Goal: Task Accomplishment & Management: Use online tool/utility

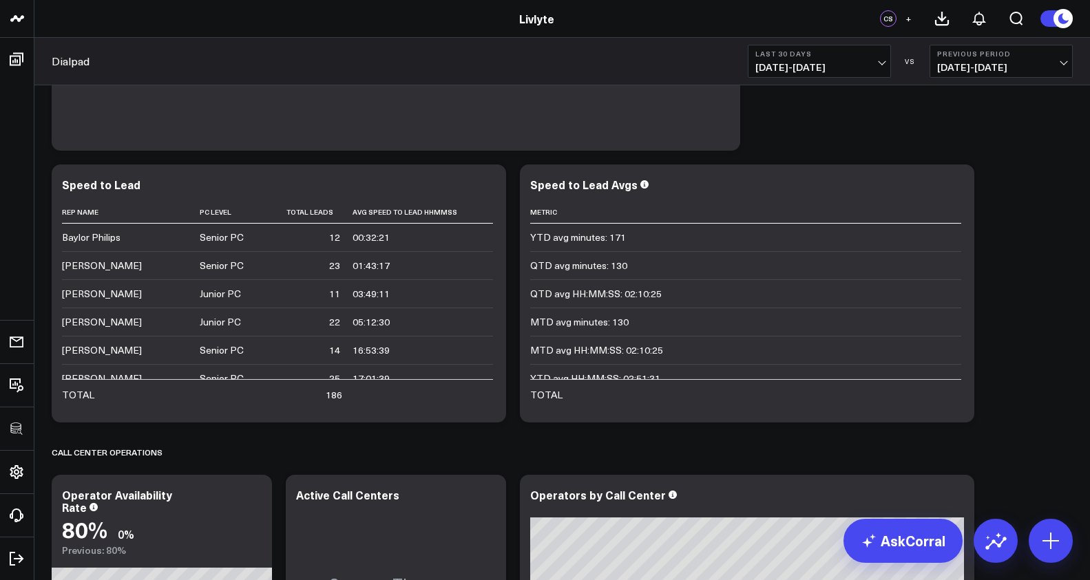
scroll to position [13, 0]
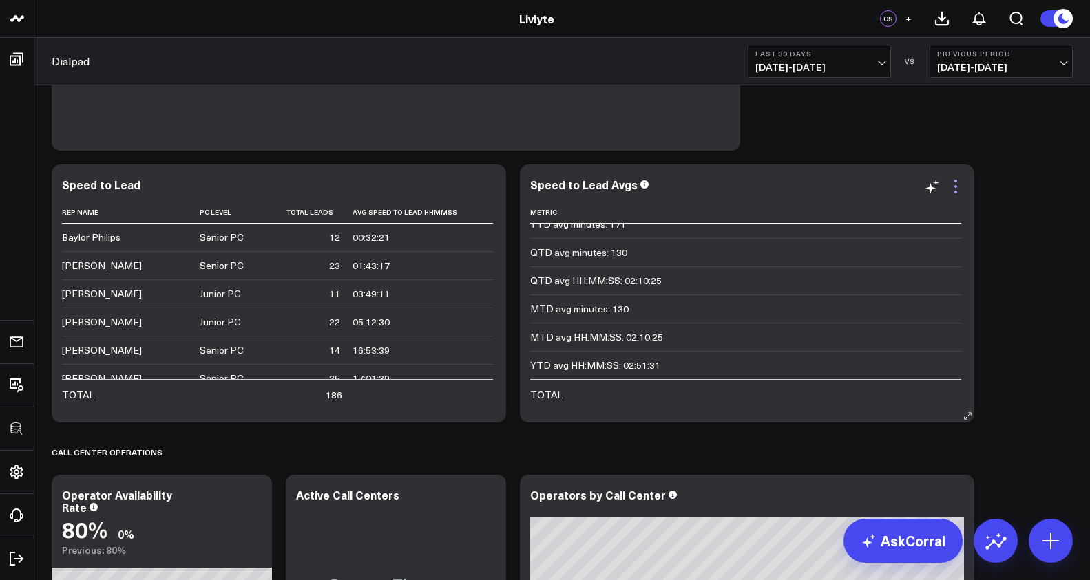
click at [959, 186] on icon at bounding box center [955, 186] width 17 height 17
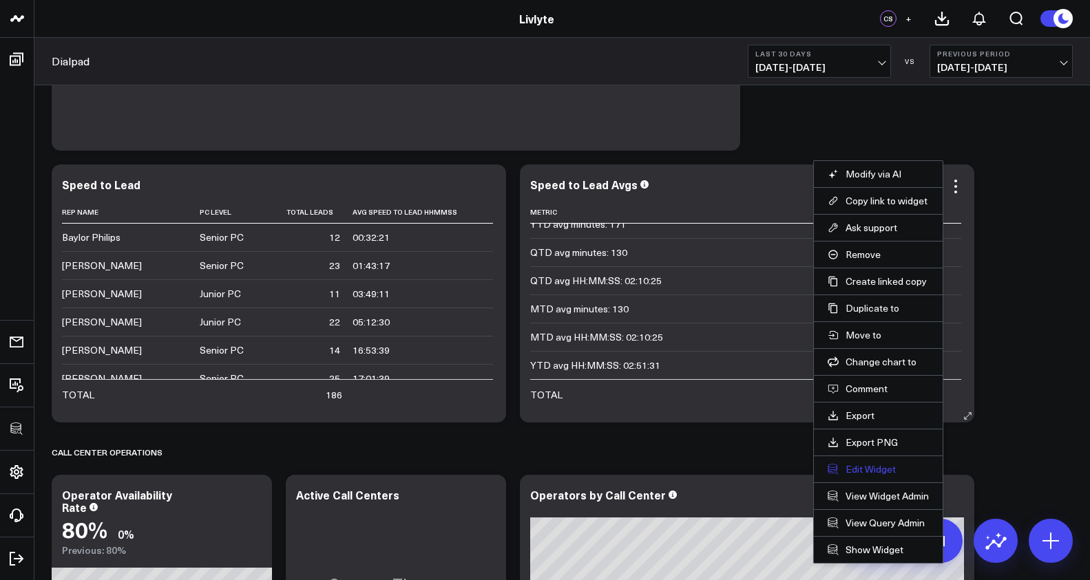
click at [881, 469] on button "Edit Widget" at bounding box center [877, 469] width 101 height 12
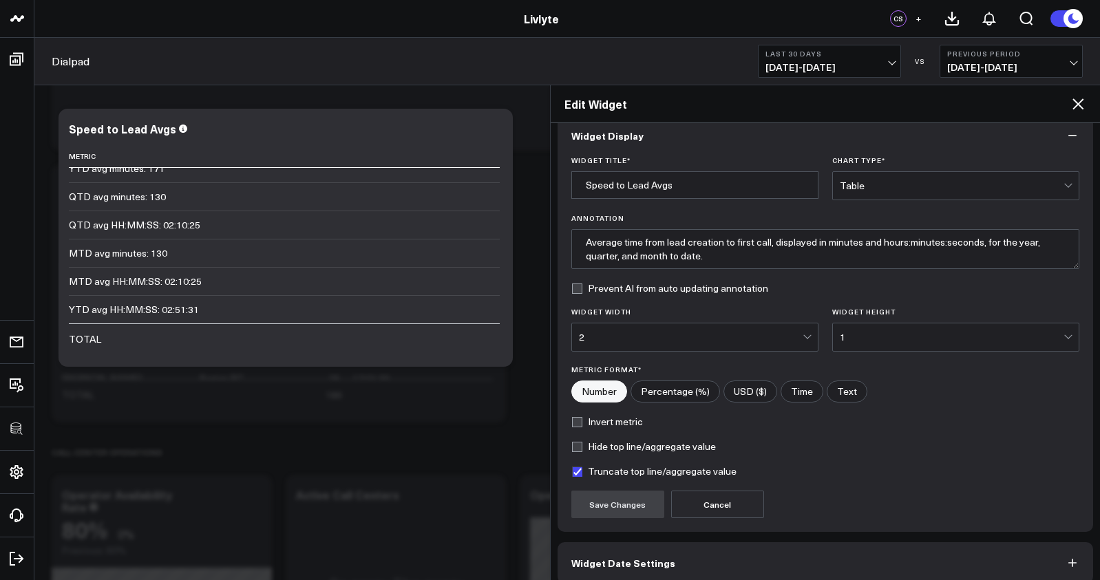
scroll to position [84, 0]
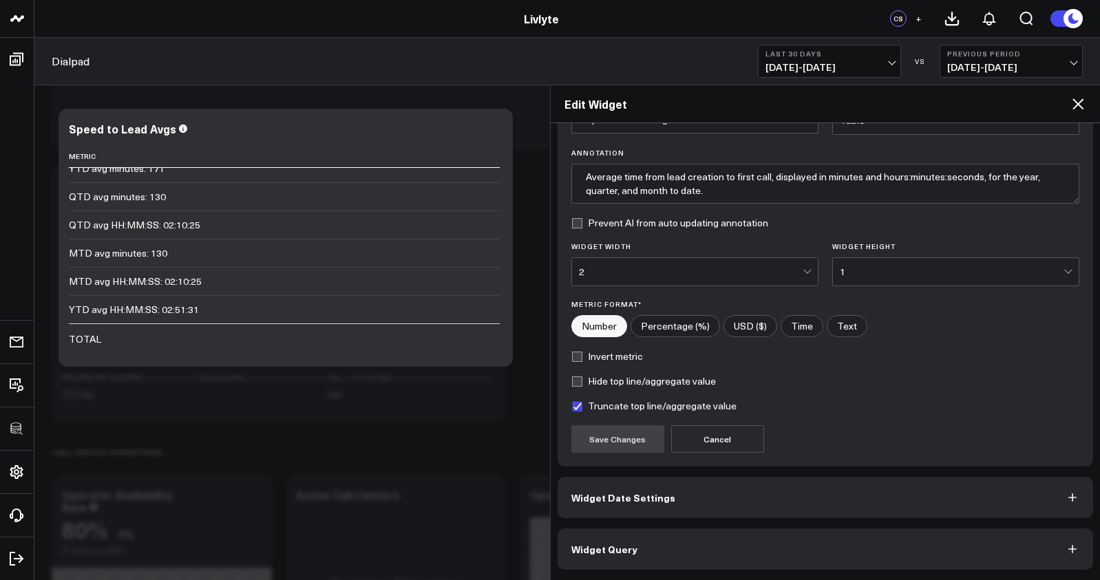
click at [834, 563] on button "Widget Query" at bounding box center [826, 549] width 536 height 41
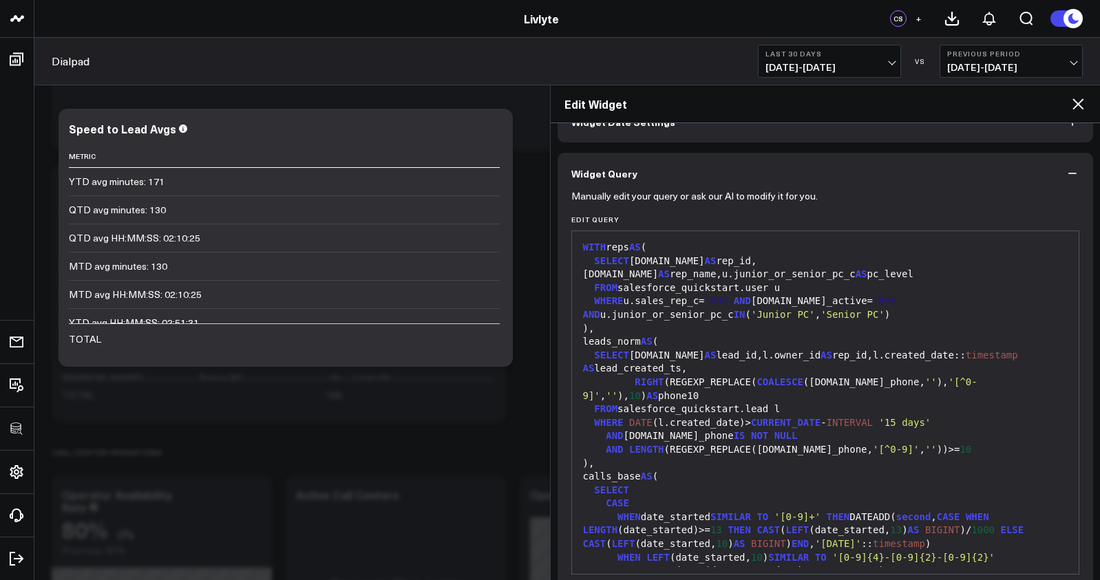
click at [801, 511] on span "'[0-9]+'" at bounding box center [797, 516] width 46 height 11
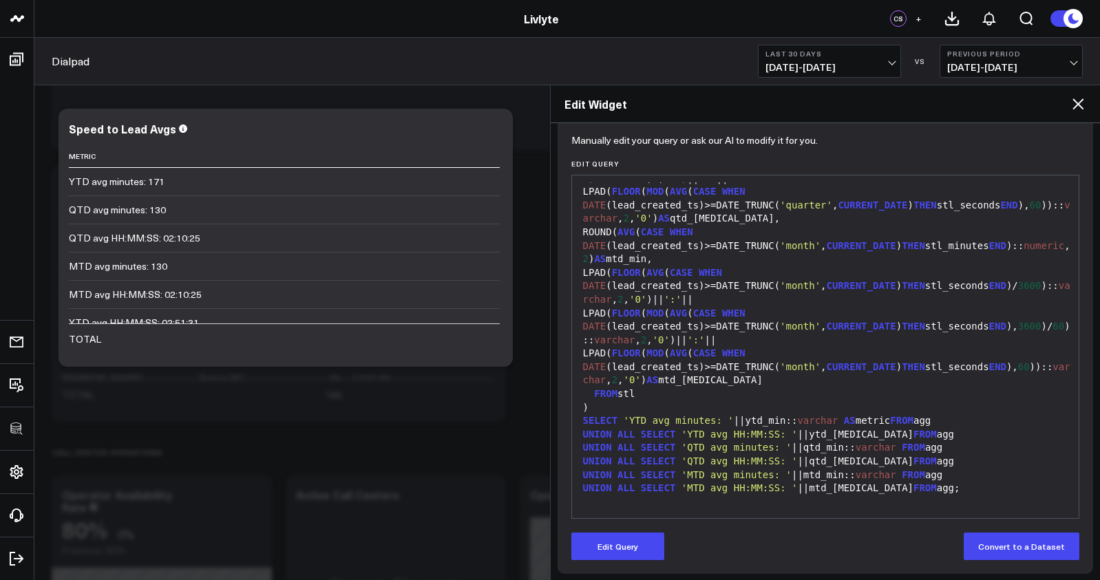
scroll to position [144, 0]
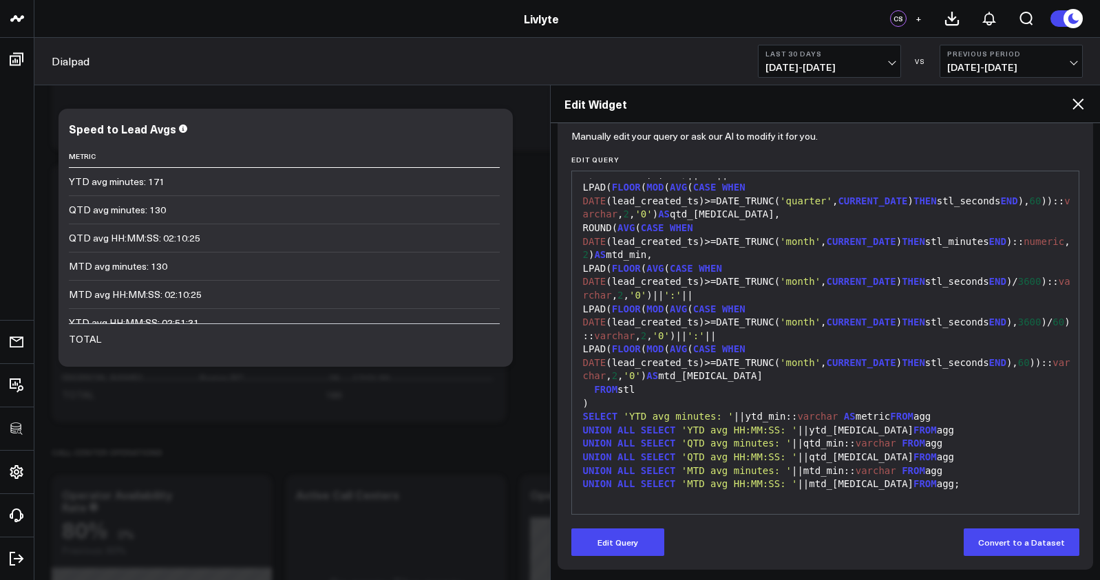
drag, startPoint x: 640, startPoint y: 537, endPoint x: 661, endPoint y: 505, distance: 38.8
click at [640, 537] on button "Edit Query" at bounding box center [617, 543] width 93 height 28
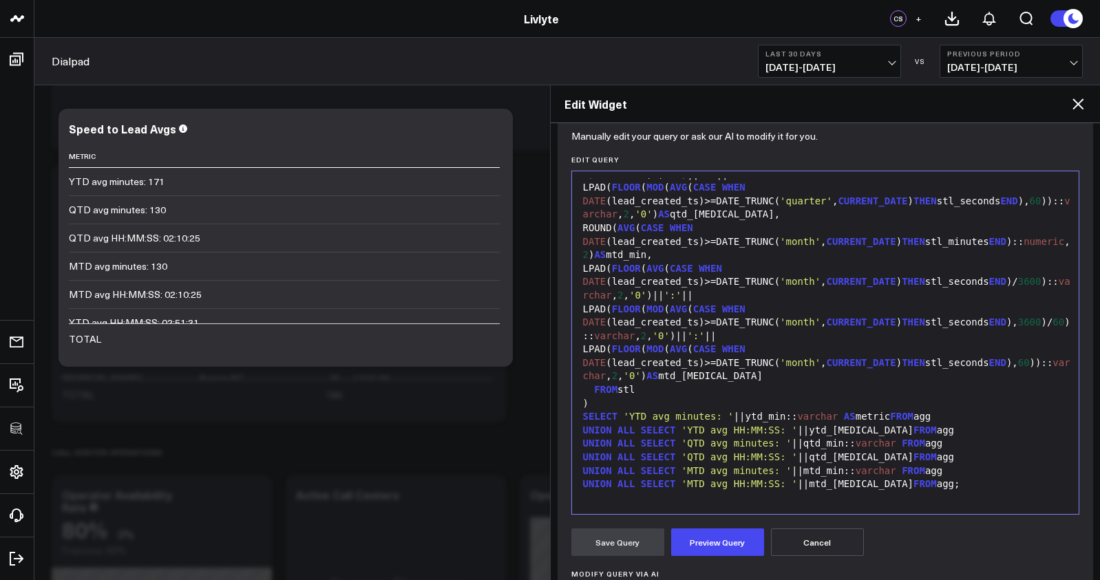
click at [710, 432] on span "'YTD avg HH:MM:SS: '" at bounding box center [739, 430] width 116 height 11
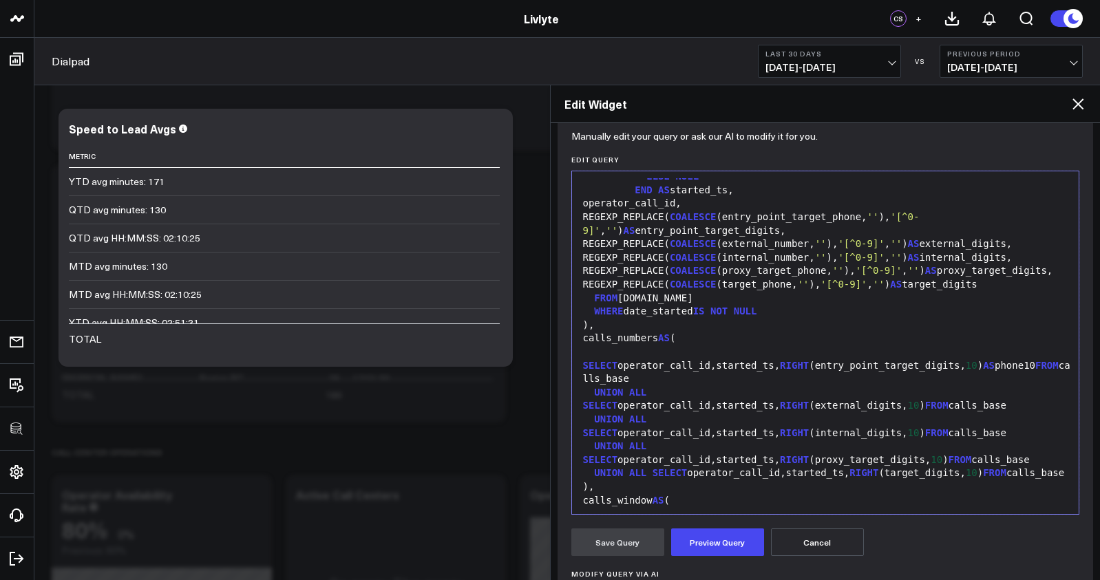
scroll to position [0, 0]
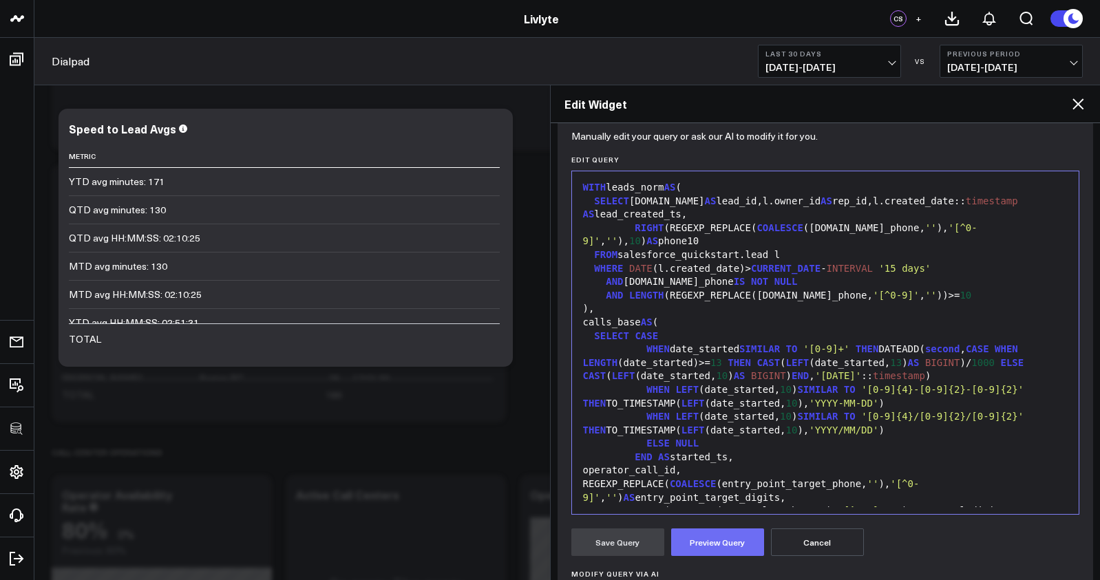
click at [723, 537] on button "Preview Query" at bounding box center [717, 543] width 93 height 28
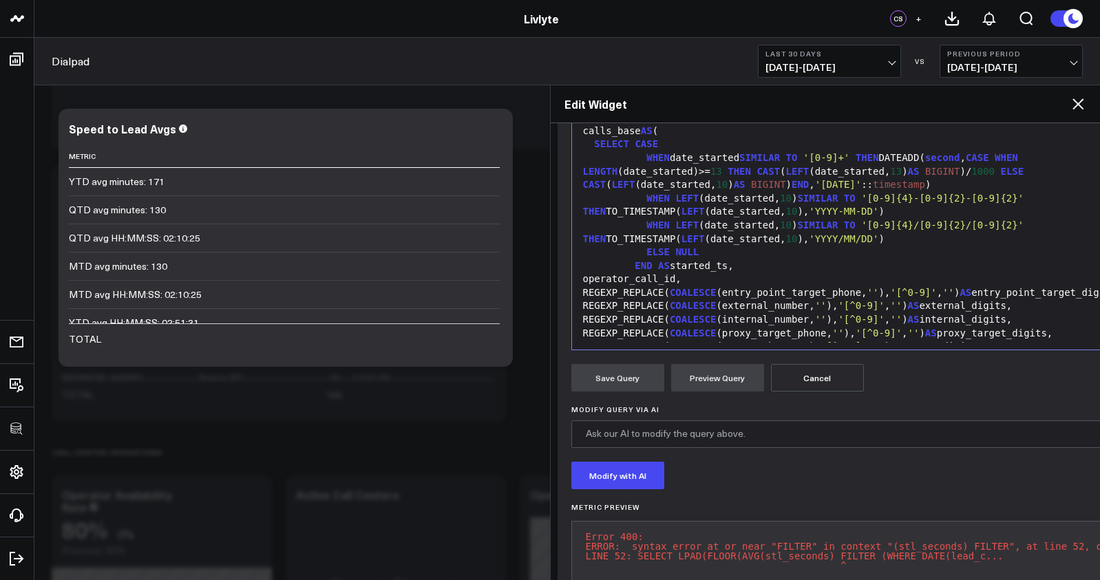
scroll to position [360, 0]
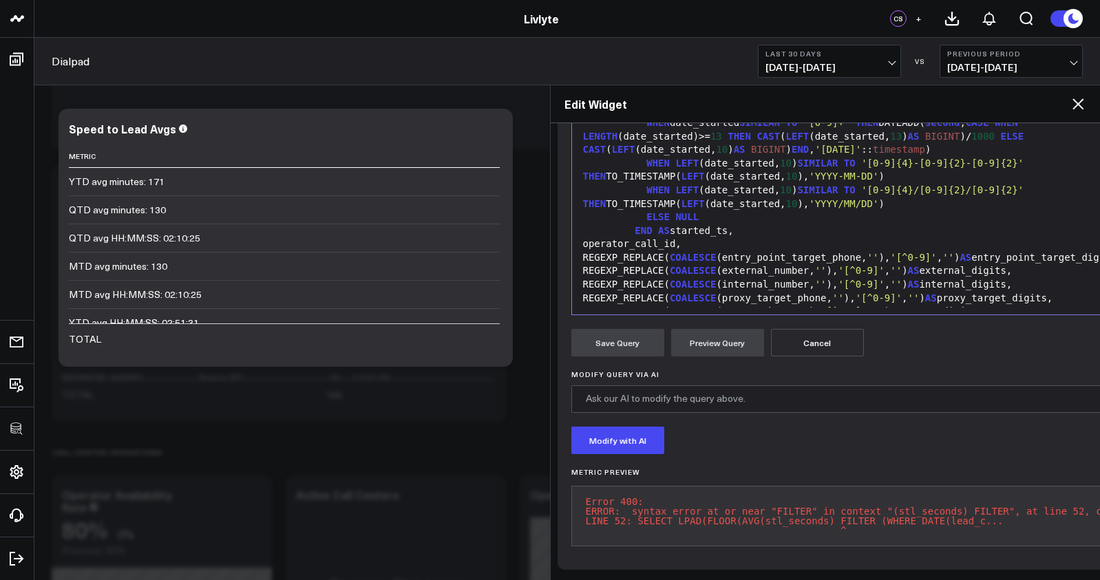
click at [720, 514] on pre "Error 400: ERROR: syntax error at or near "FILTER" in context "(stl_seconds) FI…" at bounding box center [867, 516] width 592 height 61
click at [717, 499] on pre "Error 400: ERROR: syntax error at or near "FILTER" in context "(stl_seconds) FI…" at bounding box center [867, 516] width 592 height 61
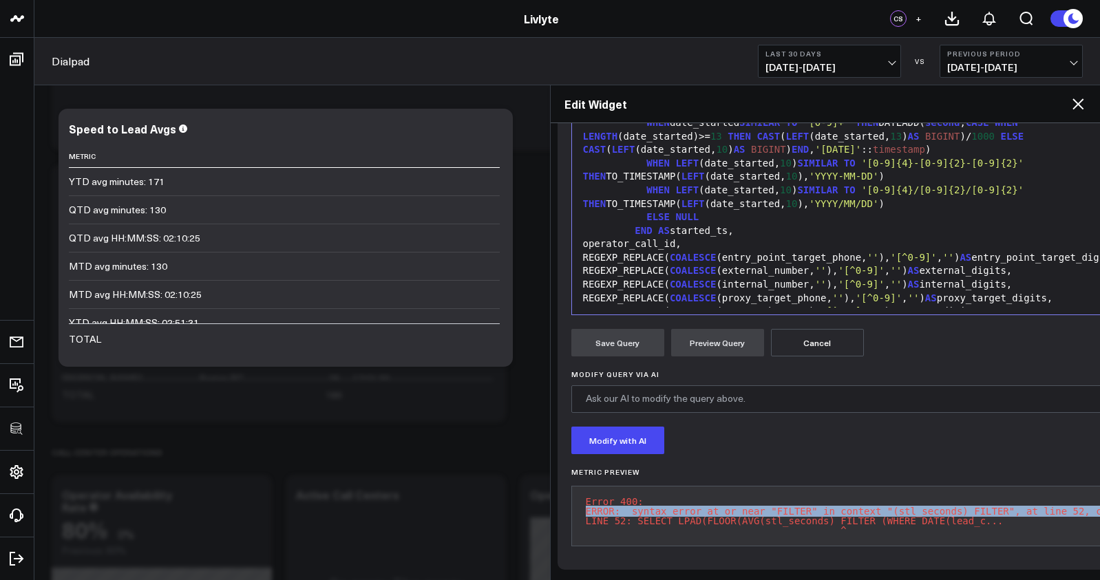
click at [717, 499] on pre "Error 400: ERROR: syntax error at or near "FILTER" in context "(stl_seconds) FI…" at bounding box center [867, 516] width 592 height 61
click at [717, 500] on pre "Error 400: ERROR: syntax error at or near "FILTER" in context "(stl_seconds) FI…" at bounding box center [867, 516] width 592 height 61
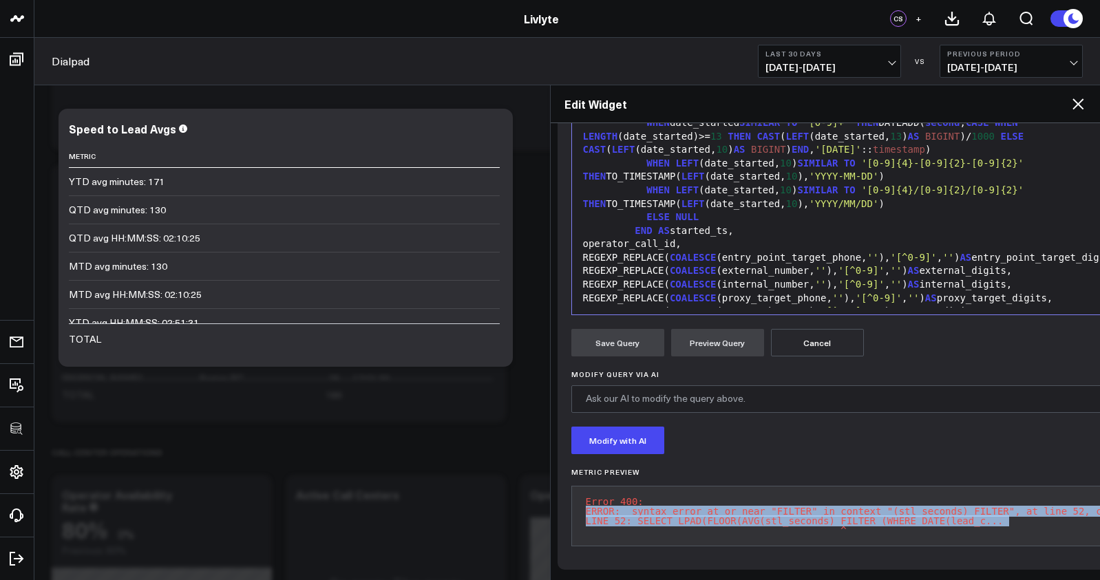
click at [721, 505] on pre "Error 400: ERROR: syntax error at or near "FILTER" in context "(stl_seconds) FI…" at bounding box center [867, 516] width 592 height 61
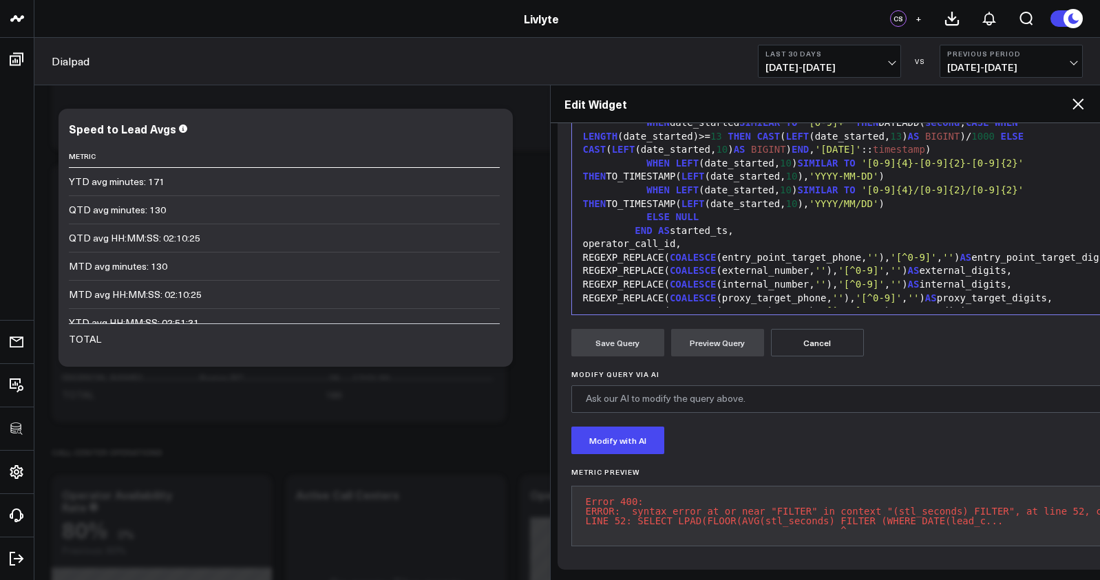
click at [722, 504] on pre "Error 400: ERROR: syntax error at or near "FILTER" in context "(stl_seconds) FI…" at bounding box center [867, 516] width 592 height 61
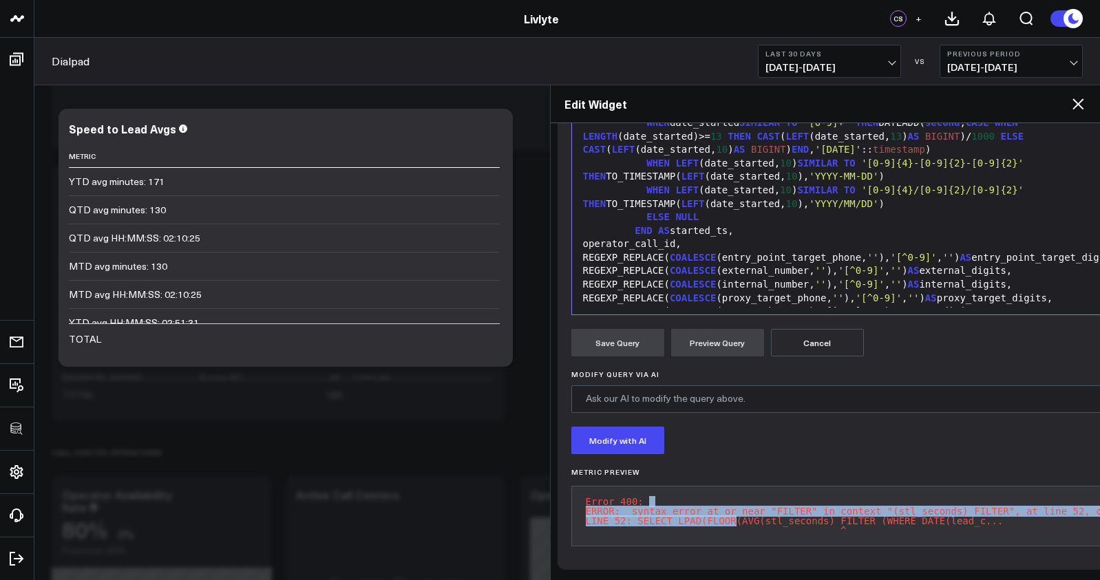
drag, startPoint x: 722, startPoint y: 504, endPoint x: 648, endPoint y: 482, distance: 76.7
click at [648, 486] on pre "Error 400: ERROR: syntax error at or near "FILTER" in context "(stl_seconds) FI…" at bounding box center [867, 516] width 592 height 61
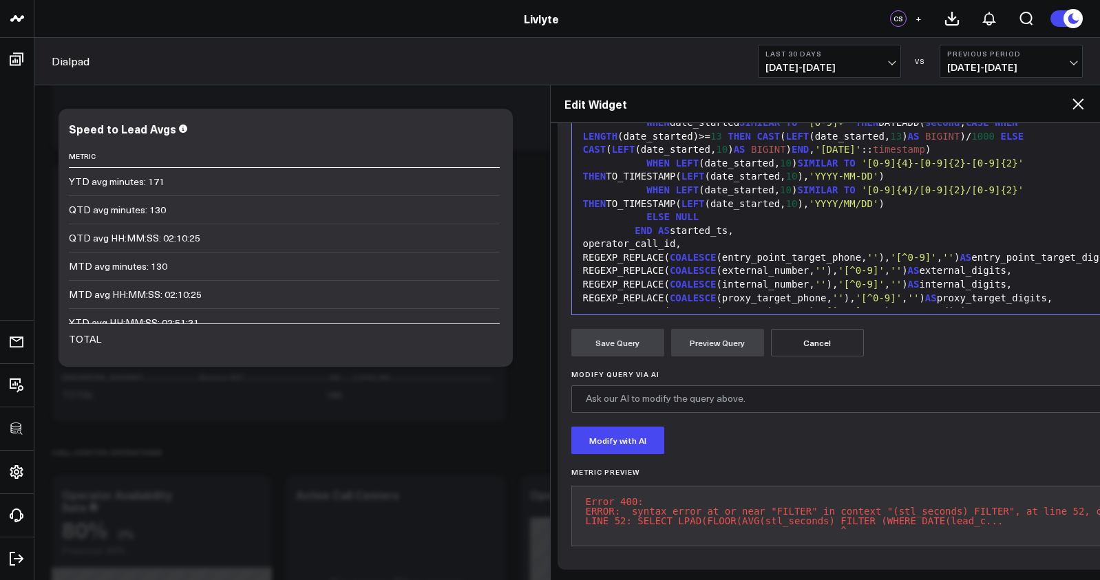
click at [1008, 507] on pre "Error 400: ERROR: syntax error at or near "FILTER" in context "(stl_seconds) FI…" at bounding box center [867, 516] width 592 height 61
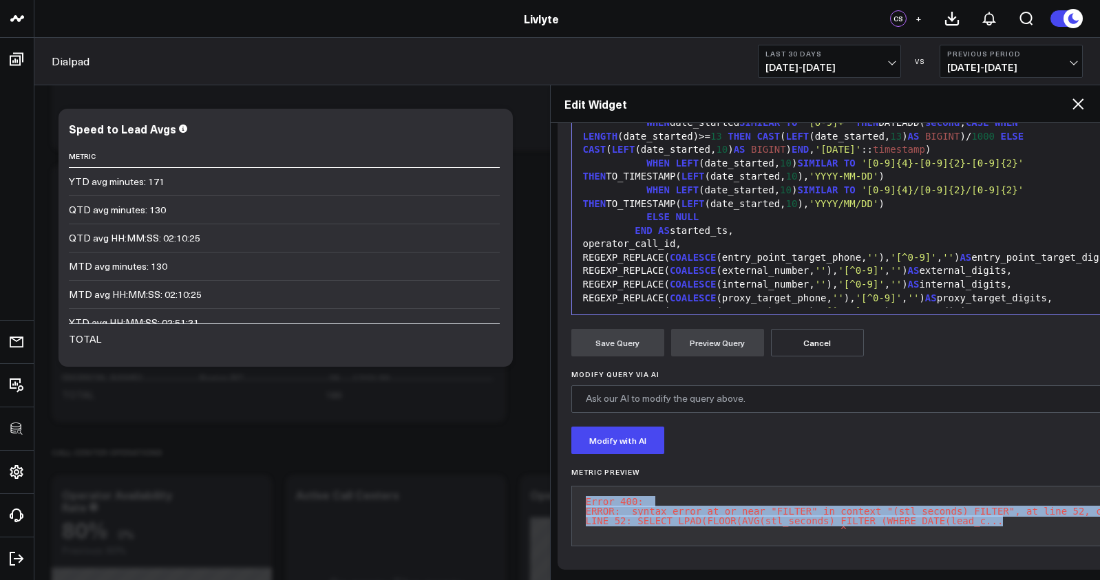
drag, startPoint x: 1004, startPoint y: 507, endPoint x: 628, endPoint y: 467, distance: 378.6
click at [621, 486] on pre "Error 400: ERROR: syntax error at or near "FILTER" in context "(stl_seconds) FI…" at bounding box center [867, 516] width 592 height 61
copy pre "Error 400: ERROR: syntax error at or near "FILTER" in context "(stl_seconds) FI…"
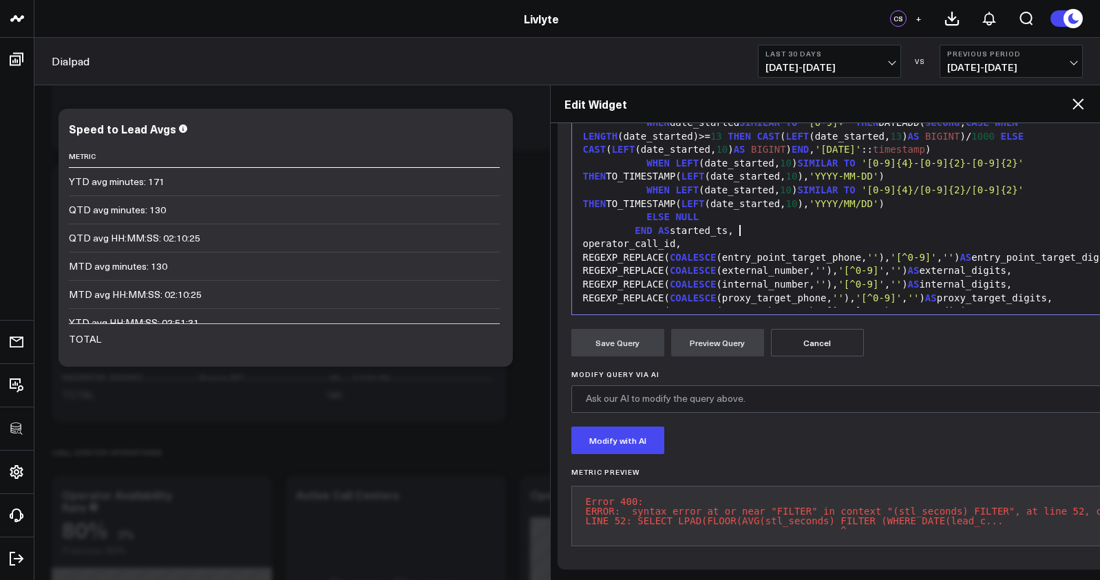
click at [890, 224] on div "END AS started_ts," at bounding box center [867, 231] width 577 height 14
click at [725, 237] on div "operator_call_id," at bounding box center [867, 244] width 577 height 14
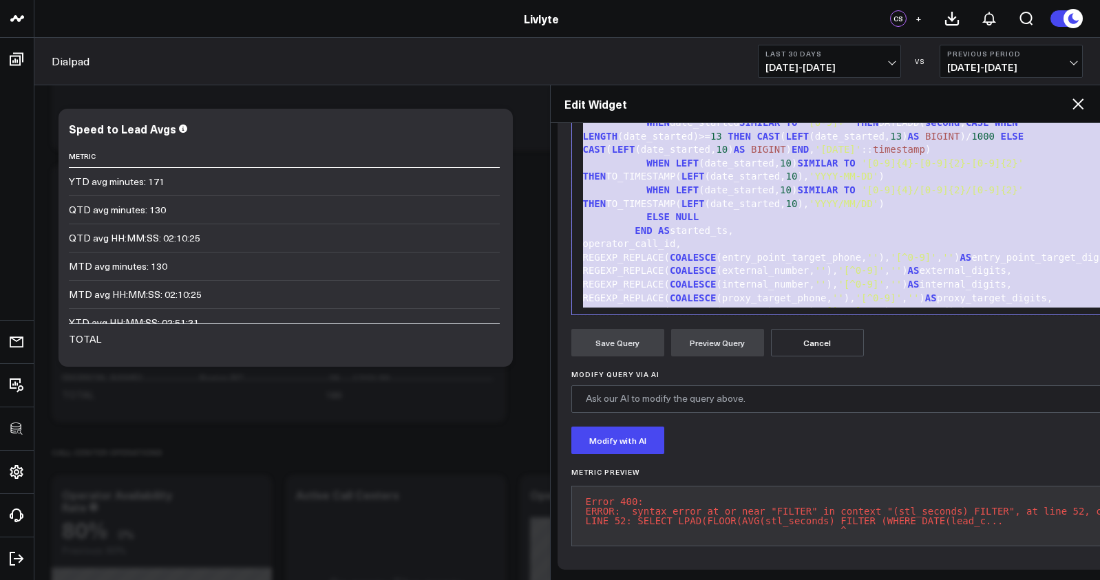
scroll to position [606, 0]
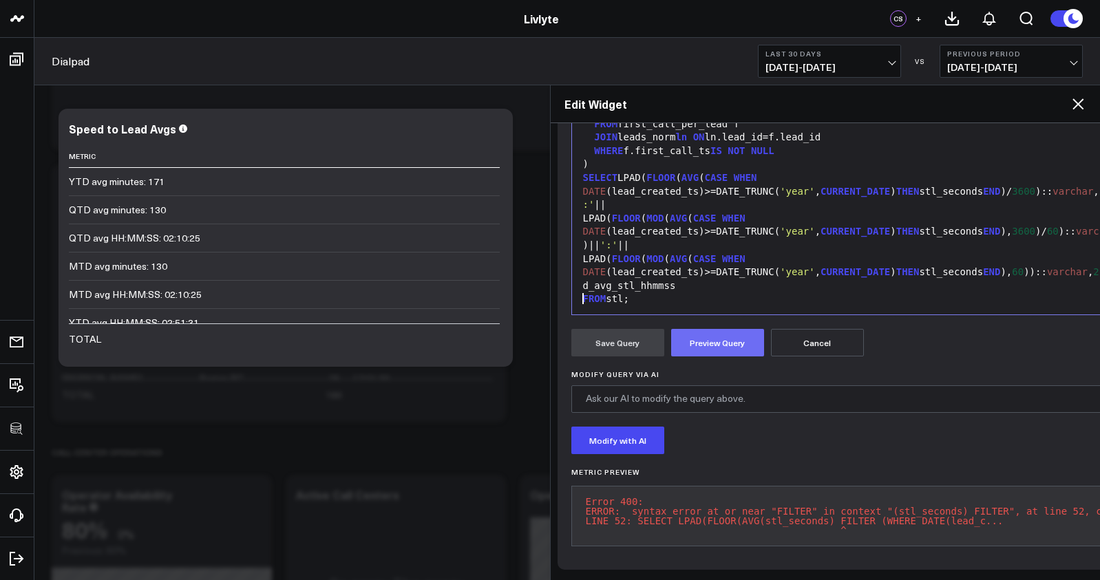
click at [721, 329] on button "Preview Query" at bounding box center [717, 343] width 93 height 28
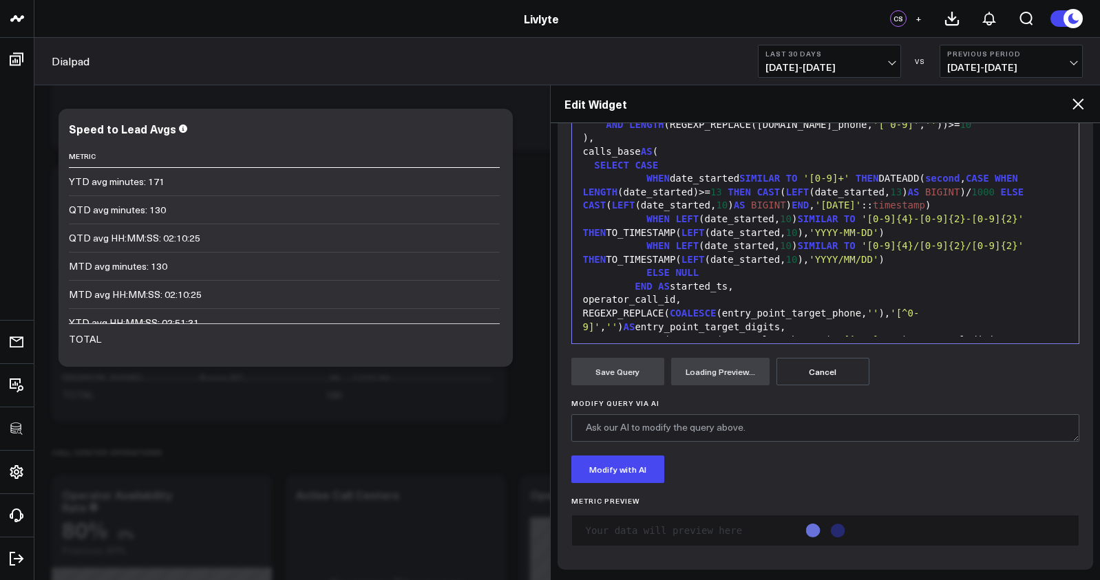
scroll to position [0, 0]
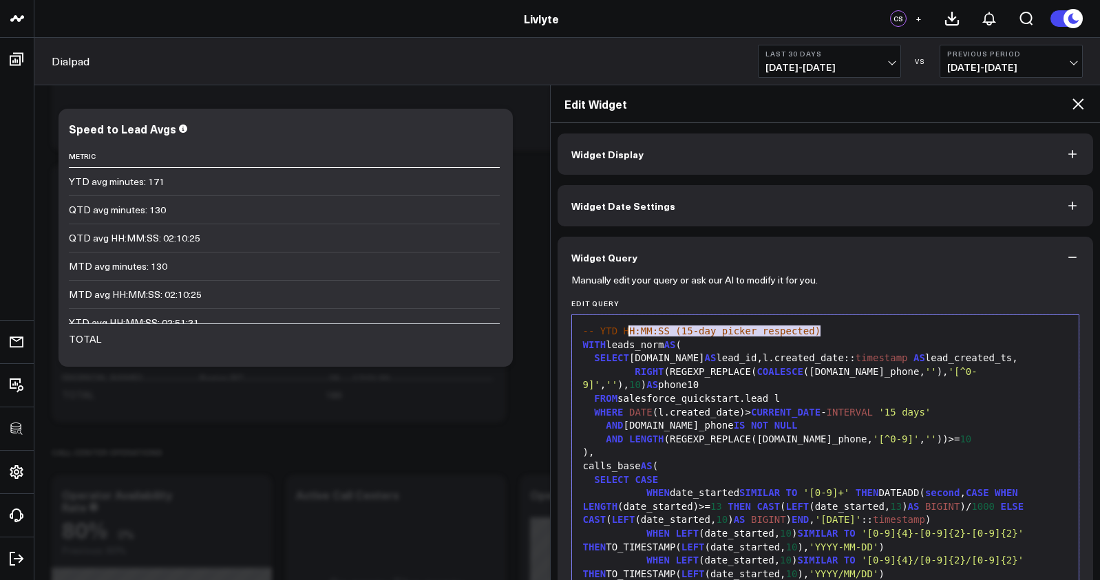
drag, startPoint x: 821, startPoint y: 330, endPoint x: 513, endPoint y: 329, distance: 307.7
click at [588, 343] on span "WITH" at bounding box center [594, 344] width 23 height 11
click at [583, 345] on span "WITH" at bounding box center [594, 344] width 23 height 11
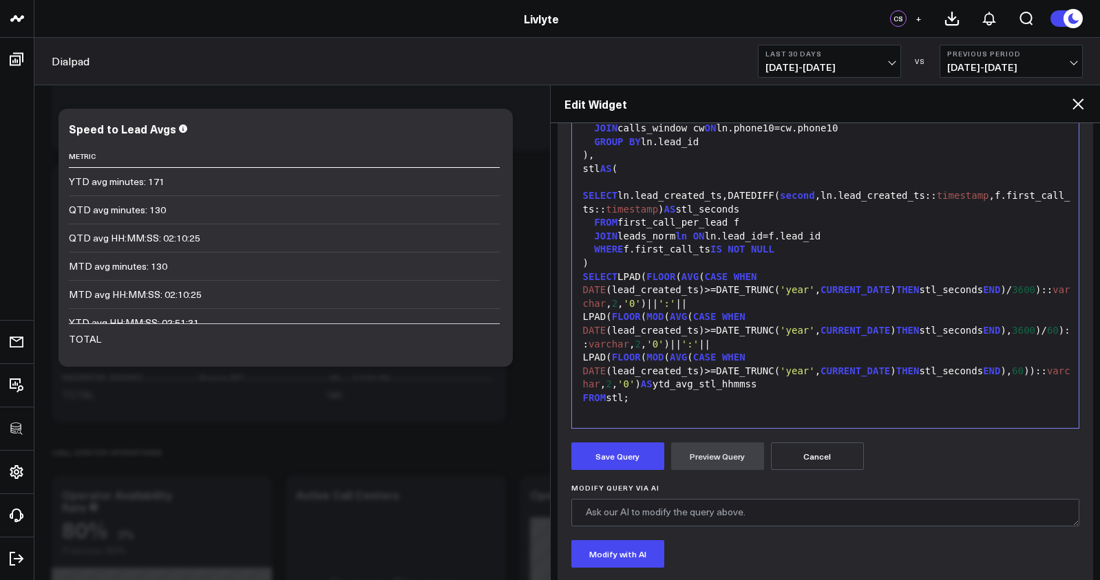
scroll to position [372, 0]
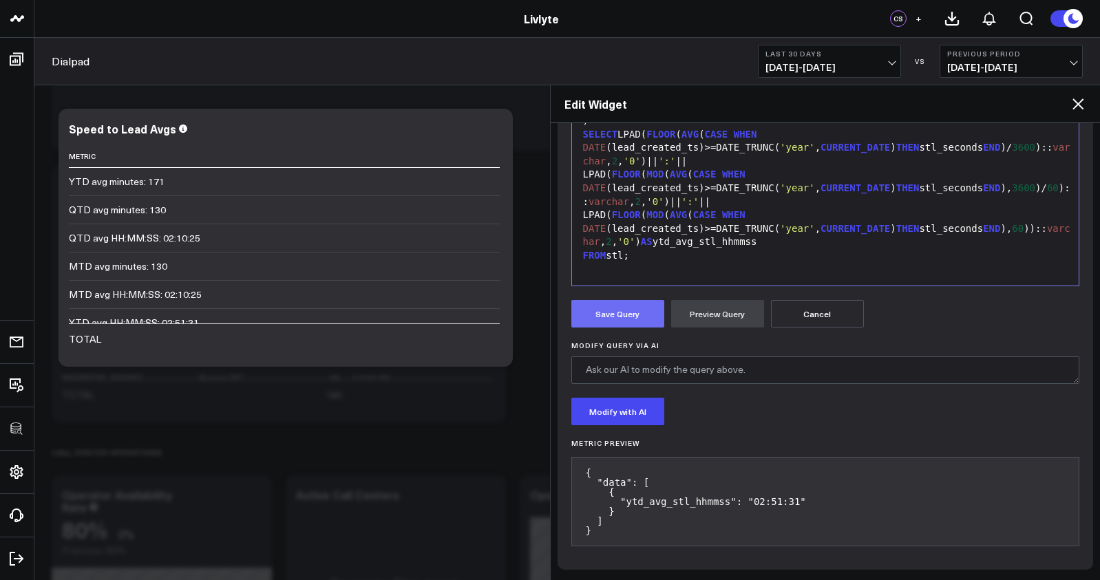
click at [629, 316] on button "Save Query" at bounding box center [617, 314] width 93 height 28
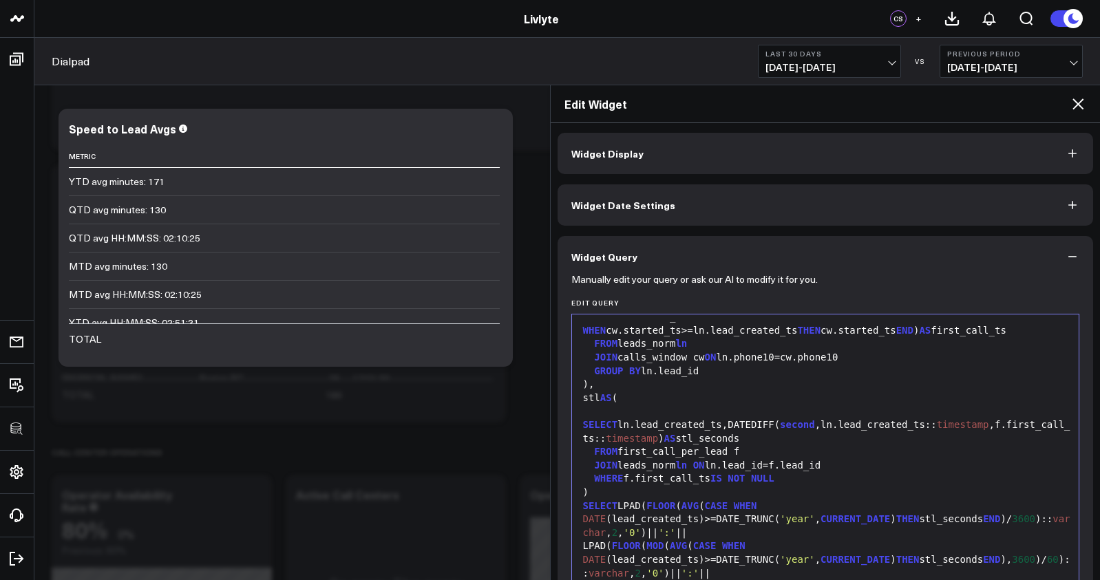
scroll to position [0, 0]
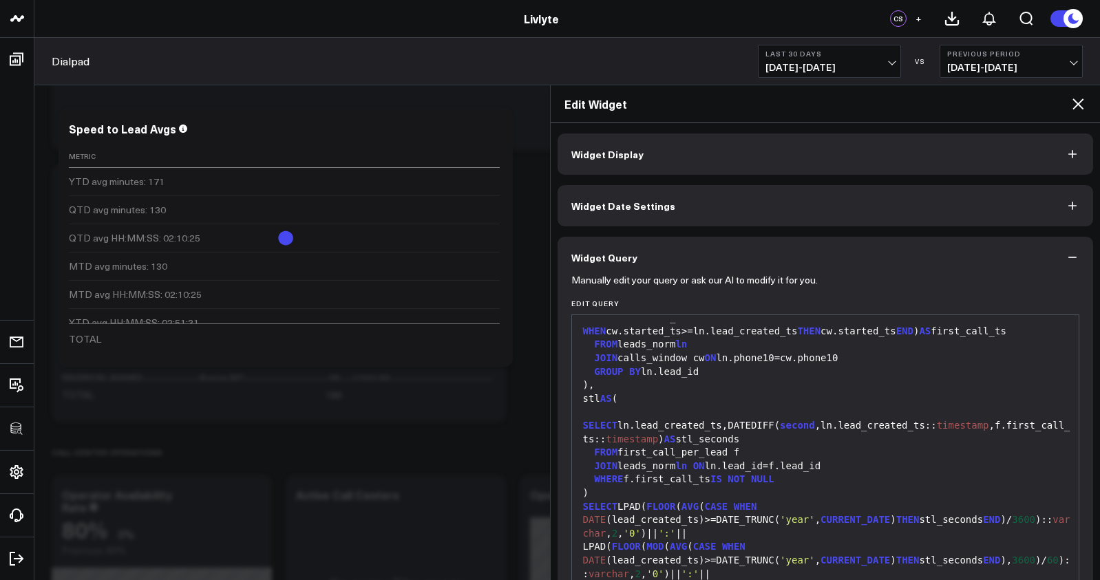
click at [849, 180] on div "Widget Display Widget Date Settings Widget Query Manually edit your query or as…" at bounding box center [826, 424] width 536 height 580
click at [849, 167] on button "Widget Display" at bounding box center [826, 154] width 536 height 41
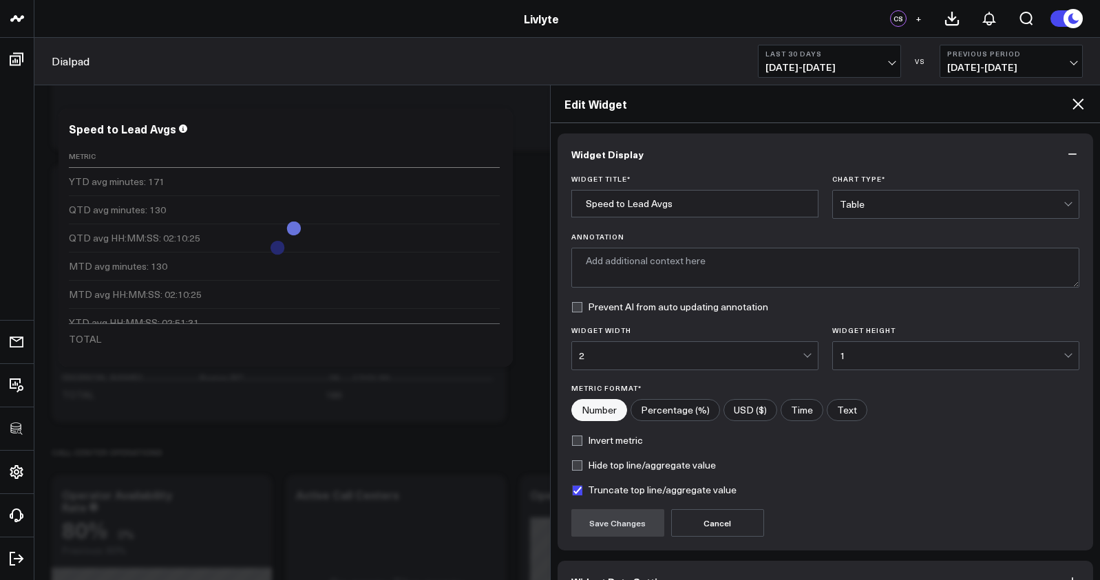
click at [876, 192] on div "Table" at bounding box center [952, 205] width 224 height 28
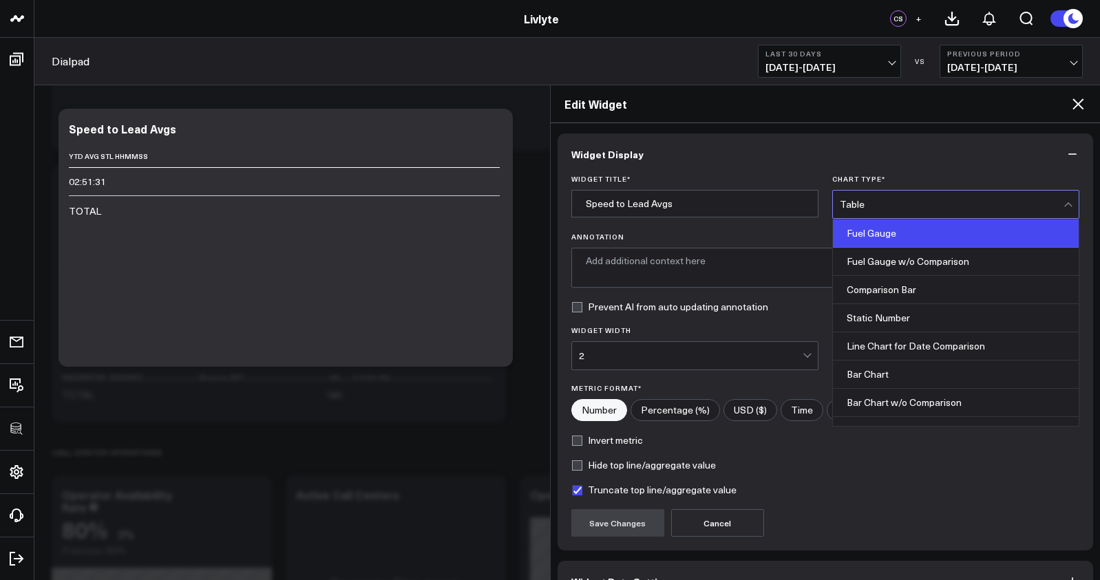
click at [895, 234] on div "Fuel Gauge" at bounding box center [956, 234] width 246 height 28
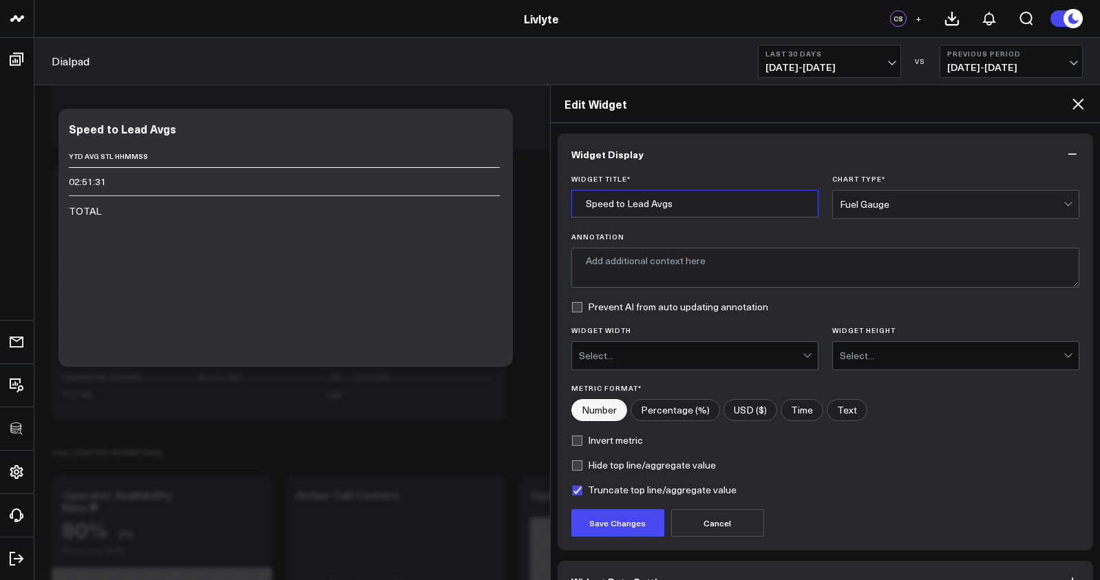
click at [686, 205] on input "Speed to Lead Avgs" at bounding box center [694, 204] width 247 height 28
drag, startPoint x: 679, startPoint y: 204, endPoint x: 651, endPoint y: 205, distance: 27.6
click at [651, 205] on input "Speed to Lead Avgs" at bounding box center [694, 204] width 247 height 28
click at [589, 206] on input "Speed to Lead" at bounding box center [694, 204] width 247 height 28
click at [586, 206] on input "Speed to Lead" at bounding box center [694, 204] width 247 height 28
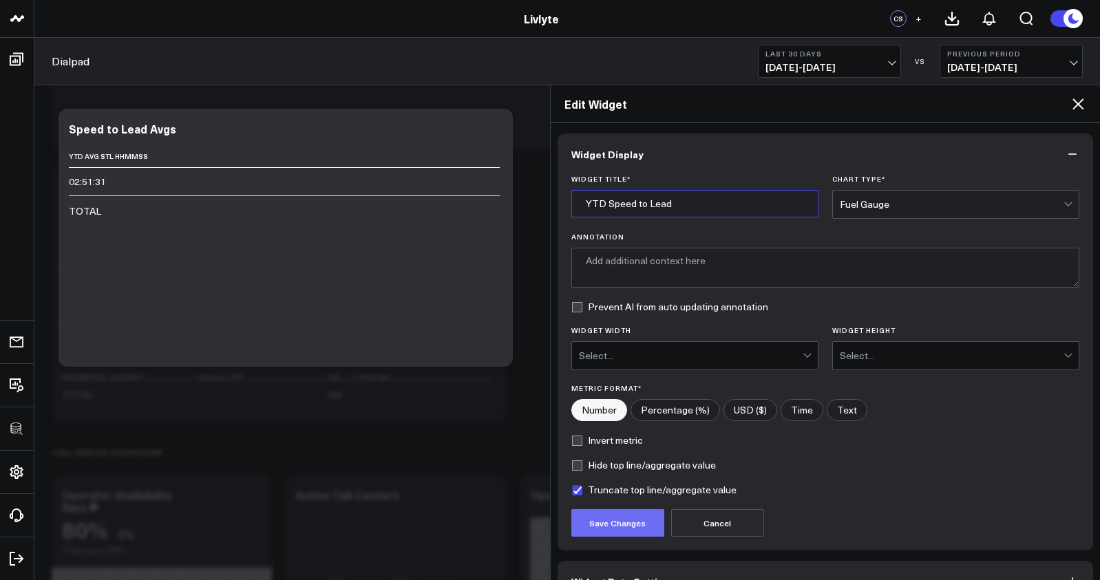
type input "YTD Speed to Lead"
click at [606, 522] on button "Save Changes" at bounding box center [617, 523] width 93 height 28
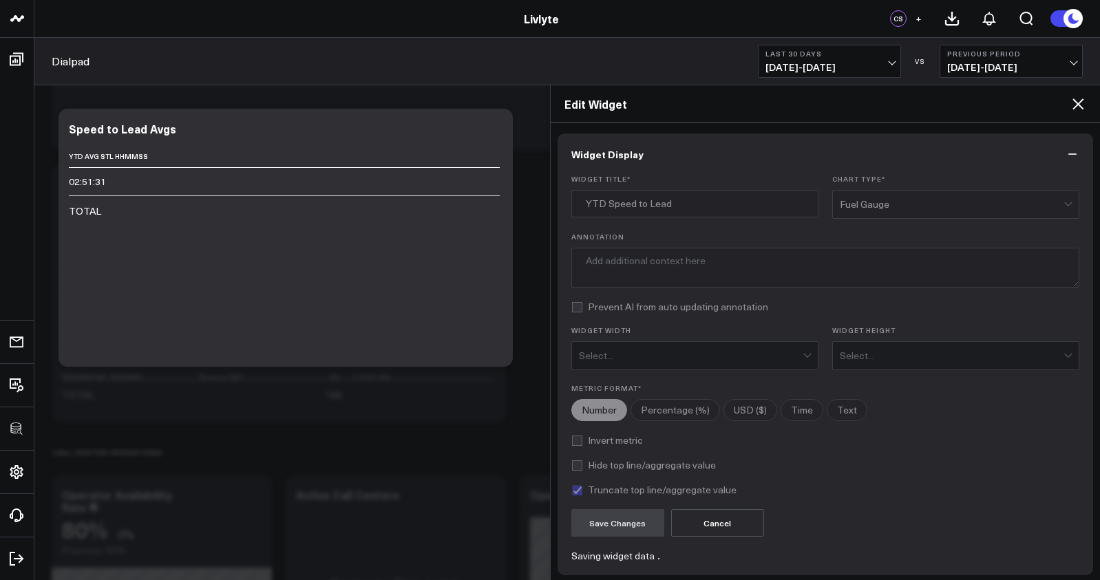
type textarea "Average time from lead creation to first call, displayed in hours, minutes, and…"
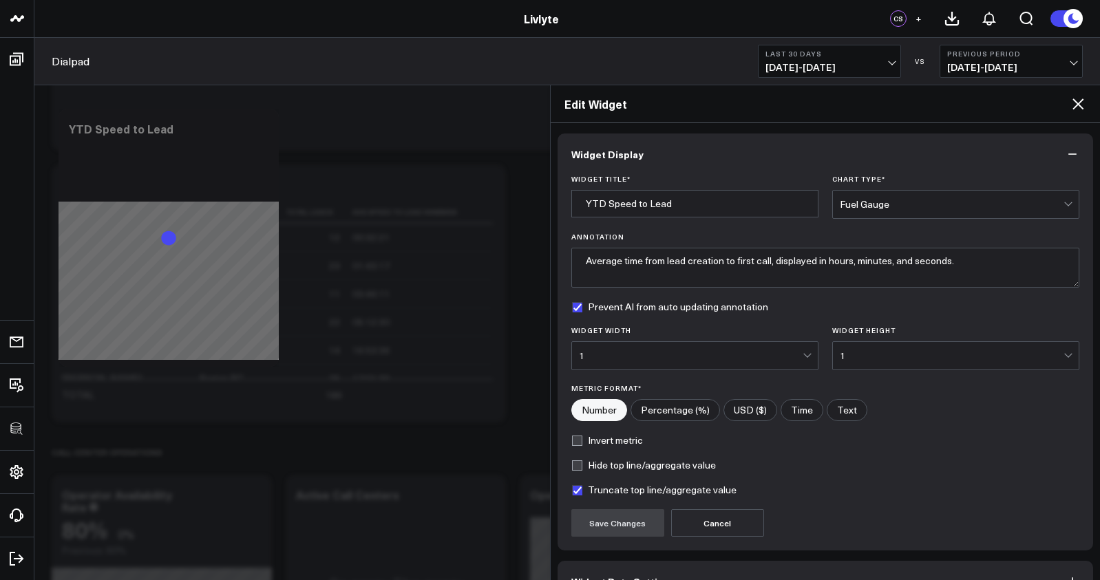
checkbox input "true"
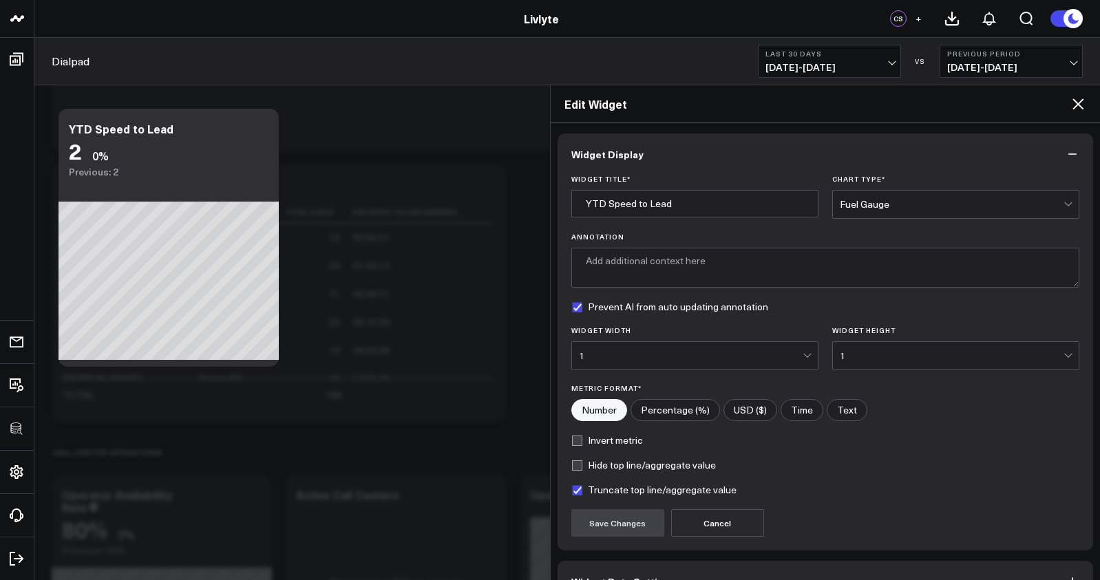
click at [870, 205] on div "Fuel Gauge" at bounding box center [952, 204] width 224 height 11
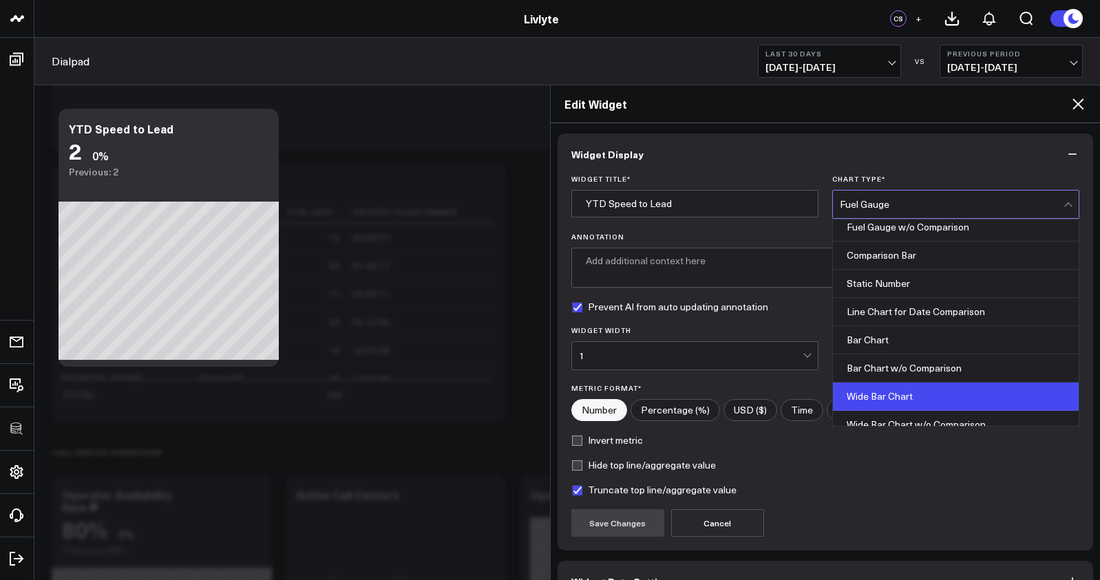
scroll to position [36, 0]
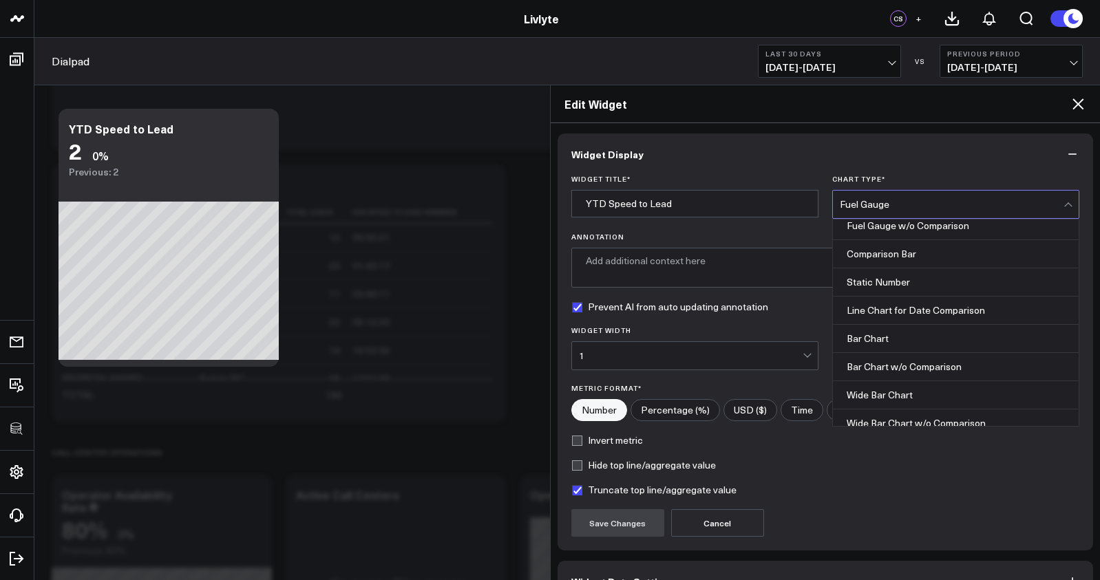
click at [856, 469] on div "Hide top line/aggregate value" at bounding box center [825, 465] width 509 height 11
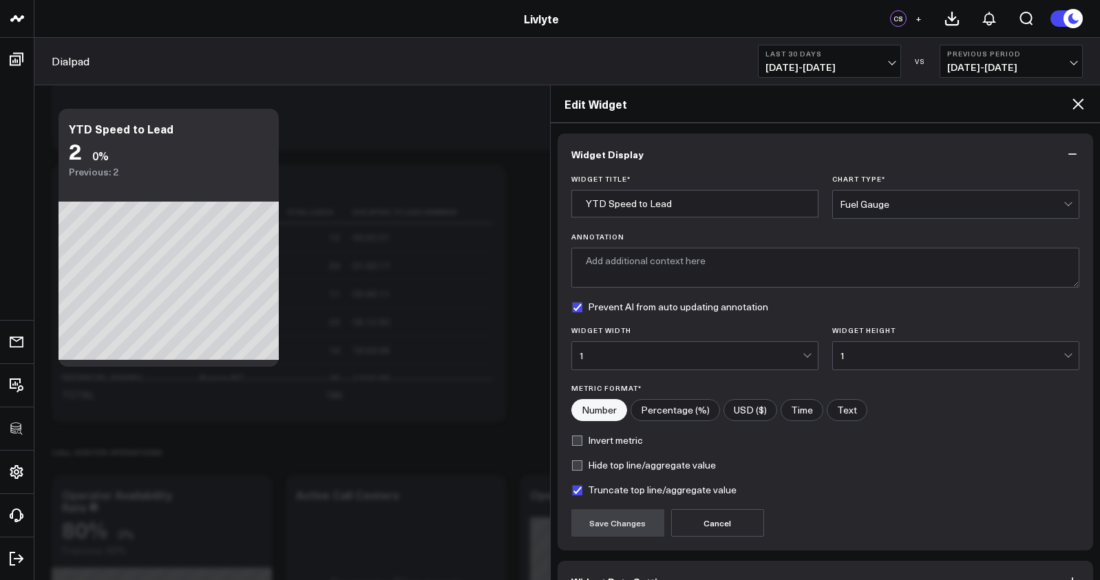
click at [807, 417] on input"] "Time" at bounding box center [801, 410] width 41 height 21
radio input"] "true"
click at [614, 540] on div "Widget Title * YTD Speed to Lead Chart Type * Fuel Gauge Annotation Prevent AI …" at bounding box center [826, 363] width 536 height 376
click at [616, 534] on button "Save Changes" at bounding box center [617, 523] width 93 height 28
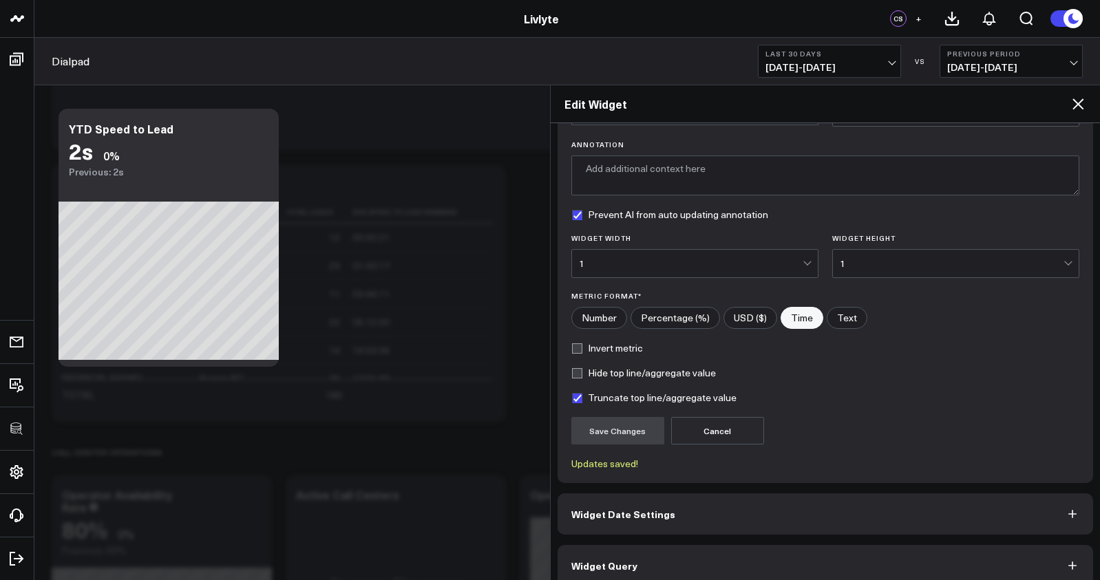
scroll to position [109, 0]
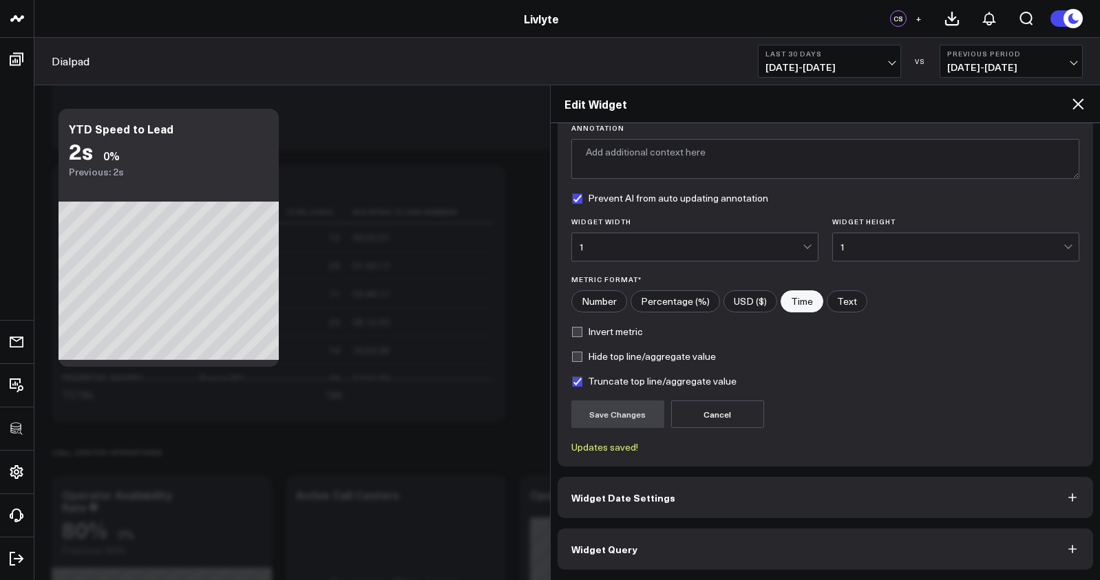
click at [651, 542] on button "Widget Query" at bounding box center [826, 549] width 536 height 41
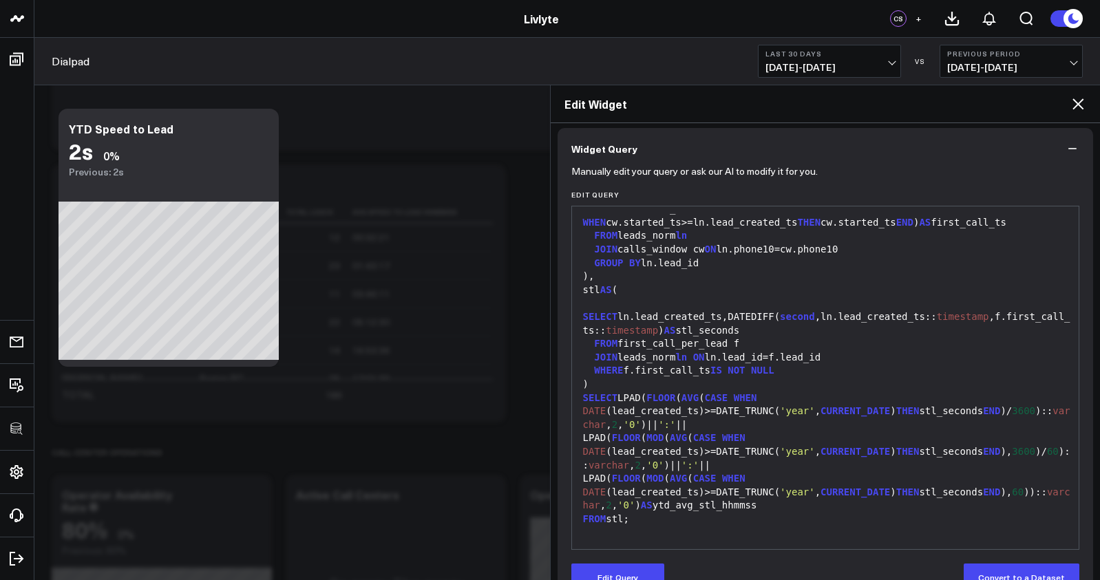
scroll to position [742, 0]
click at [666, 308] on div "SELECT ln.lead_created_ts,DATEDIFF( second ,ln.lead_created_ts:: timestamp ,f.f…" at bounding box center [826, 317] width 494 height 41
click at [662, 314] on div "SELECT ln.lead_created_ts,DATEDIFF( second ,ln.lead_created_ts:: timestamp ,f.f…" at bounding box center [826, 317] width 494 height 41
click at [624, 570] on button "Edit Query" at bounding box center [617, 578] width 93 height 28
click at [628, 487] on div "LPAD( FLOOR ( MOD ( AVG ( CASE WHEN DATE (lead_created_ts)>=DATE_TRUNC( 'year' …" at bounding box center [826, 492] width 494 height 41
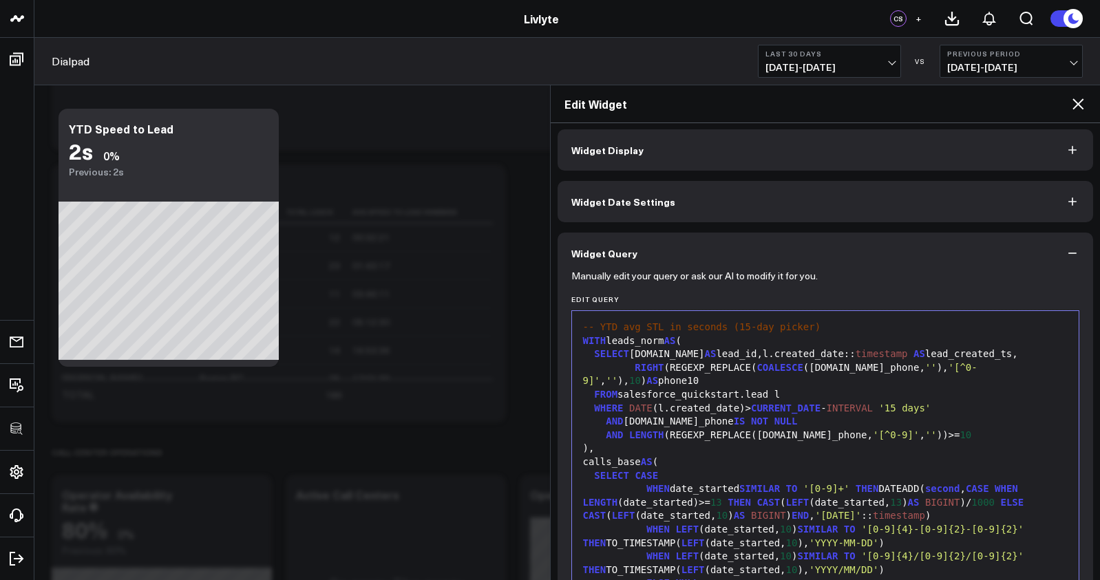
scroll to position [0, 0]
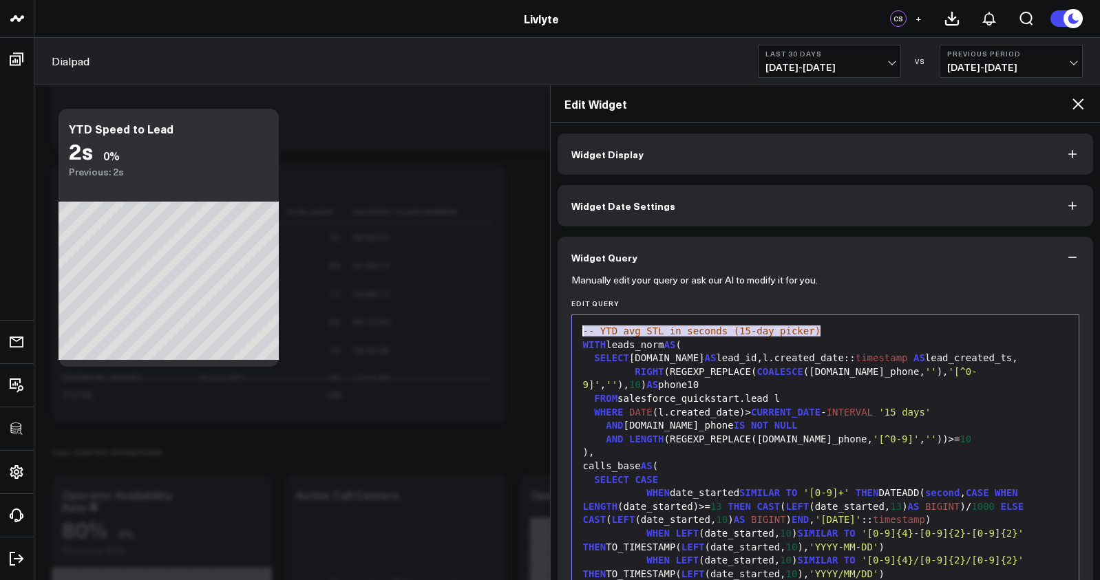
drag, startPoint x: 828, startPoint y: 330, endPoint x: 511, endPoint y: 315, distance: 317.7
click at [583, 343] on span "WITH" at bounding box center [594, 344] width 23 height 11
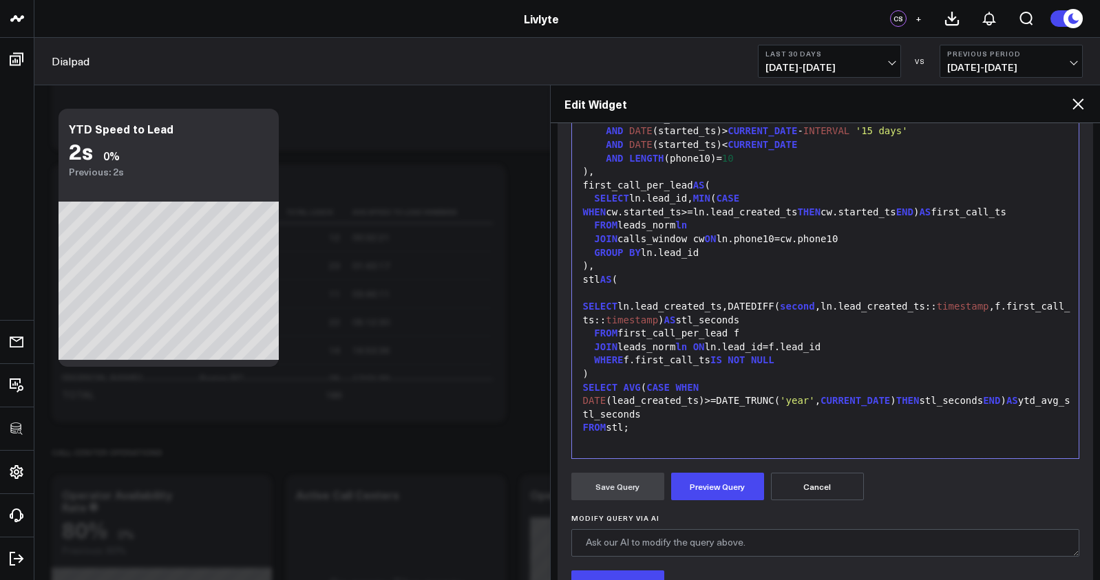
scroll to position [315, 0]
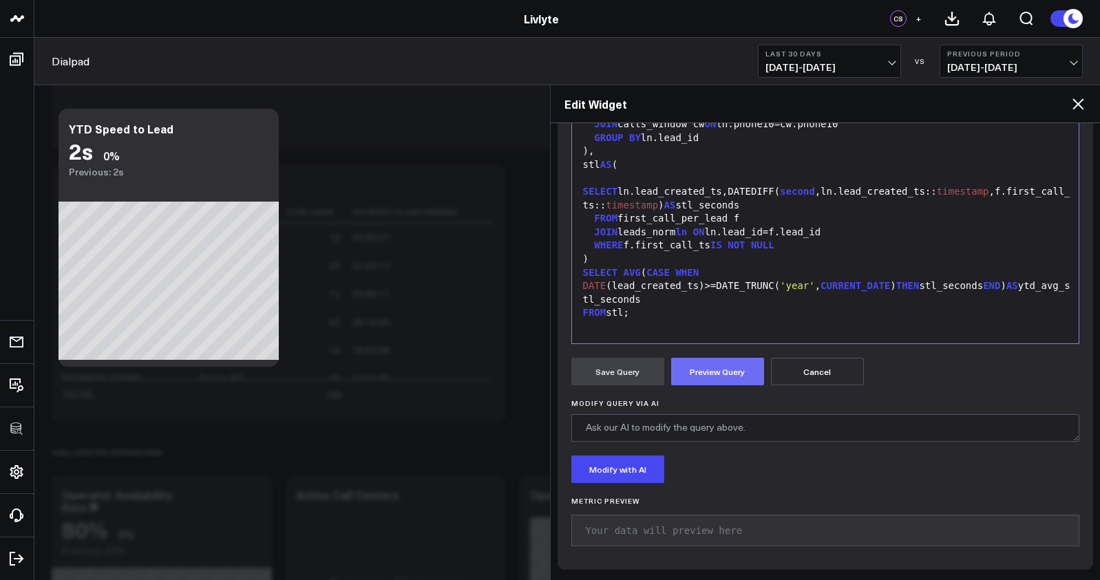
click at [703, 383] on button "Preview Query" at bounding box center [717, 372] width 93 height 28
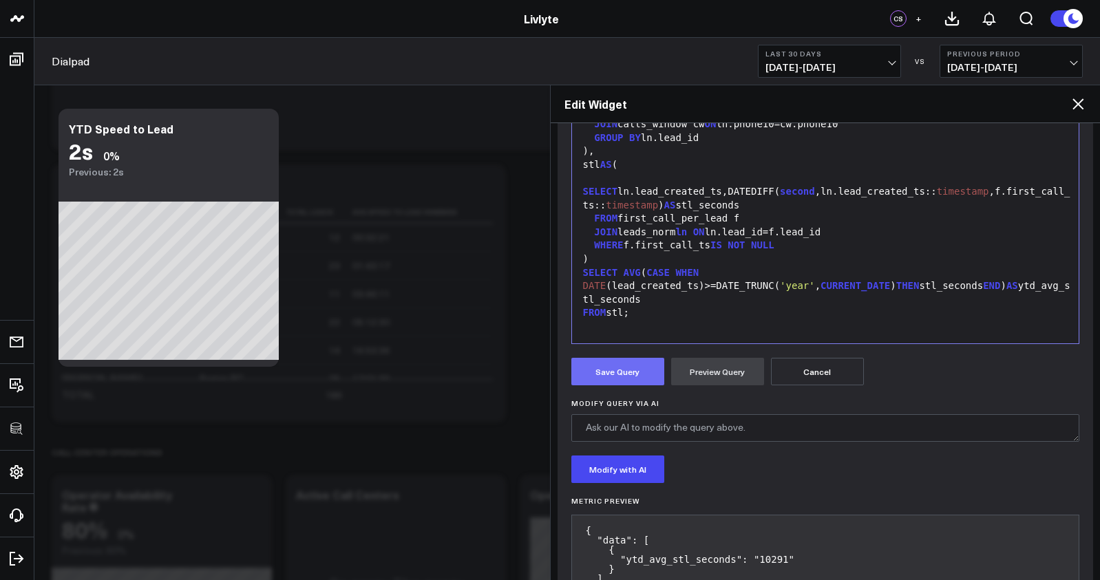
click at [604, 378] on button "Save Query" at bounding box center [617, 372] width 93 height 28
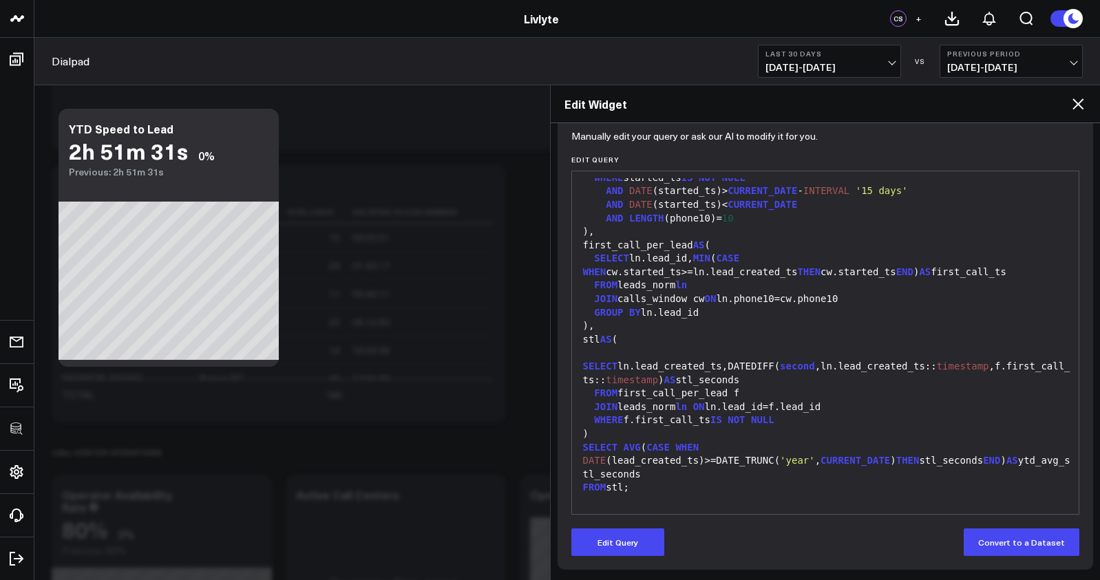
scroll to position [626, 0]
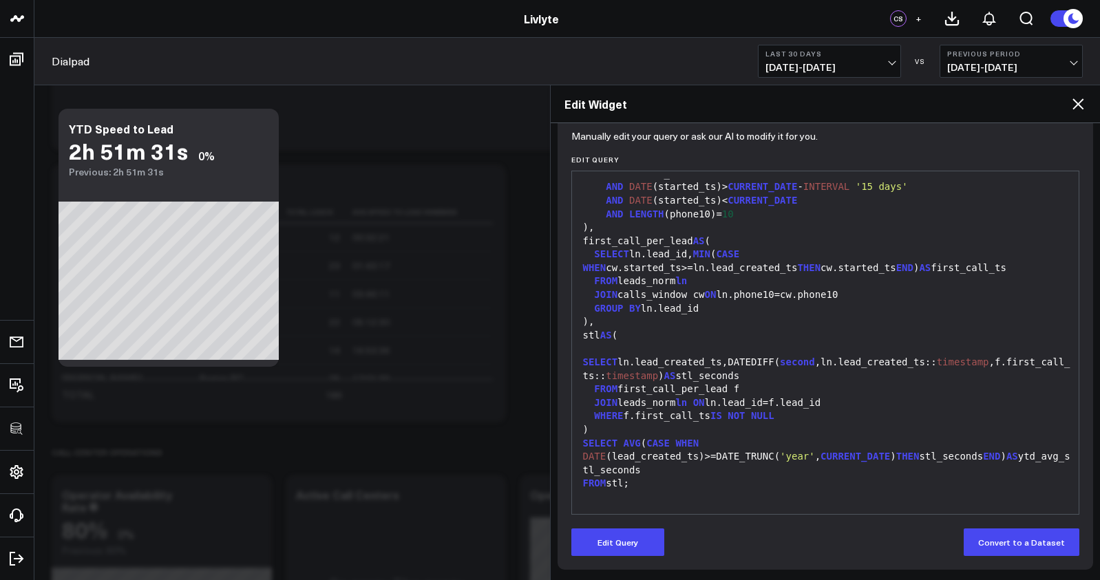
click at [1075, 107] on icon at bounding box center [1077, 103] width 11 height 11
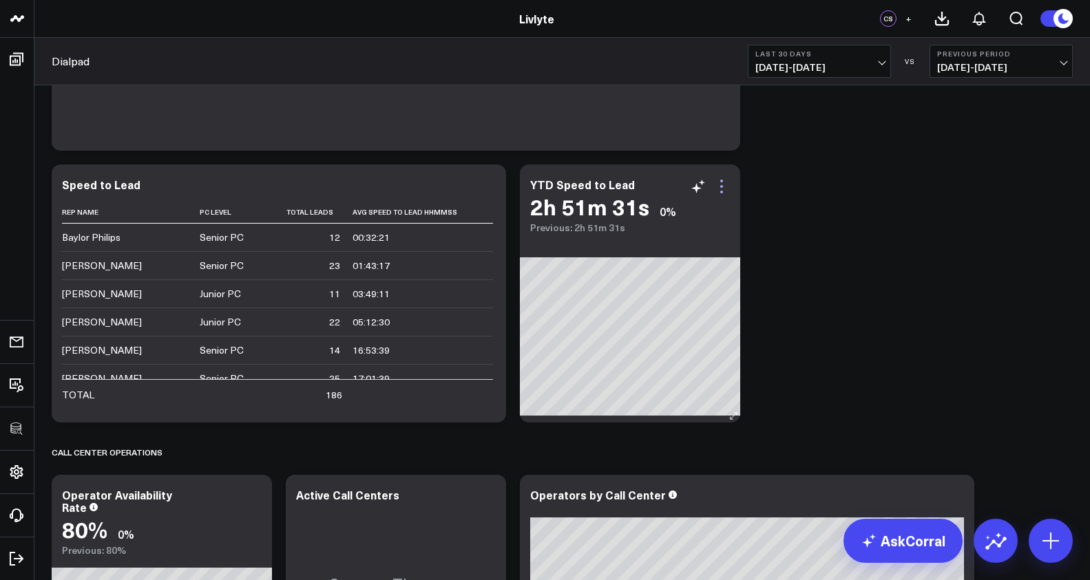
click at [725, 181] on icon at bounding box center [721, 186] width 17 height 17
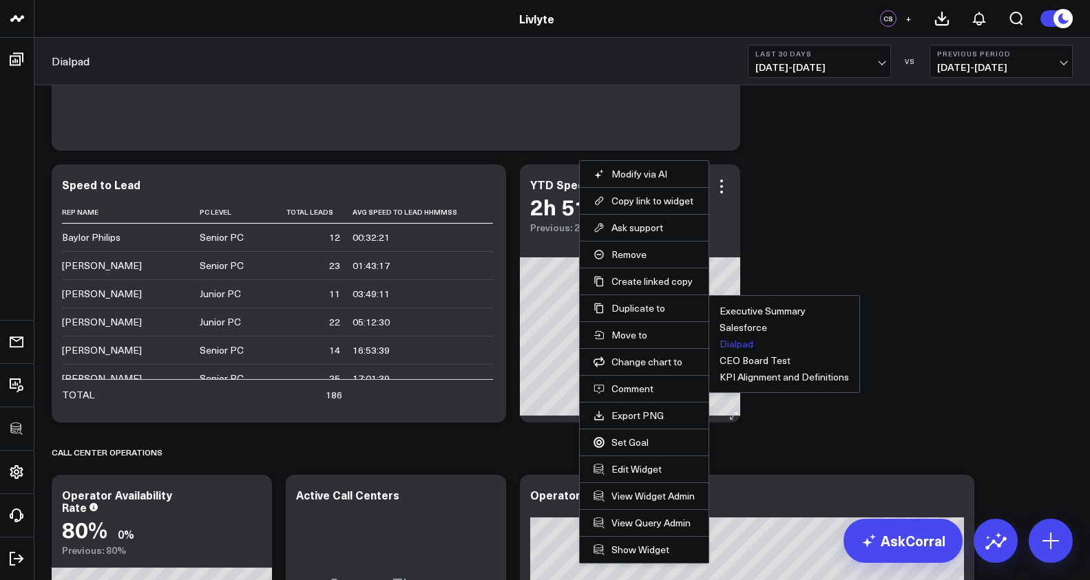
click at [730, 341] on button "Dialpad" at bounding box center [736, 344] width 34 height 10
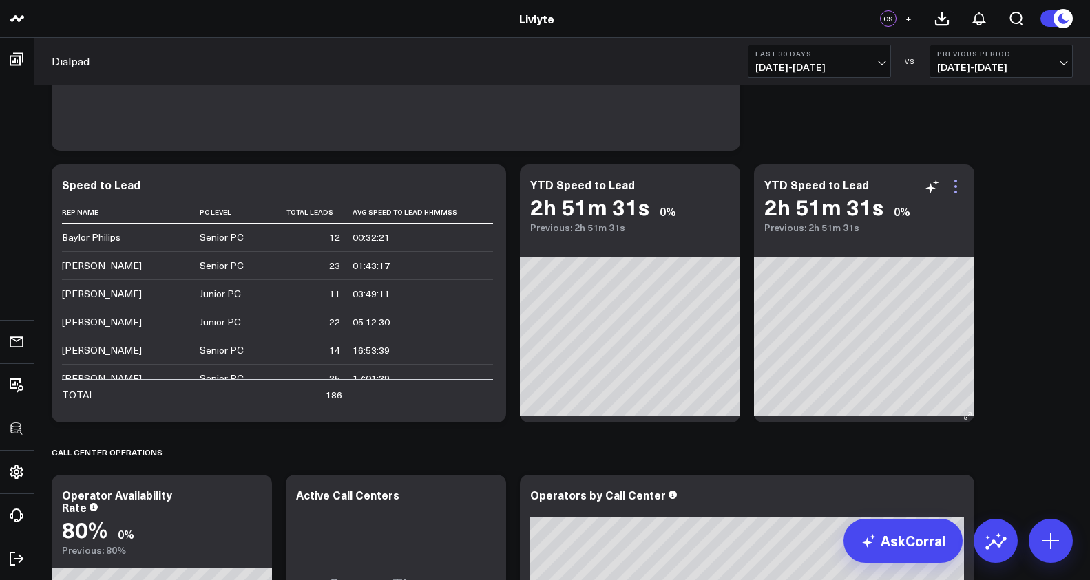
click at [961, 182] on icon at bounding box center [955, 186] width 17 height 17
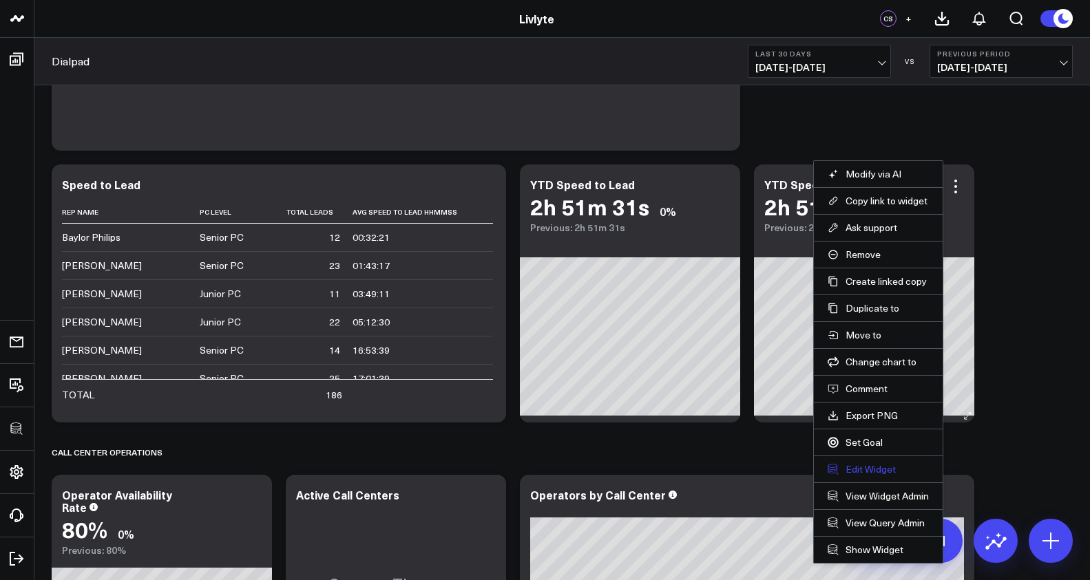
click at [877, 466] on button "Edit Widget" at bounding box center [877, 469] width 101 height 12
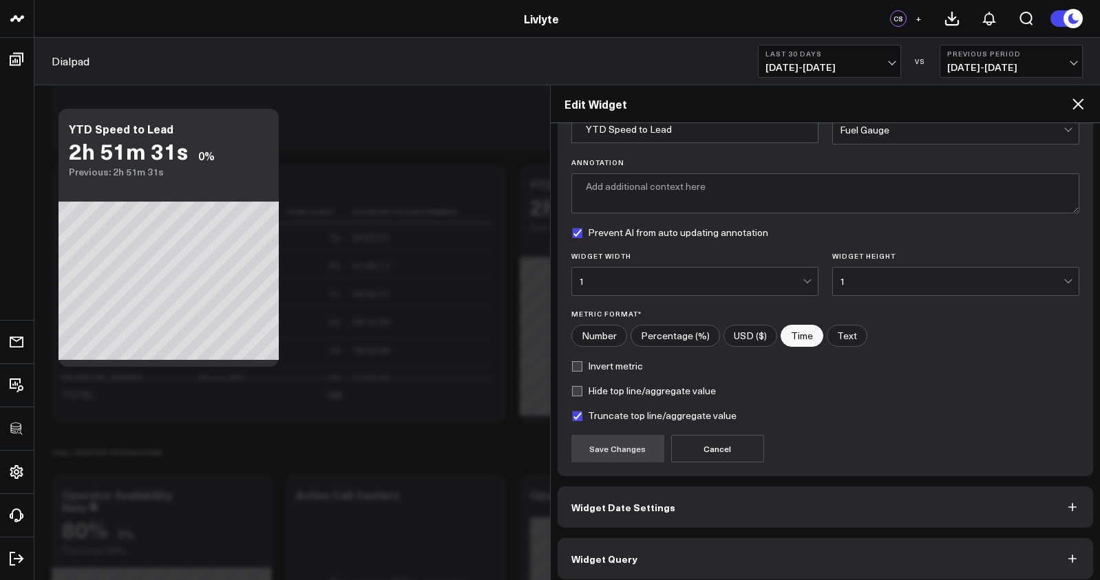
scroll to position [84, 0]
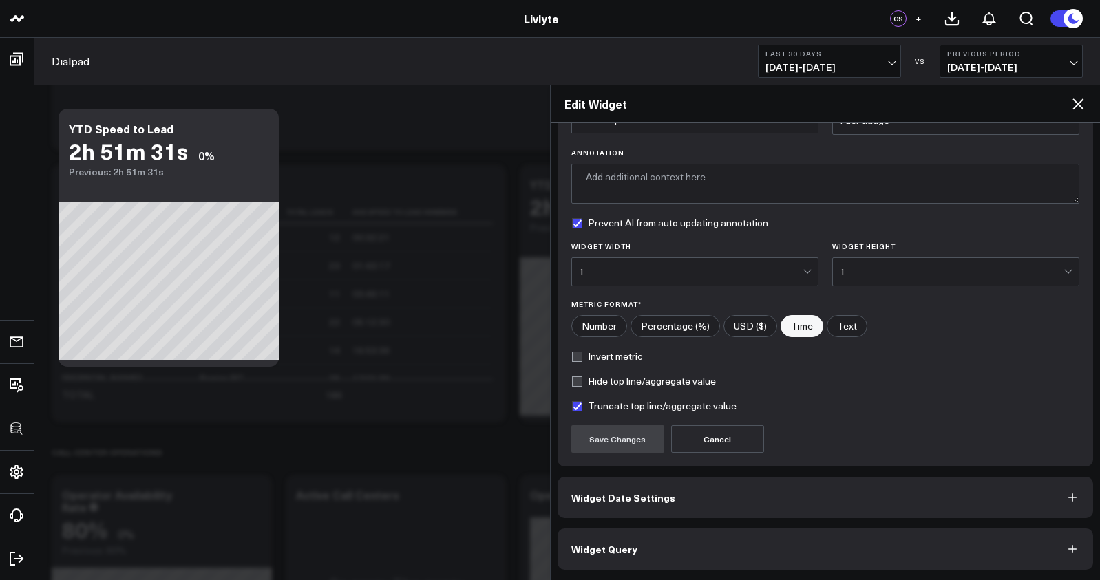
click at [809, 544] on button "Widget Query" at bounding box center [826, 549] width 536 height 41
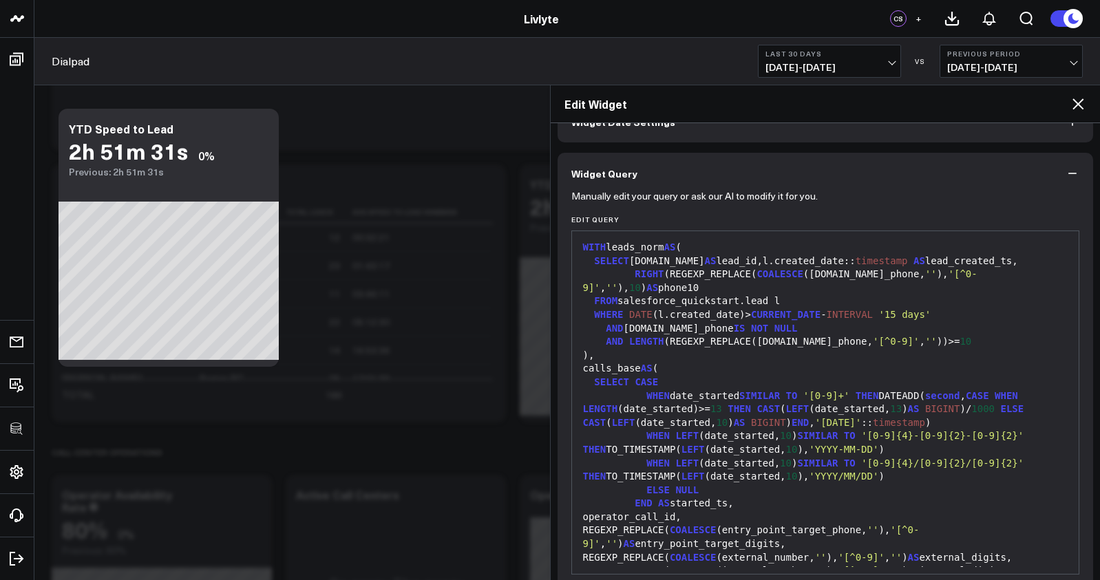
click at [764, 465] on div "WHEN LEFT (date_started, 10 ) SIMILAR TO '[0-9]{4}/[0-9]{2}/[0-9]{2}' THEN TO_T…" at bounding box center [826, 470] width 494 height 27
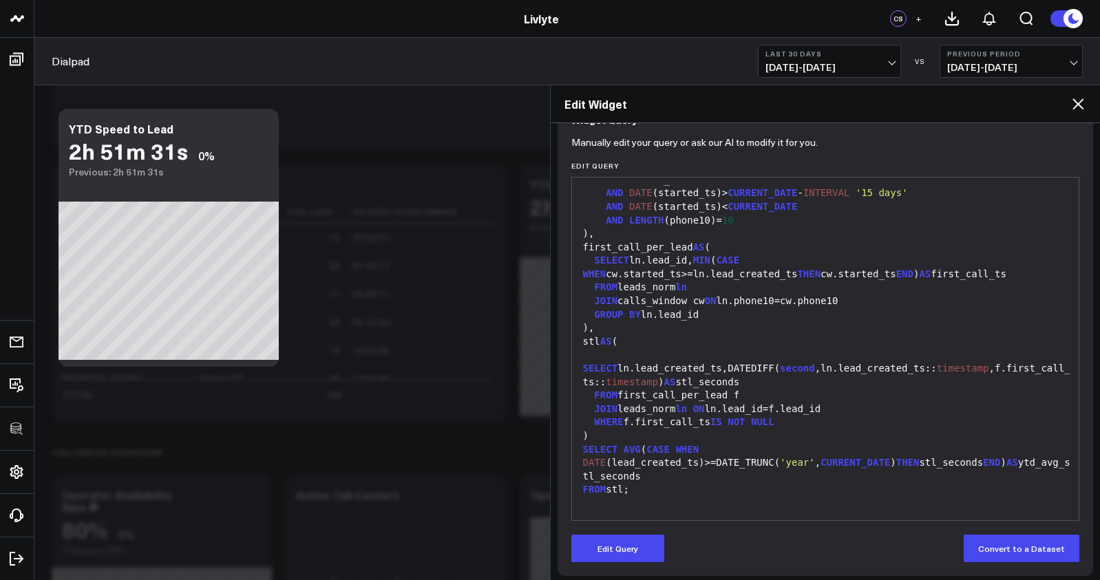
scroll to position [144, 0]
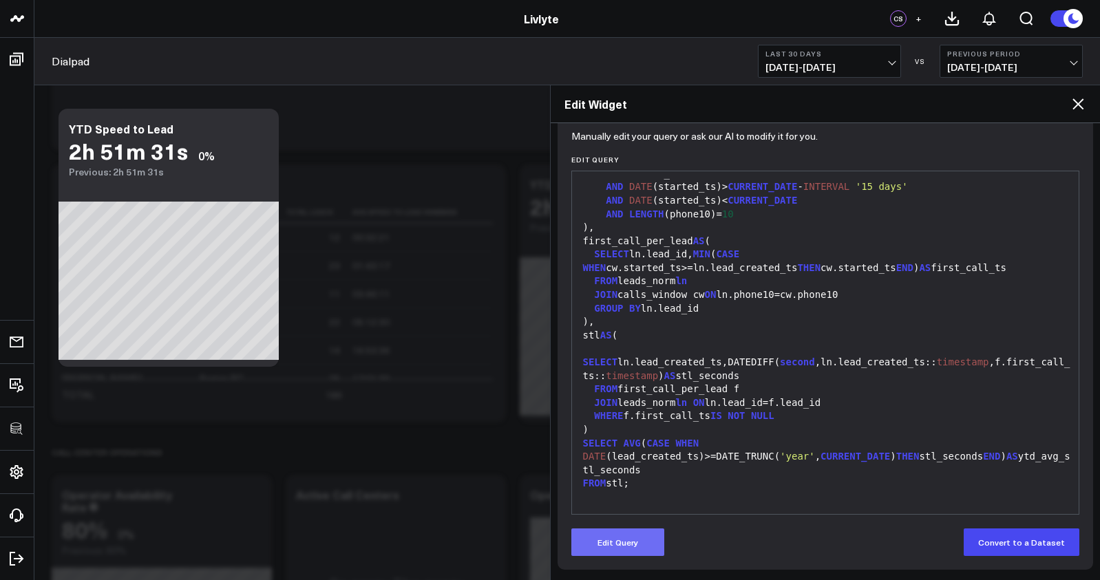
click at [646, 535] on button "Edit Query" at bounding box center [617, 543] width 93 height 28
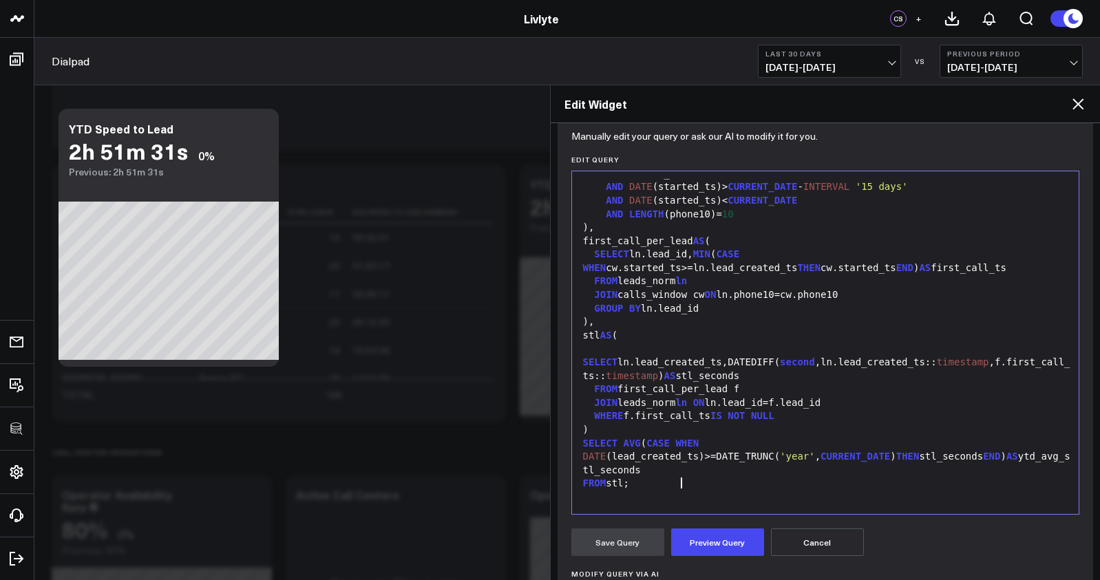
click at [681, 449] on span "WHEN" at bounding box center [686, 443] width 23 height 11
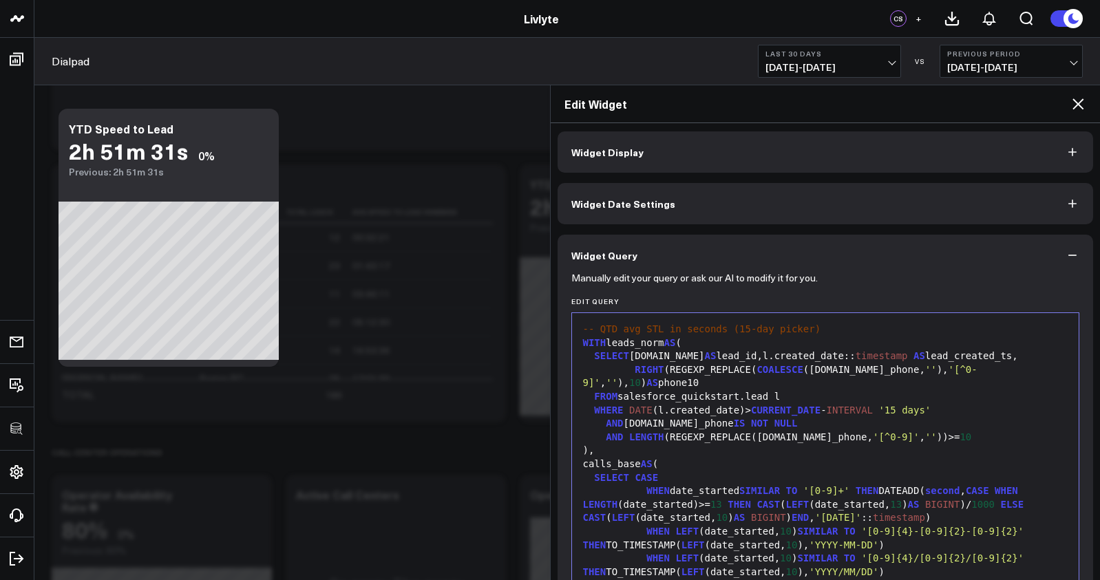
scroll to position [0, 0]
drag, startPoint x: 829, startPoint y: 332, endPoint x: 491, endPoint y: 328, distance: 338.0
click at [580, 346] on div "WITH leads_norm AS (" at bounding box center [826, 346] width 494 height 14
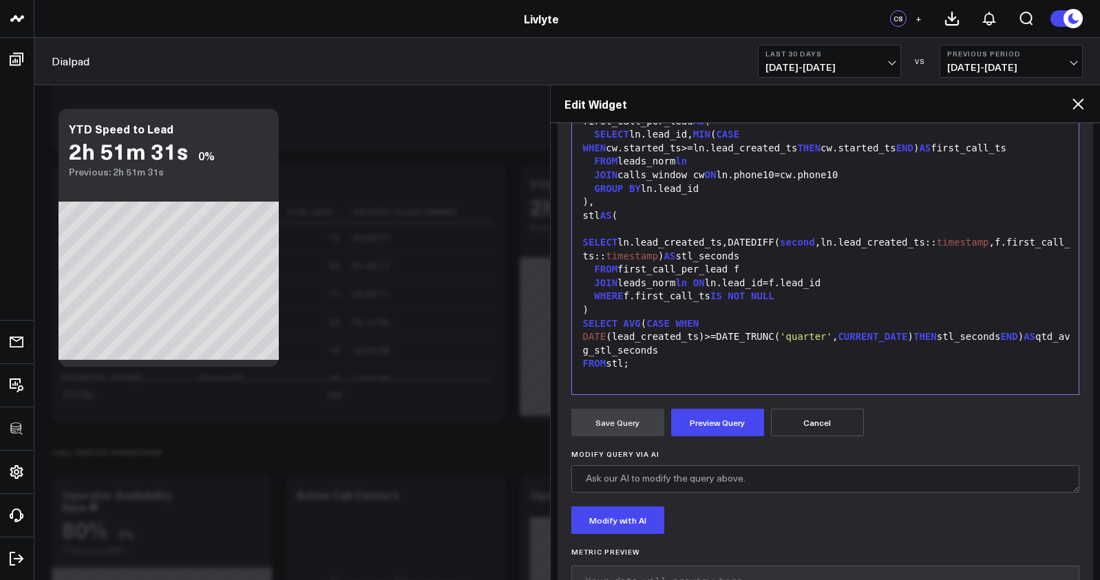
scroll to position [315, 0]
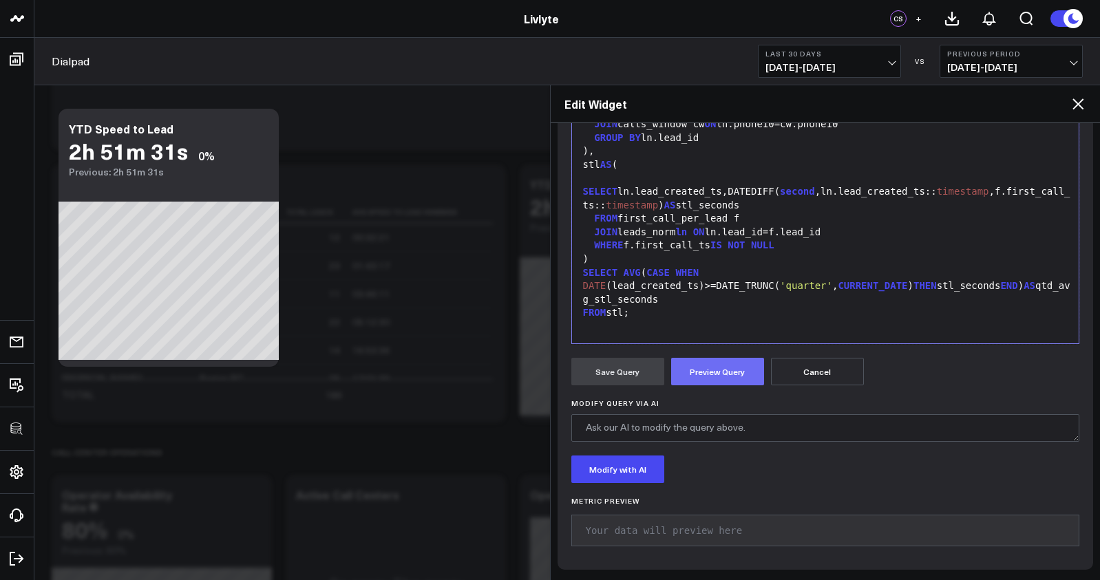
click at [721, 370] on button "Preview Query" at bounding box center [717, 372] width 93 height 28
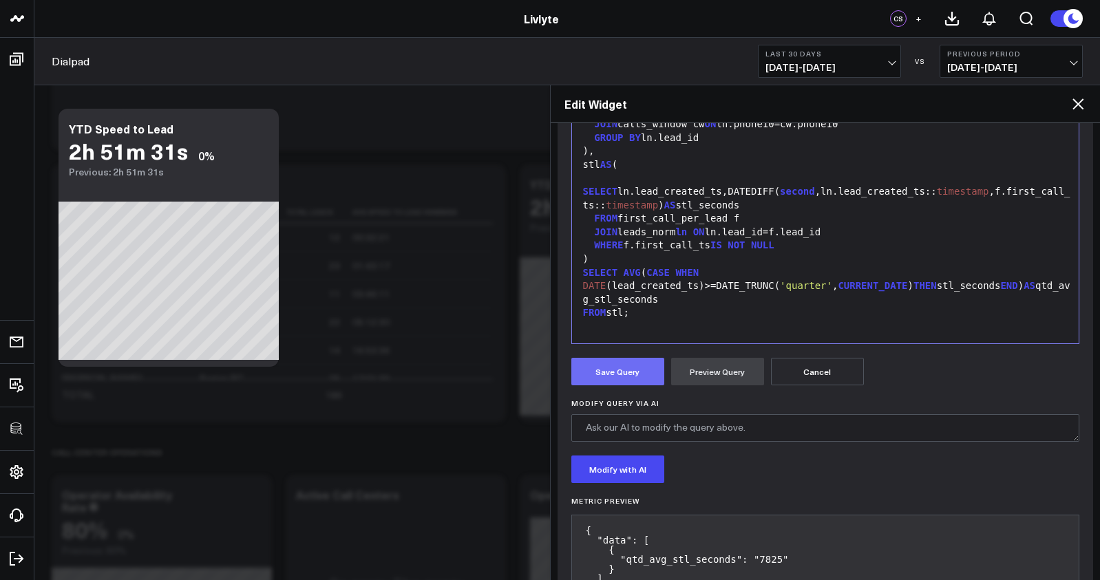
click at [607, 377] on button "Save Query" at bounding box center [617, 372] width 93 height 28
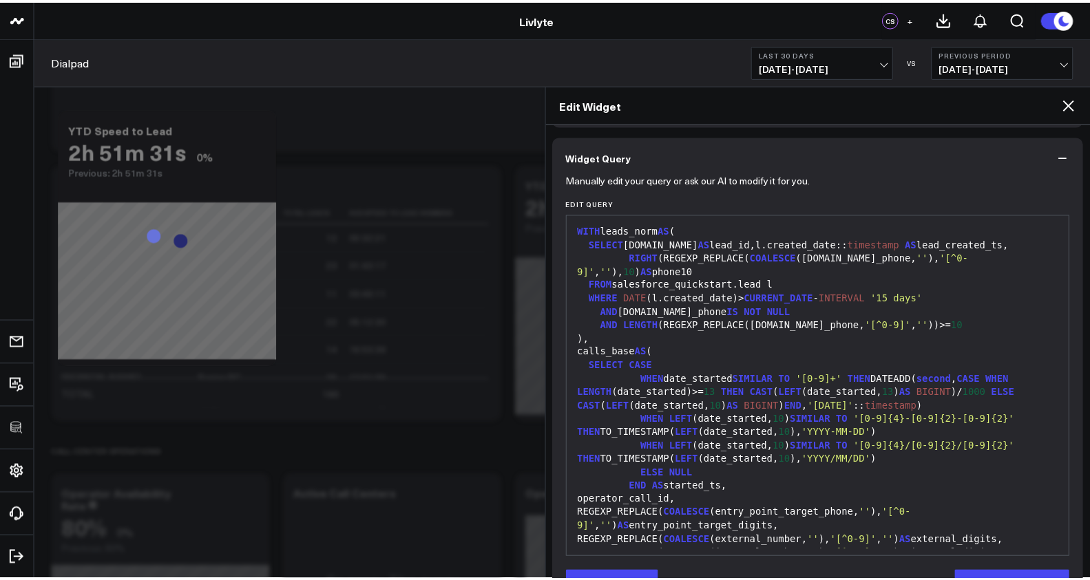
scroll to position [0, 0]
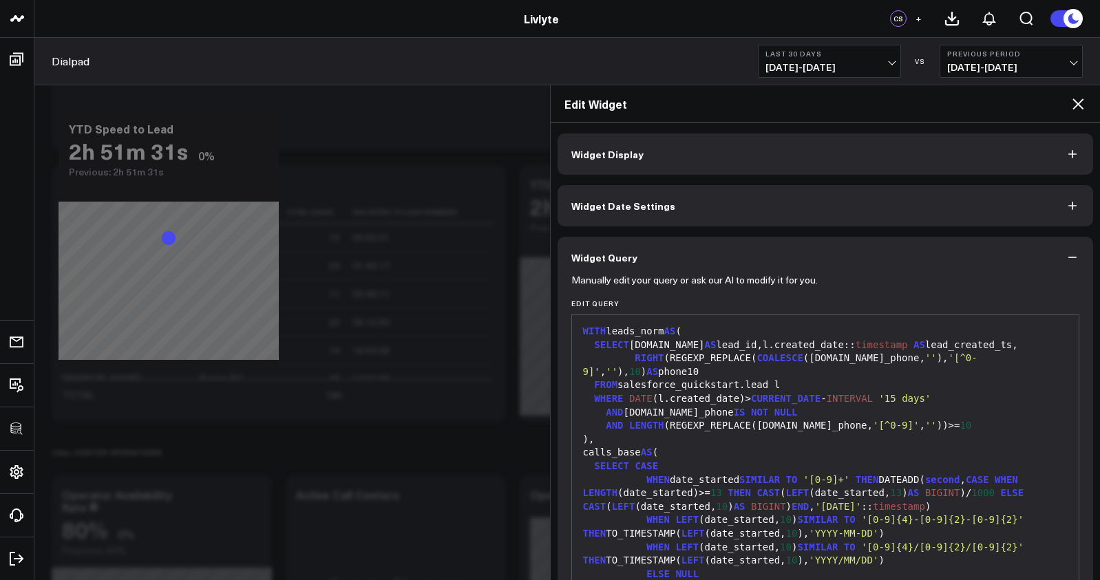
click at [643, 162] on button "Widget Display" at bounding box center [826, 154] width 536 height 41
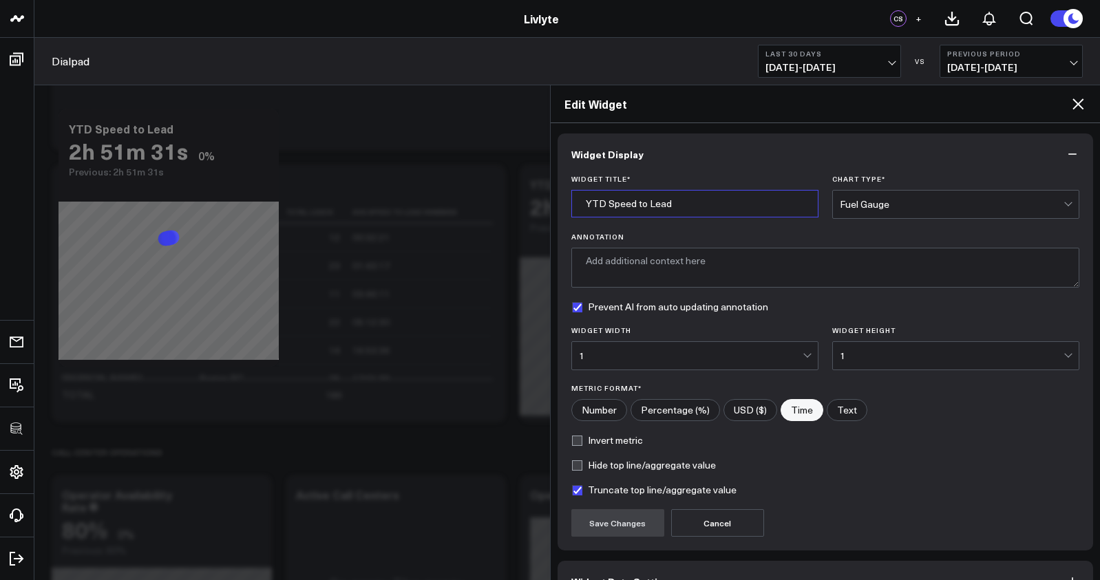
drag, startPoint x: 593, startPoint y: 208, endPoint x: 583, endPoint y: 208, distance: 9.6
click at [583, 208] on input "YTD Speed to Lead" at bounding box center [694, 204] width 247 height 28
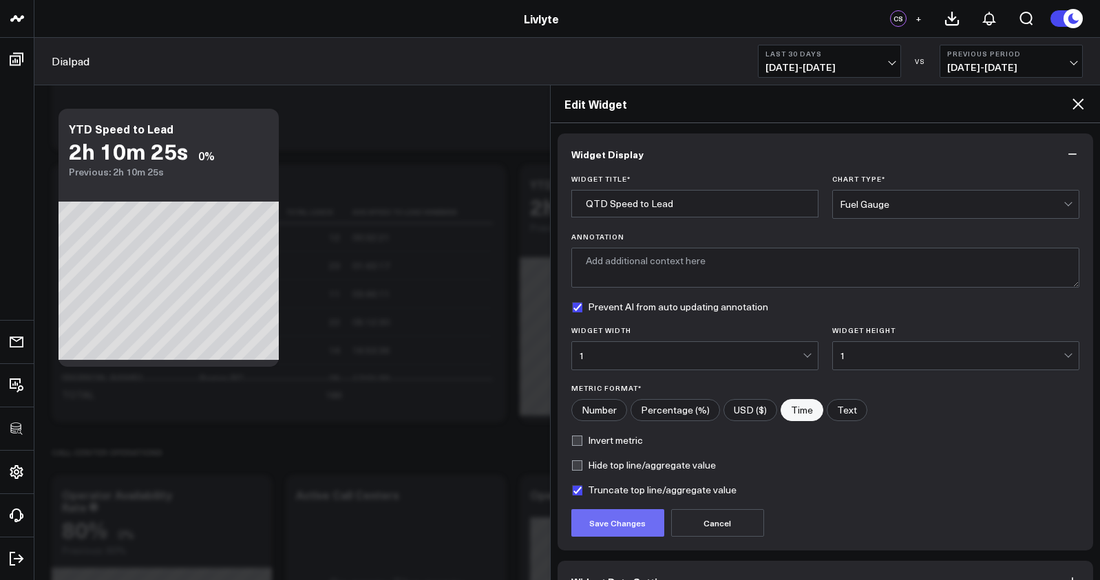
click at [636, 516] on button "Save Changes" at bounding box center [617, 523] width 93 height 28
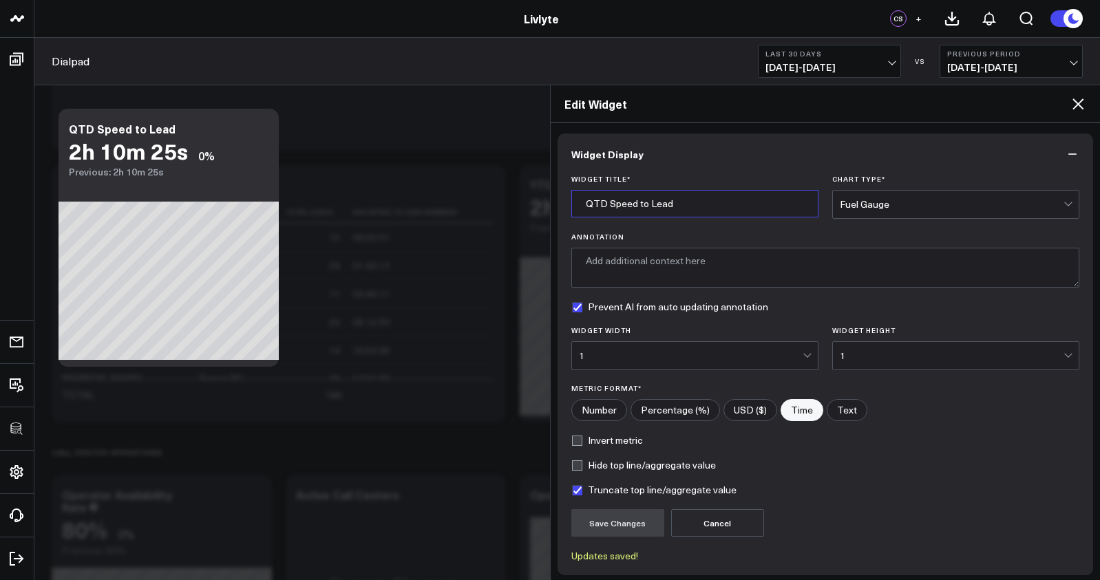
click at [607, 204] on input "QTD Speed to Lead" at bounding box center [694, 204] width 247 height 28
type input "QTD Avg Speed to Lead"
click at [606, 521] on button "Save Changes" at bounding box center [617, 523] width 93 height 28
click at [1076, 111] on icon at bounding box center [1078, 104] width 17 height 17
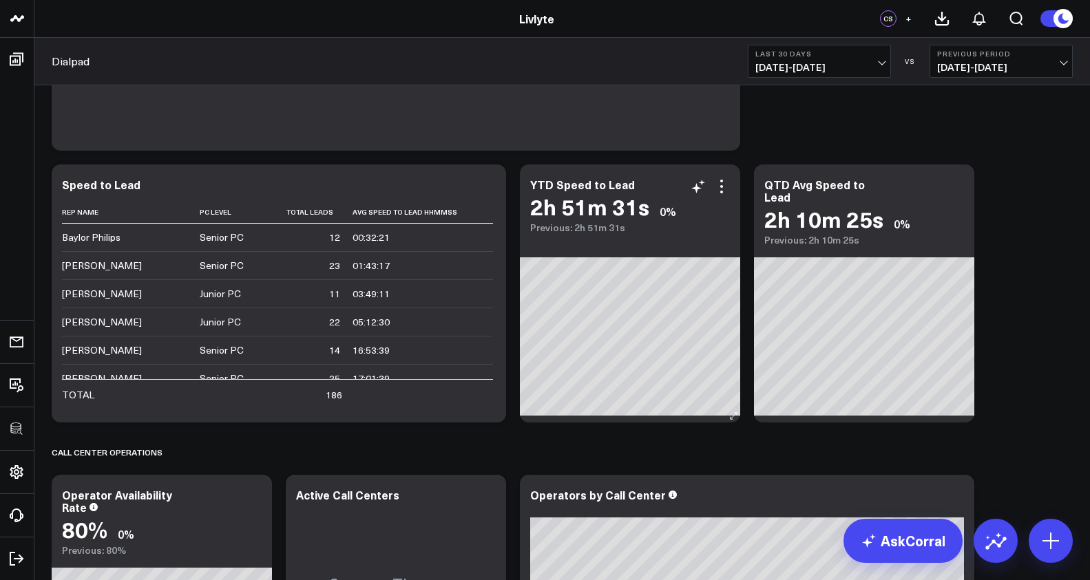
click at [639, 195] on div "2h 51m 31s" at bounding box center [589, 206] width 119 height 25
click at [571, 194] on div "2h 51m 31s" at bounding box center [589, 206] width 119 height 25
click at [551, 185] on div "YTD Speed to Lead" at bounding box center [582, 191] width 105 height 28
click at [553, 184] on div "YTD Speed to Lead" at bounding box center [583, 184] width 107 height 15
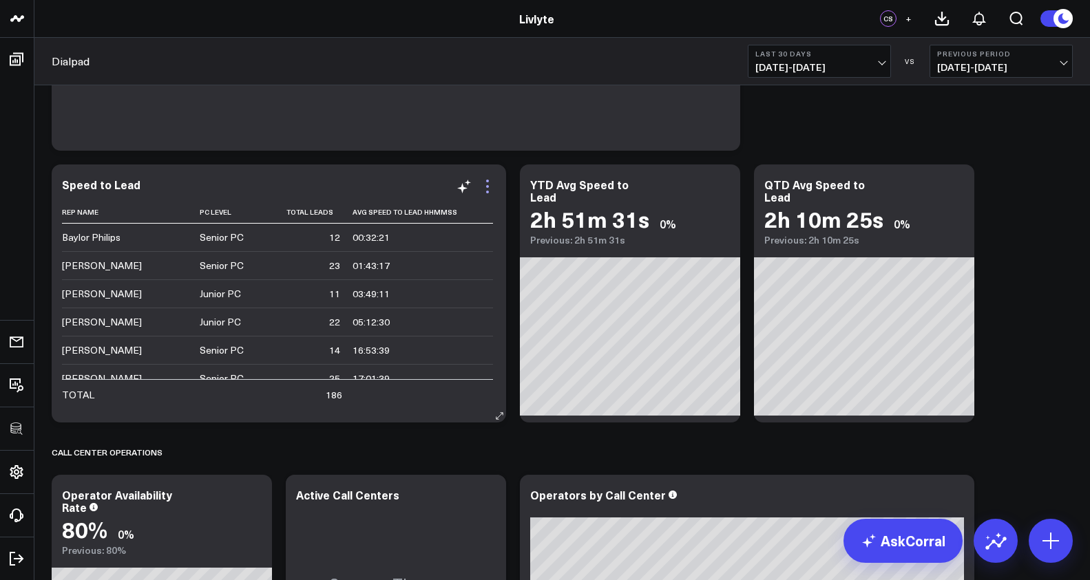
click at [487, 181] on icon at bounding box center [487, 181] width 3 height 3
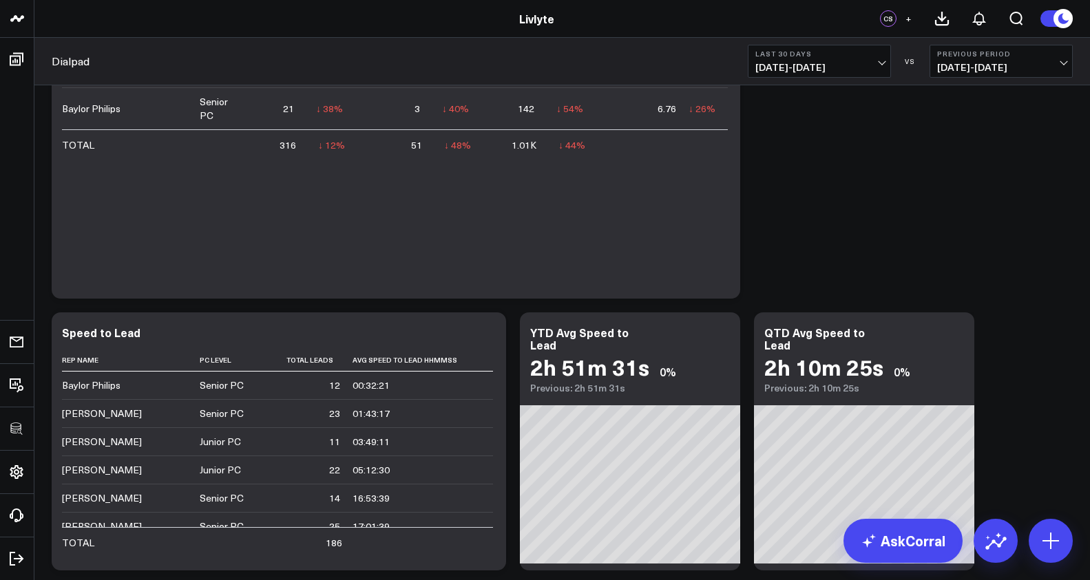
scroll to position [1253, 0]
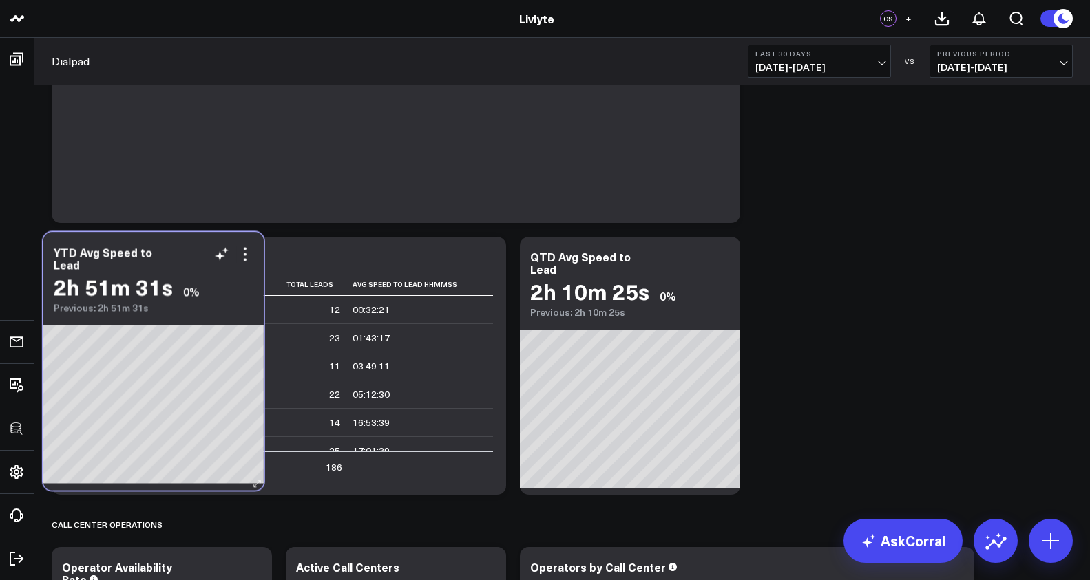
drag, startPoint x: 674, startPoint y: 308, endPoint x: 206, endPoint y: 306, distance: 467.4
click at [206, 306] on div "Previous: 2h 51m 31s" at bounding box center [154, 307] width 200 height 11
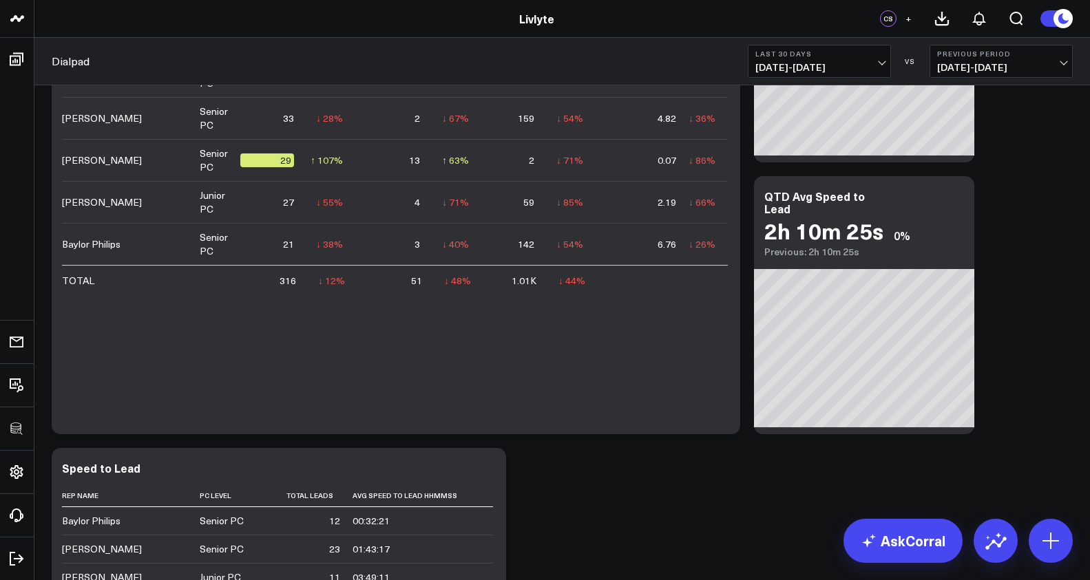
scroll to position [1052, 0]
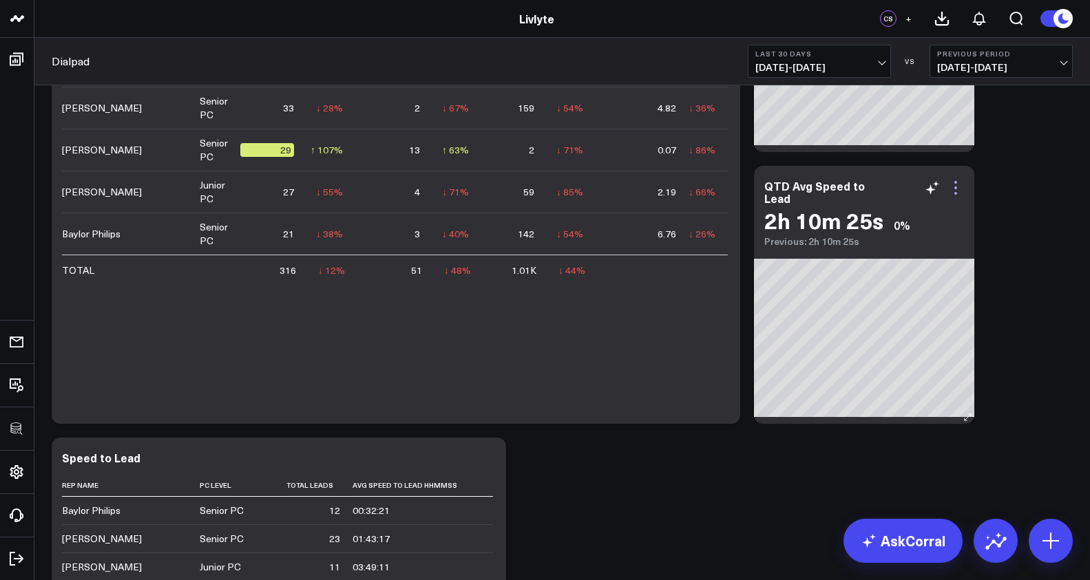
click at [962, 190] on icon at bounding box center [955, 188] width 17 height 17
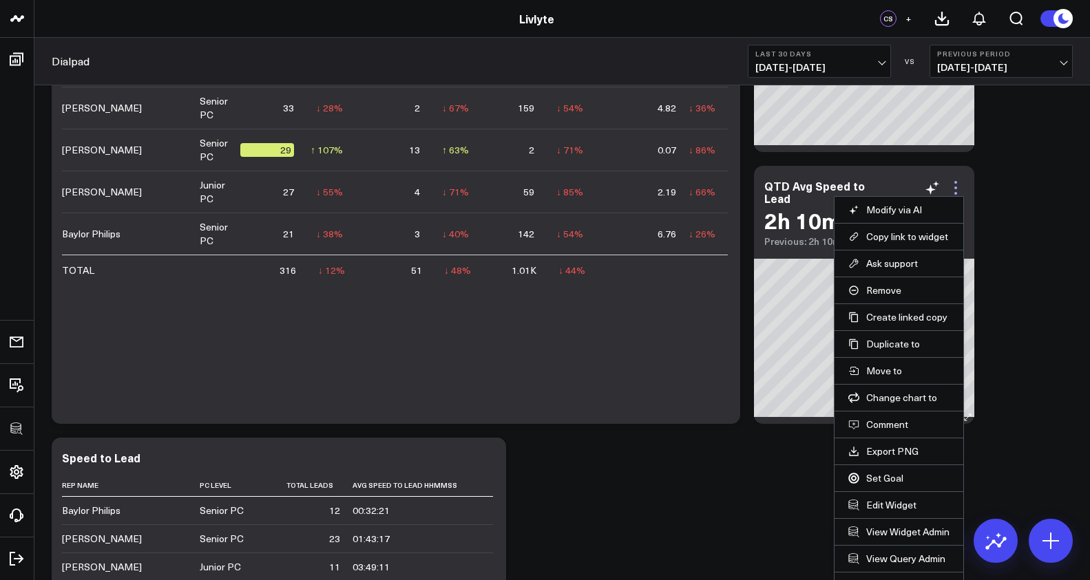
click at [955, 186] on icon at bounding box center [955, 188] width 17 height 17
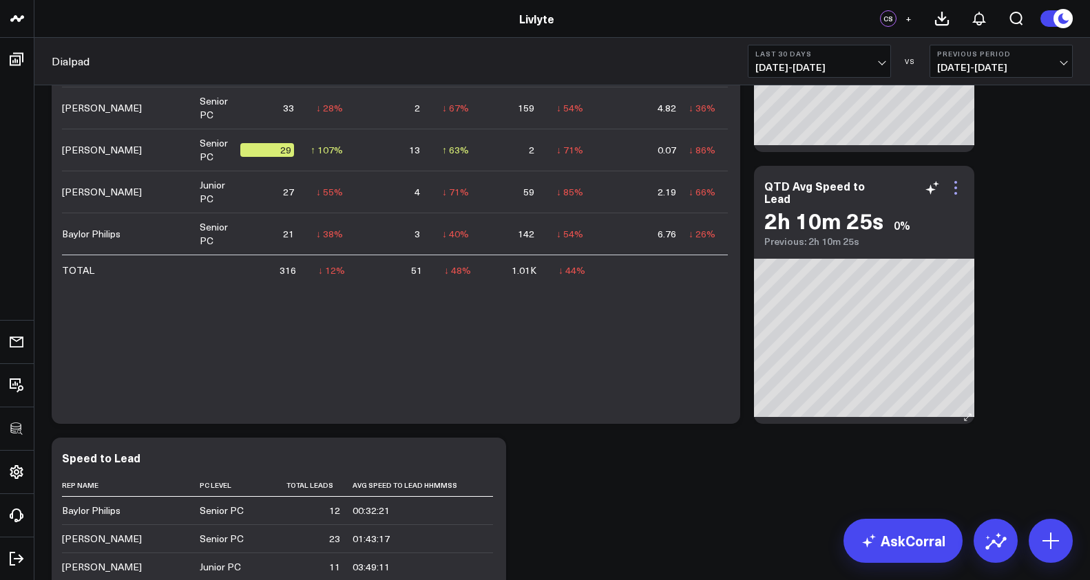
click at [955, 186] on icon at bounding box center [955, 188] width 17 height 17
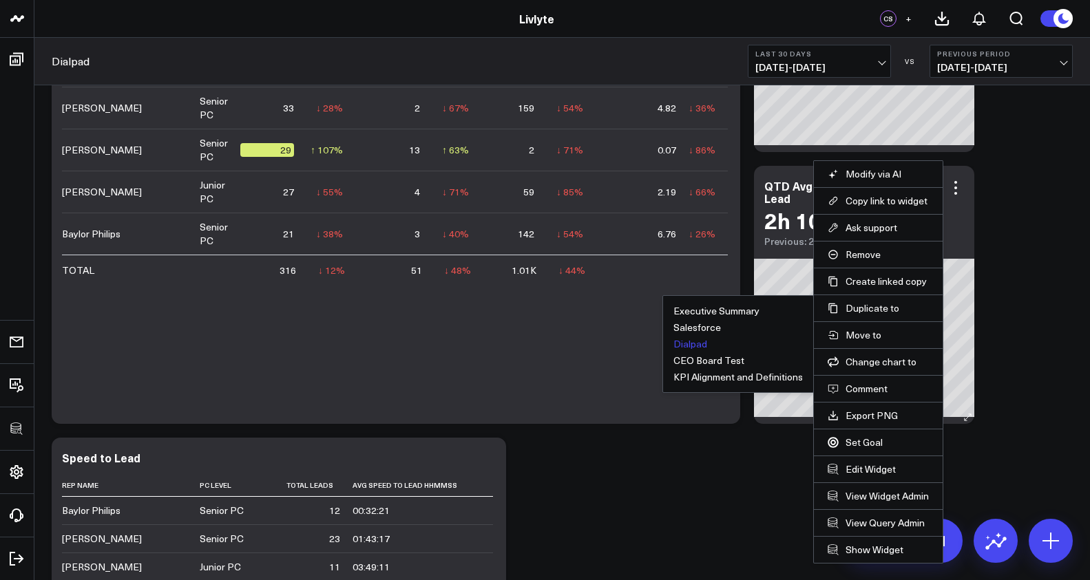
click at [686, 342] on button "Dialpad" at bounding box center [690, 344] width 34 height 10
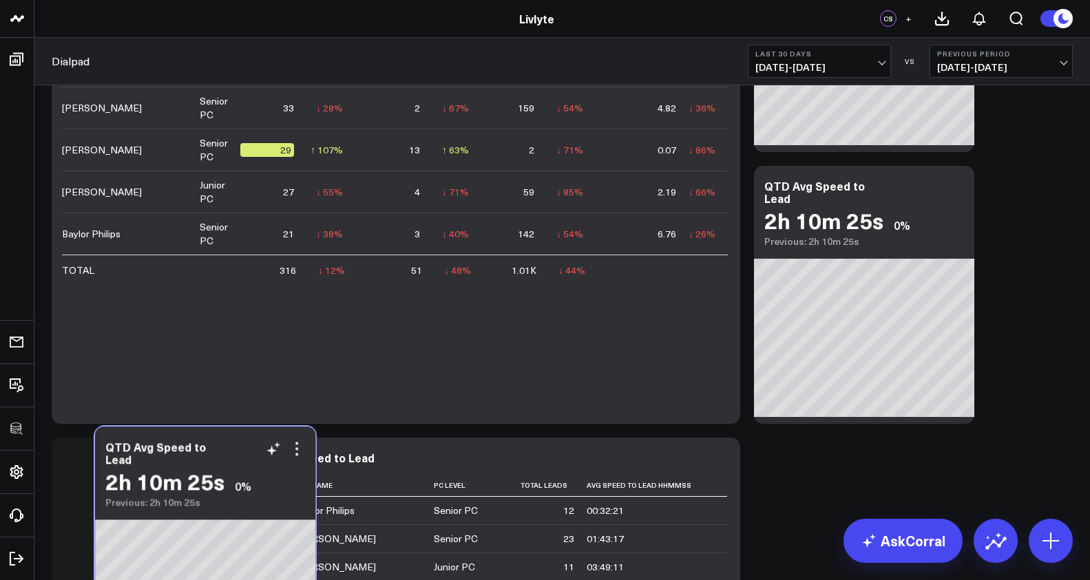
drag, startPoint x: 655, startPoint y: 460, endPoint x: 206, endPoint y: 458, distance: 449.5
click at [206, 457] on div "QTD Avg Speed to Lead" at bounding box center [205, 453] width 200 height 25
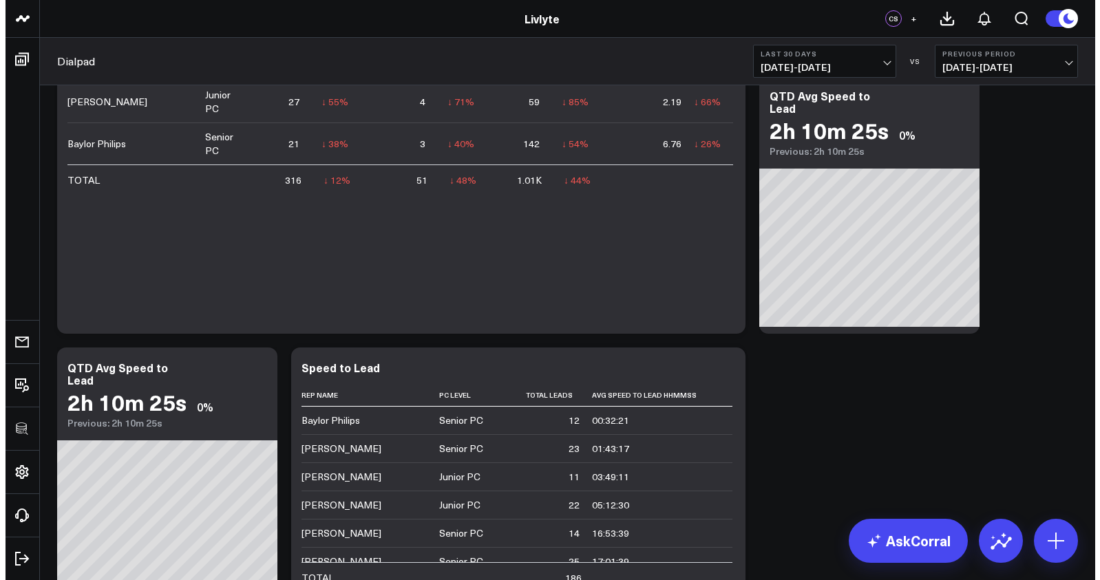
scroll to position [1159, 0]
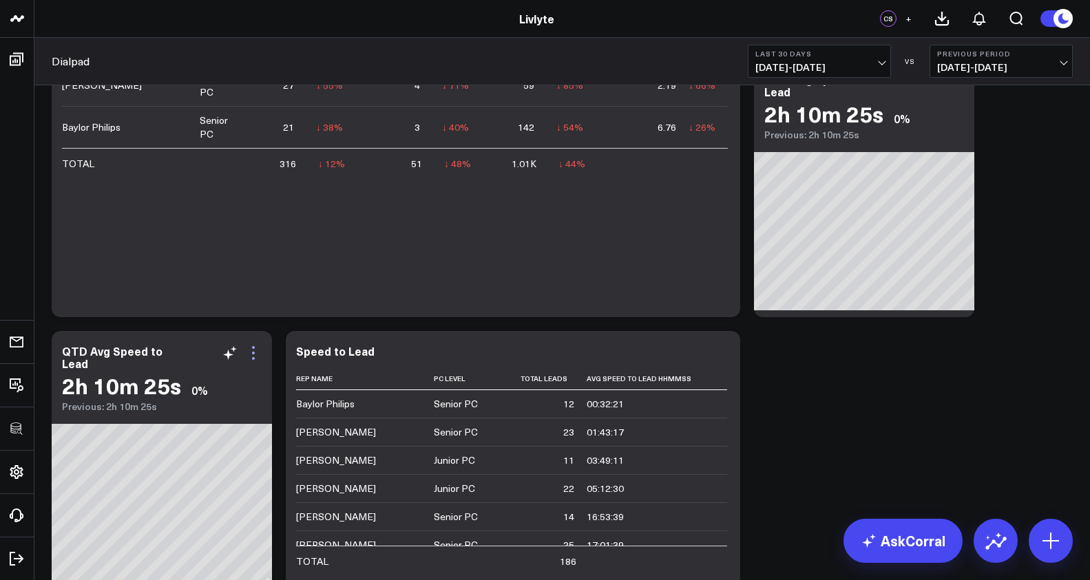
click at [255, 352] on icon at bounding box center [253, 353] width 17 height 17
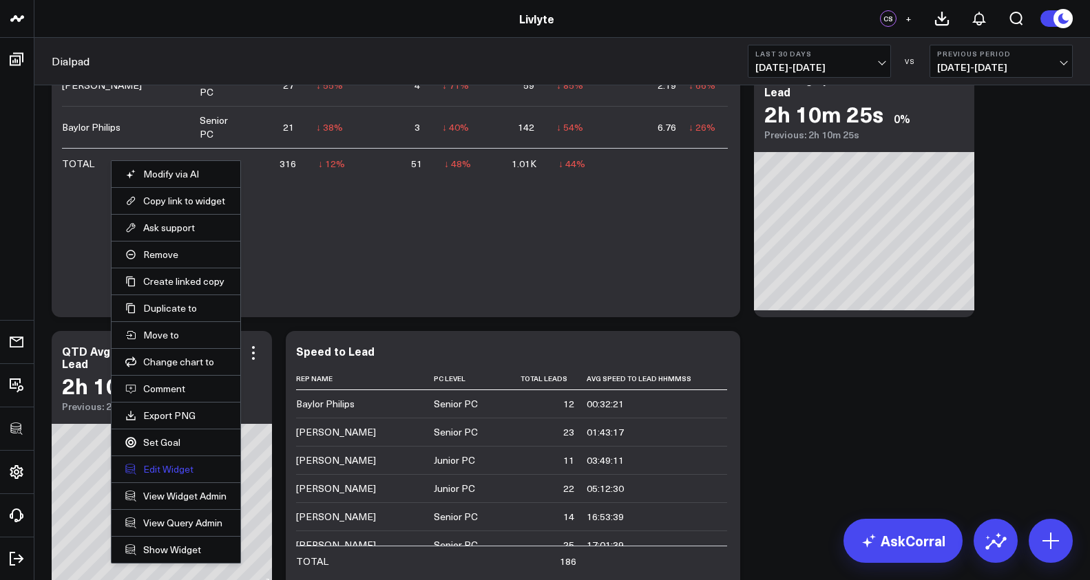
click at [184, 466] on button "Edit Widget" at bounding box center [175, 469] width 101 height 12
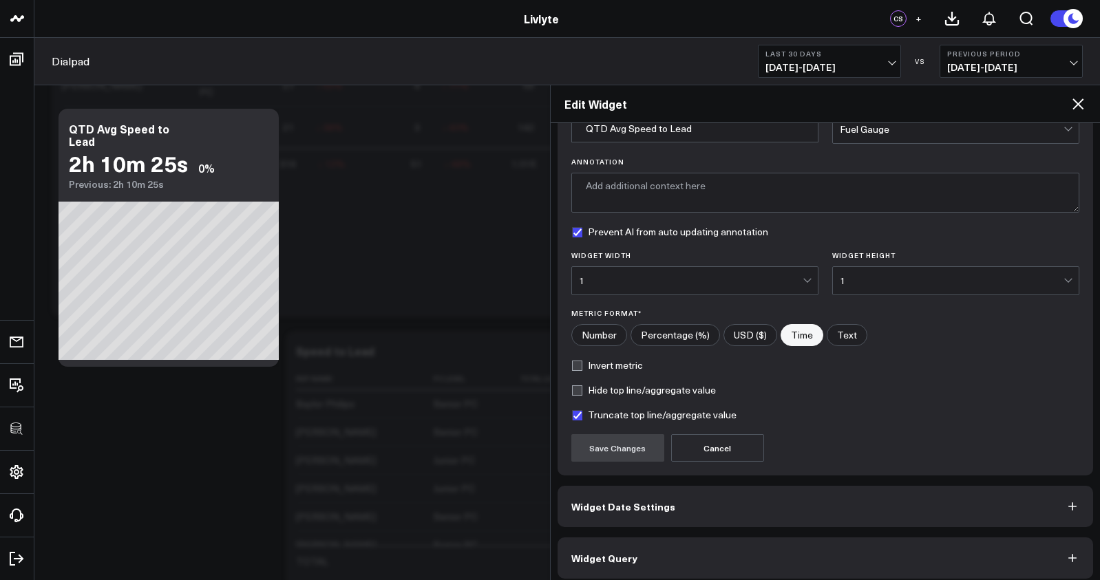
scroll to position [84, 0]
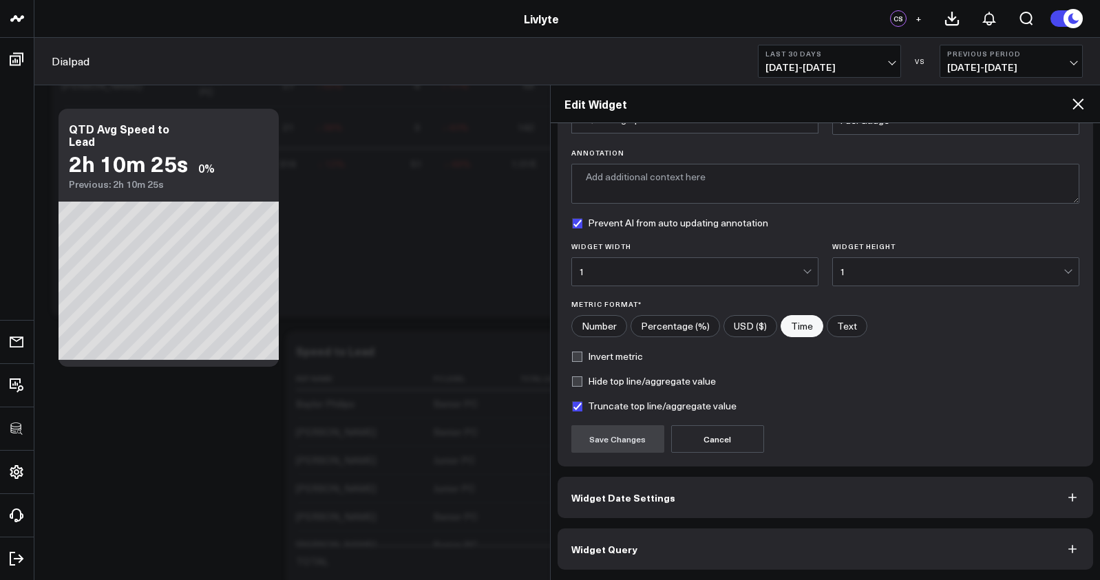
click at [721, 544] on button "Widget Query" at bounding box center [826, 549] width 536 height 41
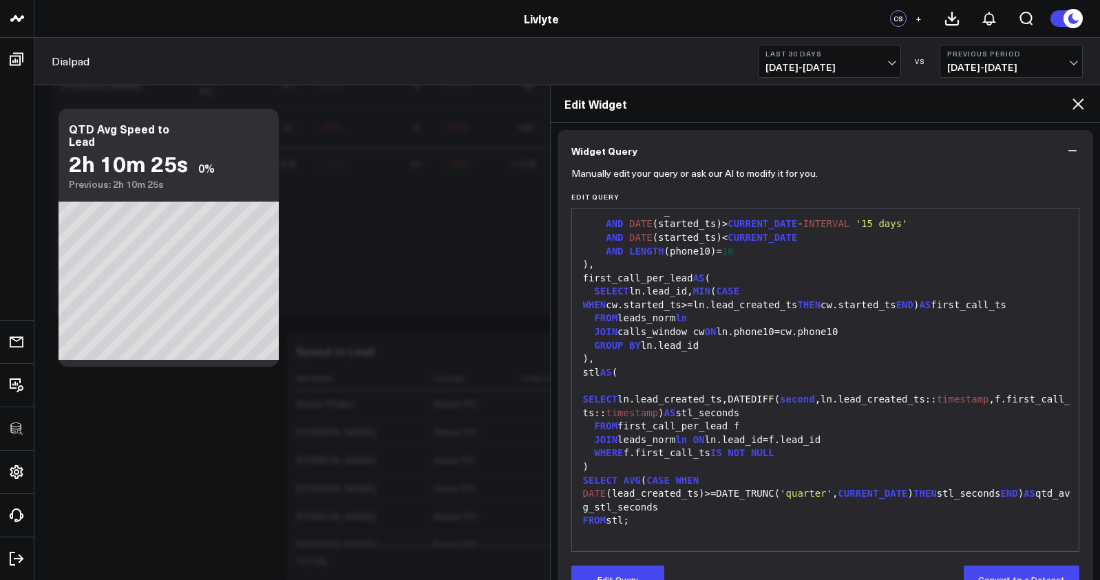
scroll to position [144, 0]
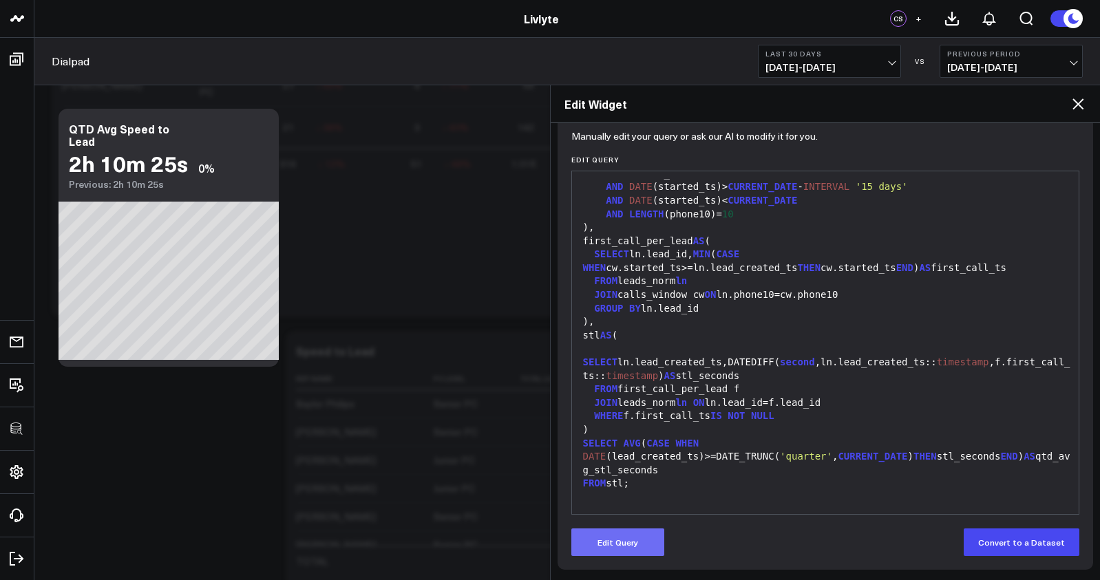
click at [593, 542] on button "Edit Query" at bounding box center [617, 543] width 93 height 28
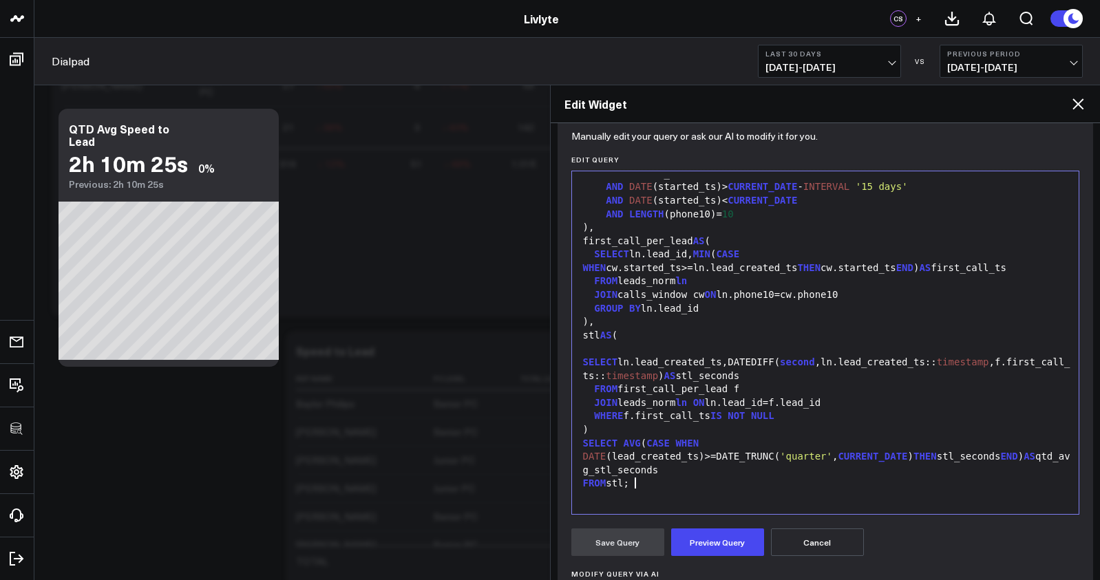
click at [637, 449] on span "AVG" at bounding box center [632, 443] width 17 height 11
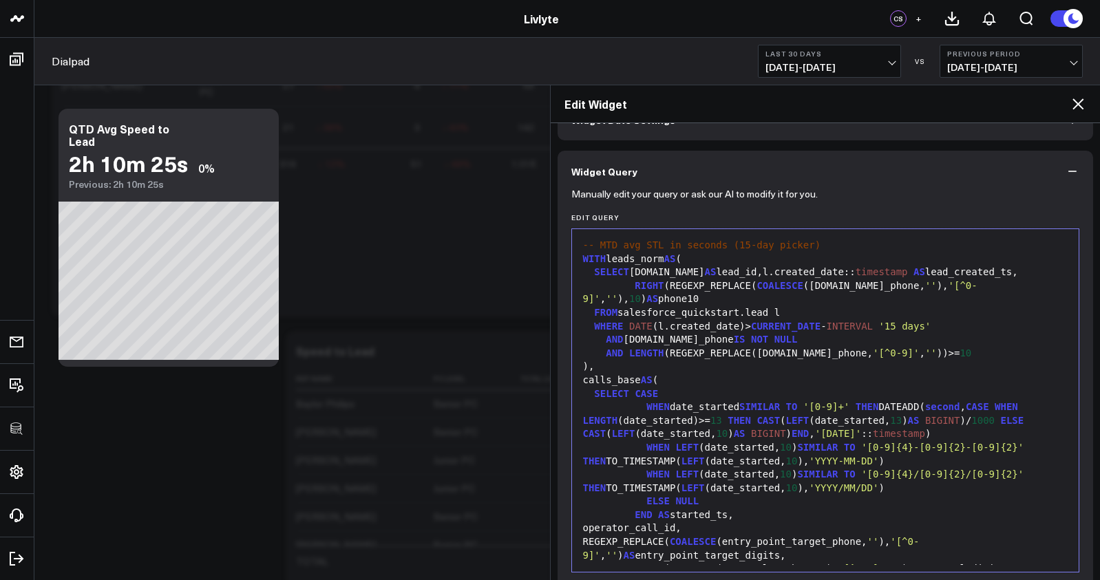
scroll to position [0, 0]
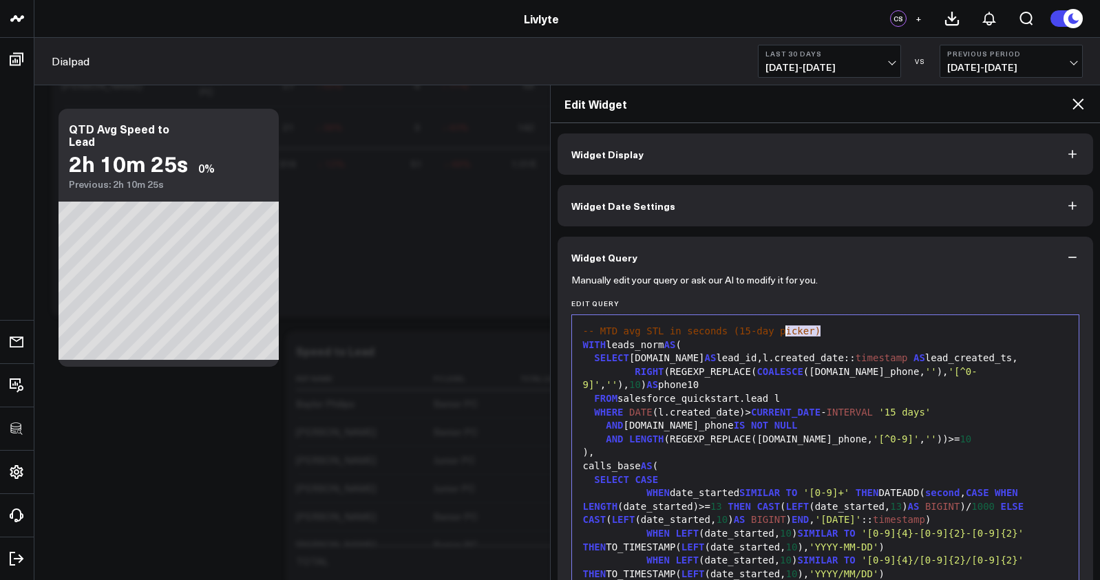
drag, startPoint x: 783, startPoint y: 331, endPoint x: 445, endPoint y: 324, distance: 338.7
click at [577, 348] on div "Selection deleted 99 1 2 3 4 5 6 7 8 9 10 11 12 13 14 15 16 17 18 19 20 21 22 2…" at bounding box center [825, 487] width 509 height 344
click at [585, 347] on span "WITH" at bounding box center [594, 344] width 23 height 11
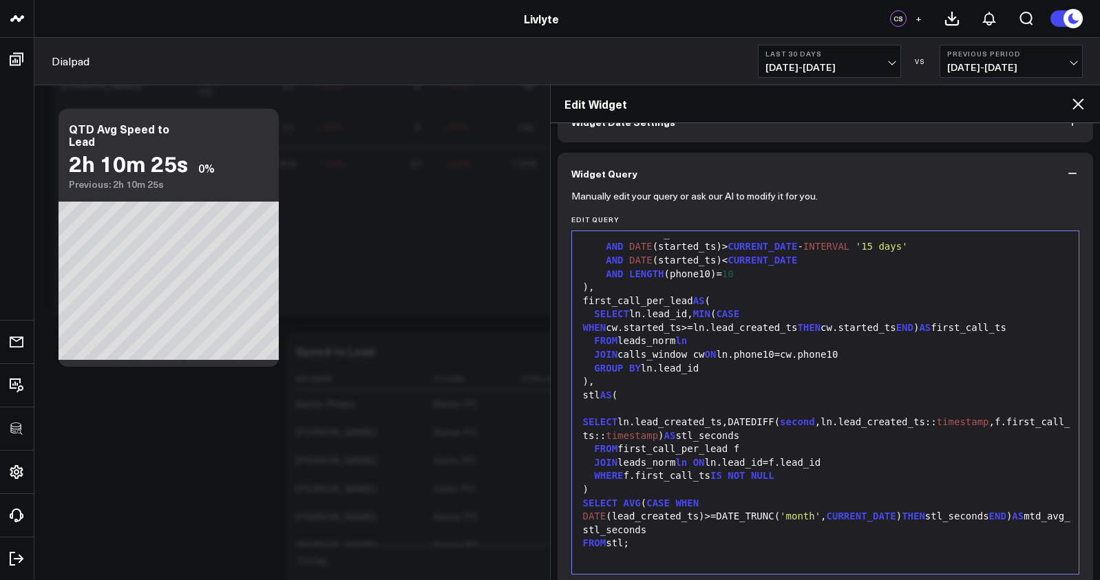
scroll to position [282, 0]
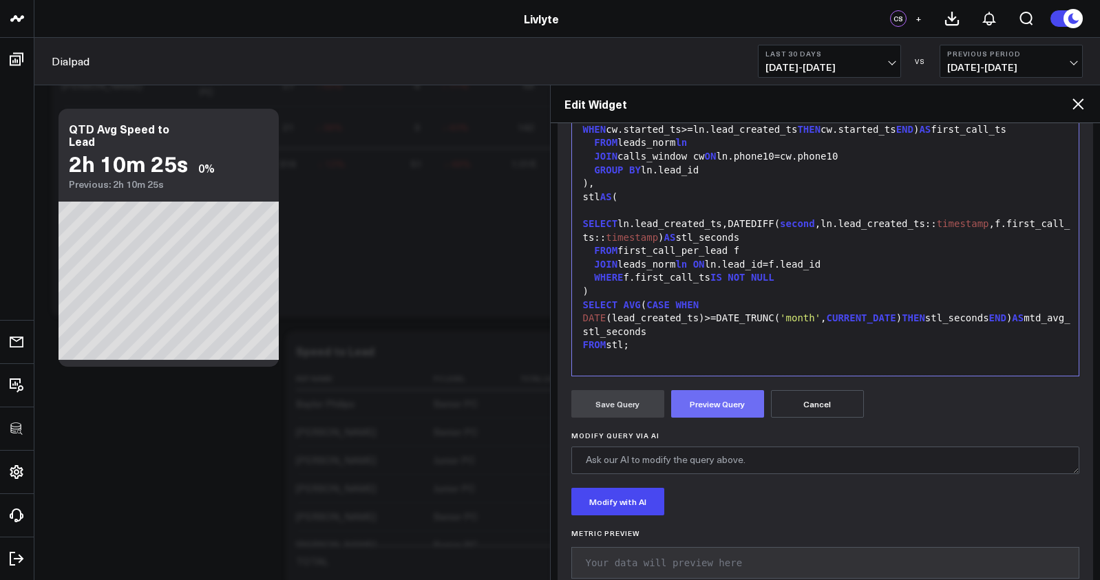
click at [675, 403] on button "Preview Query" at bounding box center [717, 404] width 93 height 28
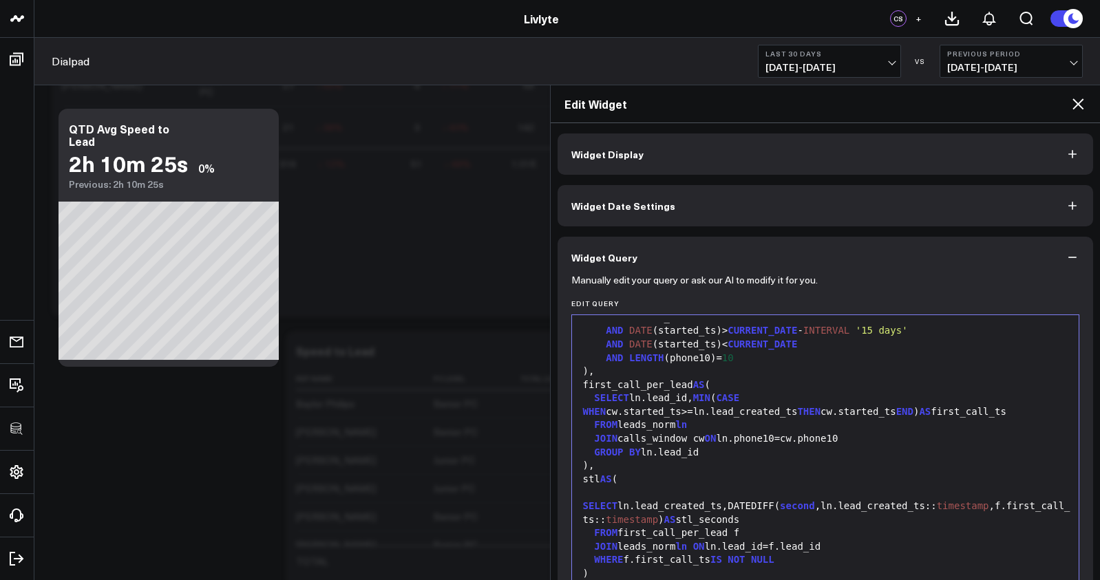
scroll to position [372, 0]
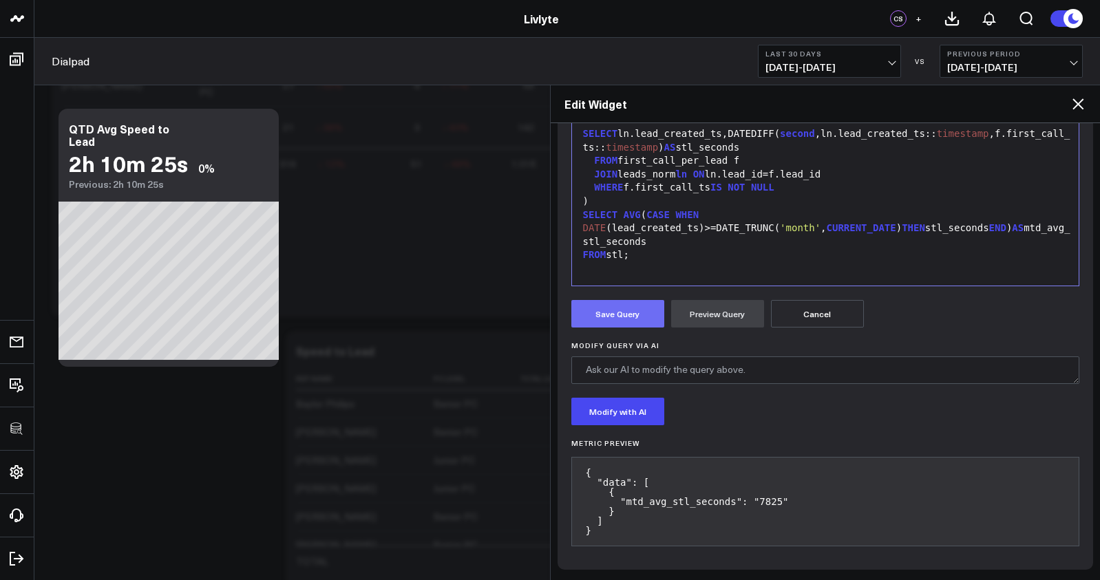
click at [614, 324] on button "Save Query" at bounding box center [617, 314] width 93 height 28
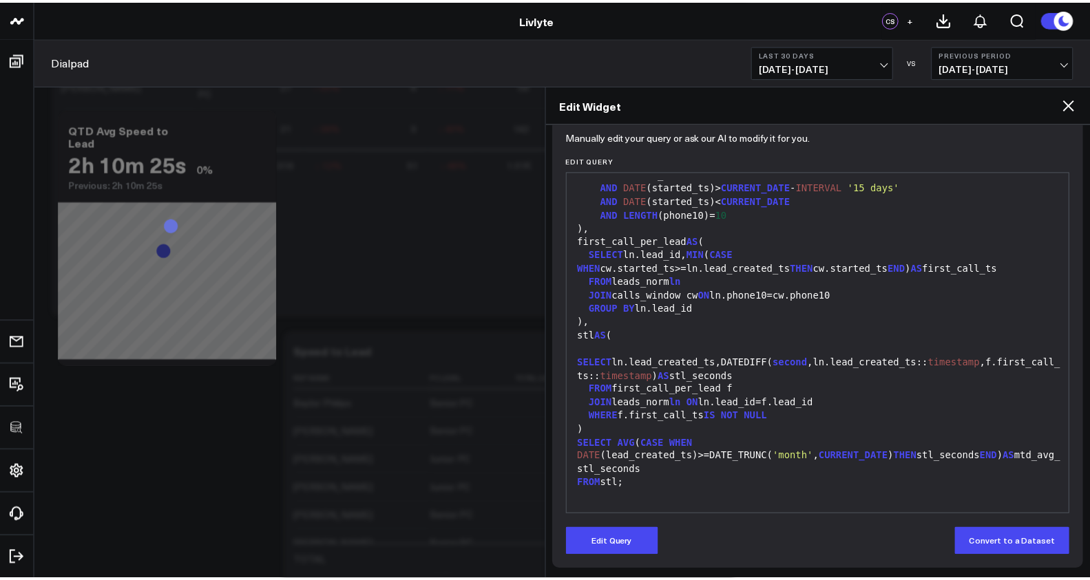
scroll to position [0, 0]
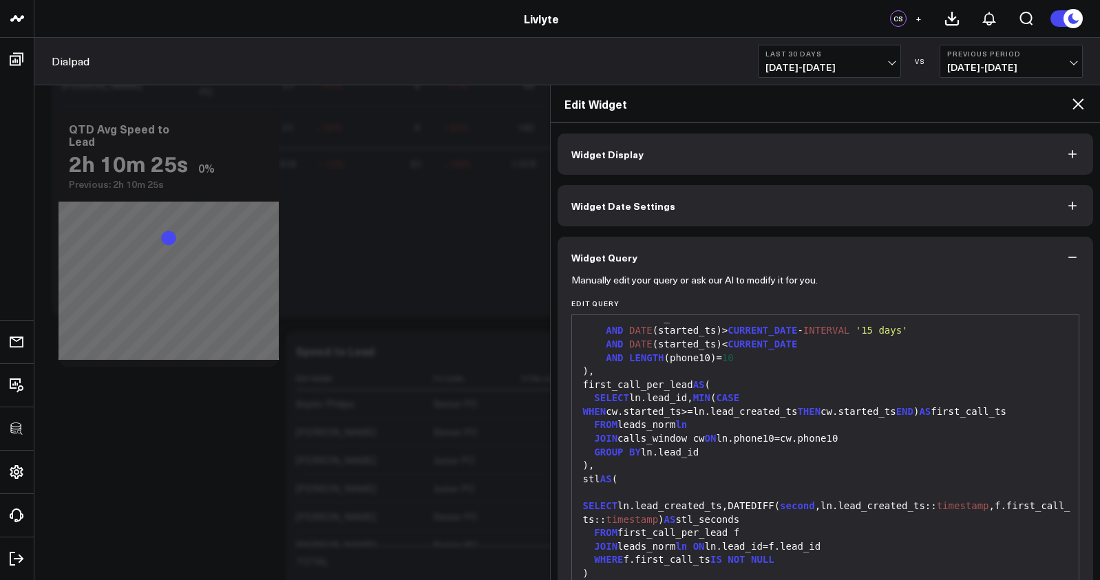
click at [612, 149] on span "Widget Display" at bounding box center [607, 154] width 72 height 11
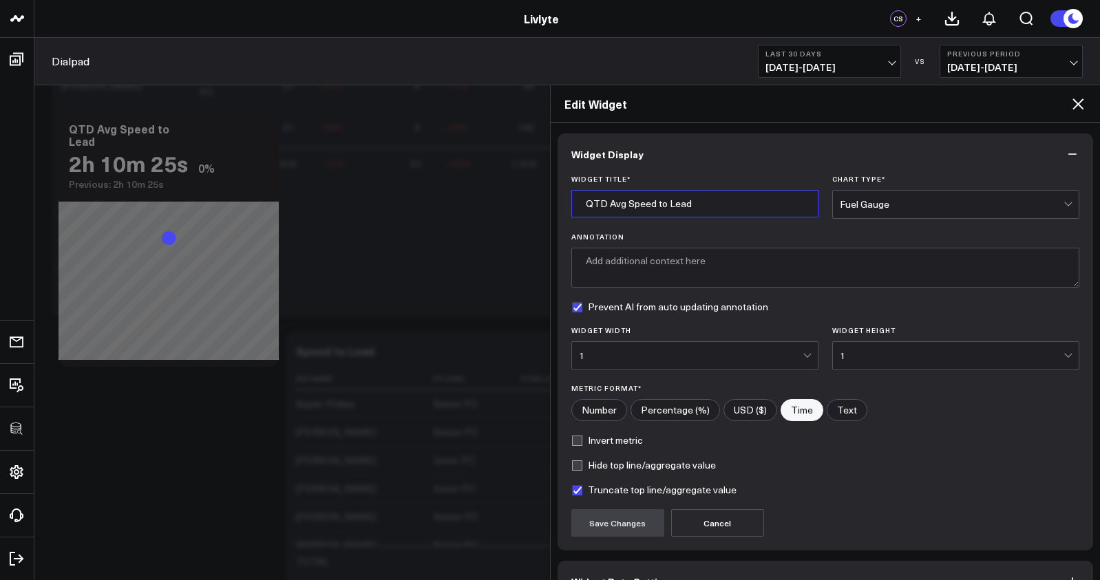
click at [584, 206] on input "QTD Avg Speed to Lead" at bounding box center [694, 204] width 247 height 28
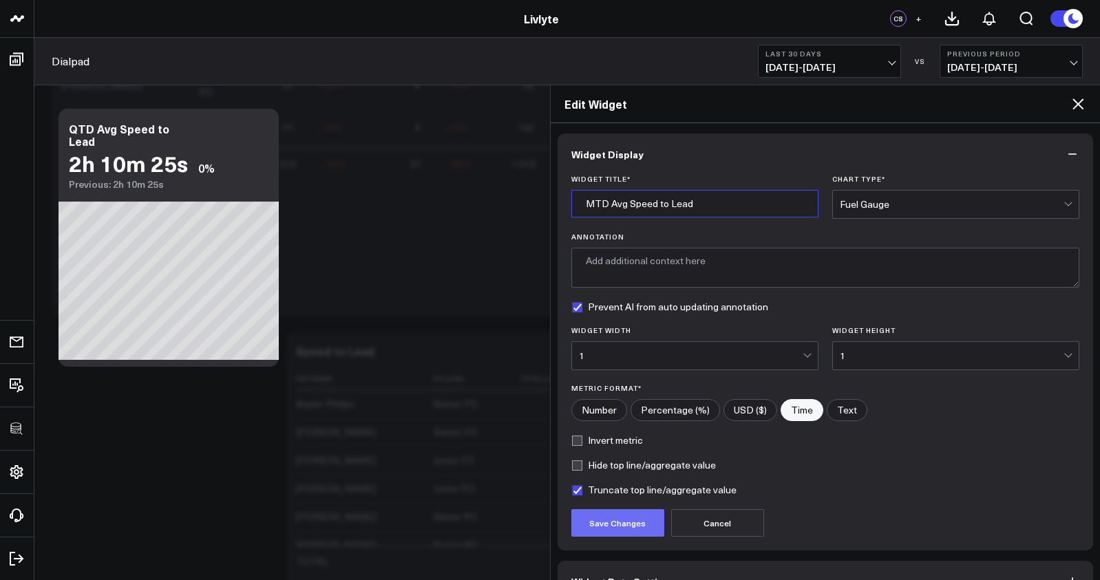
type input "MTD Avg Speed to Lead"
click at [618, 523] on button "Save Changes" at bounding box center [617, 523] width 93 height 28
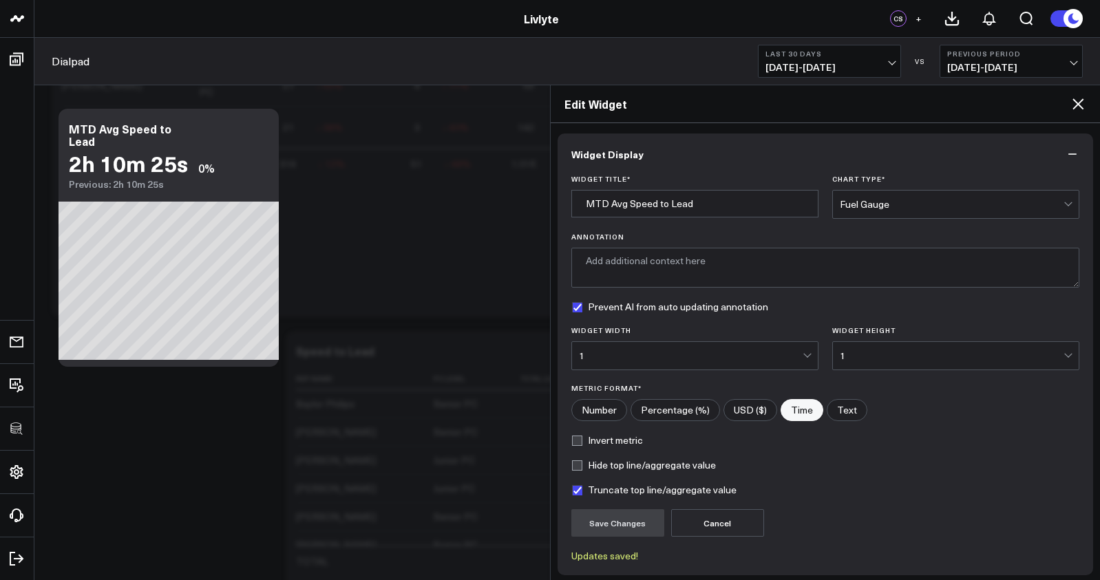
click at [1079, 101] on icon at bounding box center [1078, 104] width 17 height 17
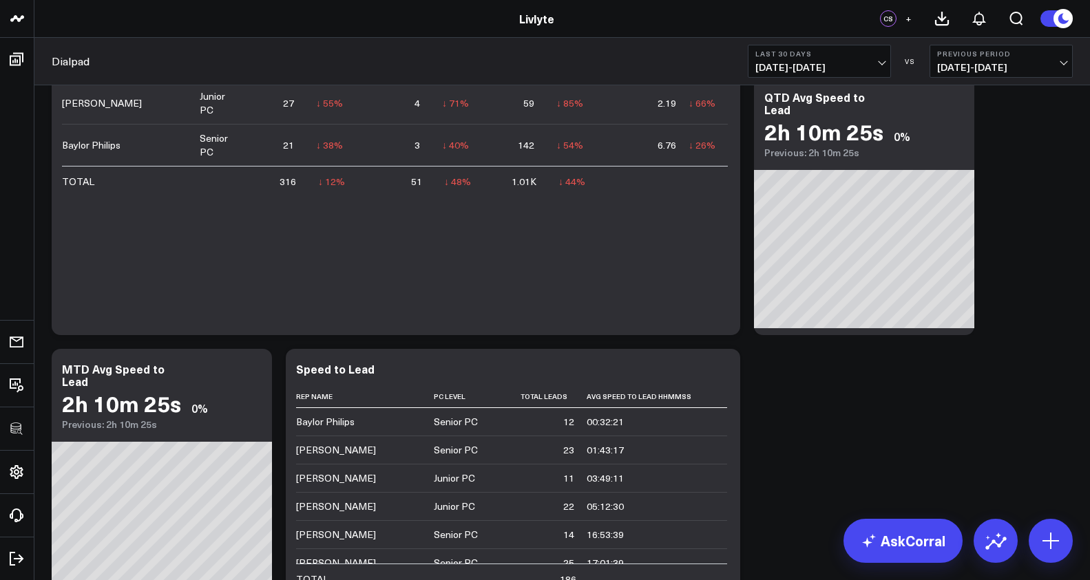
scroll to position [1142, 0]
click at [257, 374] on icon at bounding box center [253, 370] width 17 height 17
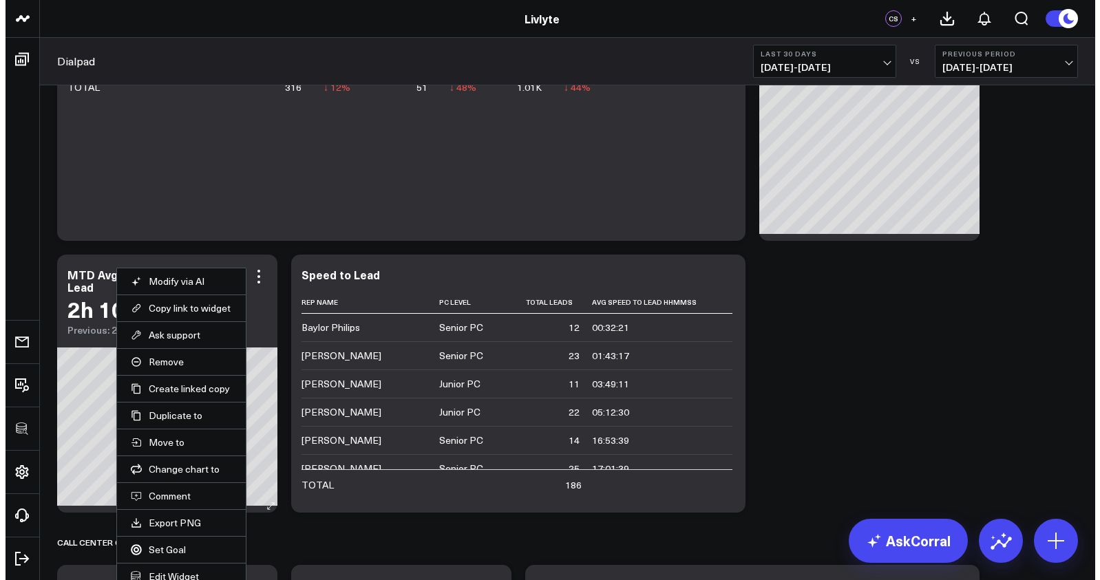
scroll to position [1258, 0]
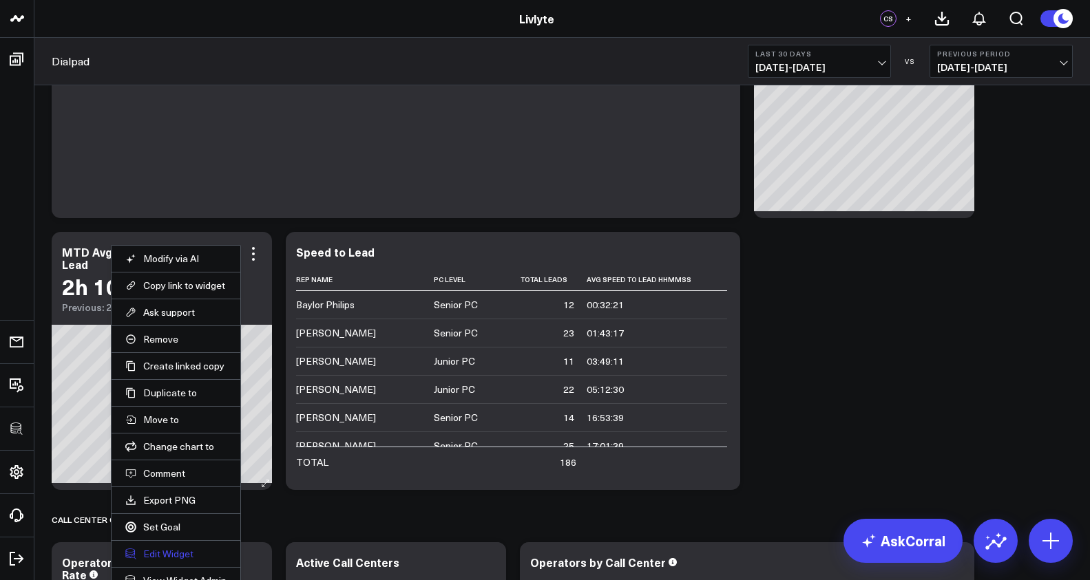
click at [158, 548] on button "Edit Widget" at bounding box center [175, 554] width 101 height 12
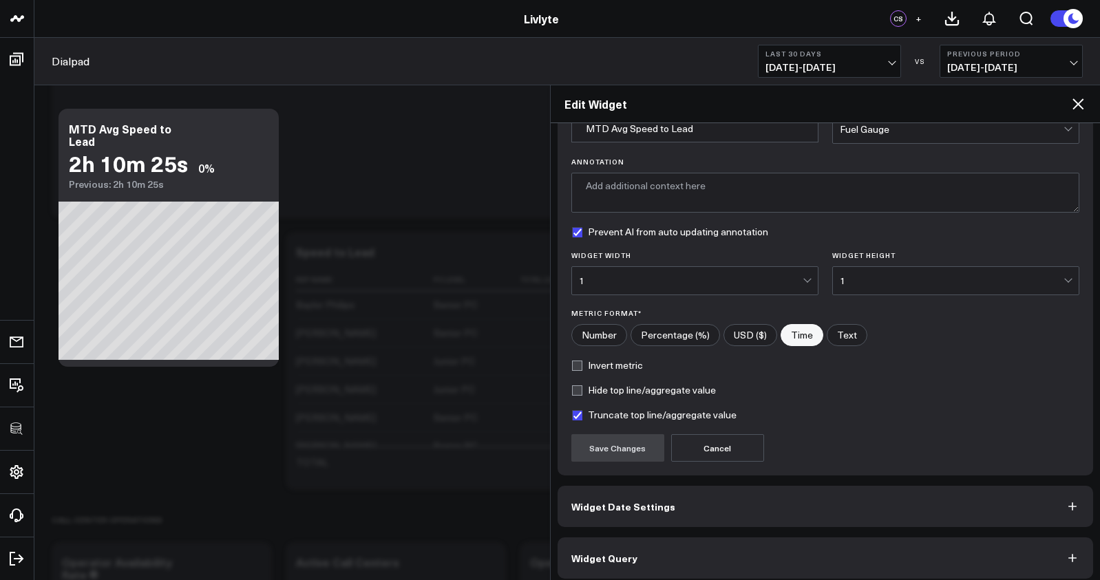
scroll to position [84, 0]
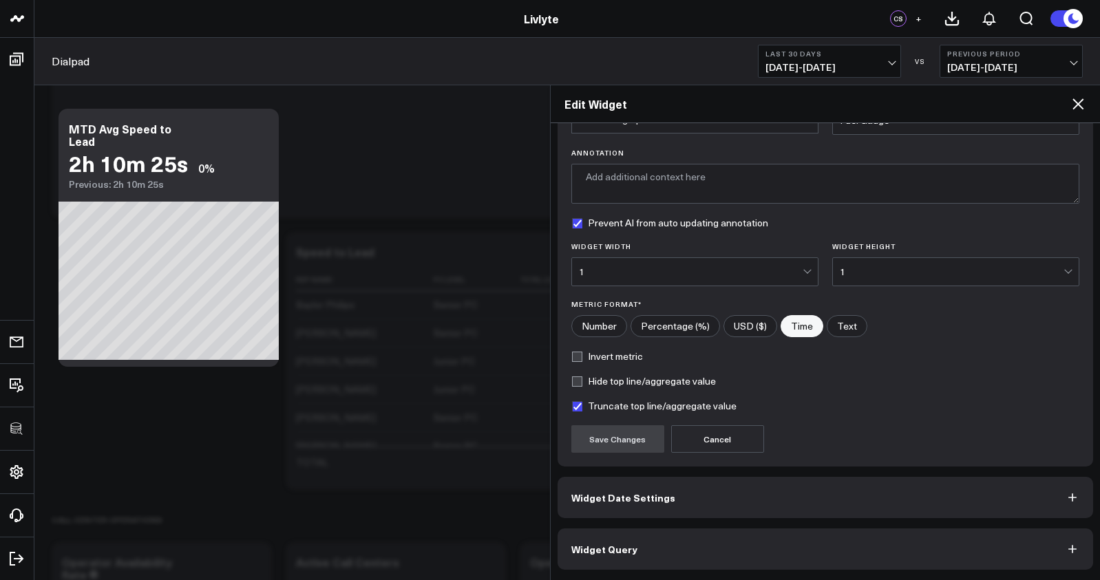
click at [803, 560] on button "Widget Query" at bounding box center [826, 549] width 536 height 41
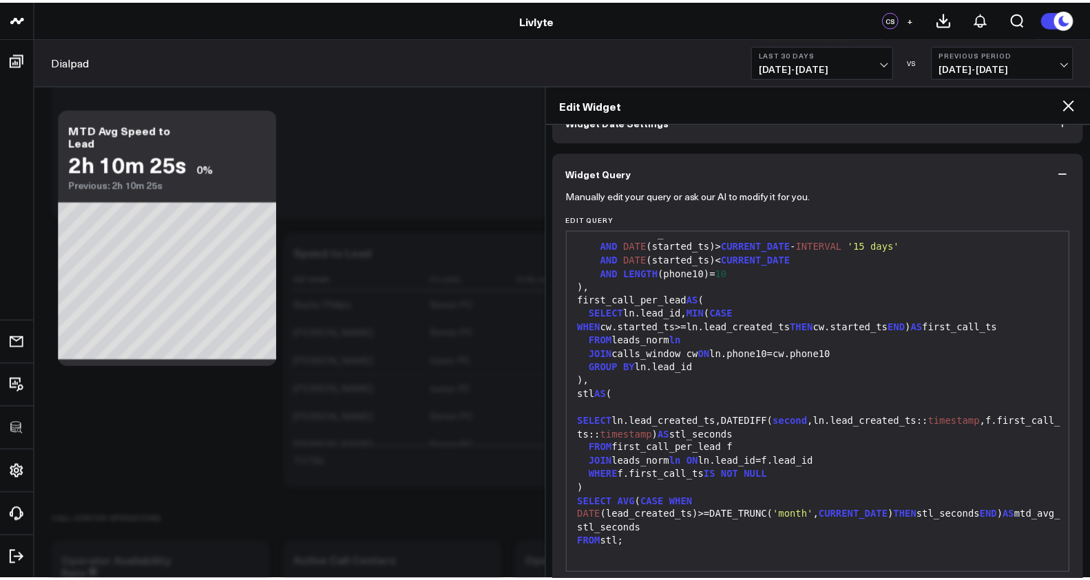
scroll to position [648, 0]
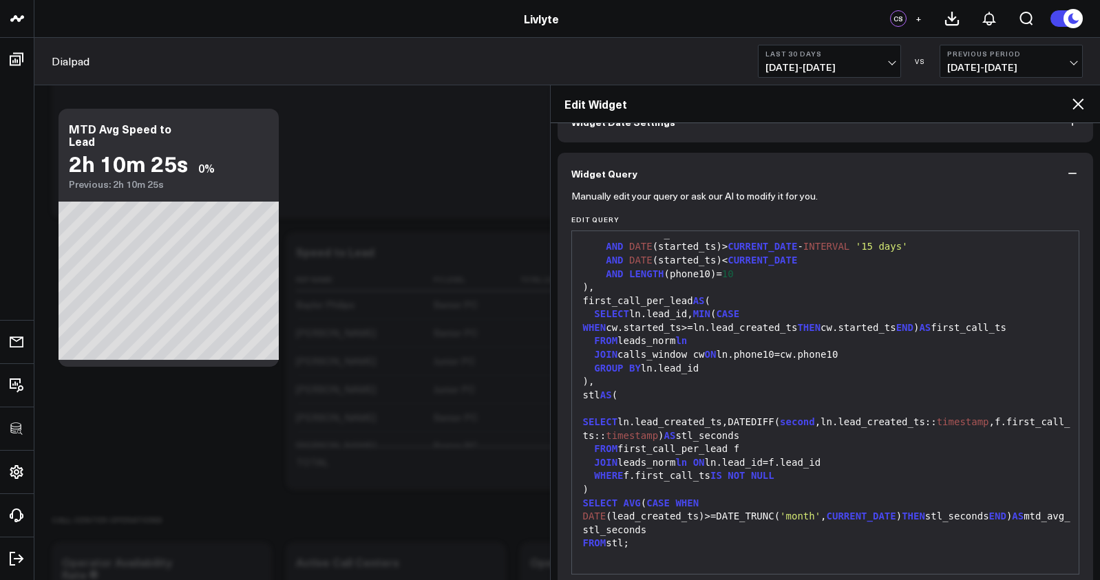
click at [1079, 103] on icon at bounding box center [1077, 103] width 11 height 11
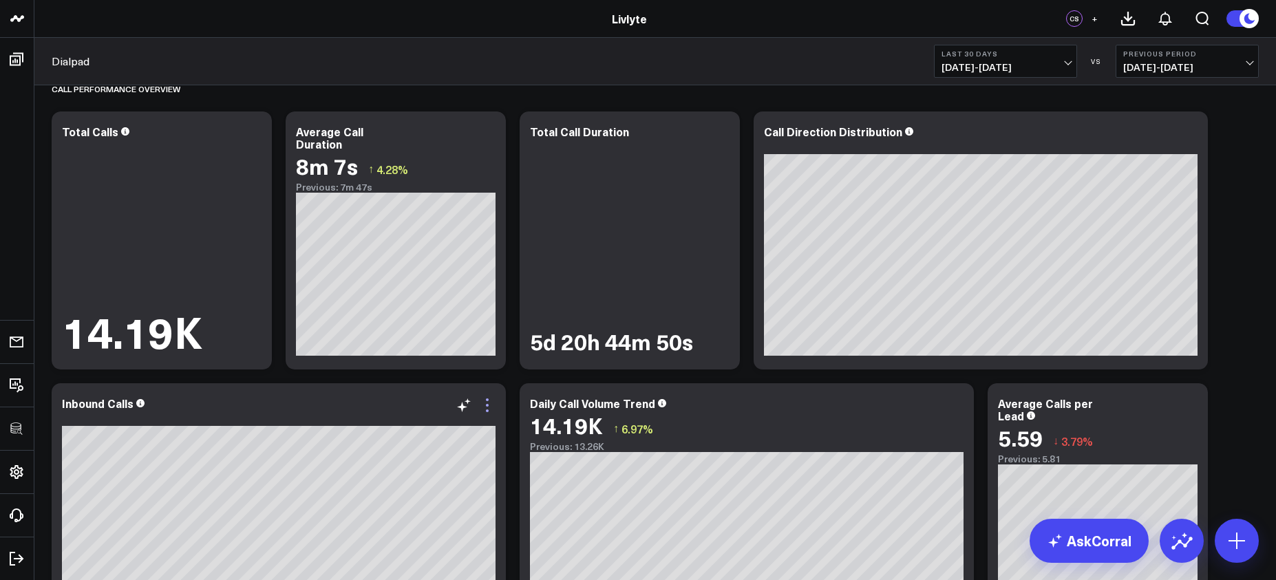
scroll to position [14, 0]
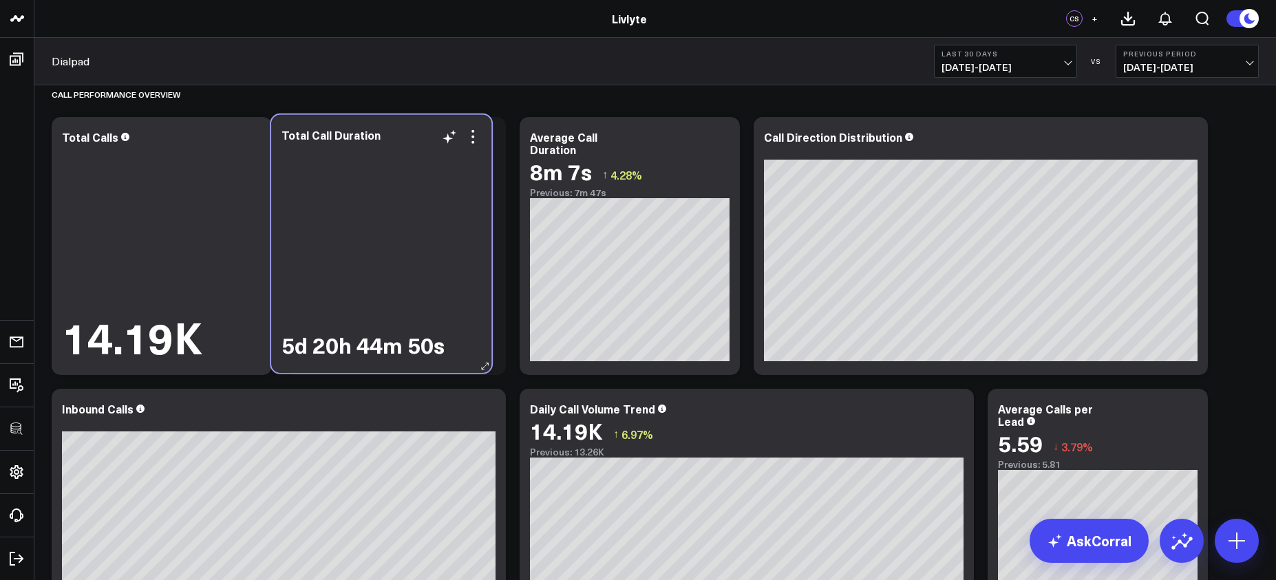
drag, startPoint x: 593, startPoint y: 283, endPoint x: 347, endPoint y: 280, distance: 246.4
click at [347, 280] on div "5d 20h 44m 50s" at bounding box center [382, 252] width 200 height 215
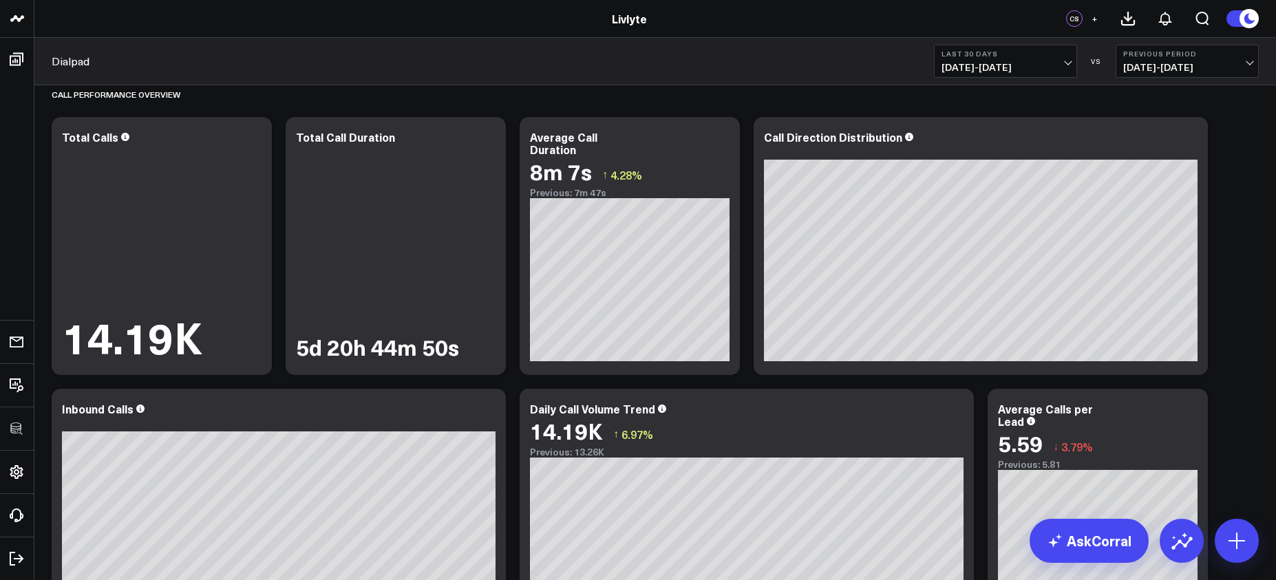
click at [970, 66] on span "[DATE] - [DATE]" at bounding box center [1006, 67] width 128 height 11
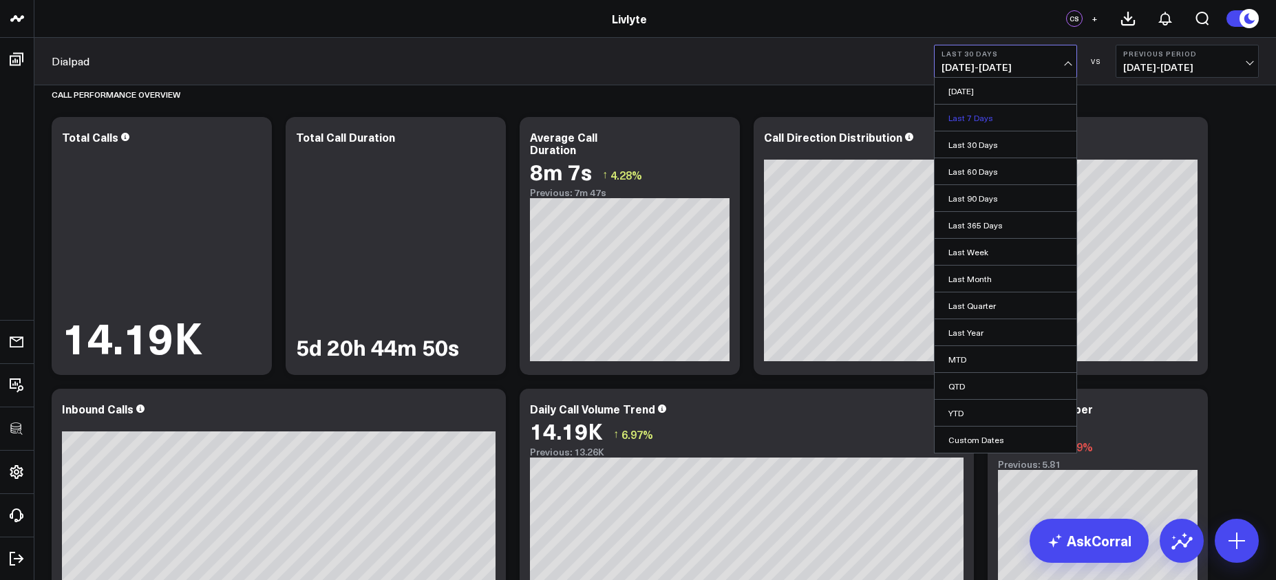
click at [974, 116] on link "Last 7 Days" at bounding box center [1006, 118] width 142 height 26
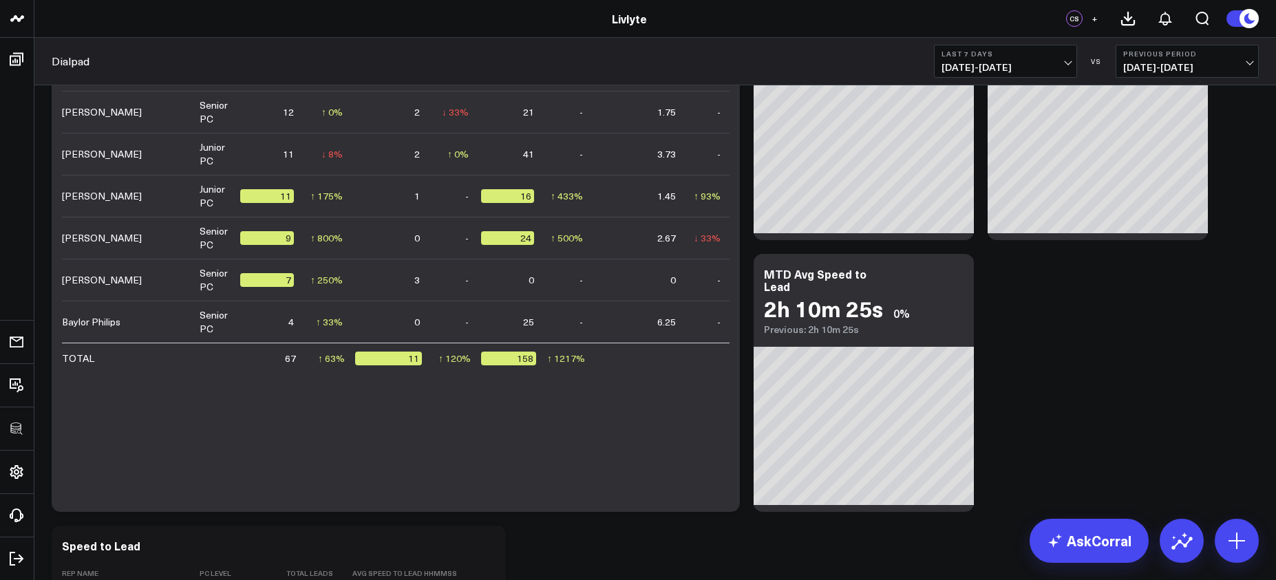
scroll to position [745, 0]
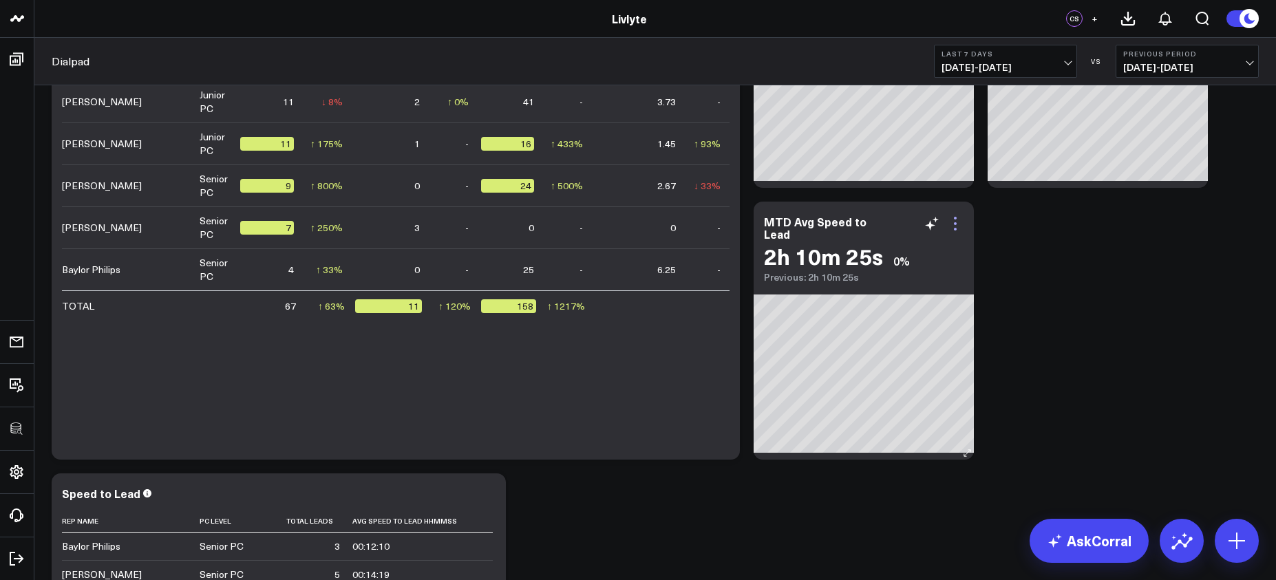
click at [959, 222] on icon at bounding box center [955, 223] width 17 height 17
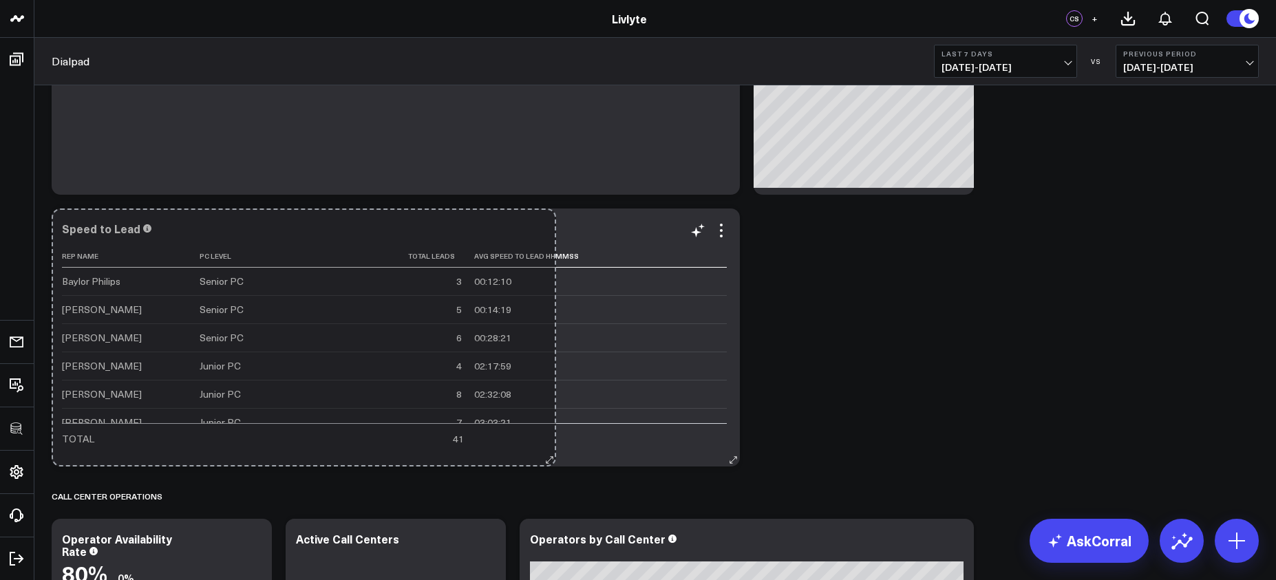
drag, startPoint x: 504, startPoint y: 458, endPoint x: 551, endPoint y: 431, distance: 54.3
click at [552, 432] on div "Speed to Lead Rep Name Pc Level Total Leads Avg Speed To Lead Hhmmss Baylor Phi…" at bounding box center [396, 338] width 688 height 258
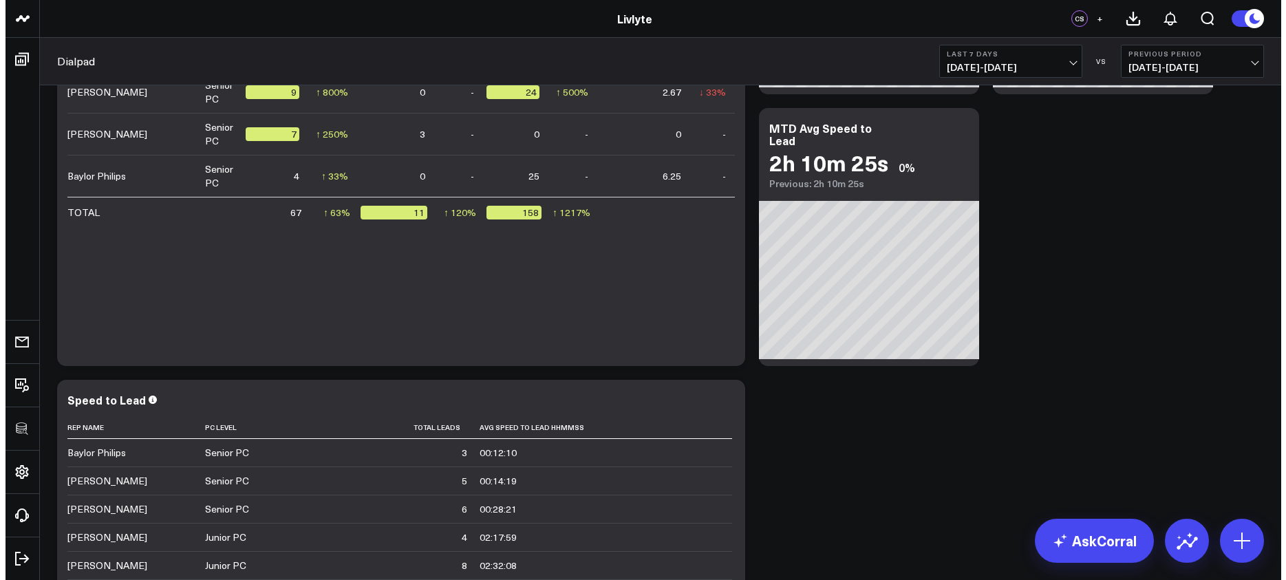
scroll to position [823, 0]
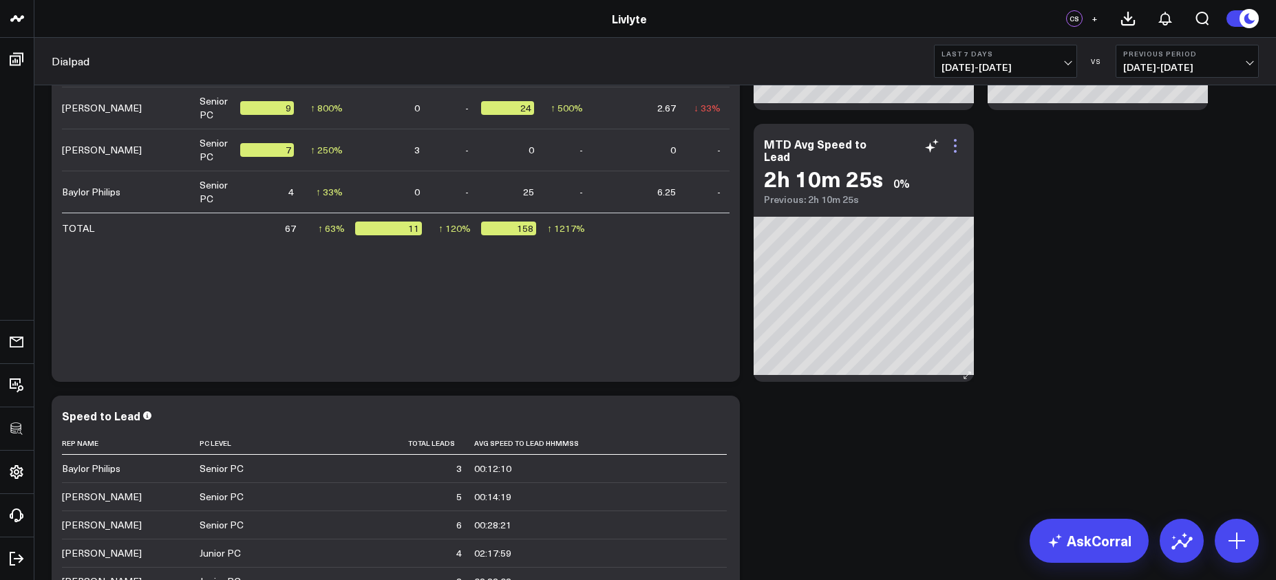
click at [957, 146] on icon at bounding box center [955, 146] width 17 height 17
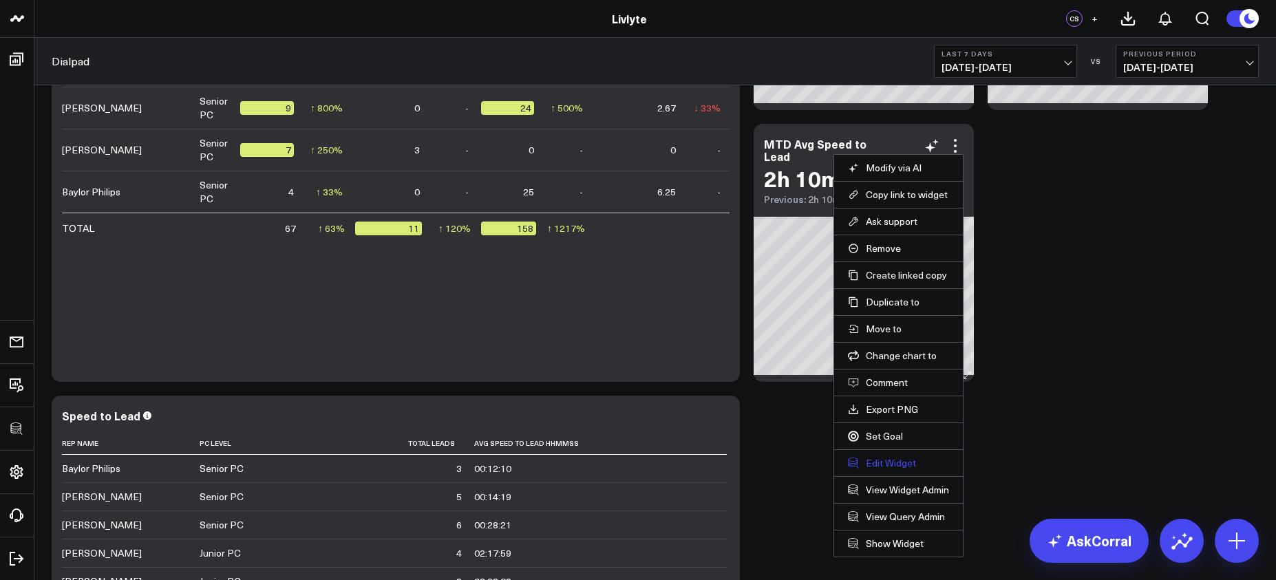
click at [909, 462] on button "Edit Widget" at bounding box center [898, 463] width 101 height 12
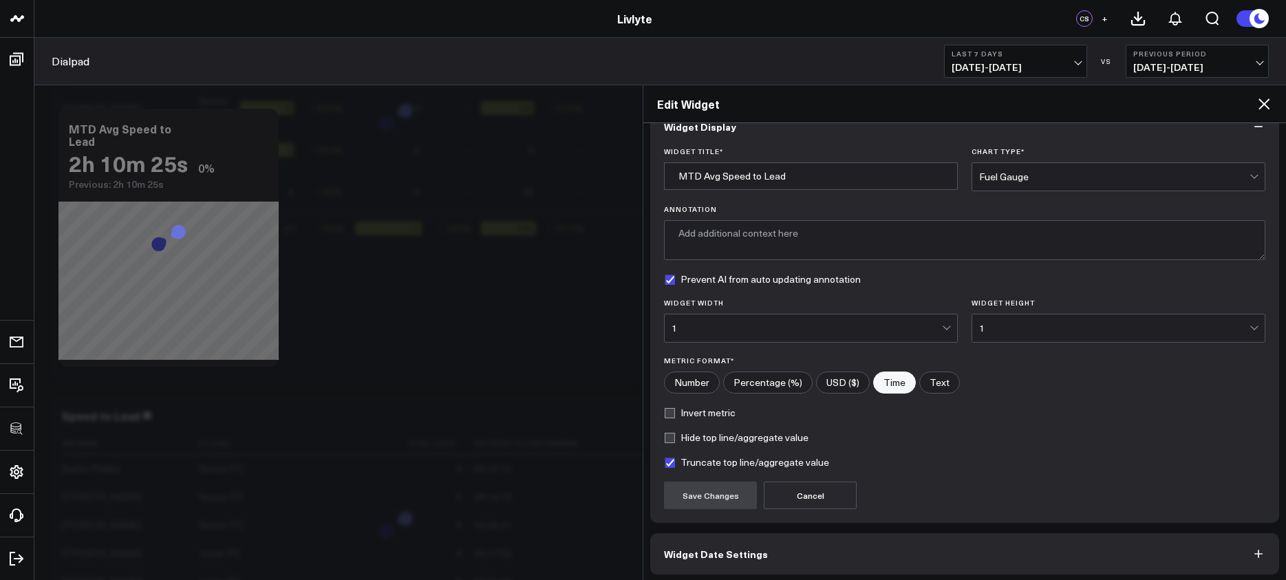
scroll to position [84, 0]
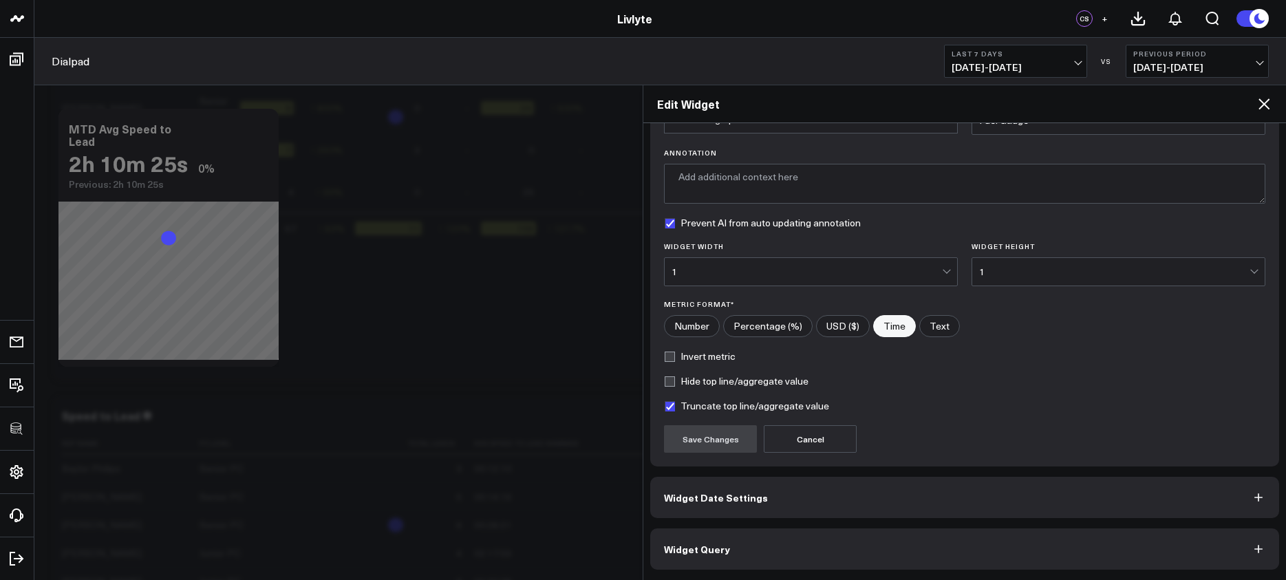
click at [933, 552] on button "Widget Query" at bounding box center [964, 549] width 629 height 41
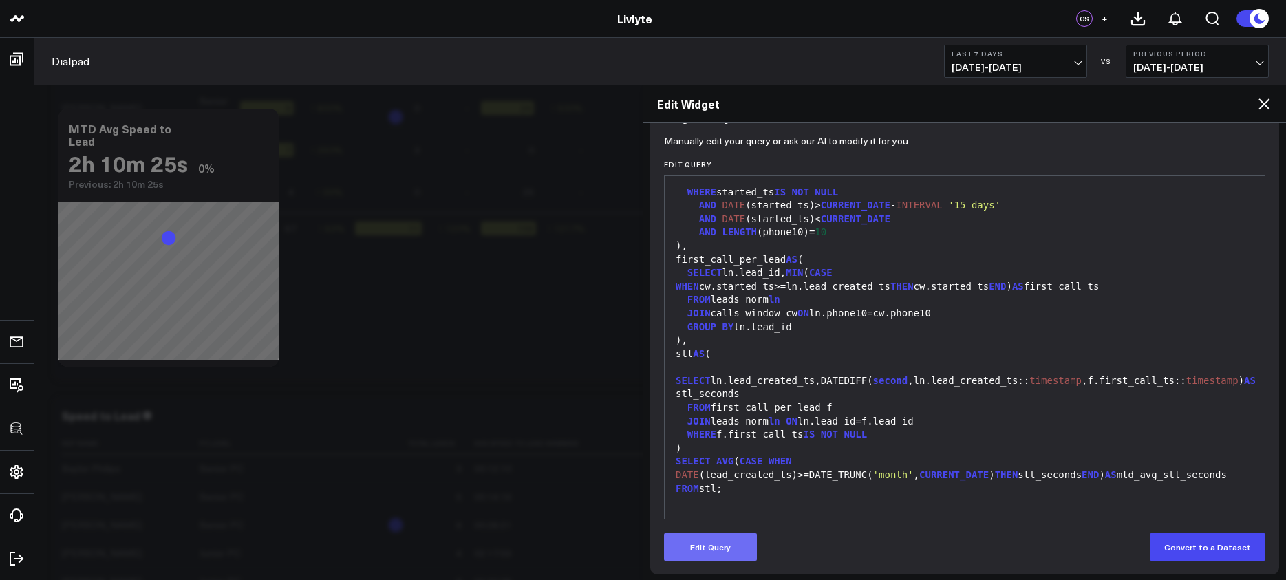
scroll to position [144, 0]
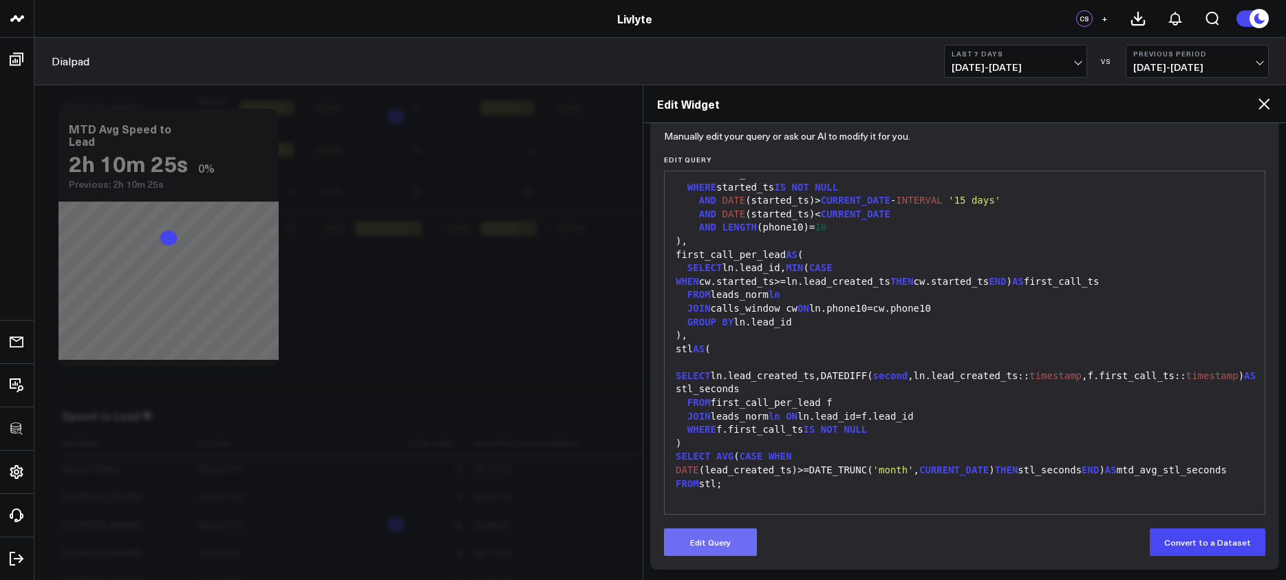
click at [734, 544] on button "Edit Query" at bounding box center [710, 543] width 93 height 28
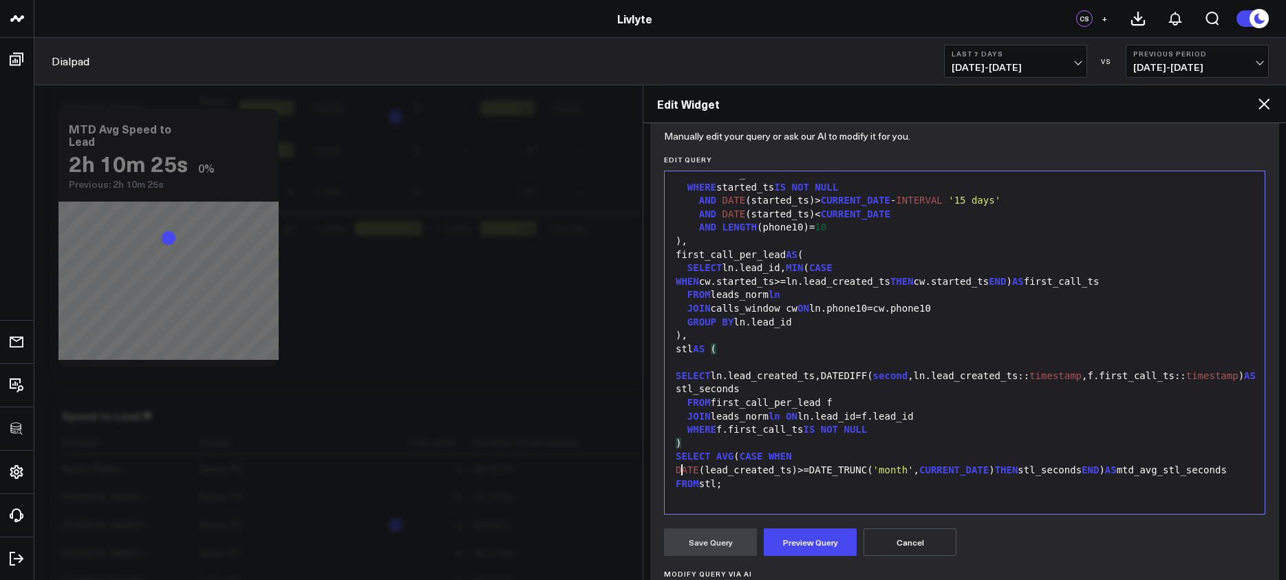
click at [787, 445] on div ")" at bounding box center [965, 444] width 586 height 14
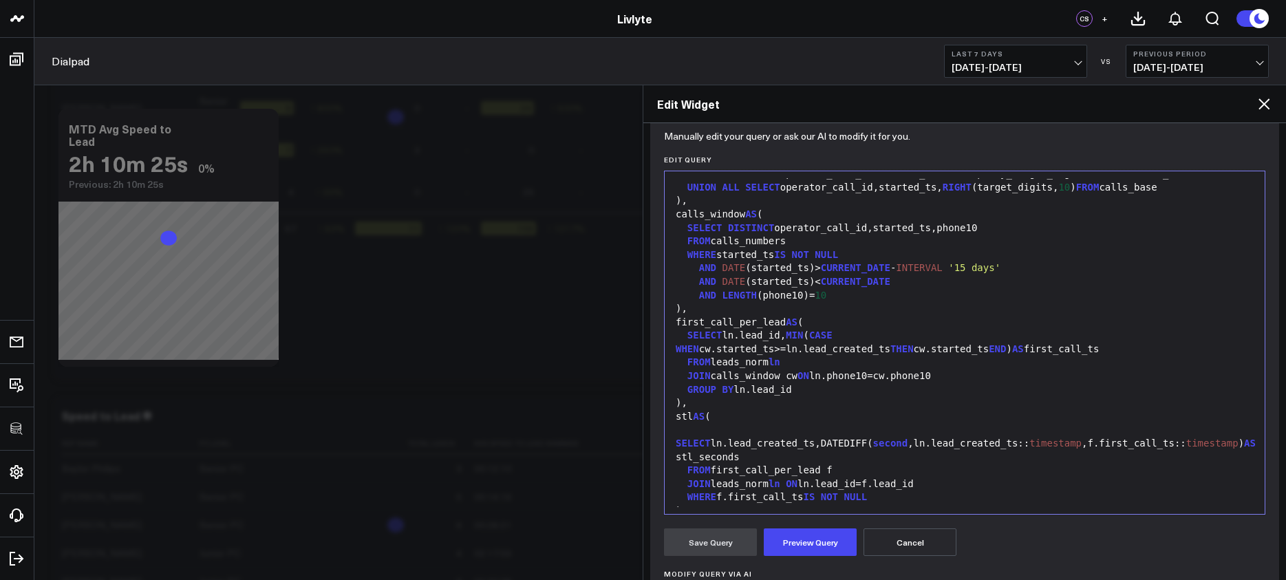
scroll to position [754, 0]
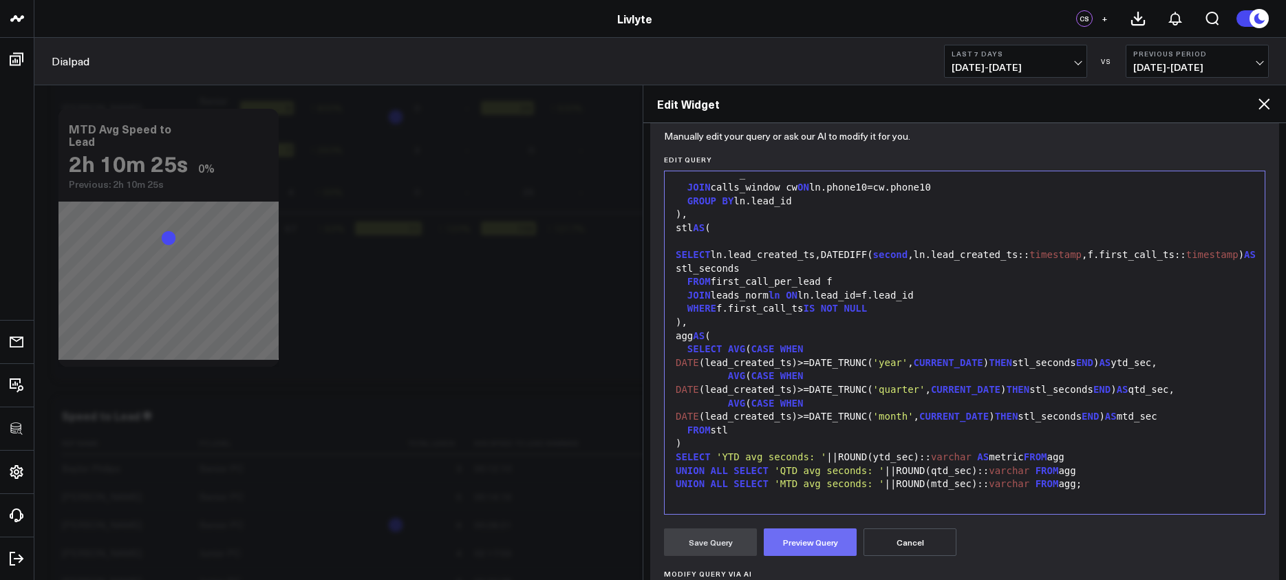
click at [803, 545] on button "Preview Query" at bounding box center [810, 543] width 93 height 28
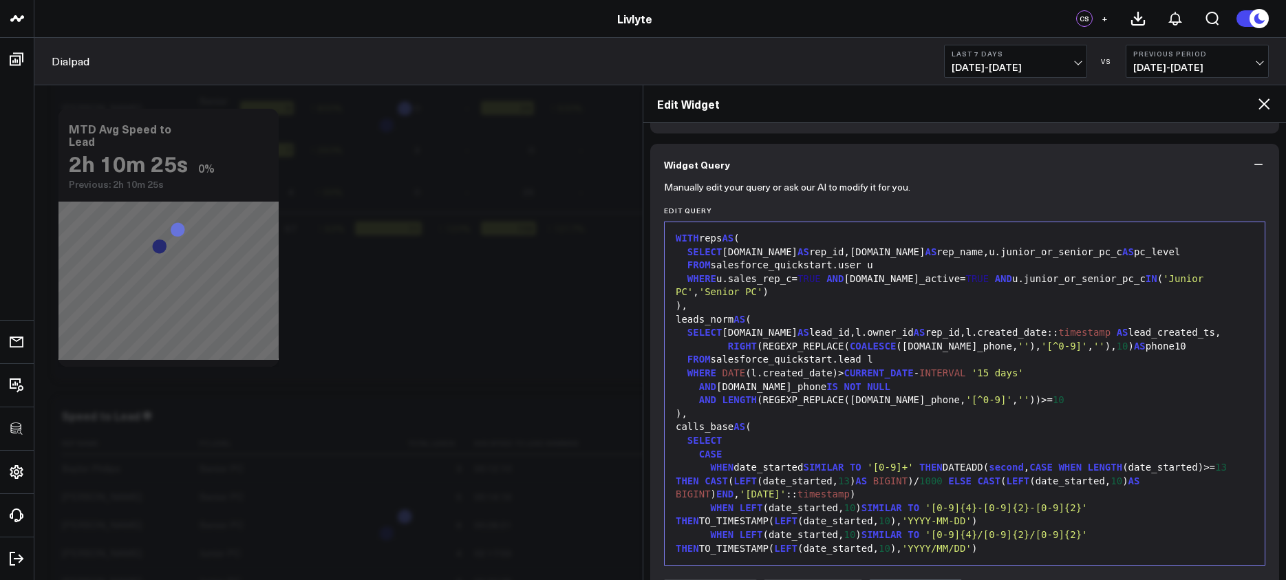
scroll to position [0, 0]
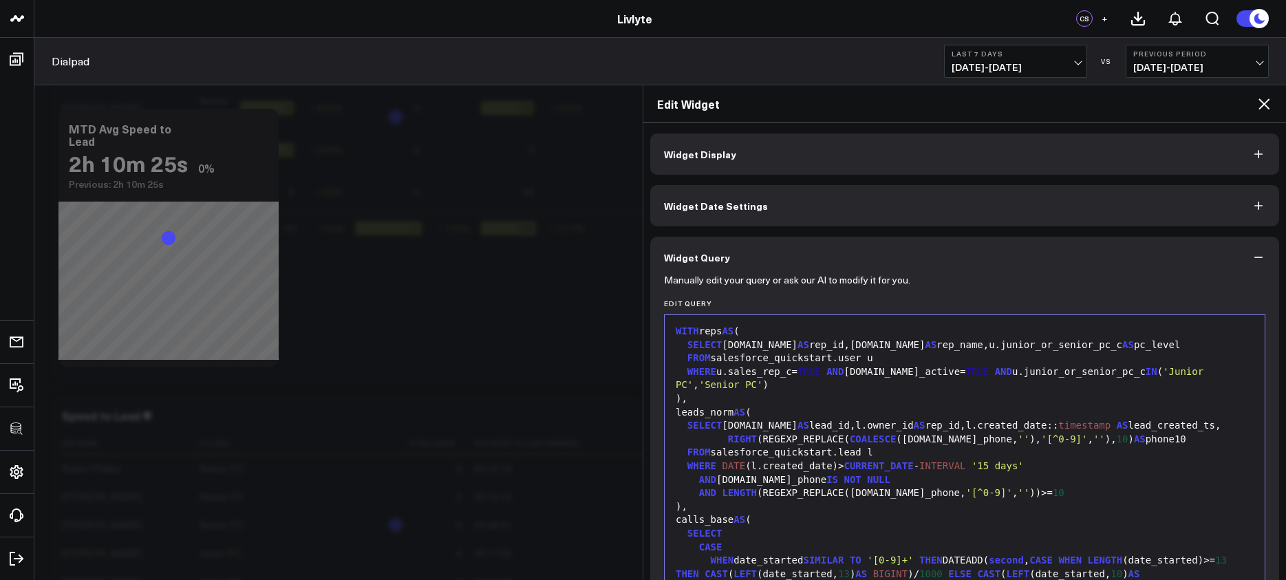
click at [881, 200] on button "Widget Date Settings" at bounding box center [964, 205] width 629 height 41
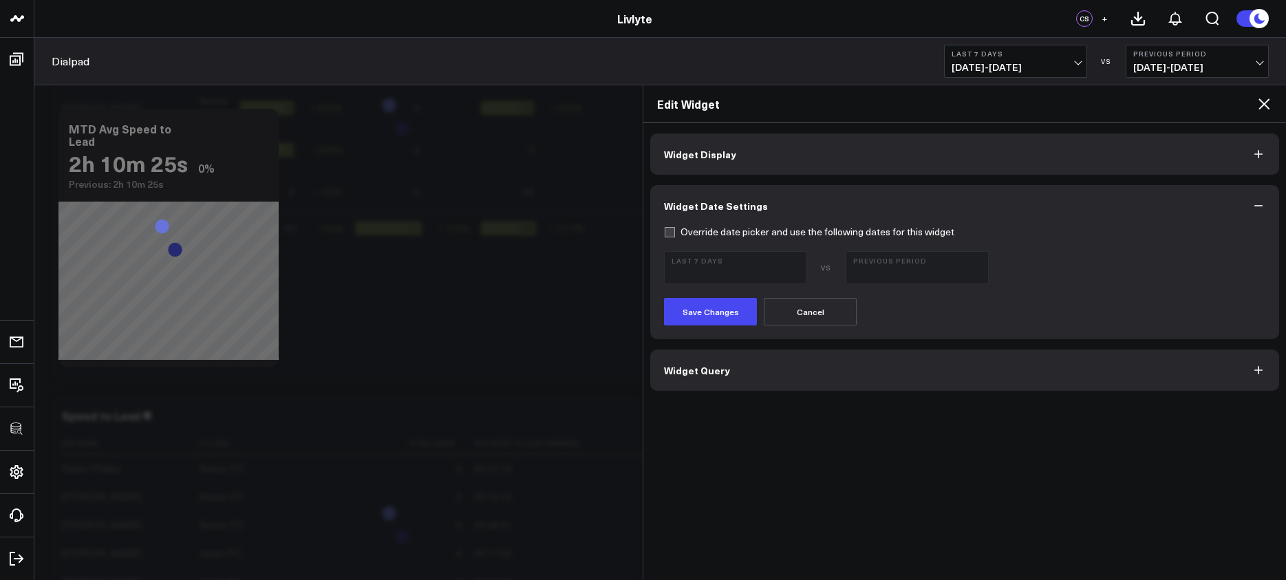
click at [796, 396] on div "Widget Display Widget Date Settings Override date picker and use the following …" at bounding box center [965, 351] width 643 height 457
click at [797, 385] on button "Widget Query" at bounding box center [964, 370] width 629 height 41
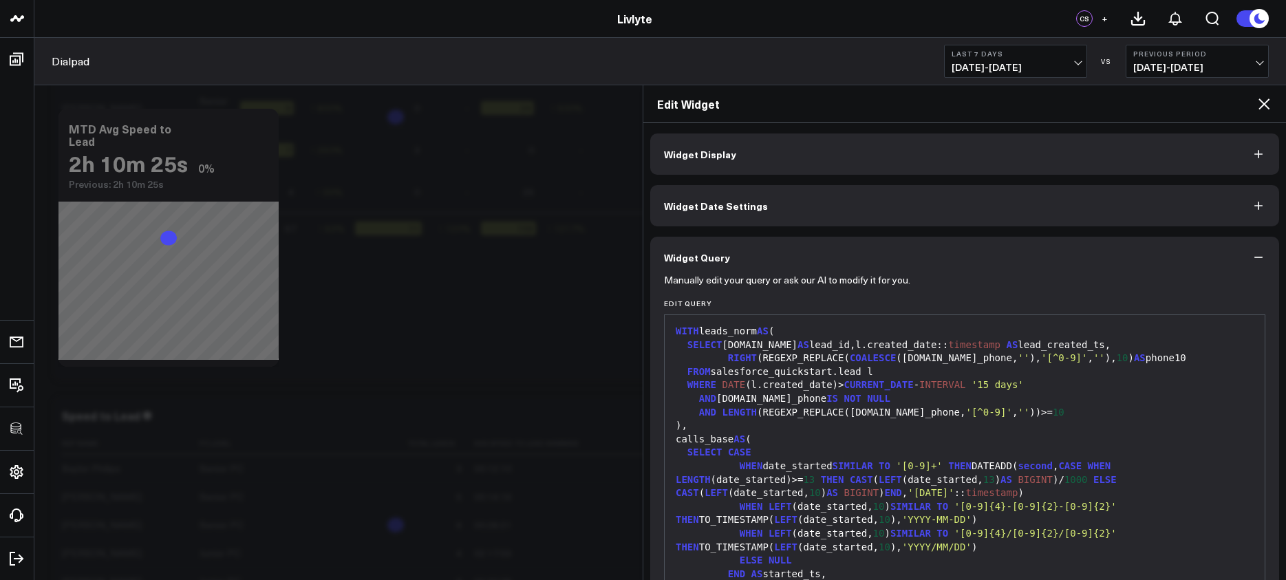
click at [828, 376] on div "FROM salesforce_quickstart.lead l" at bounding box center [965, 372] width 586 height 14
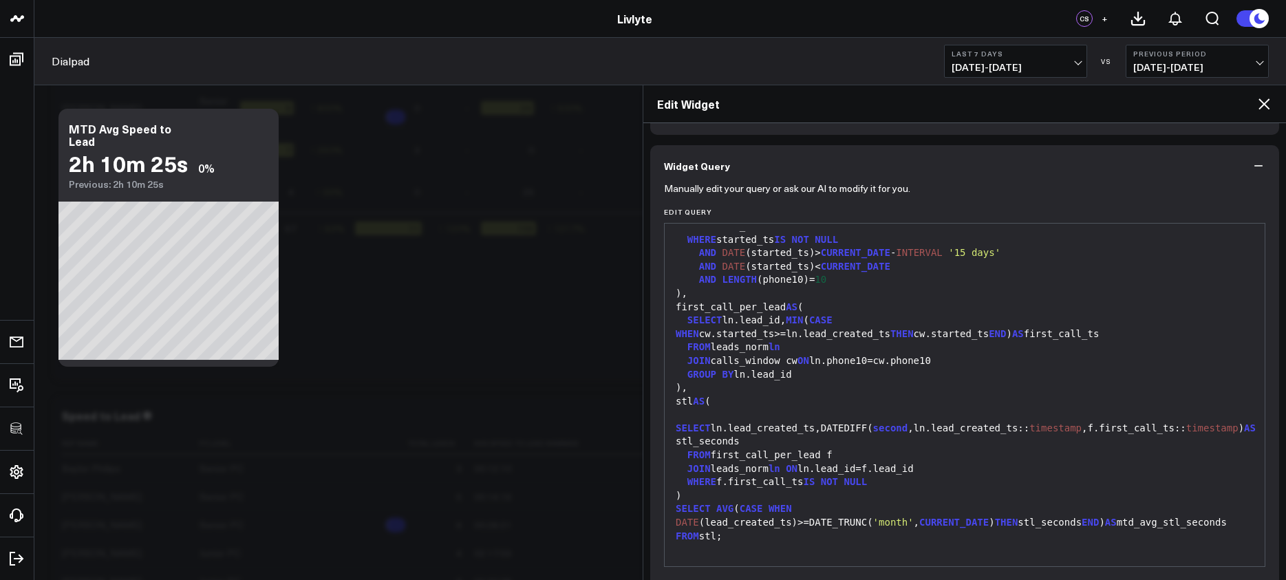
scroll to position [144, 0]
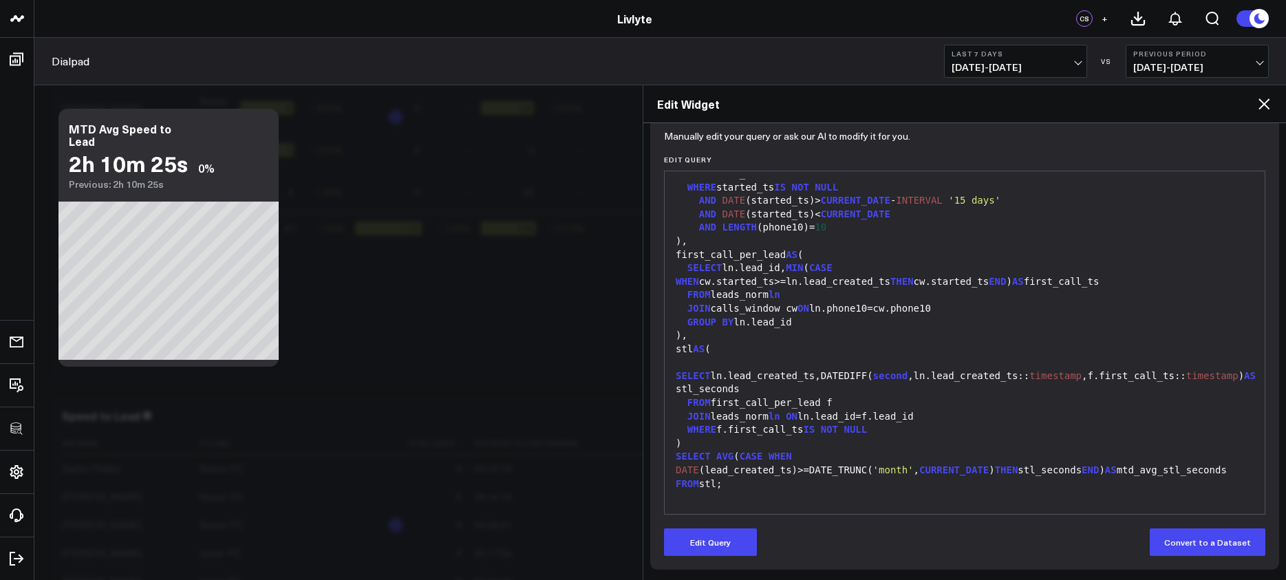
drag, startPoint x: 730, startPoint y: 535, endPoint x: 734, endPoint y: 525, distance: 11.4
click at [730, 535] on button "Edit Query" at bounding box center [710, 543] width 93 height 28
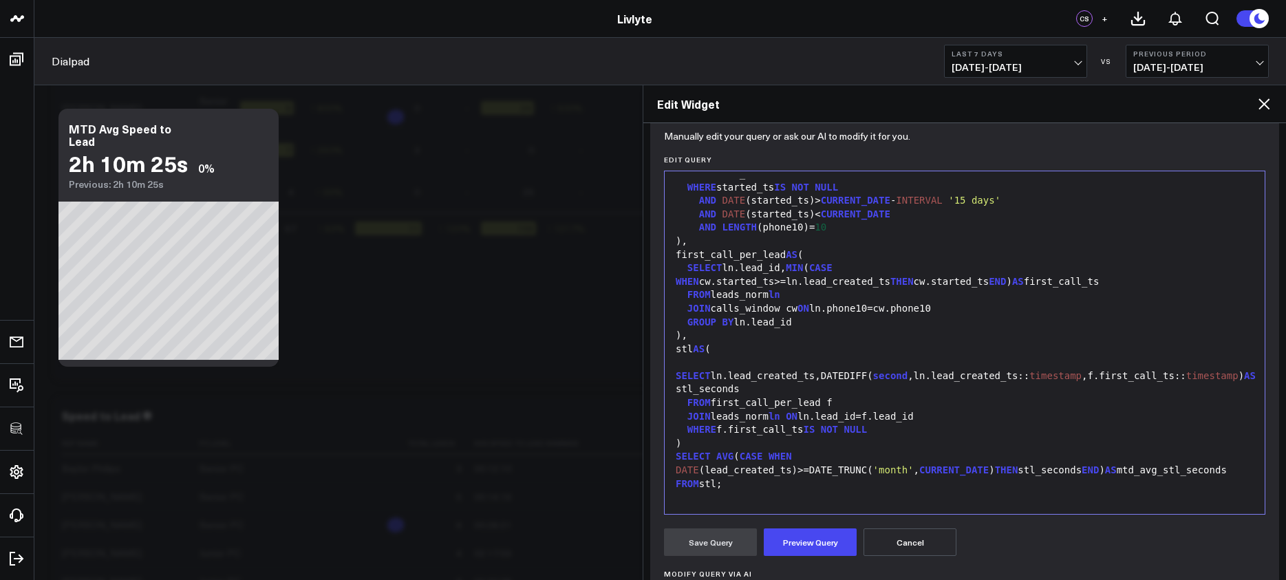
click at [779, 454] on span "WHEN" at bounding box center [780, 456] width 23 height 11
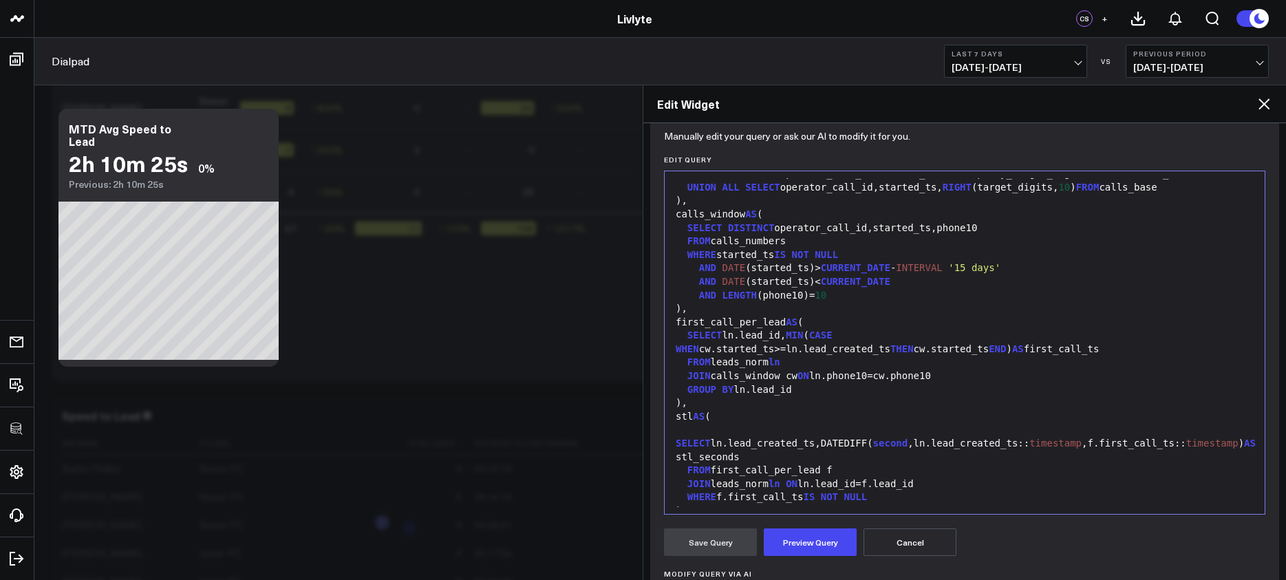
scroll to position [754, 0]
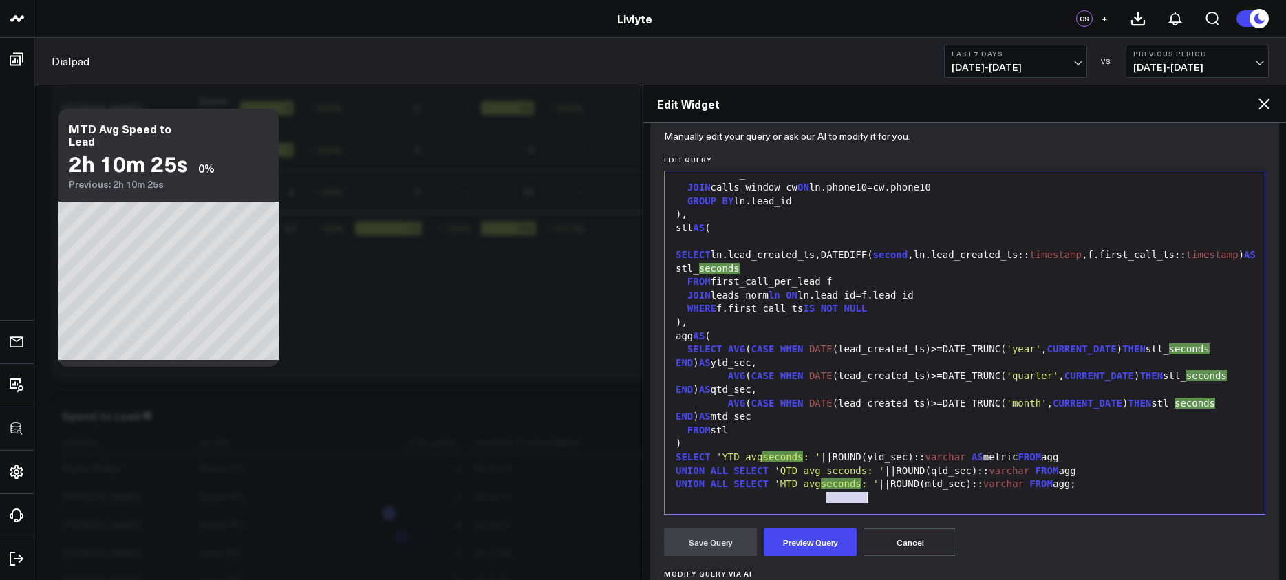
drag, startPoint x: 827, startPoint y: 472, endPoint x: 867, endPoint y: 472, distance: 40.6
click at [867, 472] on span "'QTD avg seconds: '" at bounding box center [829, 470] width 110 height 11
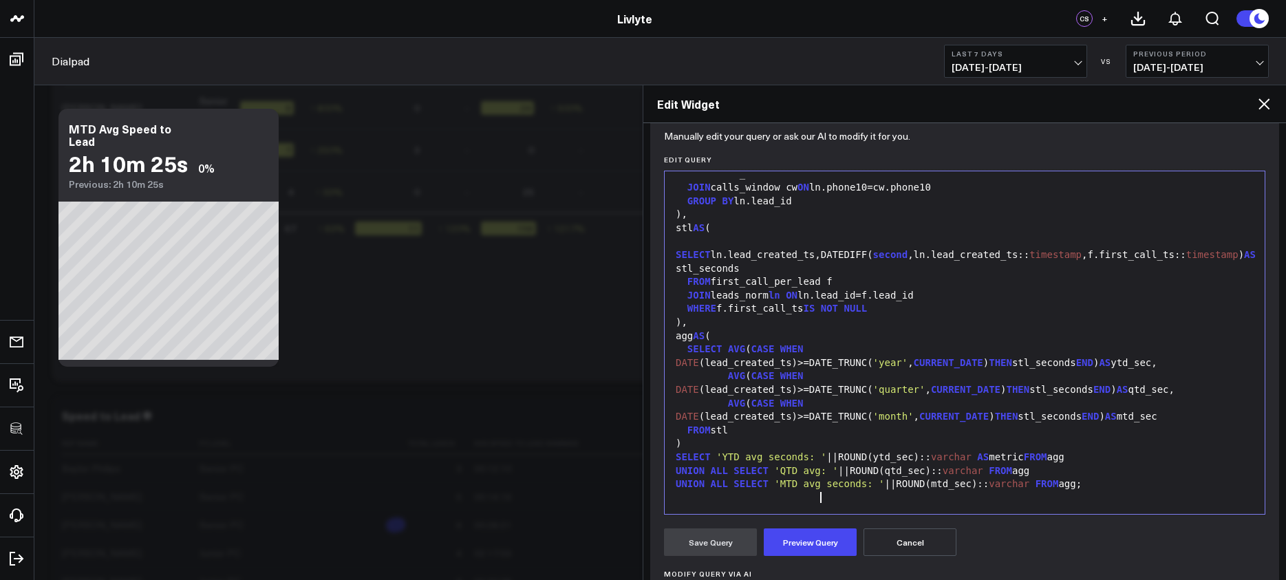
click at [836, 486] on span "'MTD avg seconds: '" at bounding box center [829, 483] width 110 height 11
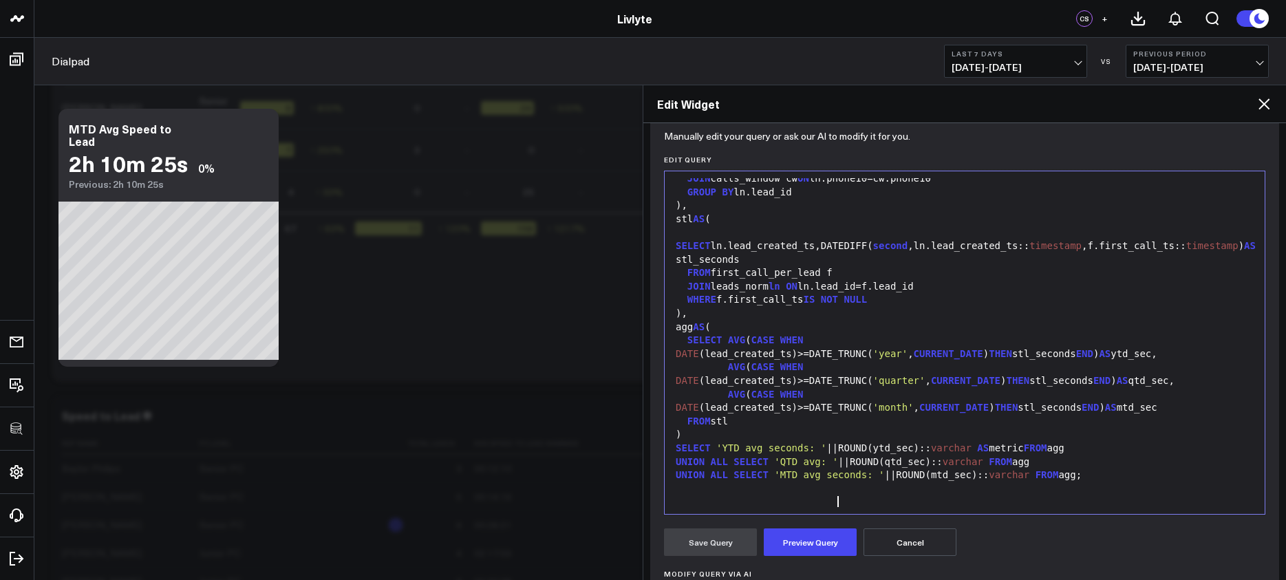
click at [836, 480] on span "'MTD avg seconds: '" at bounding box center [829, 474] width 110 height 11
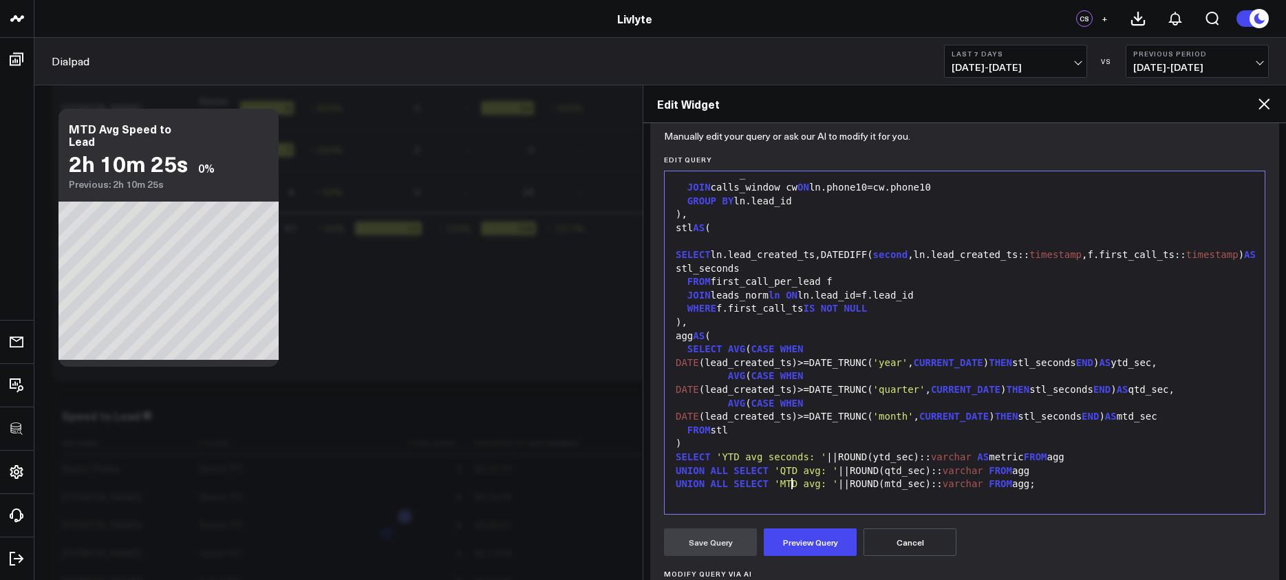
click at [791, 456] on span "'YTD avg seconds: '" at bounding box center [772, 457] width 110 height 11
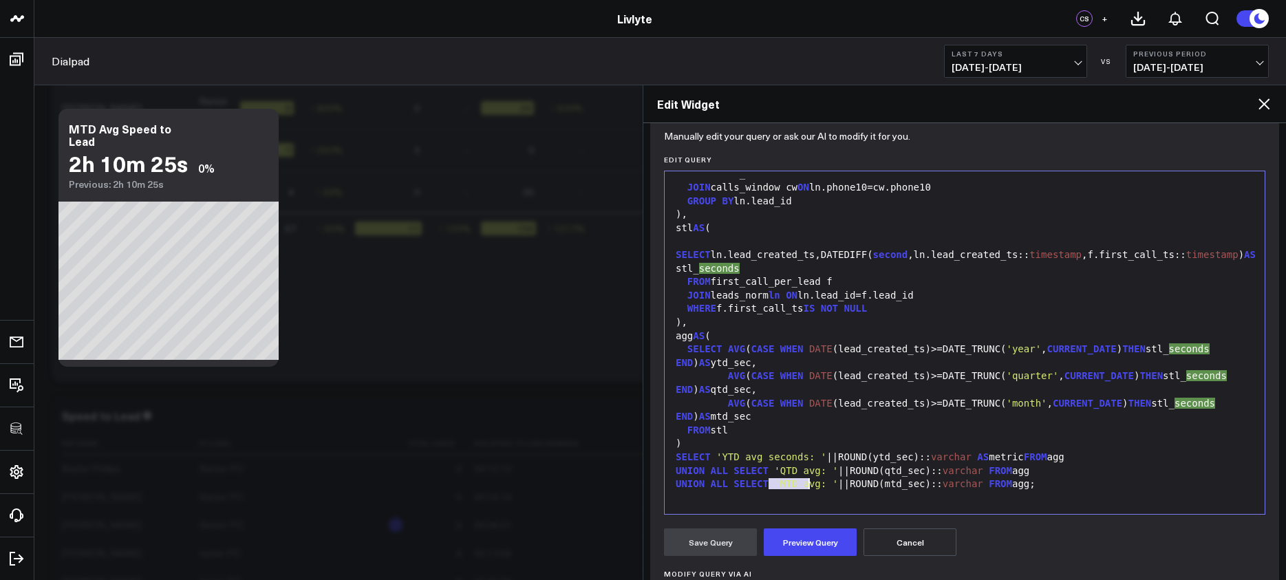
click at [791, 456] on span "'YTD avg seconds: '" at bounding box center [772, 457] width 110 height 11
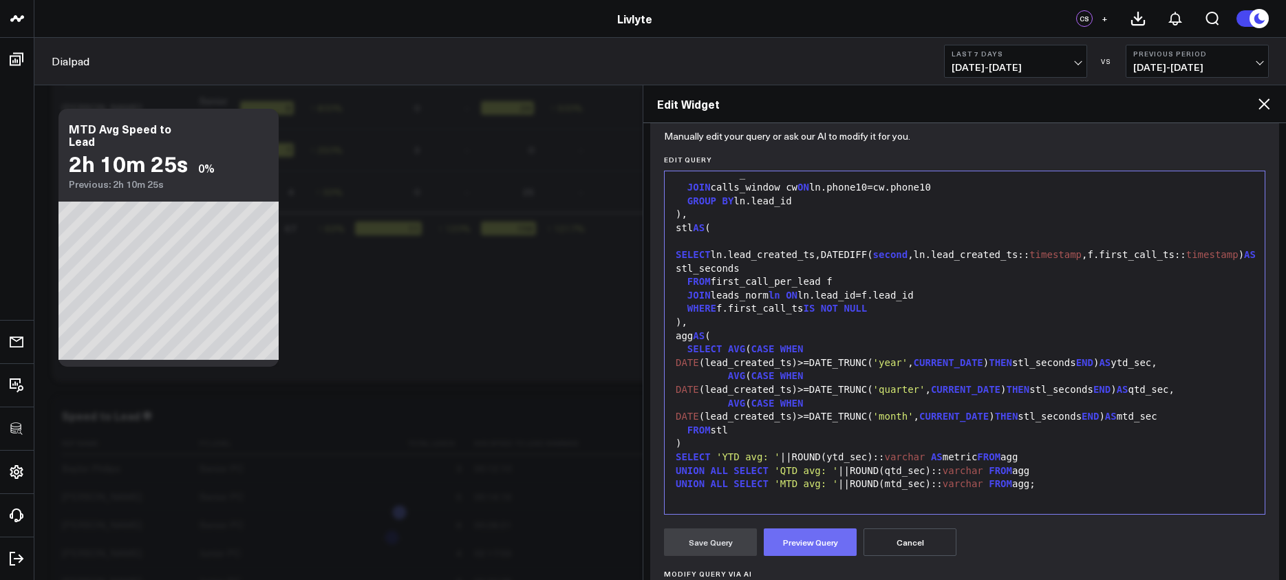
click at [813, 540] on button "Preview Query" at bounding box center [810, 543] width 93 height 28
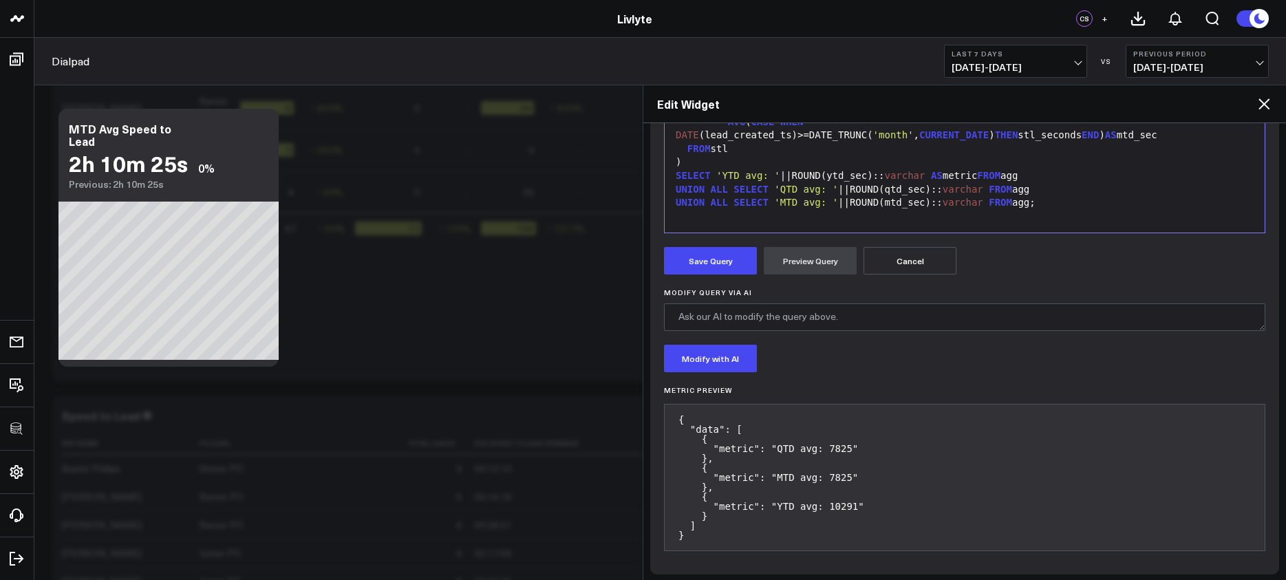
scroll to position [414, 0]
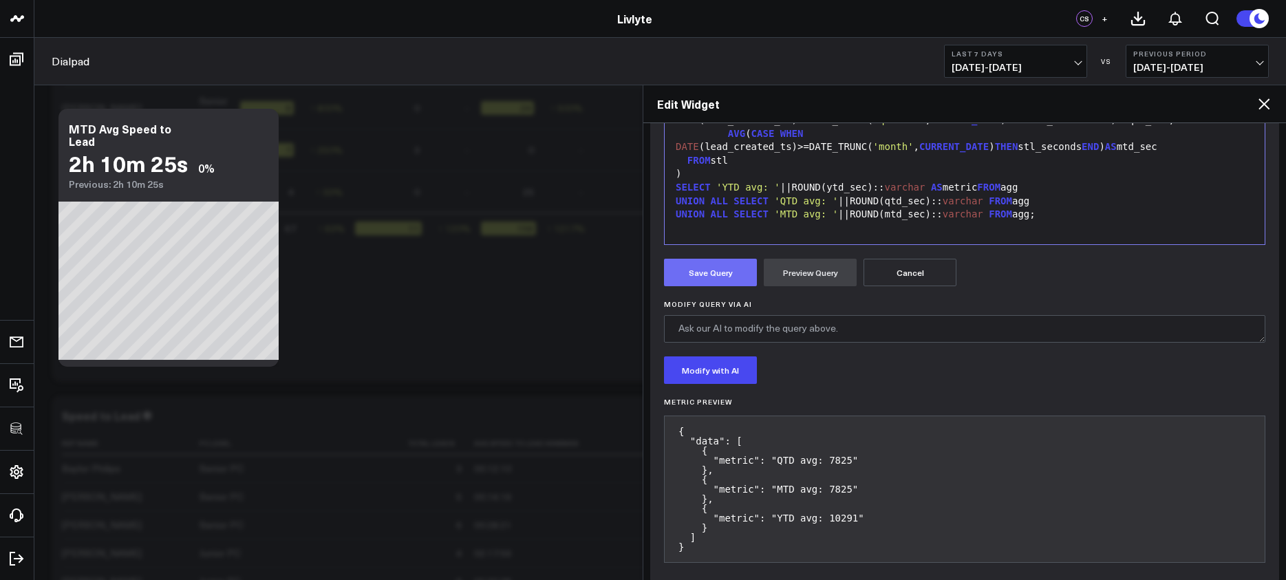
click at [730, 282] on button "Save Query" at bounding box center [710, 273] width 93 height 28
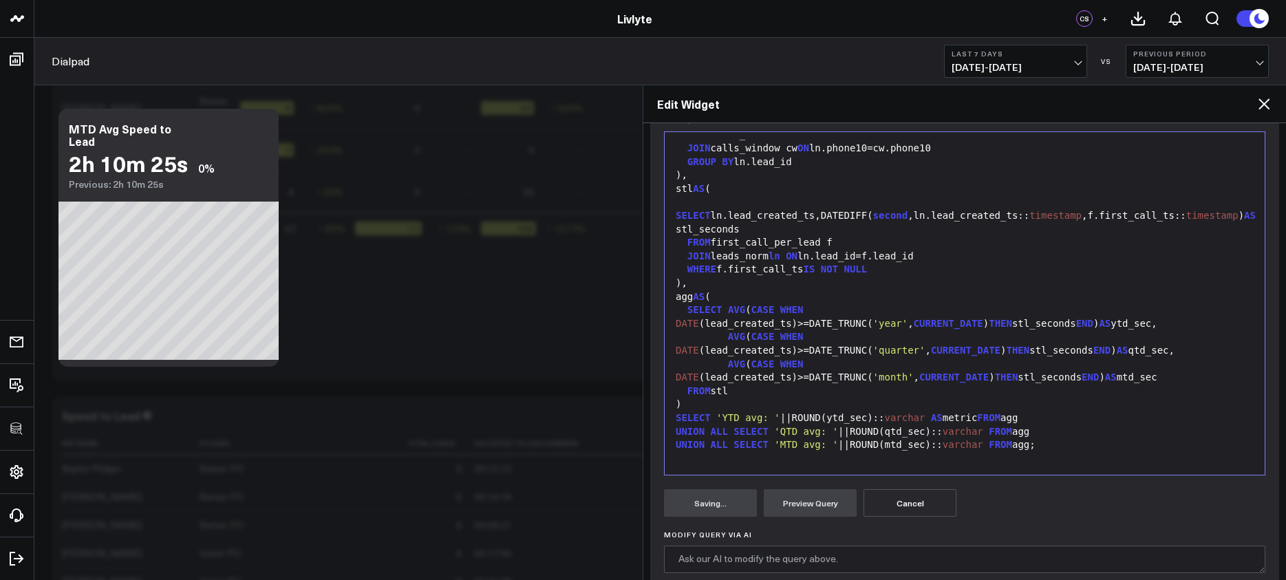
scroll to position [0, 0]
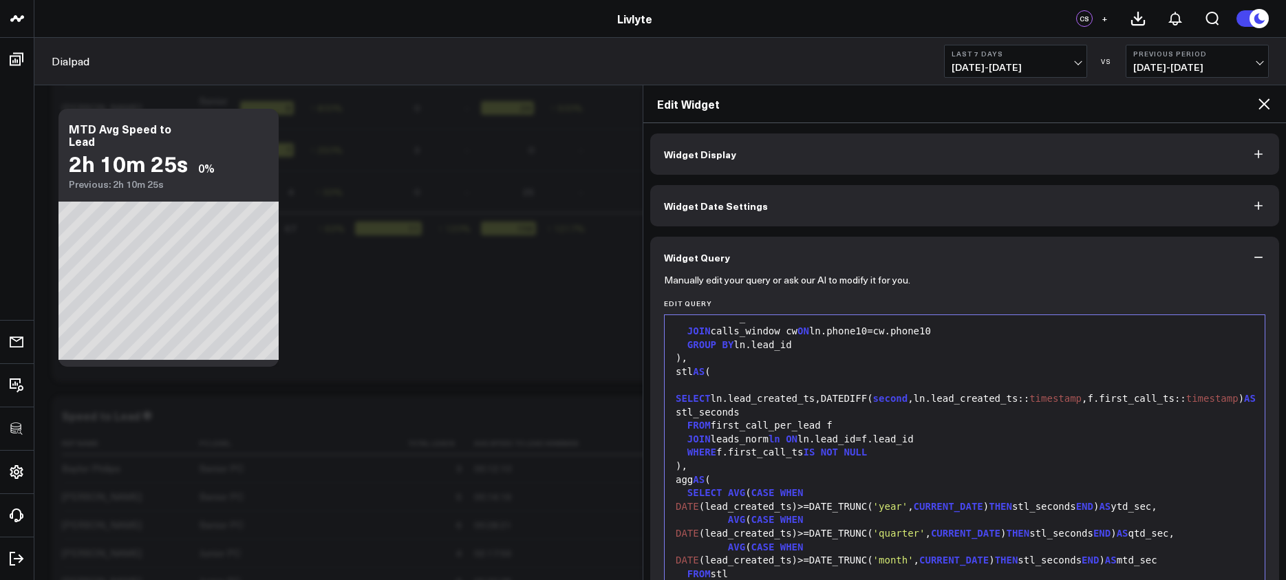
click at [904, 160] on button "Widget Display" at bounding box center [964, 154] width 629 height 41
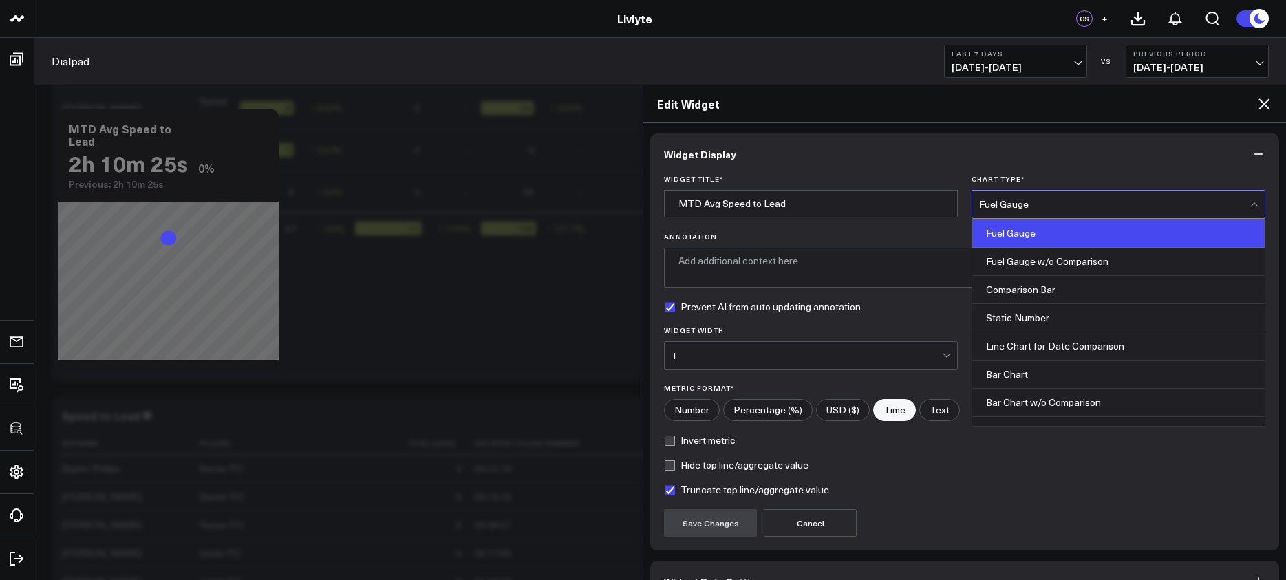
click at [1058, 212] on div "Fuel Gauge" at bounding box center [1114, 205] width 270 height 28
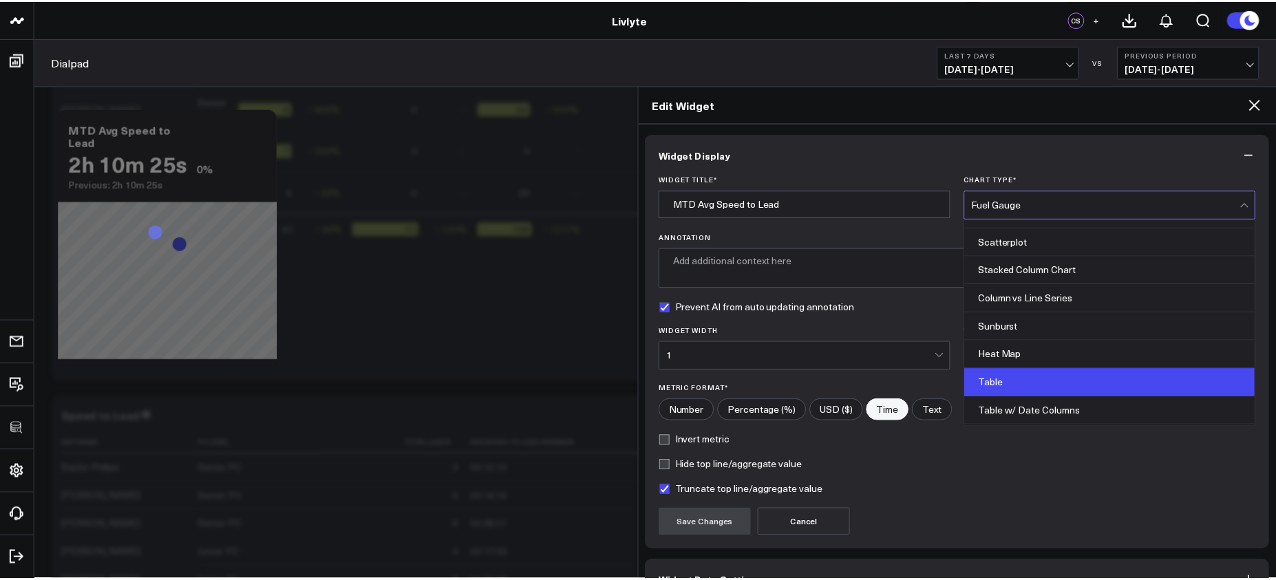
scroll to position [531, 0]
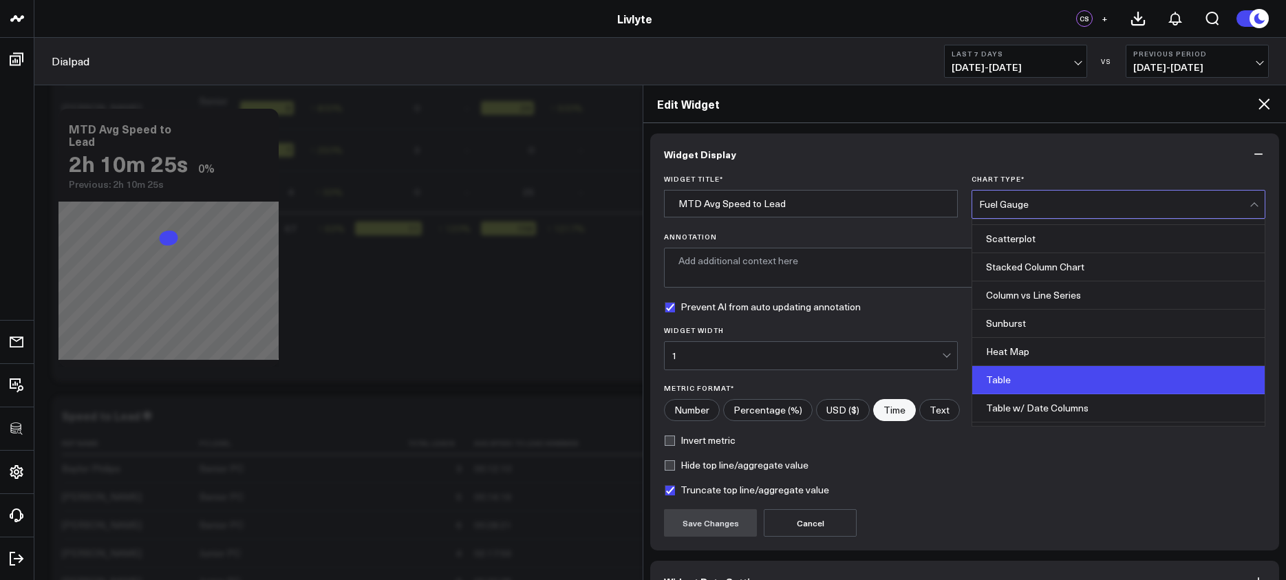
click at [1031, 376] on div "Table" at bounding box center [1119, 380] width 293 height 28
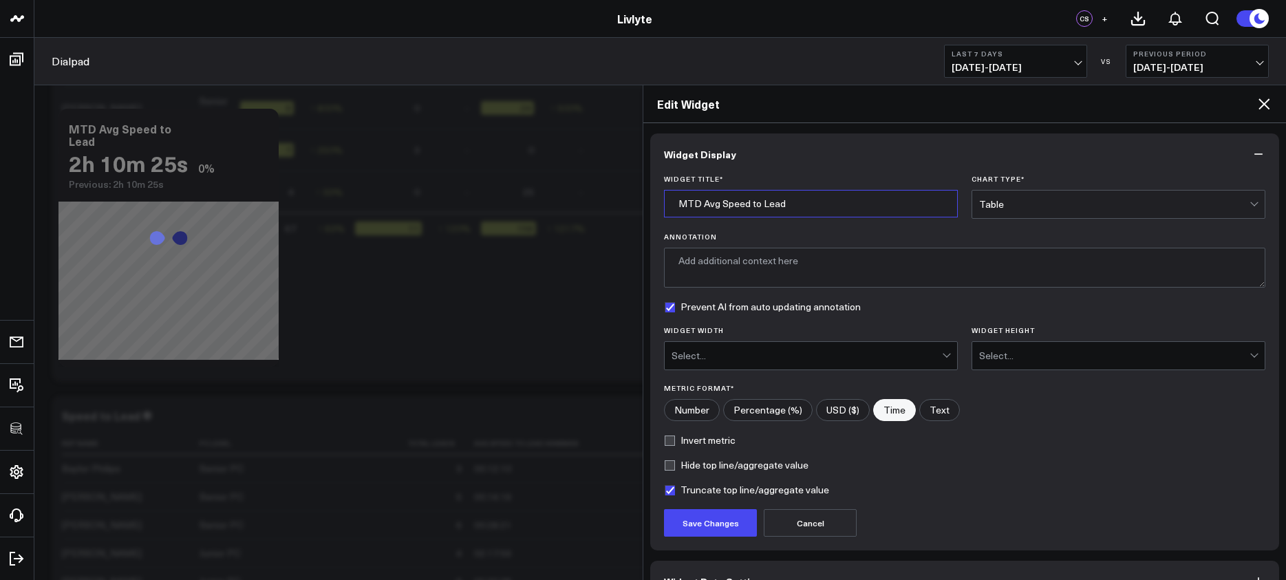
drag, startPoint x: 705, startPoint y: 203, endPoint x: 633, endPoint y: 204, distance: 72.3
click at [789, 213] on input "Avg Speed to Lead" at bounding box center [811, 204] width 294 height 28
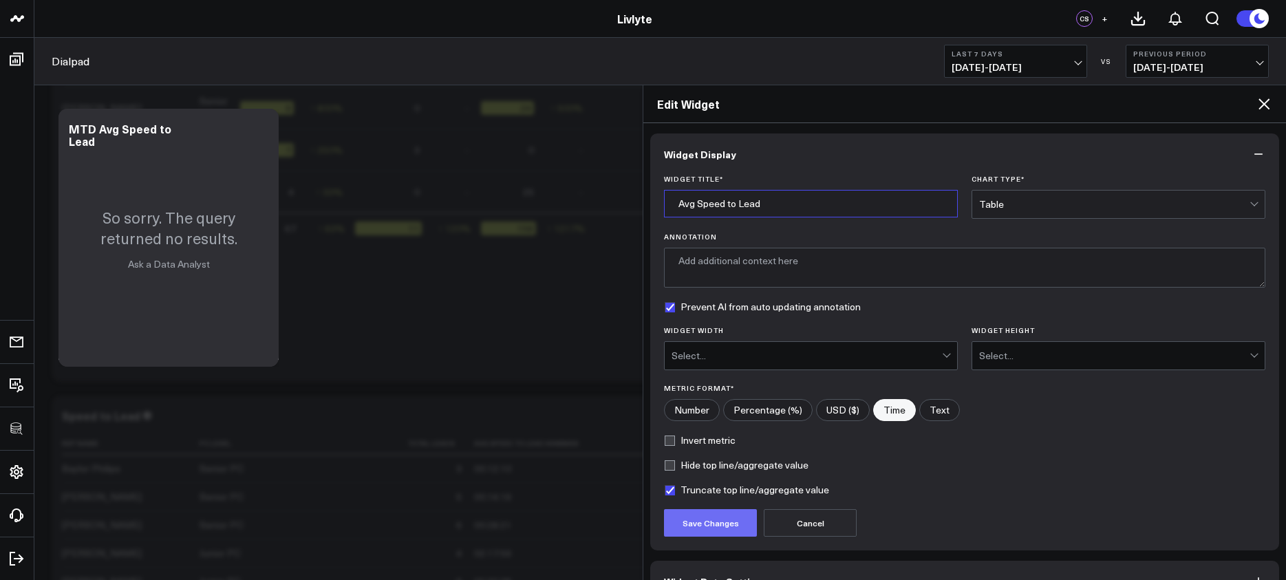
type input "Avg Speed to Lead"
click at [717, 528] on button "Save Changes" at bounding box center [710, 523] width 93 height 28
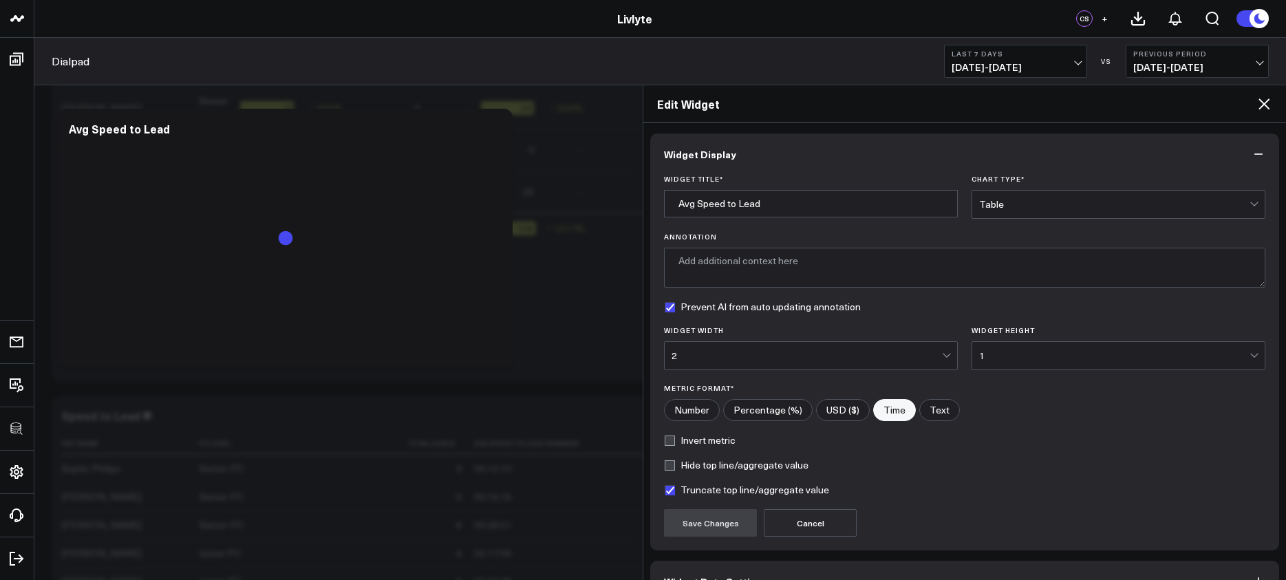
click at [1089, 107] on icon at bounding box center [1264, 103] width 11 height 11
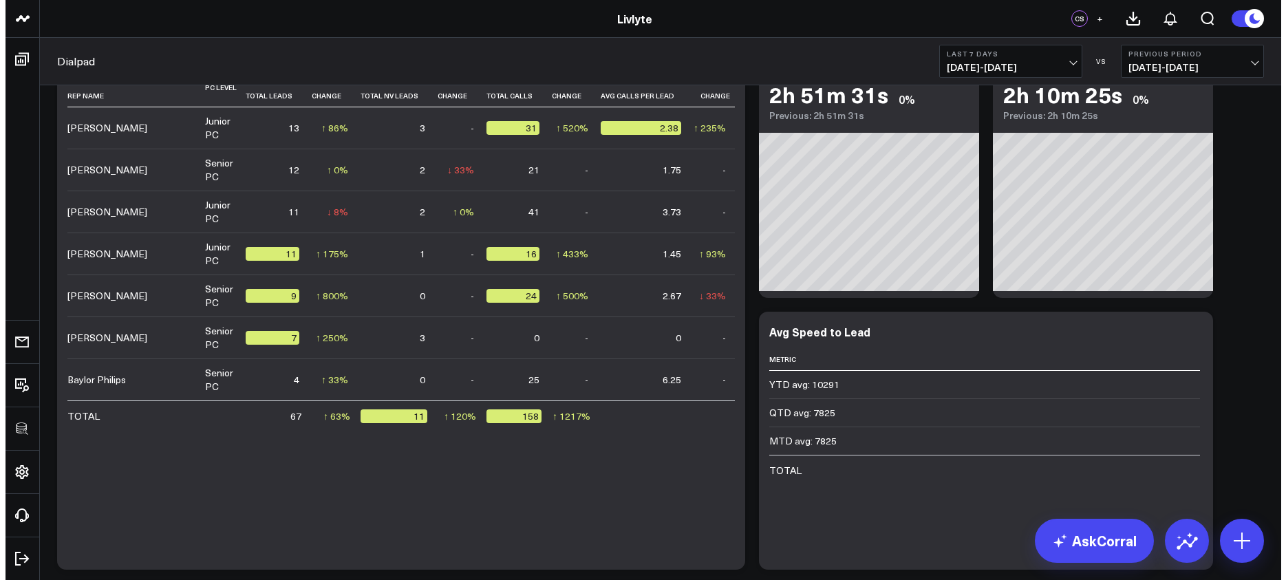
scroll to position [635, 0]
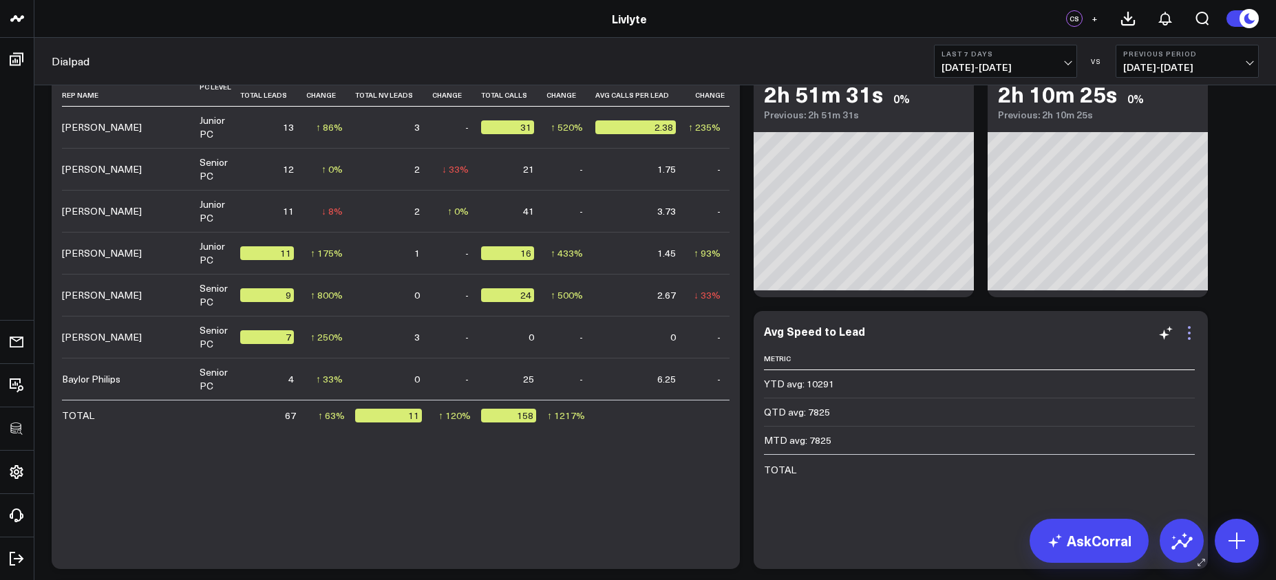
click at [1089, 335] on icon at bounding box center [1189, 333] width 17 height 17
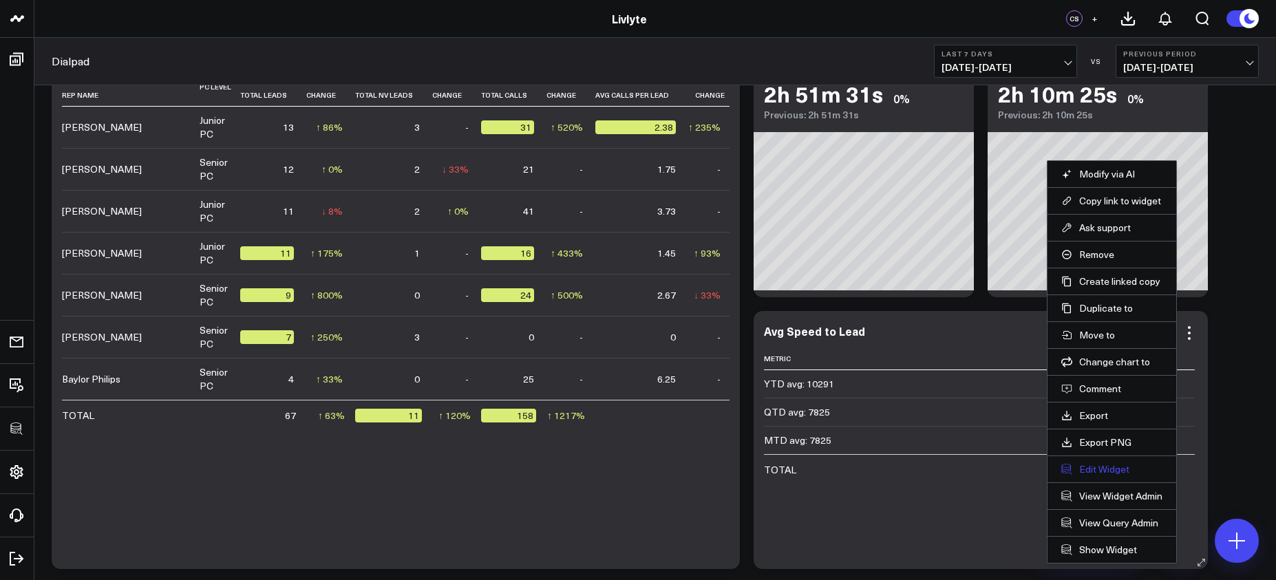
click at [1089, 471] on button "Edit Widget" at bounding box center [1111, 469] width 101 height 12
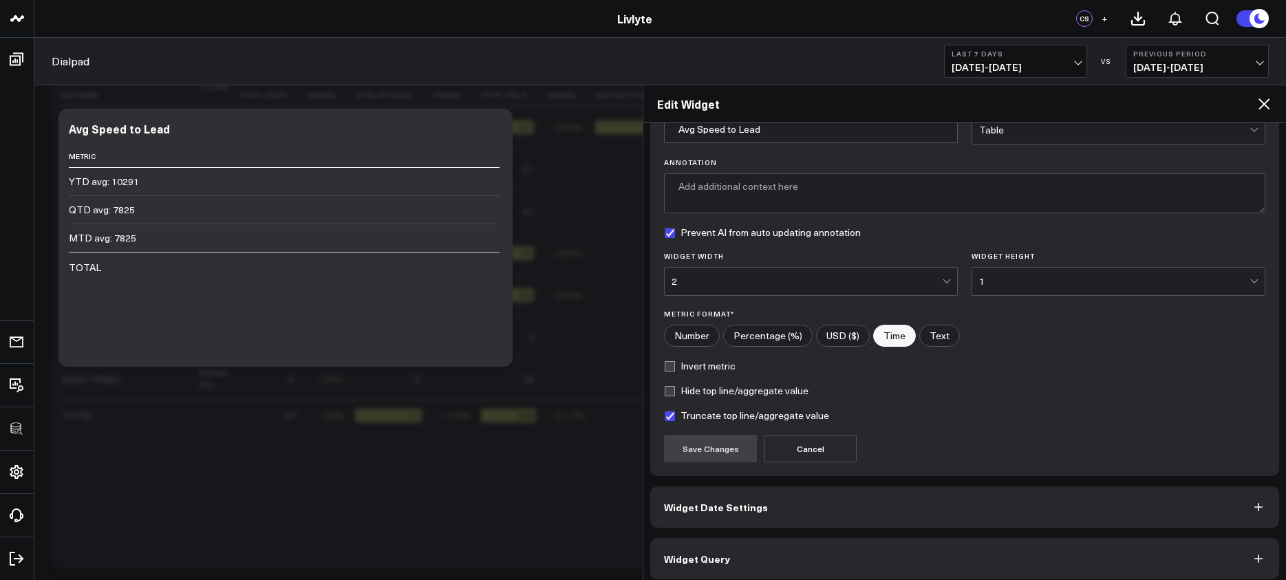
scroll to position [84, 0]
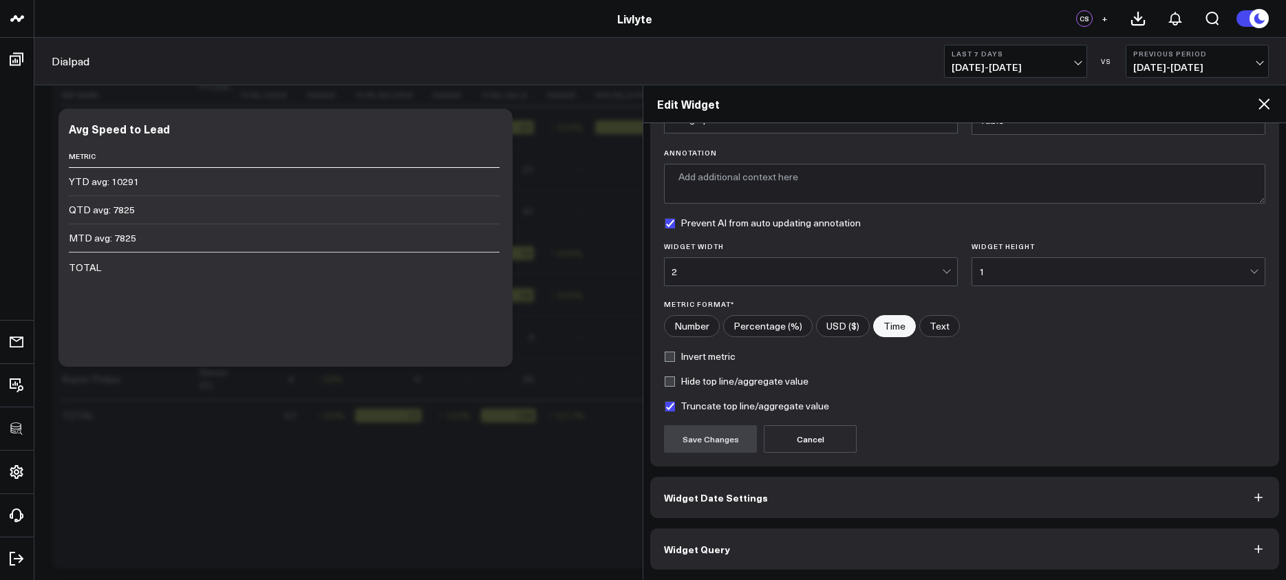
click at [1089, 569] on button "Widget Query" at bounding box center [964, 549] width 629 height 41
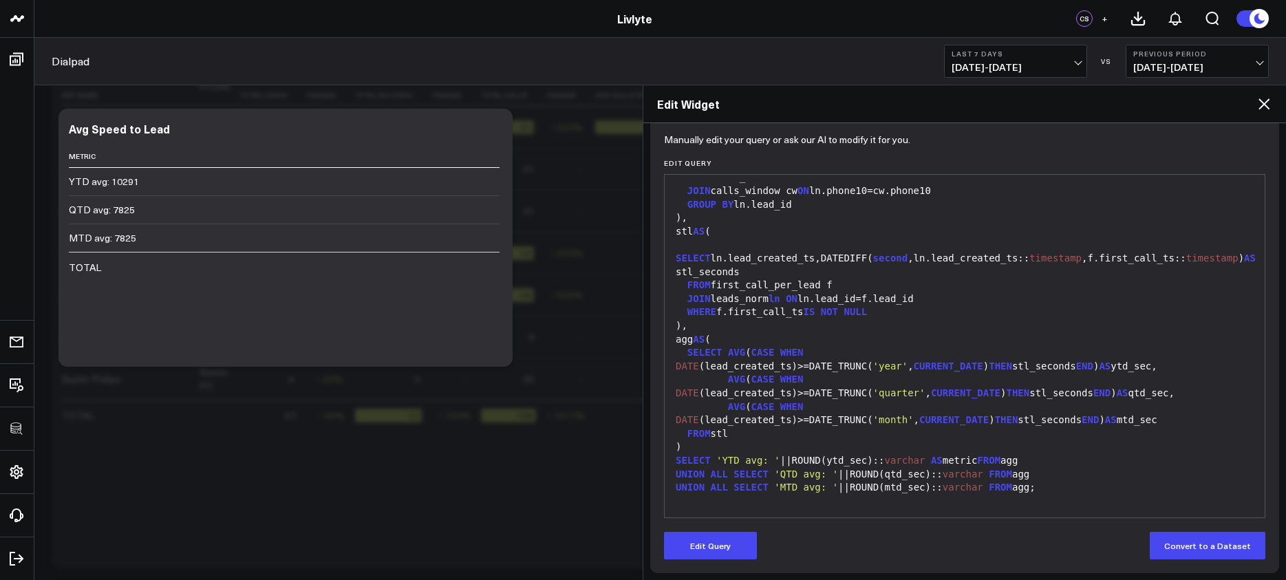
scroll to position [144, 0]
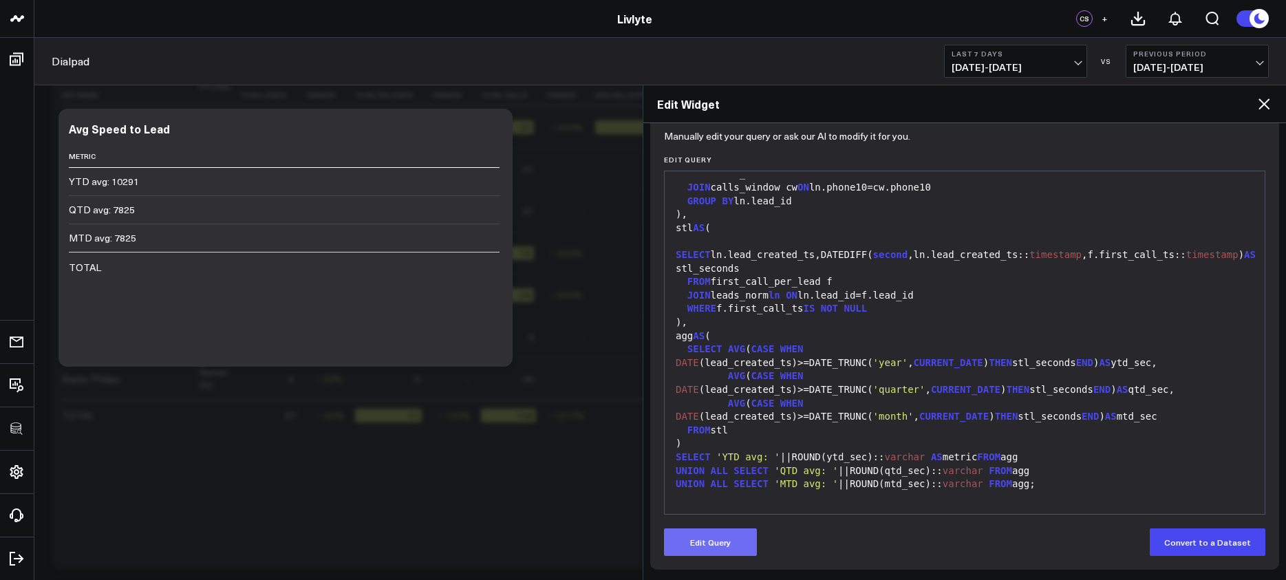
click at [716, 533] on button "Edit Query" at bounding box center [710, 543] width 93 height 28
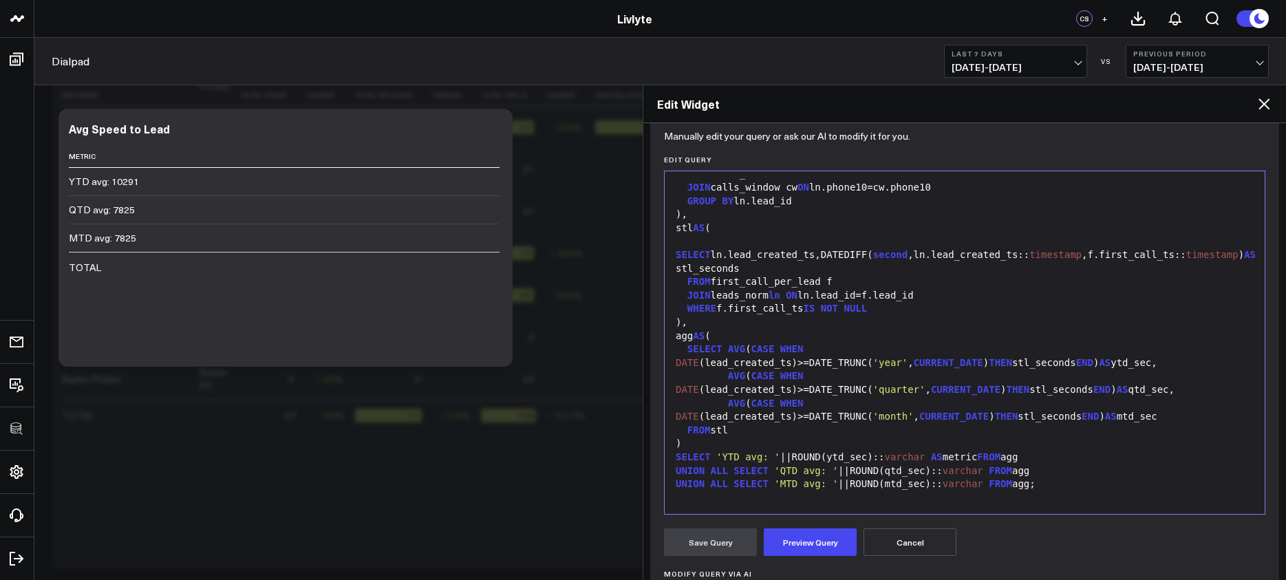
click at [785, 447] on div ")" at bounding box center [965, 444] width 586 height 14
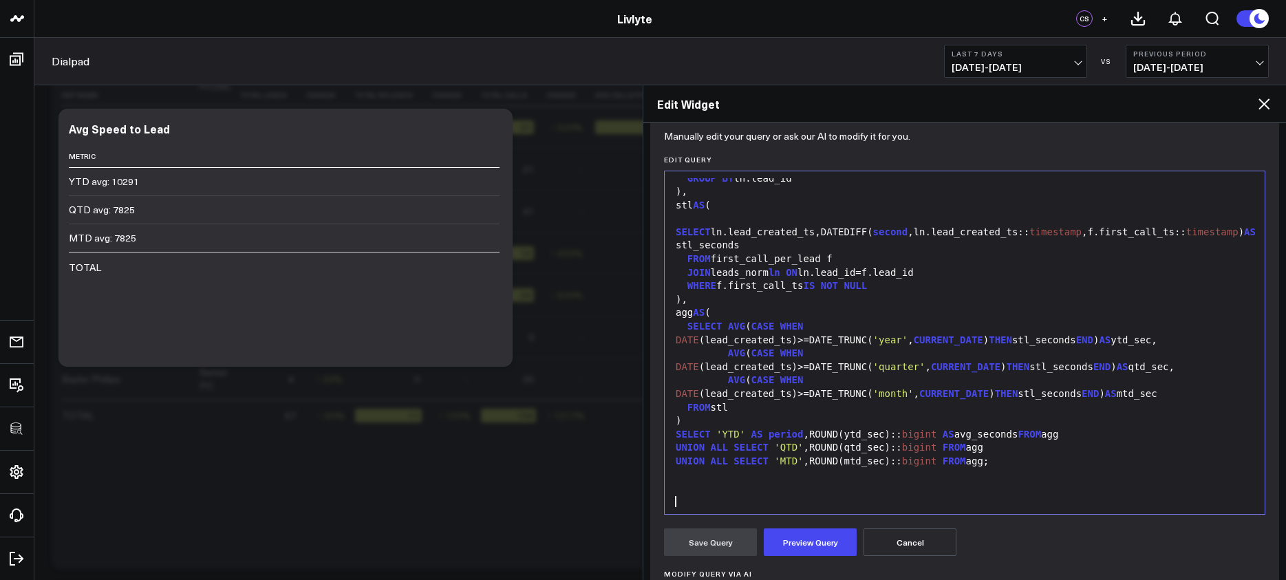
scroll to position [661, 0]
click at [840, 542] on button "Preview Query" at bounding box center [810, 543] width 93 height 28
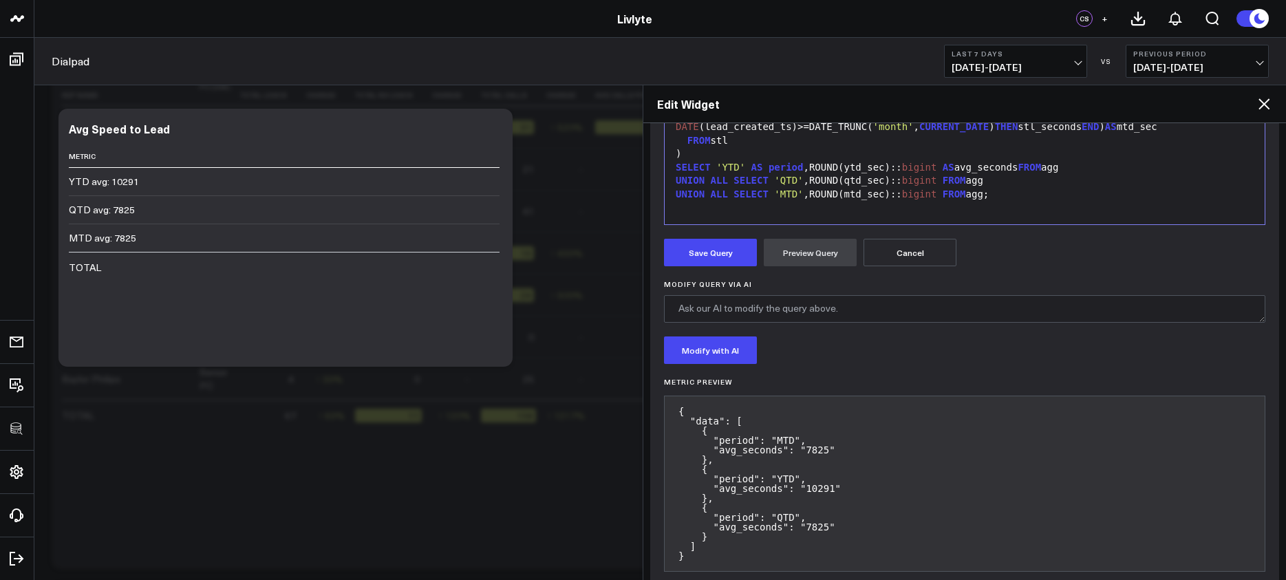
scroll to position [459, 0]
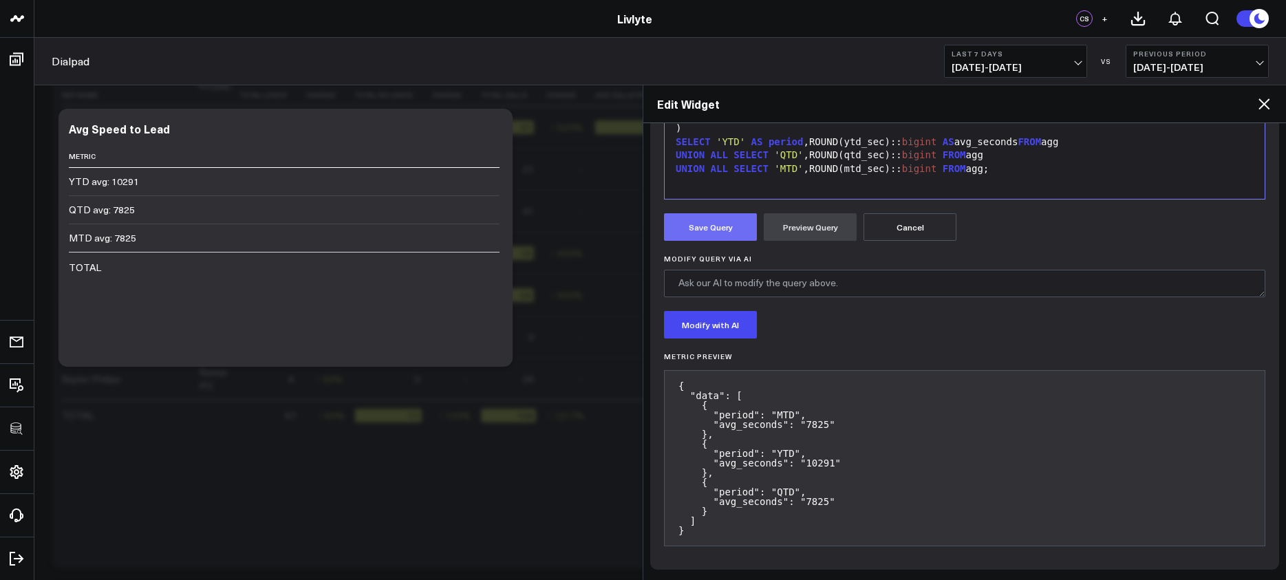
click at [690, 223] on button "Save Query" at bounding box center [710, 227] width 93 height 28
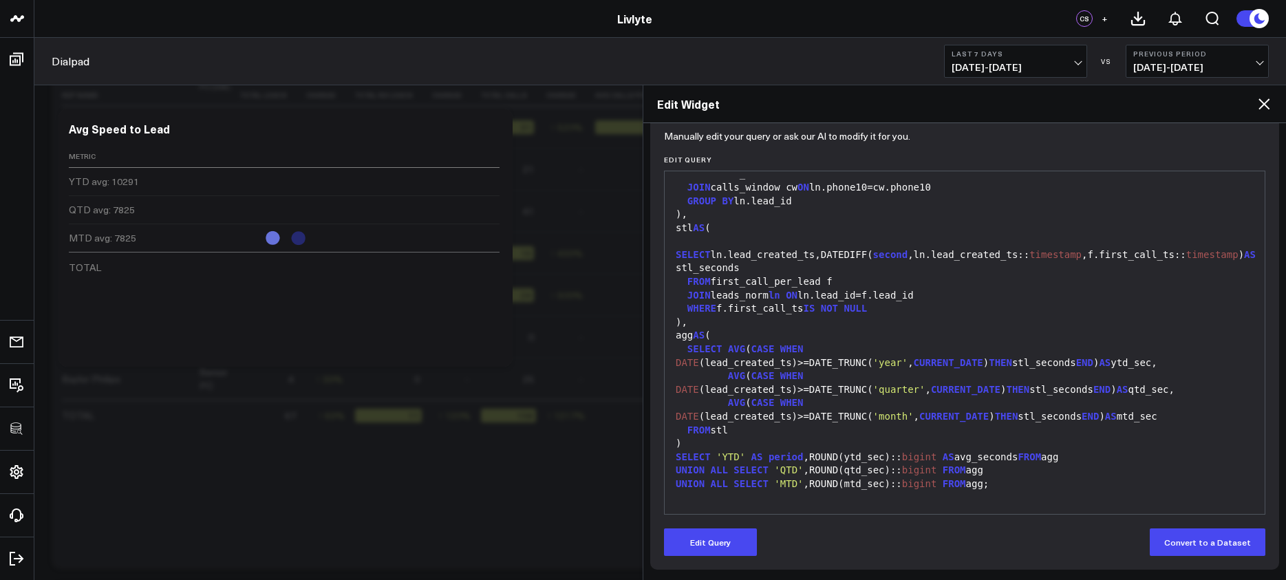
scroll to position [144, 0]
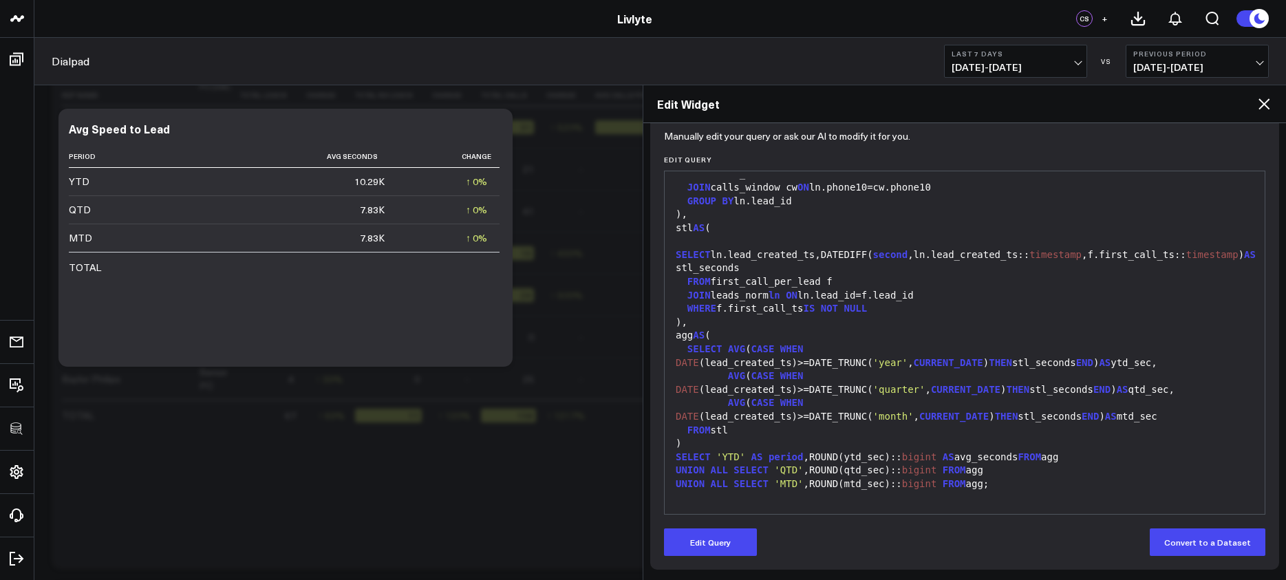
click at [778, 299] on div "JOIN leads_norm ln ON ln.lead_id=f.lead_id" at bounding box center [965, 296] width 586 height 14
drag, startPoint x: 732, startPoint y: 546, endPoint x: 735, endPoint y: 465, distance: 81.3
click at [732, 545] on button "Edit Query" at bounding box center [710, 543] width 93 height 28
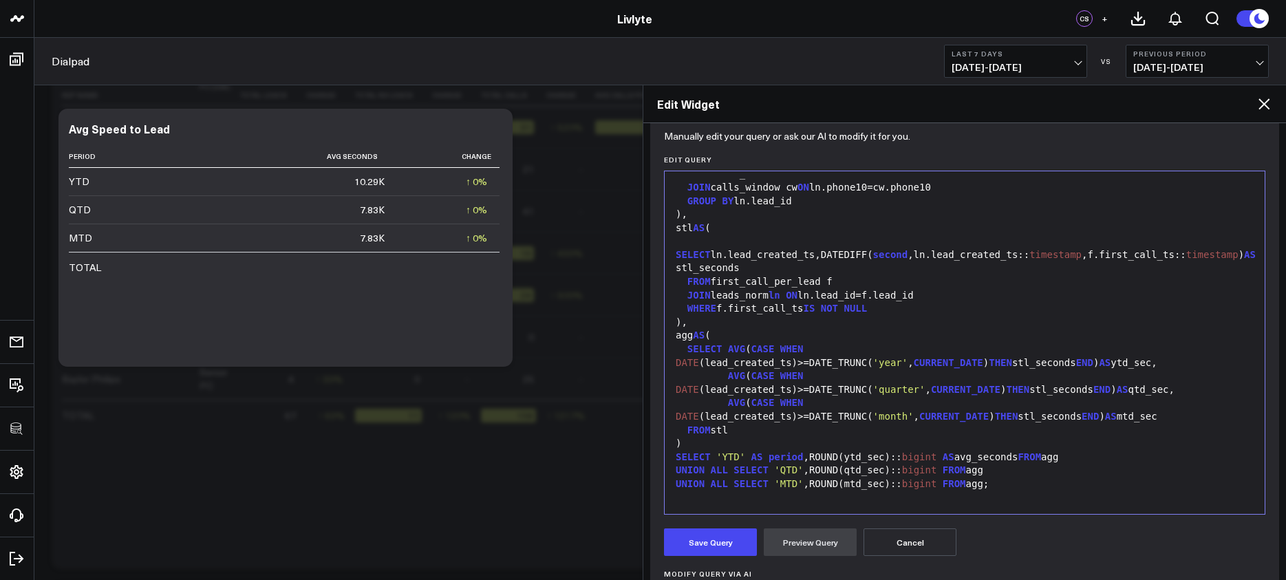
click at [737, 446] on div ")" at bounding box center [965, 444] width 586 height 14
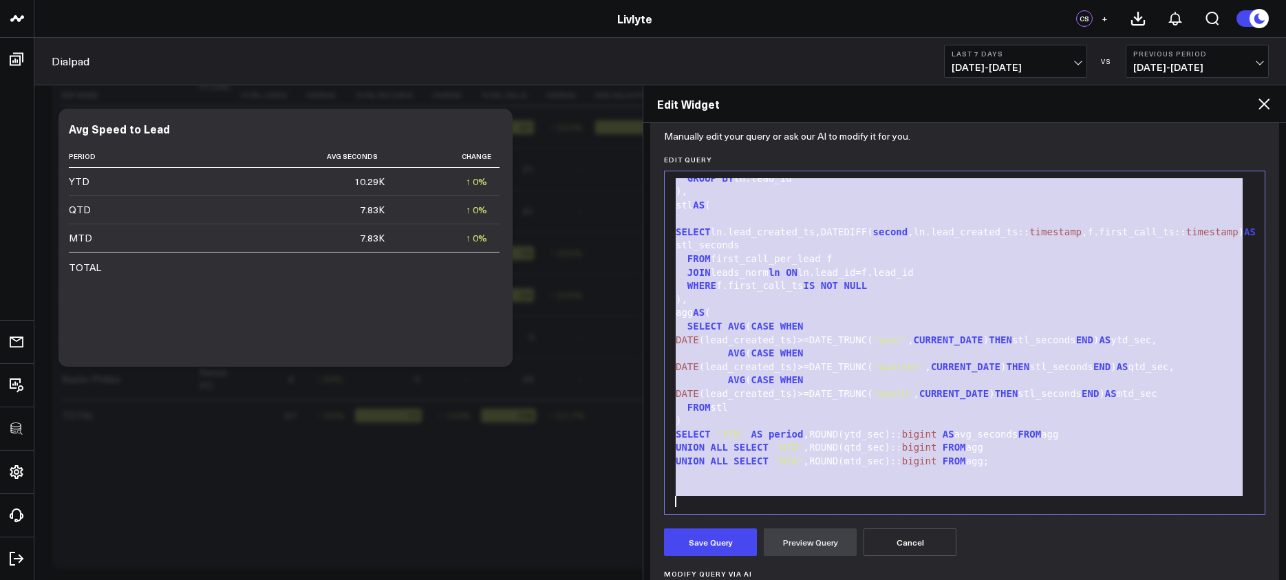
scroll to position [1024, 0]
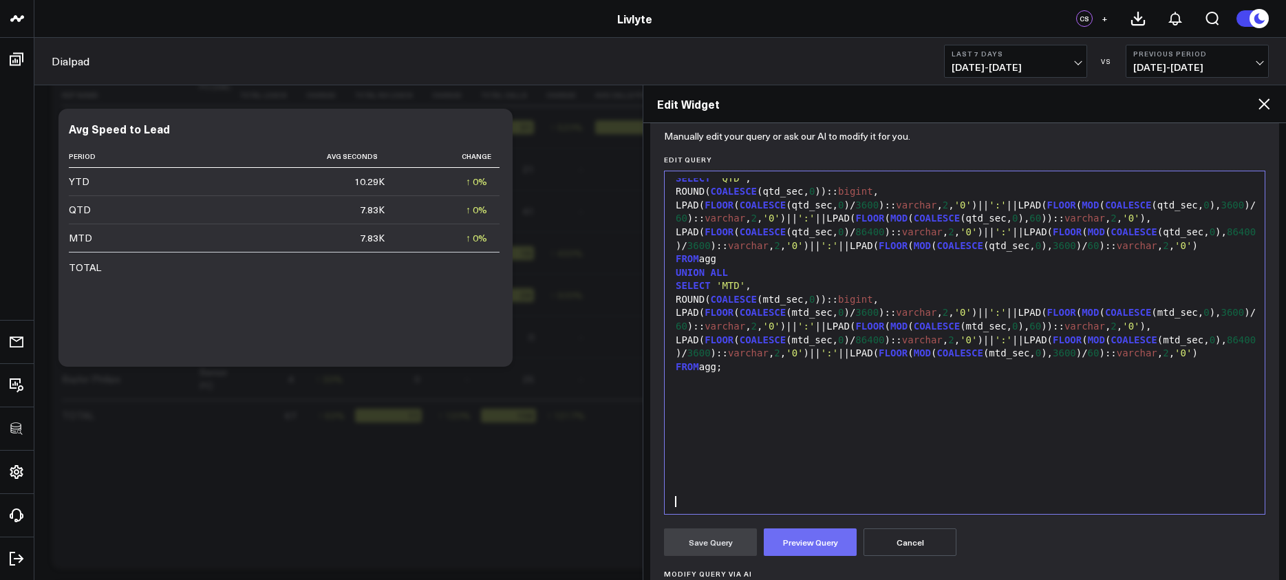
click at [824, 544] on button "Preview Query" at bounding box center [810, 543] width 93 height 28
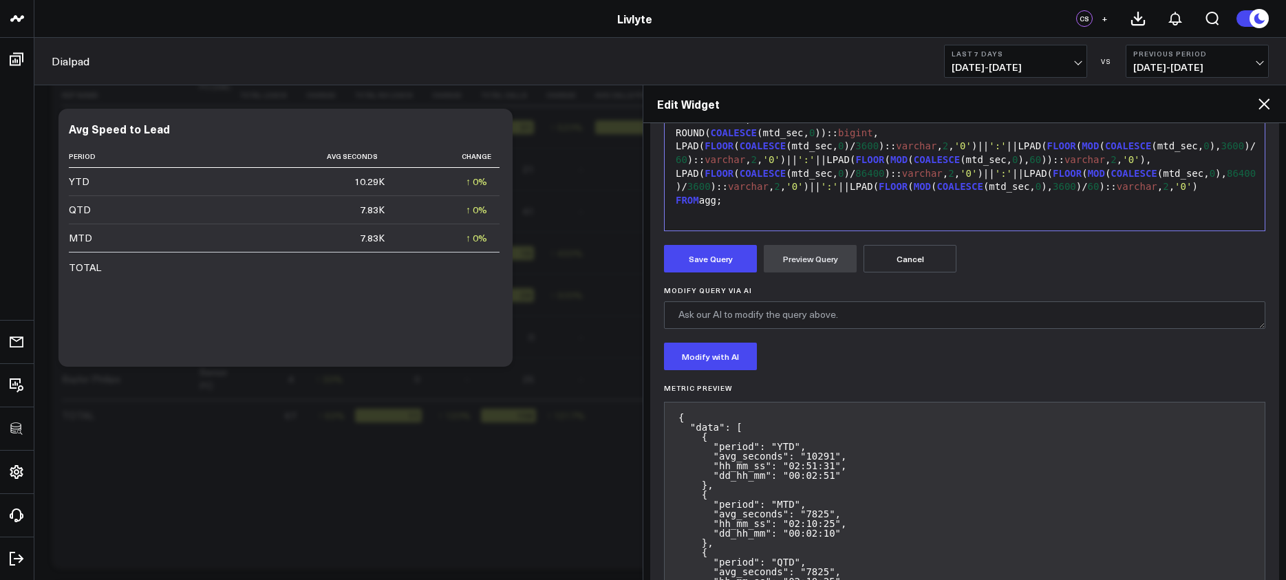
scroll to position [426, 0]
click at [719, 257] on button "Save Query" at bounding box center [710, 260] width 93 height 28
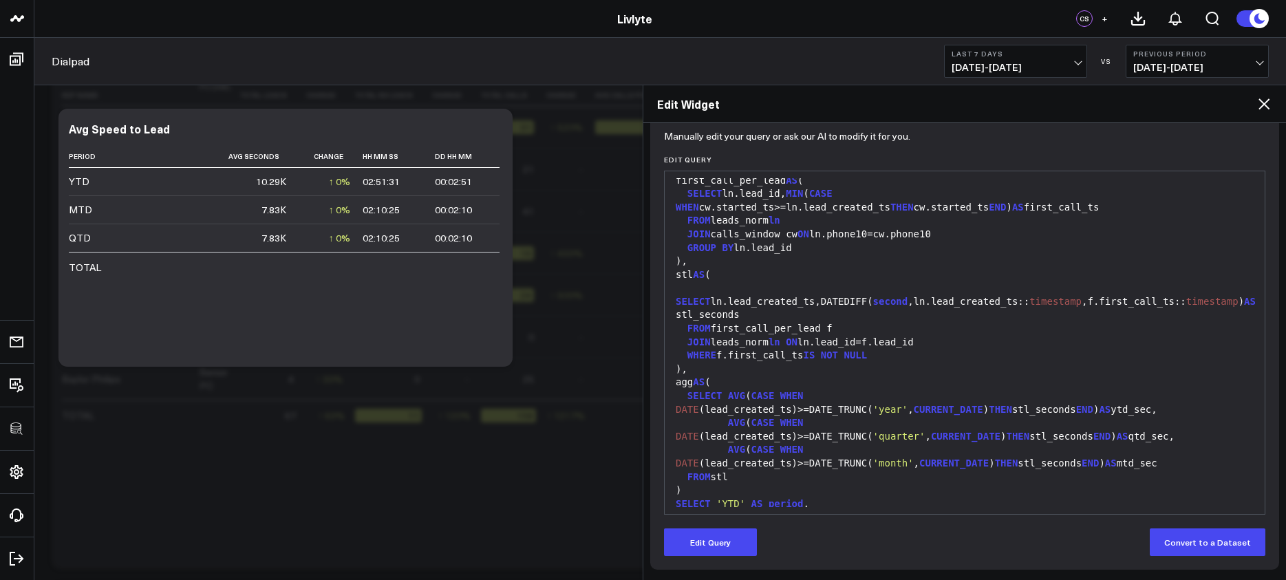
scroll to position [1025, 0]
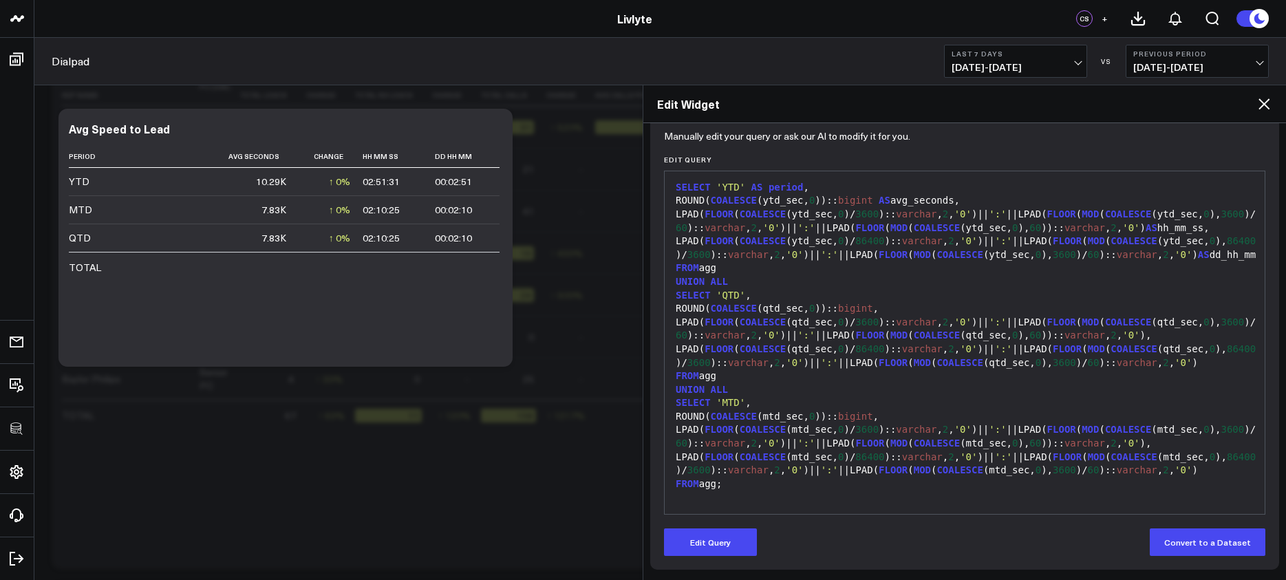
click at [826, 302] on div "ROUND( COALESCE (qtd_sec, 0 )):: bigint ," at bounding box center [965, 309] width 586 height 14
click at [699, 534] on button "Edit Query" at bounding box center [710, 543] width 93 height 28
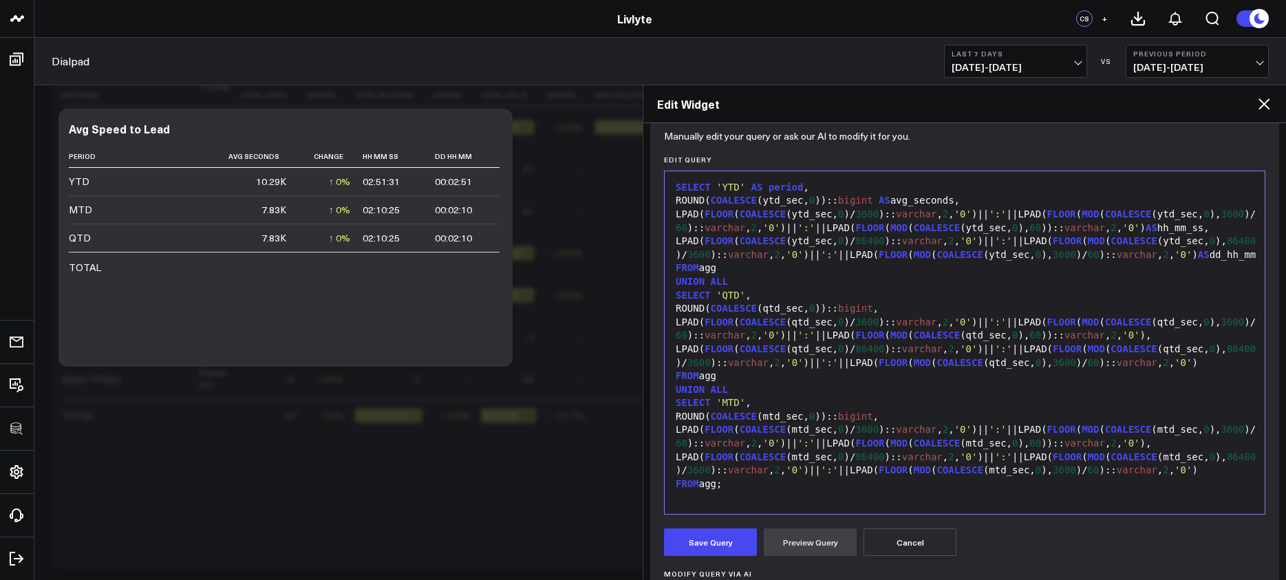
click at [759, 423] on div "LPAD( FLOOR ( COALESCE (mtd_sec, 0 )/ 3600 ):: varchar , 2 , '0' )|| ':' ||LPAD…" at bounding box center [965, 436] width 586 height 27
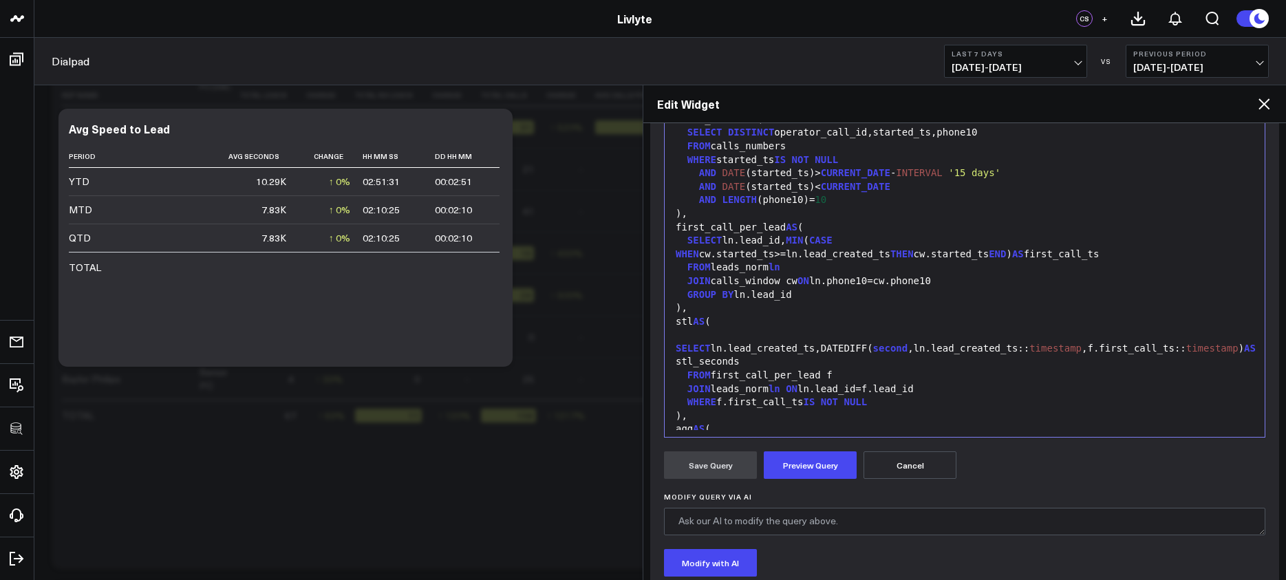
scroll to position [463, 0]
drag, startPoint x: 896, startPoint y: 218, endPoint x: 650, endPoint y: 211, distance: 245.8
click at [650, 211] on div "Manually edit your query or ask our AI to modify it for you. Edit Query 99 1 2 …" at bounding box center [964, 461] width 629 height 809
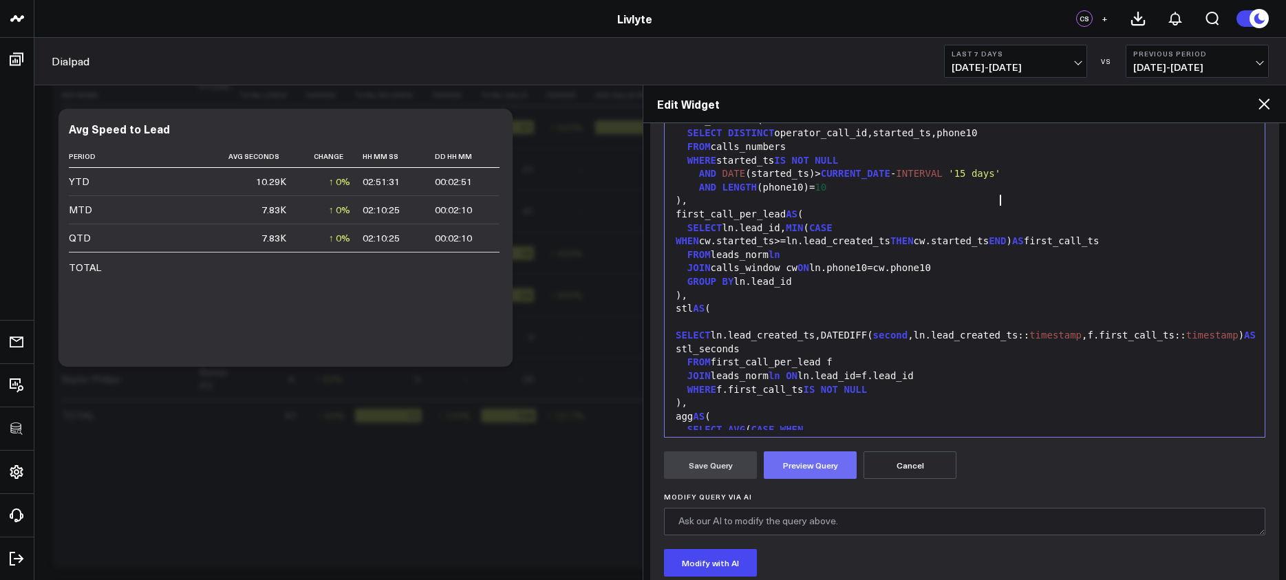
click at [794, 460] on button "Preview Query" at bounding box center [810, 466] width 93 height 28
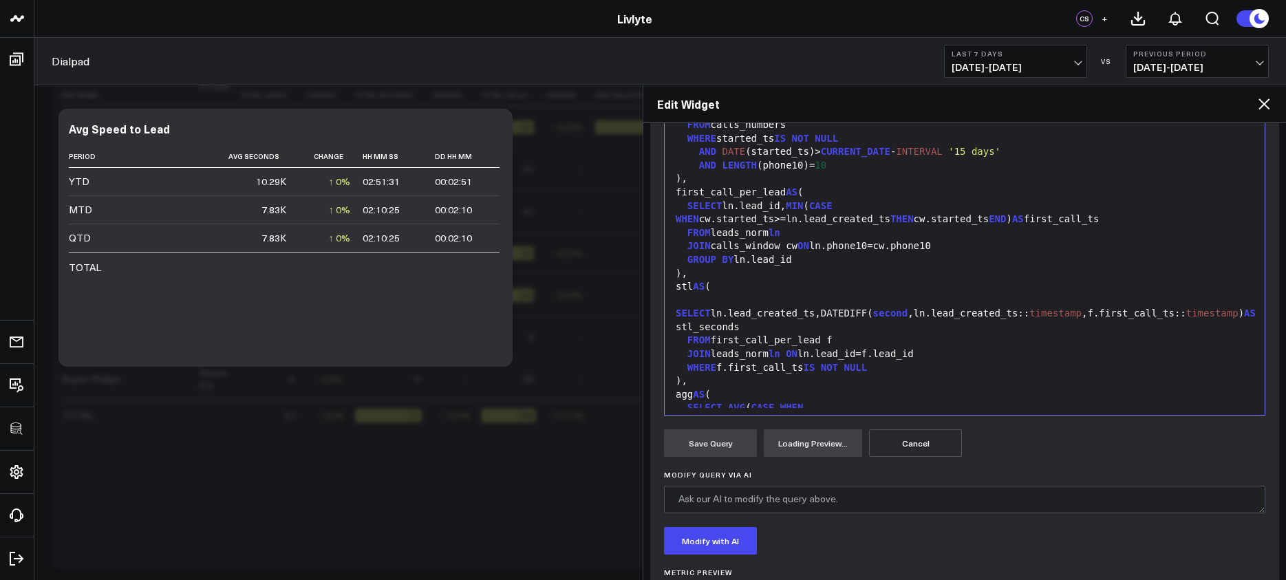
scroll to position [315, 0]
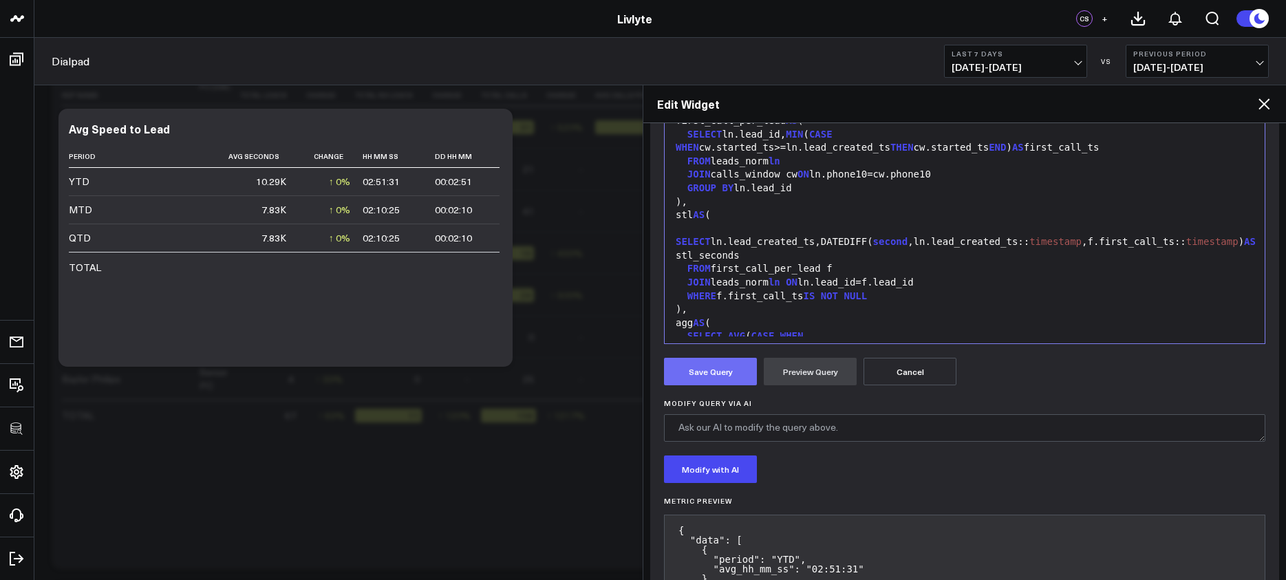
click at [738, 359] on button "Save Query" at bounding box center [710, 372] width 93 height 28
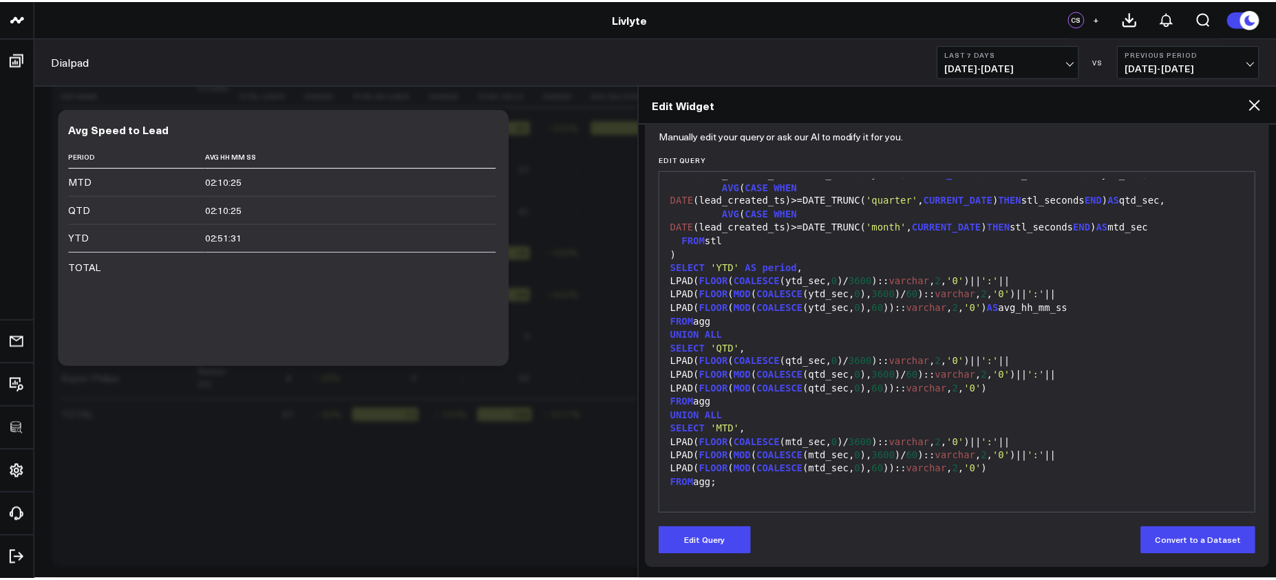
scroll to position [836, 0]
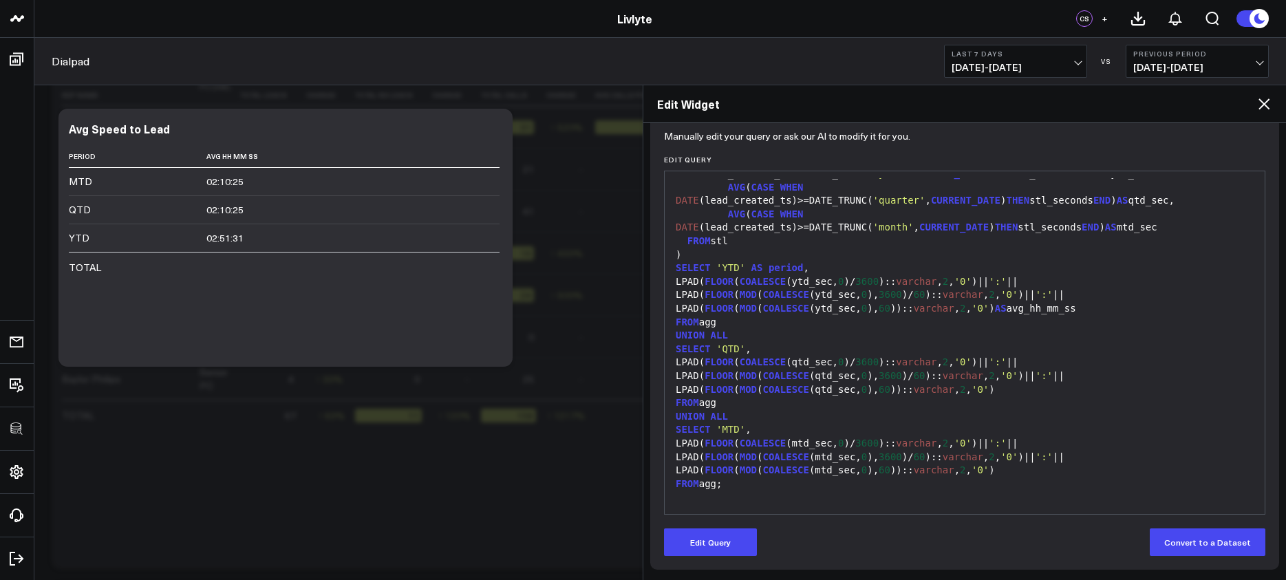
click at [1089, 102] on icon at bounding box center [1264, 103] width 11 height 11
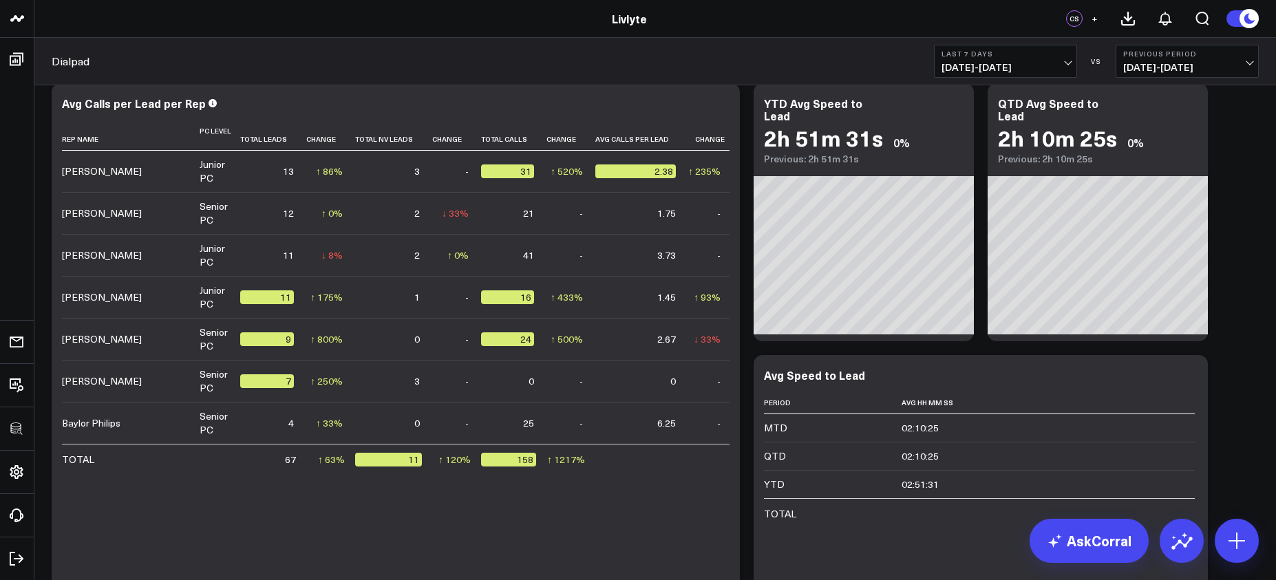
scroll to position [593, 0]
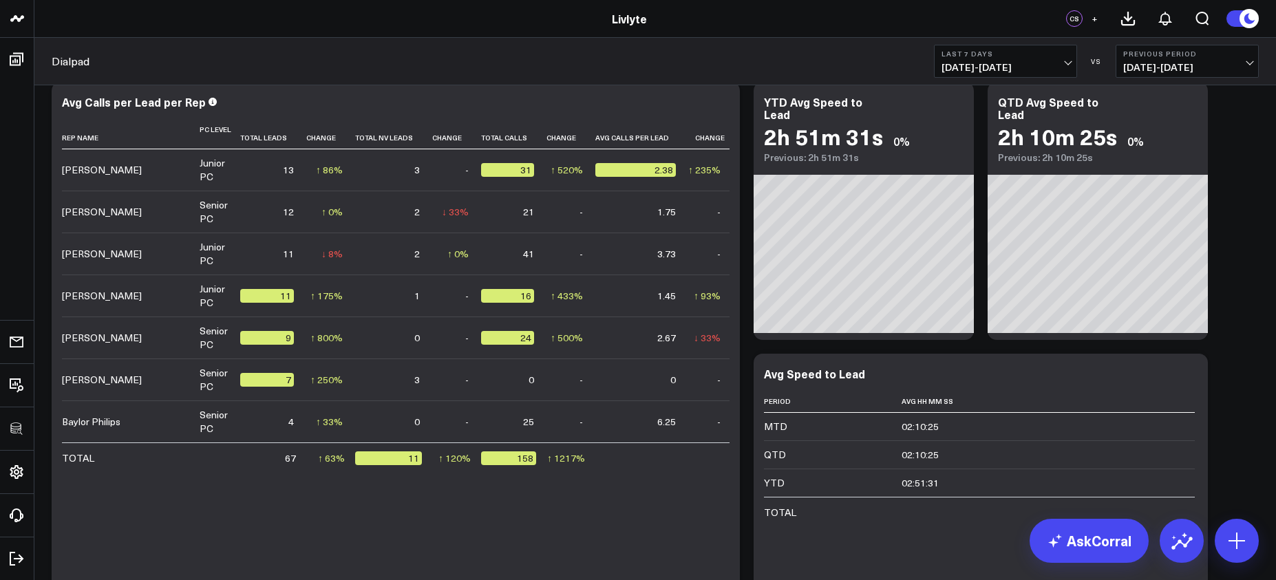
click at [1062, 50] on b "Last 7 Days" at bounding box center [1006, 54] width 128 height 8
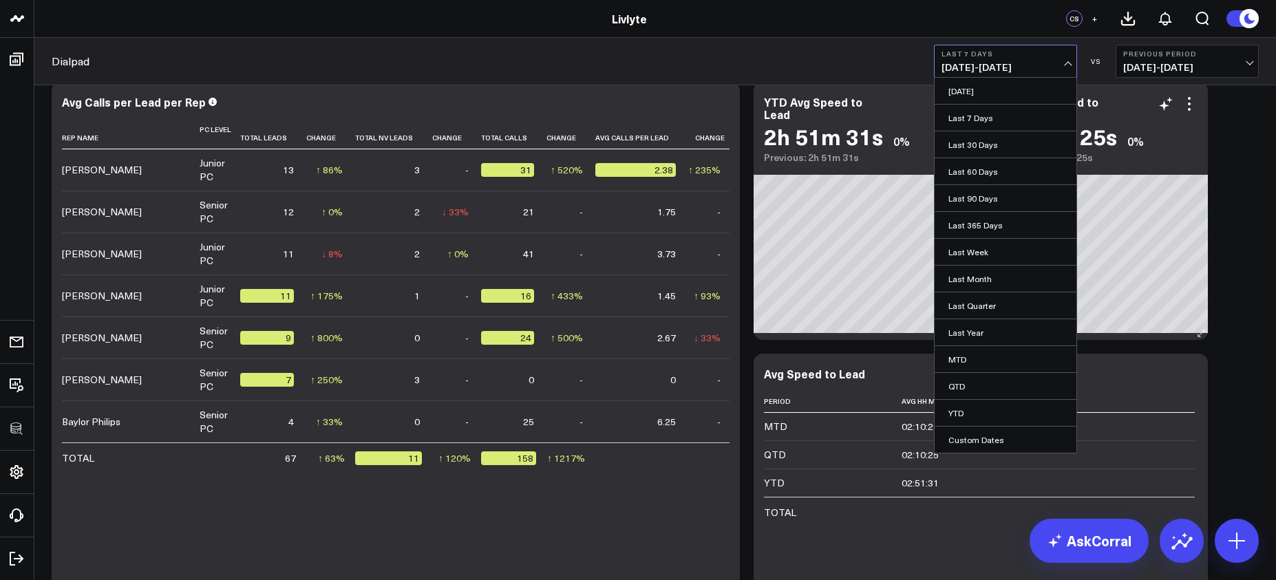
click at [1026, 169] on link "Last 60 Days" at bounding box center [1006, 171] width 142 height 26
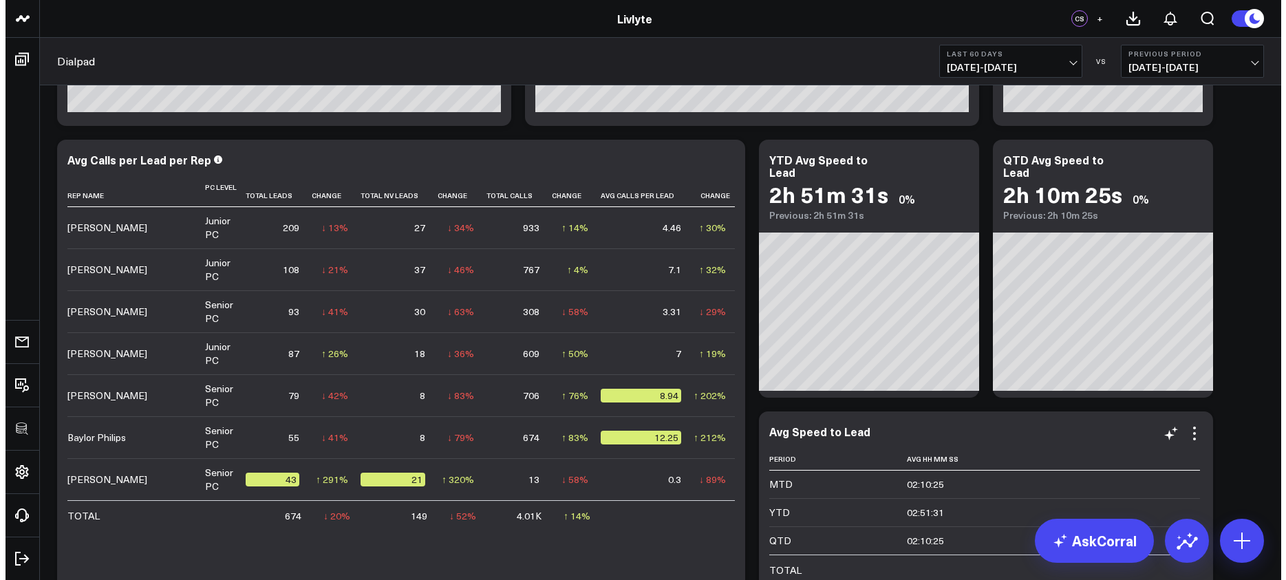
scroll to position [526, 0]
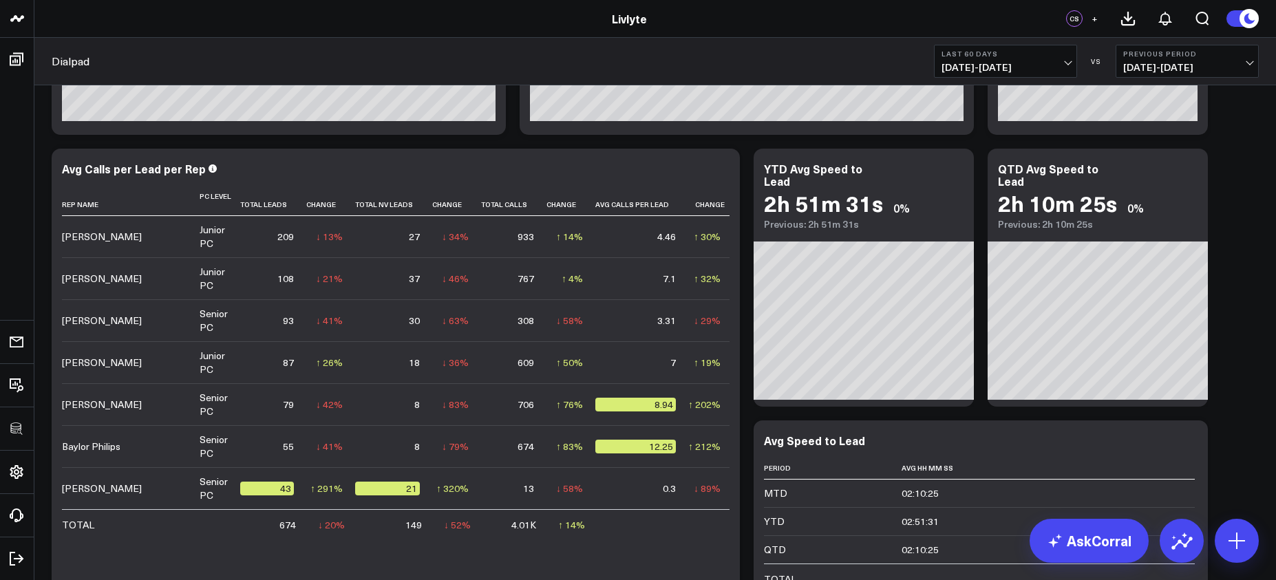
click at [974, 72] on span "08/07/25 - 10/05/25" at bounding box center [1006, 67] width 128 height 11
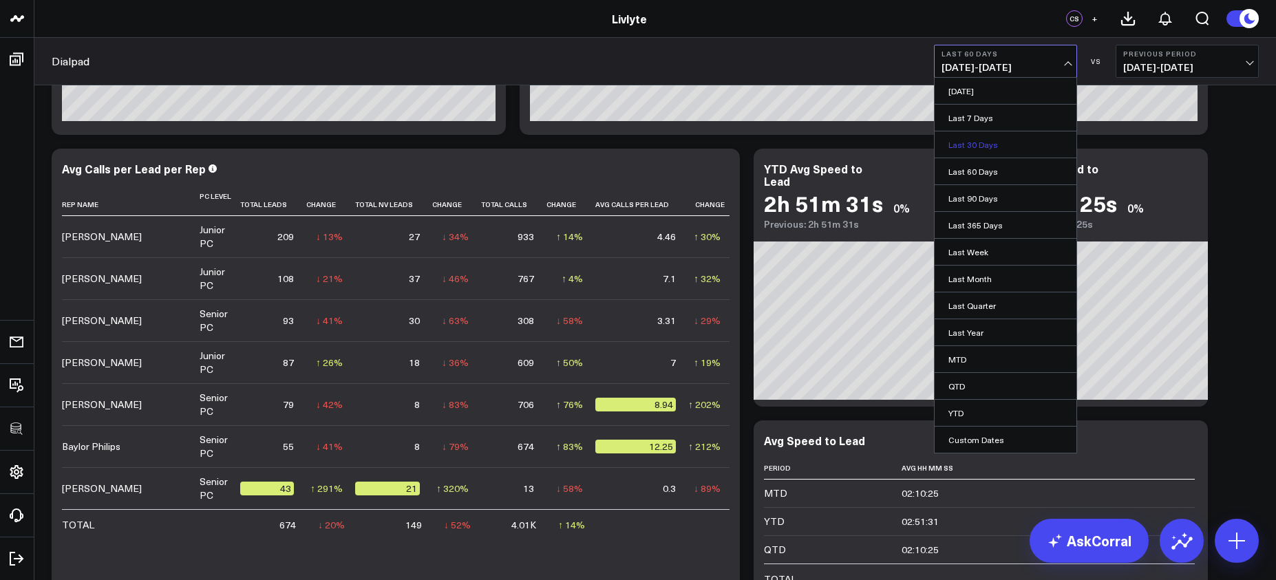
click at [983, 151] on link "Last 30 Days" at bounding box center [1006, 144] width 142 height 26
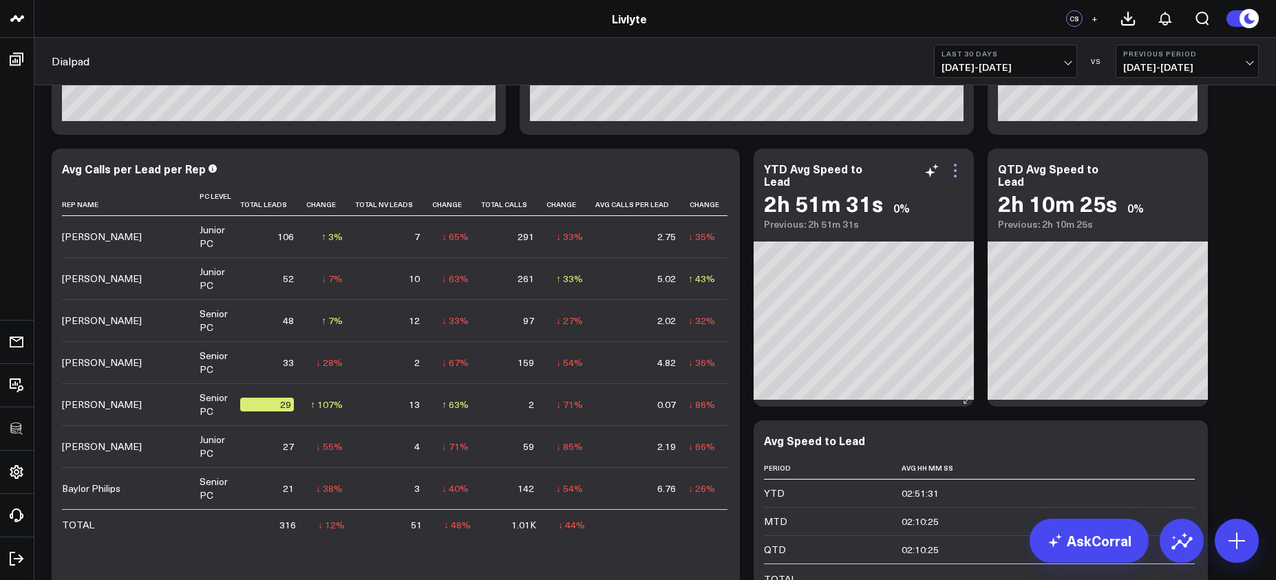
click at [953, 169] on icon at bounding box center [955, 170] width 17 height 17
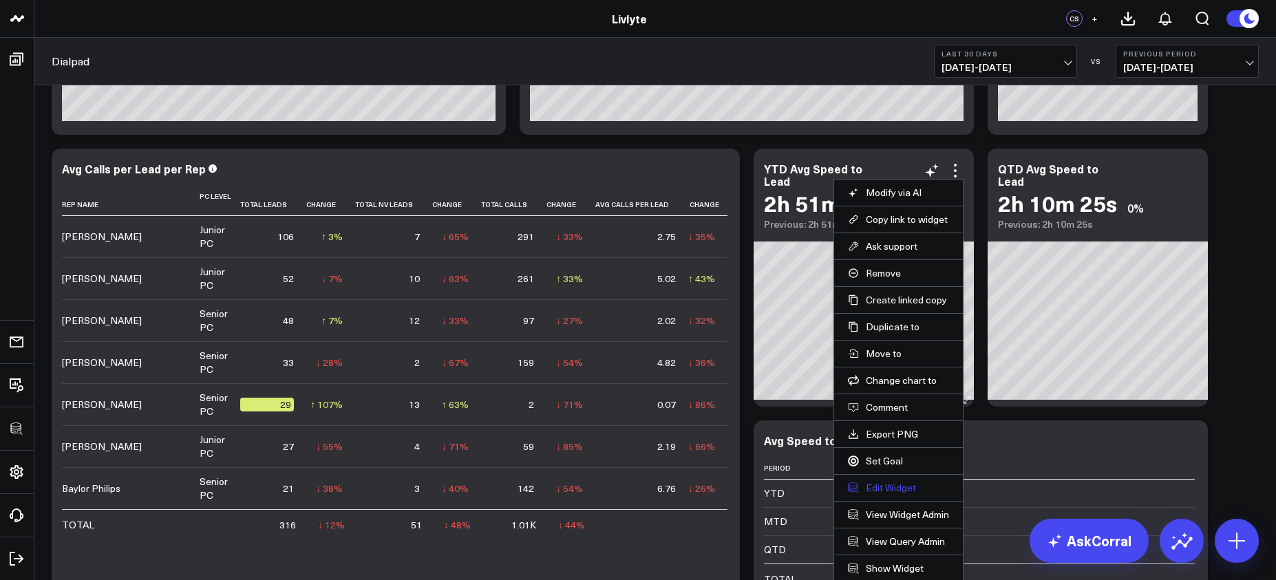
click at [893, 487] on button "Edit Widget" at bounding box center [898, 488] width 101 height 12
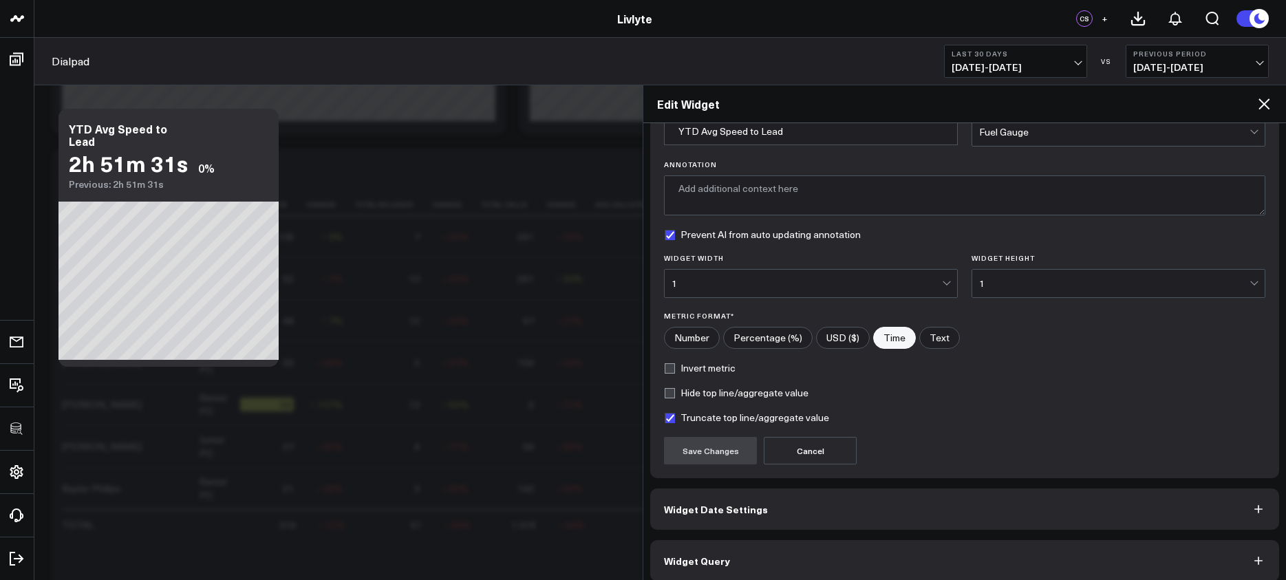
scroll to position [84, 0]
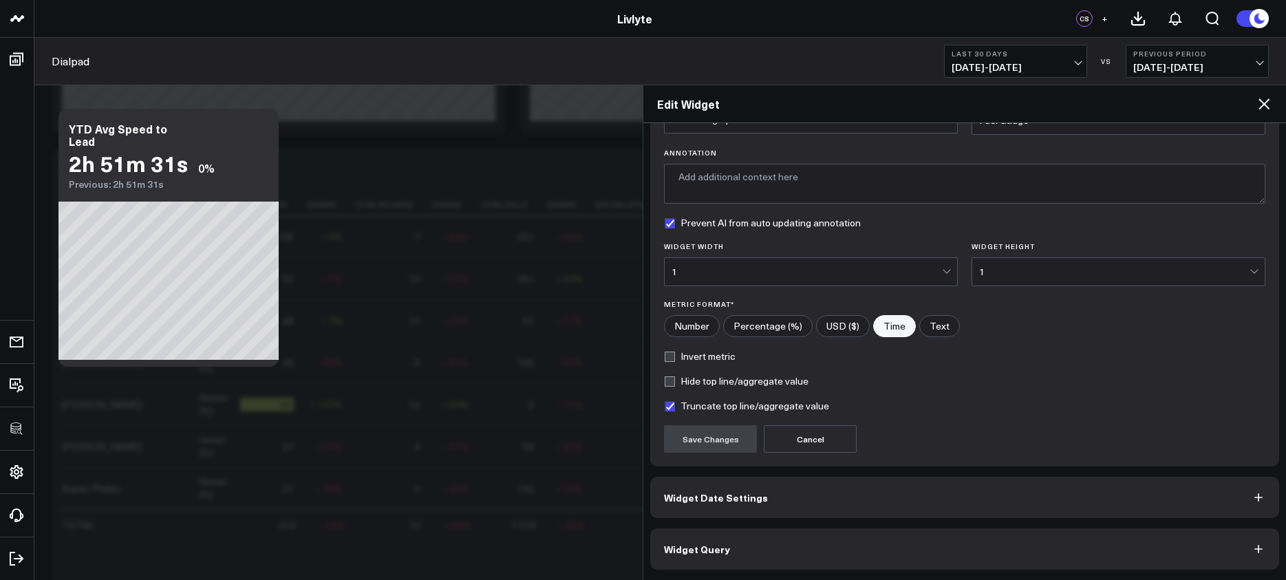
click at [946, 549] on button "Widget Query" at bounding box center [964, 549] width 629 height 41
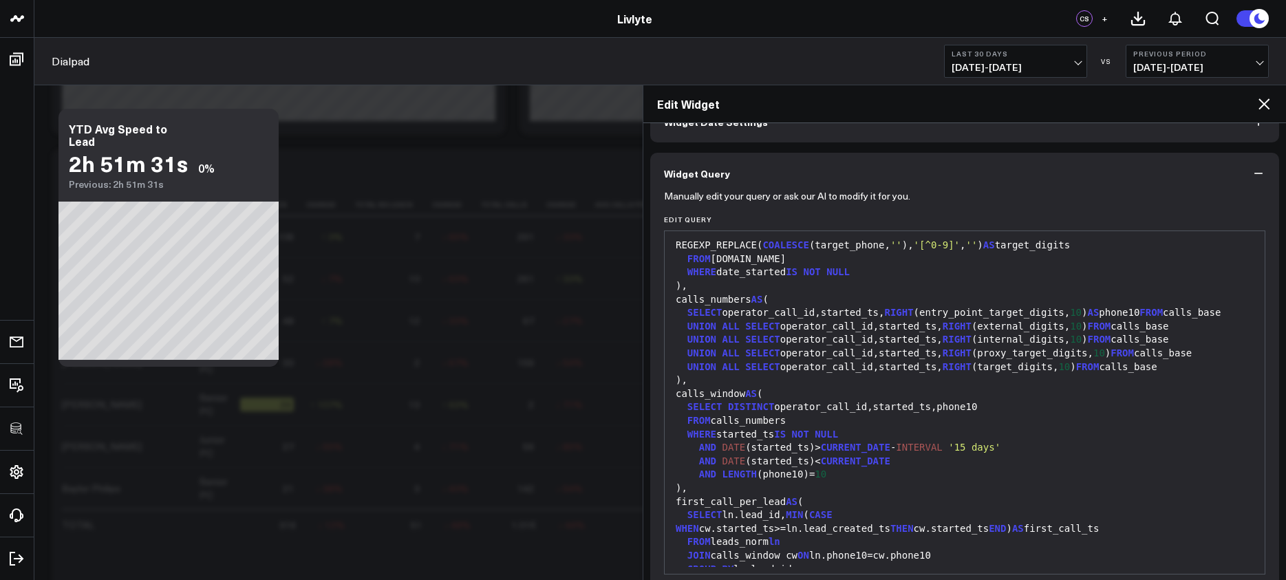
scroll to position [0, 0]
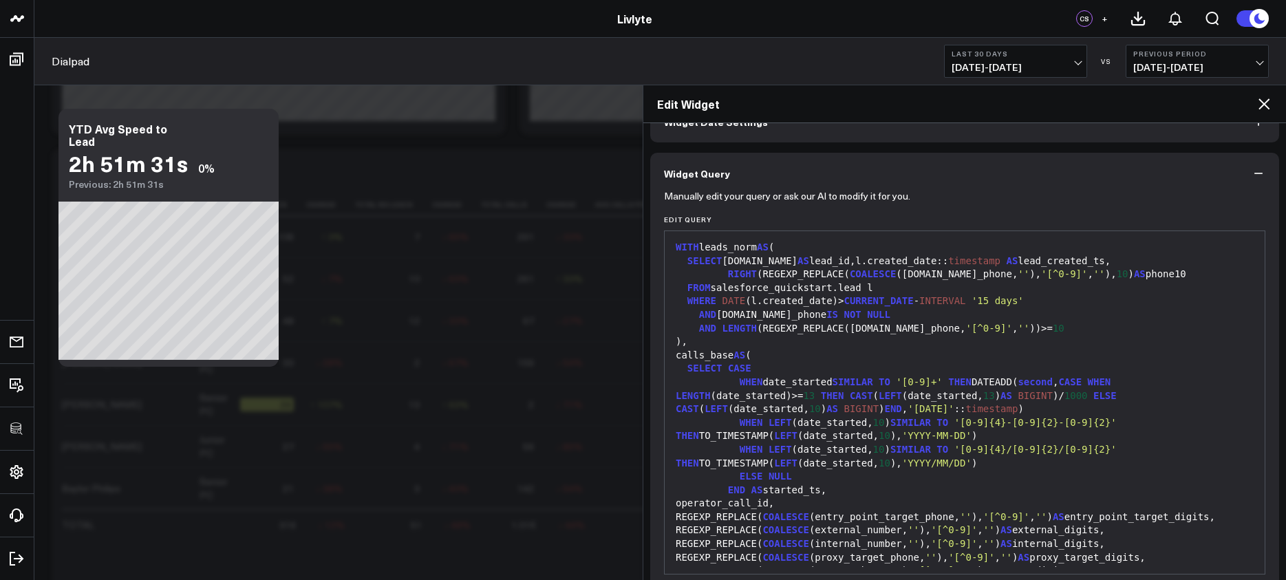
click at [1089, 109] on h2 "Edit Widget" at bounding box center [956, 103] width 599 height 15
click at [1089, 105] on icon at bounding box center [1264, 104] width 17 height 17
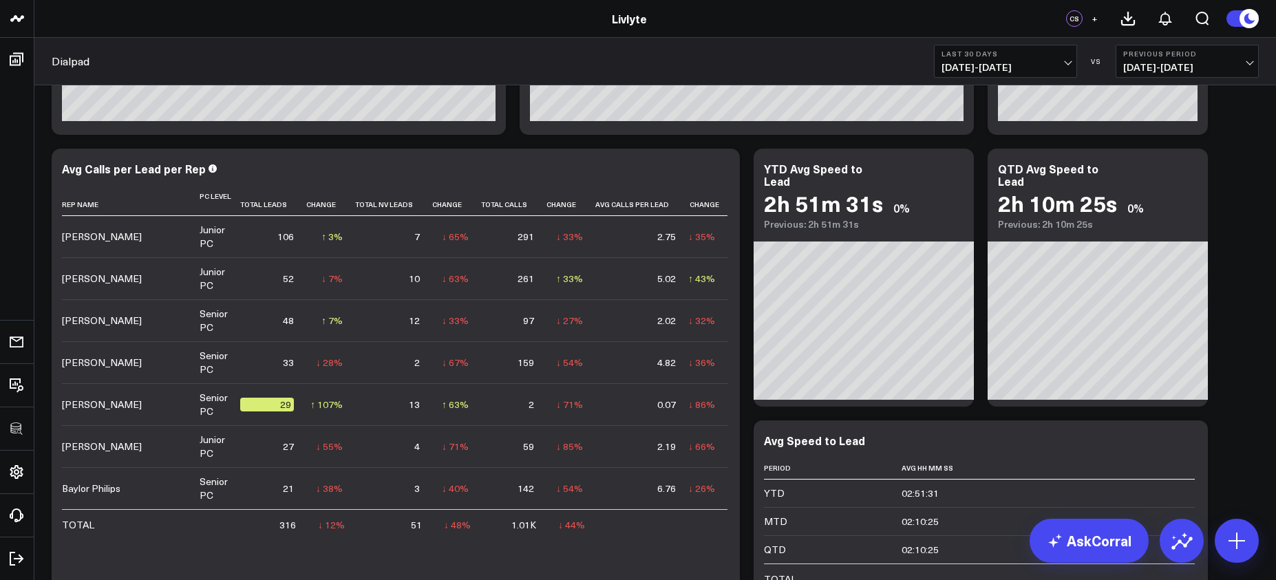
click at [991, 54] on b "Last 30 Days" at bounding box center [1006, 54] width 128 height 8
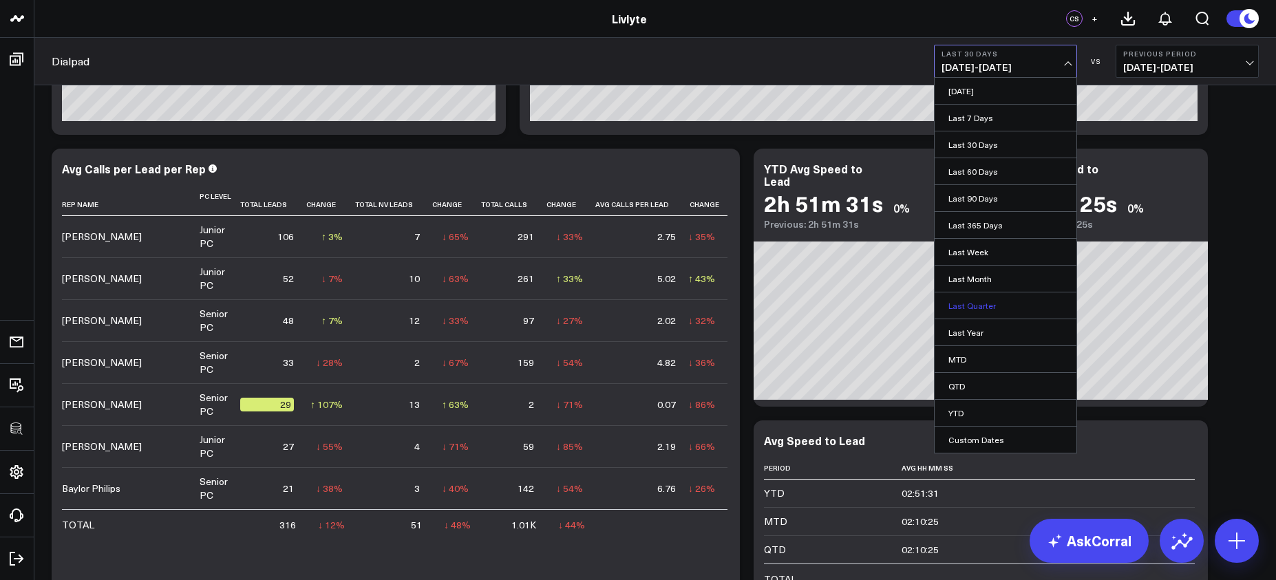
click at [986, 305] on link "Last Quarter" at bounding box center [1006, 306] width 142 height 26
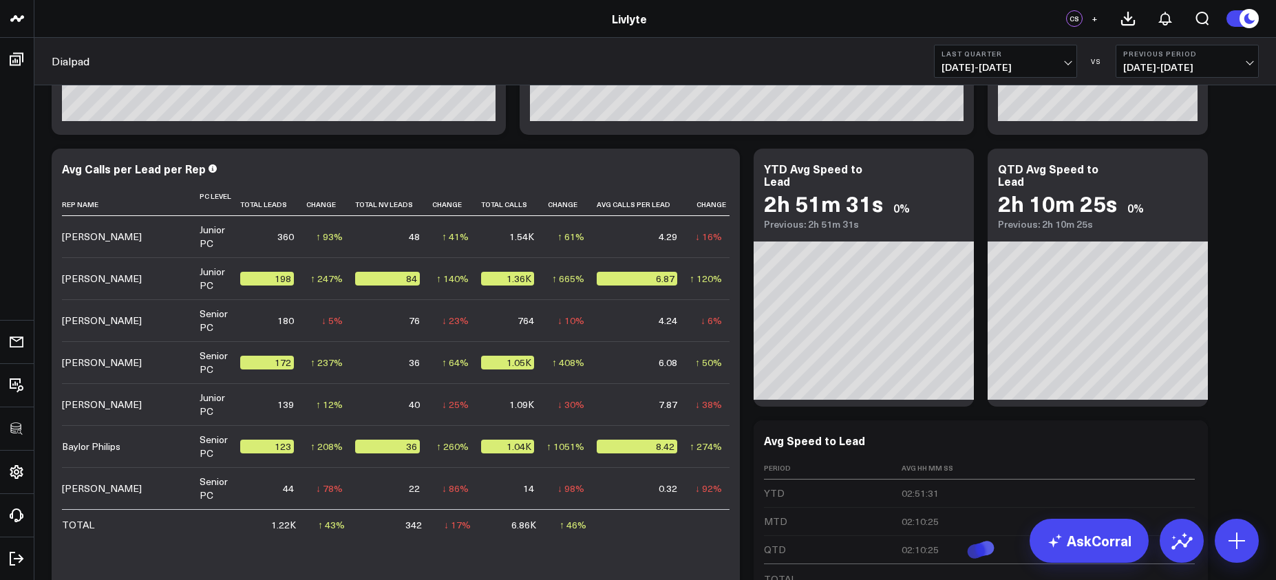
click at [1035, 72] on span "07/01/25 - 09/30/25" at bounding box center [1006, 67] width 128 height 11
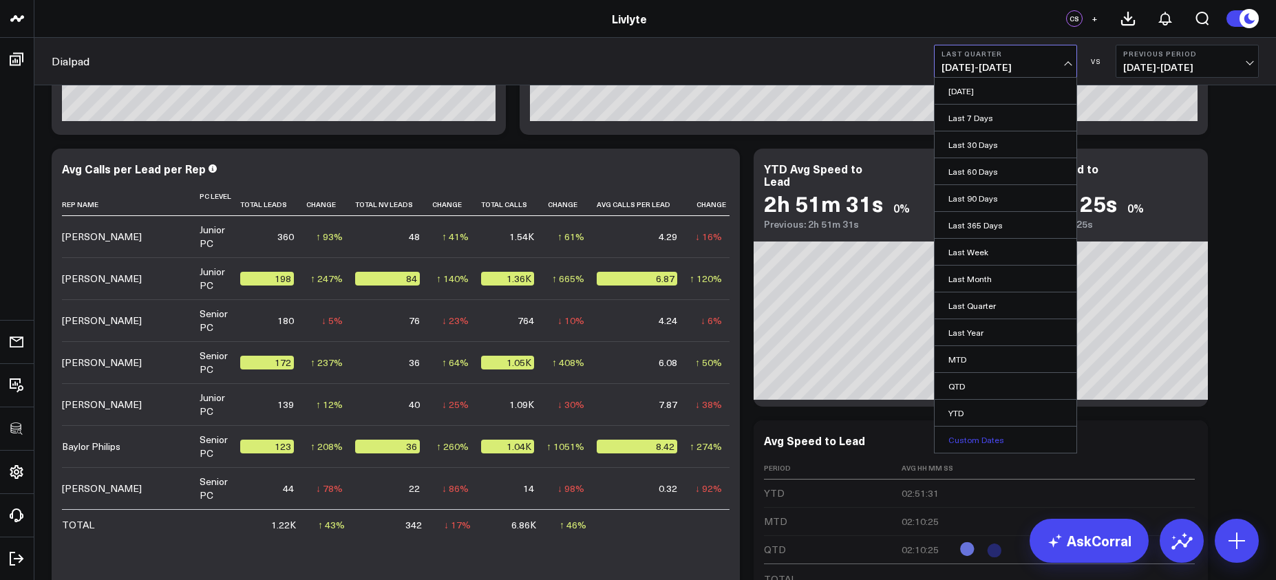
click at [1014, 438] on link "Custom Dates" at bounding box center [1006, 440] width 142 height 26
select select "9"
select select "2025"
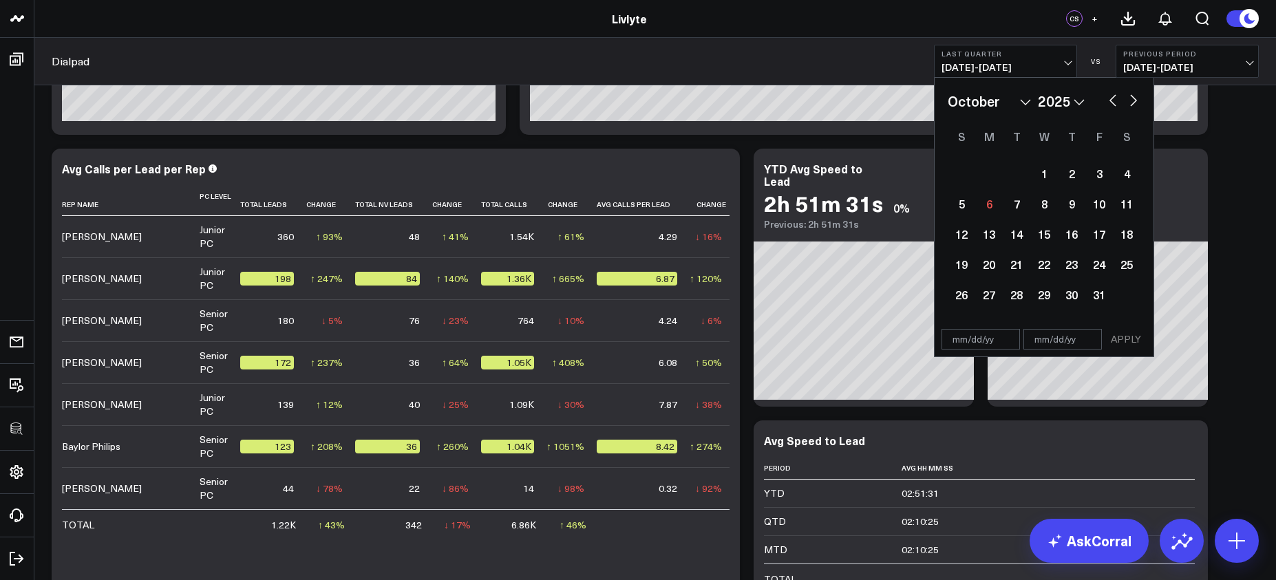
click at [1089, 97] on button "button" at bounding box center [1113, 99] width 14 height 17
select select "7"
select select "2025"
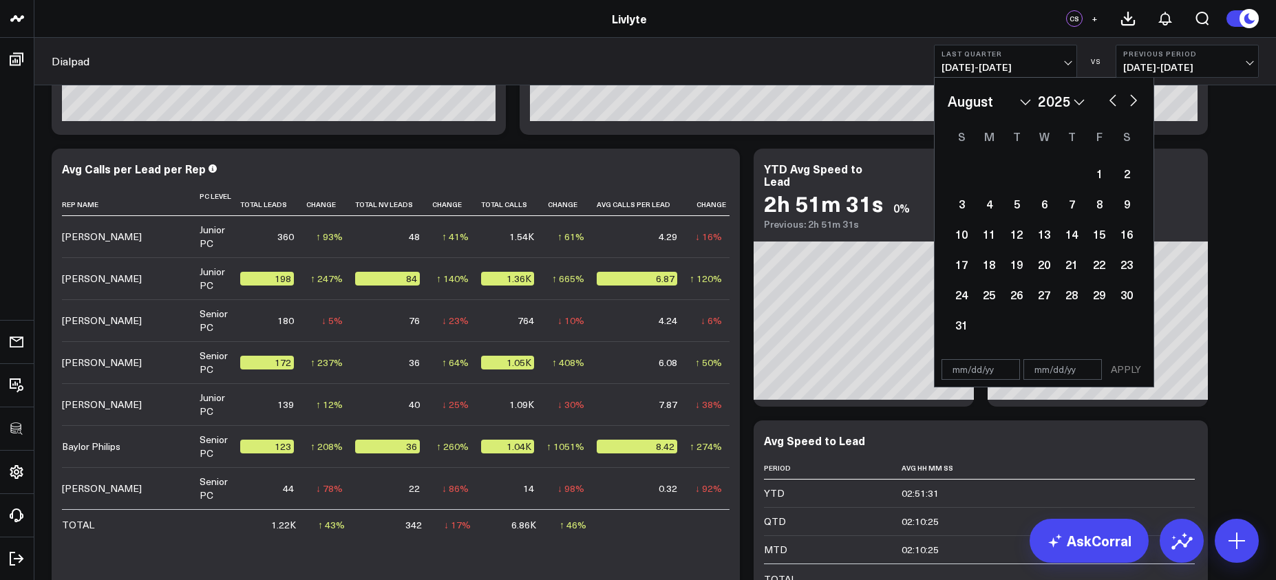
click at [1089, 99] on button "button" at bounding box center [1113, 99] width 14 height 17
select select "6"
select select "2025"
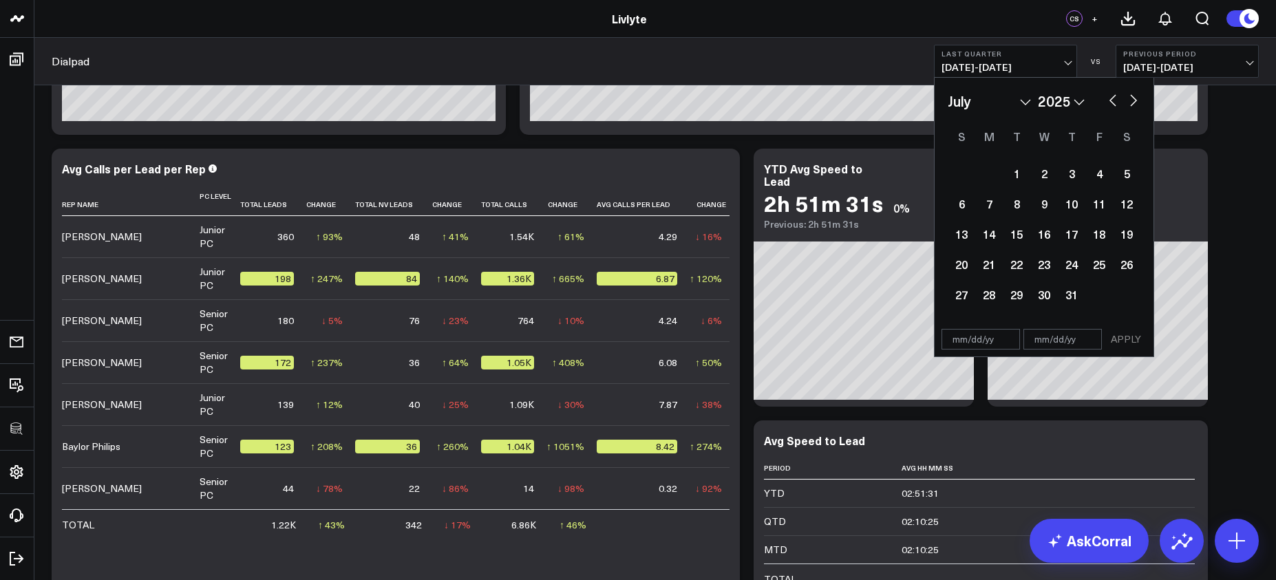
click at [1089, 99] on button "button" at bounding box center [1113, 99] width 14 height 17
select select "4"
select select "2025"
click at [1089, 99] on button "button" at bounding box center [1113, 99] width 14 height 17
select select "3"
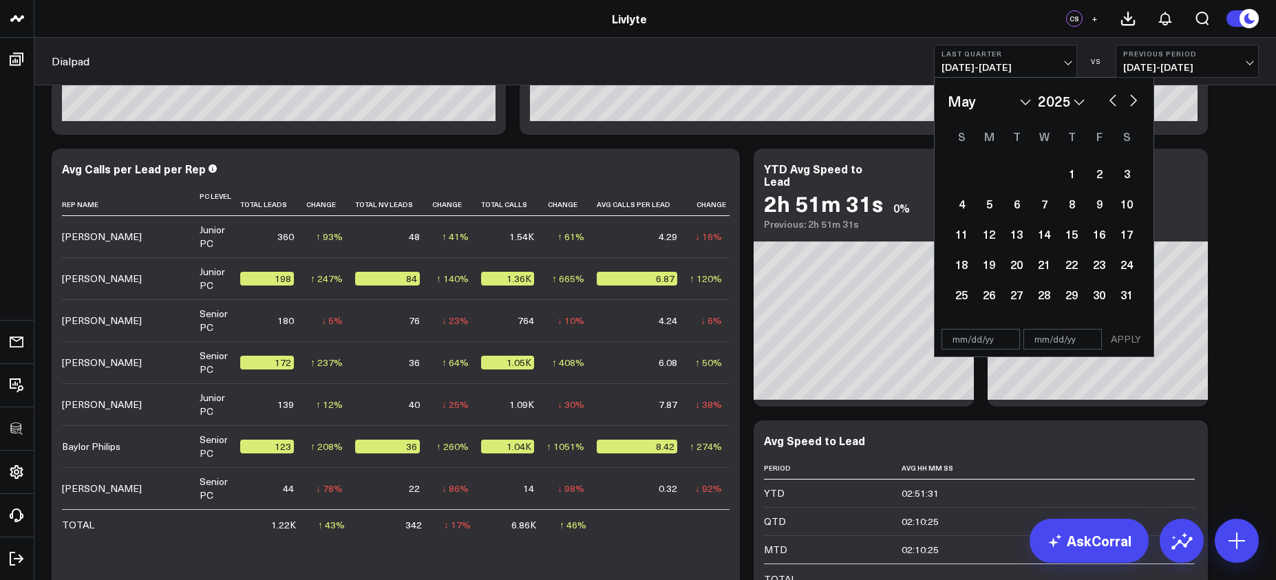
select select "2025"
click at [1089, 99] on button "button" at bounding box center [1113, 99] width 14 height 17
select select "2"
select select "2025"
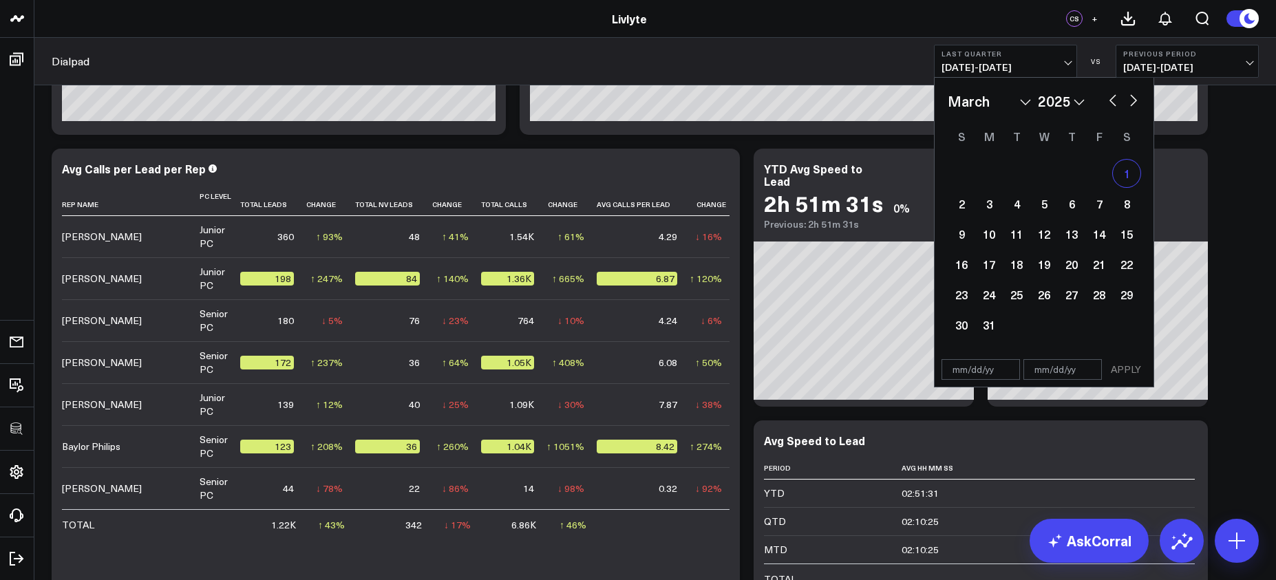
click at [1089, 174] on div "1" at bounding box center [1127, 174] width 28 height 28
type input "[DATE]"
select select "2"
select select "2025"
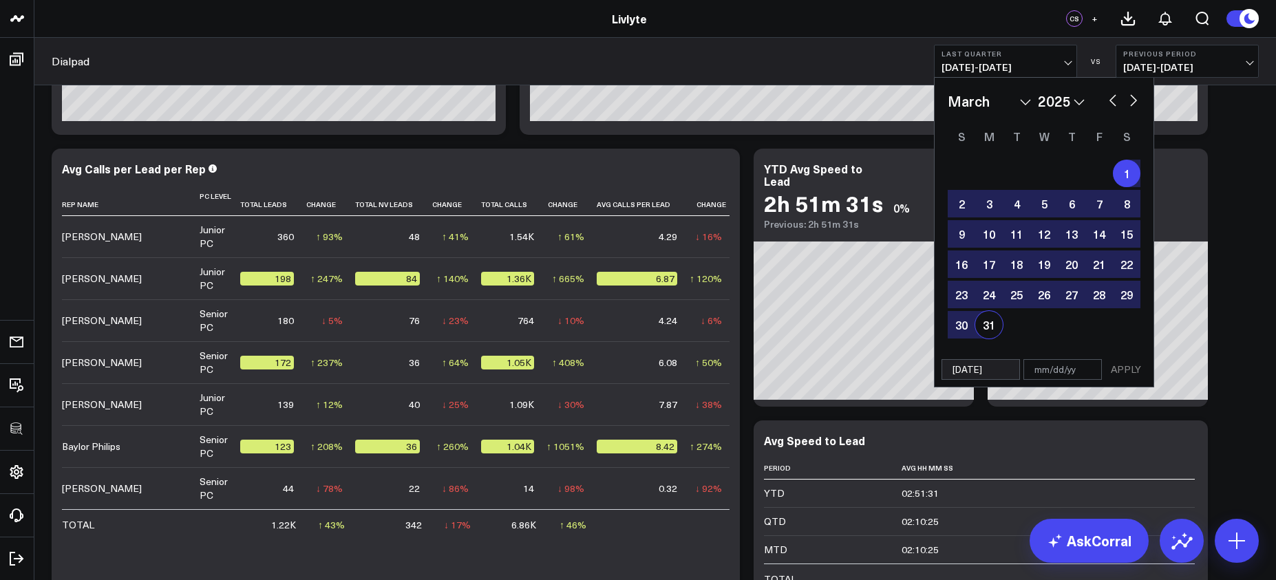
click at [979, 322] on div "31" at bounding box center [989, 325] width 28 height 28
type input "[DATE]"
select select "2"
select select "2025"
click at [1089, 365] on button "APPLY" at bounding box center [1125, 369] width 41 height 21
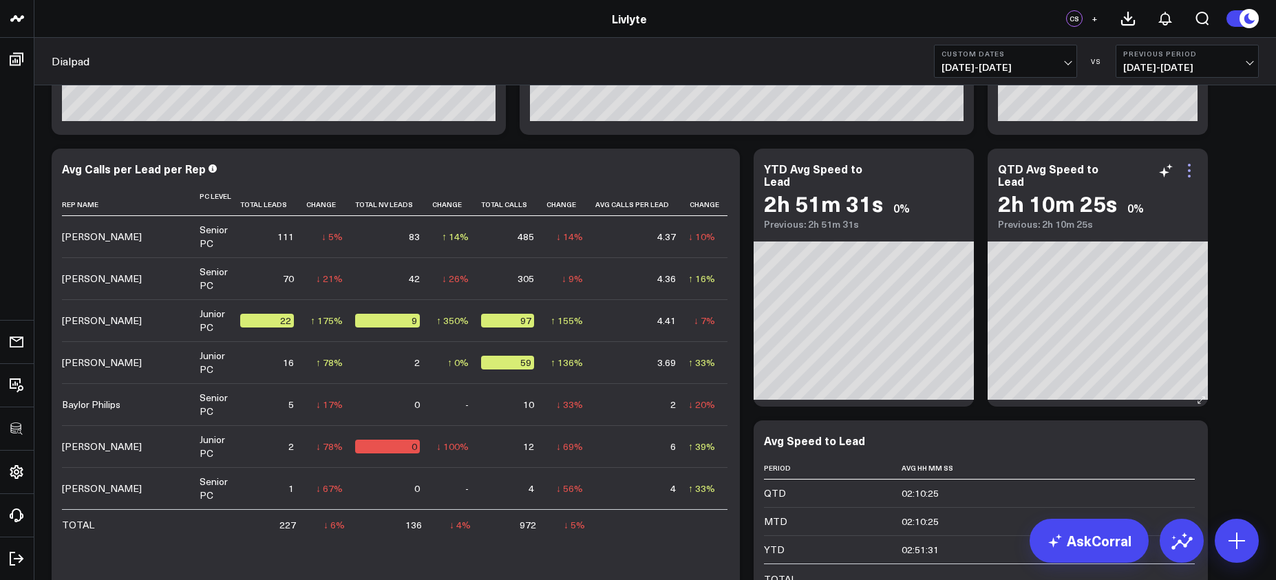
click at [1089, 174] on icon at bounding box center [1189, 170] width 17 height 17
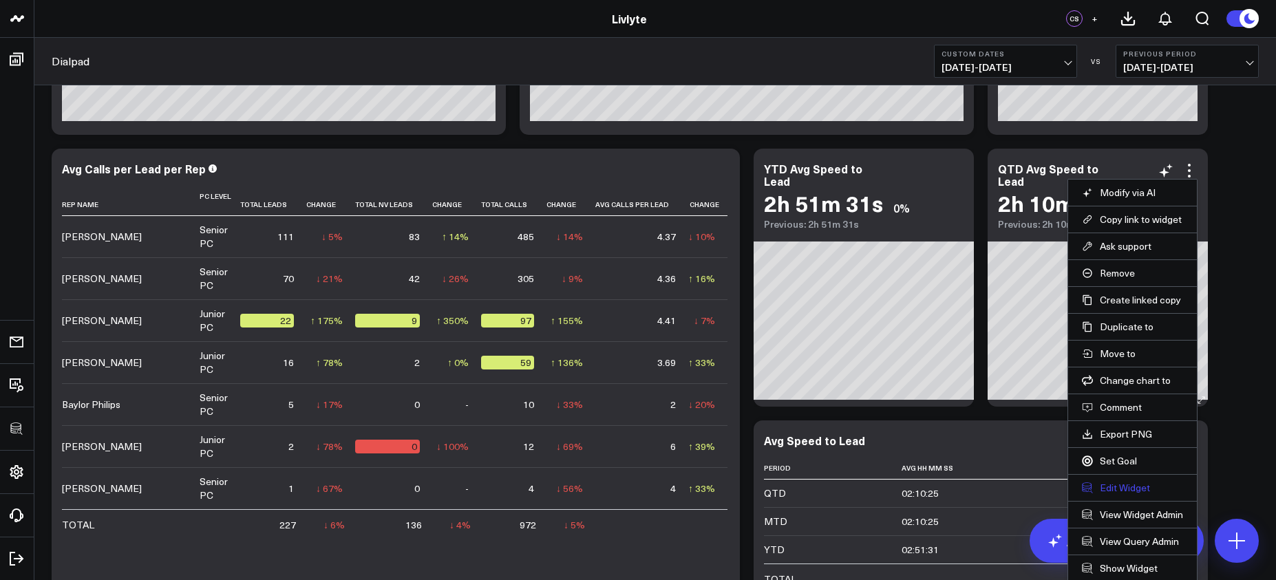
click at [1089, 490] on button "Edit Widget" at bounding box center [1132, 488] width 101 height 12
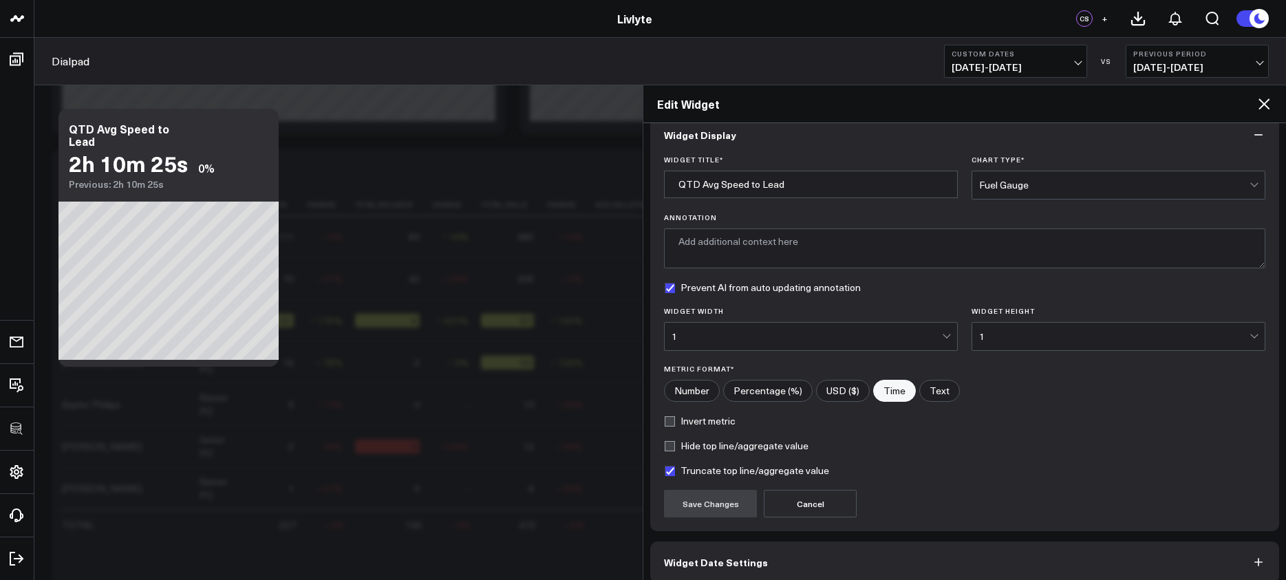
scroll to position [84, 0]
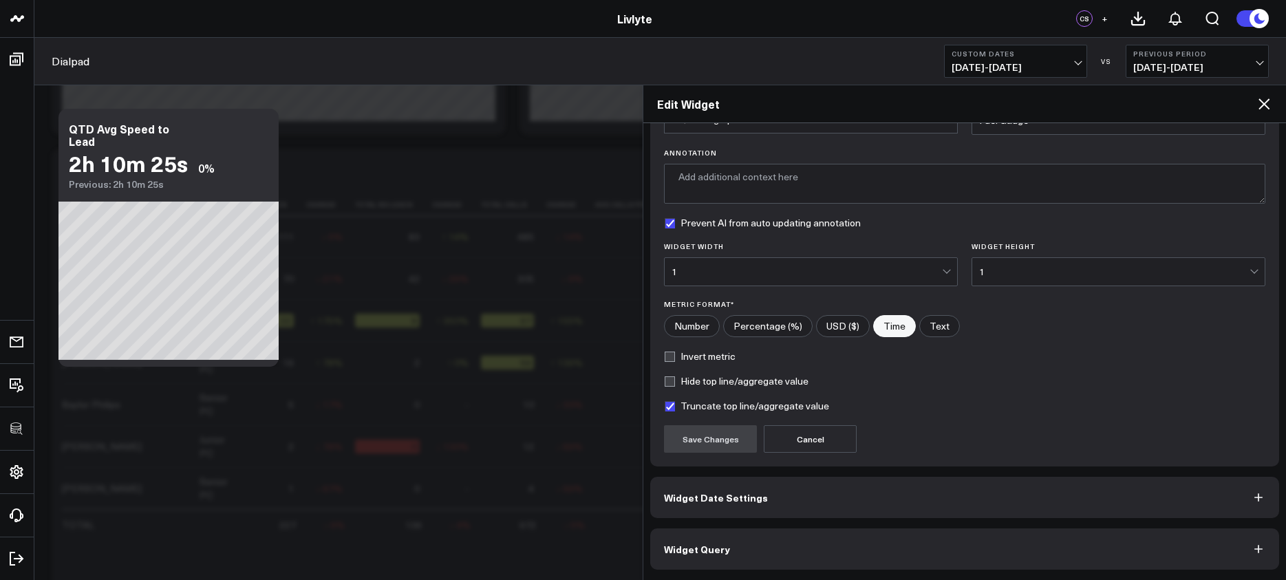
click at [1089, 542] on button "Widget Query" at bounding box center [964, 549] width 629 height 41
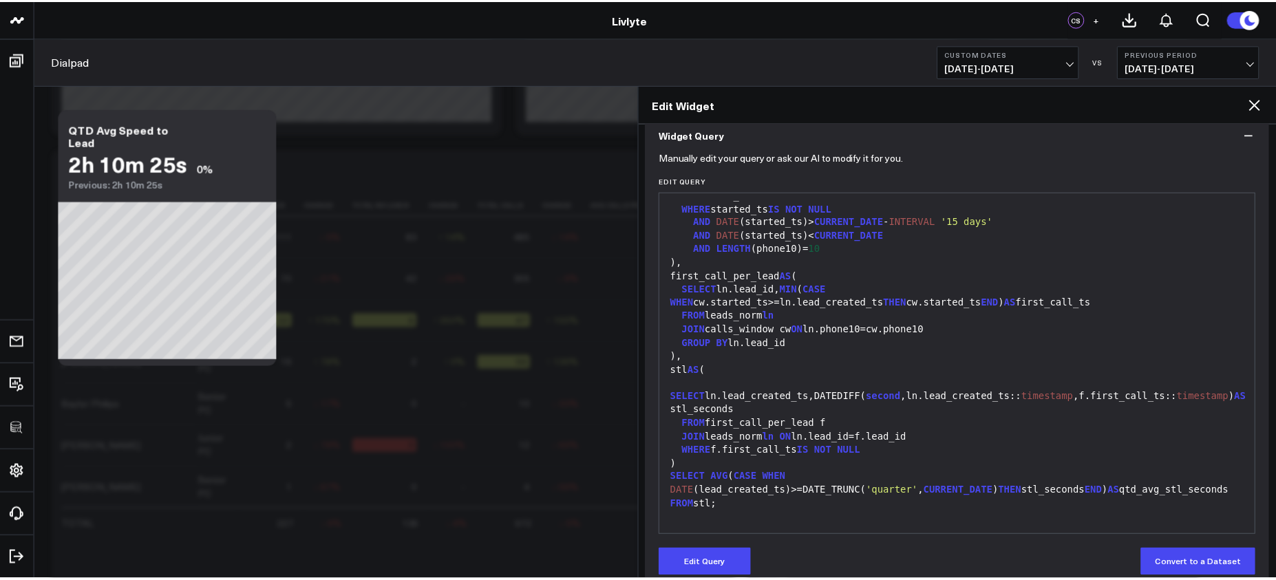
scroll to position [144, 0]
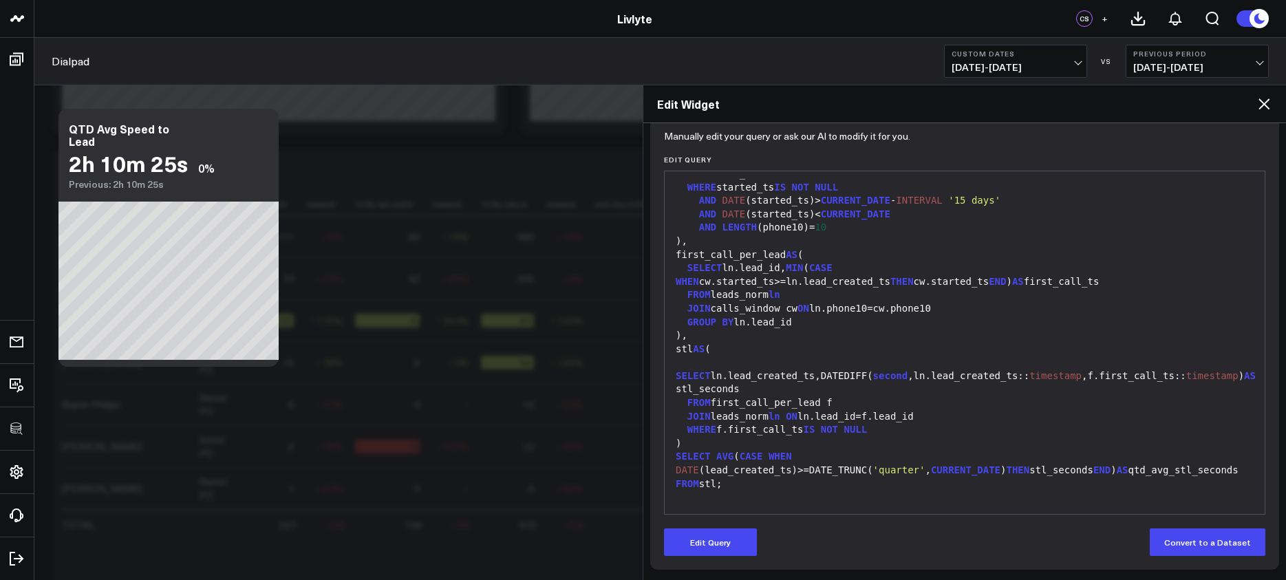
click at [1089, 97] on icon at bounding box center [1264, 104] width 17 height 17
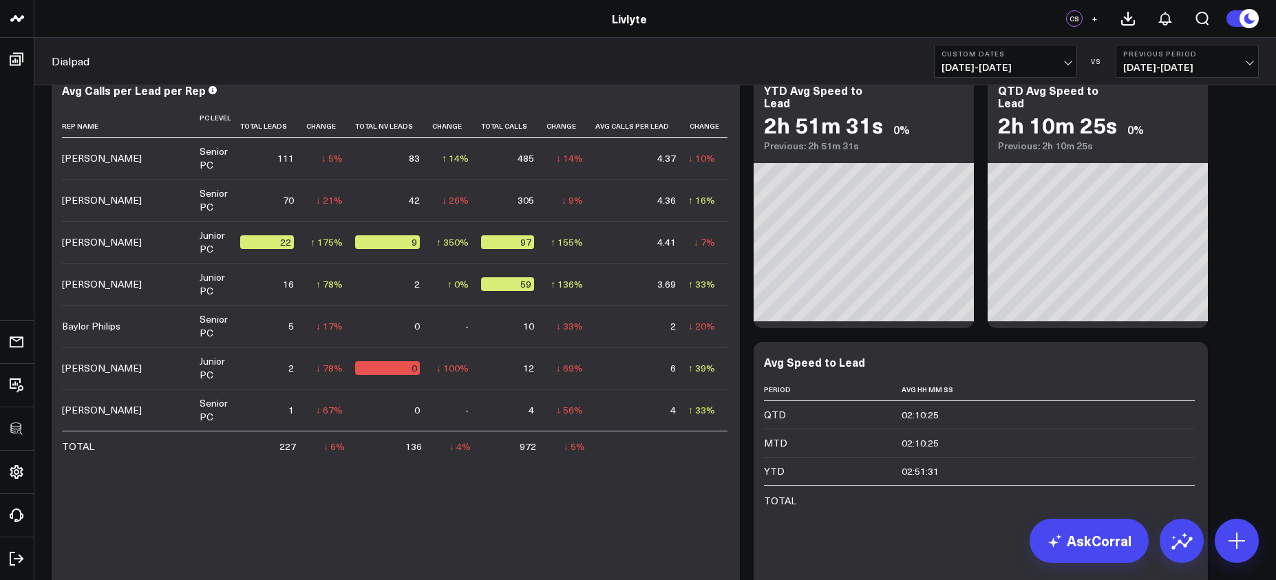
scroll to position [633, 0]
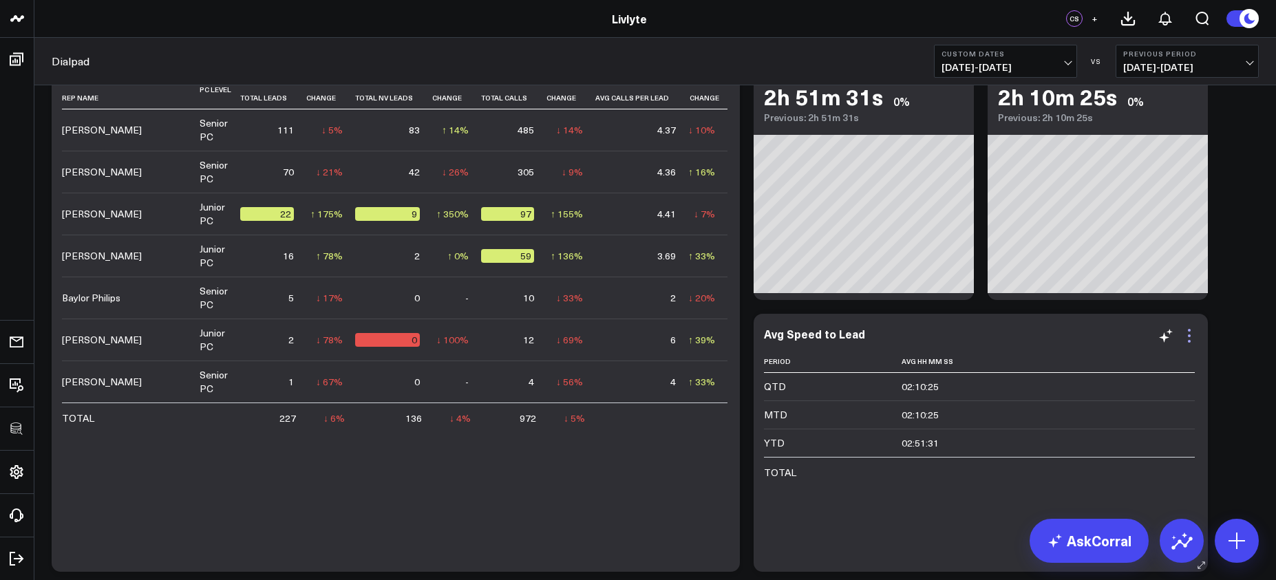
click at [1089, 343] on icon at bounding box center [1189, 336] width 17 height 17
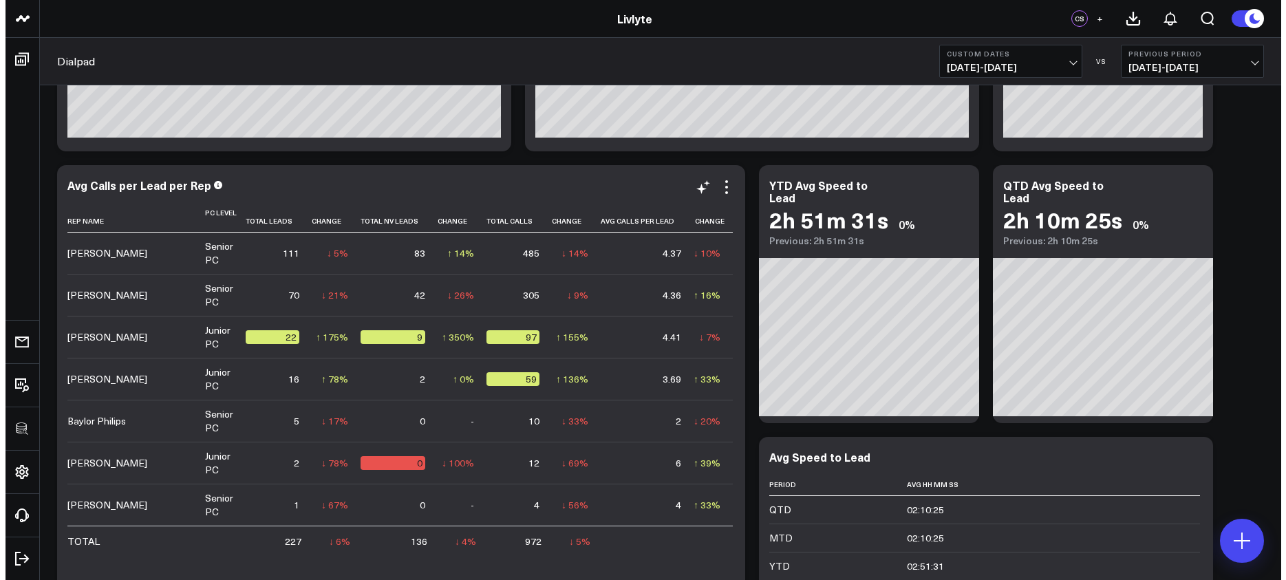
scroll to position [494, 0]
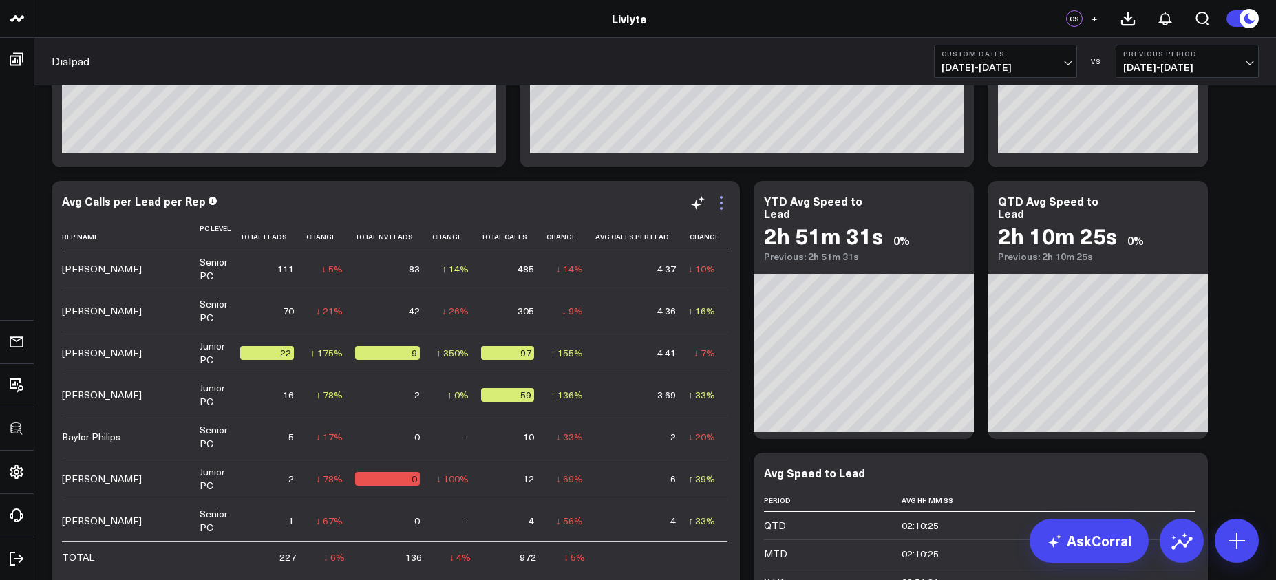
click at [723, 200] on icon at bounding box center [721, 203] width 17 height 17
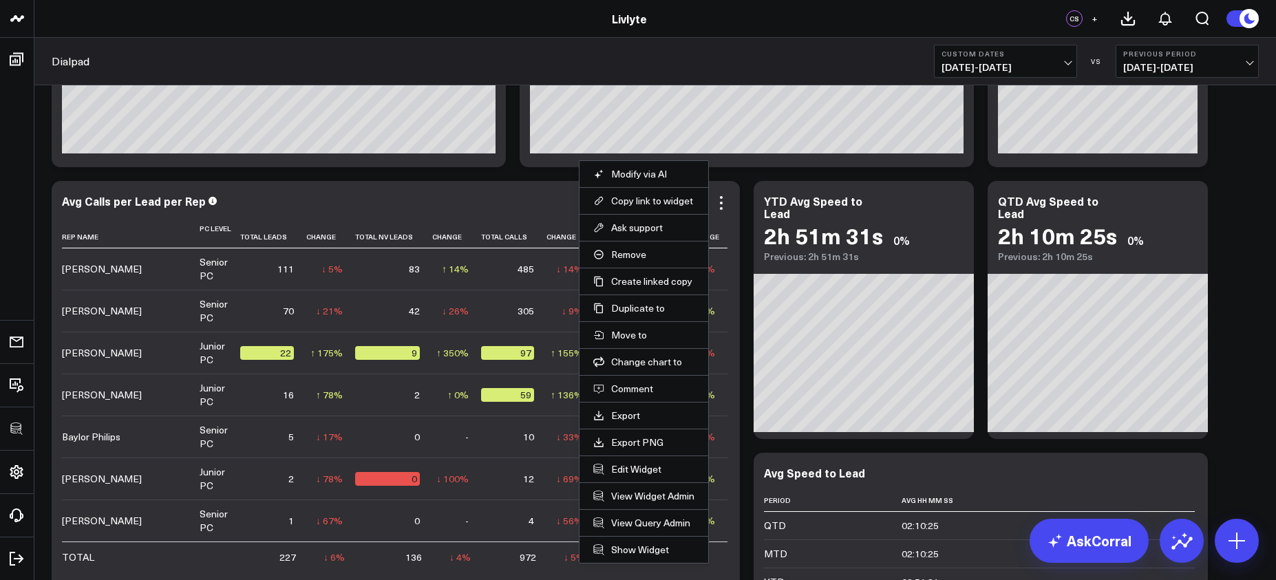
click at [641, 469] on button "Edit Widget" at bounding box center [643, 469] width 101 height 12
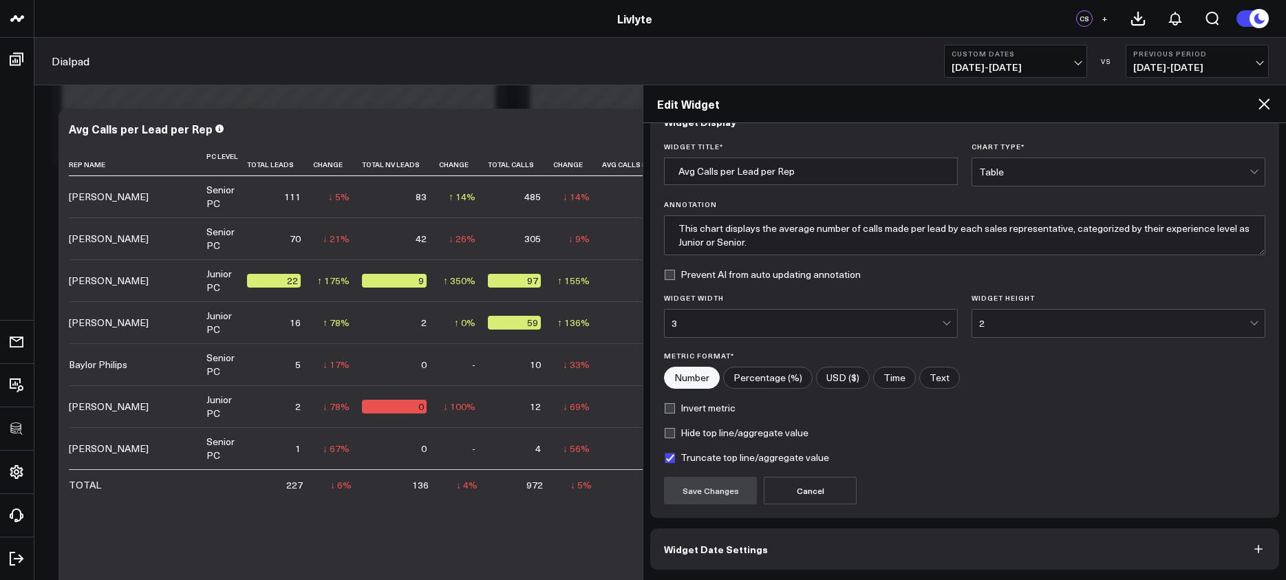
scroll to position [84, 0]
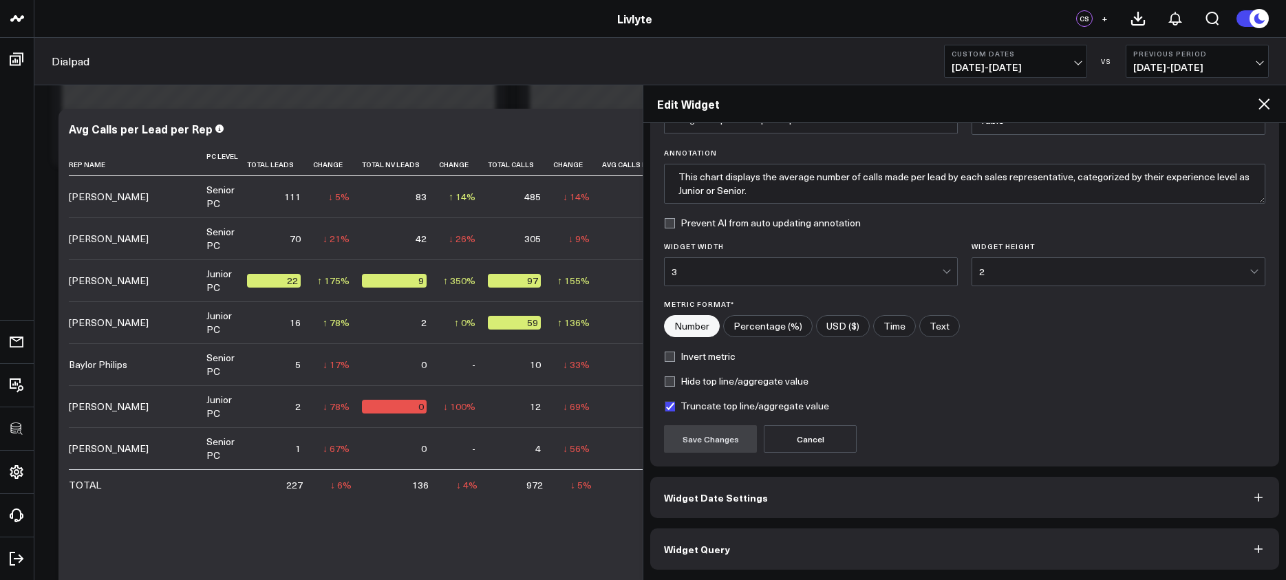
click at [913, 543] on button "Widget Query" at bounding box center [964, 549] width 629 height 41
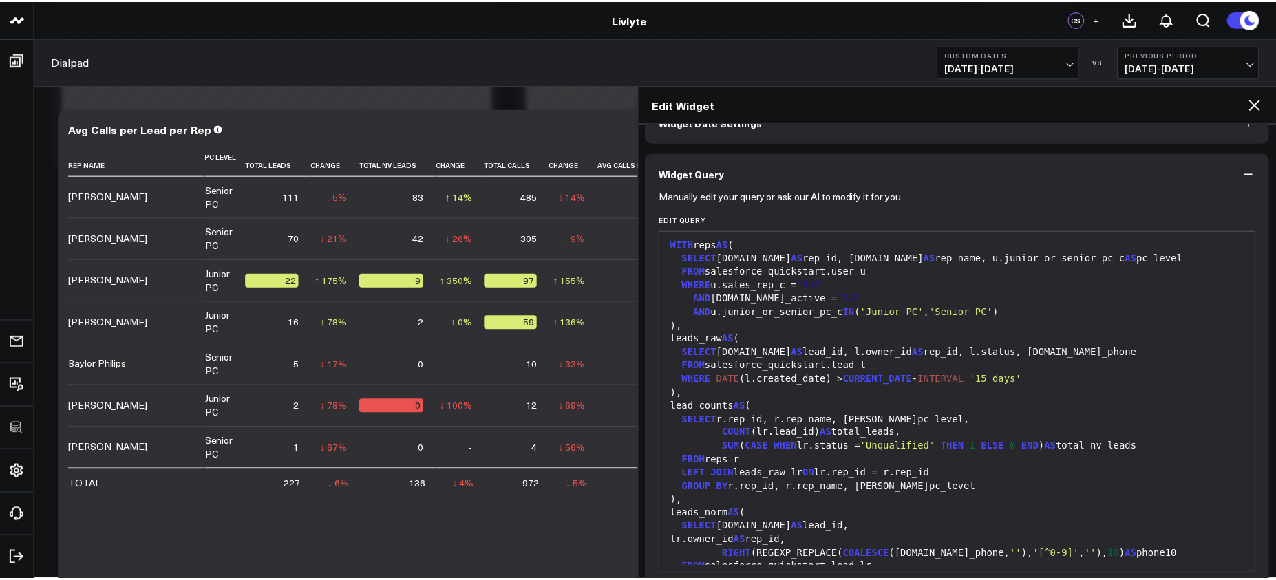
scroll to position [0, 0]
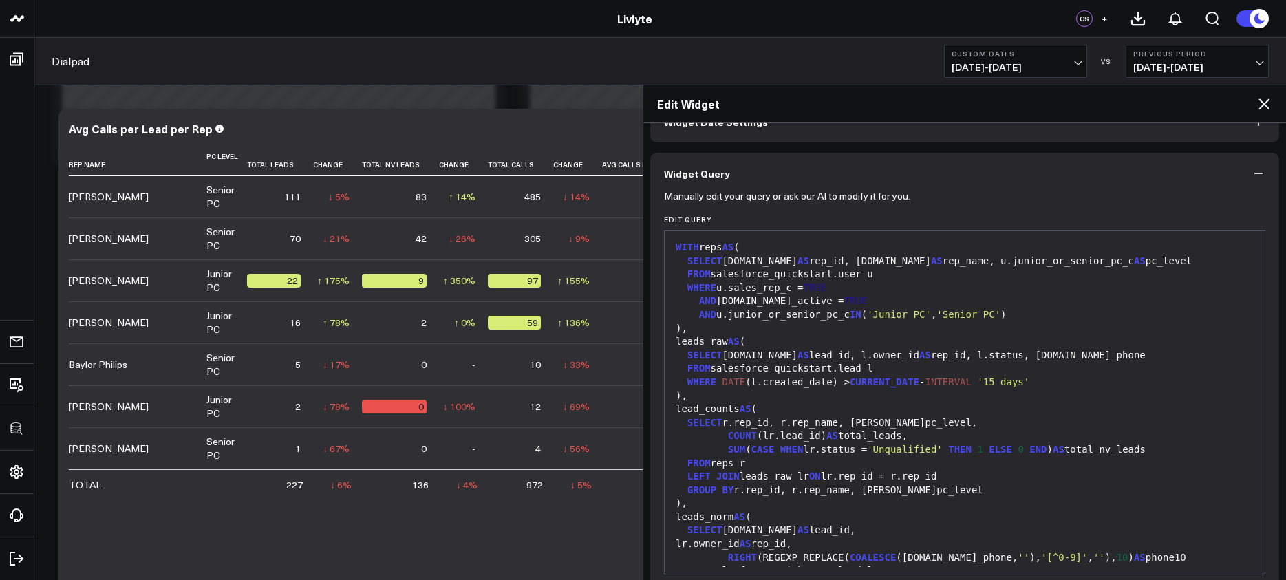
click at [1089, 109] on icon at bounding box center [1264, 104] width 17 height 17
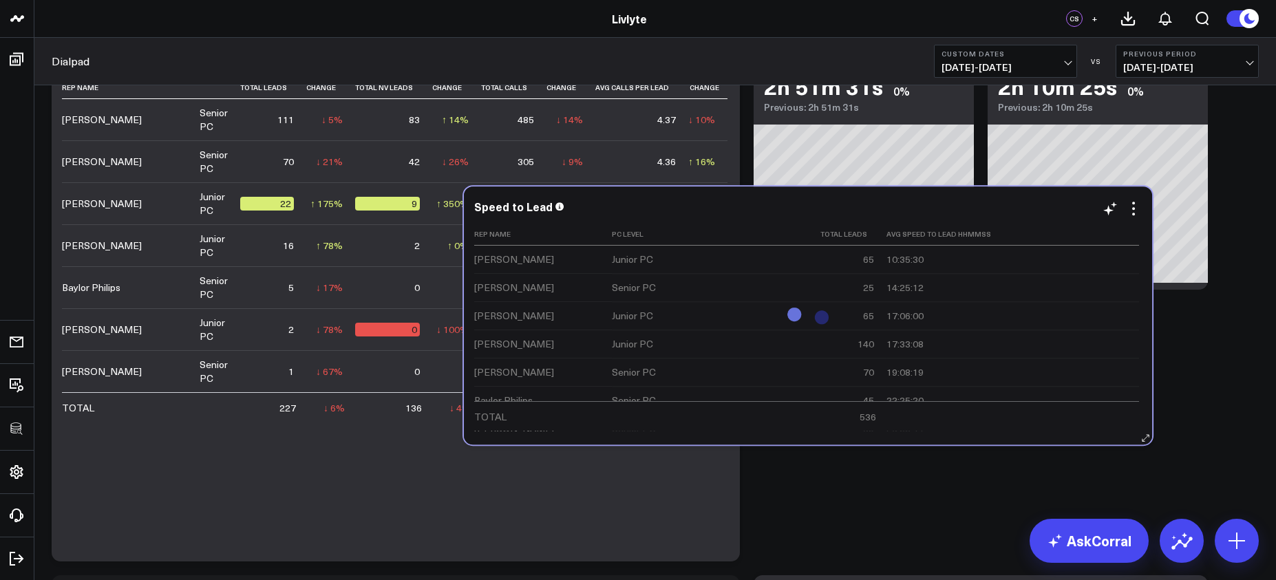
scroll to position [632, 0]
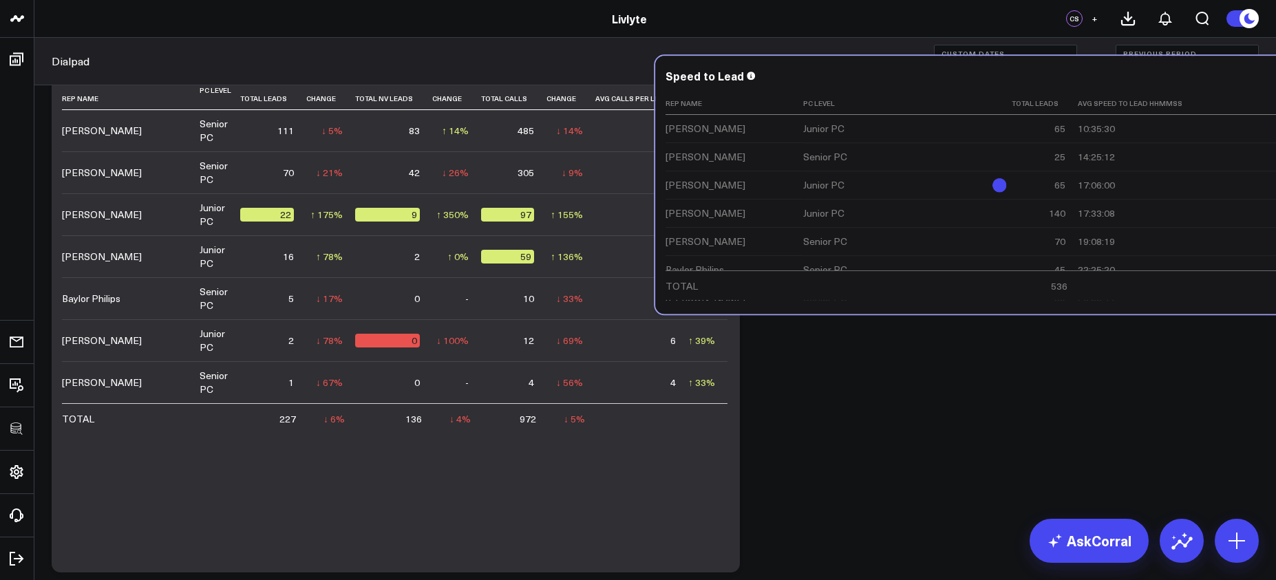
drag, startPoint x: 586, startPoint y: 391, endPoint x: 1187, endPoint y: 74, distance: 678.9
click at [1089, 74] on div "Speed to Lead" at bounding box center [1000, 76] width 668 height 12
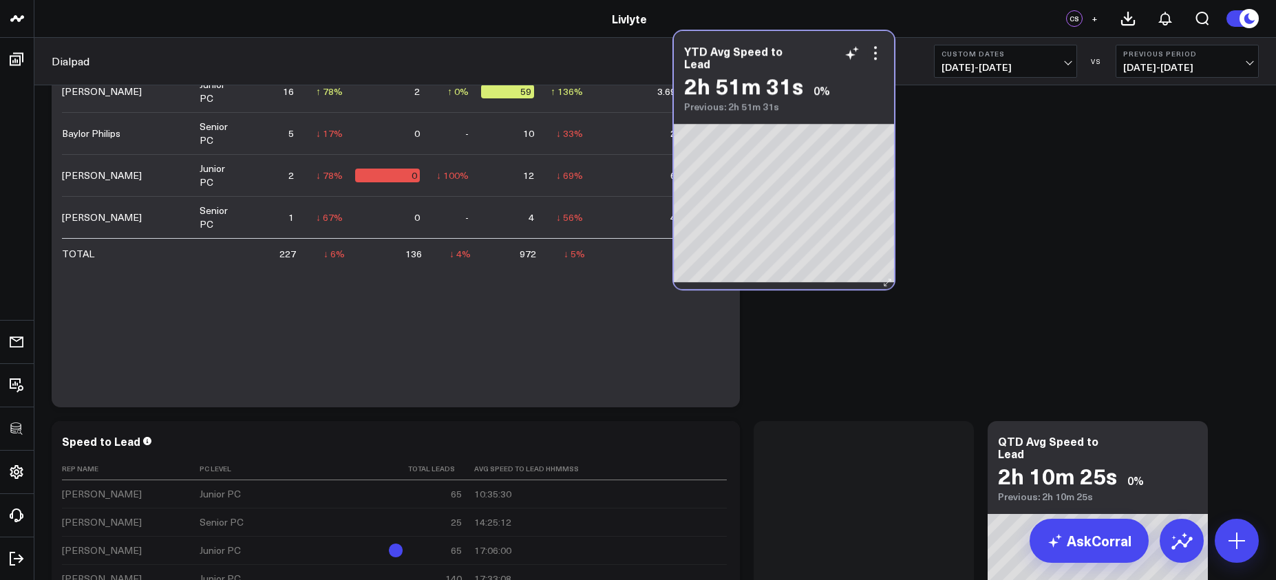
scroll to position [794, 0]
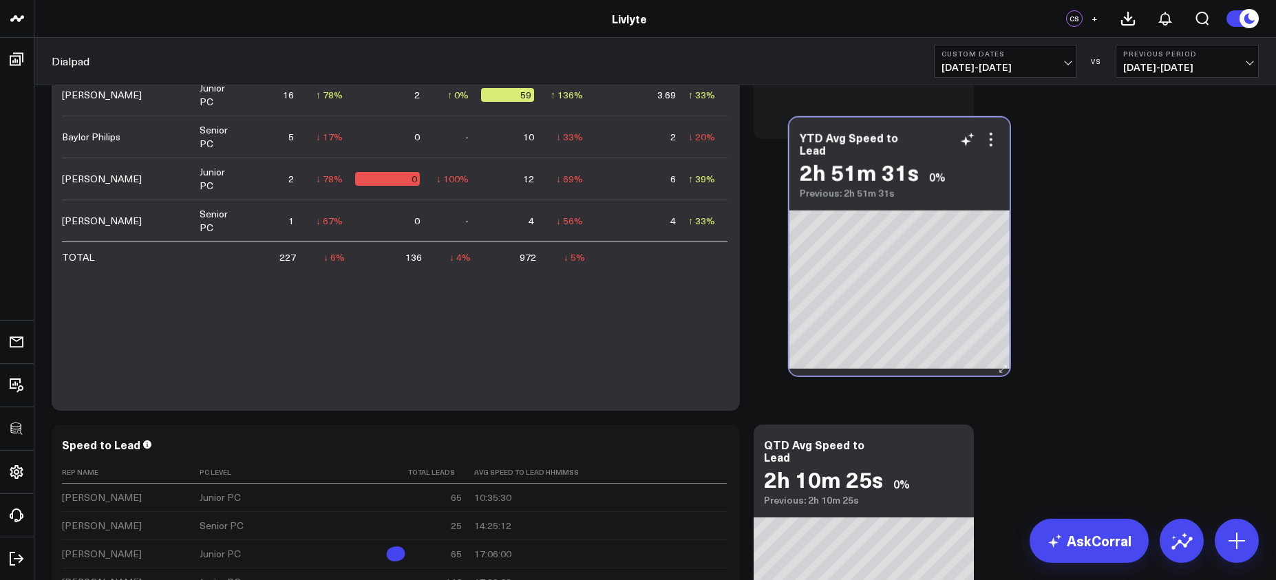
drag, startPoint x: 905, startPoint y: 286, endPoint x: 941, endPoint y: 131, distance: 158.9
click at [941, 131] on div "YTD Avg Speed to Lead" at bounding box center [900, 143] width 200 height 25
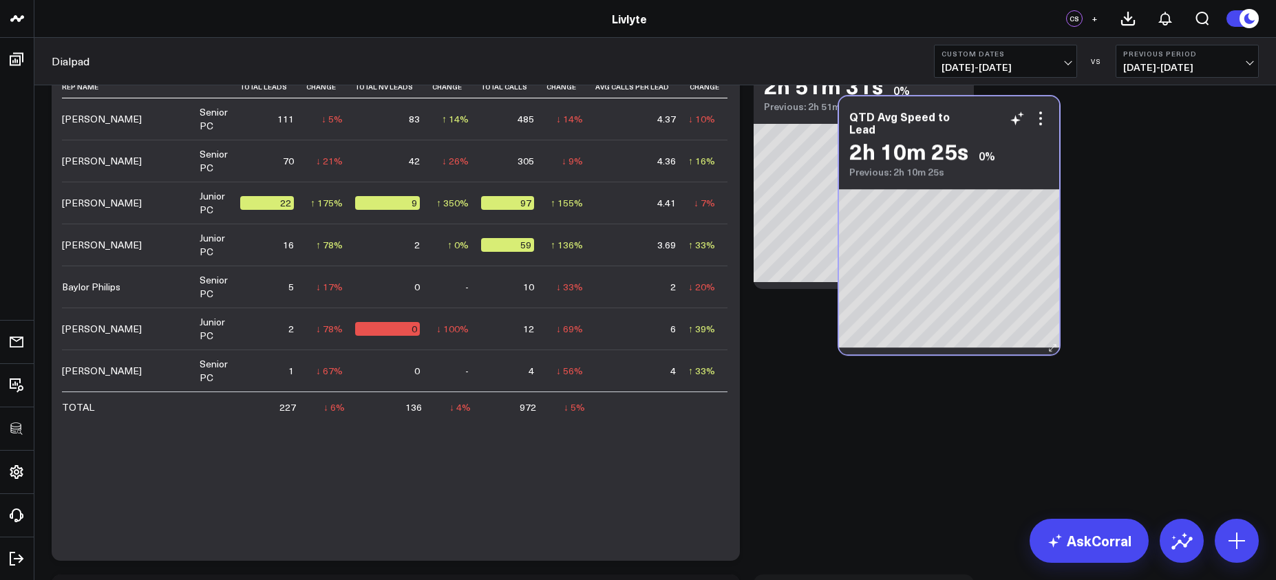
scroll to position [642, 0]
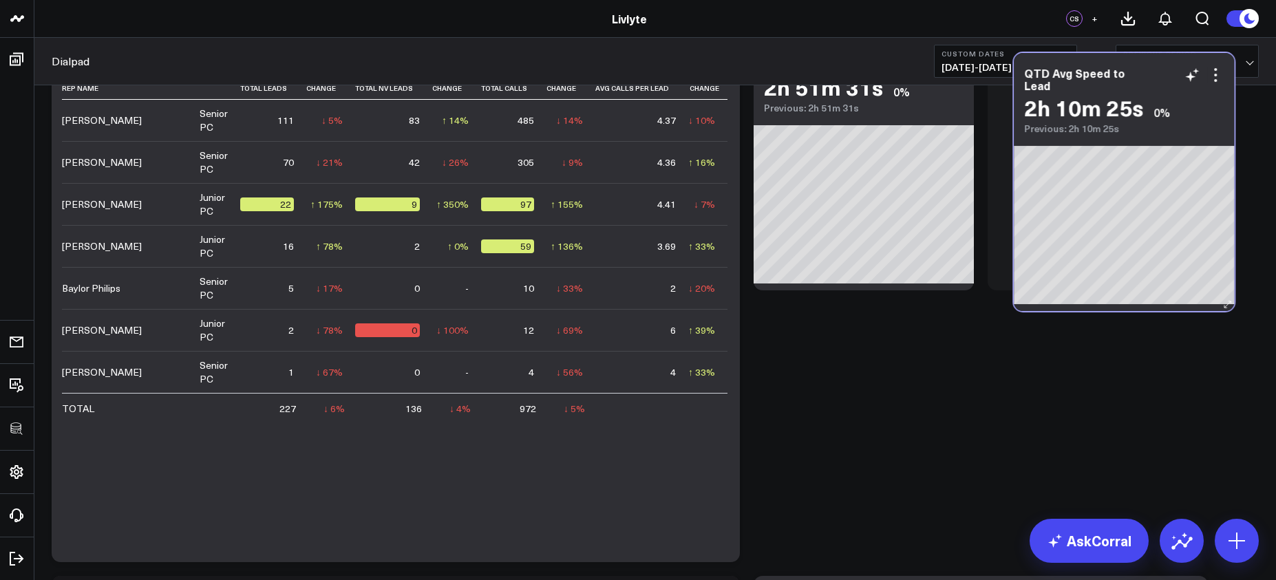
drag, startPoint x: 904, startPoint y: 469, endPoint x: 1140, endPoint y: 86, distance: 449.7
click at [1089, 86] on div "QTD Avg Speed to Lead 2h 10m 25s 0% Previous: 2h 10m 25s" at bounding box center [1124, 93] width 220 height 81
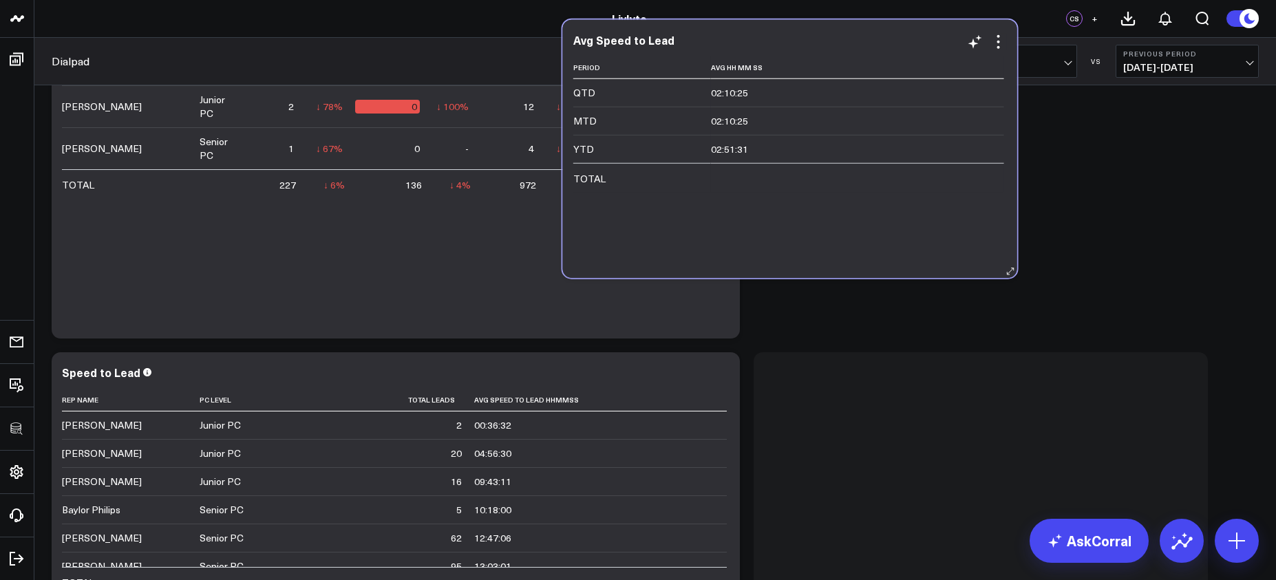
scroll to position [850, 0]
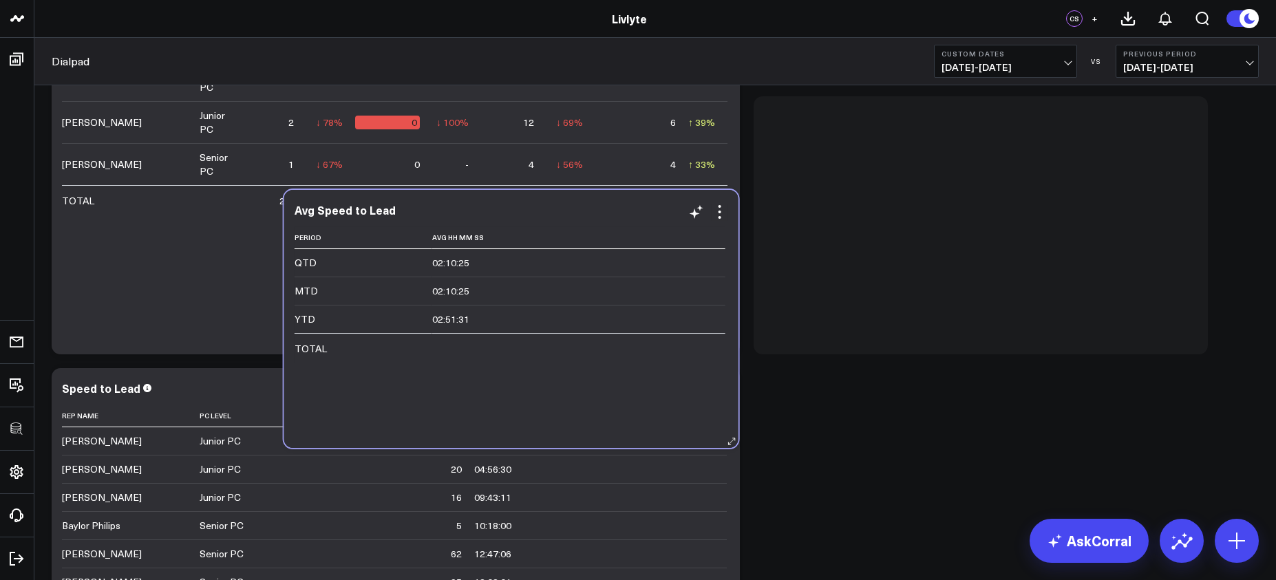
drag, startPoint x: 933, startPoint y: 305, endPoint x: 486, endPoint y: 214, distance: 455.8
click at [486, 214] on div "Avg Speed to Lead Period Avg Hh Mm Ss QTD 02:10:25 MTD 02:10:25 YTD 02:51:31 TO…" at bounding box center [512, 319] width 434 height 231
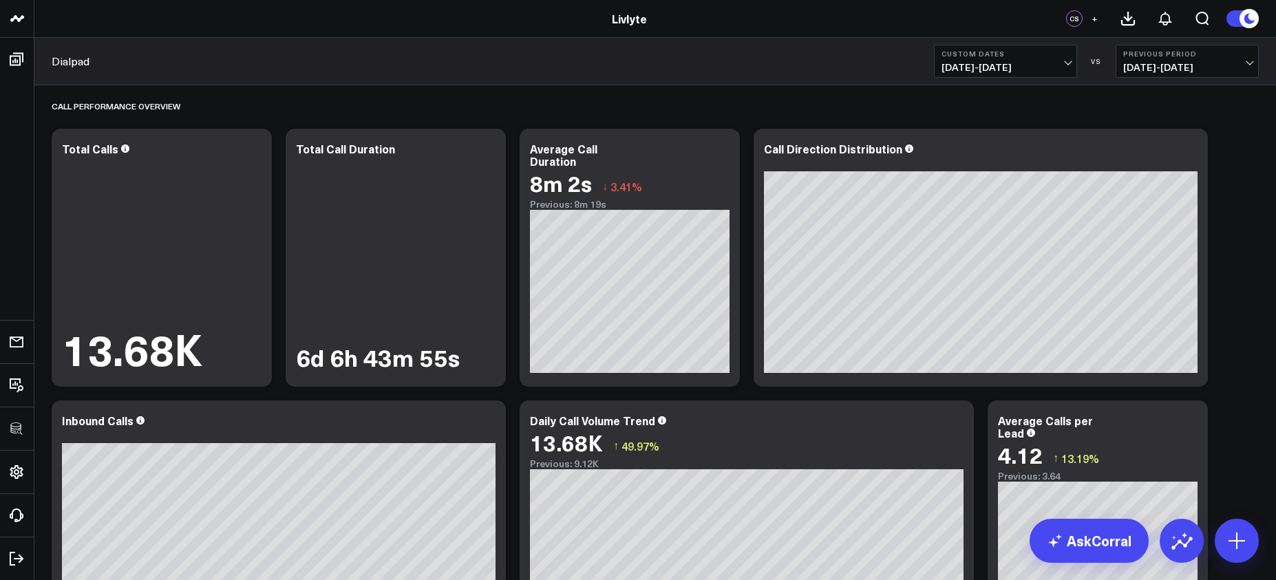
scroll to position [0, 0]
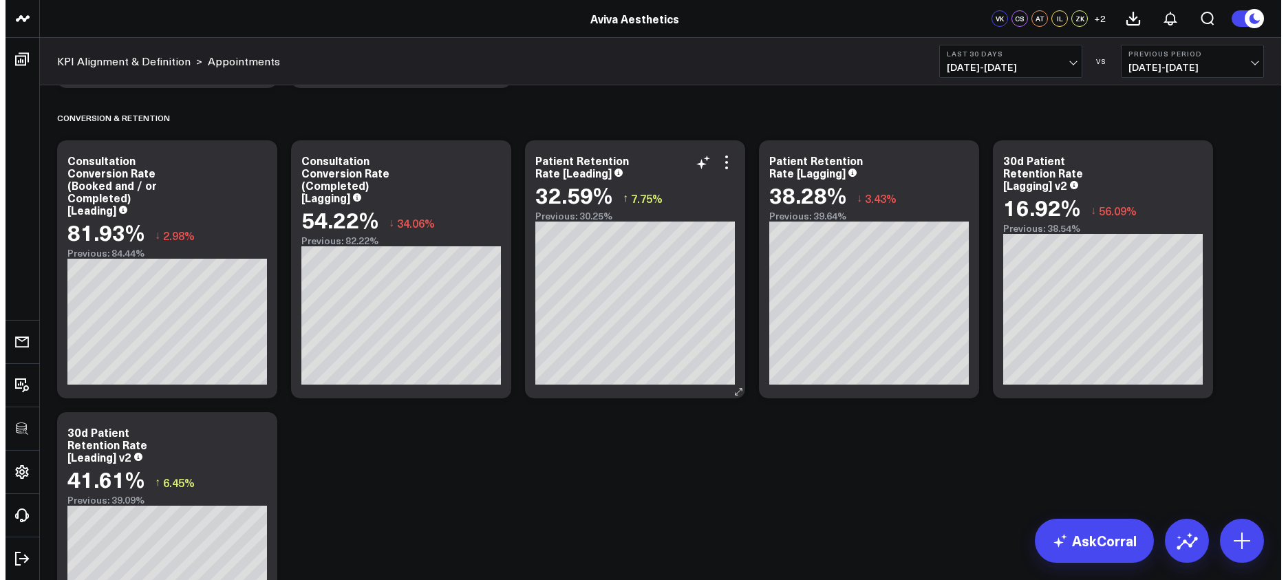
scroll to position [2058, 0]
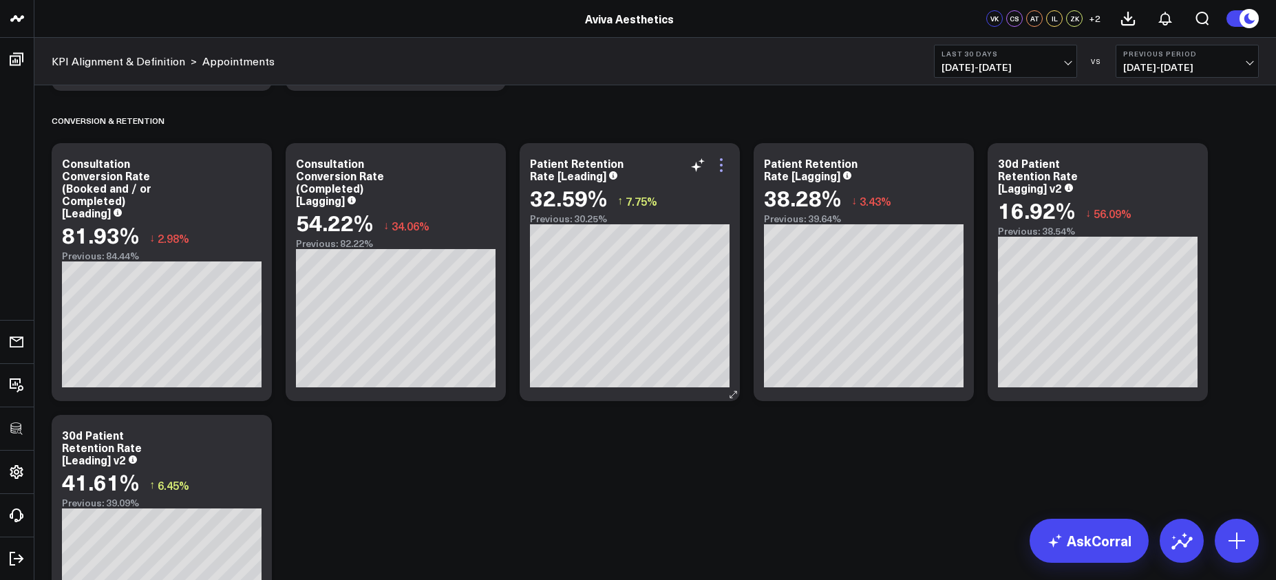
click at [719, 167] on icon at bounding box center [721, 165] width 17 height 17
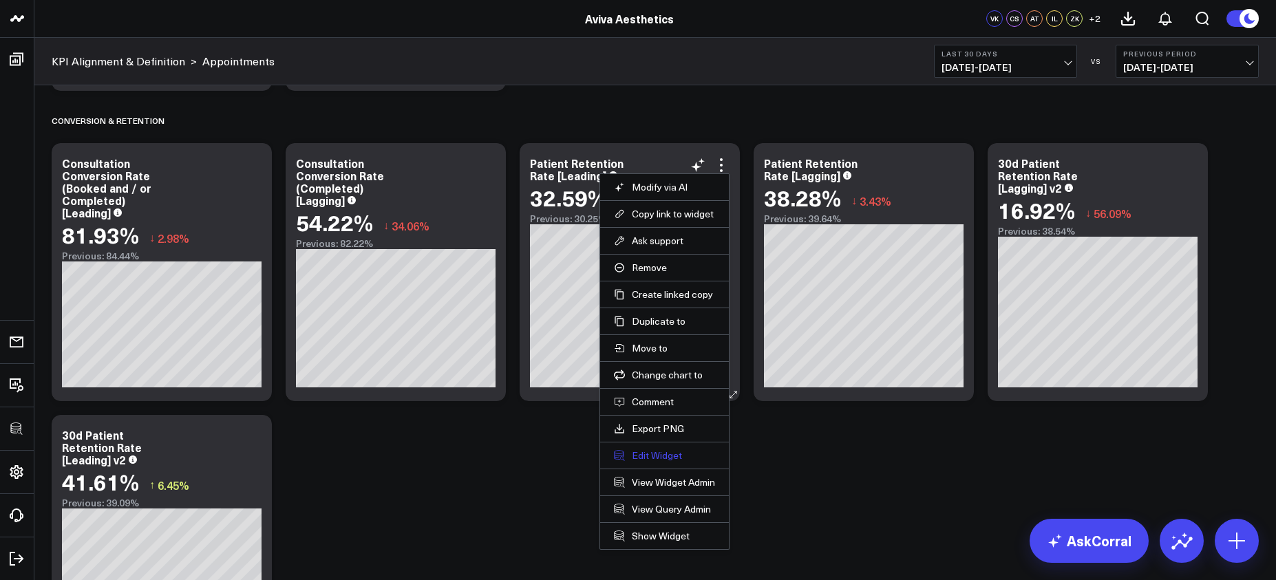
click at [655, 454] on button "Edit Widget" at bounding box center [664, 455] width 101 height 12
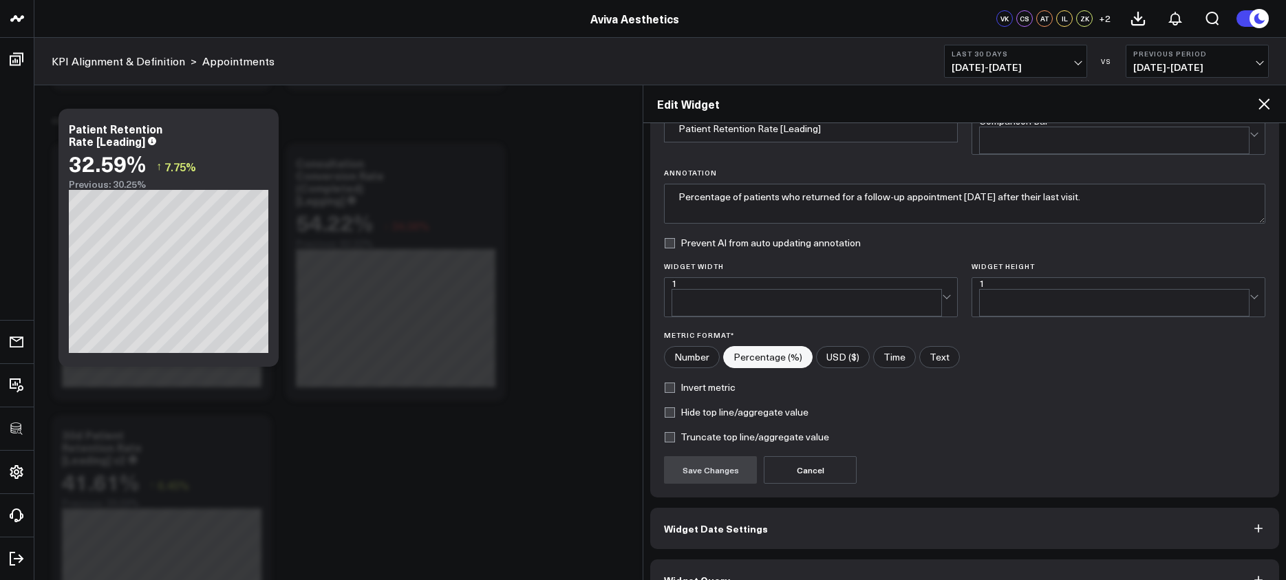
scroll to position [84, 0]
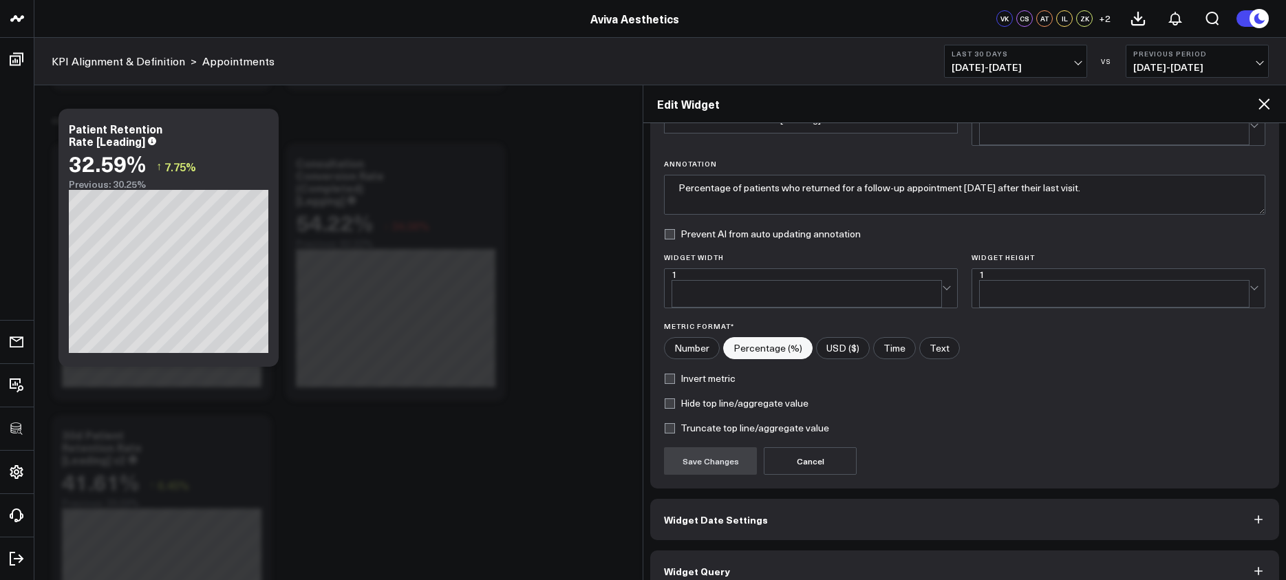
click at [818, 551] on button "Widget Query" at bounding box center [964, 571] width 629 height 41
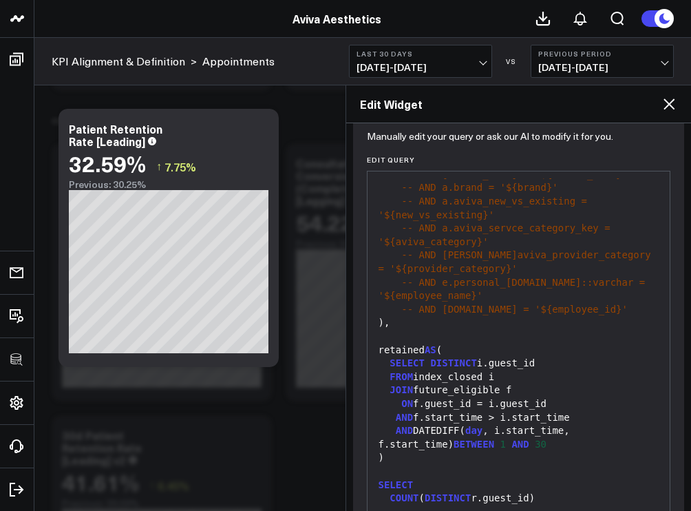
scroll to position [728, 0]
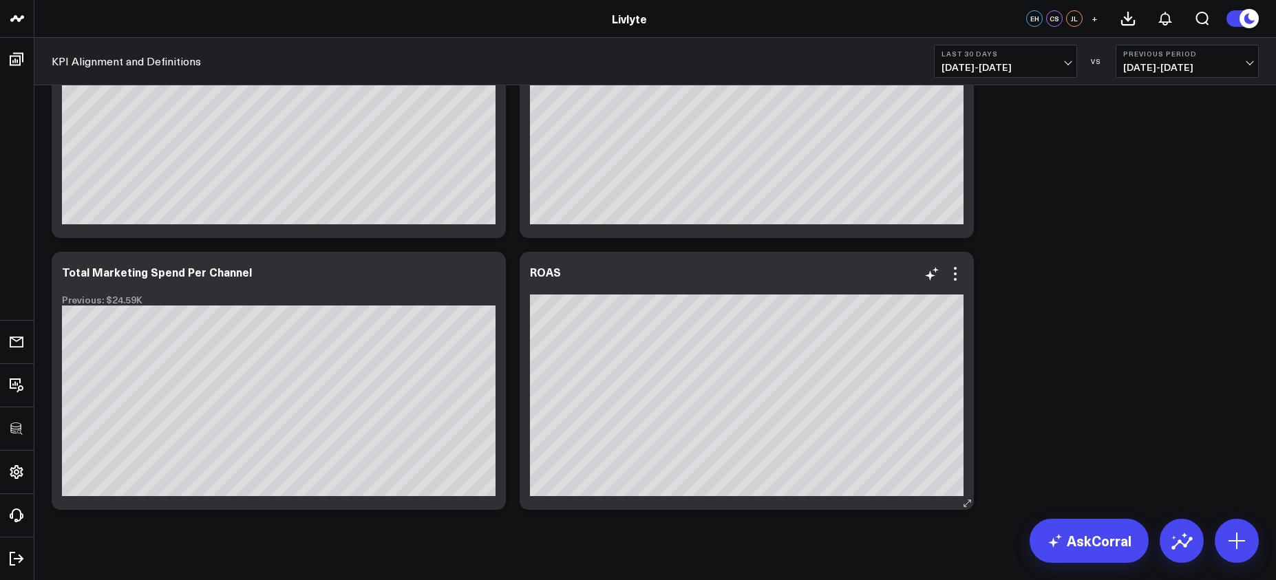
scroll to position [3256, 0]
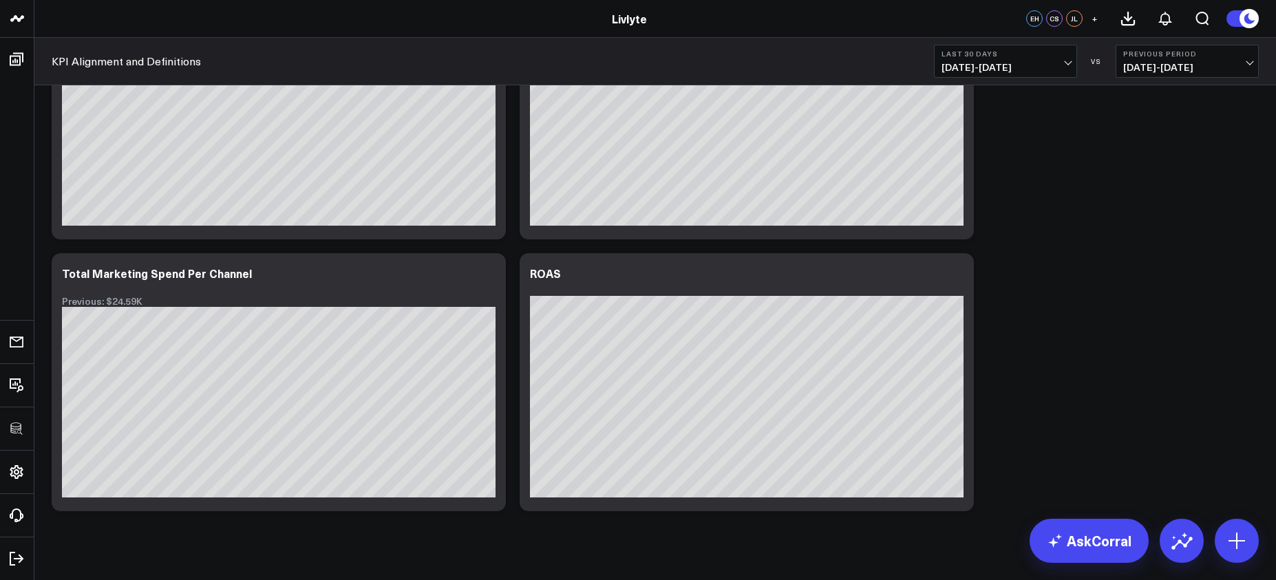
click at [966, 66] on span "[DATE] - [DATE]" at bounding box center [1006, 67] width 128 height 11
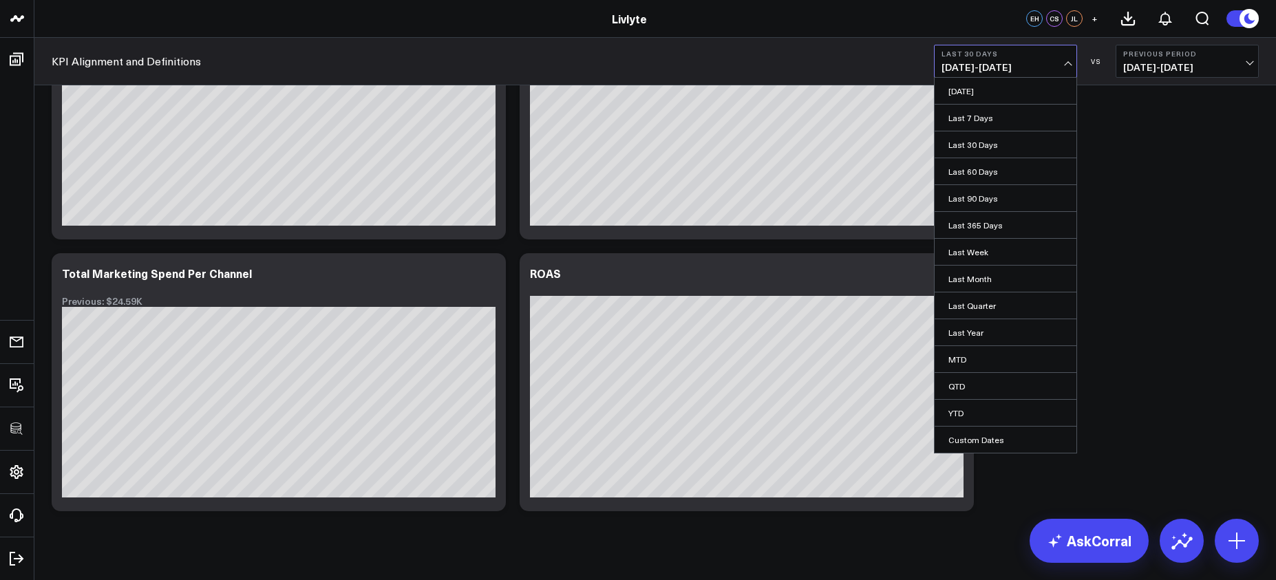
click at [996, 66] on span "[DATE] - [DATE]" at bounding box center [1006, 67] width 128 height 11
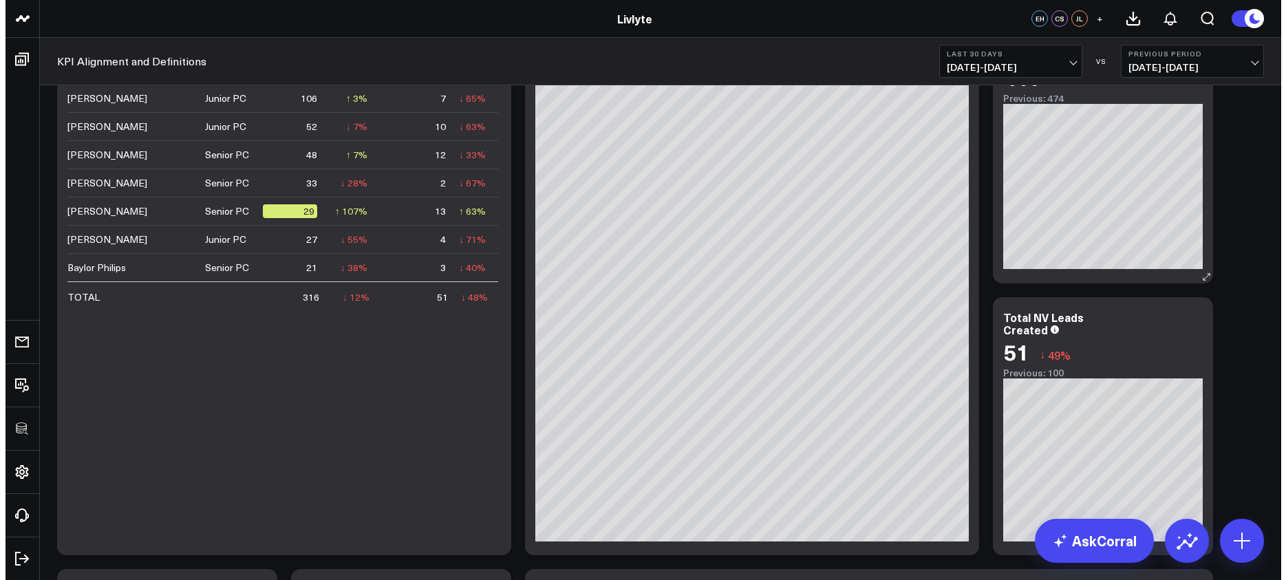
scroll to position [970, 0]
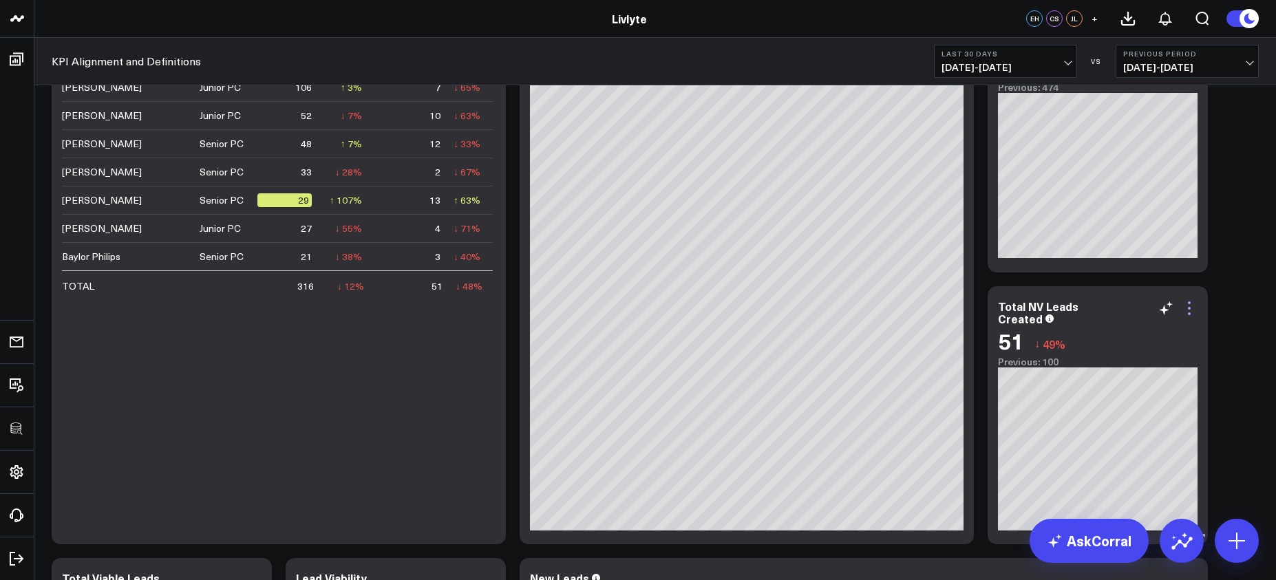
click at [1187, 307] on icon at bounding box center [1189, 308] width 17 height 17
click at [0, 0] on button "Edit Widget" at bounding box center [0, 0] width 0 height 0
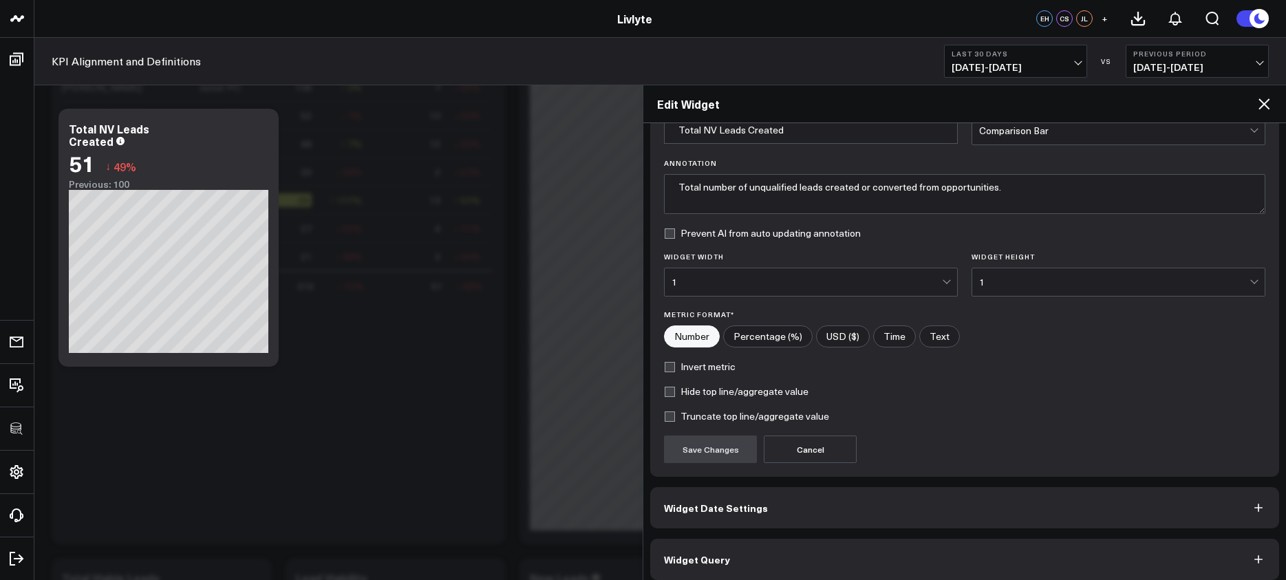
scroll to position [84, 0]
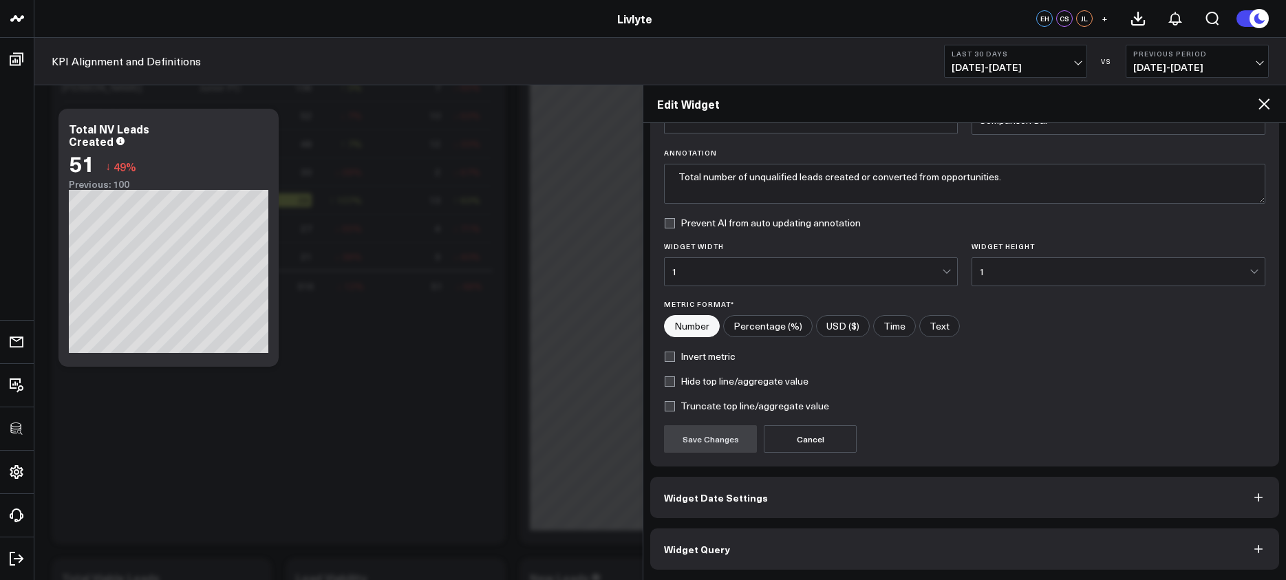
click at [999, 541] on button "Widget Query" at bounding box center [964, 549] width 629 height 41
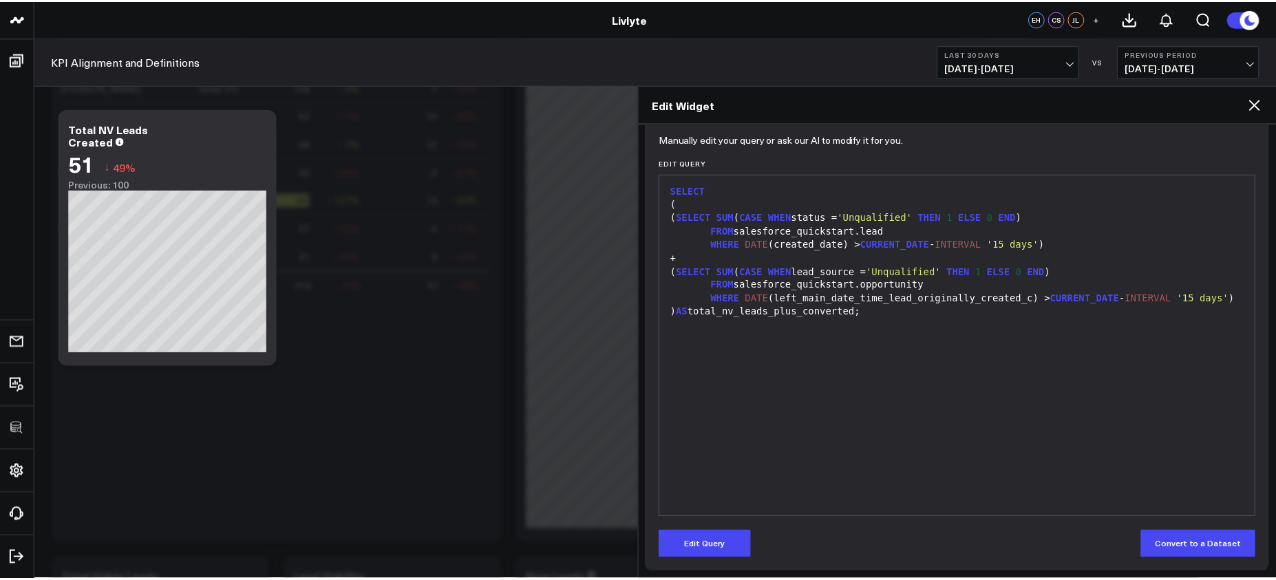
scroll to position [144, 0]
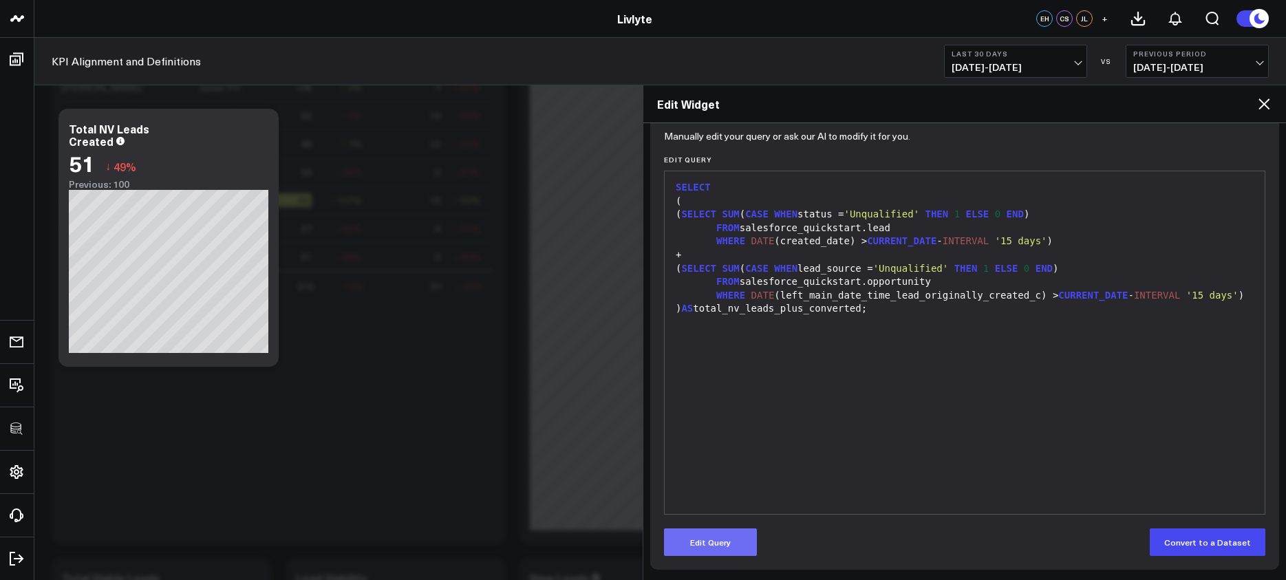
click at [740, 542] on button "Edit Query" at bounding box center [710, 543] width 93 height 28
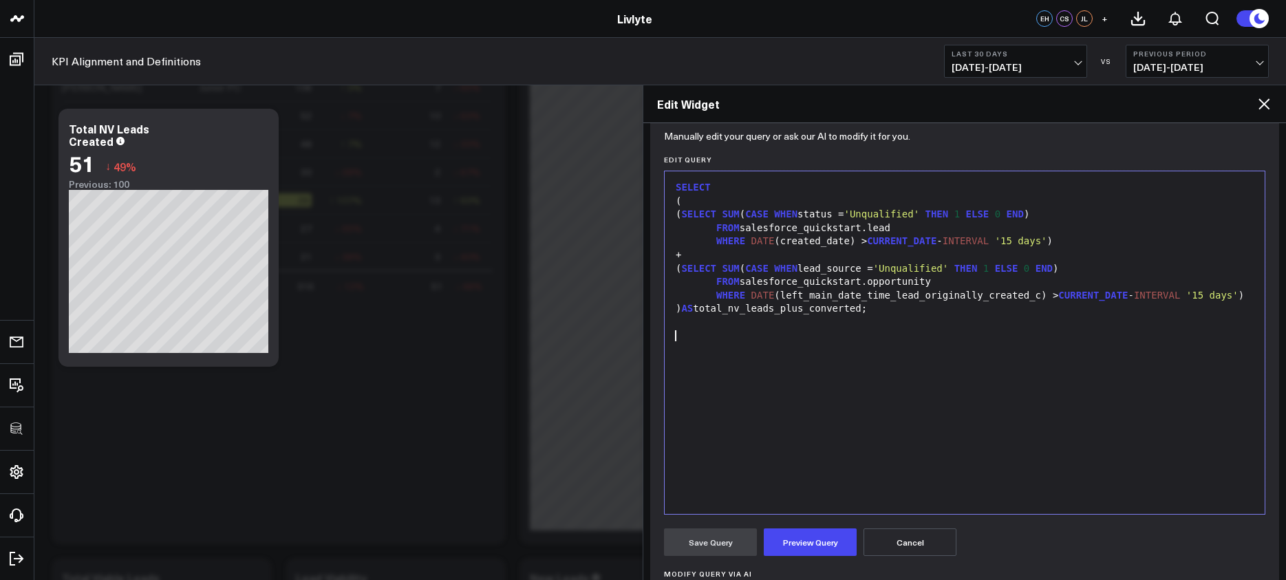
click at [831, 395] on div "SELECT ( ( SELECT SUM ( CASE WHEN status = 'Unqualified' THEN 1 ELSE 0 END ) FR…" at bounding box center [965, 342] width 586 height 329
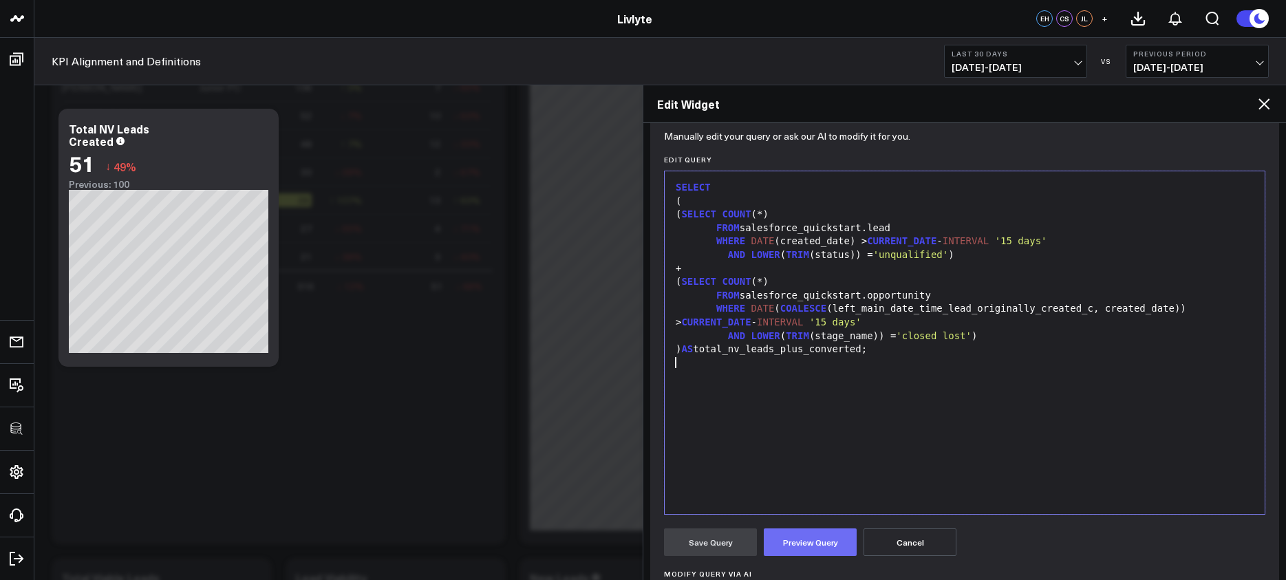
click at [824, 547] on button "Preview Query" at bounding box center [810, 543] width 93 height 28
click at [686, 544] on button "Save Query" at bounding box center [710, 543] width 93 height 28
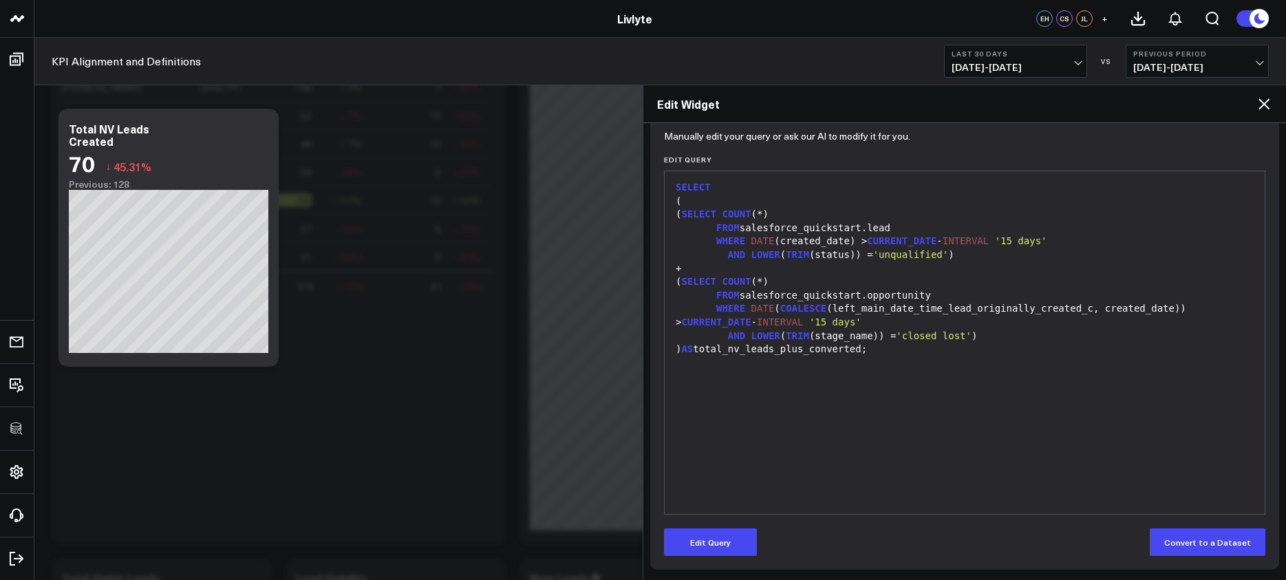
click at [1274, 105] on div "Edit Widget" at bounding box center [965, 104] width 643 height 38
click at [1266, 102] on icon at bounding box center [1264, 103] width 11 height 11
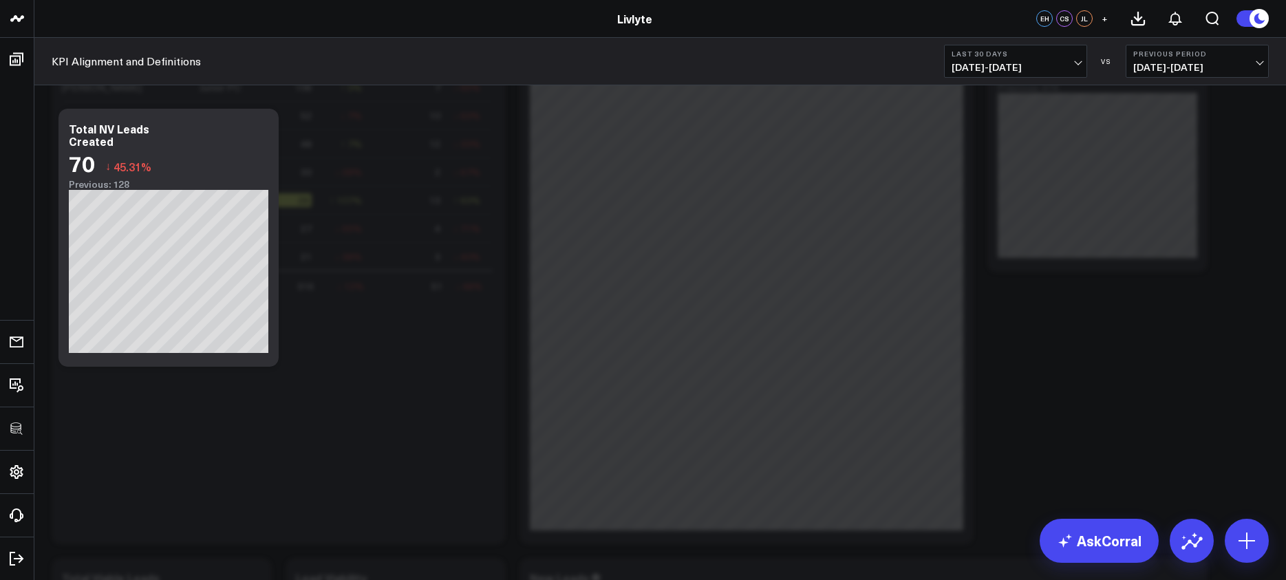
click at [1050, 63] on span "09/06/25 - 10/05/25" at bounding box center [1016, 67] width 128 height 11
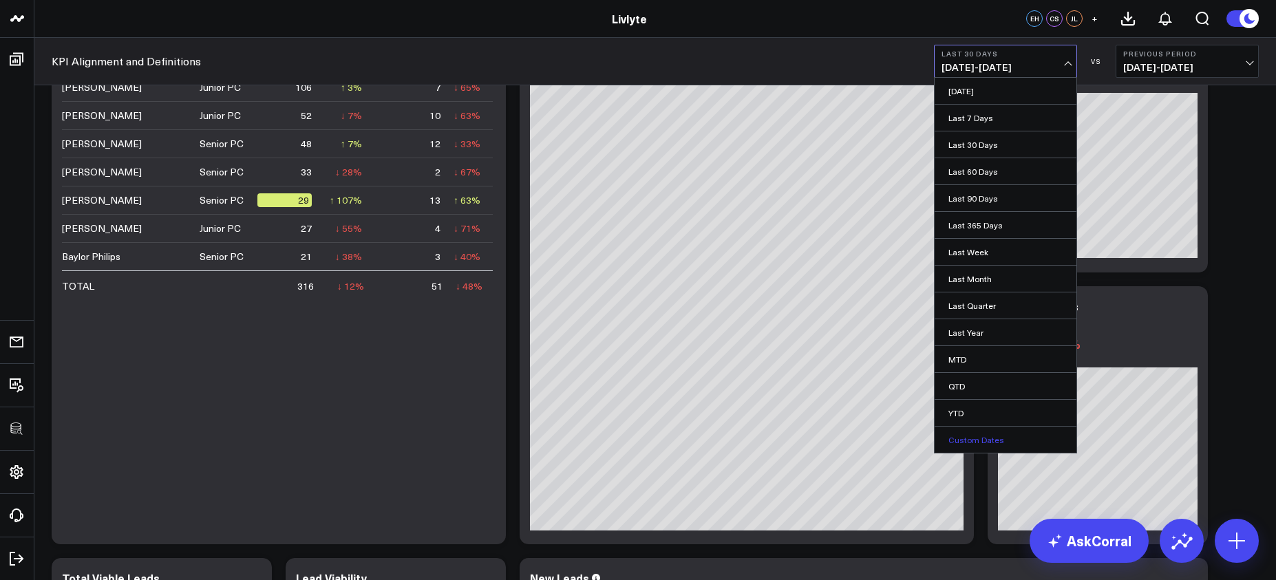
click at [995, 440] on link "Custom Dates" at bounding box center [1006, 440] width 142 height 26
select select "9"
select select "2025"
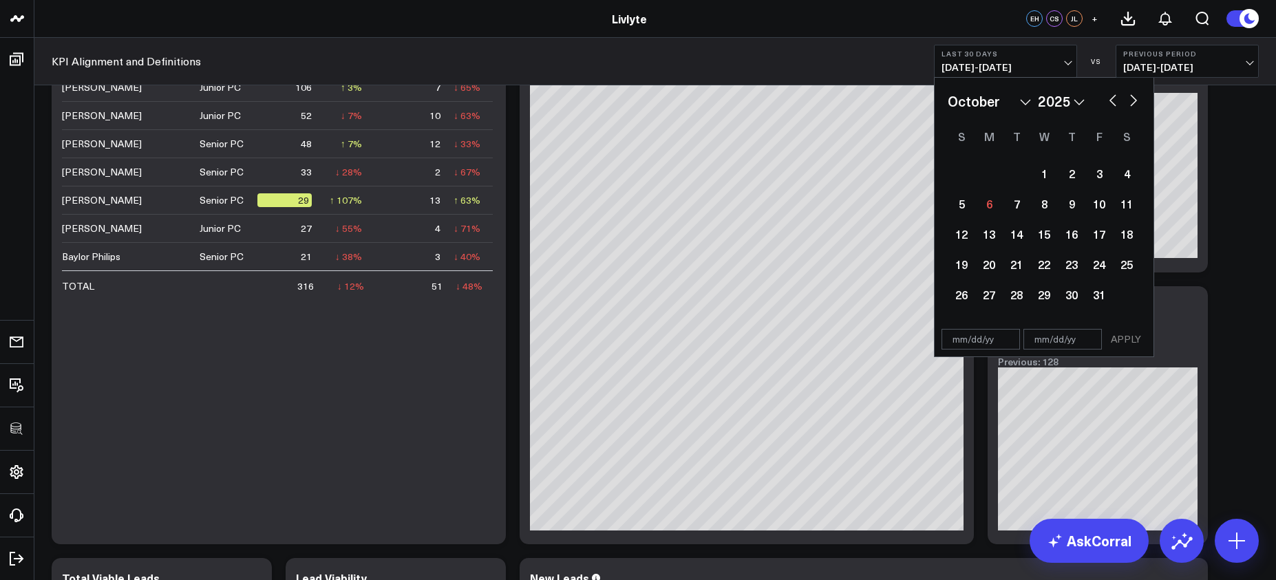
click at [1106, 100] on button "button" at bounding box center [1113, 99] width 14 height 17
select select "8"
select select "2025"
click at [991, 175] on div "1" at bounding box center [989, 174] width 28 height 28
type input "[DATE]"
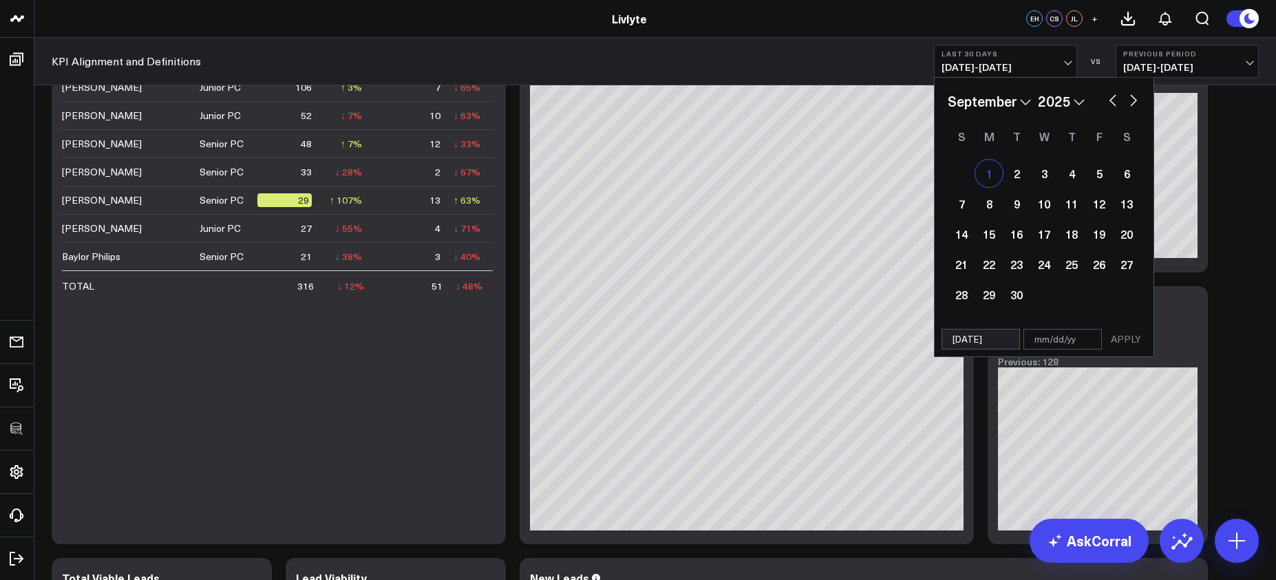
select select "8"
select select "2025"
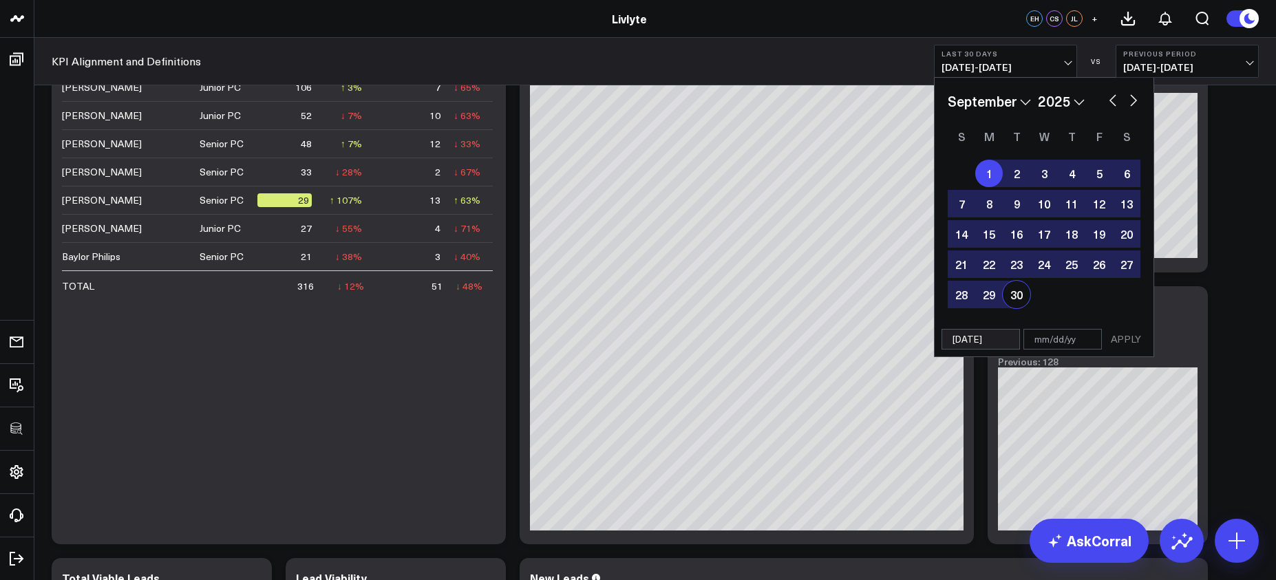
click at [1020, 295] on div "30" at bounding box center [1017, 295] width 28 height 28
type input "09/30/25"
select select "8"
select select "2025"
click at [1106, 100] on button "button" at bounding box center [1113, 99] width 14 height 17
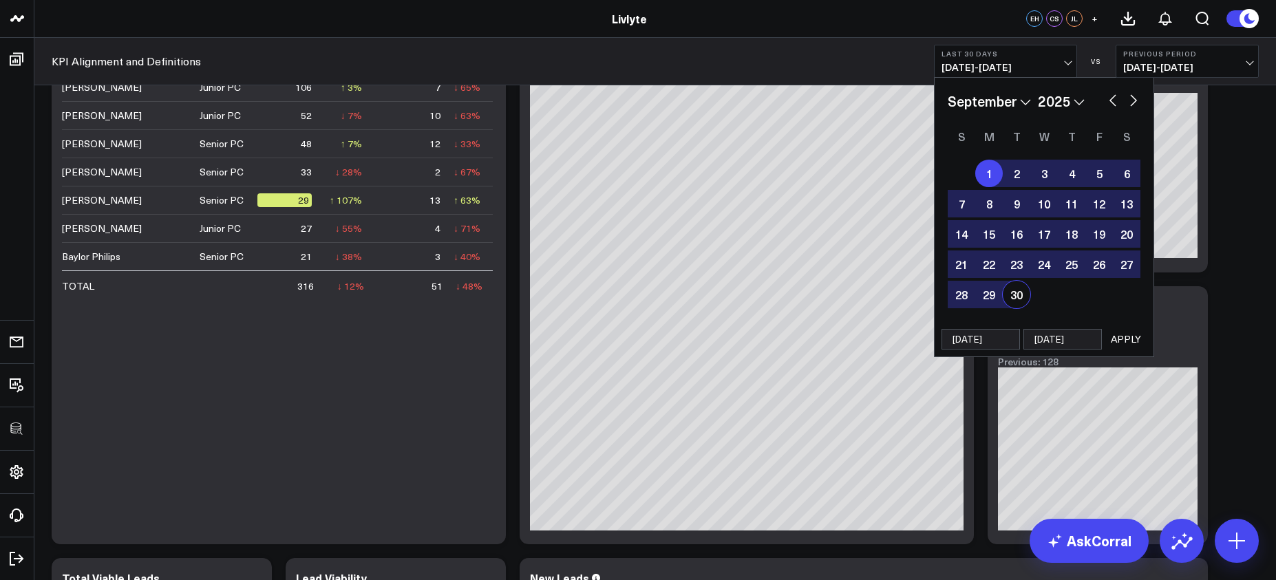
select select "7"
select select "2025"
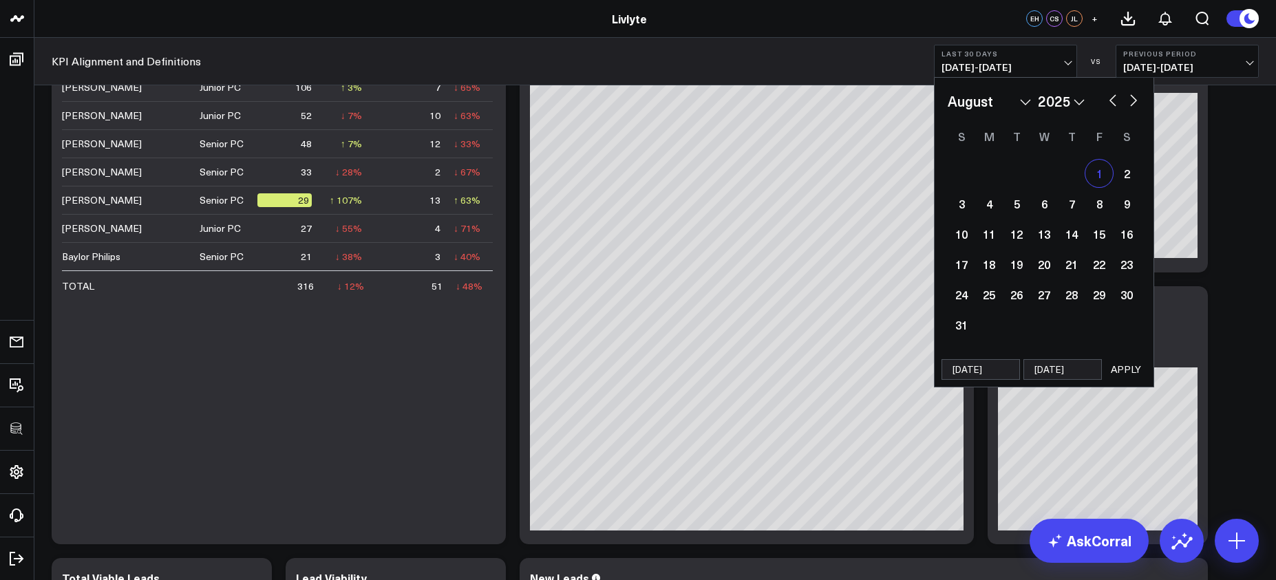
click at [1085, 173] on div "1" at bounding box center [1099, 174] width 28 height 28
type input "08/01/25"
select select "7"
select select "2025"
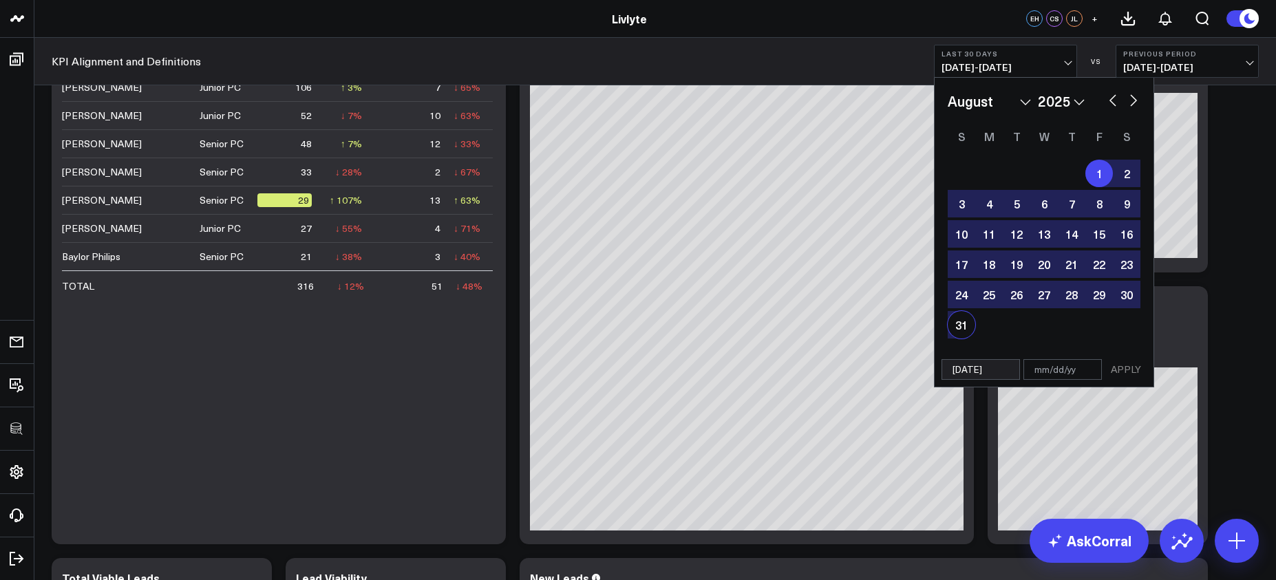
click at [966, 322] on div "31" at bounding box center [962, 325] width 28 height 28
type input "08/31/25"
select select "7"
select select "2025"
click at [1124, 361] on button "APPLY" at bounding box center [1125, 369] width 41 height 21
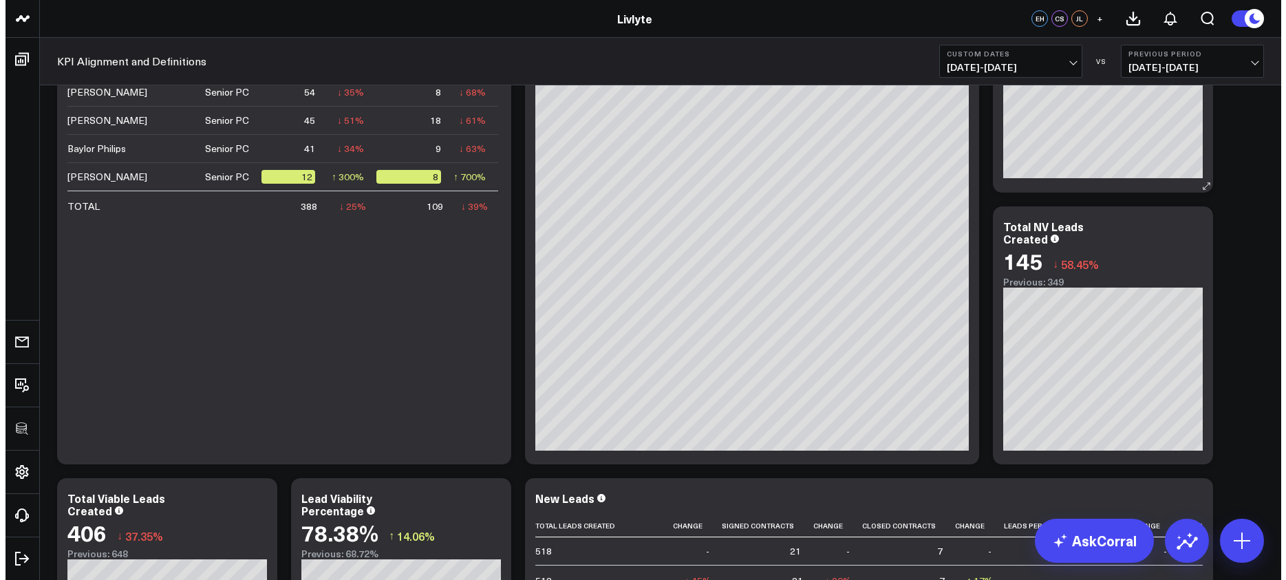
scroll to position [1083, 0]
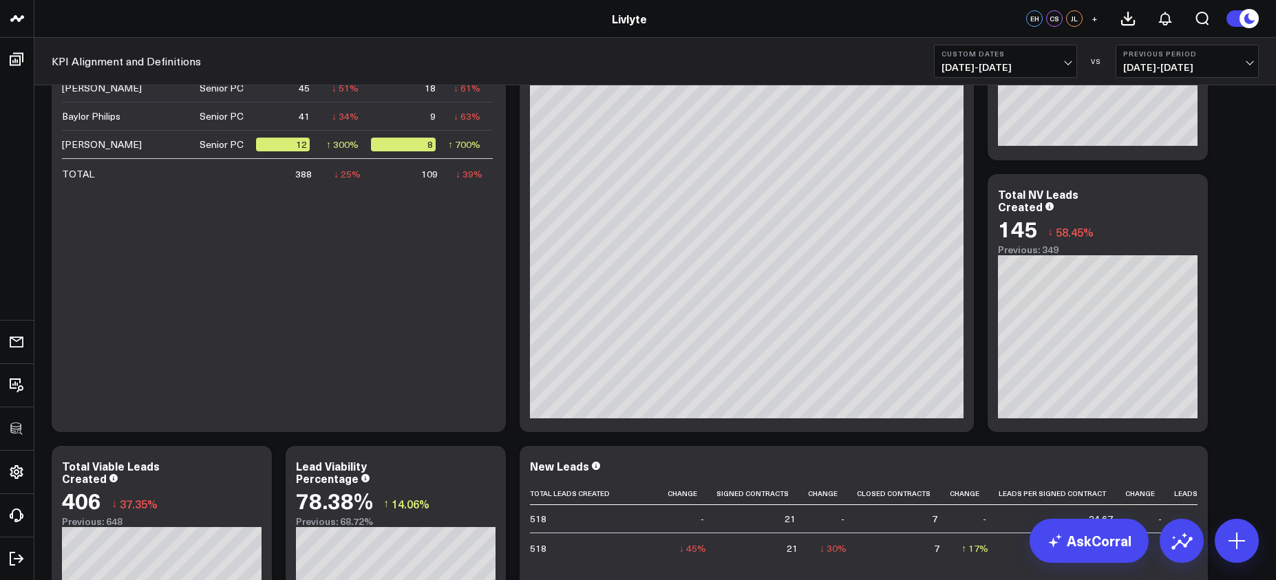
click at [1001, 62] on span "[DATE] - [DATE]" at bounding box center [1006, 67] width 128 height 11
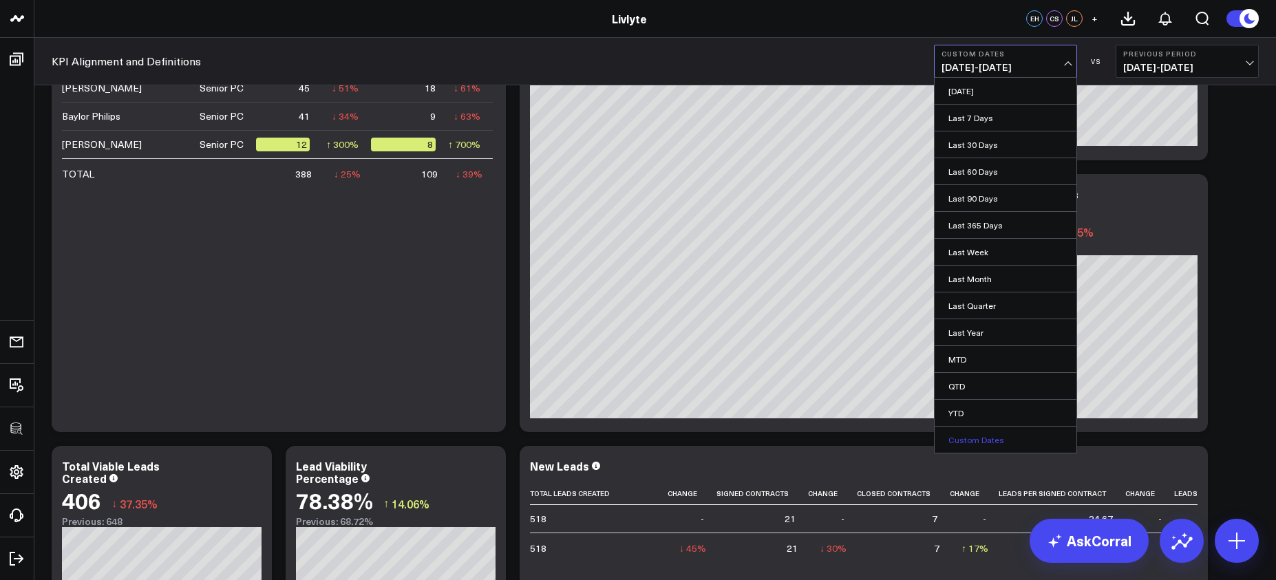
click at [1022, 434] on link "Custom Dates" at bounding box center [1006, 440] width 142 height 26
select select "9"
select select "2025"
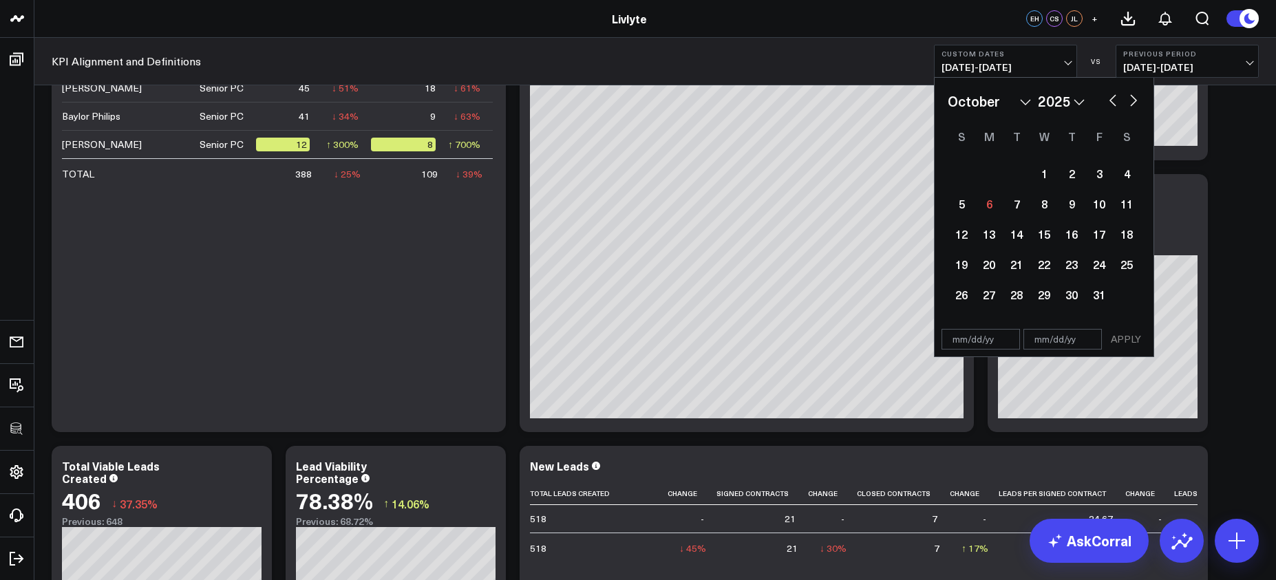
click at [1113, 98] on button "button" at bounding box center [1113, 99] width 14 height 17
select select "8"
select select "2025"
click at [993, 177] on div "1" at bounding box center [989, 174] width 28 height 28
type input "09/01/25"
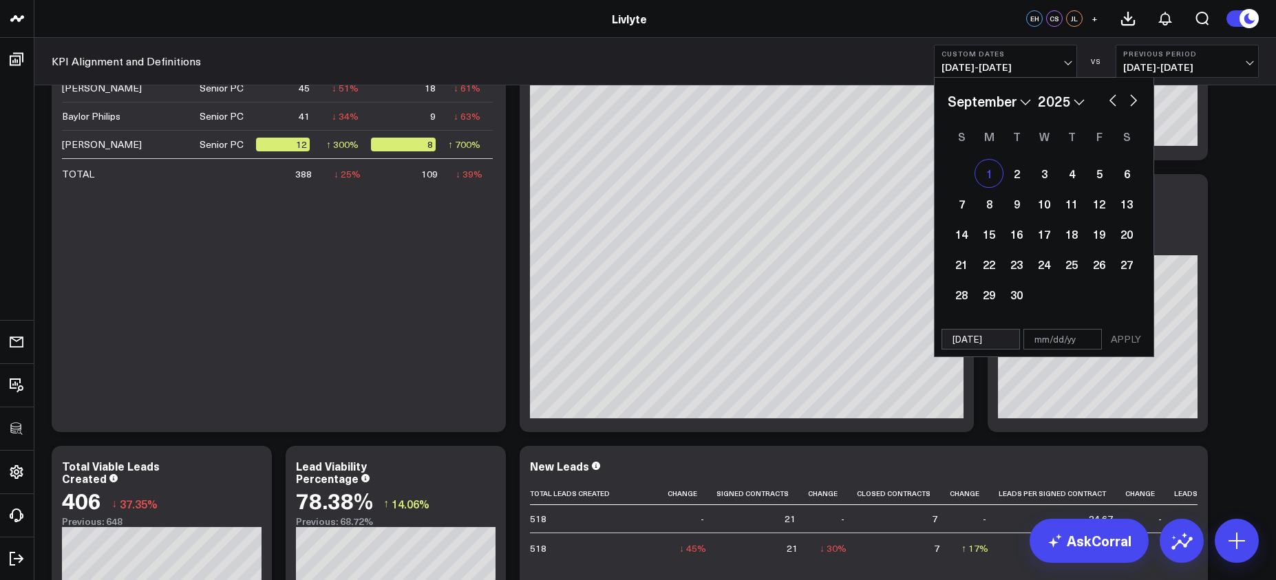
select select "8"
select select "2025"
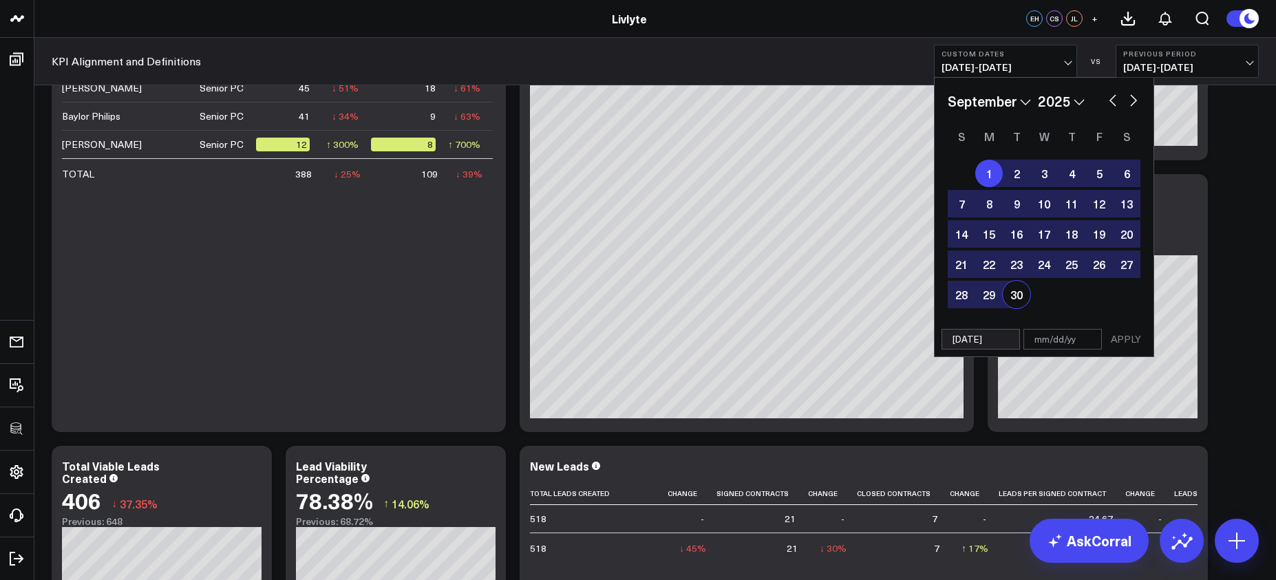
click at [1024, 297] on div "30" at bounding box center [1017, 295] width 28 height 28
type input "09/30/25"
select select "8"
select select "2025"
click at [1108, 333] on button "APPLY" at bounding box center [1125, 339] width 41 height 21
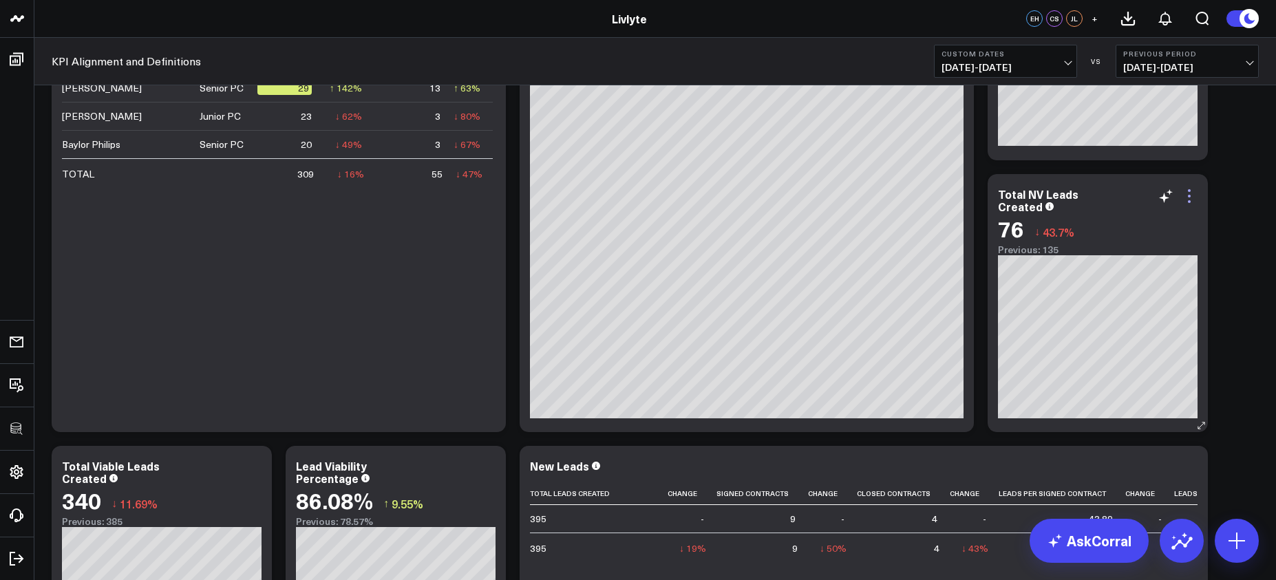
click at [1192, 197] on icon at bounding box center [1189, 196] width 17 height 17
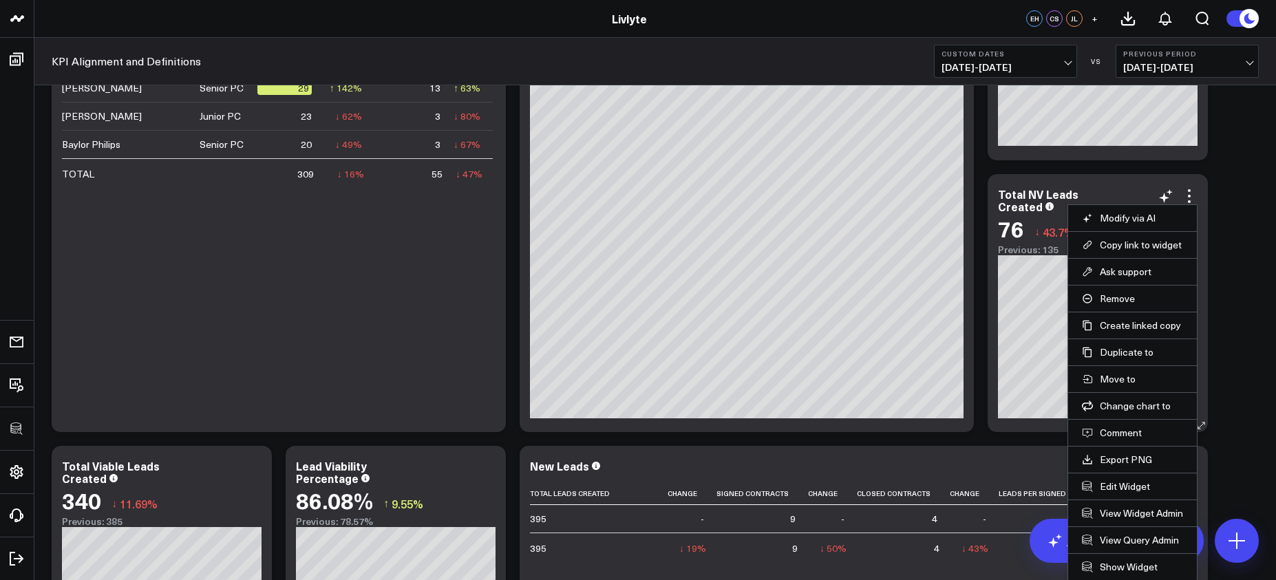
click at [1134, 493] on li "Edit Widget" at bounding box center [1132, 486] width 129 height 27
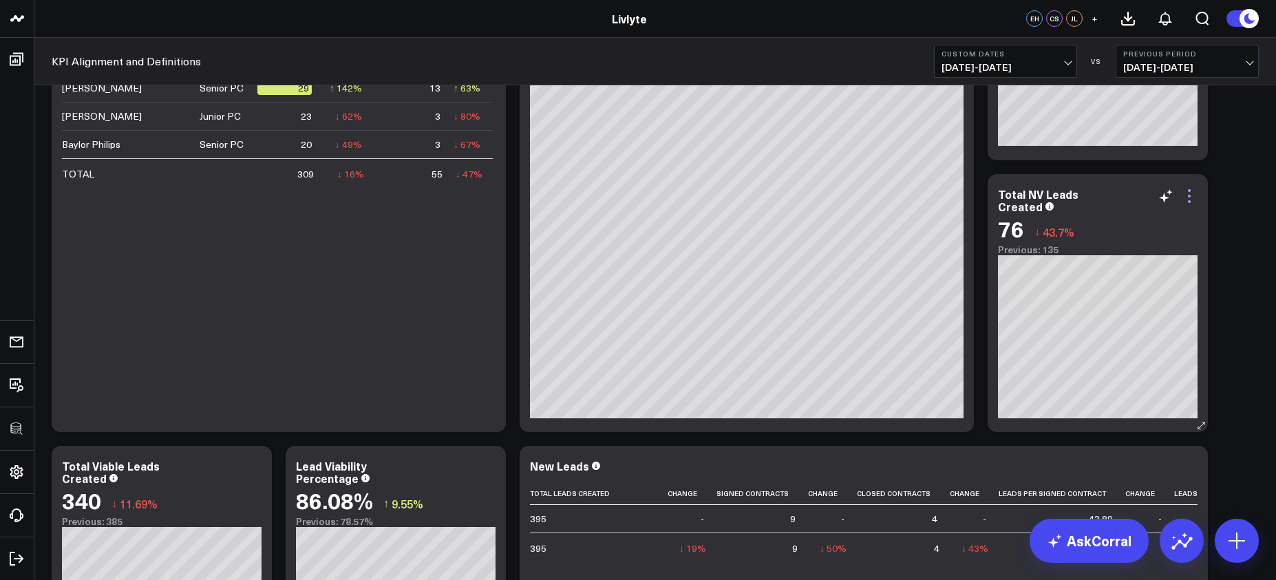
click at [1191, 202] on icon at bounding box center [1189, 196] width 17 height 17
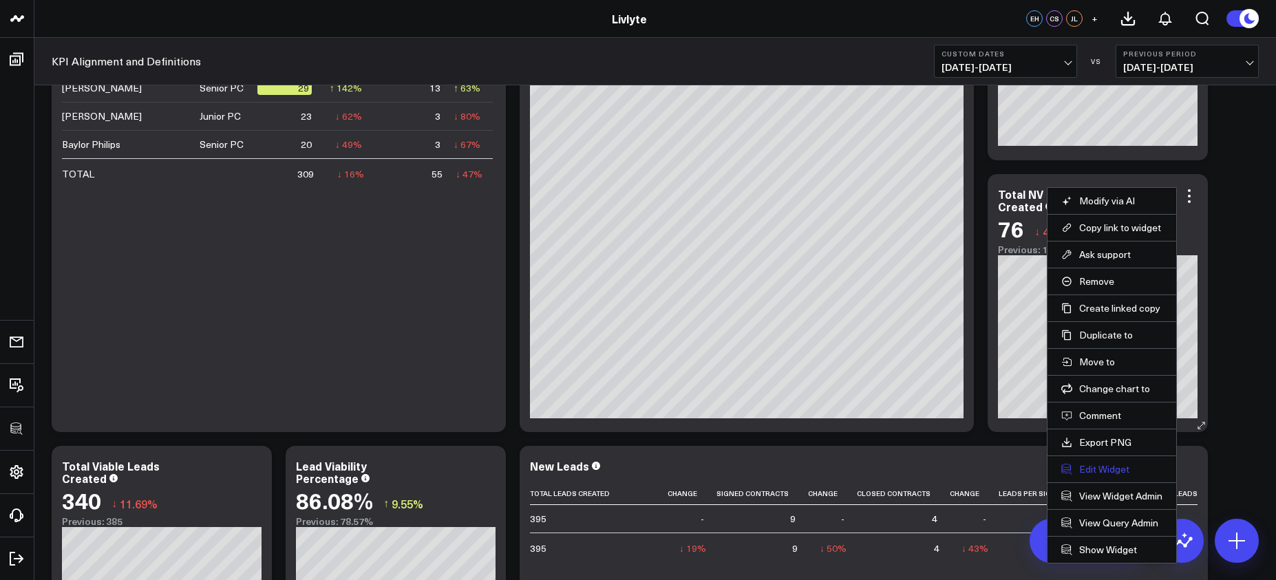
click at [1118, 467] on button "Edit Widget" at bounding box center [1111, 469] width 101 height 12
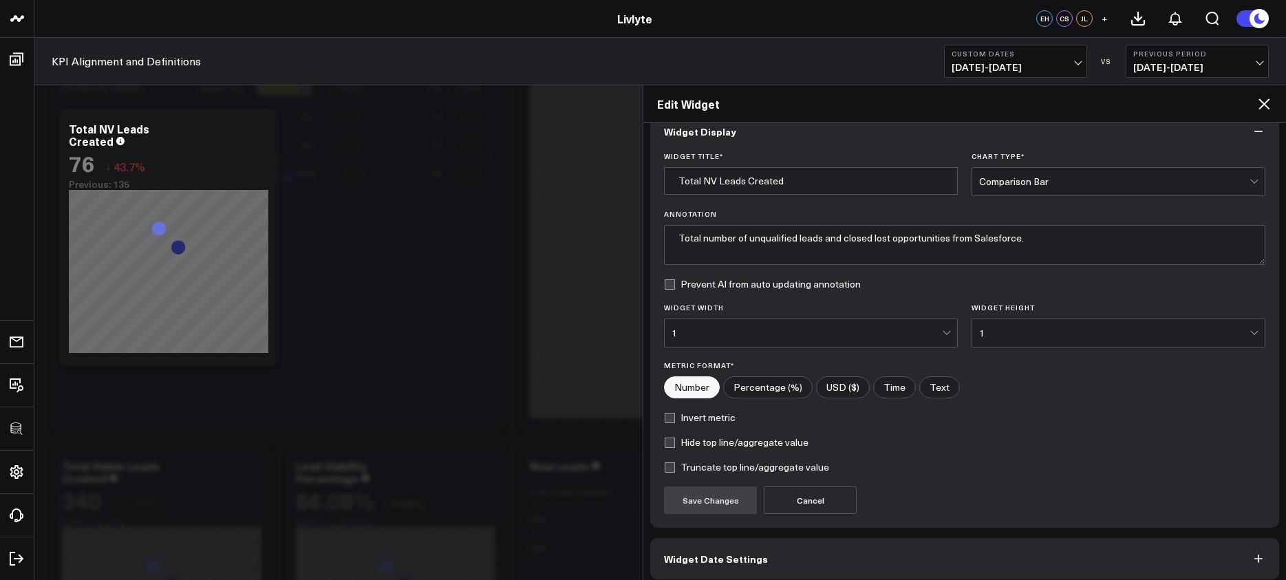
scroll to position [84, 0]
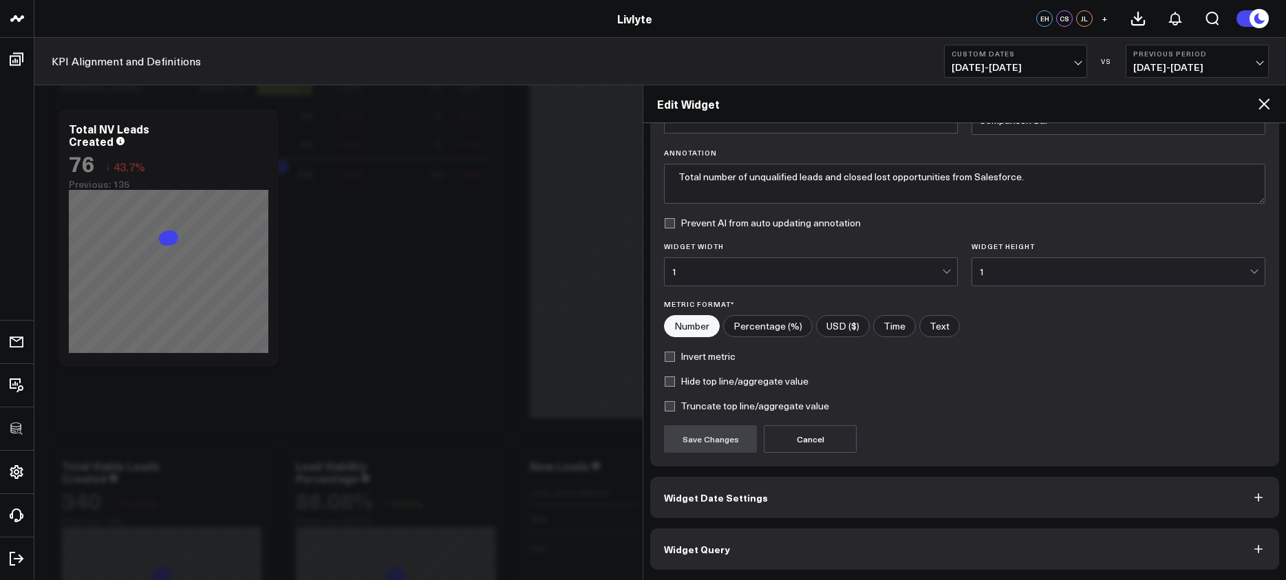
click at [838, 539] on button "Widget Query" at bounding box center [964, 549] width 629 height 41
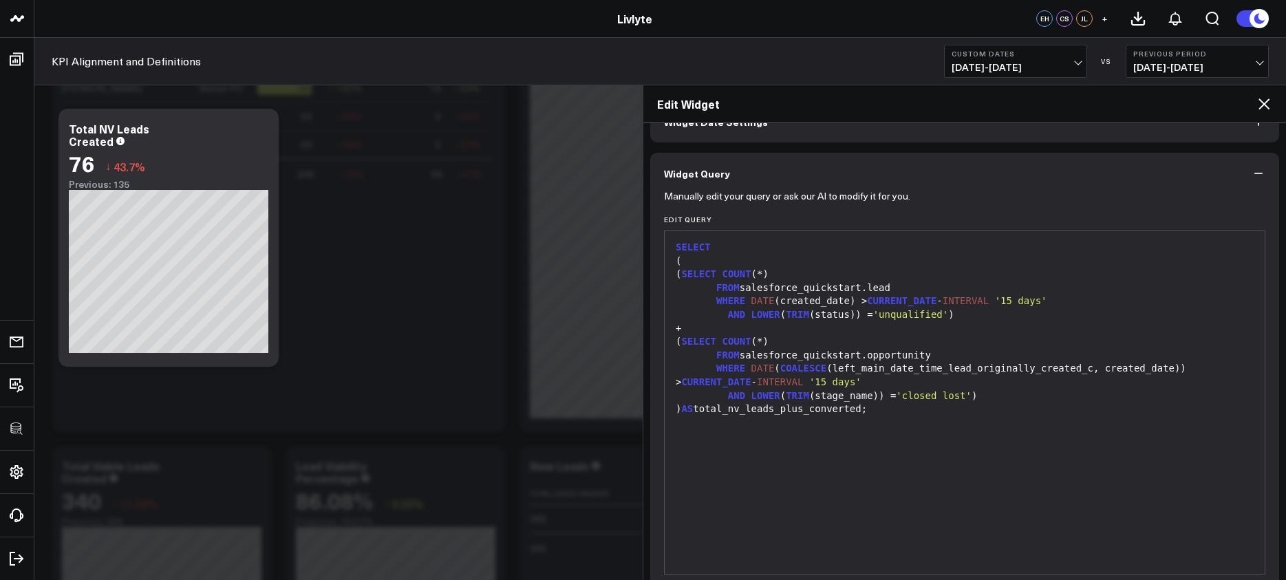
click at [915, 392] on span "'closed lost'" at bounding box center [934, 395] width 76 height 11
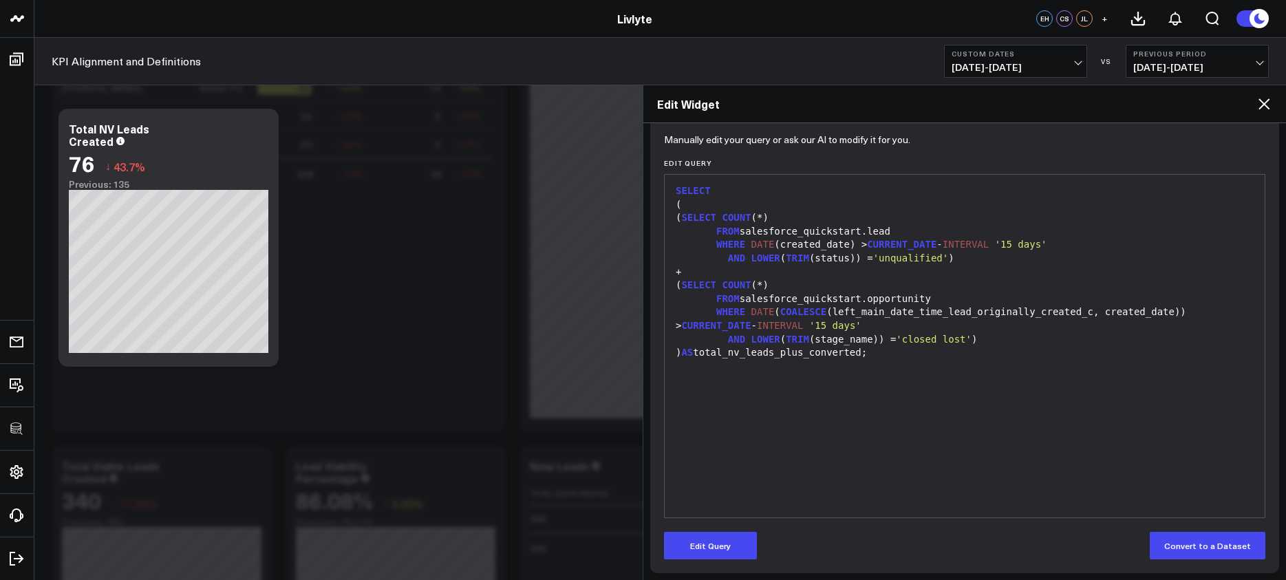
scroll to position [144, 0]
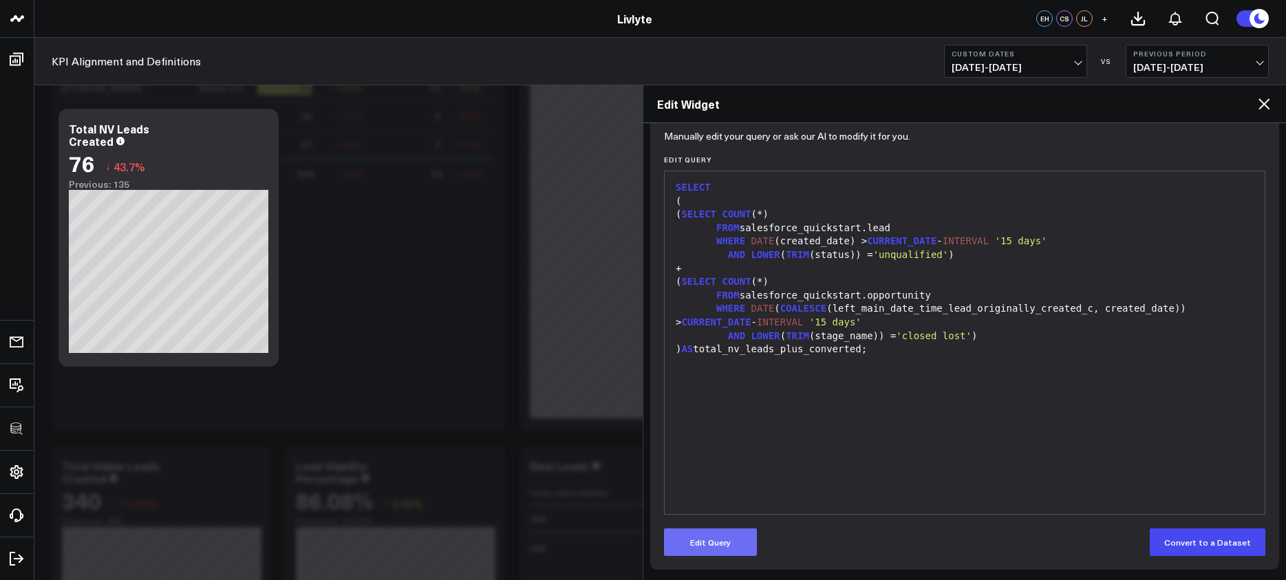
click at [716, 550] on button "Edit Query" at bounding box center [710, 543] width 93 height 28
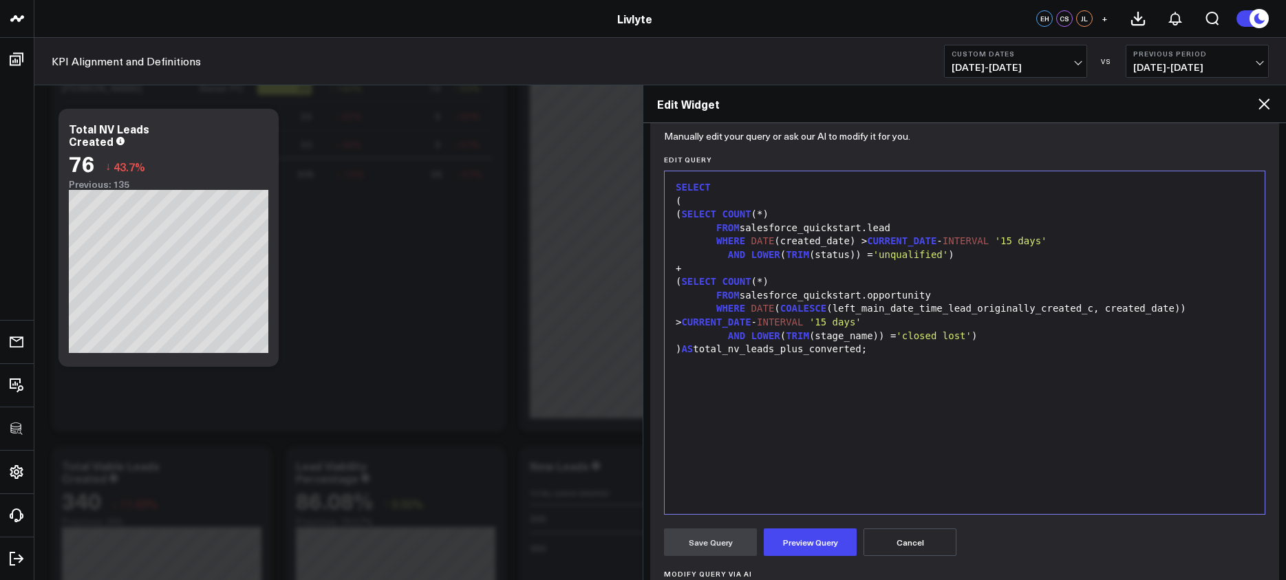
click at [920, 420] on div "SELECT ( ( SELECT COUNT (*) FROM salesforce_quickstart.lead WHERE DATE (created…" at bounding box center [965, 342] width 586 height 329
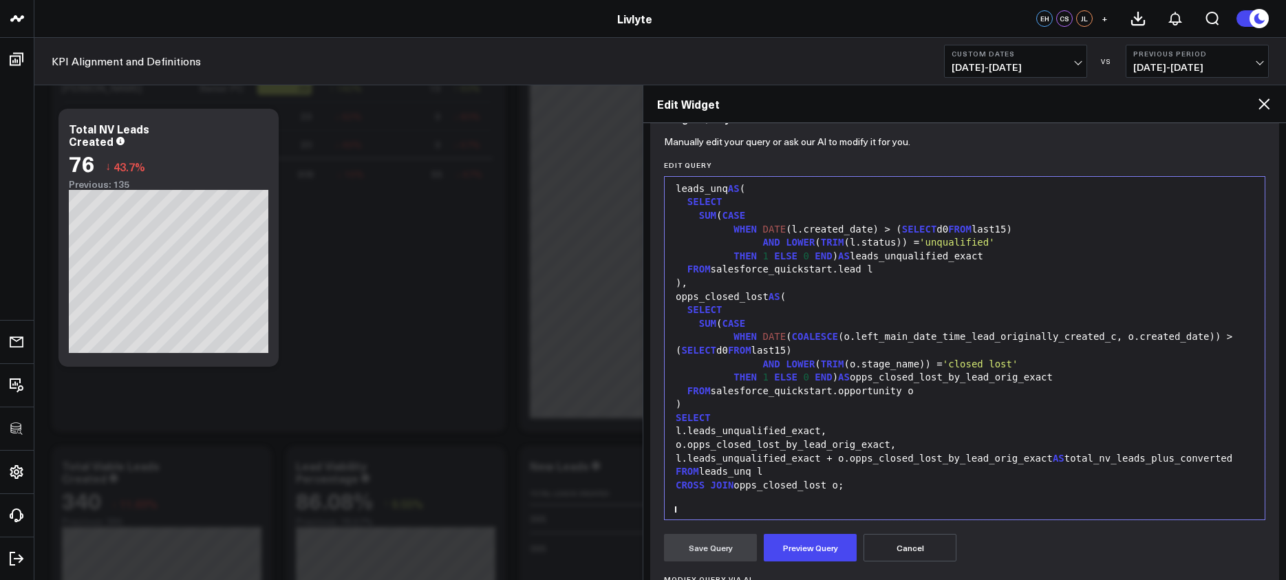
scroll to position [54, 0]
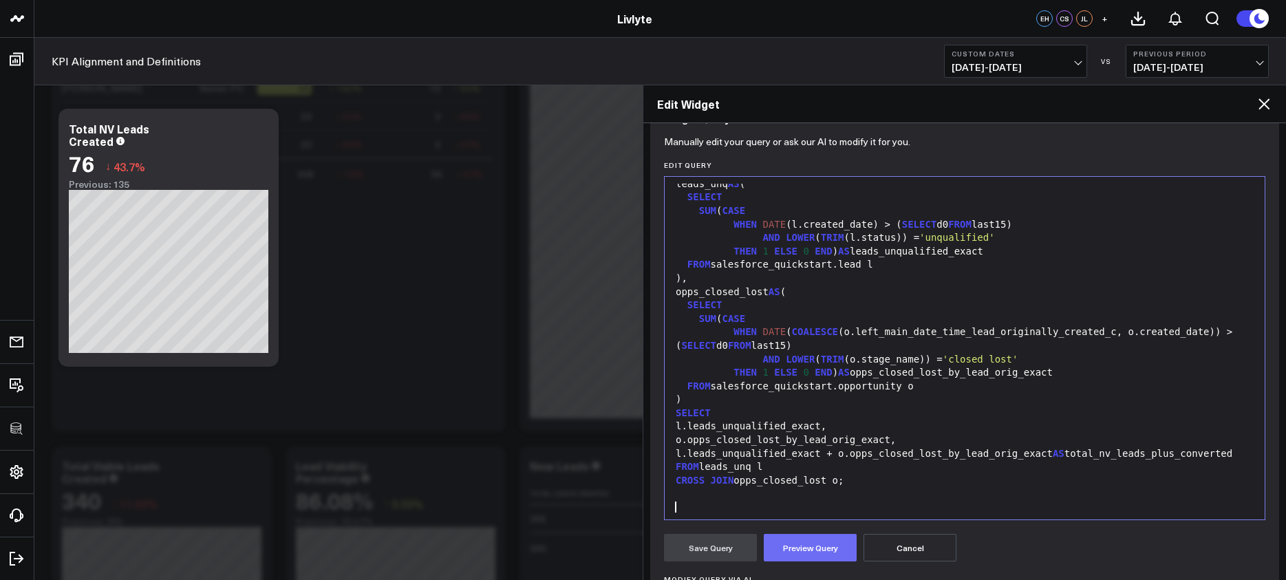
click at [827, 552] on button "Preview Query" at bounding box center [810, 548] width 93 height 28
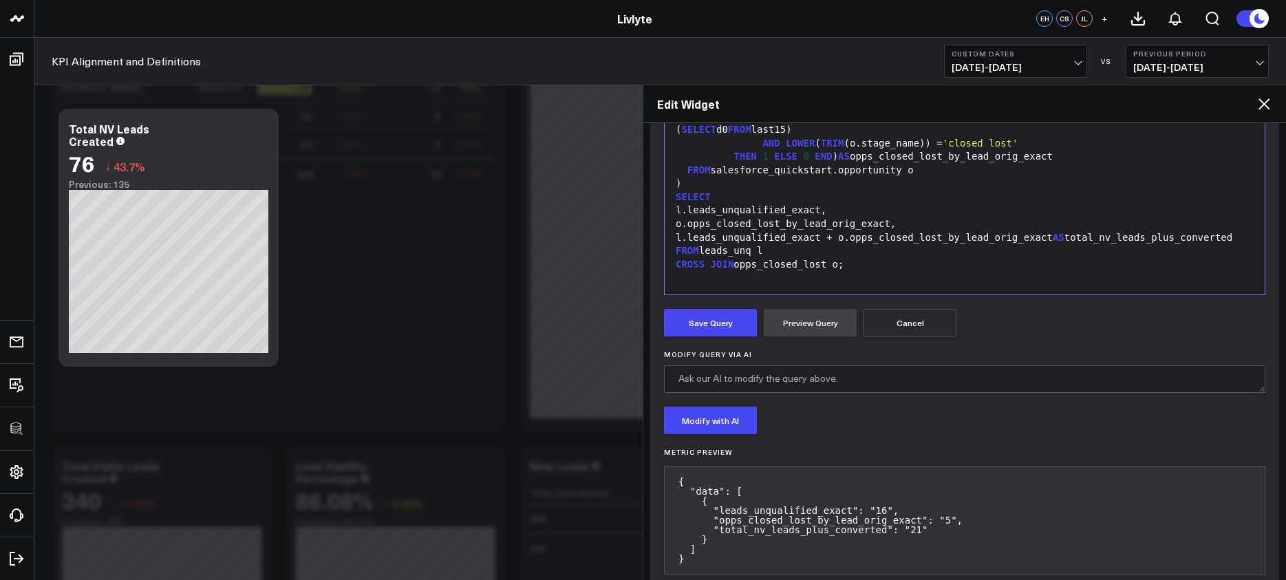
scroll to position [363, 0]
click at [794, 284] on div at bounding box center [965, 279] width 586 height 14
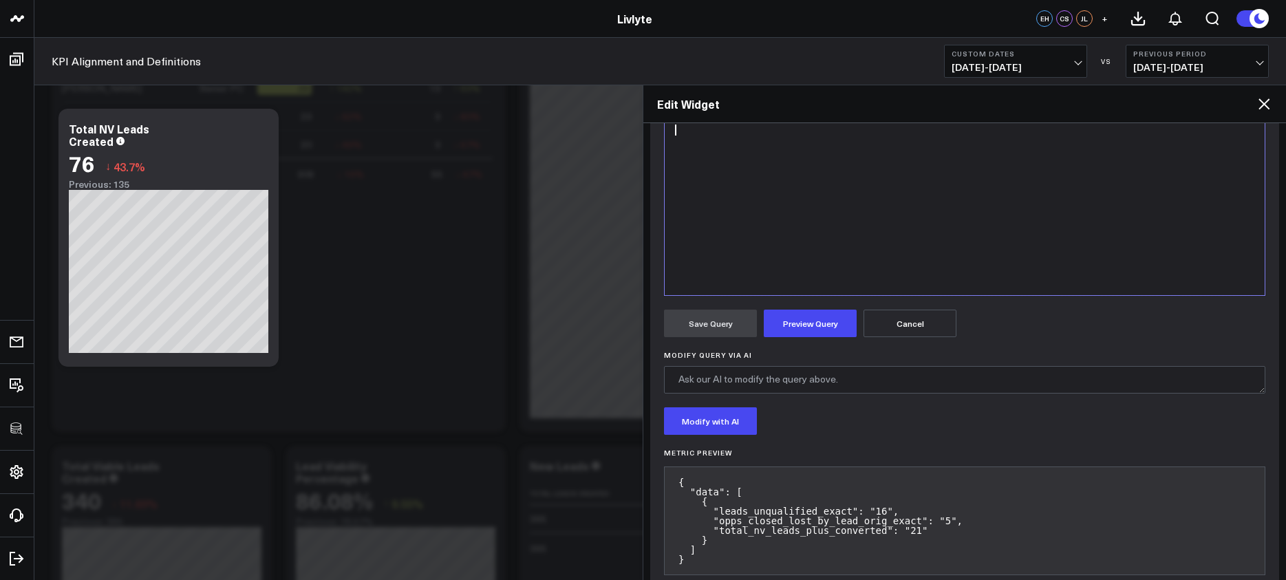
scroll to position [0, 0]
click at [805, 318] on button "Preview Query" at bounding box center [810, 324] width 93 height 28
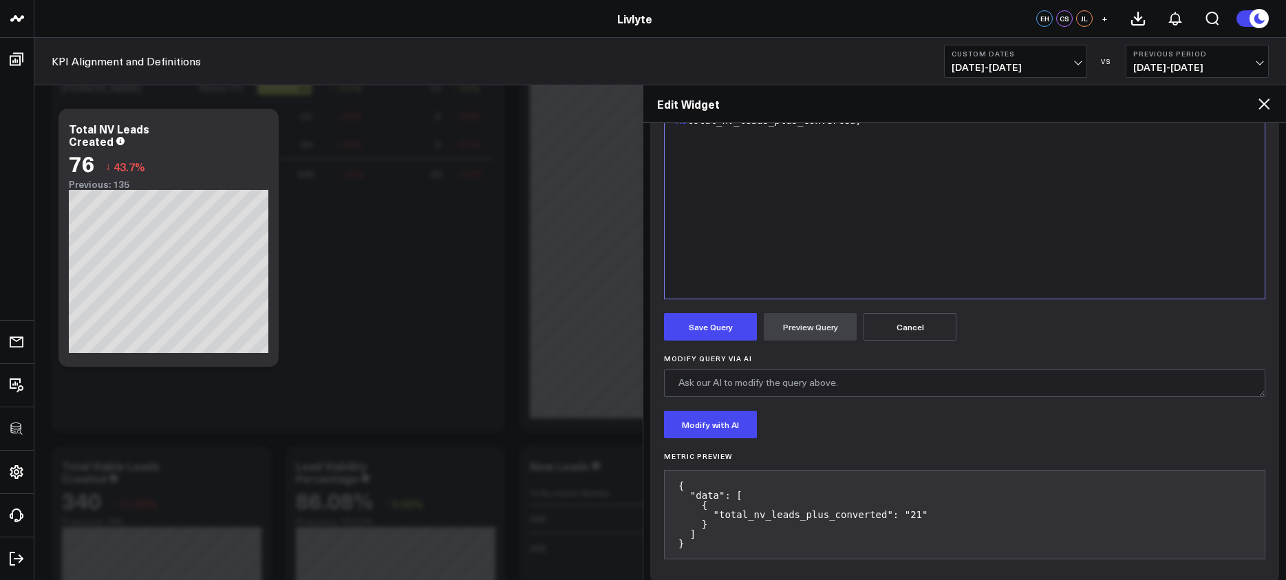
scroll to position [372, 0]
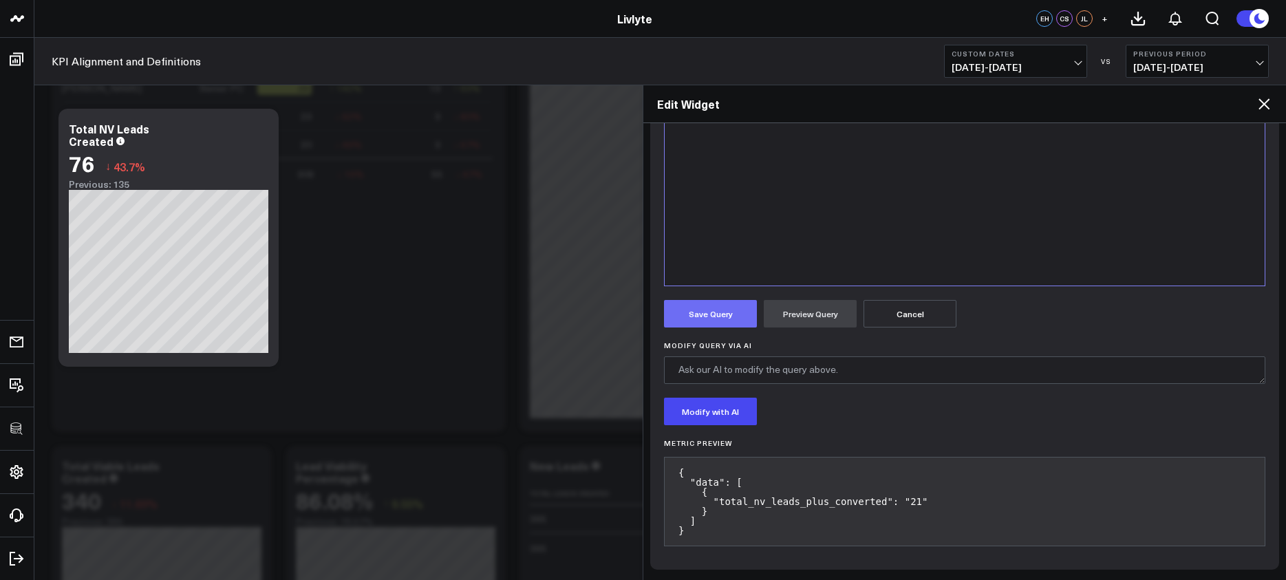
click at [717, 315] on button "Save Query" at bounding box center [710, 314] width 93 height 28
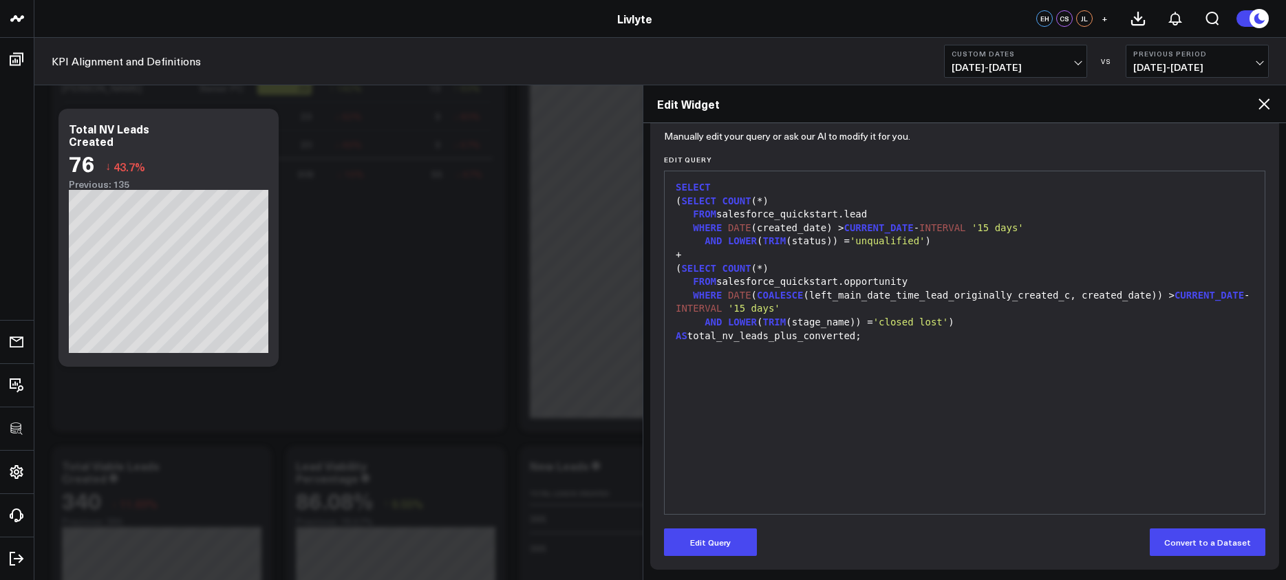
click at [817, 368] on div "SELECT ( SELECT COUNT (*) FROM salesforce_quickstart.lead WHERE DATE (created_d…" at bounding box center [965, 342] width 586 height 329
drag, startPoint x: 717, startPoint y: 547, endPoint x: 759, endPoint y: 491, distance: 69.7
click at [717, 547] on button "Edit Query" at bounding box center [710, 543] width 93 height 28
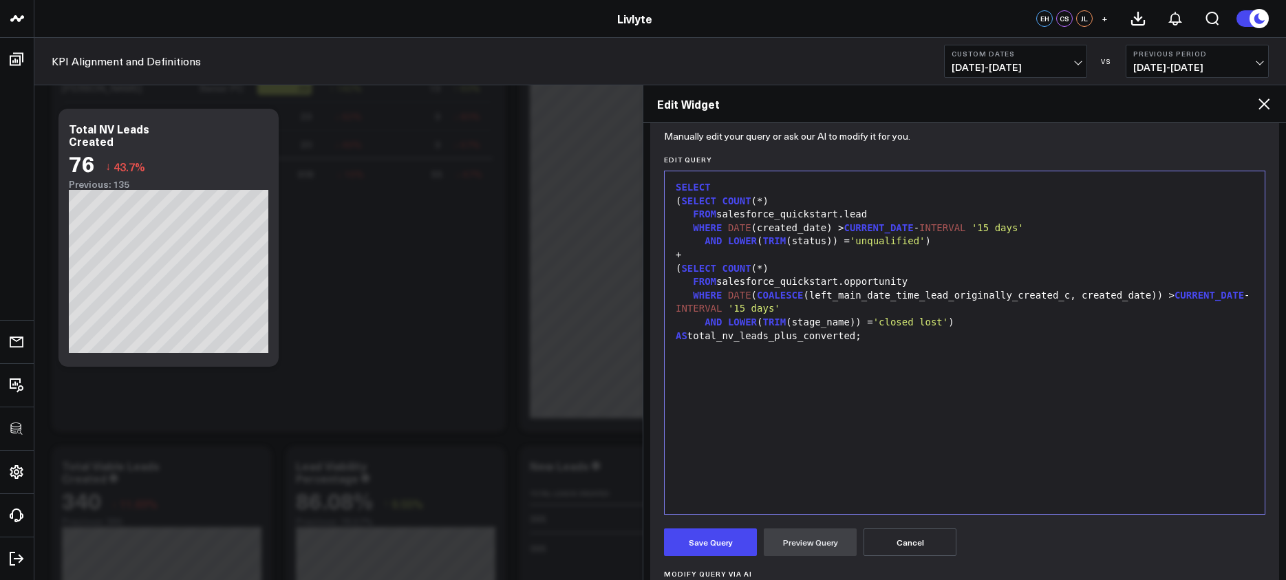
click at [774, 471] on div "SELECT ( SELECT COUNT (*) FROM salesforce_quickstart.lead WHERE DATE (created_d…" at bounding box center [965, 342] width 586 height 329
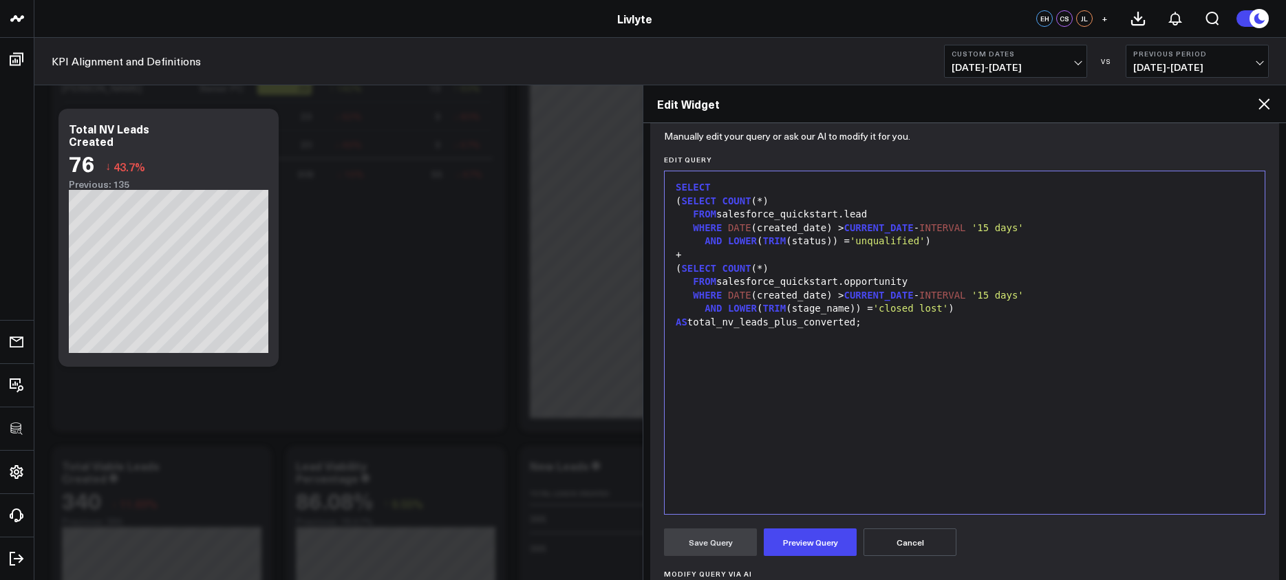
click at [799, 568] on form "Manually edit your query or ask our AI to modify it for you. Edit Query 99 1 2 …" at bounding box center [965, 459] width 602 height 650
click at [799, 550] on button "Preview Query" at bounding box center [810, 543] width 93 height 28
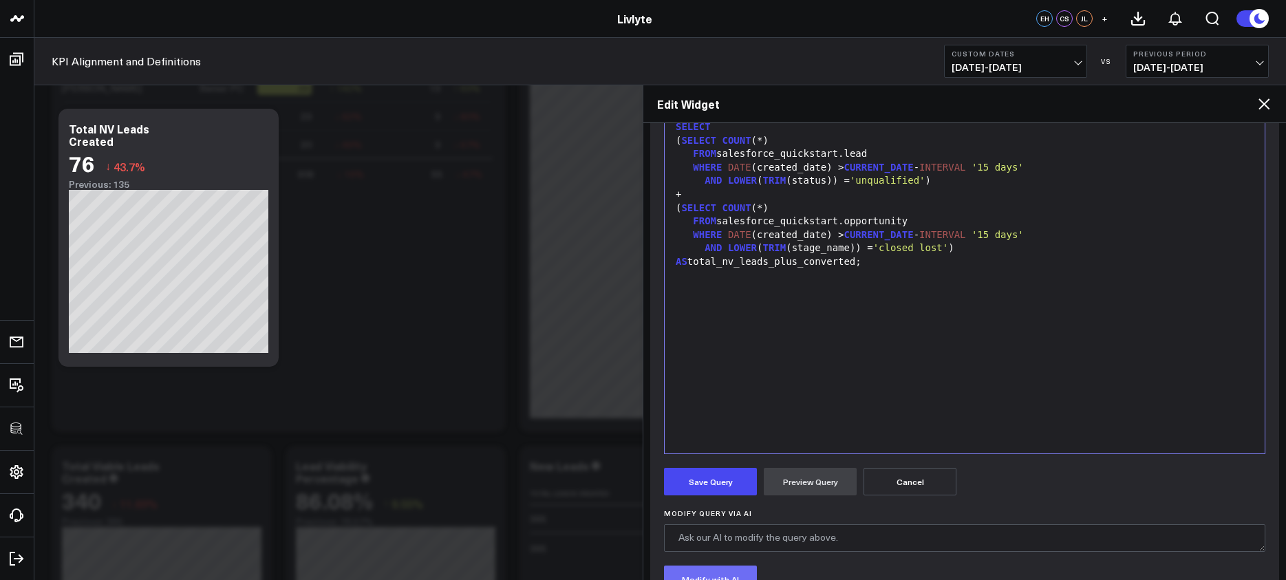
scroll to position [372, 0]
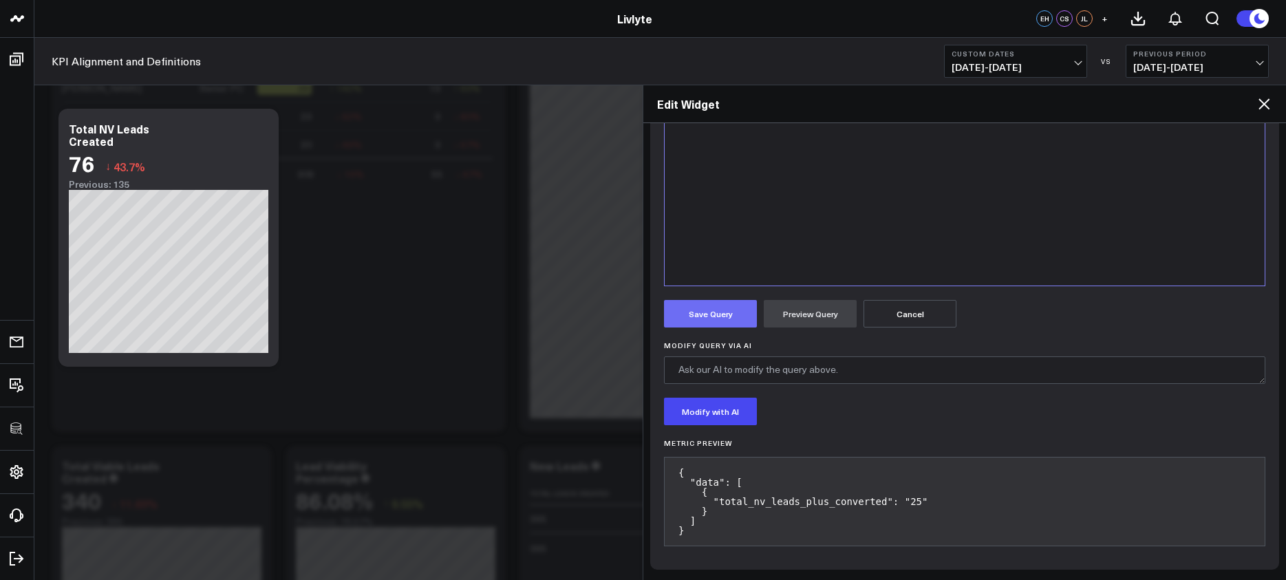
click at [725, 317] on button "Save Query" at bounding box center [710, 314] width 93 height 28
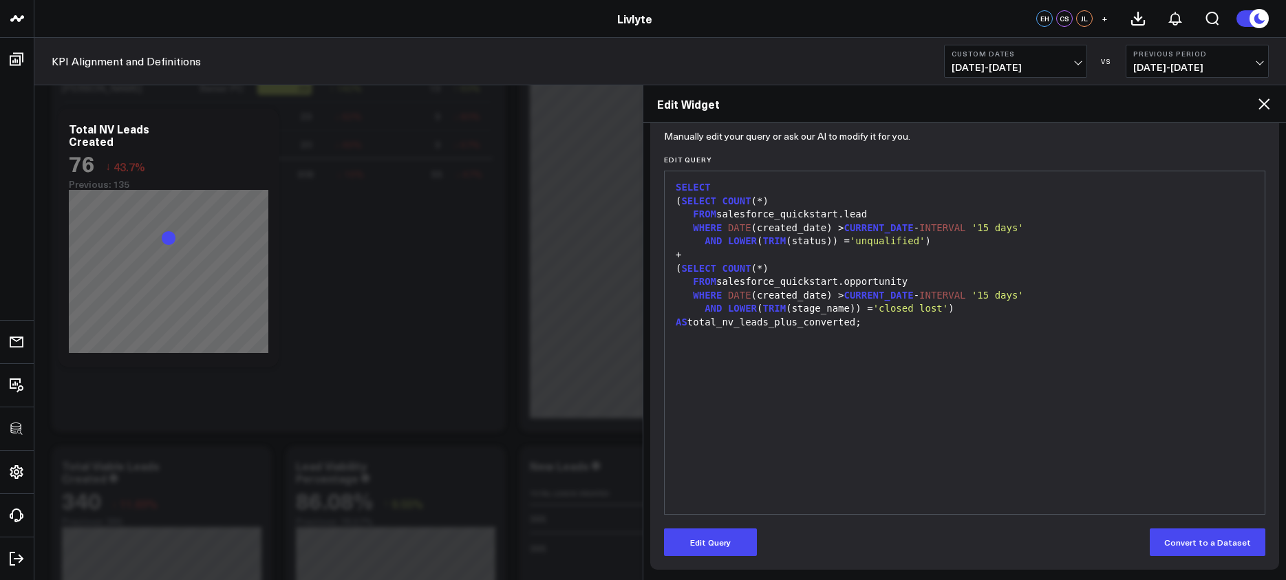
scroll to position [144, 0]
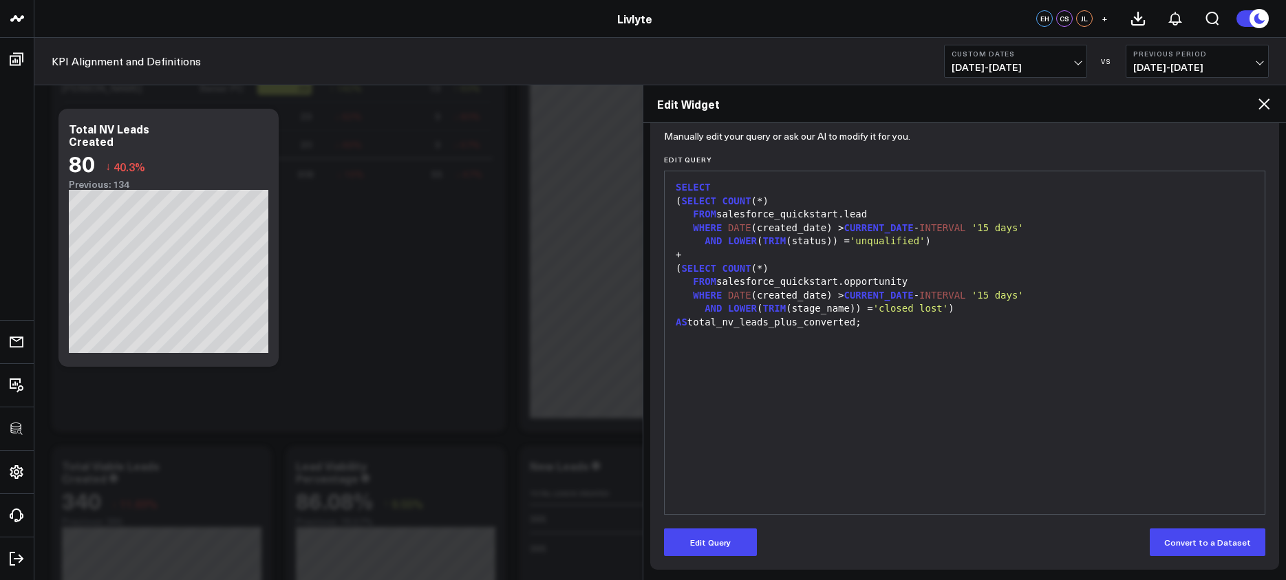
drag, startPoint x: 734, startPoint y: 542, endPoint x: 738, endPoint y: 527, distance: 16.4
click at [734, 542] on button "Edit Query" at bounding box center [710, 543] width 93 height 28
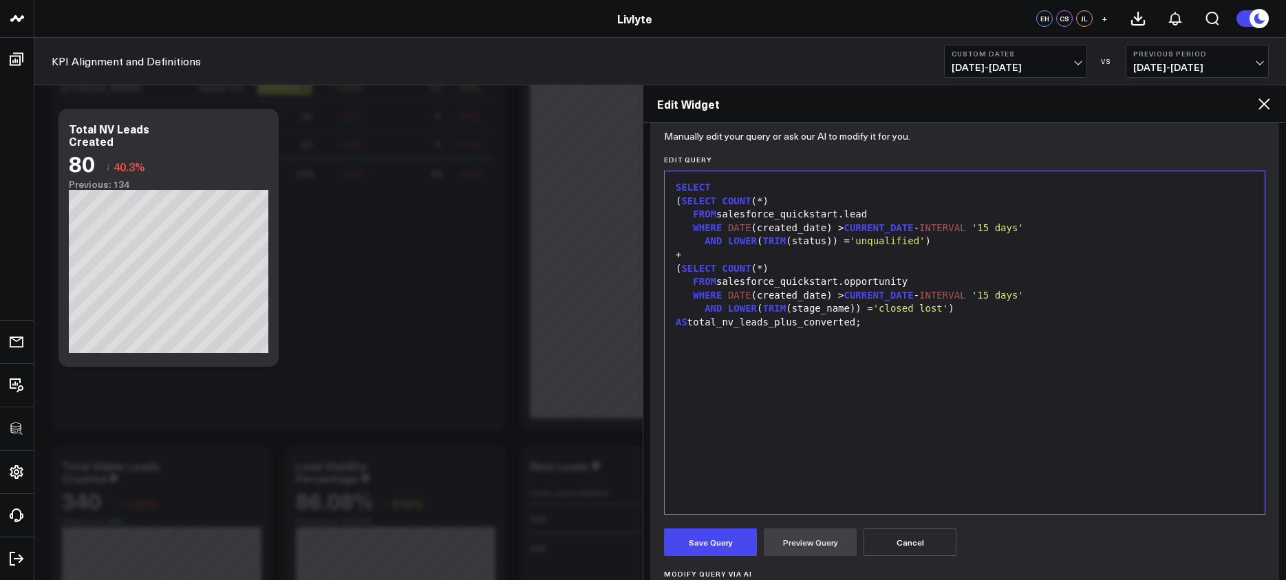
click at [785, 429] on div "SELECT ( SELECT COUNT (*) FROM salesforce_quickstart.lead WHERE DATE (created_d…" at bounding box center [965, 342] width 586 height 329
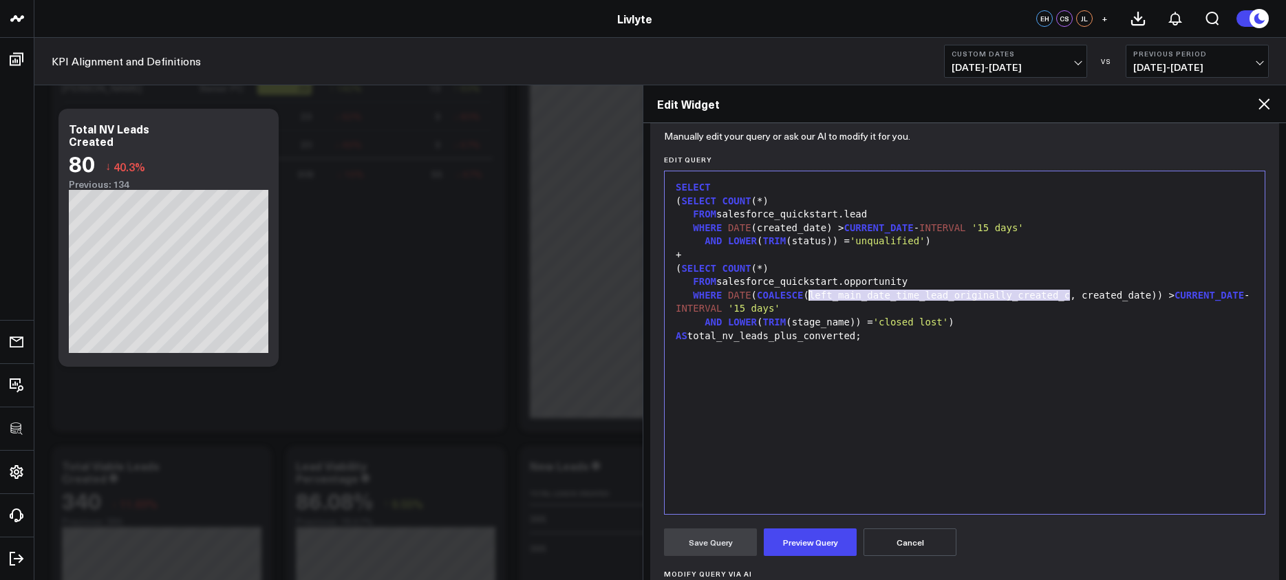
drag, startPoint x: 1071, startPoint y: 298, endPoint x: 811, endPoint y: 296, distance: 259.5
click at [811, 296] on div "WHERE DATE ( COALESCE (left_main_date_time_lead_originally_created_c, created_d…" at bounding box center [965, 302] width 586 height 27
click at [1088, 304] on div "WHERE DATE ( COALESCE (left_main_date_time_lead_originally_created_c, created_d…" at bounding box center [965, 302] width 586 height 27
drag, startPoint x: 1153, startPoint y: 298, endPoint x: 811, endPoint y: 299, distance: 342.1
click at [811, 299] on div "WHERE DATE ( COALESCE (left_main_date_time_lead_originally_created_c, created_d…" at bounding box center [965, 302] width 586 height 27
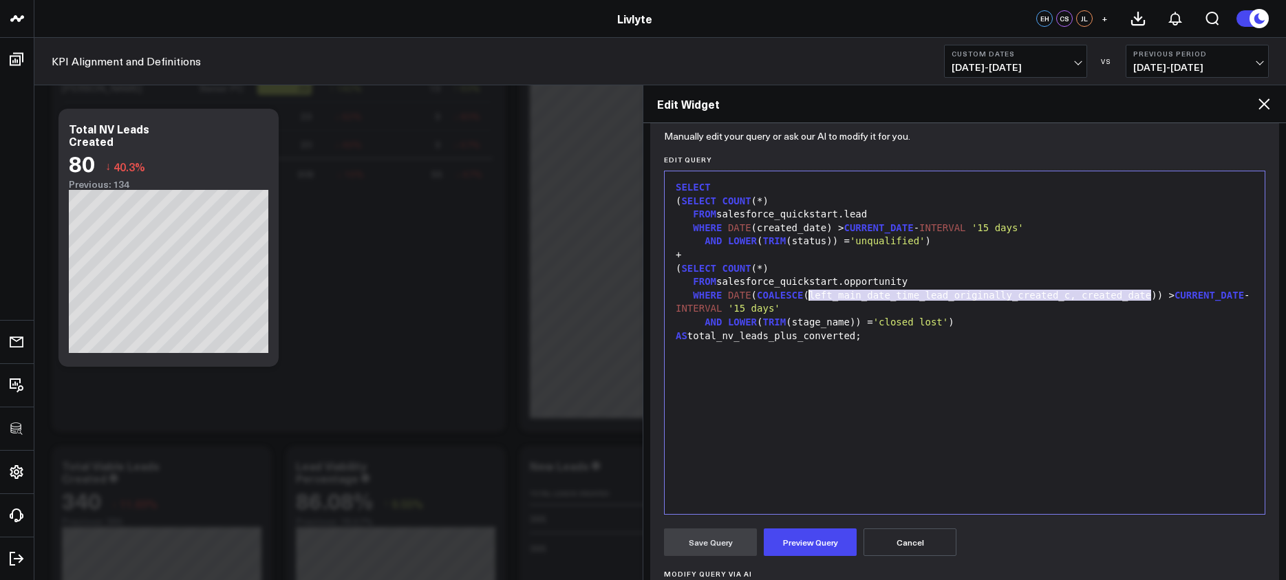
click at [774, 235] on span "TRIM" at bounding box center [774, 240] width 23 height 11
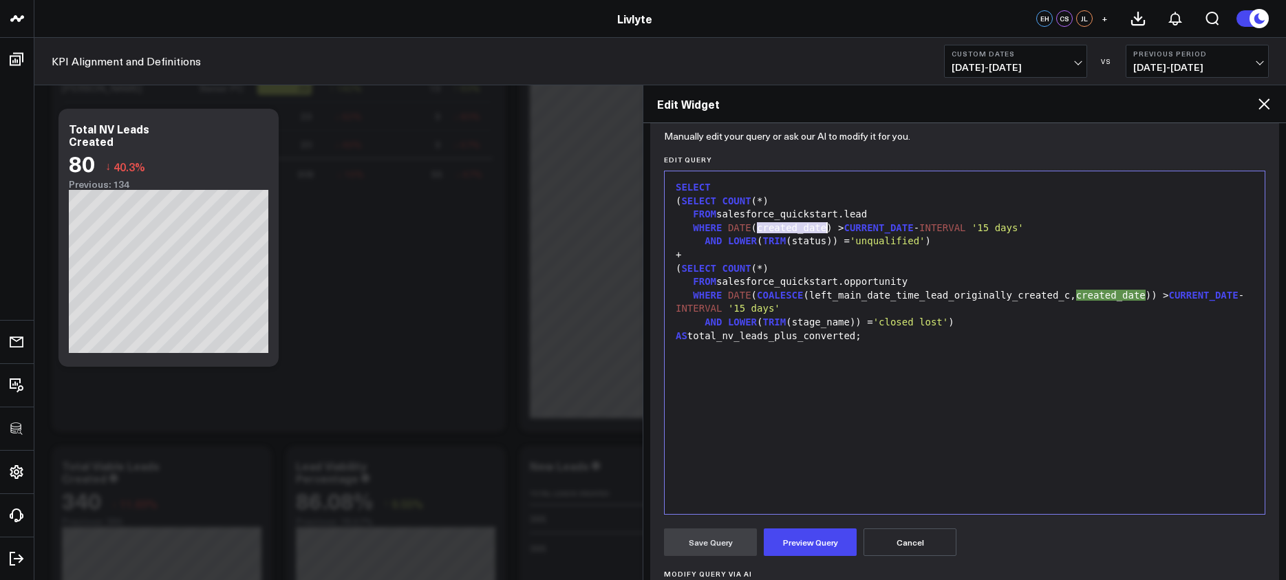
drag, startPoint x: 758, startPoint y: 229, endPoint x: 827, endPoint y: 232, distance: 68.9
click at [827, 232] on div "WHERE DATE (created_date) > CURRENT_DATE - INTERVAL '15 days'" at bounding box center [965, 229] width 586 height 14
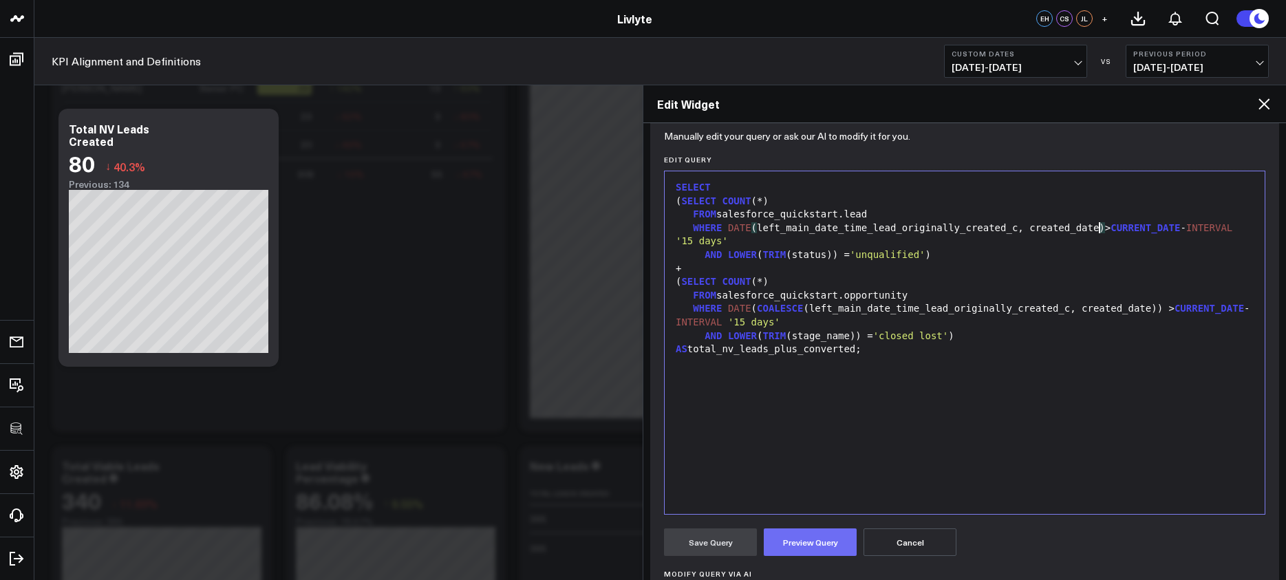
click at [847, 529] on button "Preview Query" at bounding box center [810, 543] width 93 height 28
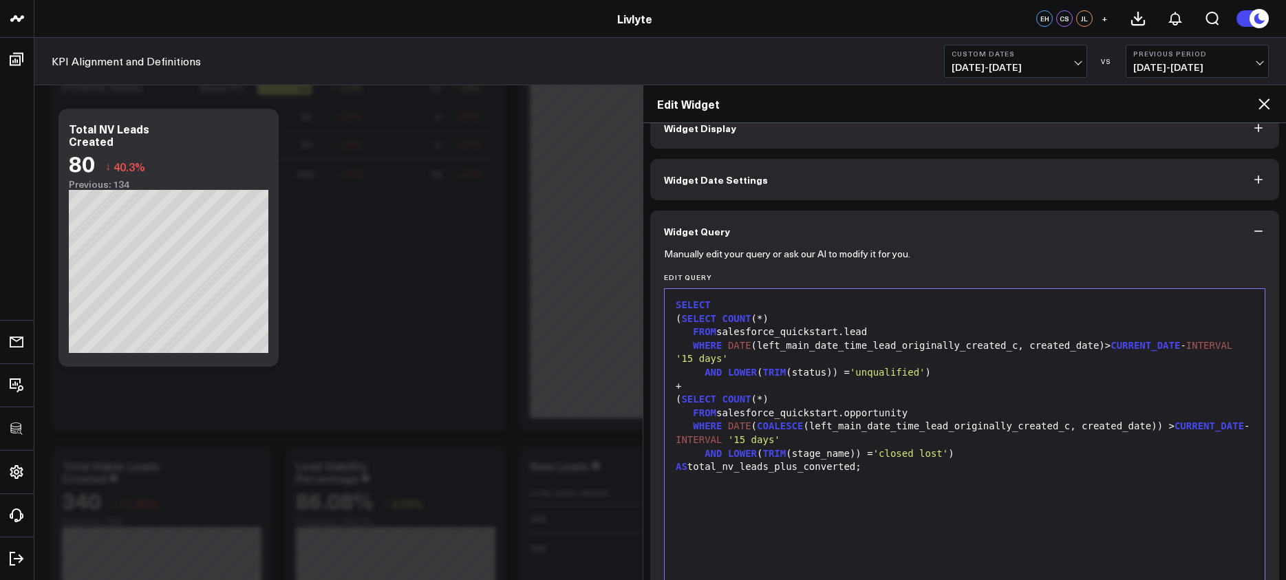
scroll to position [28, 0]
click at [781, 438] on span "'15 days'" at bounding box center [754, 438] width 52 height 11
click at [864, 425] on div "WHERE DATE ( COALESCE (left_main_date_time_lead_originally_created_c, created_d…" at bounding box center [965, 431] width 586 height 27
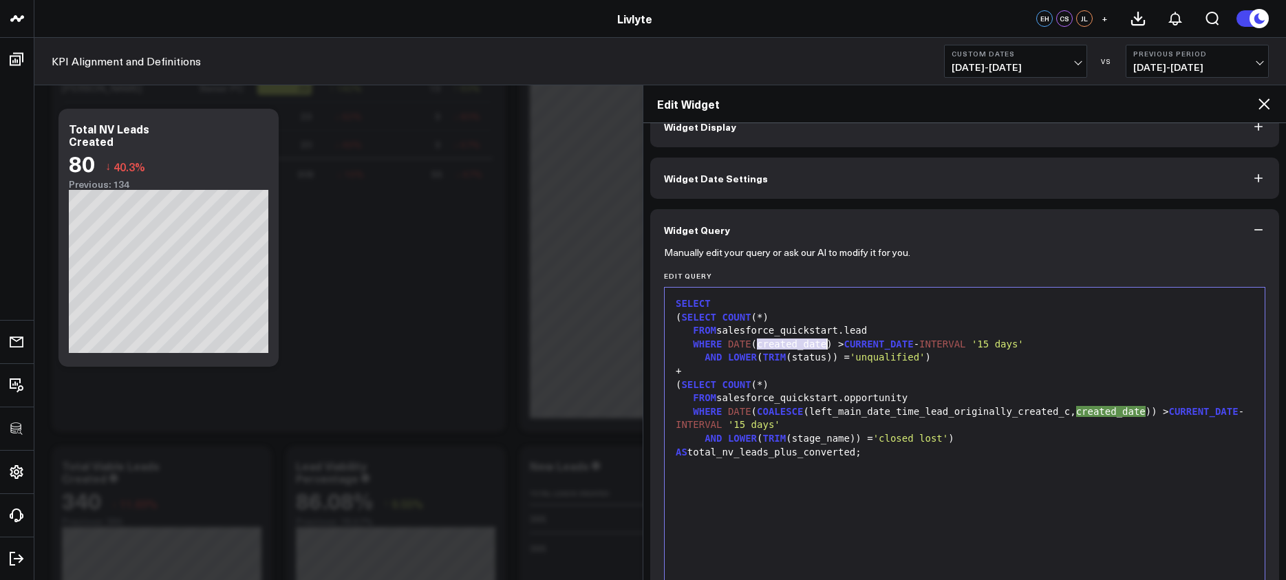
click at [861, 459] on div at bounding box center [965, 466] width 586 height 14
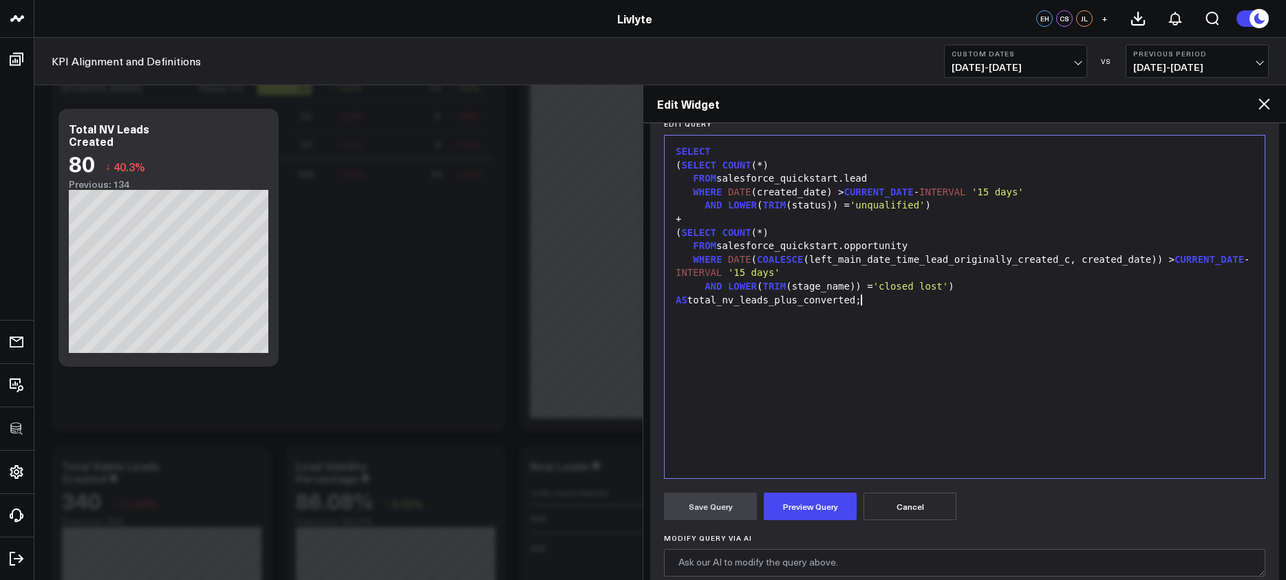
scroll to position [163, 0]
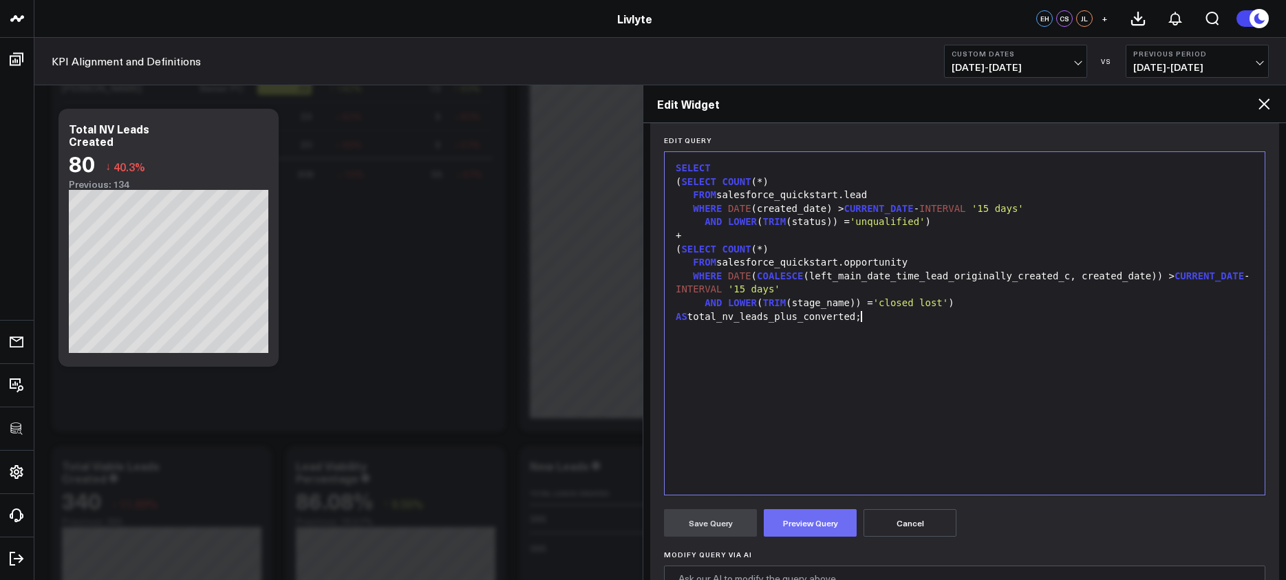
click at [796, 521] on button "Preview Query" at bounding box center [810, 523] width 93 height 28
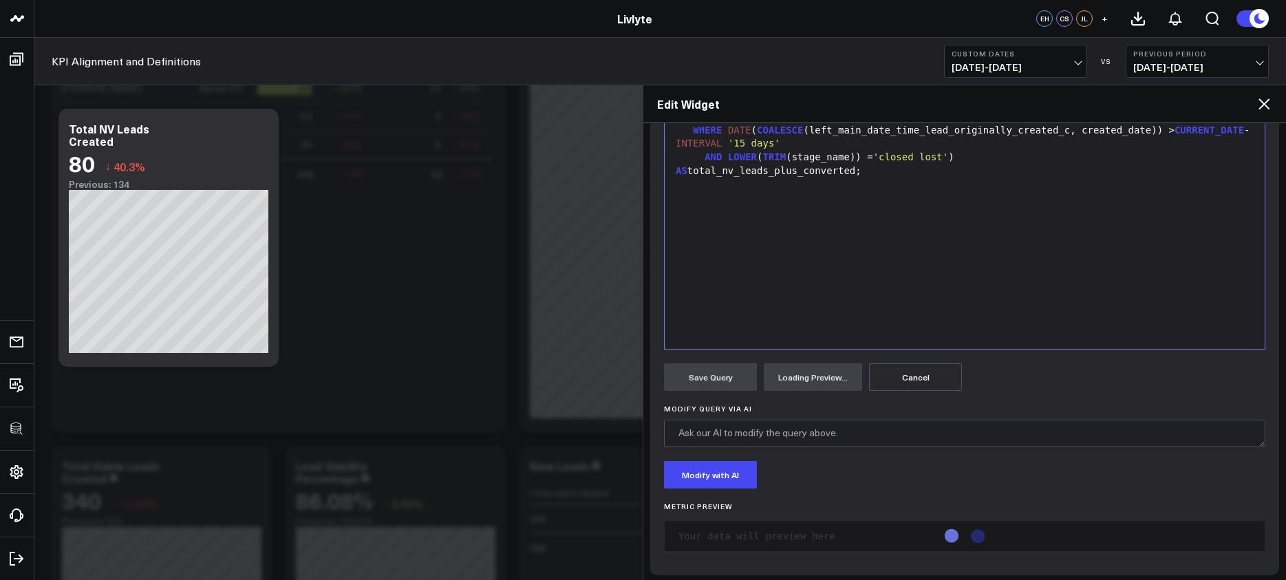
scroll to position [315, 0]
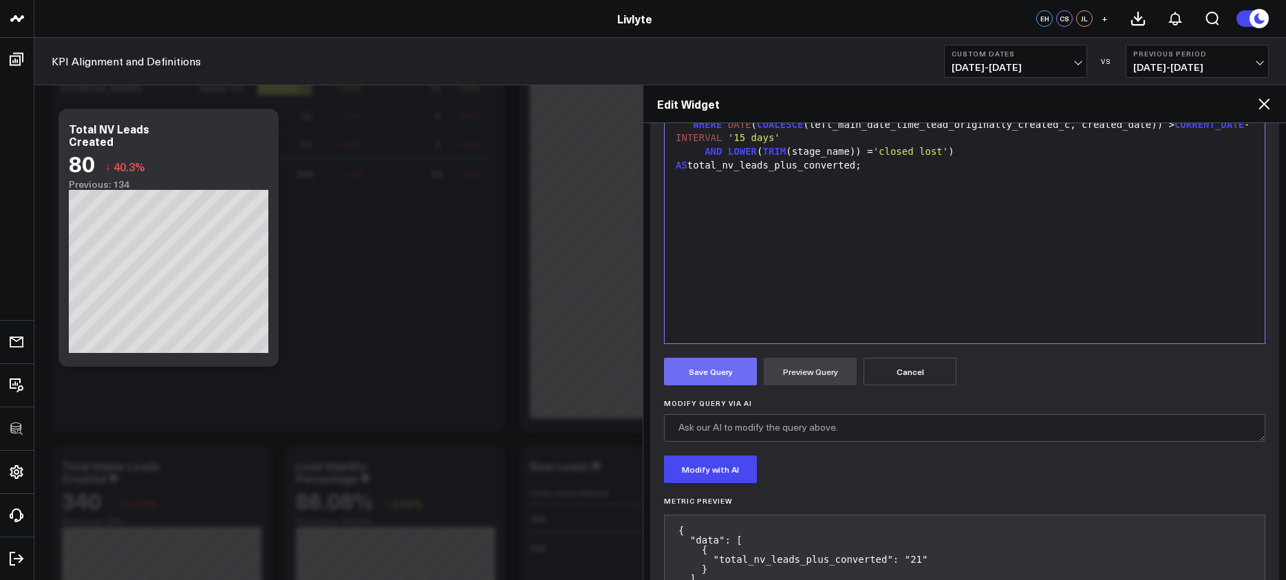
click at [721, 377] on button "Save Query" at bounding box center [710, 372] width 93 height 28
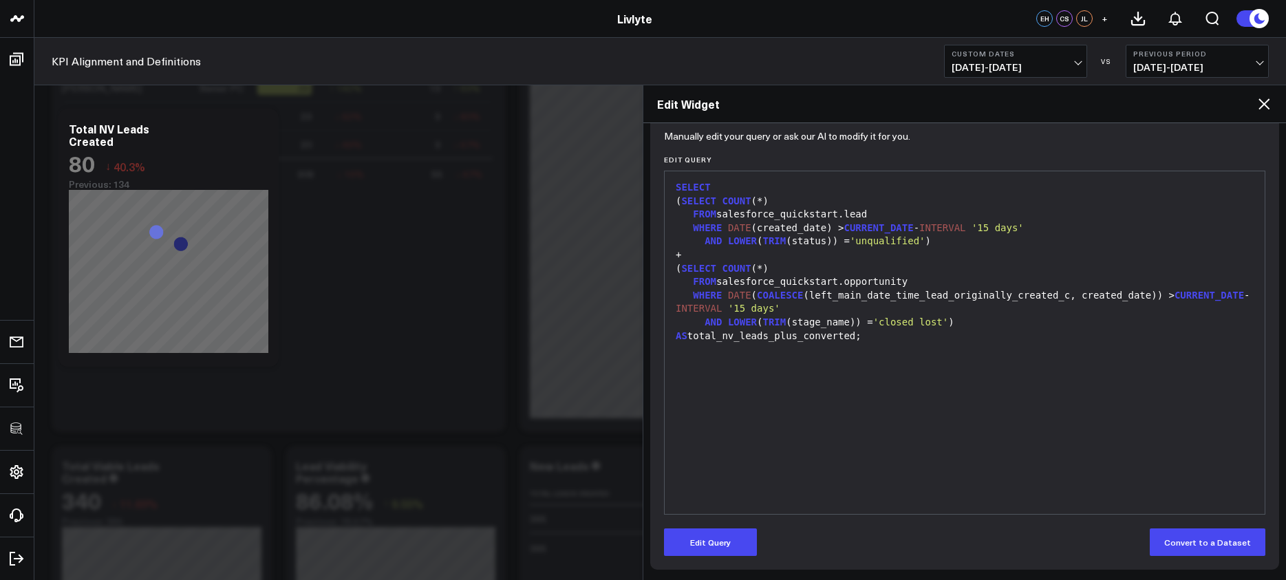
scroll to position [144, 0]
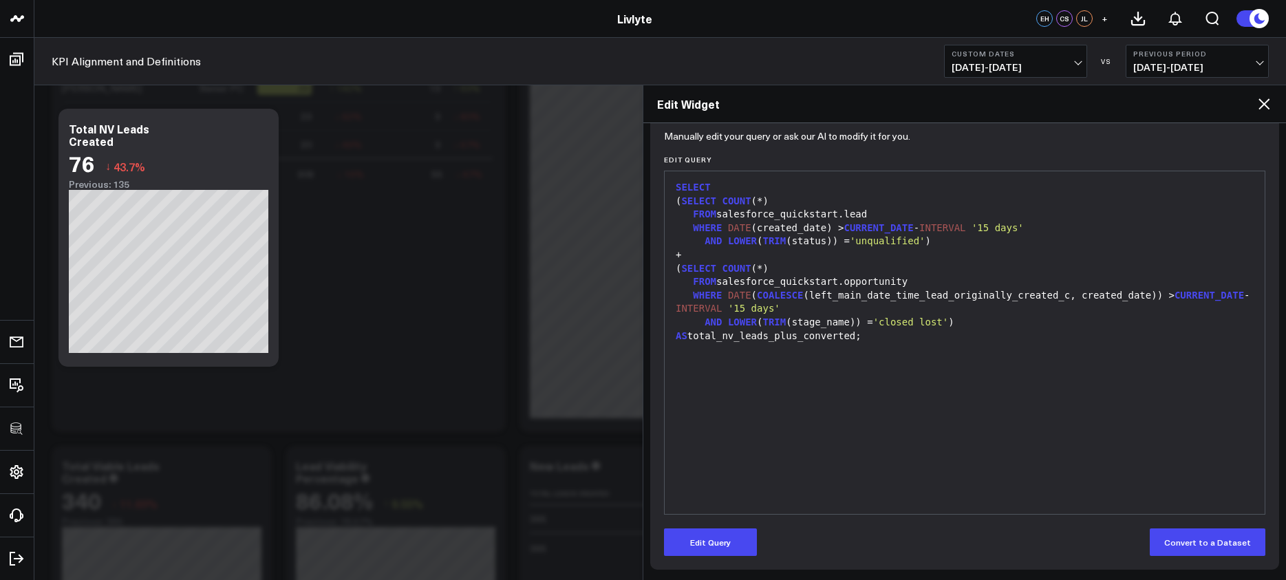
click at [1261, 104] on icon at bounding box center [1264, 104] width 17 height 17
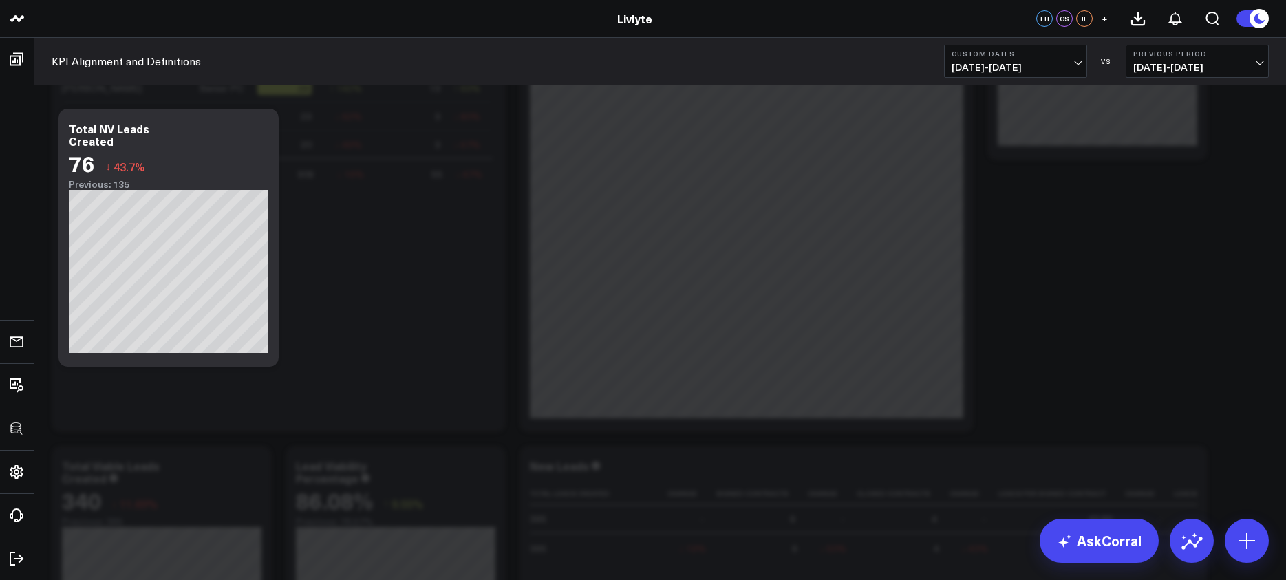
click at [1063, 63] on span "09/01/25 - 09/30/25" at bounding box center [1016, 67] width 128 height 11
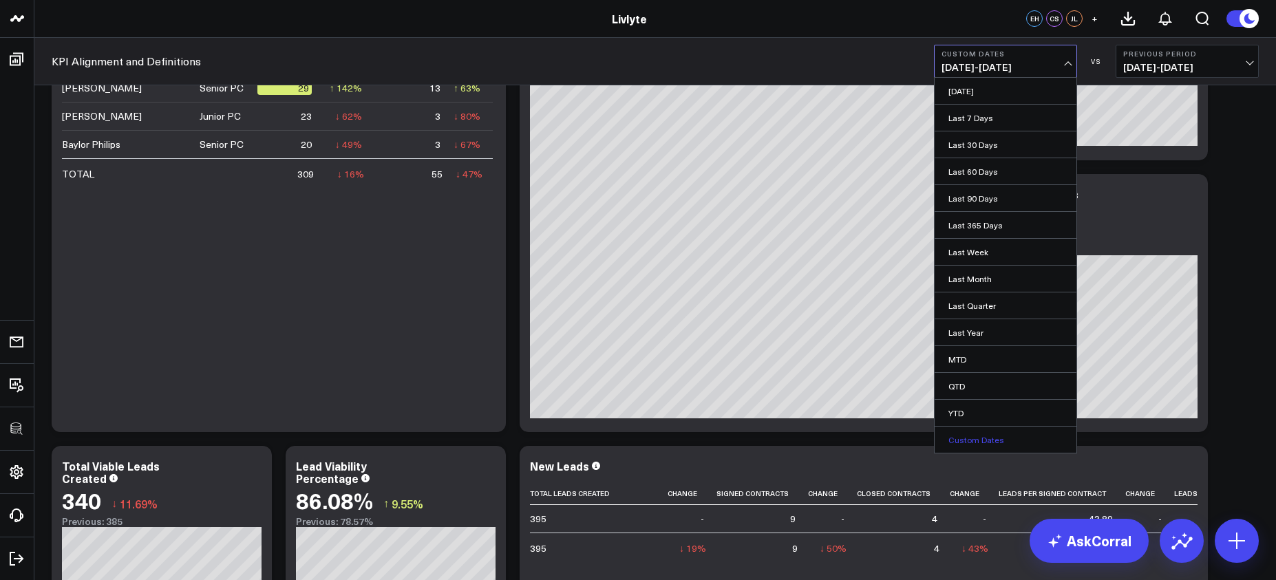
click at [1002, 434] on link "Custom Dates" at bounding box center [1006, 440] width 142 height 26
select select "9"
select select "2025"
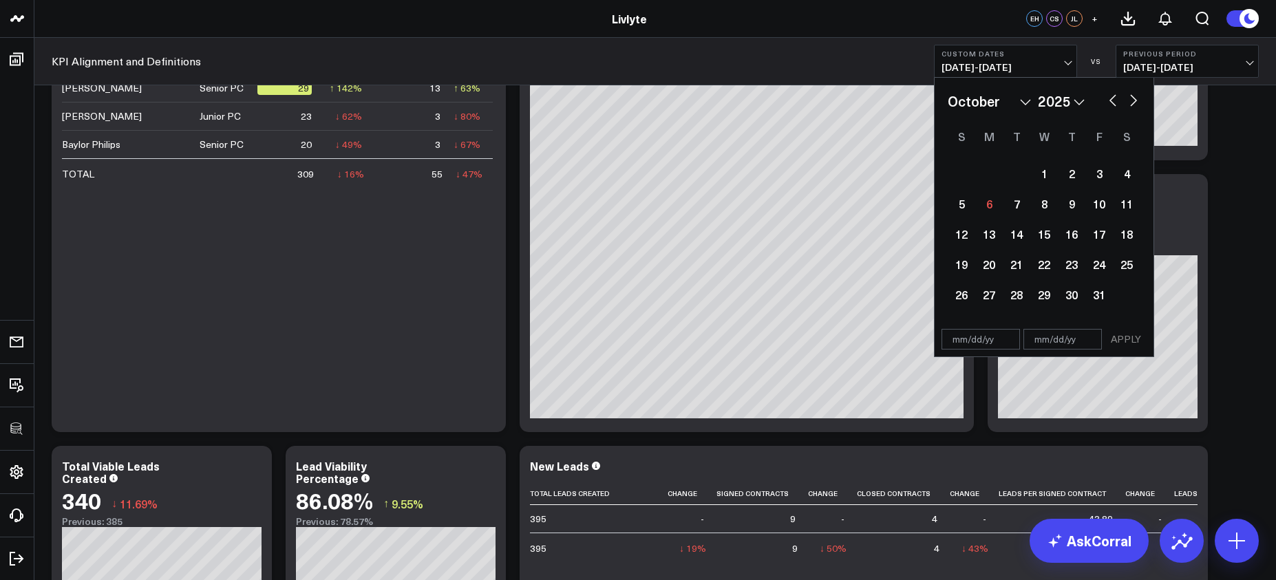
click at [1106, 97] on button "button" at bounding box center [1113, 99] width 14 height 17
select select "8"
select select "2025"
click at [1107, 97] on button "button" at bounding box center [1113, 99] width 14 height 17
select select "7"
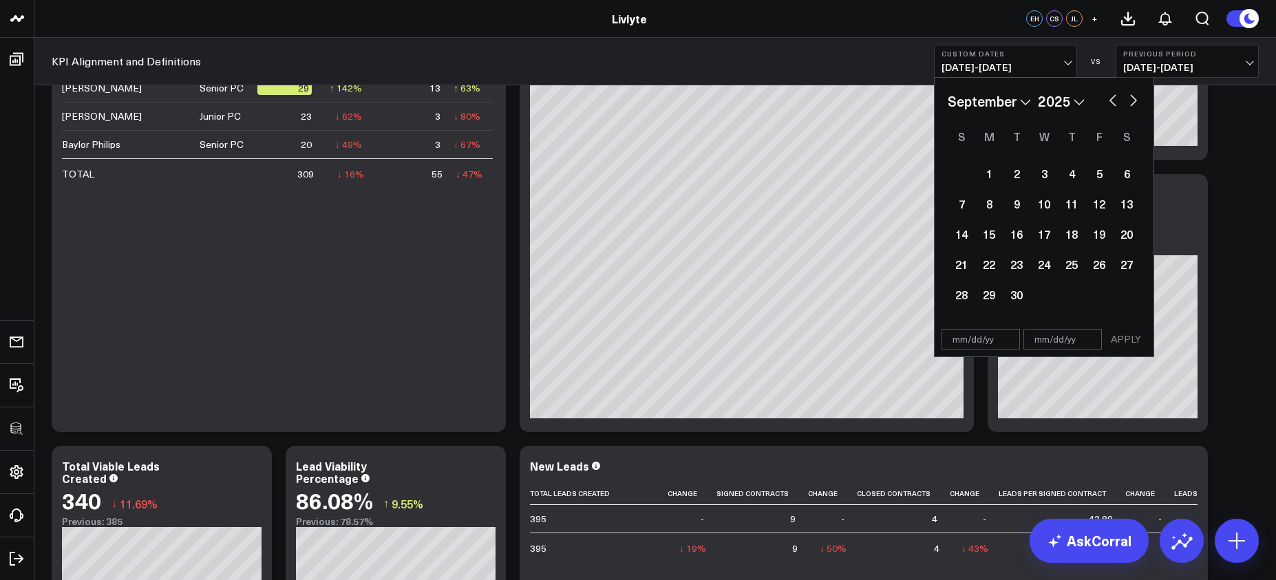
select select "2025"
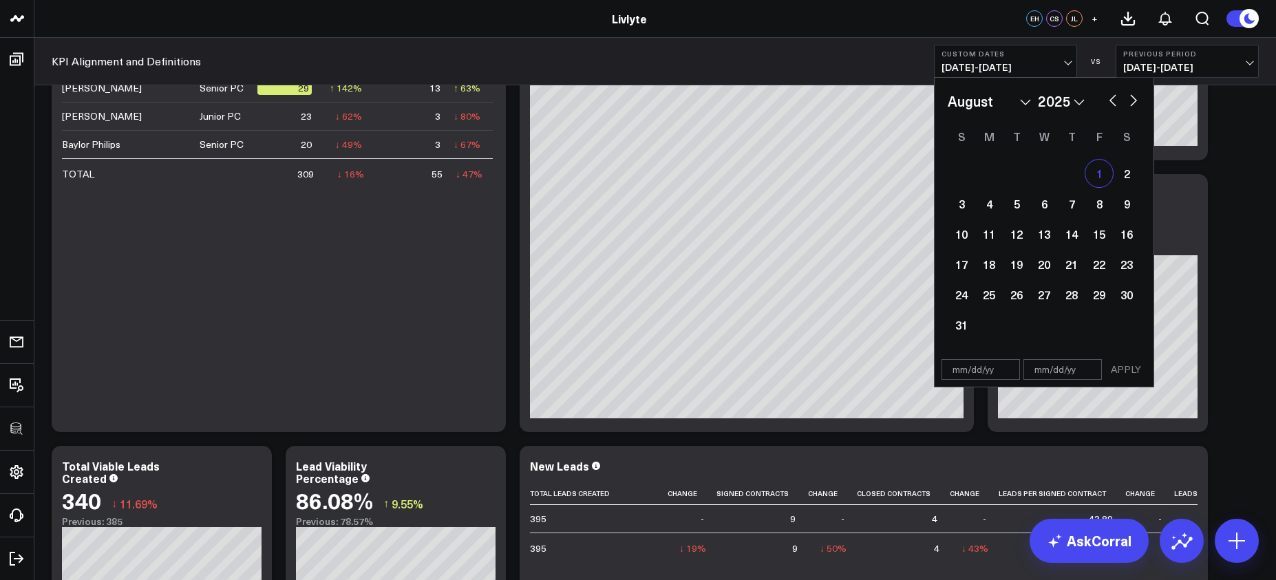
click at [1103, 170] on div "1" at bounding box center [1099, 174] width 28 height 28
type input "08/01/25"
select select "7"
select select "2025"
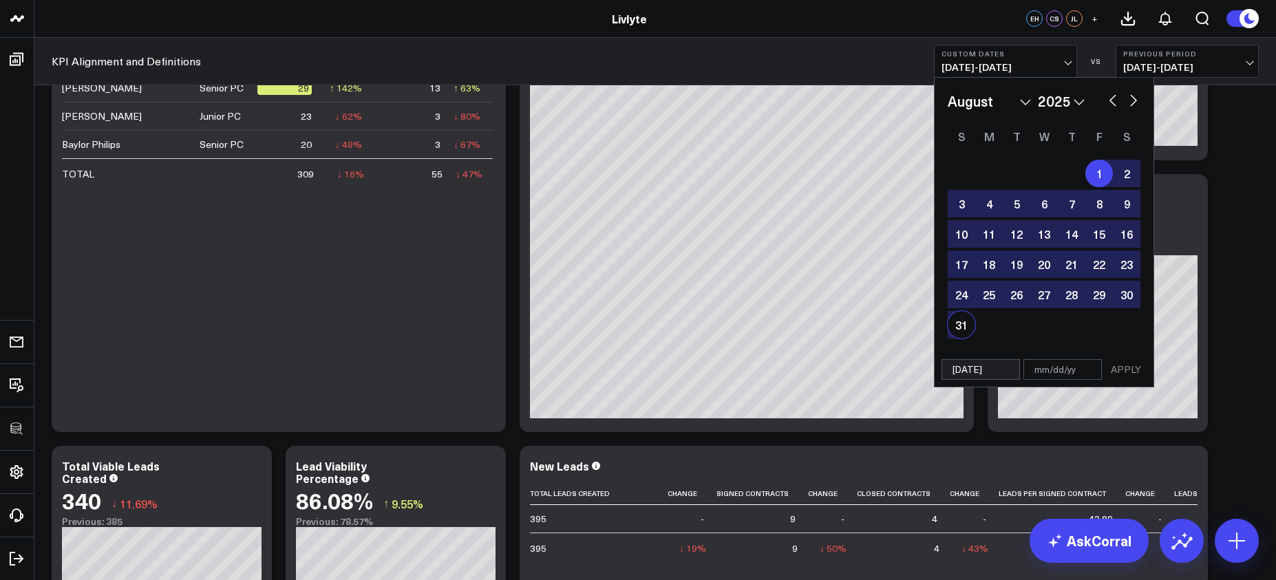
click at [970, 326] on div "31" at bounding box center [962, 325] width 28 height 28
type input "[DATE]"
select select "7"
select select "2025"
click at [1105, 367] on button "APPLY" at bounding box center [1125, 369] width 41 height 21
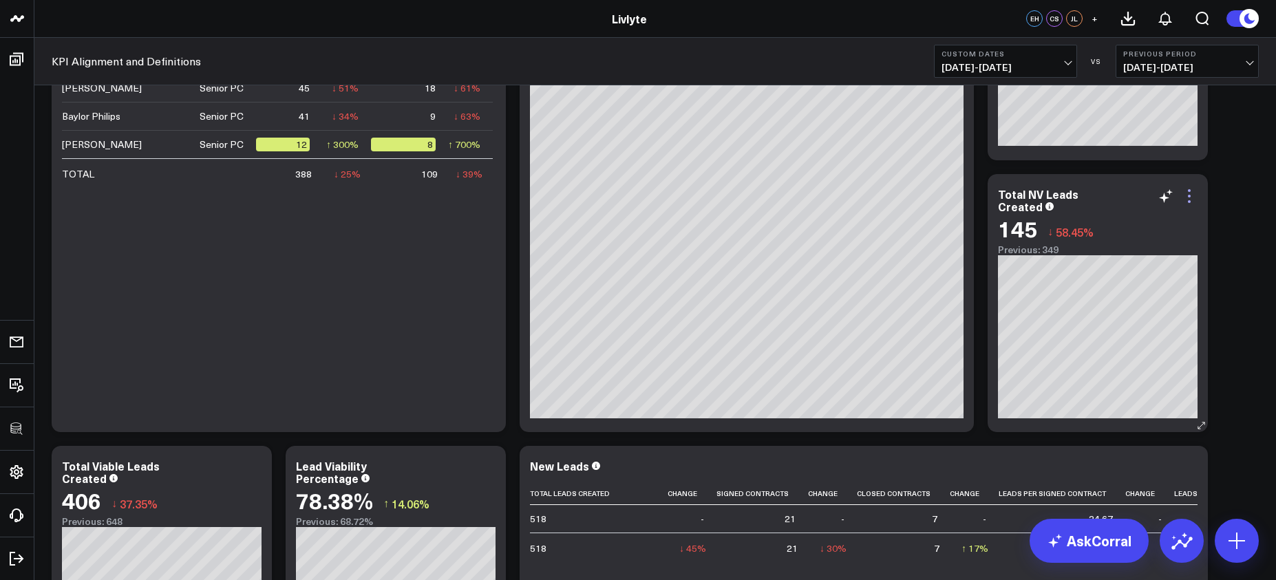
click at [1189, 193] on icon at bounding box center [1189, 196] width 17 height 17
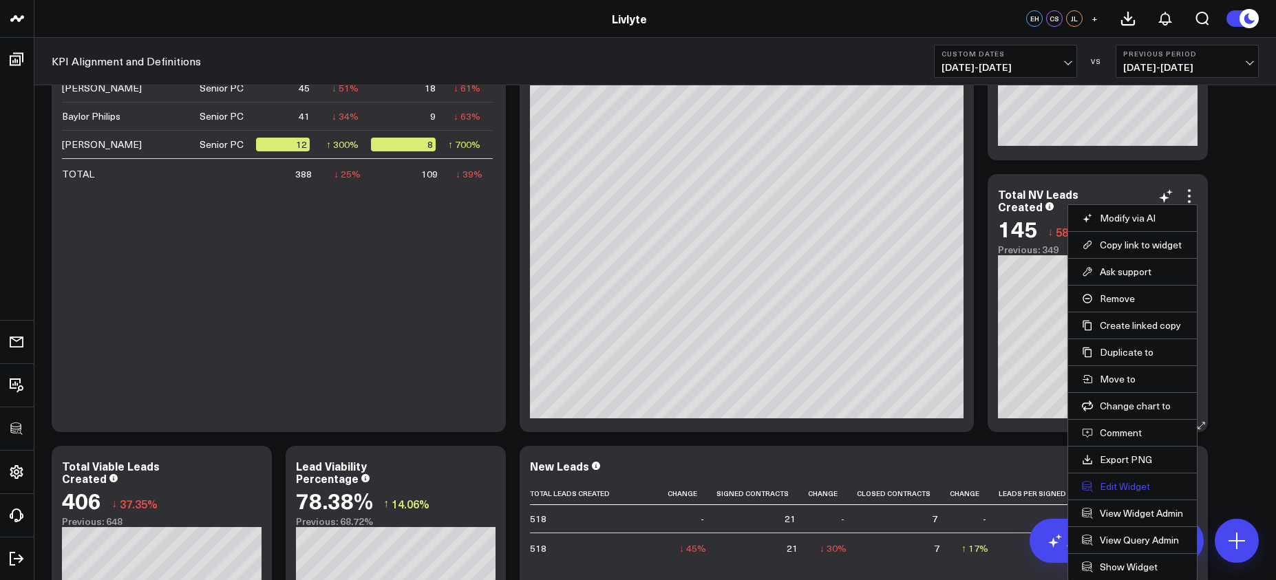
click at [1131, 485] on button "Edit Widget" at bounding box center [1132, 486] width 101 height 12
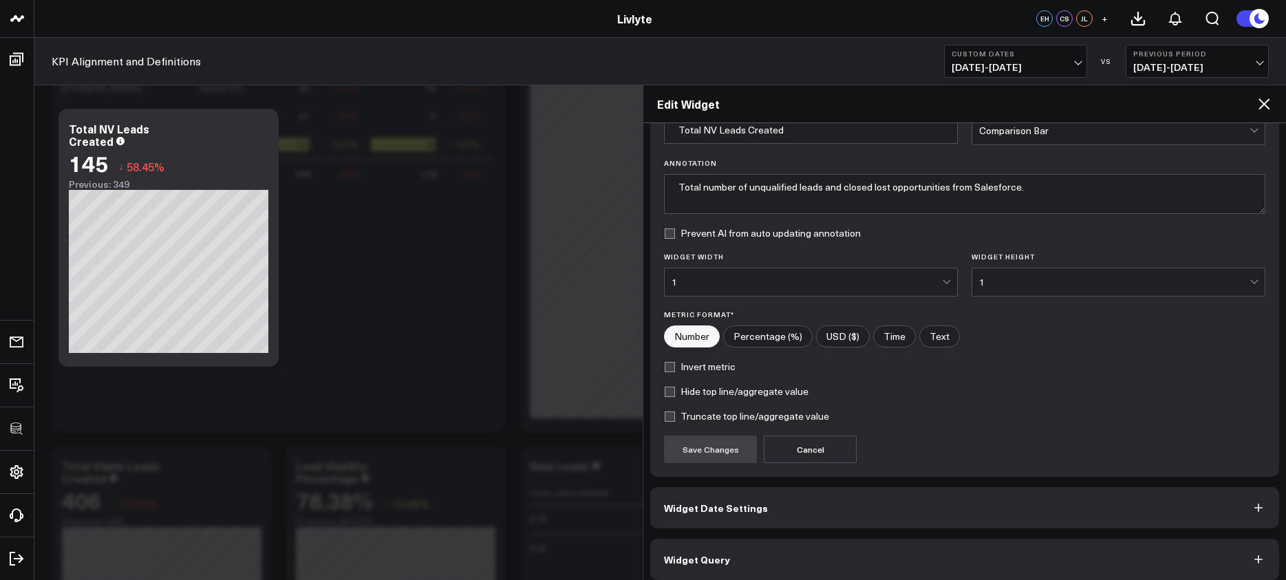
scroll to position [84, 0]
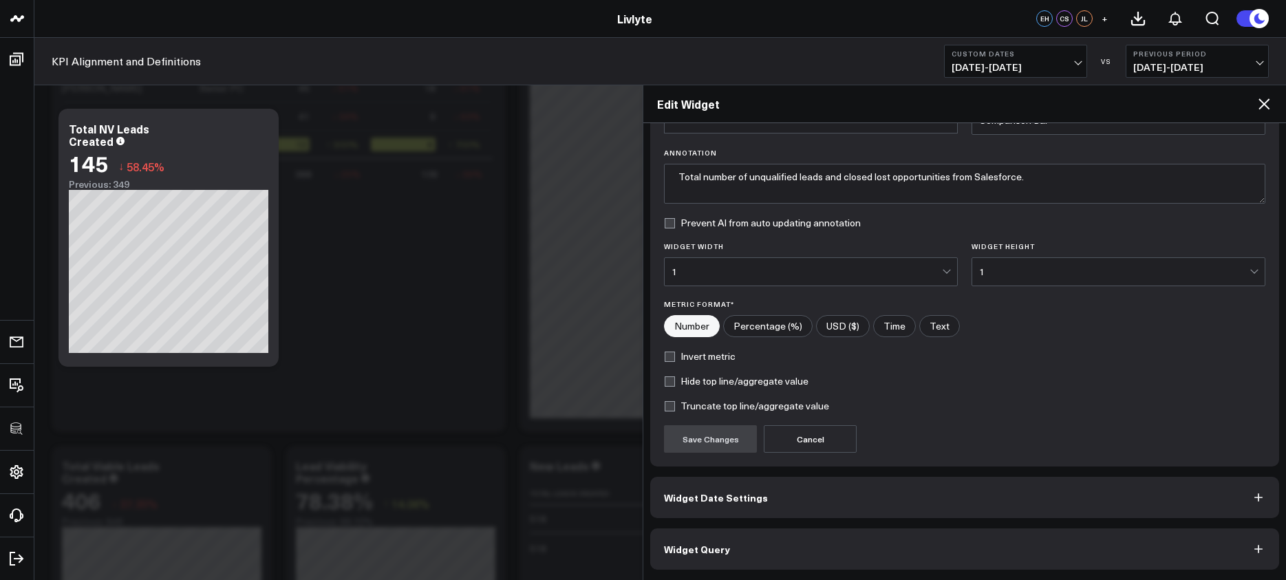
click at [995, 533] on button "Widget Query" at bounding box center [964, 549] width 629 height 41
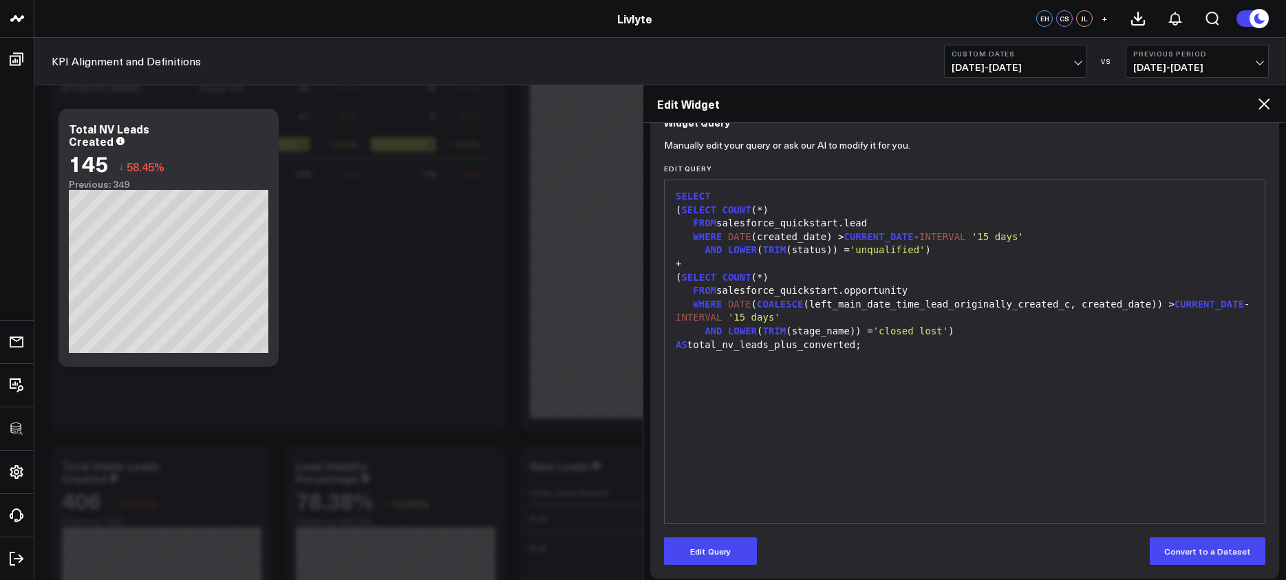
scroll to position [144, 0]
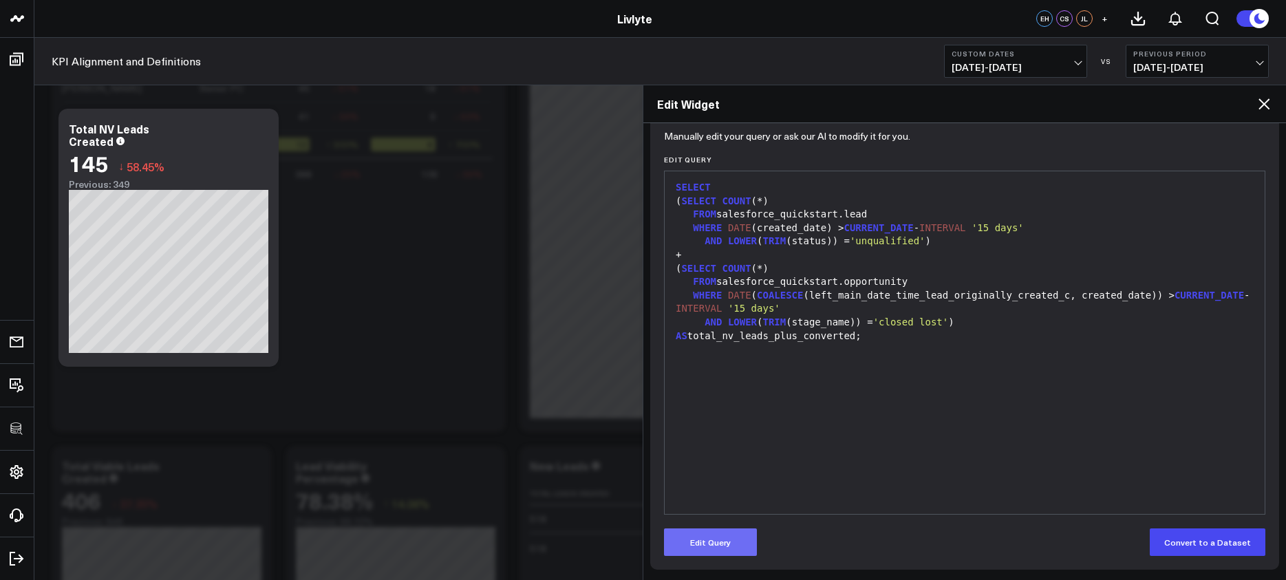
click at [727, 550] on button "Edit Query" at bounding box center [710, 543] width 93 height 28
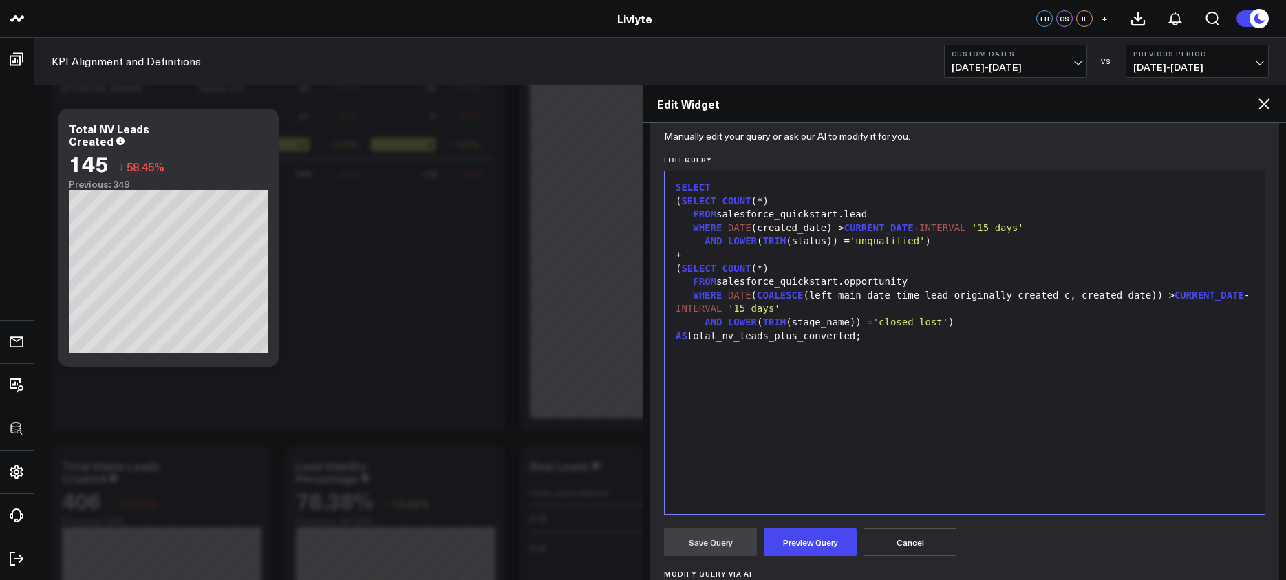
click at [1262, 108] on icon at bounding box center [1264, 104] width 17 height 17
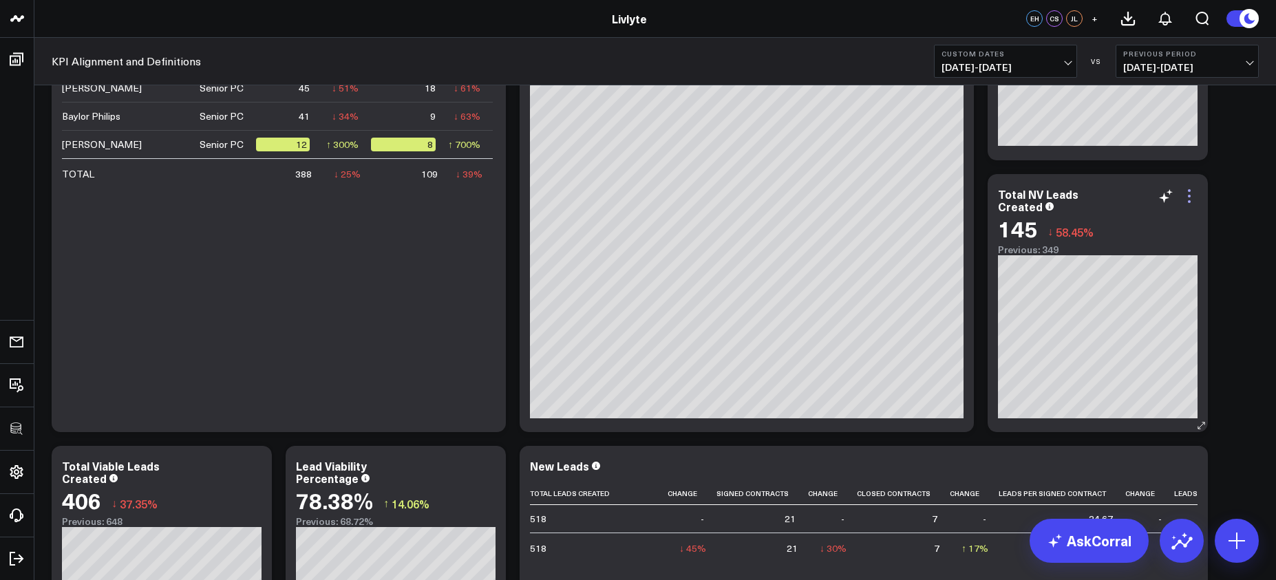
click at [1187, 193] on icon at bounding box center [1189, 196] width 17 height 17
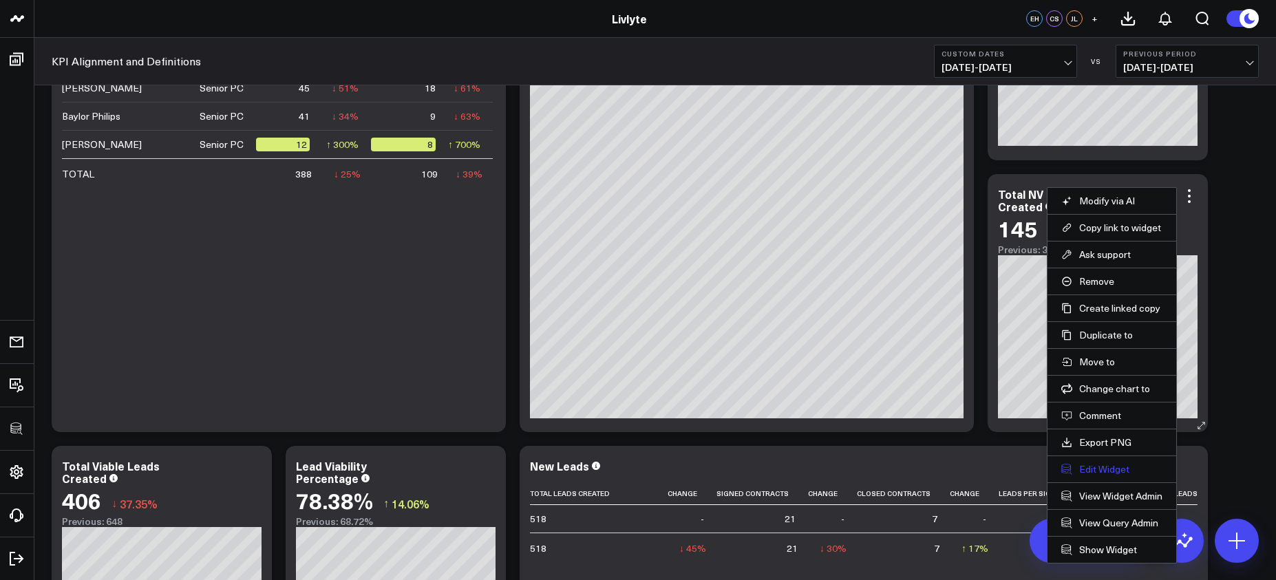
click at [1118, 471] on button "Edit Widget" at bounding box center [1111, 469] width 101 height 12
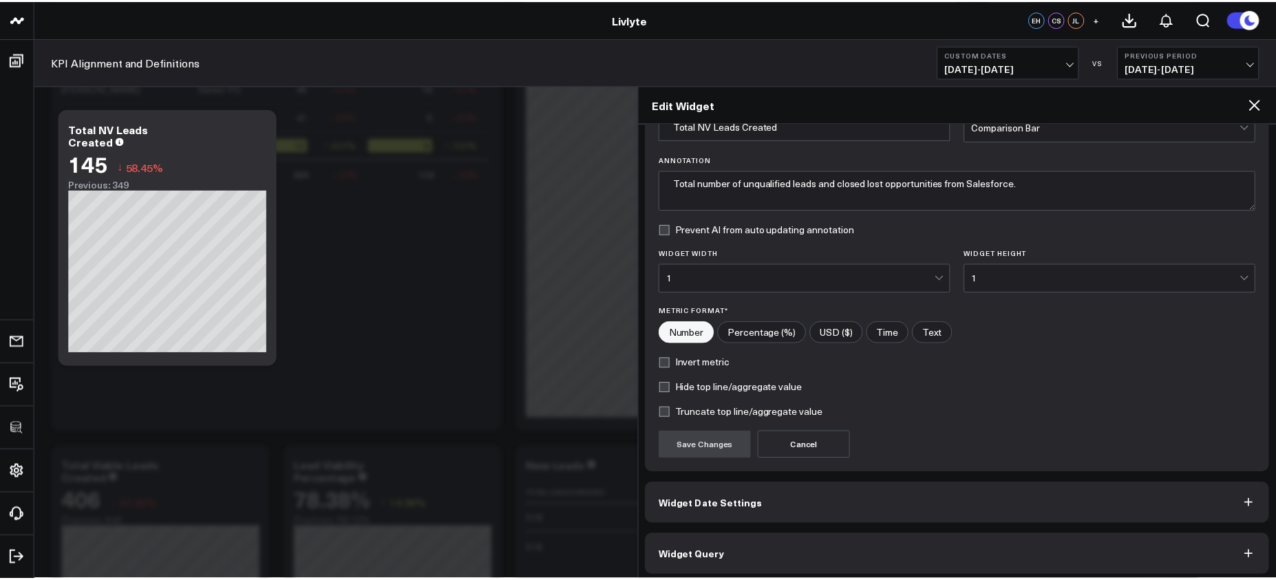
scroll to position [84, 0]
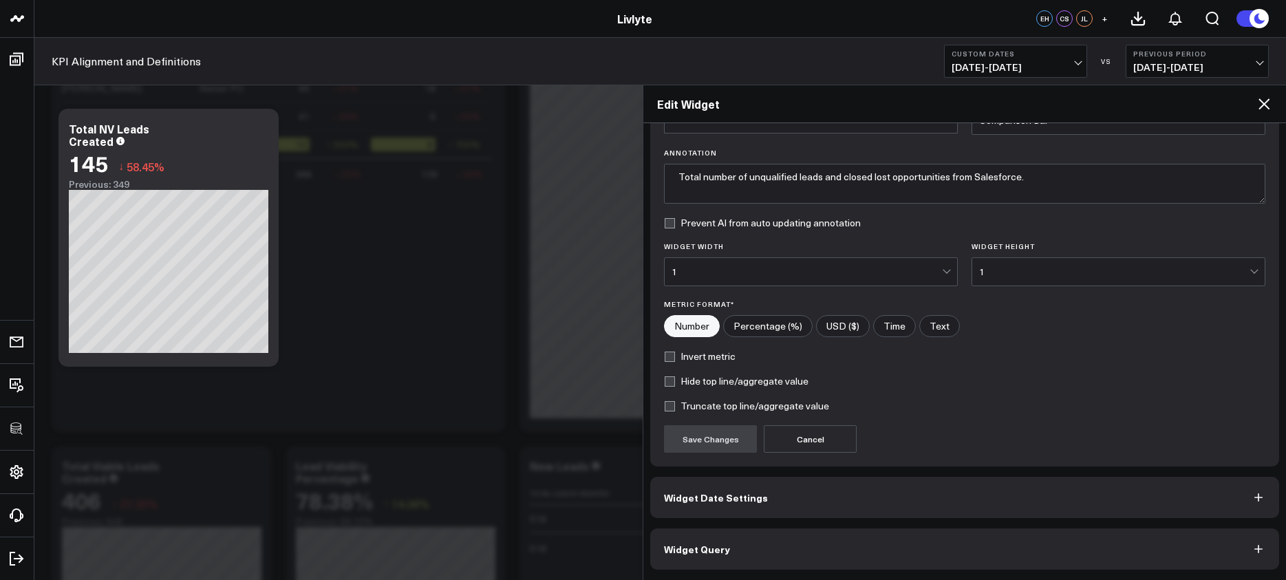
click at [1092, 560] on button "Widget Query" at bounding box center [964, 549] width 629 height 41
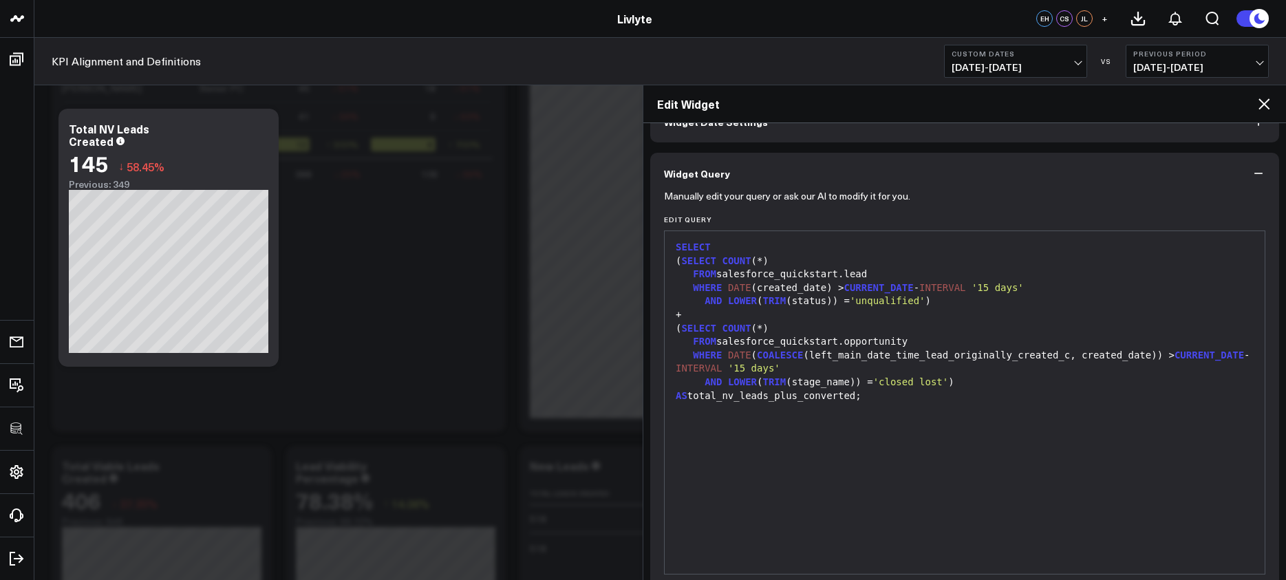
click at [1024, 67] on span "08/01/25 - 08/31/25" at bounding box center [1016, 67] width 128 height 11
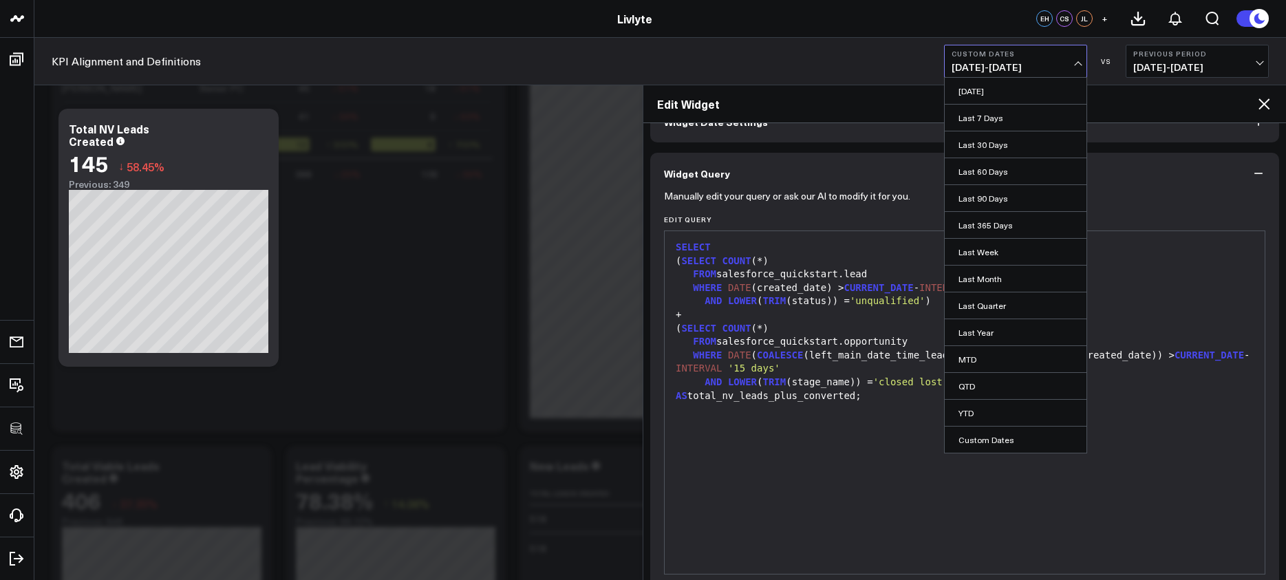
click at [1274, 103] on div "Edit Widget" at bounding box center [965, 104] width 643 height 38
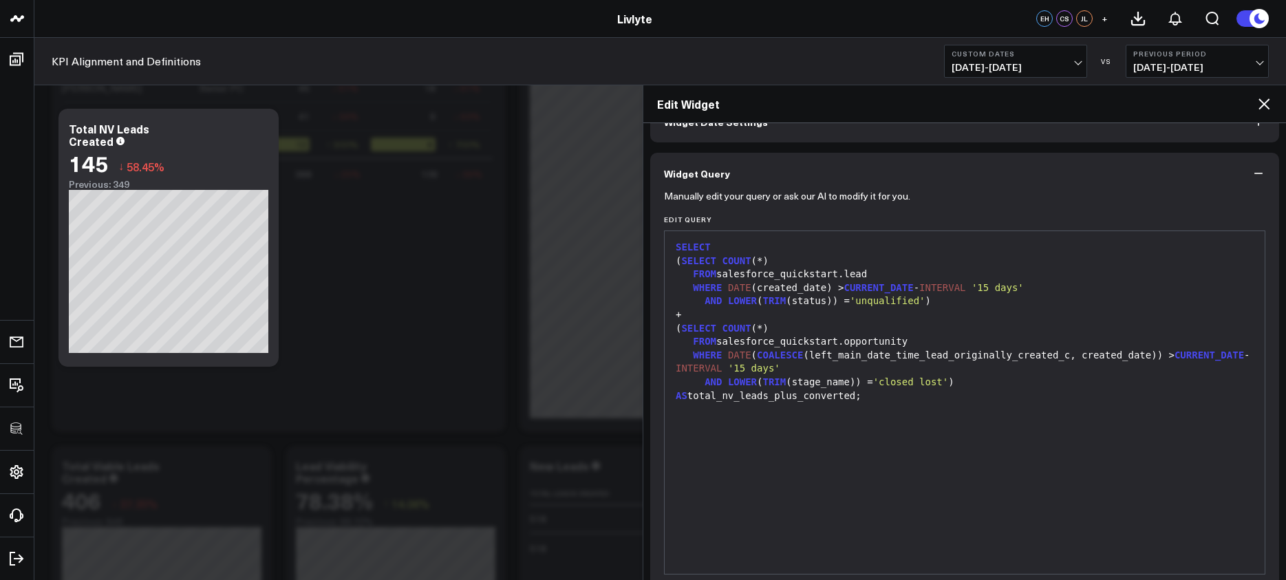
click at [1265, 107] on icon at bounding box center [1264, 104] width 17 height 17
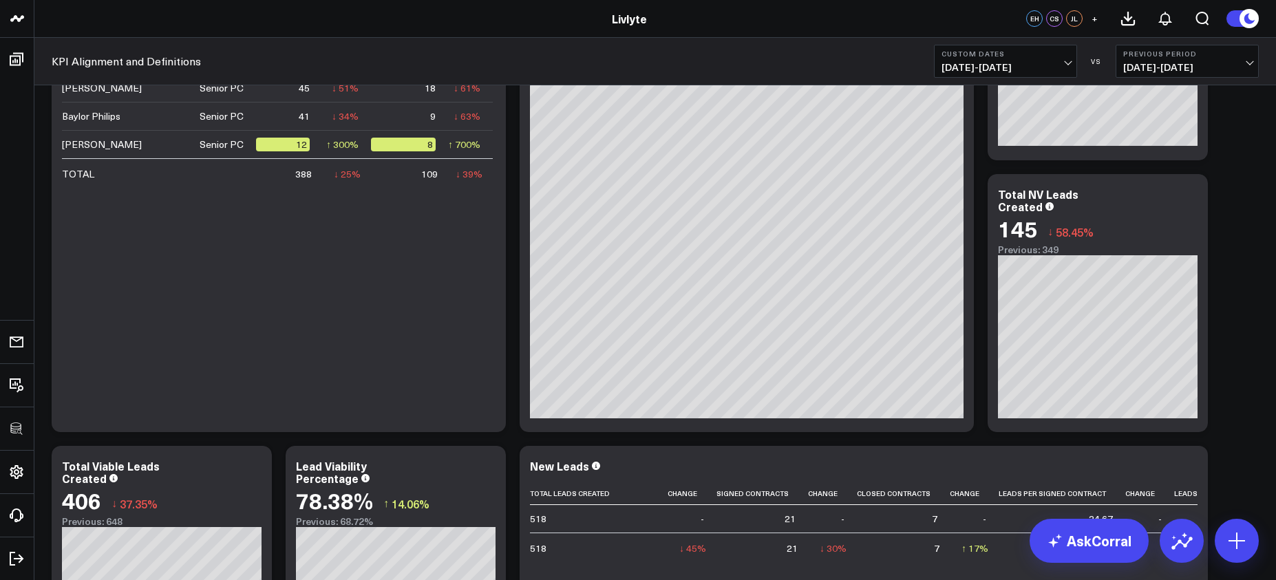
click at [1036, 67] on span "08/01/25 - 08/31/25" at bounding box center [1006, 67] width 128 height 11
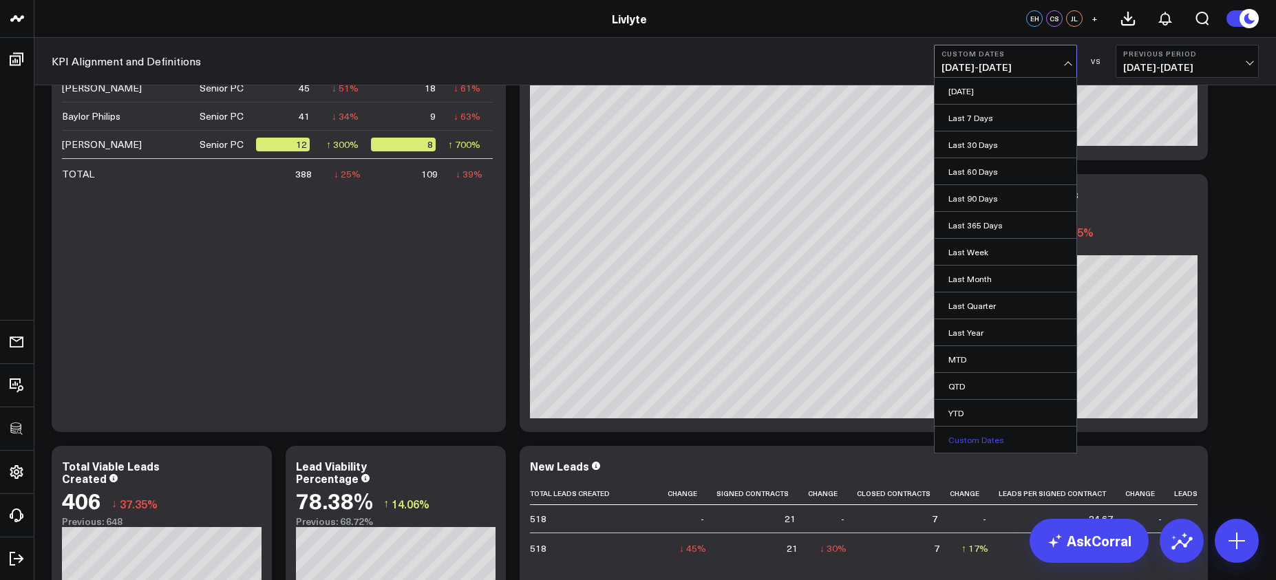
click at [999, 442] on link "Custom Dates" at bounding box center [1006, 440] width 142 height 26
select select "9"
select select "2025"
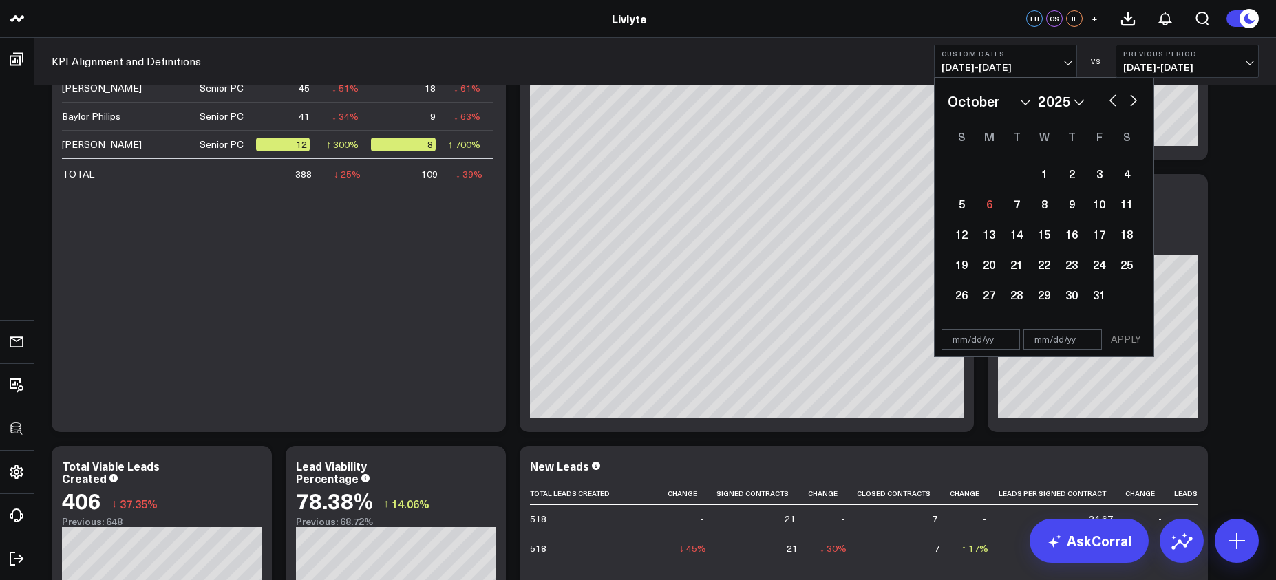
click at [1108, 101] on button "button" at bounding box center [1113, 99] width 14 height 17
select select "8"
select select "2025"
click at [997, 177] on div "1" at bounding box center [989, 174] width 28 height 28
type input "09/01/25"
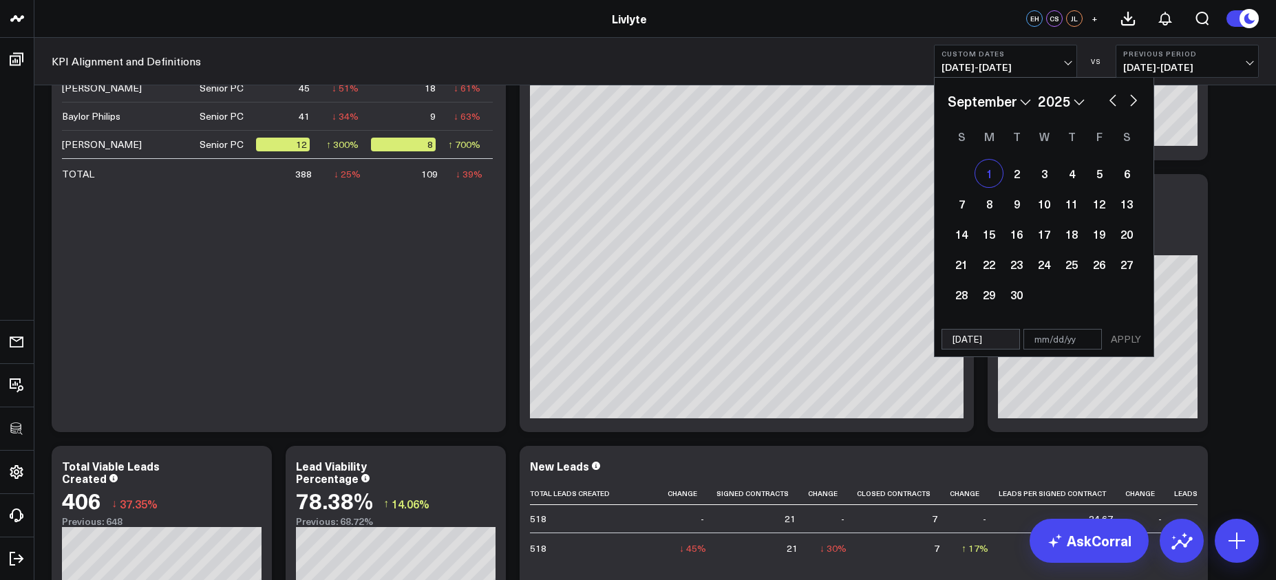
select select "8"
select select "2025"
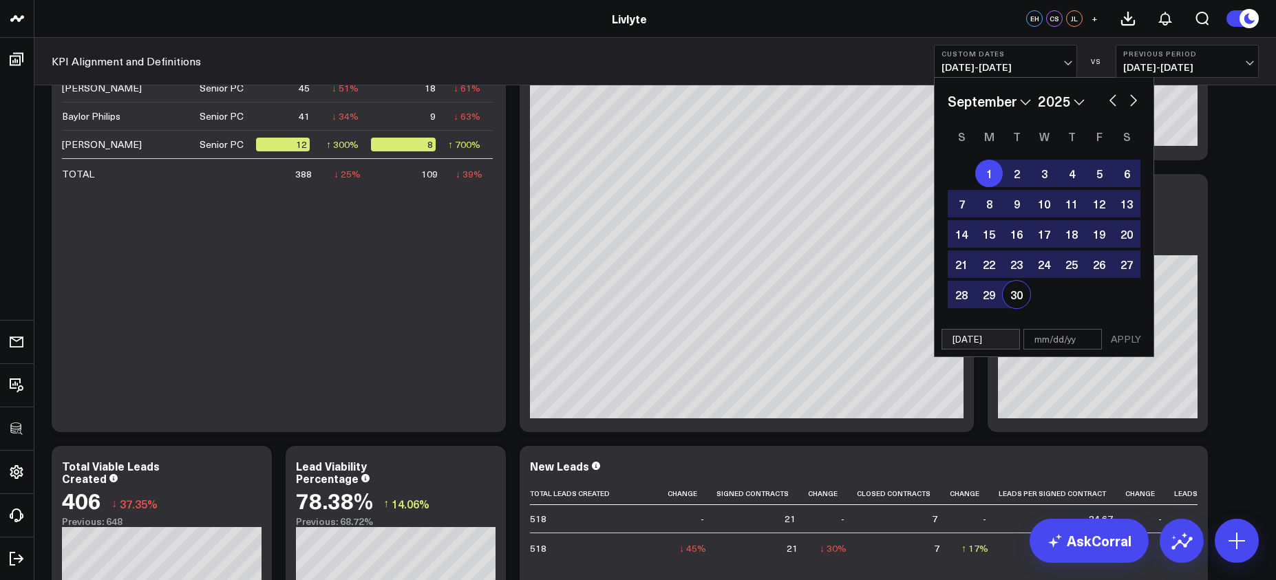
click at [1025, 294] on div "30" at bounding box center [1017, 295] width 28 height 28
type input "09/30/25"
select select "8"
select select "2025"
click at [1115, 329] on button "APPLY" at bounding box center [1125, 339] width 41 height 21
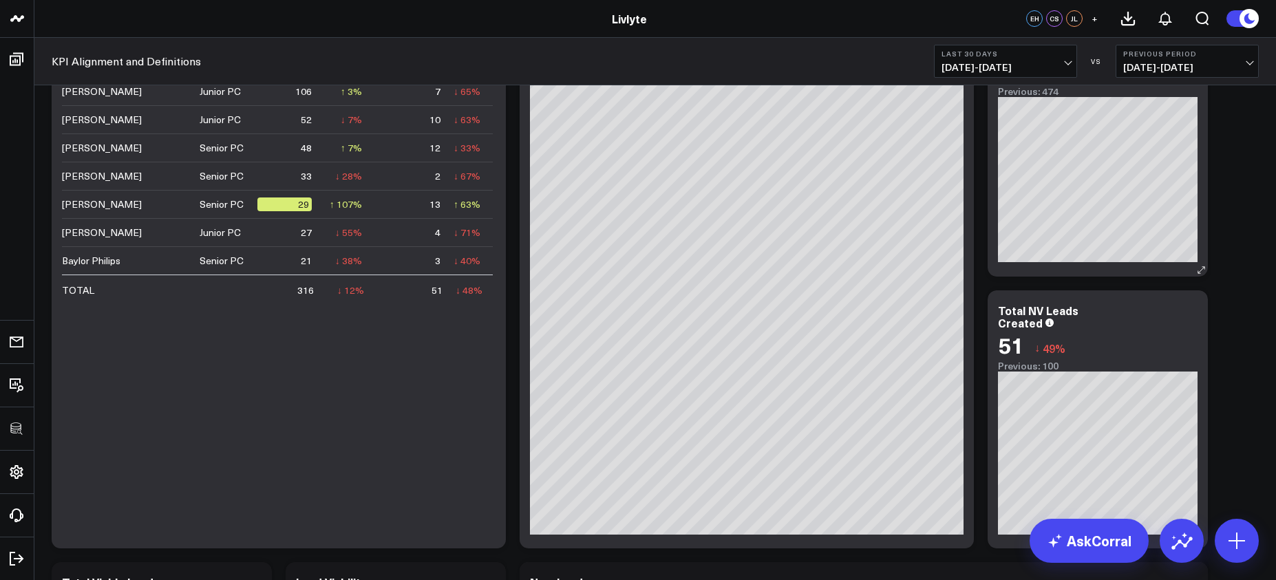
scroll to position [993, 0]
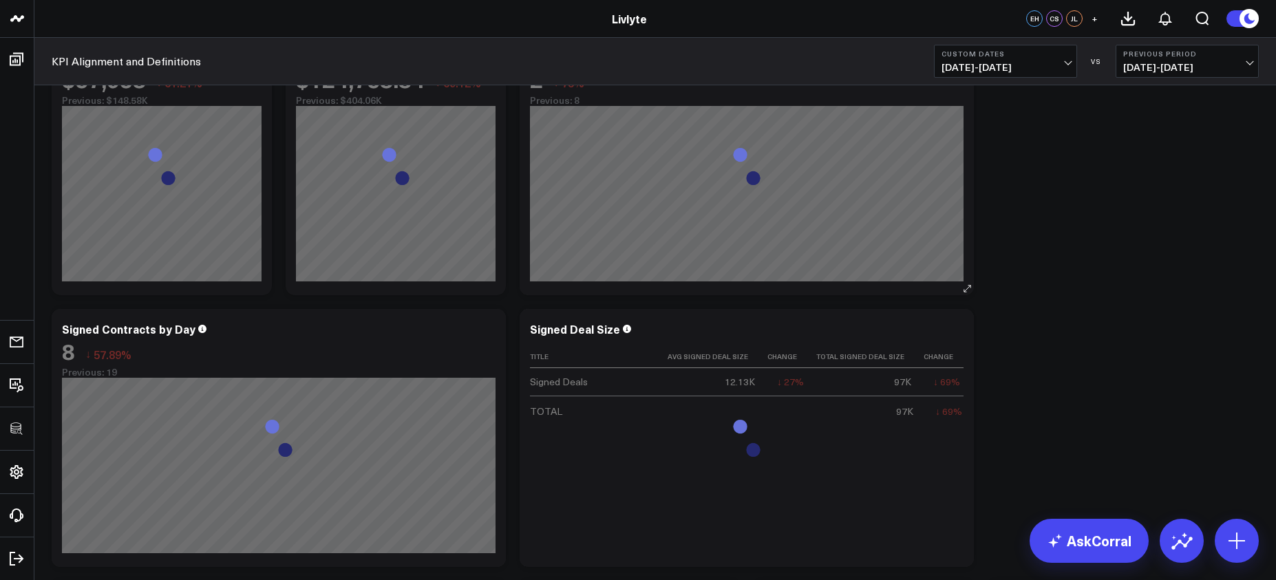
scroll to position [92, 0]
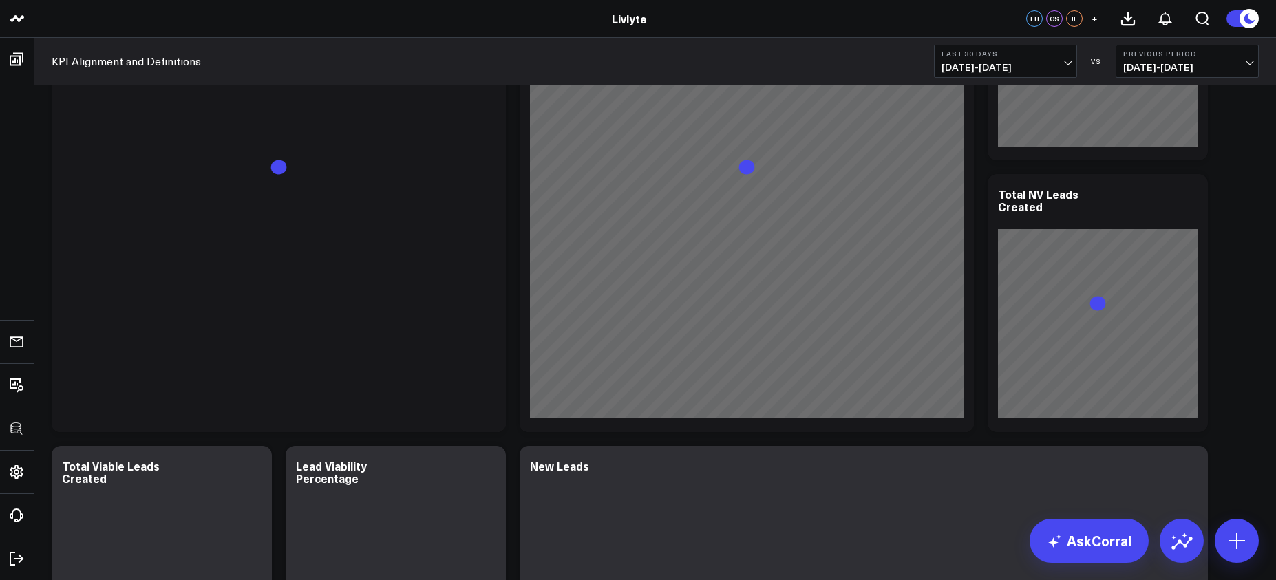
scroll to position [1154, 0]
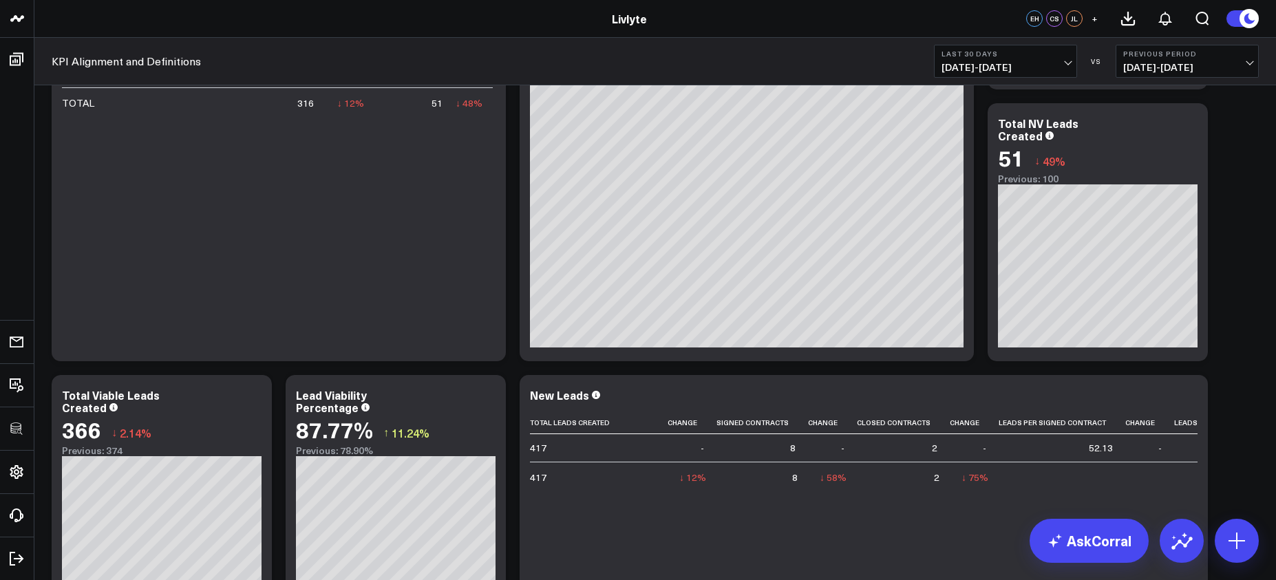
click at [1020, 54] on b "Last 30 Days" at bounding box center [1006, 54] width 128 height 8
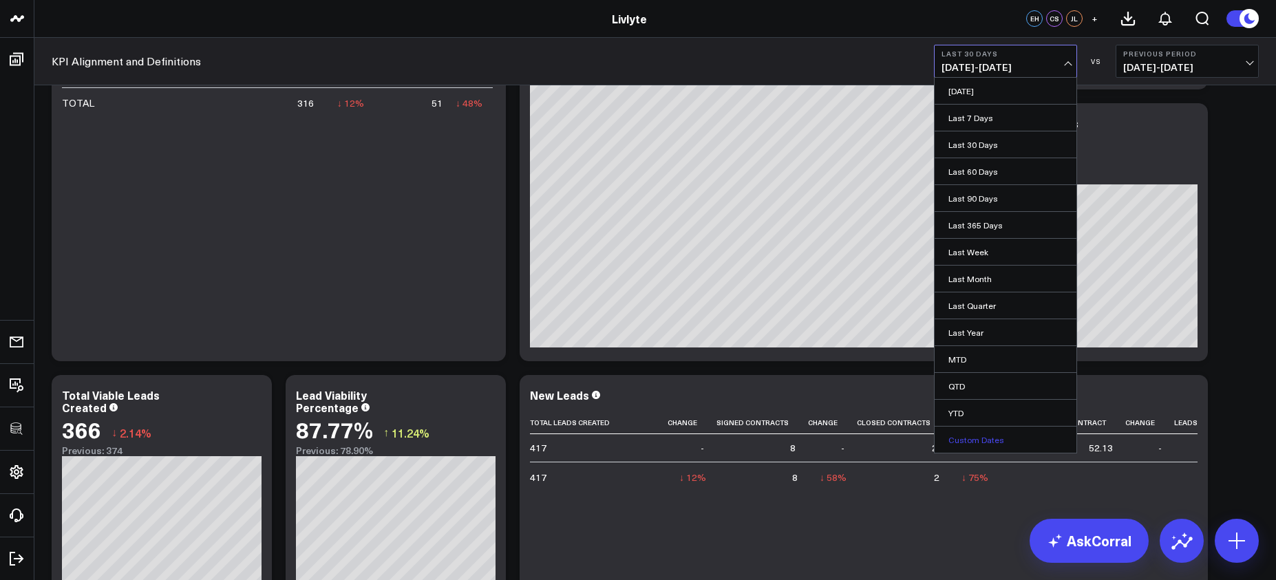
click at [990, 445] on link "Custom Dates" at bounding box center [1006, 440] width 142 height 26
select select "9"
select select "2025"
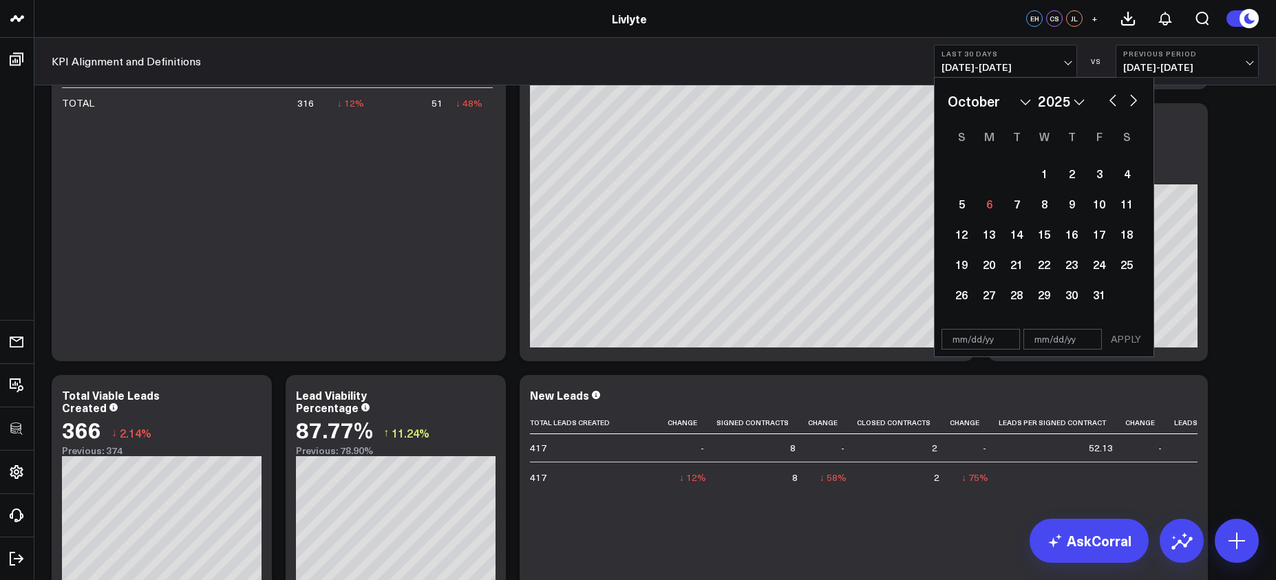
click at [1109, 98] on button "button" at bounding box center [1113, 99] width 14 height 17
select select "8"
select select "2025"
click at [991, 171] on div "1" at bounding box center [989, 174] width 28 height 28
type input "[DATE]"
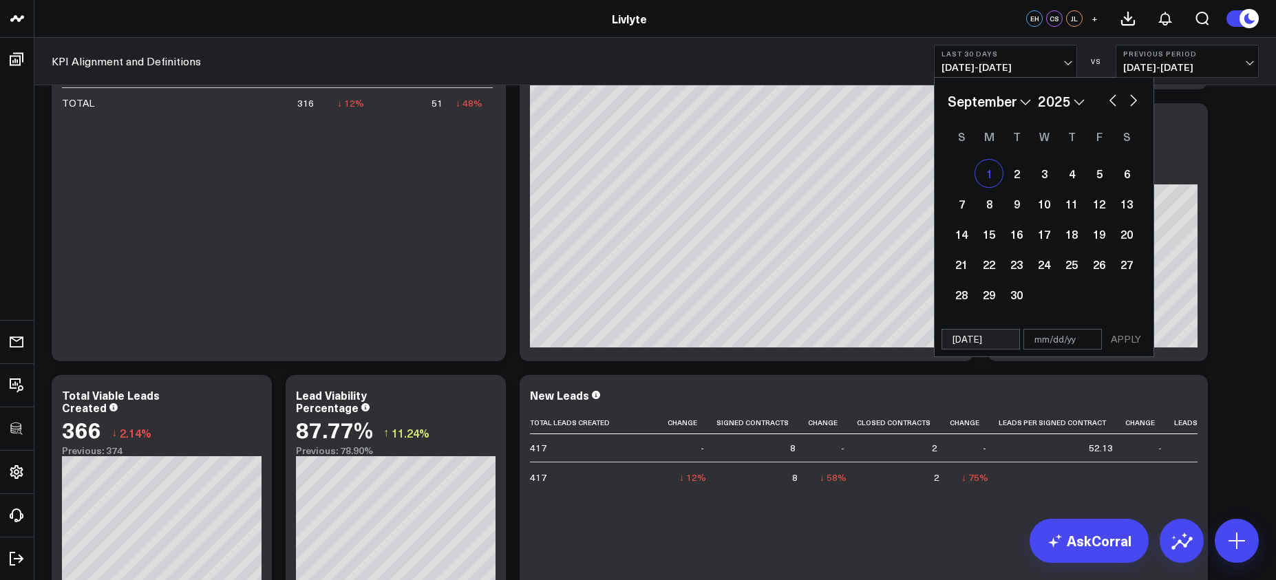
select select "8"
select select "2025"
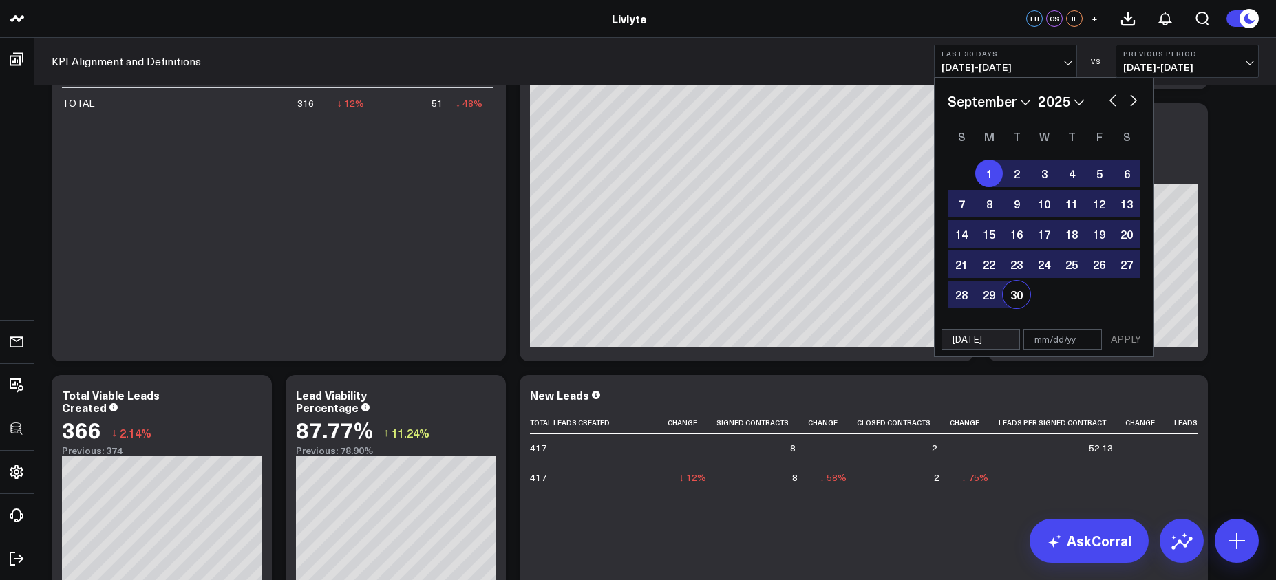
click at [1027, 295] on div "30" at bounding box center [1017, 295] width 28 height 28
type input "[DATE]"
select select "8"
select select "2025"
click at [1132, 343] on button "APPLY" at bounding box center [1125, 339] width 41 height 21
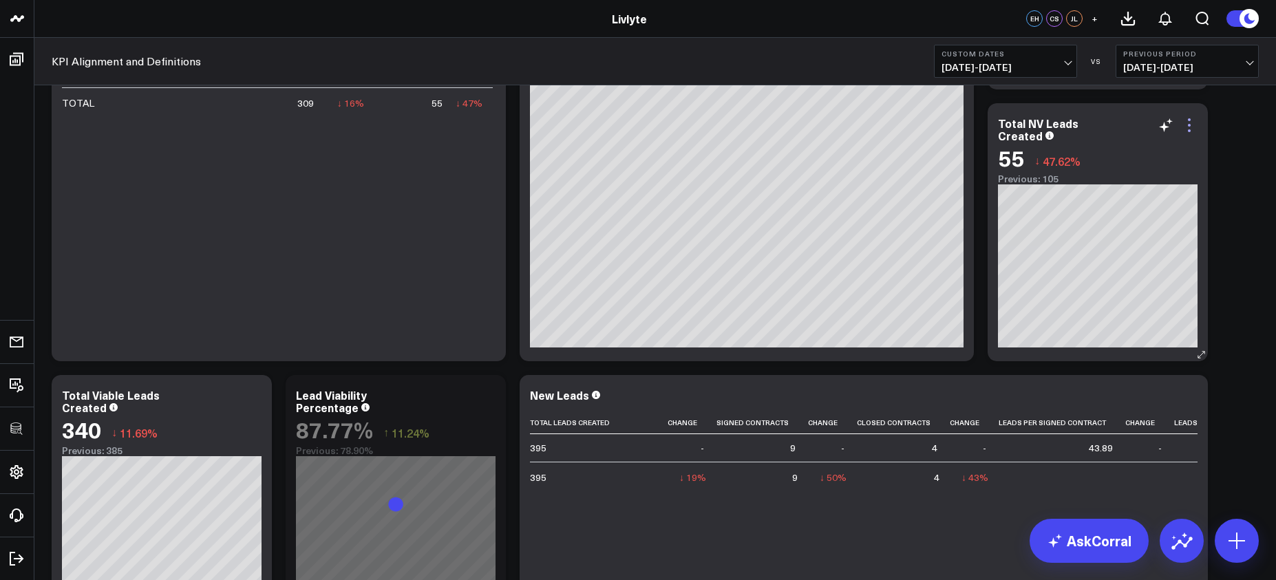
click at [1190, 125] on icon at bounding box center [1189, 125] width 3 height 3
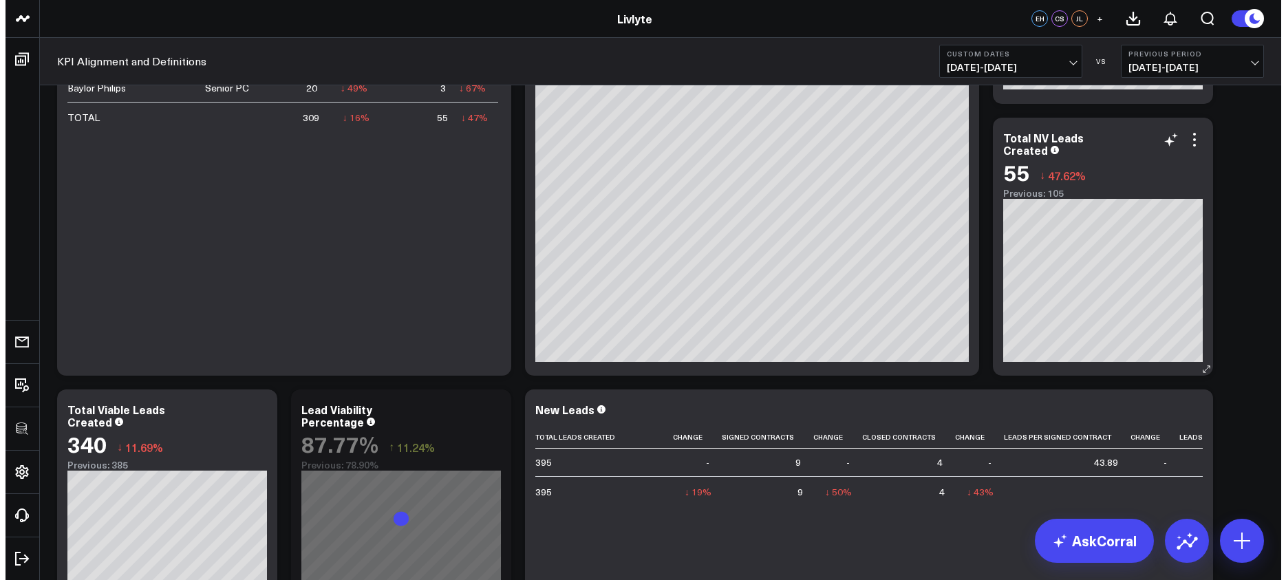
scroll to position [1135, 0]
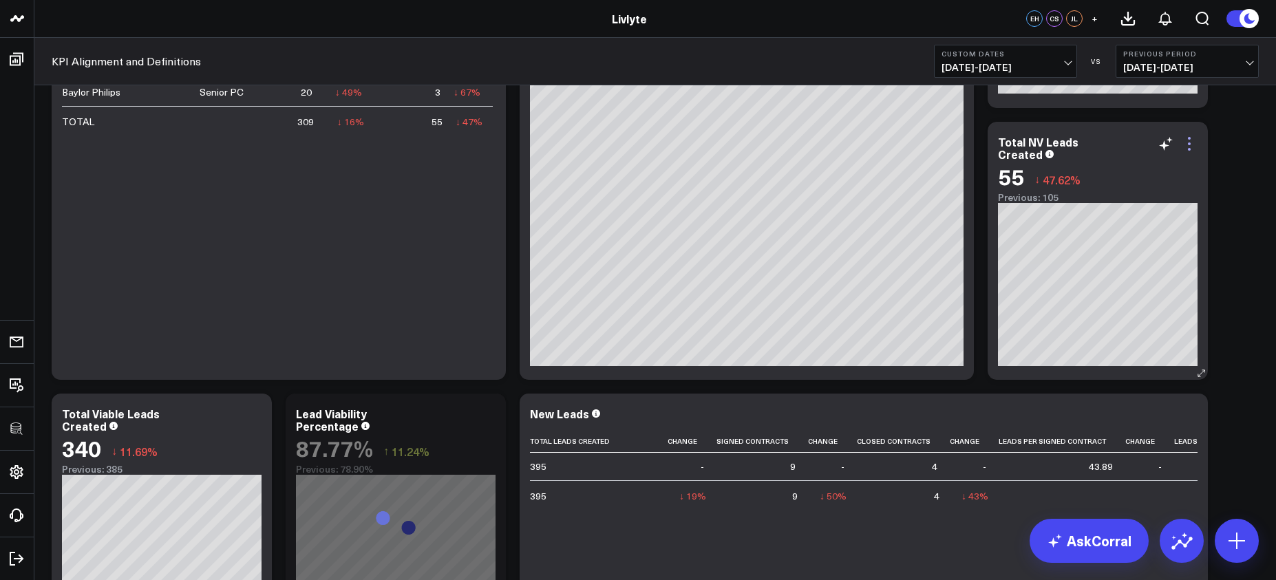
click at [1191, 145] on icon at bounding box center [1189, 144] width 17 height 17
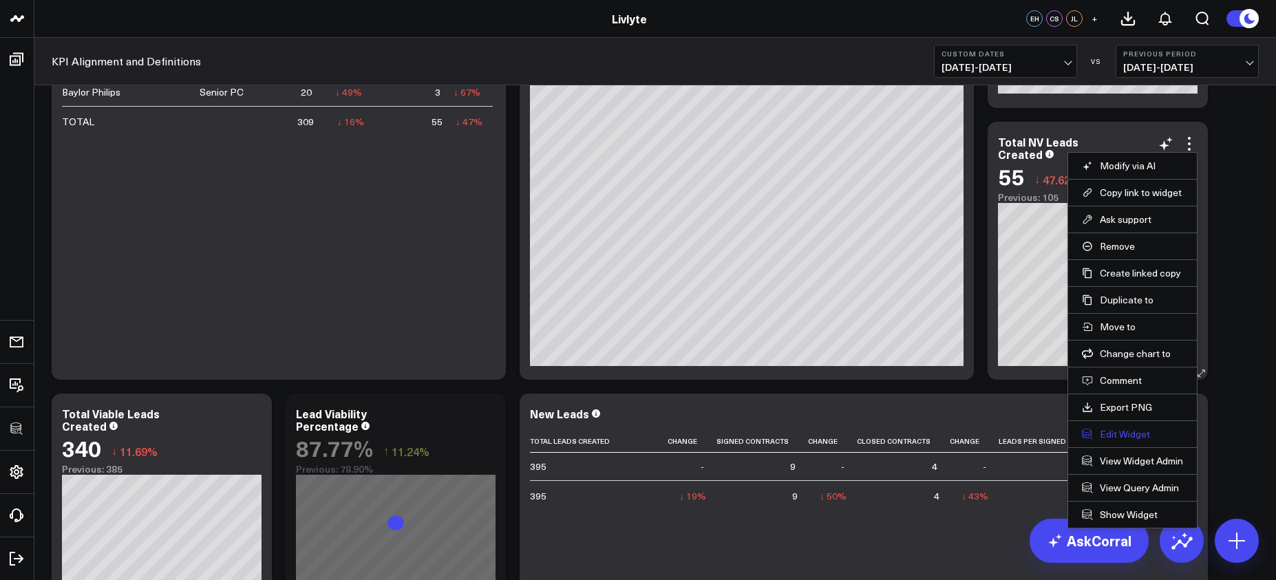
click at [1123, 429] on button "Edit Widget" at bounding box center [1132, 434] width 101 height 12
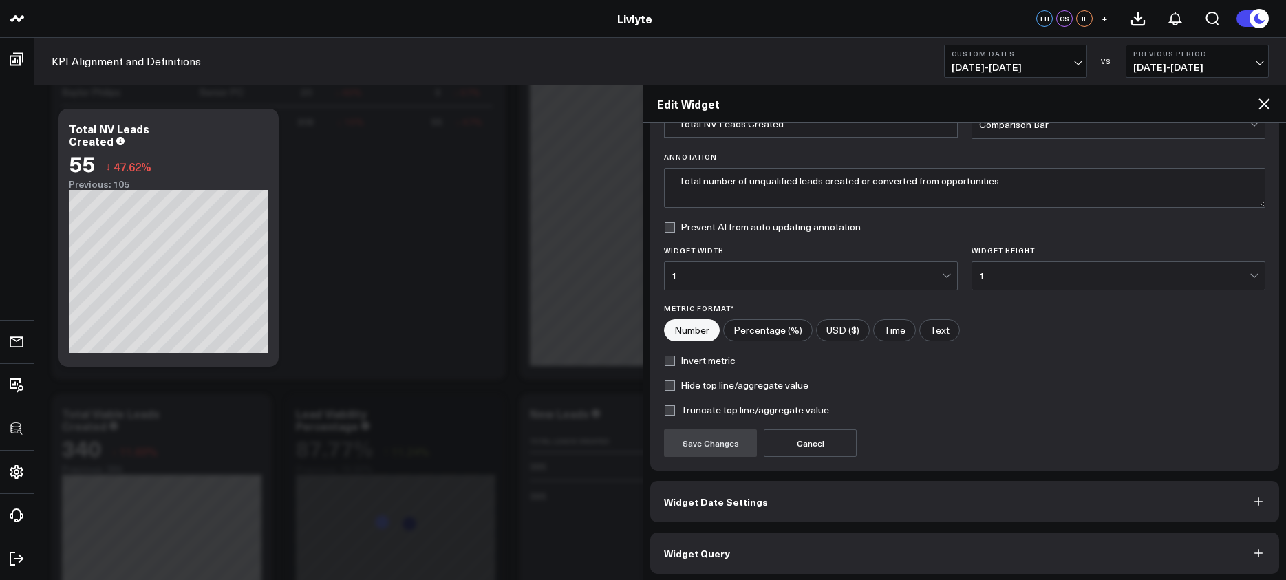
scroll to position [84, 0]
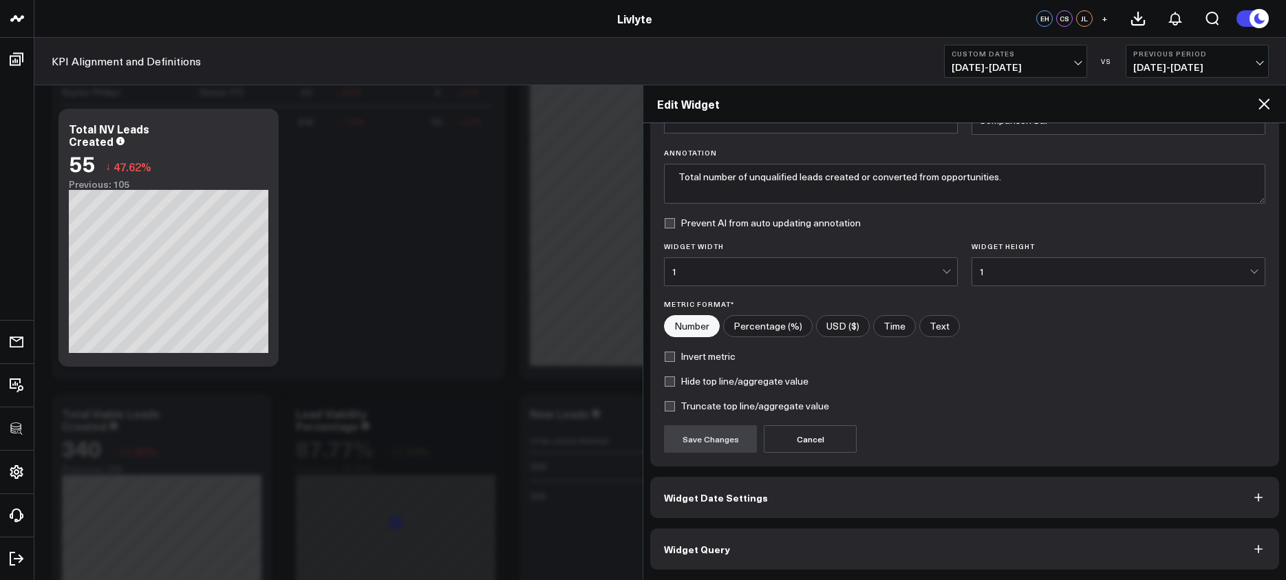
click at [944, 547] on button "Widget Query" at bounding box center [964, 549] width 629 height 41
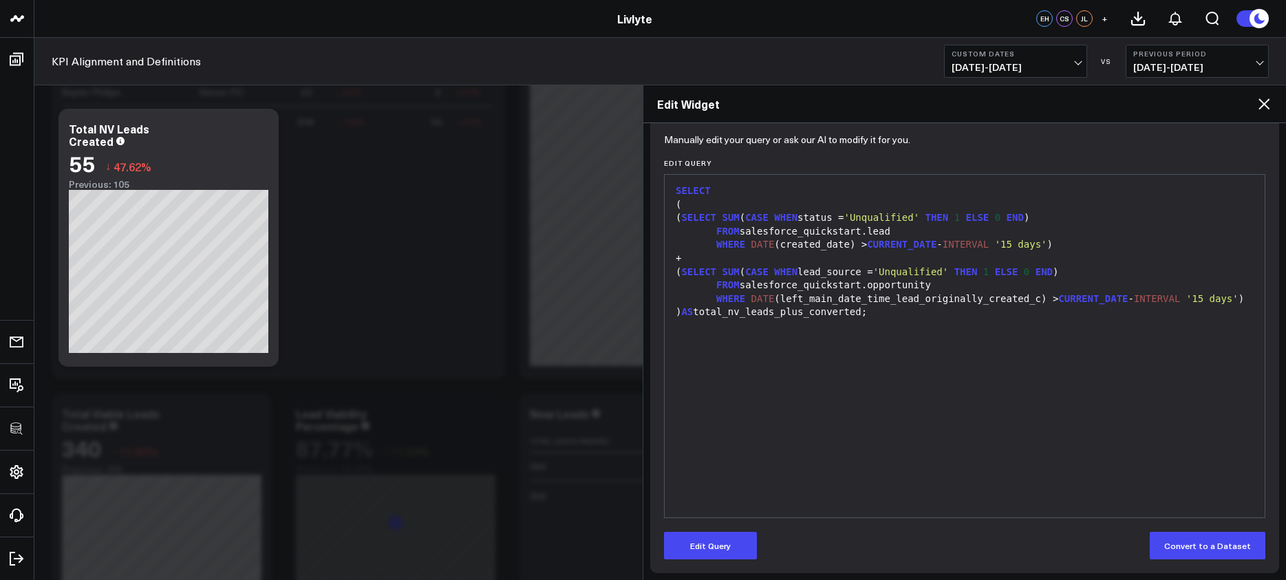
scroll to position [144, 0]
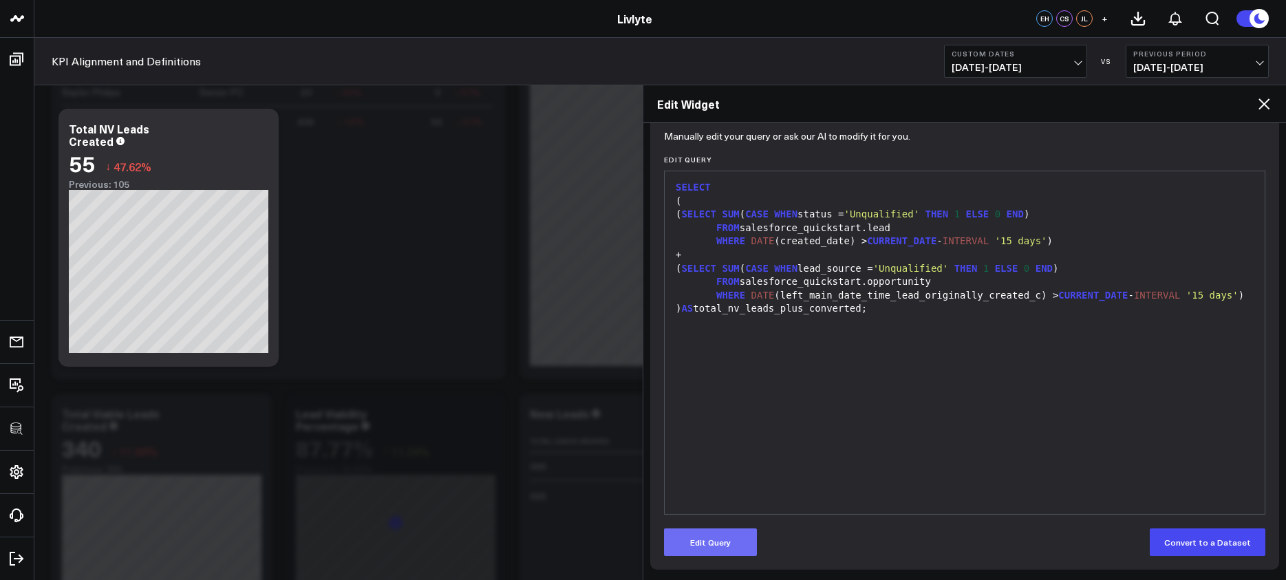
click at [731, 534] on button "Edit Query" at bounding box center [710, 543] width 93 height 28
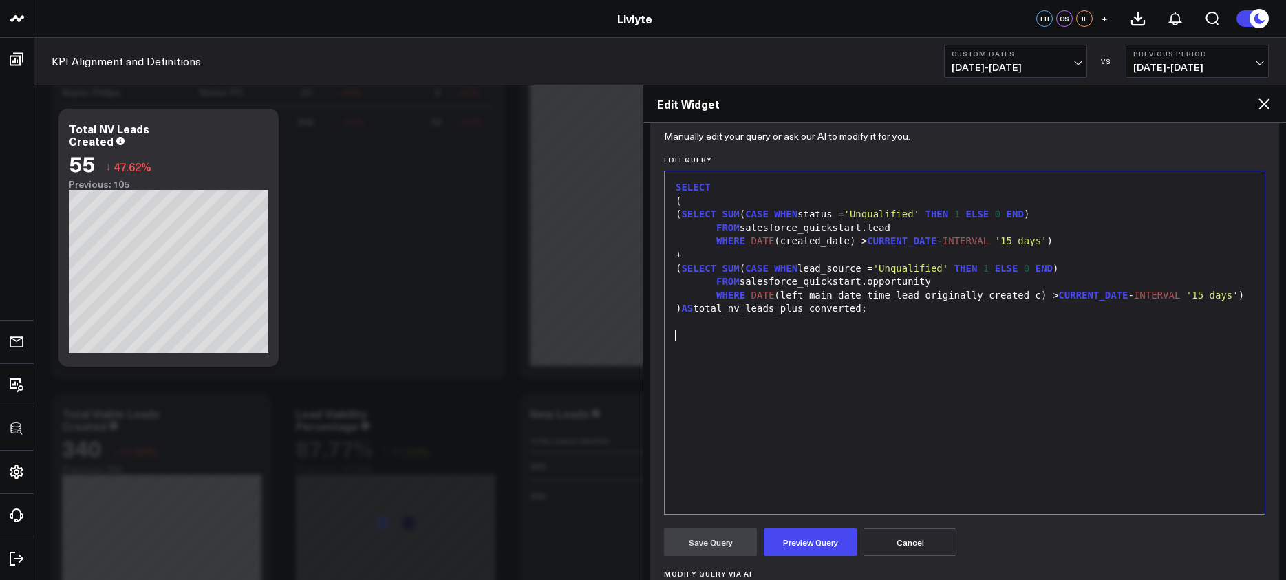
click at [890, 366] on div "SELECT ( ( SELECT SUM ( CASE WHEN status = 'Unqualified' THEN 1 ELSE 0 END ) FR…" at bounding box center [965, 342] width 586 height 329
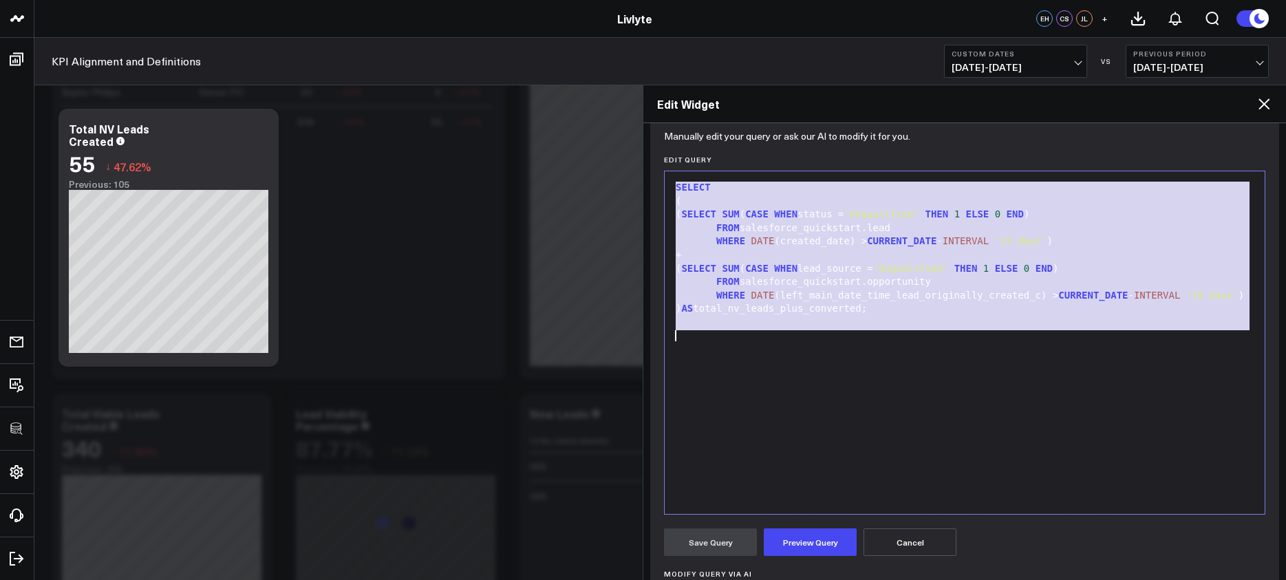
copy div "SELECT ( ( SELECT SUM ( CASE WHEN status = 'Unqualified' THEN 1 ELSE 0 END ) FR…"
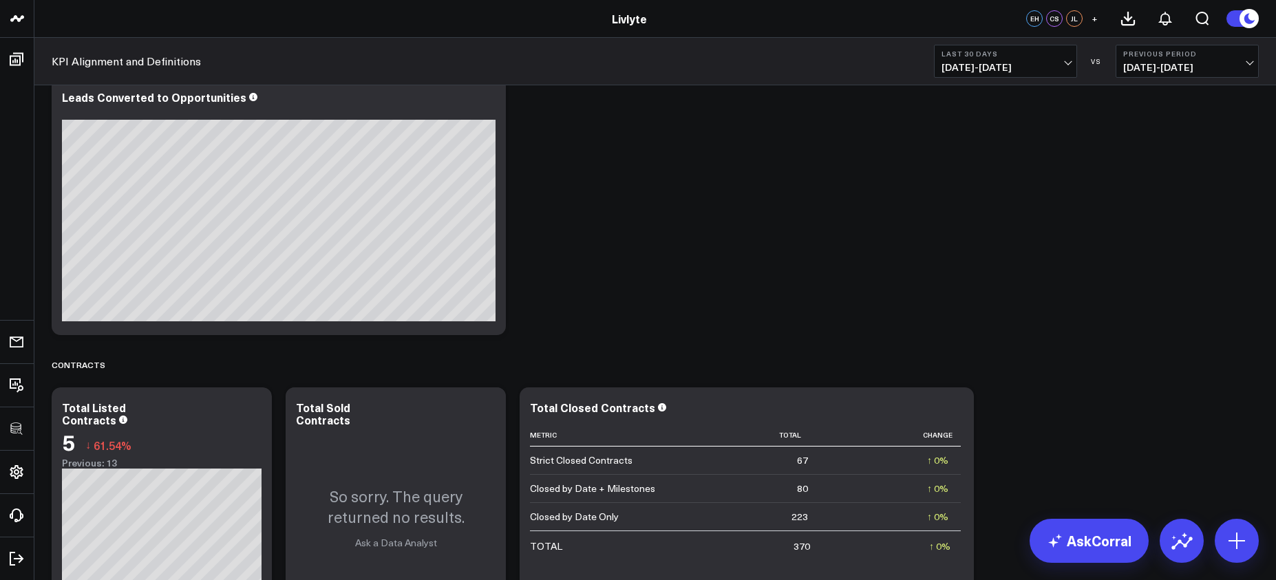
scroll to position [1697, 0]
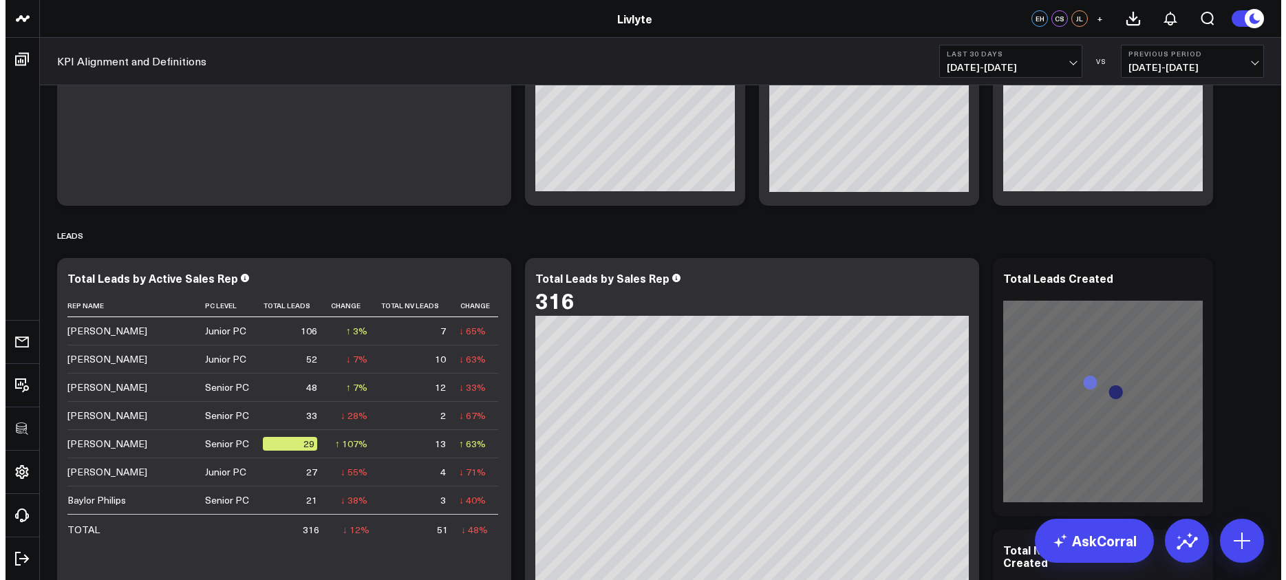
scroll to position [882, 0]
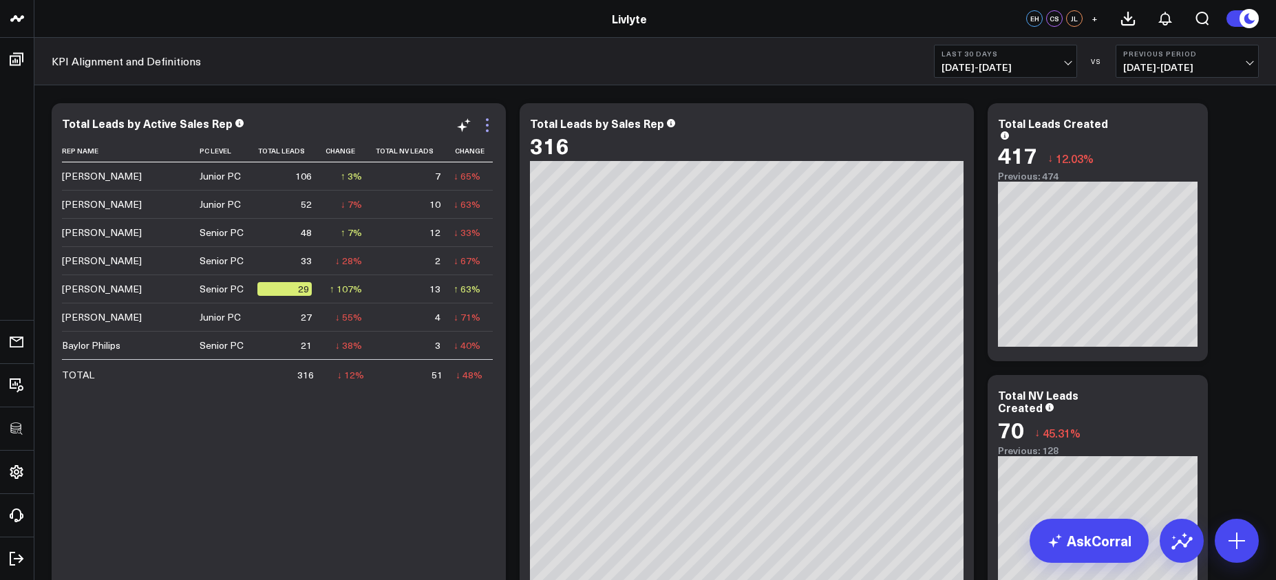
click at [484, 129] on icon at bounding box center [487, 125] width 17 height 17
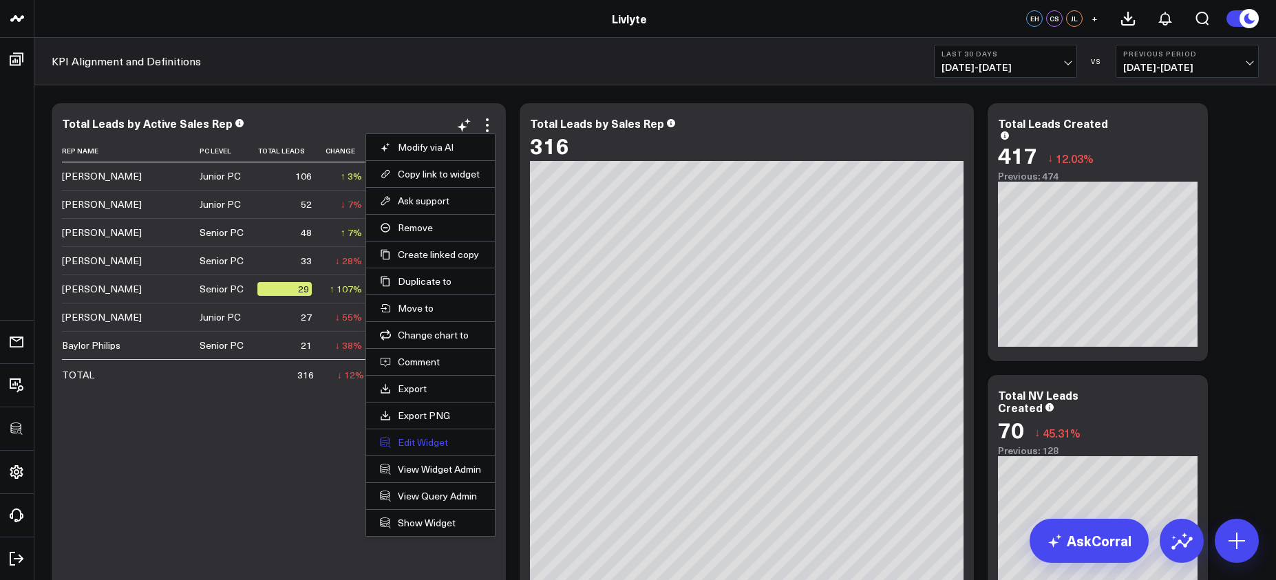
click at [410, 442] on button "Edit Widget" at bounding box center [430, 442] width 101 height 12
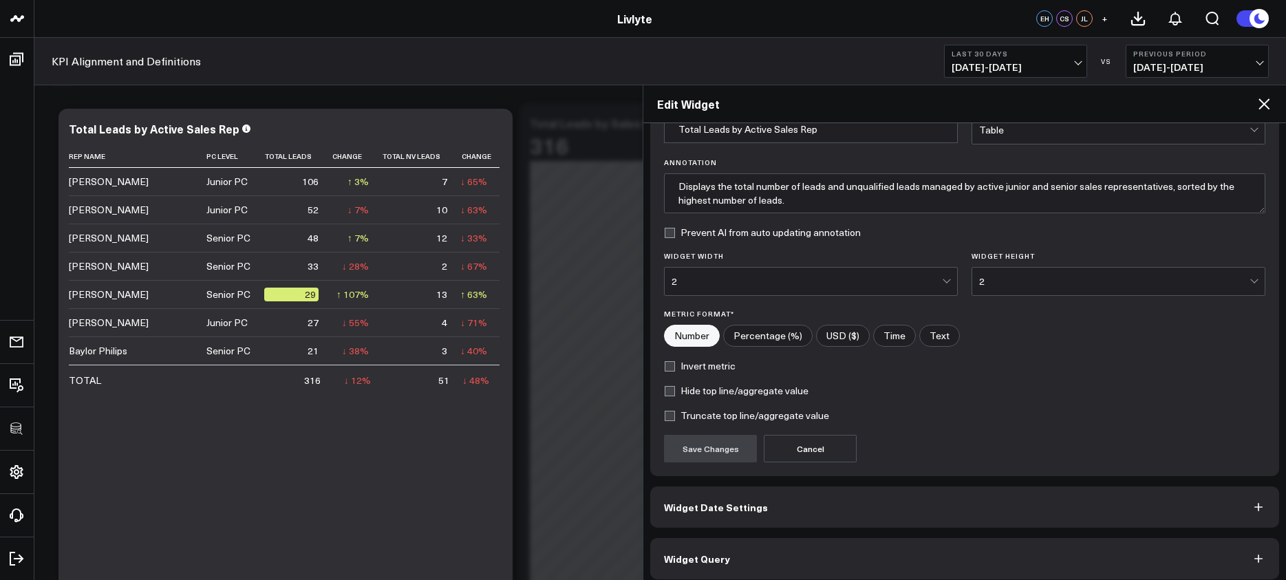
scroll to position [84, 0]
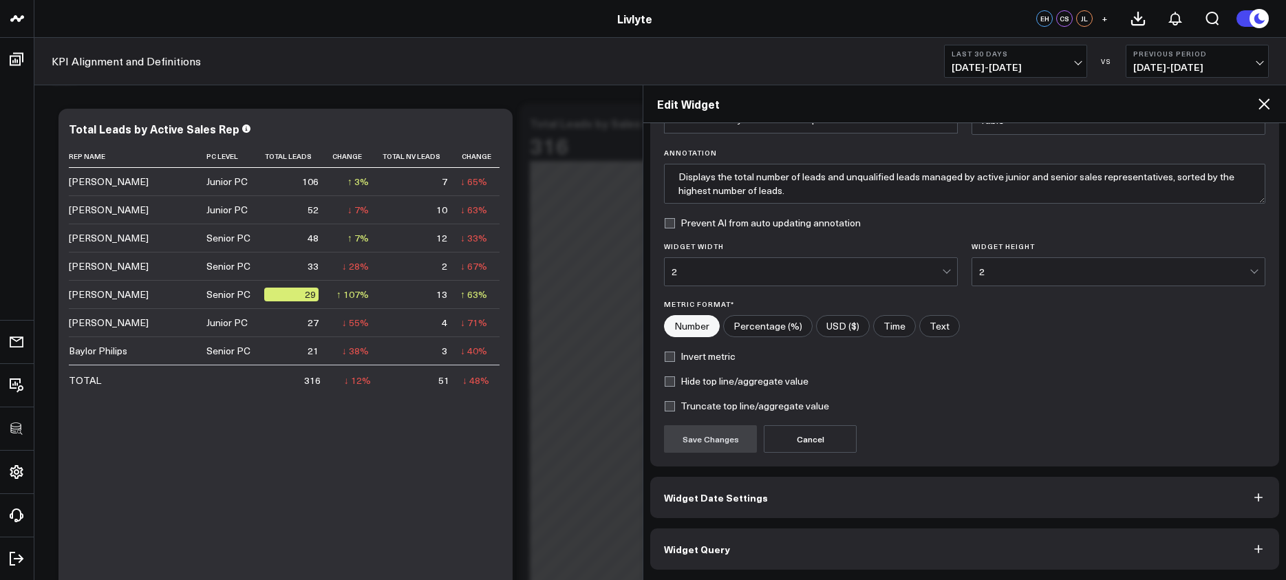
click at [876, 550] on button "Widget Query" at bounding box center [964, 549] width 629 height 41
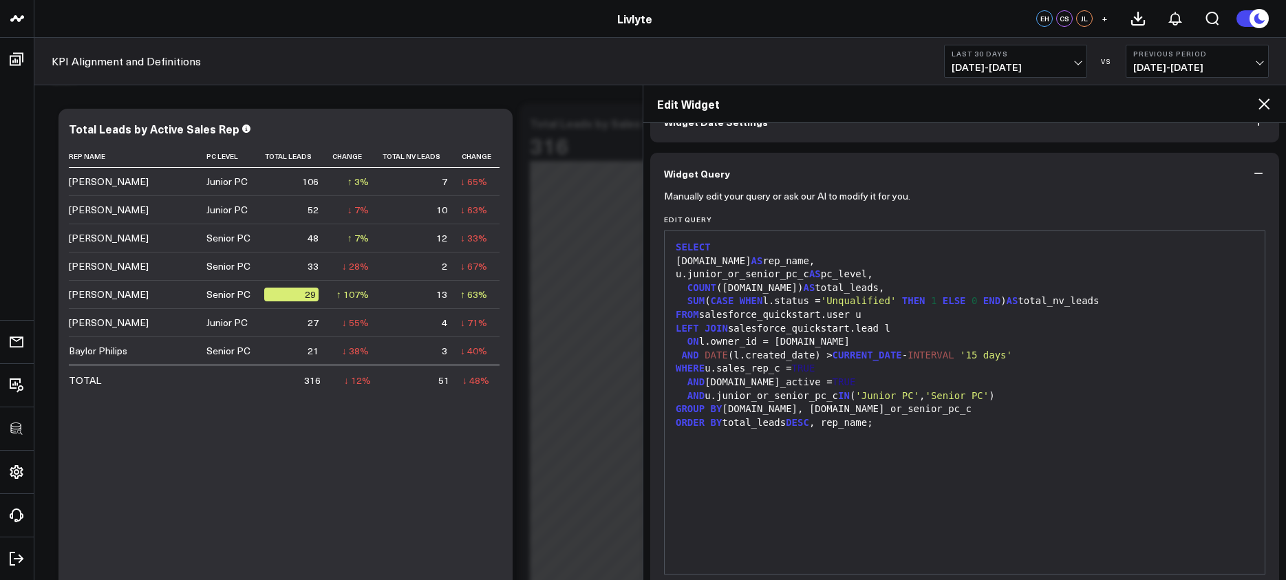
click at [858, 370] on div "WHERE u.sales_rep_c = TRUE" at bounding box center [965, 369] width 586 height 14
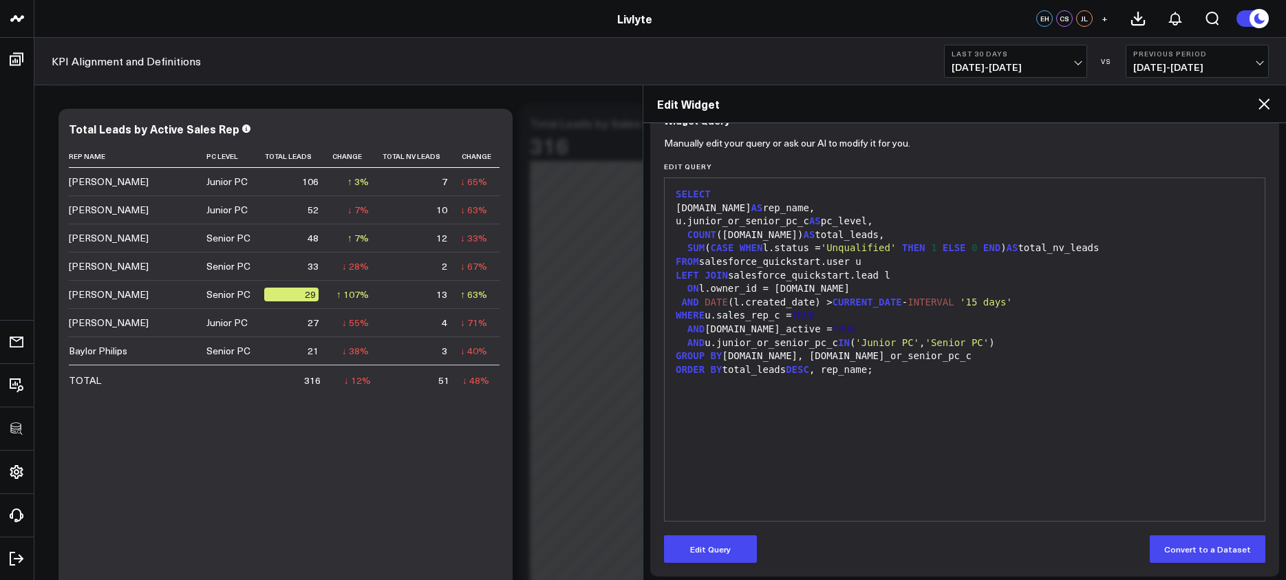
scroll to position [144, 0]
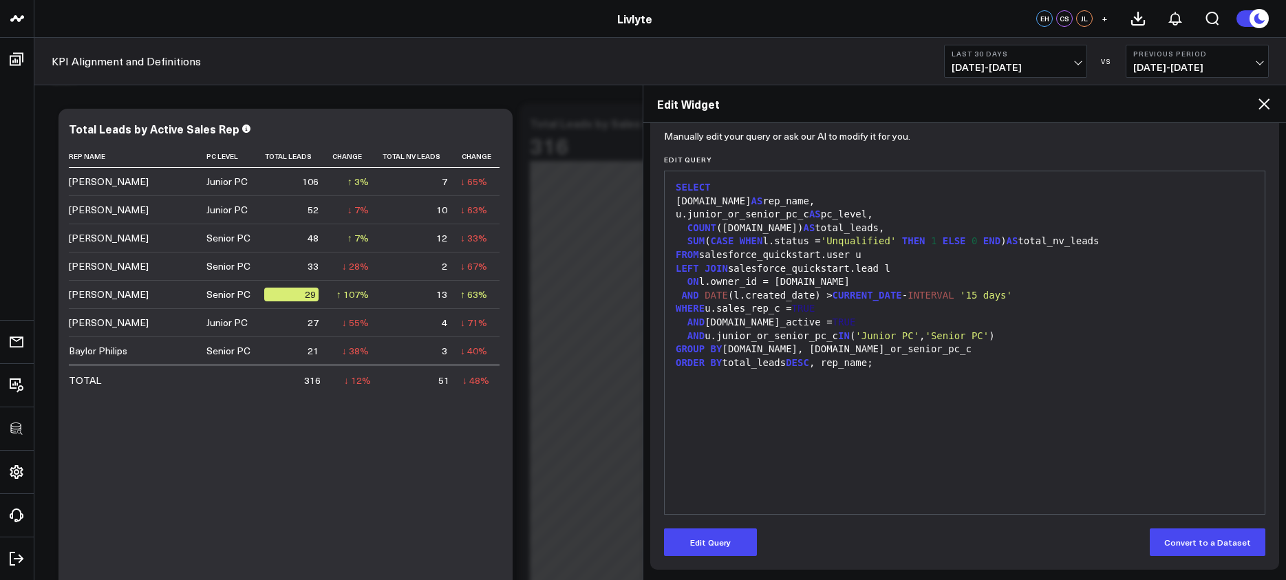
drag, startPoint x: 734, startPoint y: 538, endPoint x: 770, endPoint y: 502, distance: 50.6
click at [734, 538] on button "Edit Query" at bounding box center [710, 543] width 93 height 28
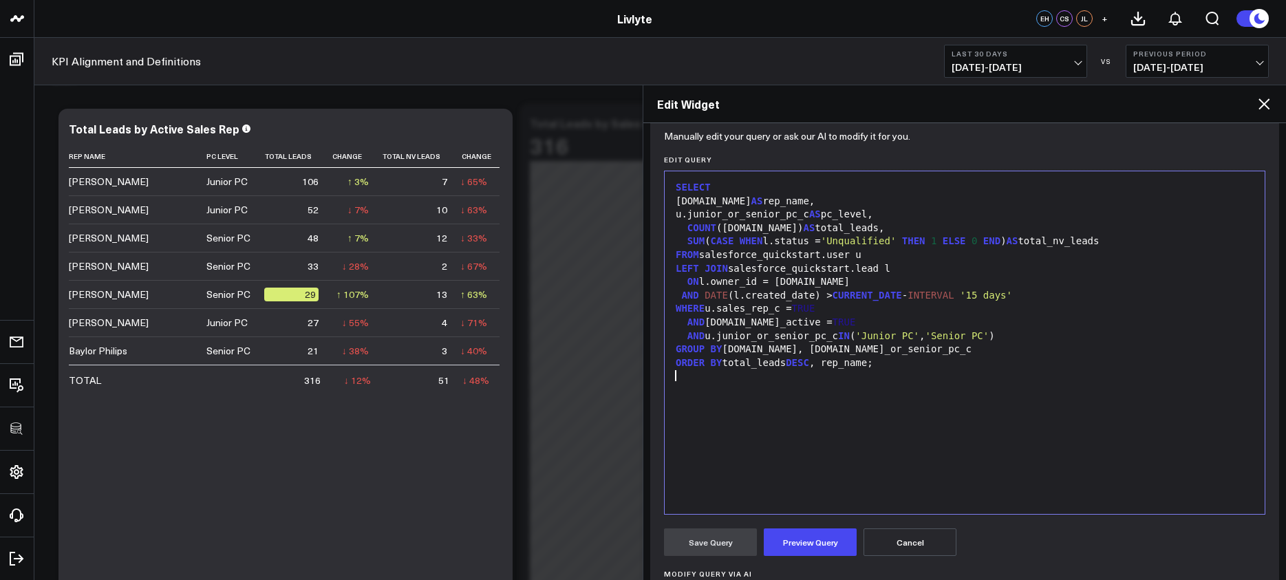
click at [862, 432] on div "SELECT u.name AS rep_name, u.junior_or_senior_pc_c AS pc_level, COUNT (l.id) AS…" at bounding box center [965, 342] width 586 height 329
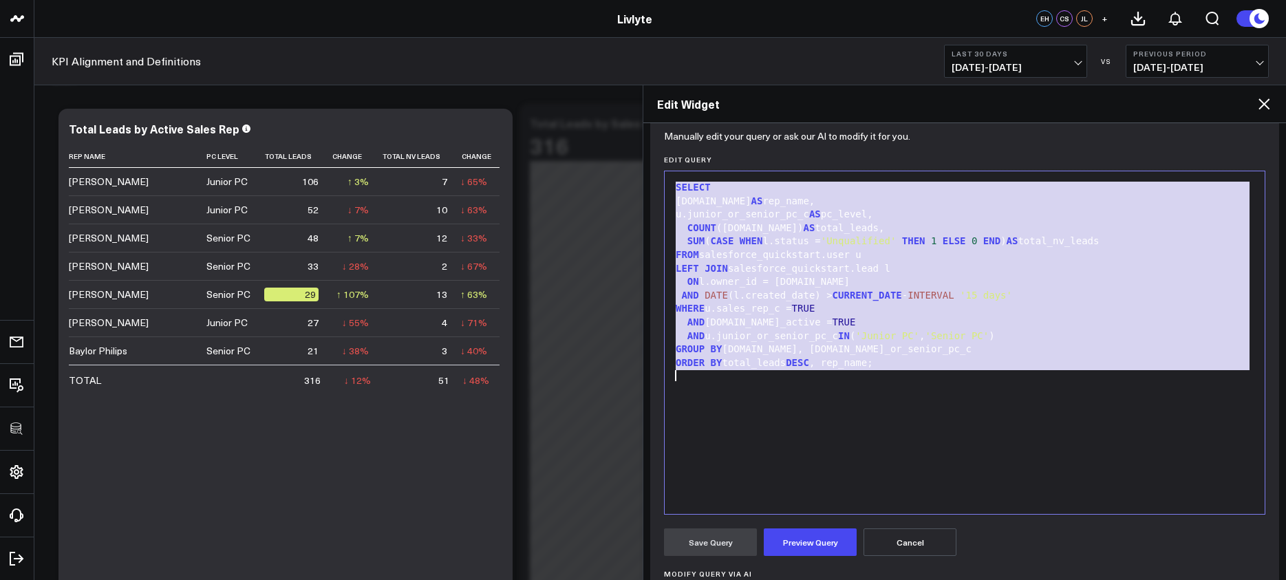
copy div "SELECT u.name AS rep_name, u.junior_or_senior_pc_c AS pc_level, COUNT (l.id) AS…"
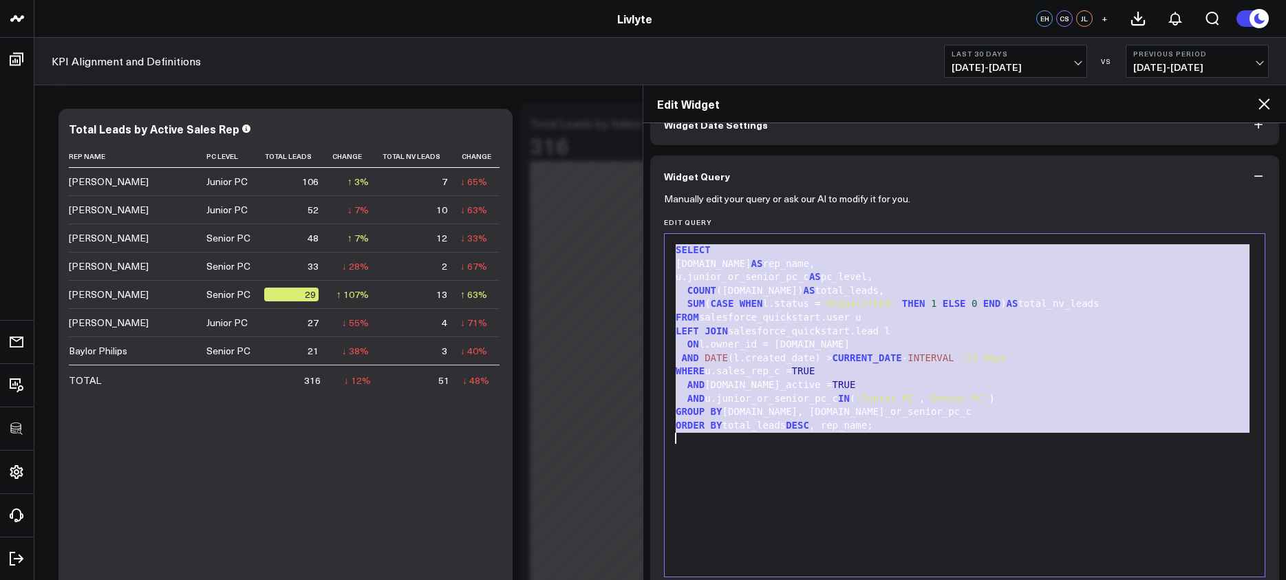
scroll to position [96, 0]
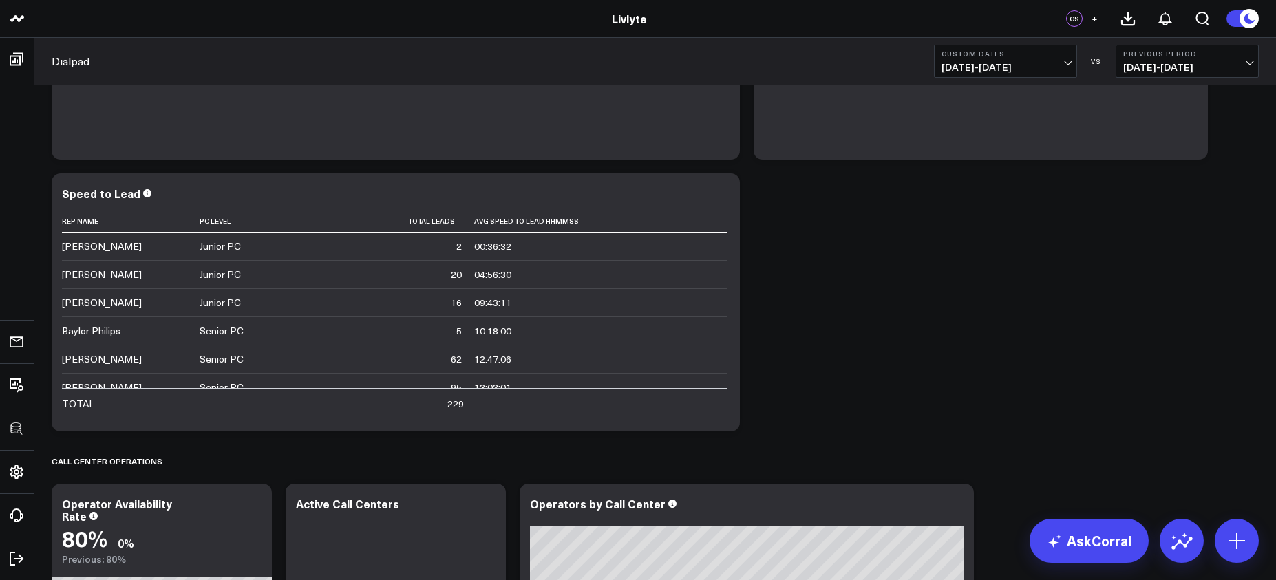
scroll to position [359, 0]
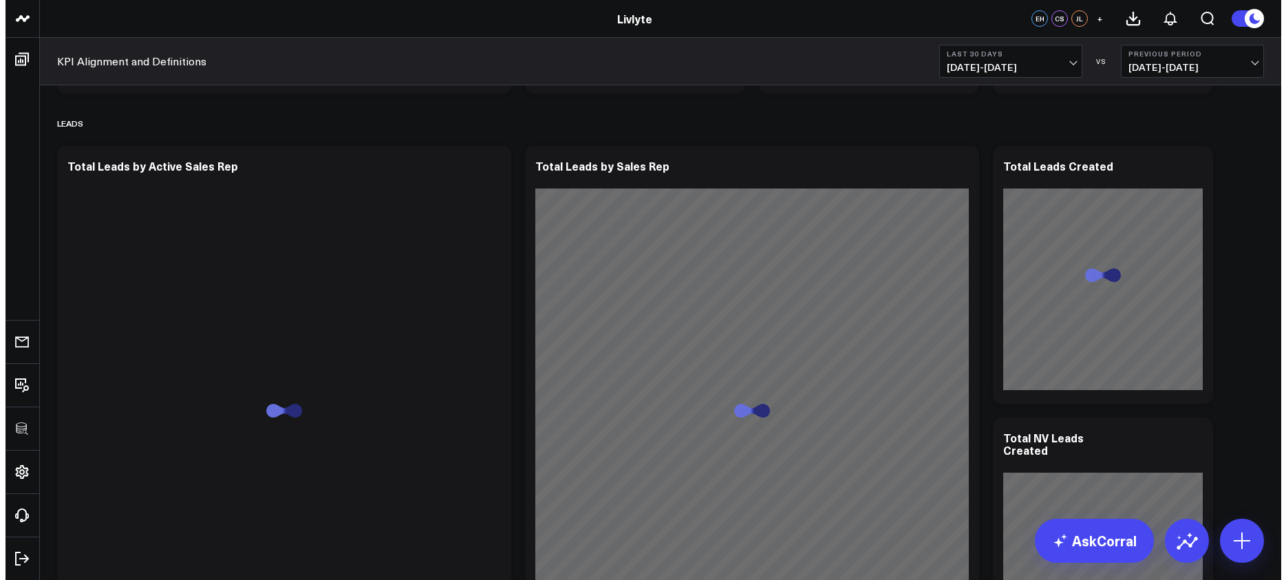
scroll to position [882, 0]
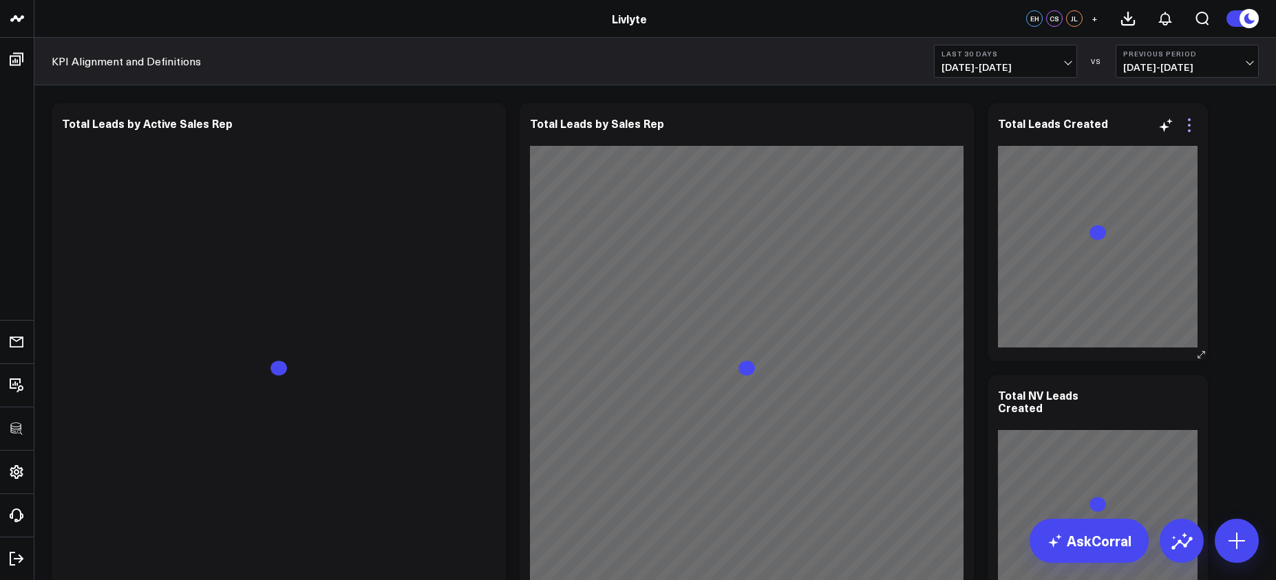
click at [1189, 125] on icon at bounding box center [1189, 125] width 3 height 3
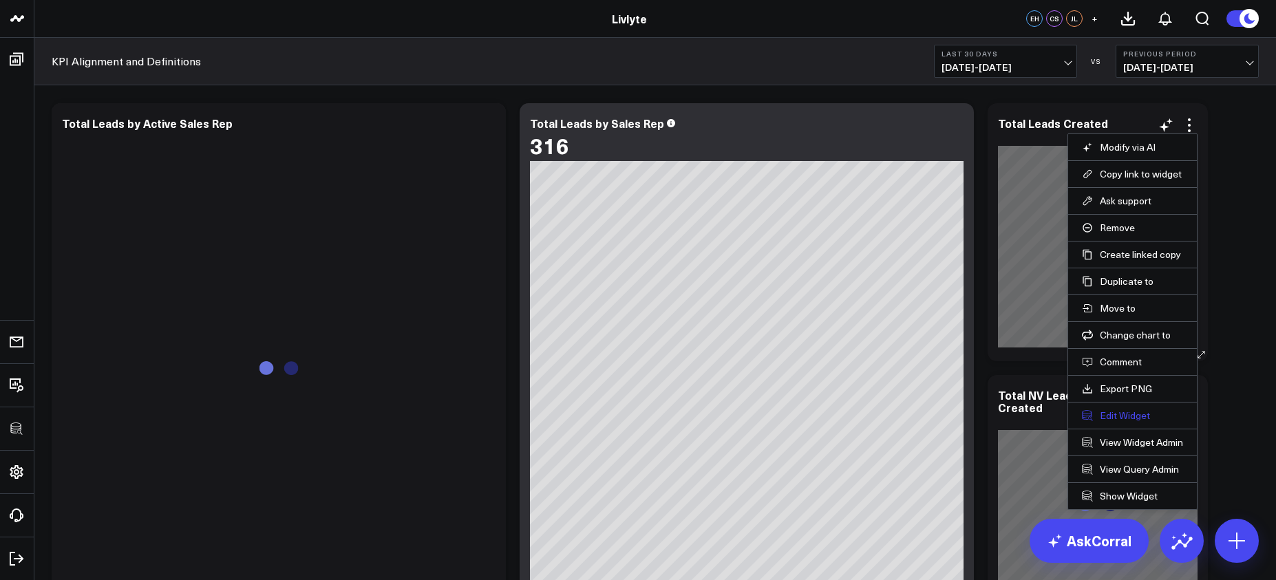
click at [1131, 413] on button "Edit Widget" at bounding box center [1132, 416] width 101 height 12
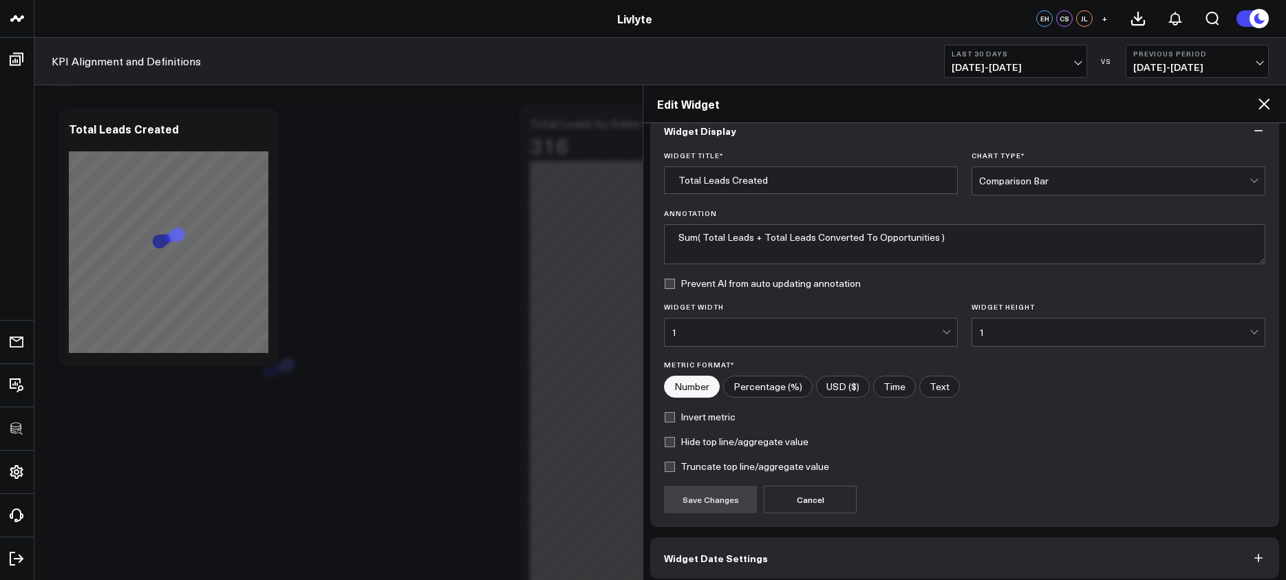
scroll to position [84, 0]
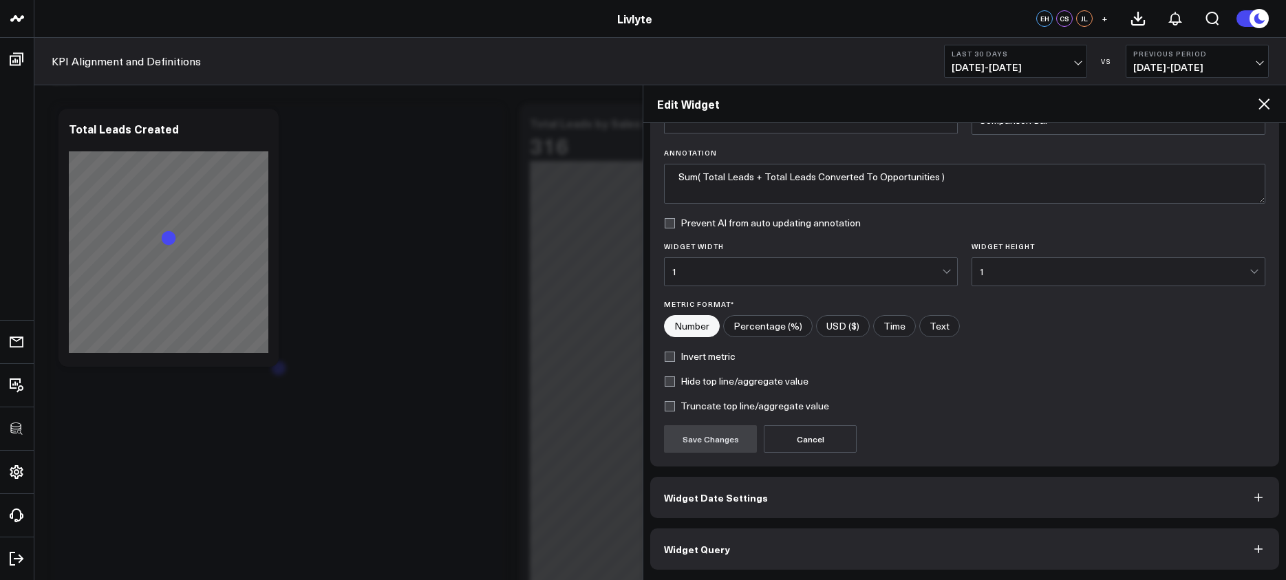
click at [946, 548] on button "Widget Query" at bounding box center [964, 549] width 629 height 41
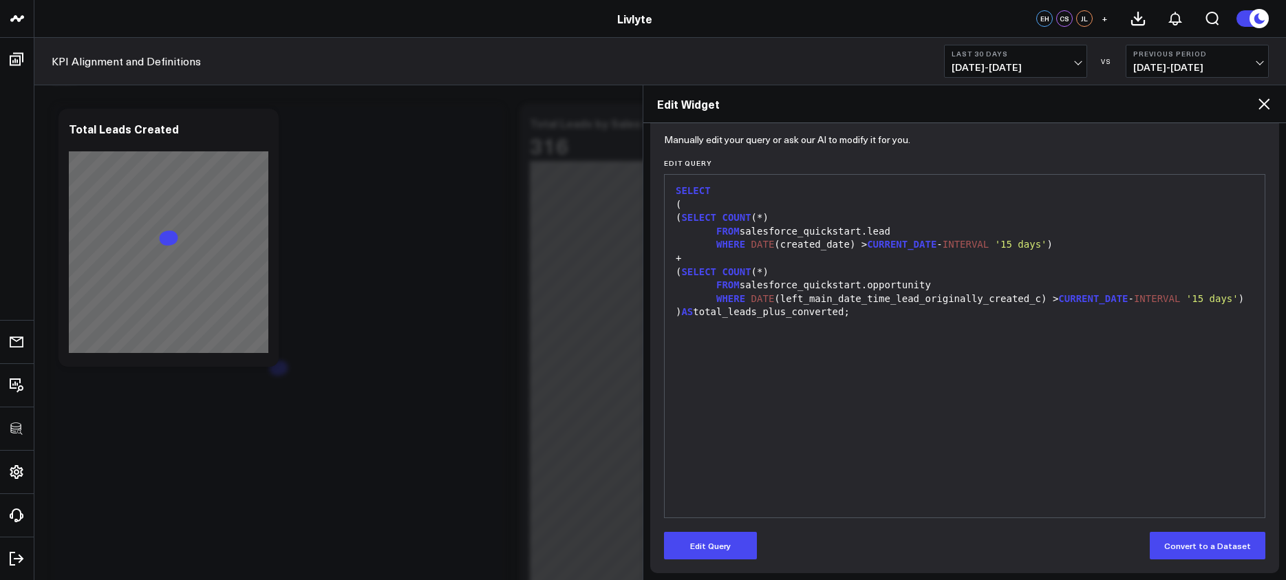
scroll to position [144, 0]
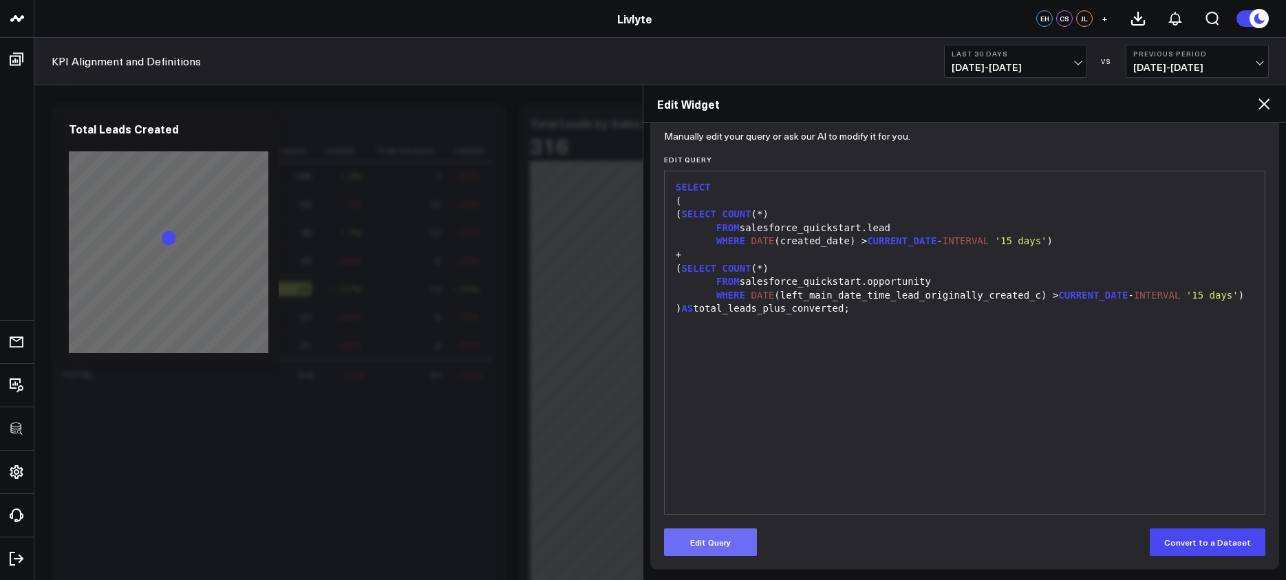
click at [746, 532] on button "Edit Query" at bounding box center [710, 543] width 93 height 28
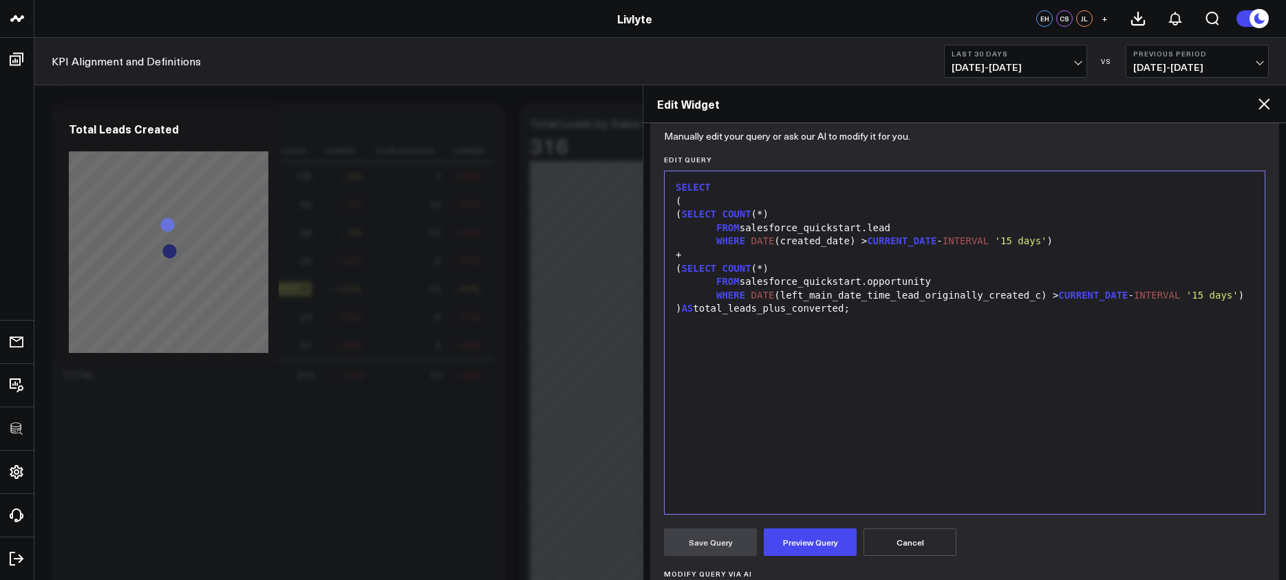
click at [857, 426] on div "SELECT ( ( SELECT COUNT (*) FROM salesforce_quickstart.lead WHERE DATE (created…" at bounding box center [965, 342] width 586 height 329
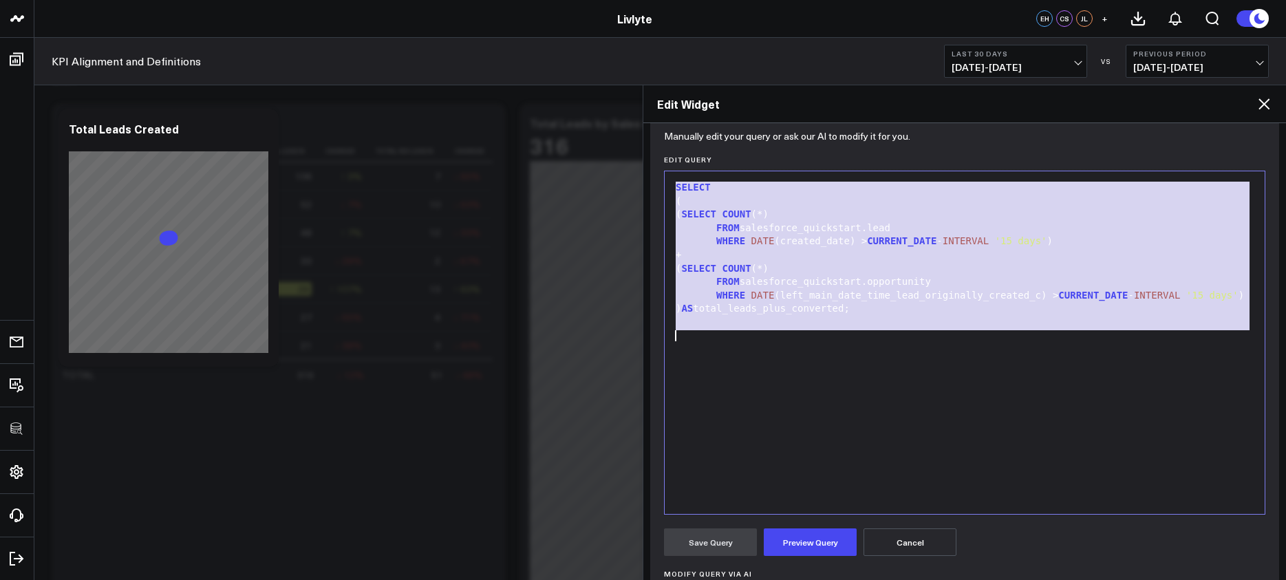
copy div "SELECT ( ( SELECT COUNT (*) FROM salesforce_quickstart.lead WHERE DATE (created…"
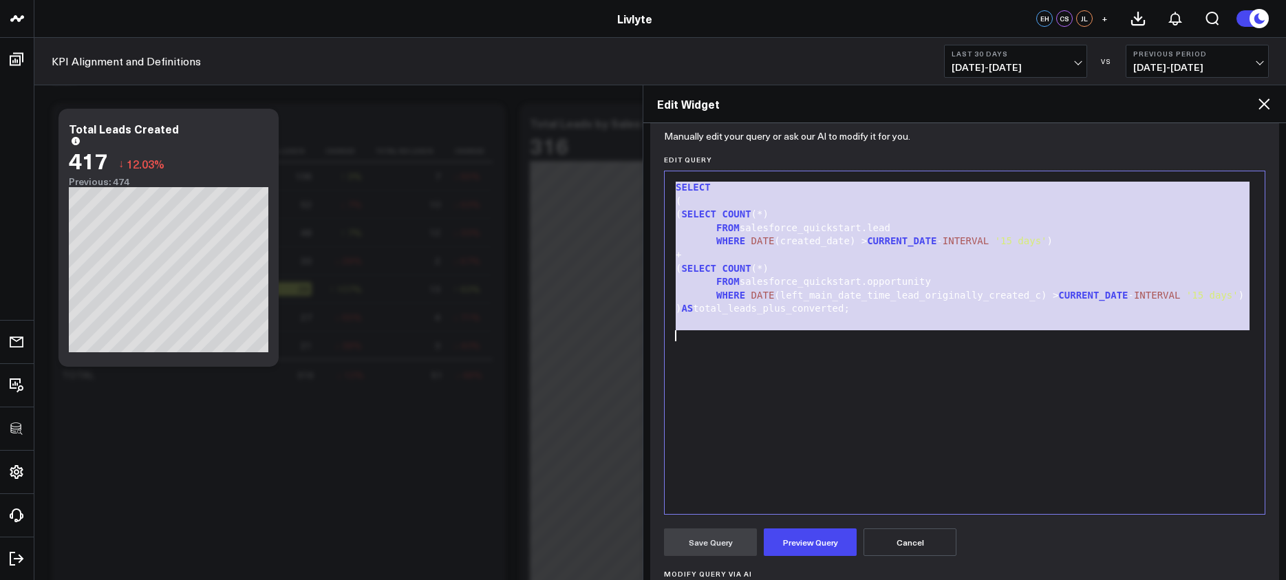
click at [1261, 99] on icon at bounding box center [1264, 104] width 17 height 17
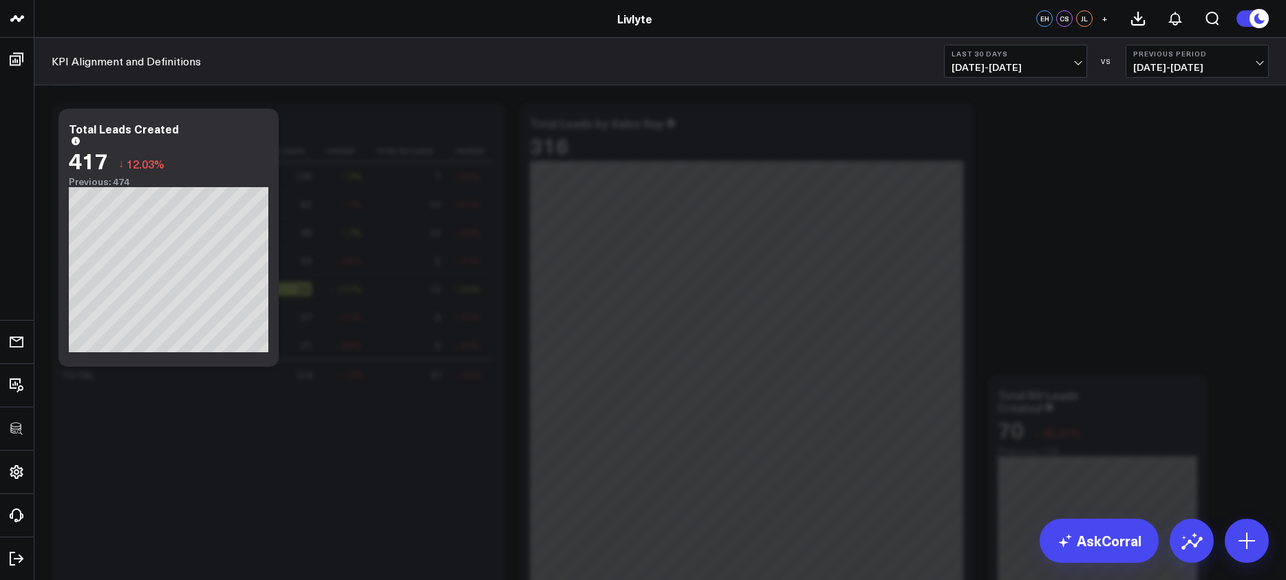
click at [1048, 71] on span "[DATE] - [DATE]" at bounding box center [1016, 67] width 128 height 11
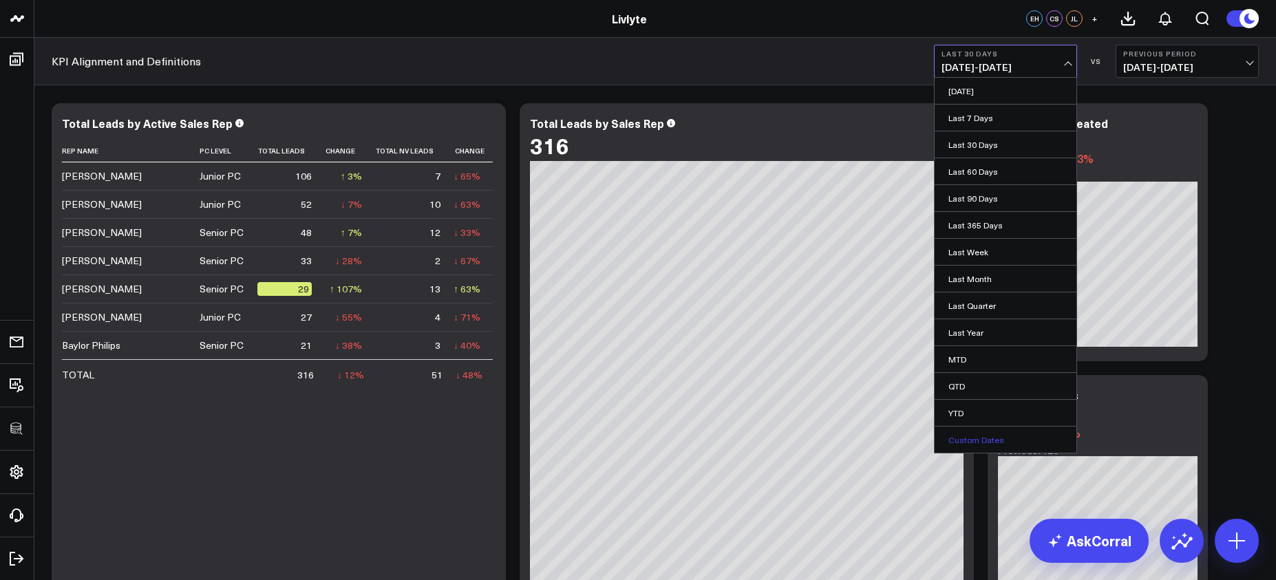
click at [1012, 439] on link "Custom Dates" at bounding box center [1006, 440] width 142 height 26
select select "9"
select select "2025"
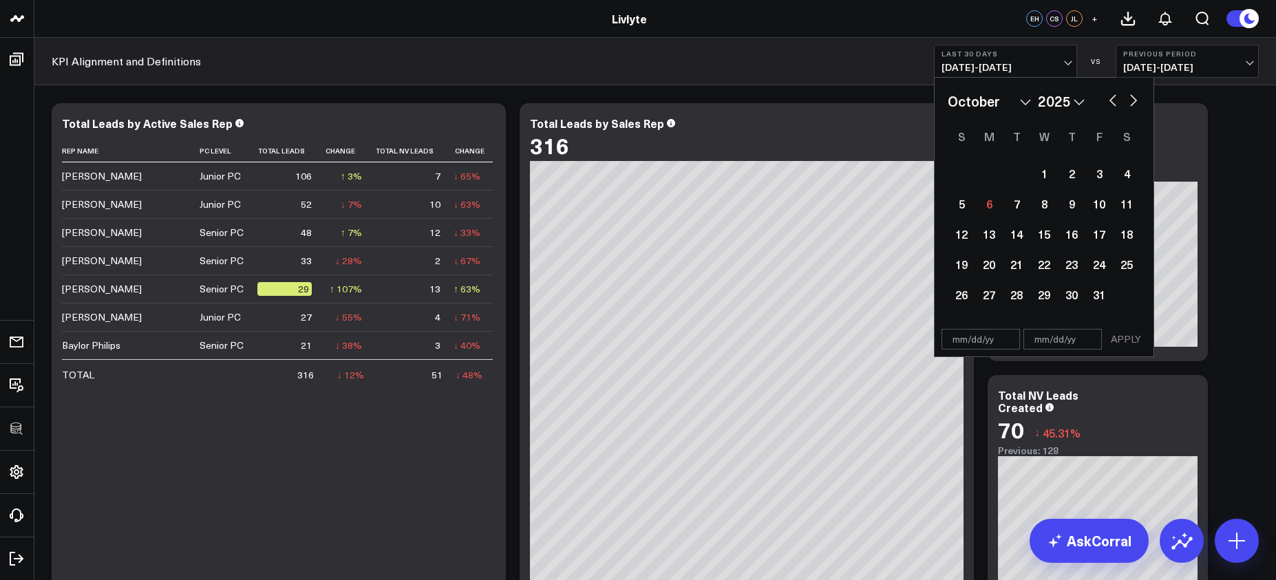
click at [1107, 105] on button "button" at bounding box center [1113, 99] width 14 height 17
select select "8"
select select "2025"
click at [990, 178] on div "1" at bounding box center [989, 174] width 28 height 28
type input "[DATE]"
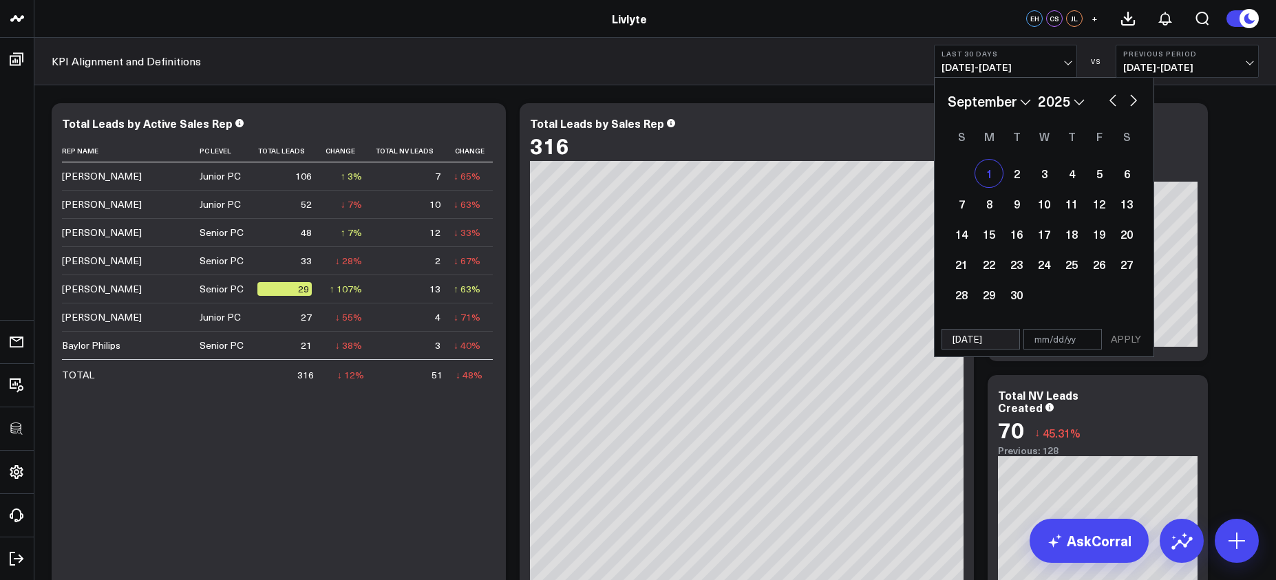
select select "8"
select select "2025"
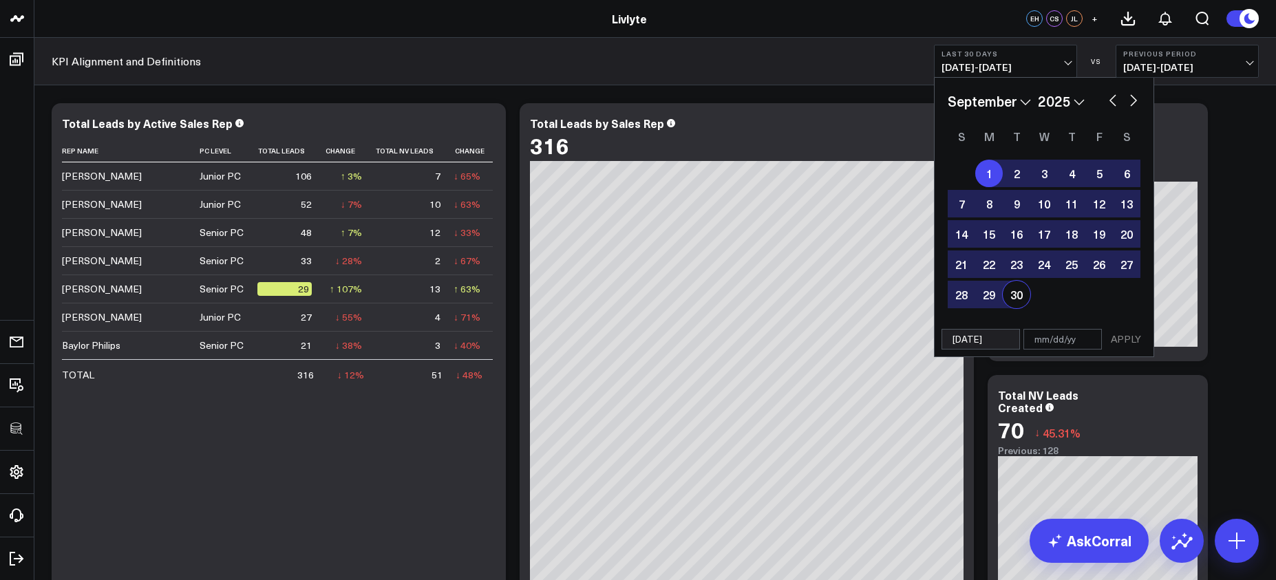
click at [1019, 308] on div "30" at bounding box center [1017, 295] width 28 height 28
type input "[DATE]"
select select "8"
select select "2025"
click at [1108, 338] on button "APPLY" at bounding box center [1125, 339] width 41 height 21
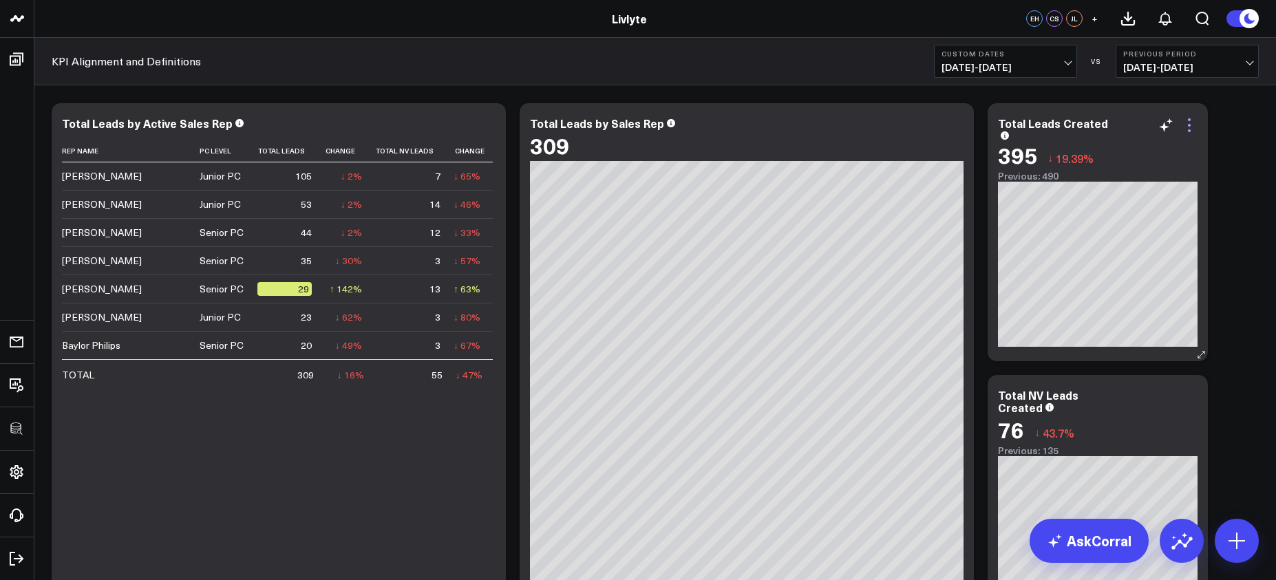
click at [1184, 122] on icon at bounding box center [1189, 125] width 17 height 17
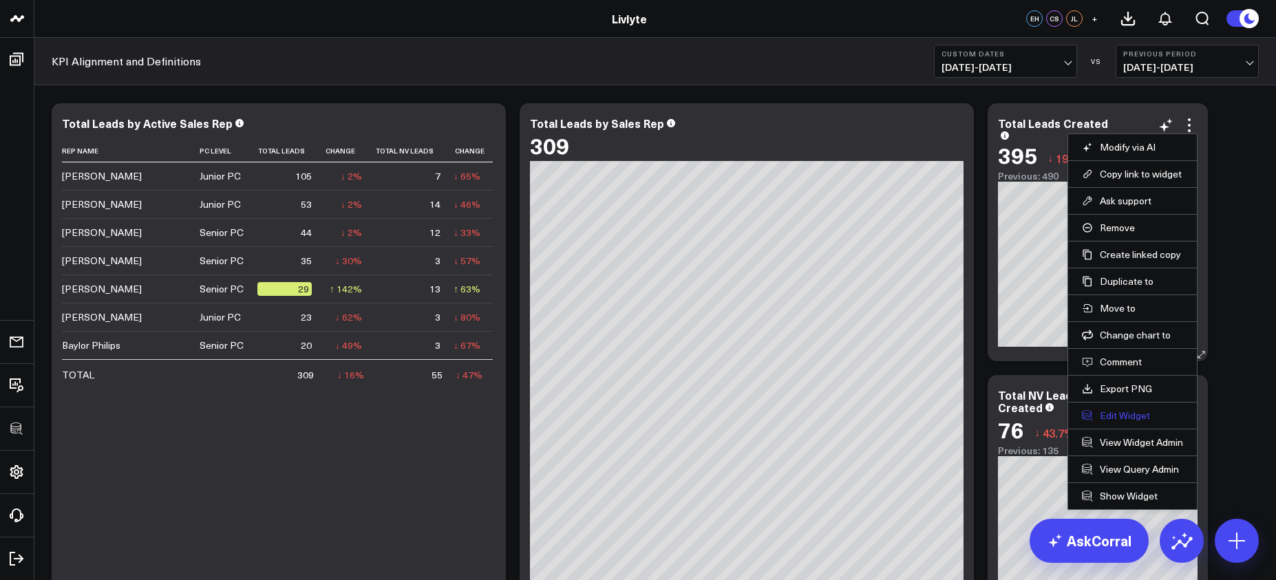
click at [1123, 417] on button "Edit Widget" at bounding box center [1132, 416] width 101 height 12
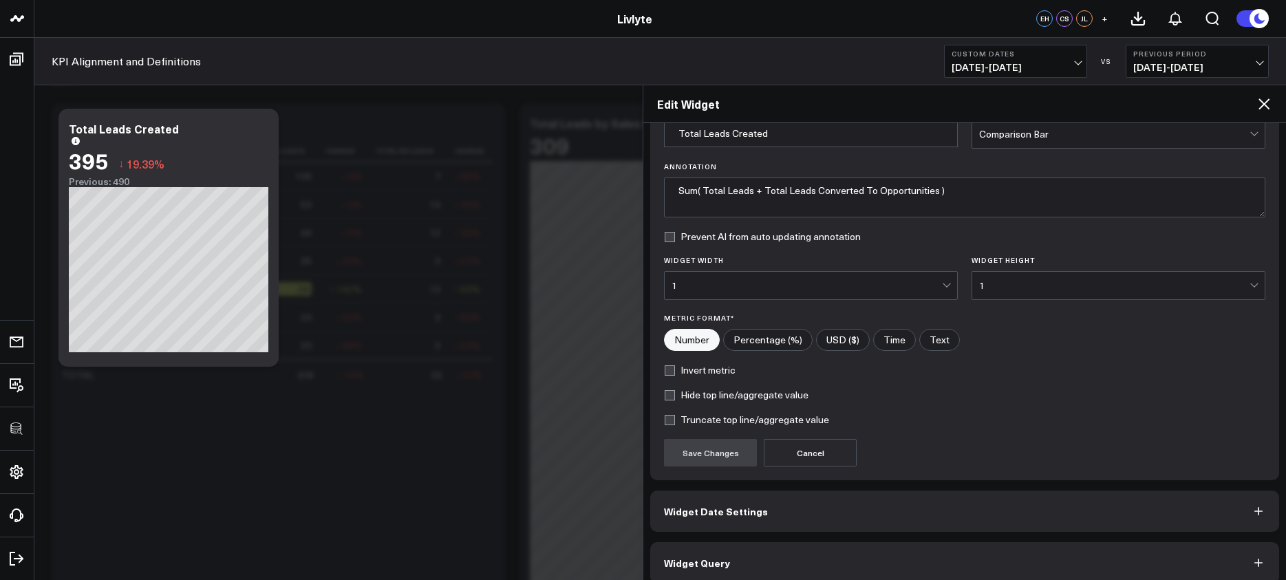
scroll to position [84, 0]
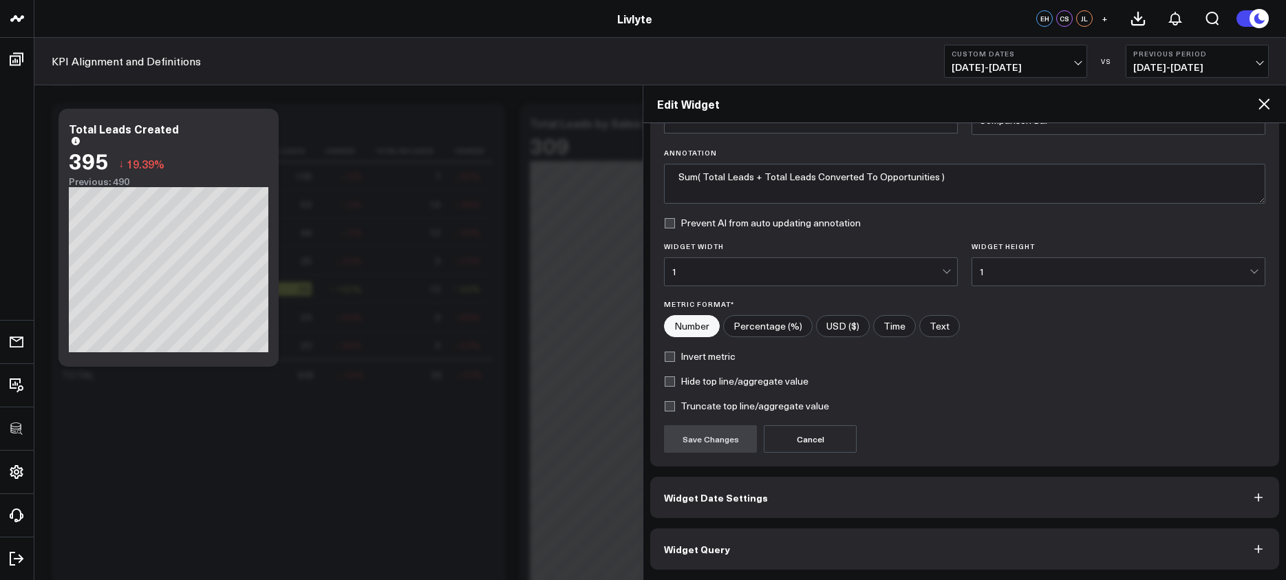
click at [860, 556] on button "Widget Query" at bounding box center [964, 549] width 629 height 41
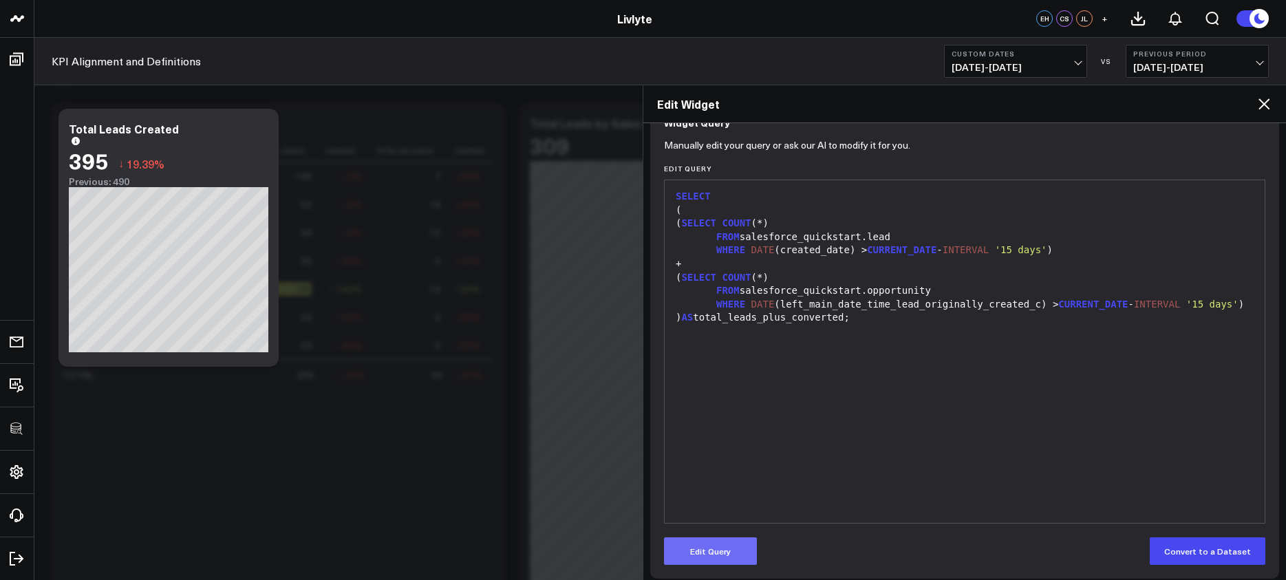
scroll to position [144, 0]
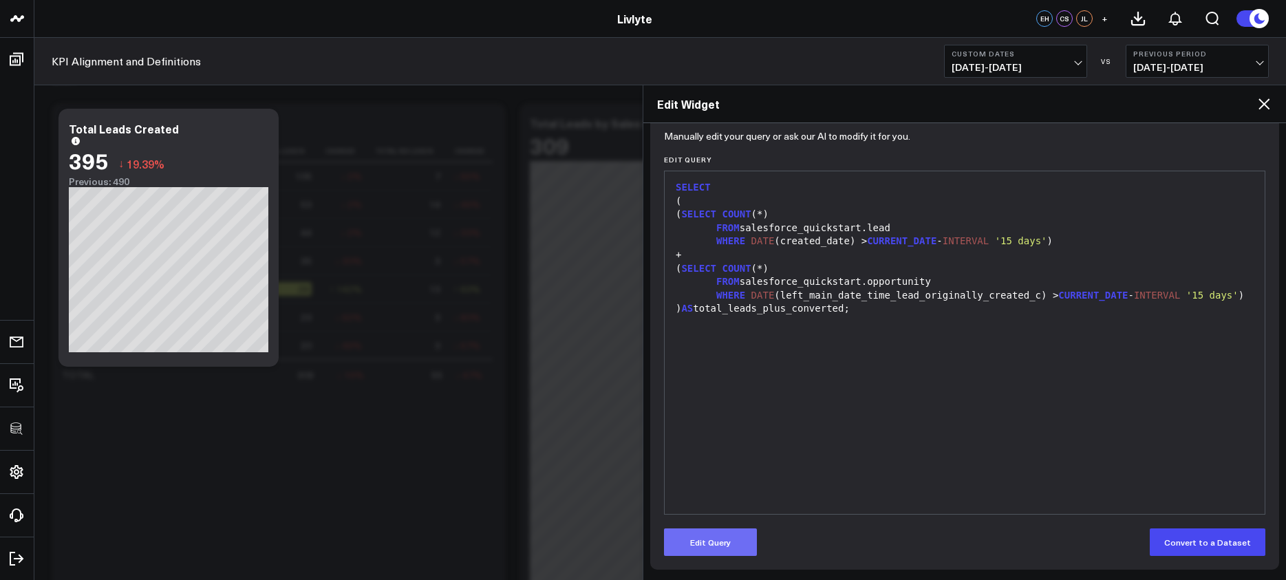
click at [714, 536] on button "Edit Query" at bounding box center [710, 543] width 93 height 28
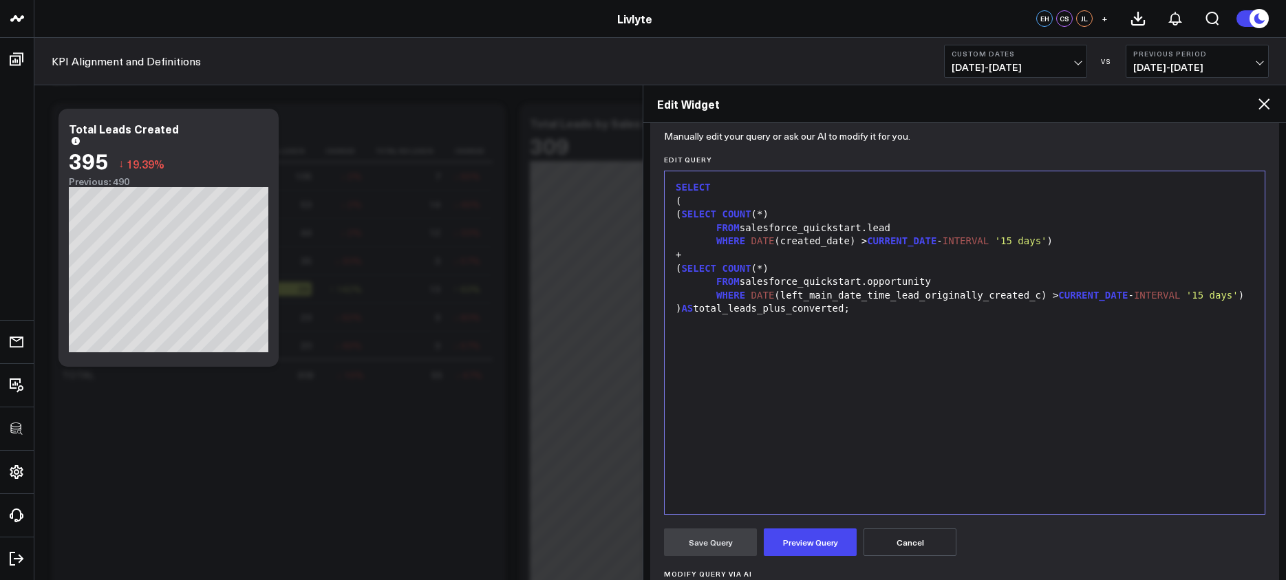
click at [877, 330] on div at bounding box center [965, 323] width 586 height 14
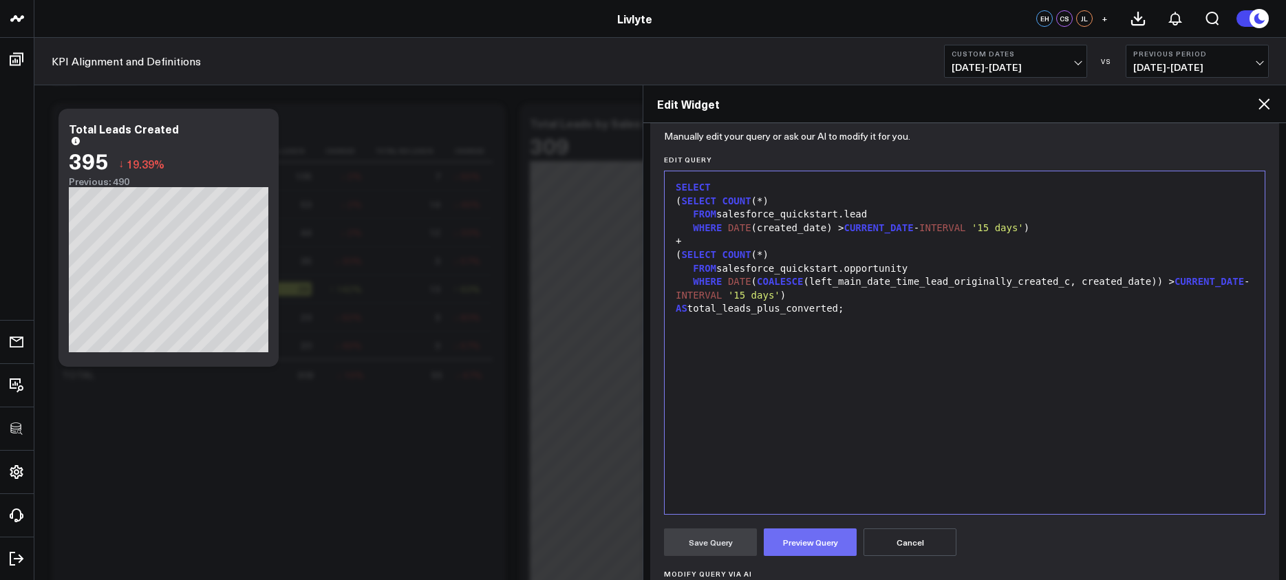
click at [812, 535] on button "Preview Query" at bounding box center [810, 543] width 93 height 28
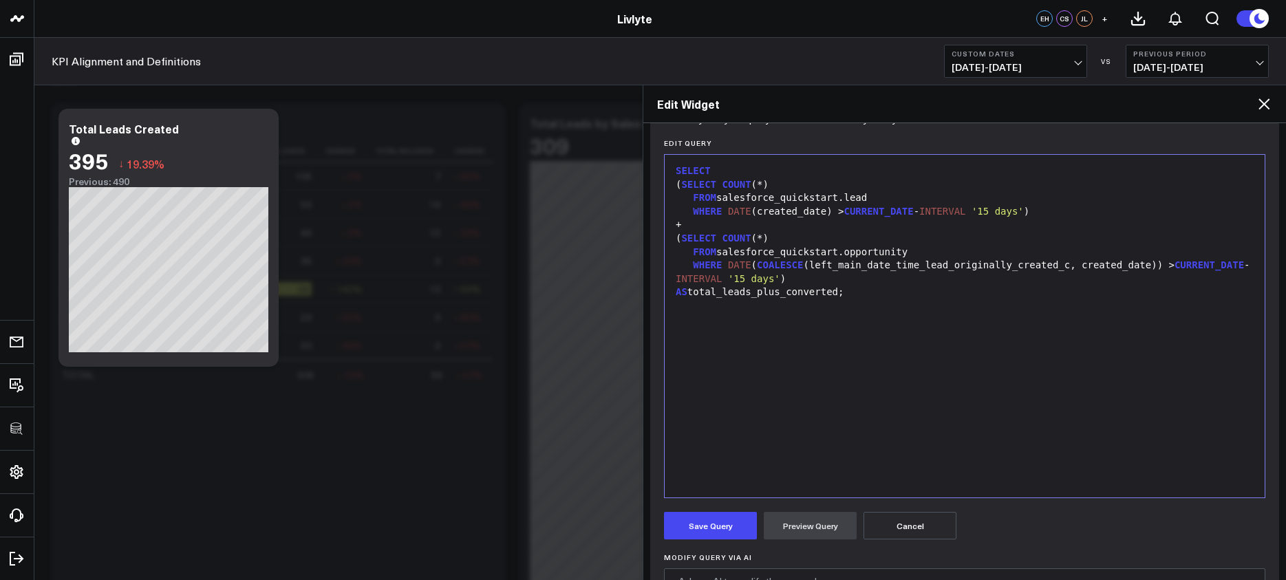
scroll to position [163, 0]
click at [890, 297] on div at bounding box center [965, 304] width 586 height 14
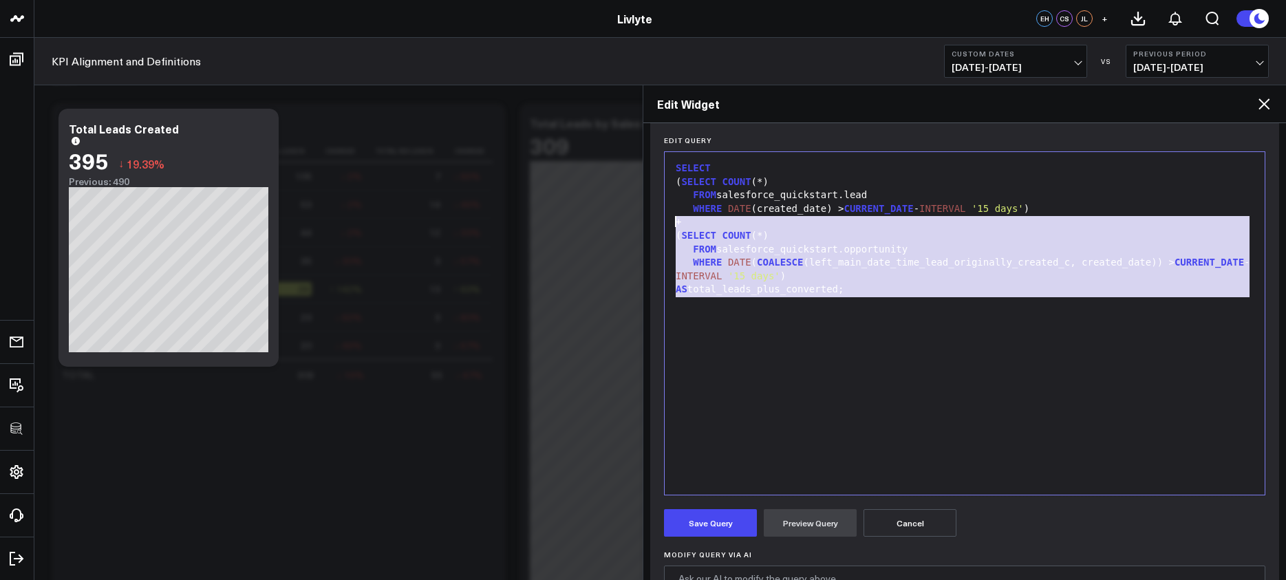
click at [781, 277] on span "'15 days'" at bounding box center [754, 275] width 52 height 11
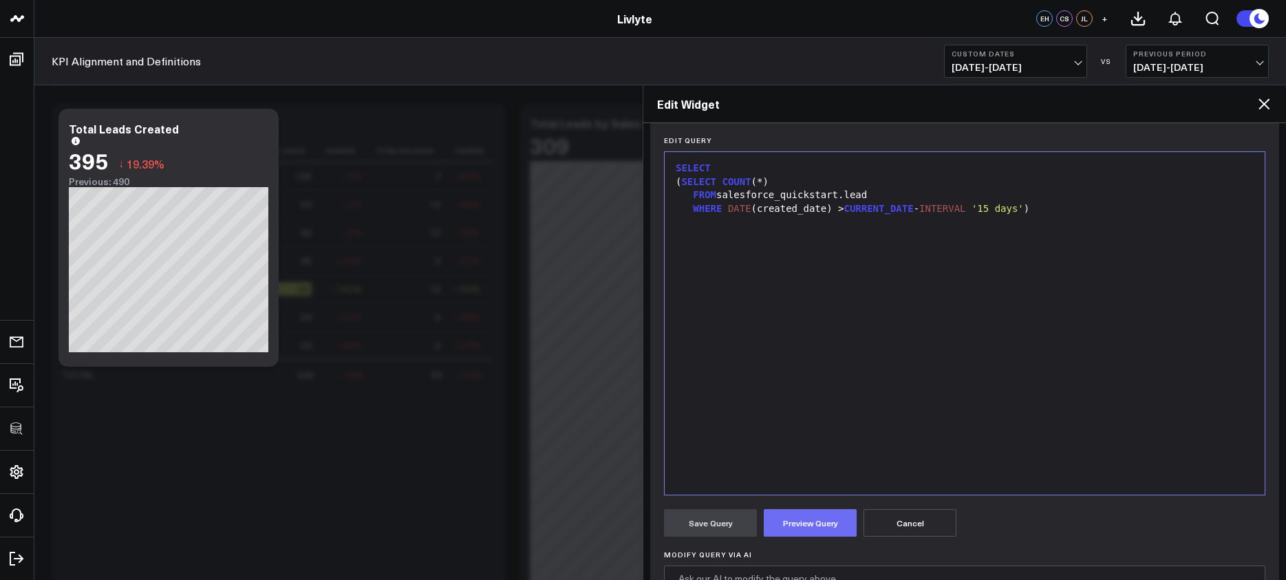
click at [820, 527] on button "Preview Query" at bounding box center [810, 523] width 93 height 28
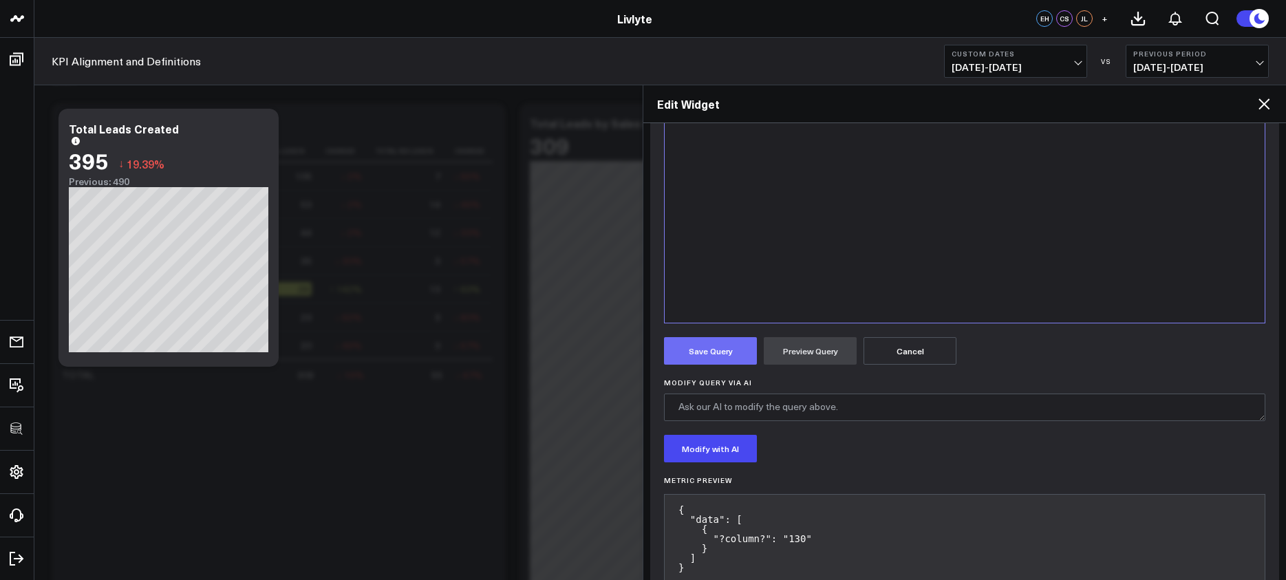
scroll to position [337, 0]
click at [725, 350] on button "Save Query" at bounding box center [710, 350] width 93 height 28
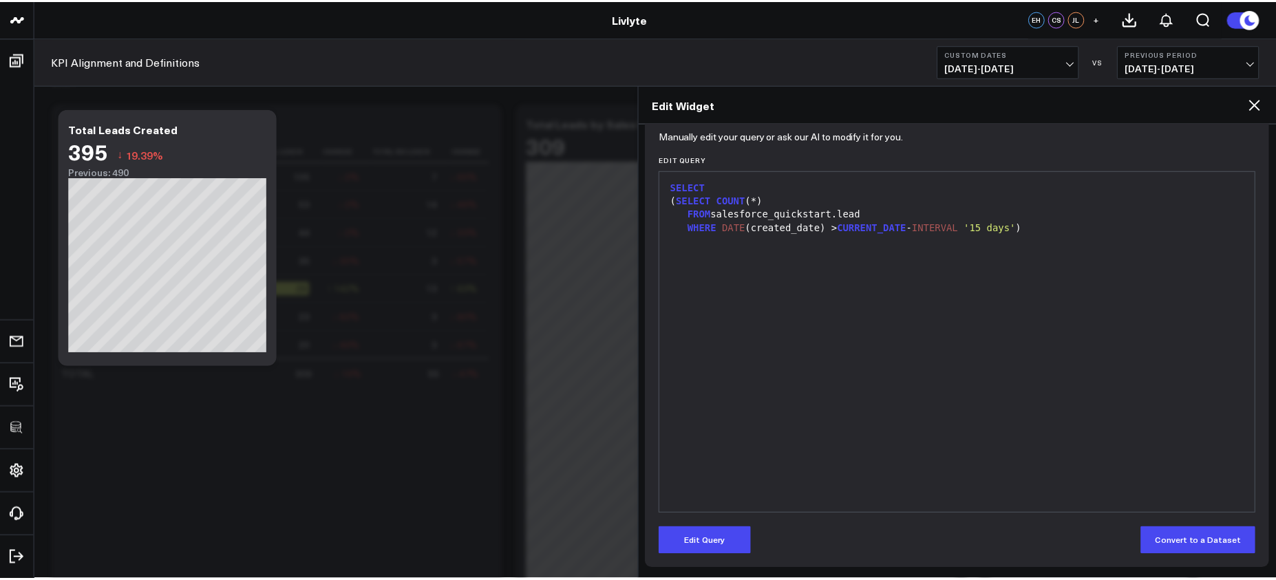
scroll to position [144, 0]
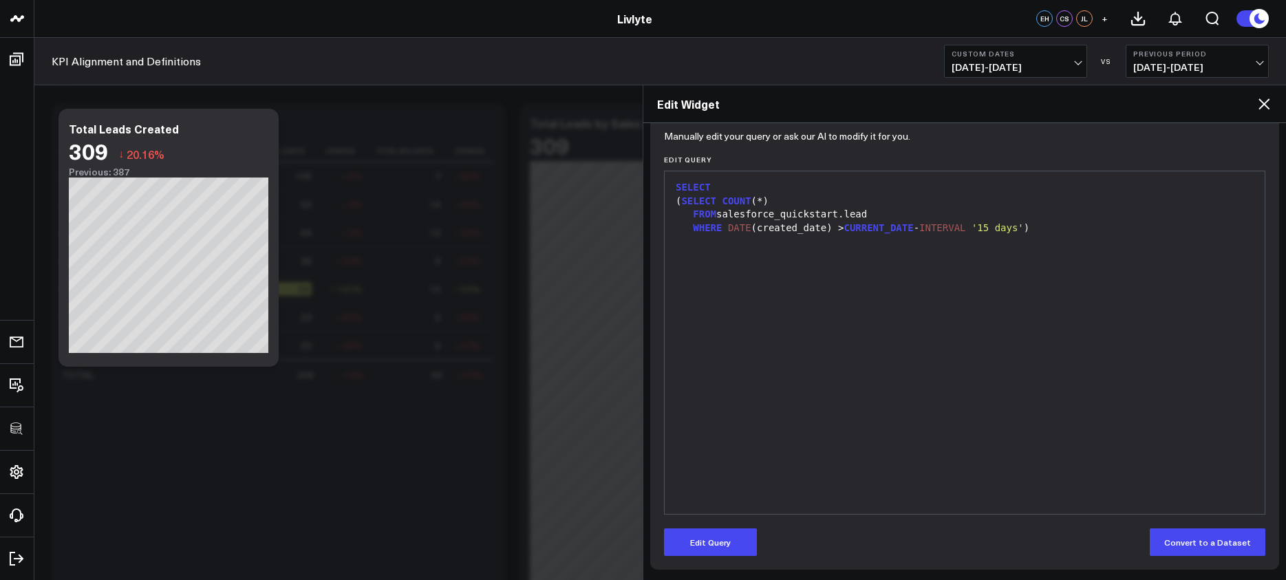
click at [1260, 106] on icon at bounding box center [1264, 104] width 17 height 17
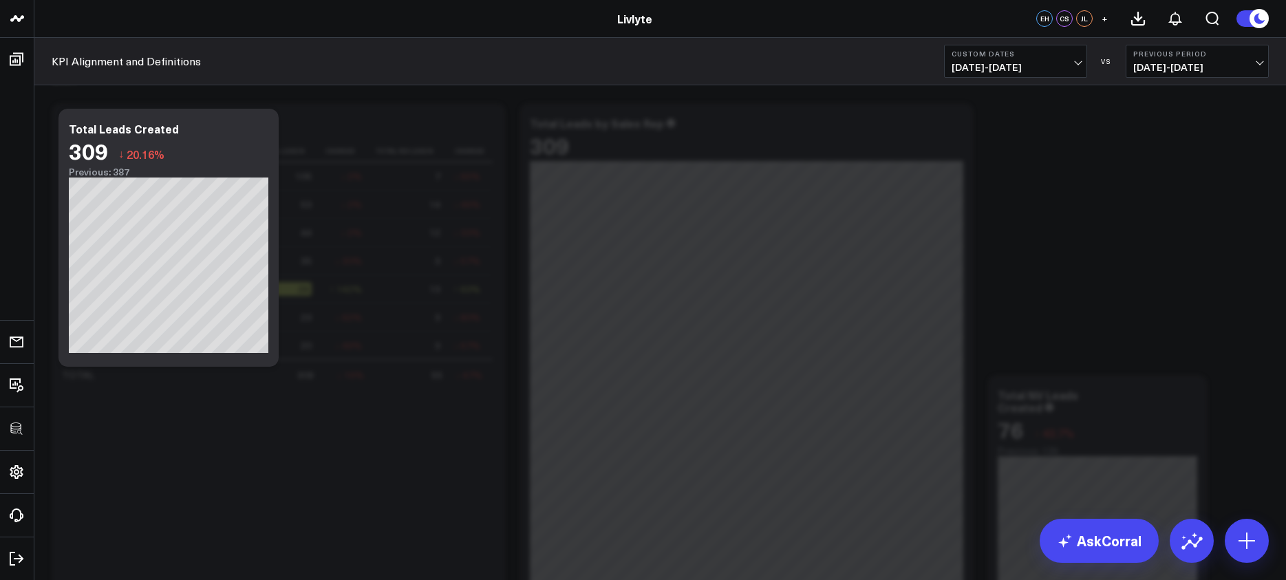
click at [1063, 72] on span "09/01/25 - 09/30/25" at bounding box center [1016, 67] width 128 height 11
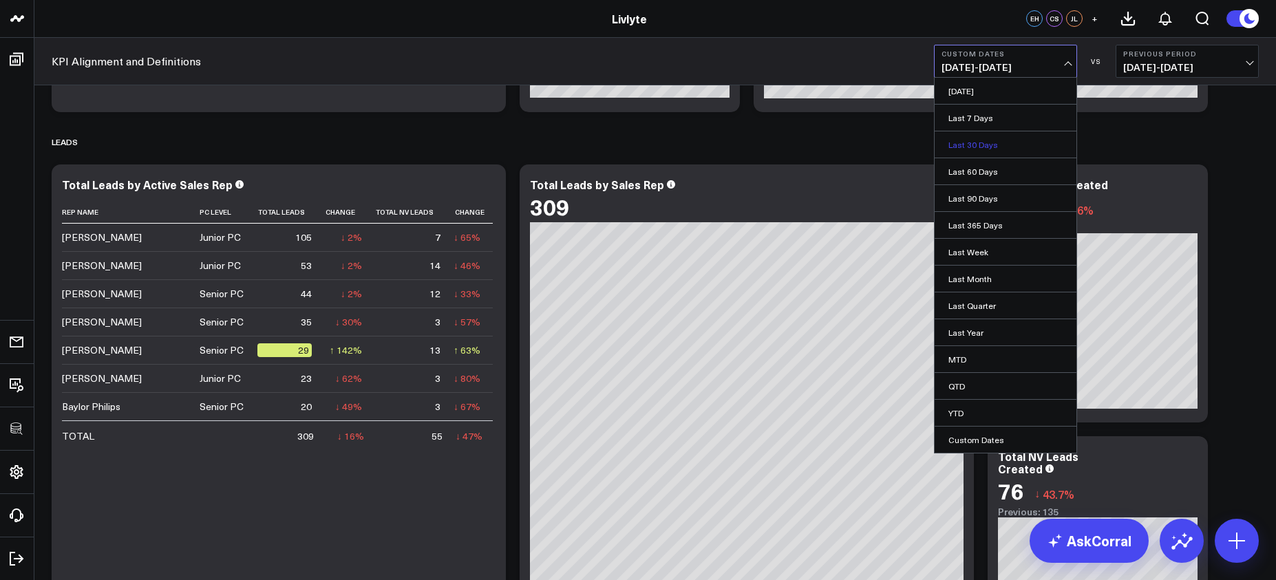
scroll to position [813, 0]
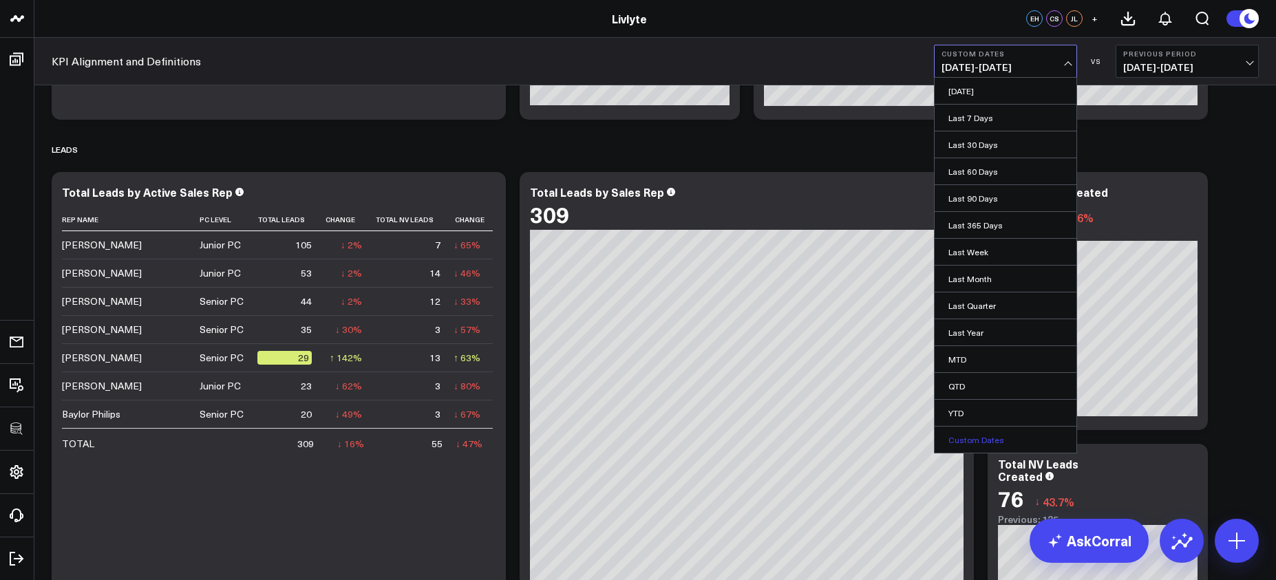
click at [1005, 433] on link "Custom Dates" at bounding box center [1006, 440] width 142 height 26
select select "9"
select select "2025"
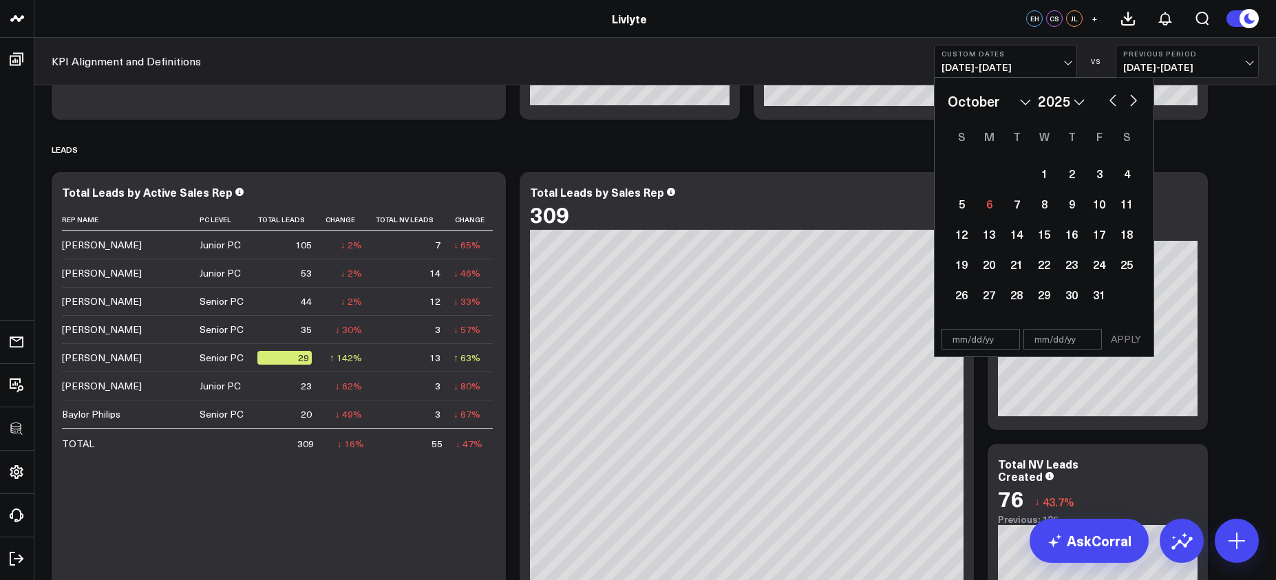
click at [1112, 107] on div "January February March April May June July August September October November De…" at bounding box center [1044, 101] width 193 height 21
click at [1111, 105] on button "button" at bounding box center [1113, 99] width 14 height 17
select select "8"
select select "2025"
click at [1113, 103] on button "button" at bounding box center [1113, 99] width 14 height 17
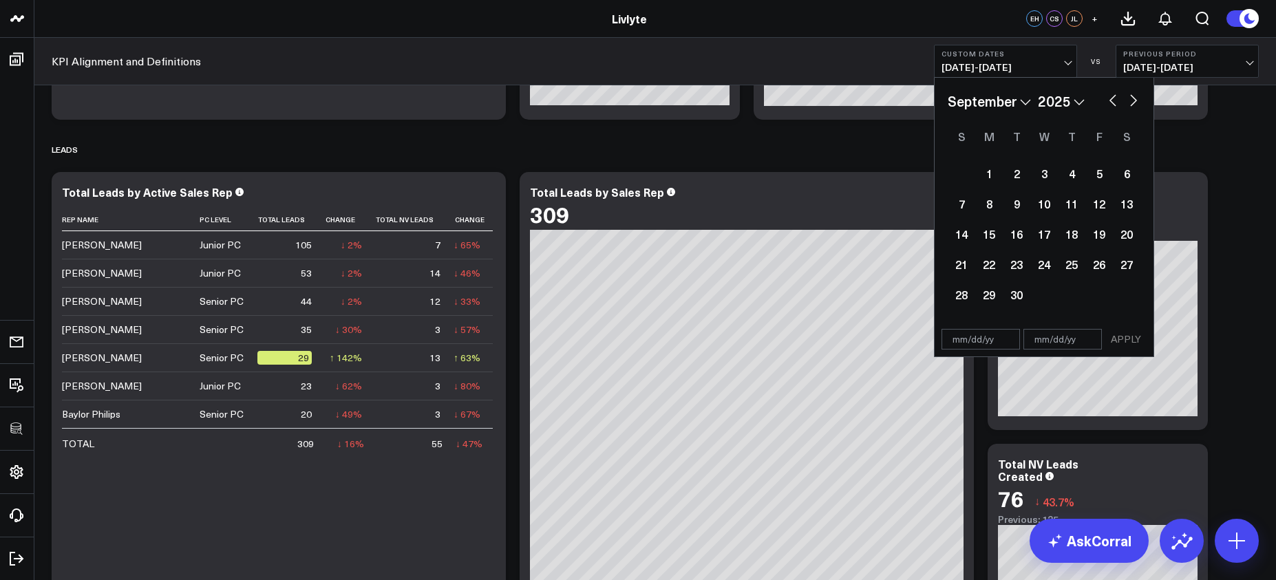
select select "7"
select select "2025"
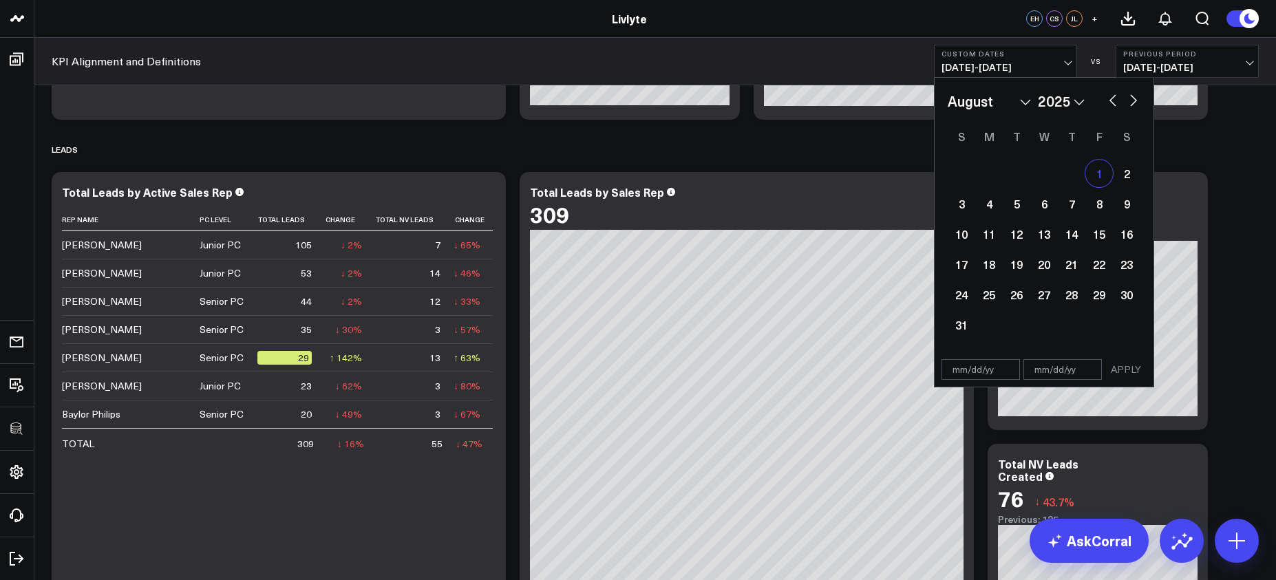
click at [1105, 171] on div "1" at bounding box center [1099, 174] width 28 height 28
type input "08/01/25"
select select "7"
select select "2025"
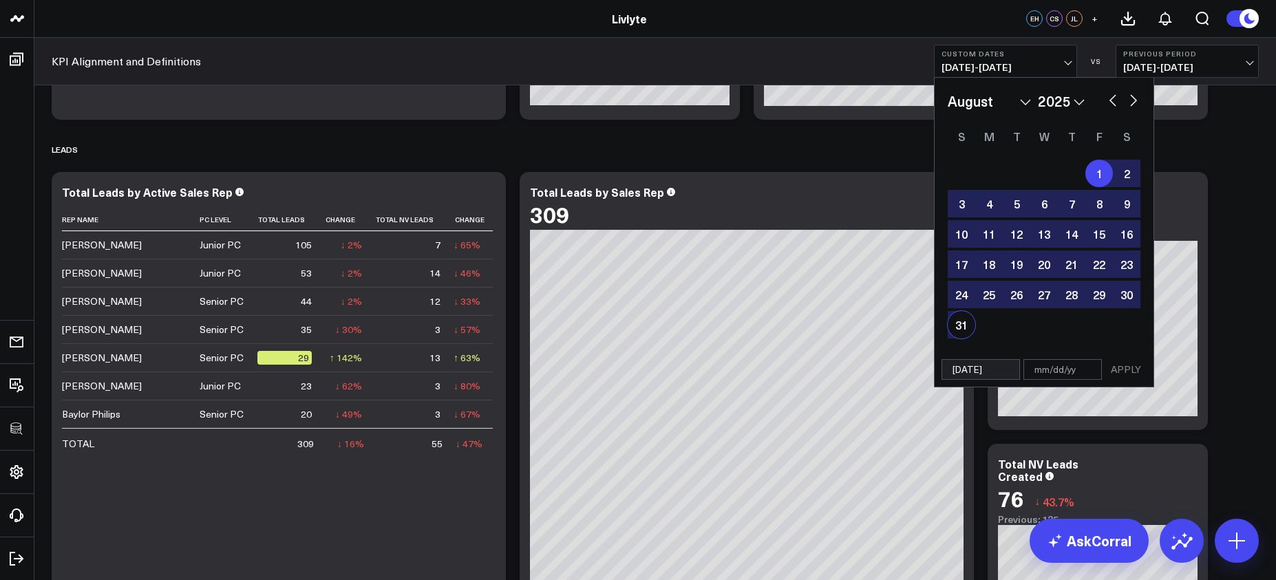
click at [962, 329] on div "31" at bounding box center [962, 325] width 28 height 28
type input "08/31/25"
select select "7"
select select "2025"
click at [1123, 378] on button "APPLY" at bounding box center [1125, 369] width 41 height 21
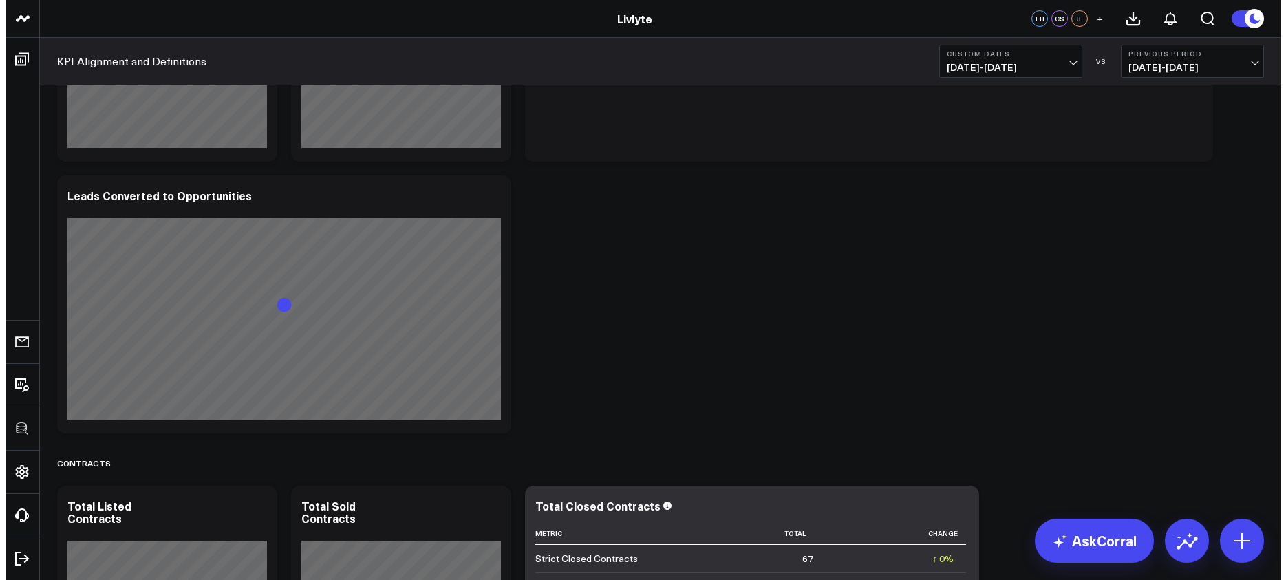
scroll to position [1622, 0]
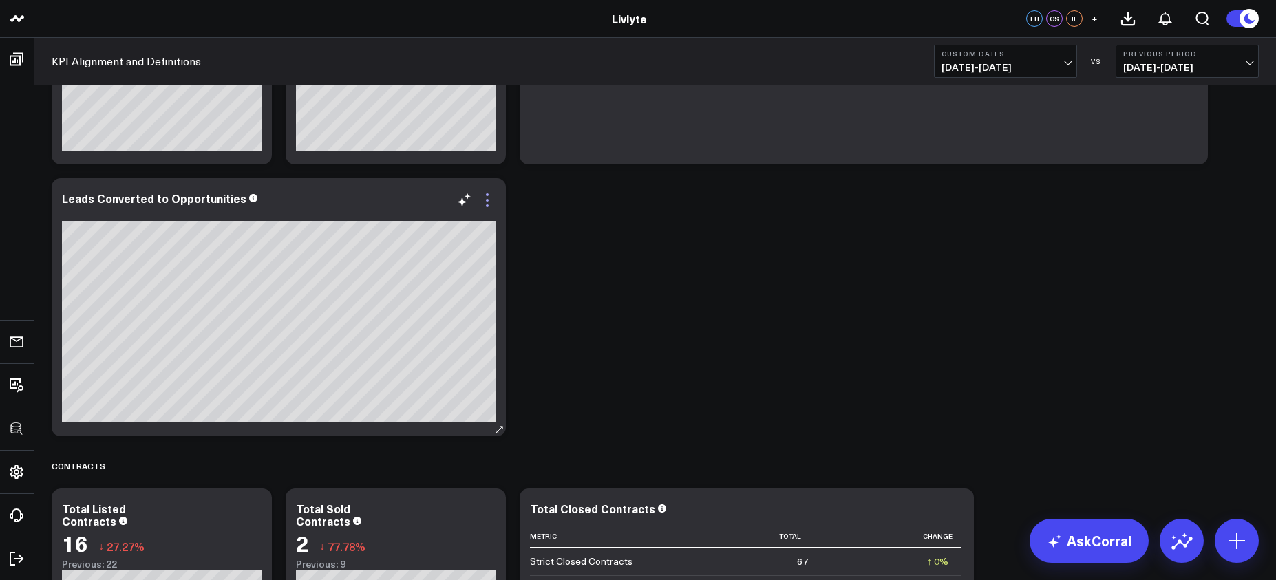
click at [491, 206] on icon at bounding box center [487, 200] width 17 height 17
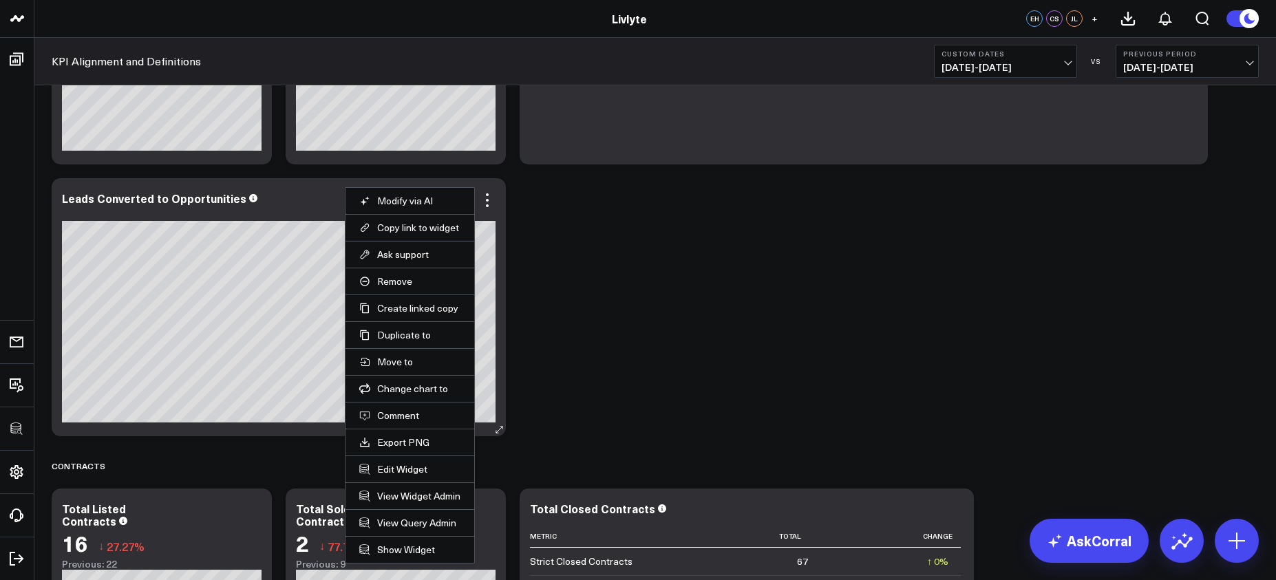
click at [387, 460] on li "Edit Widget" at bounding box center [410, 469] width 129 height 27
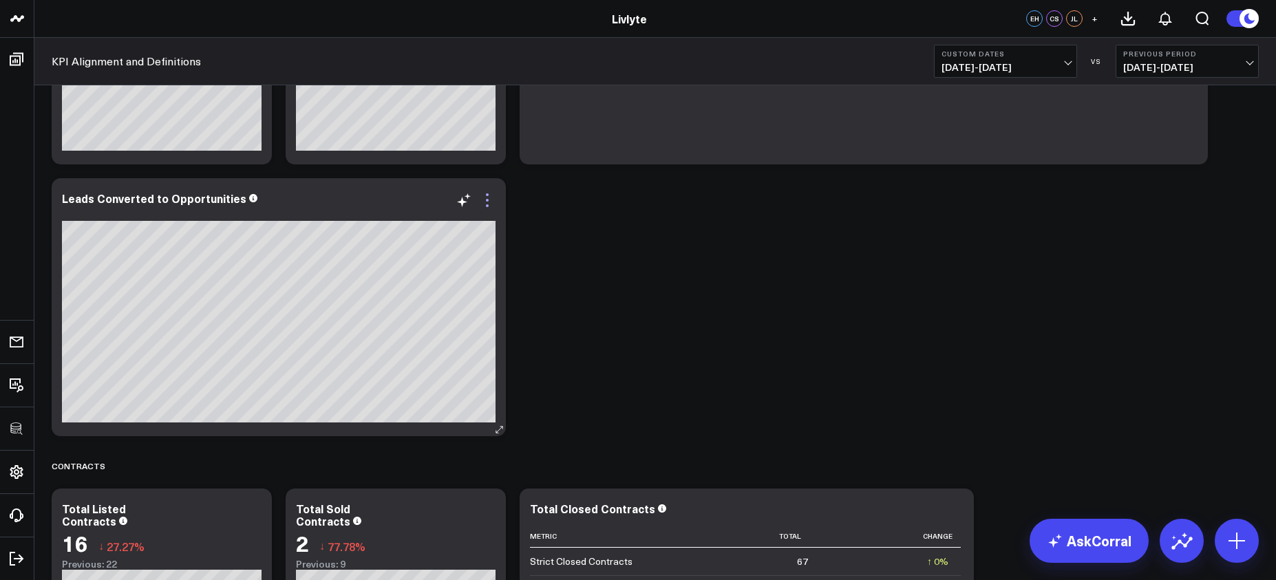
click at [489, 198] on icon at bounding box center [487, 200] width 17 height 17
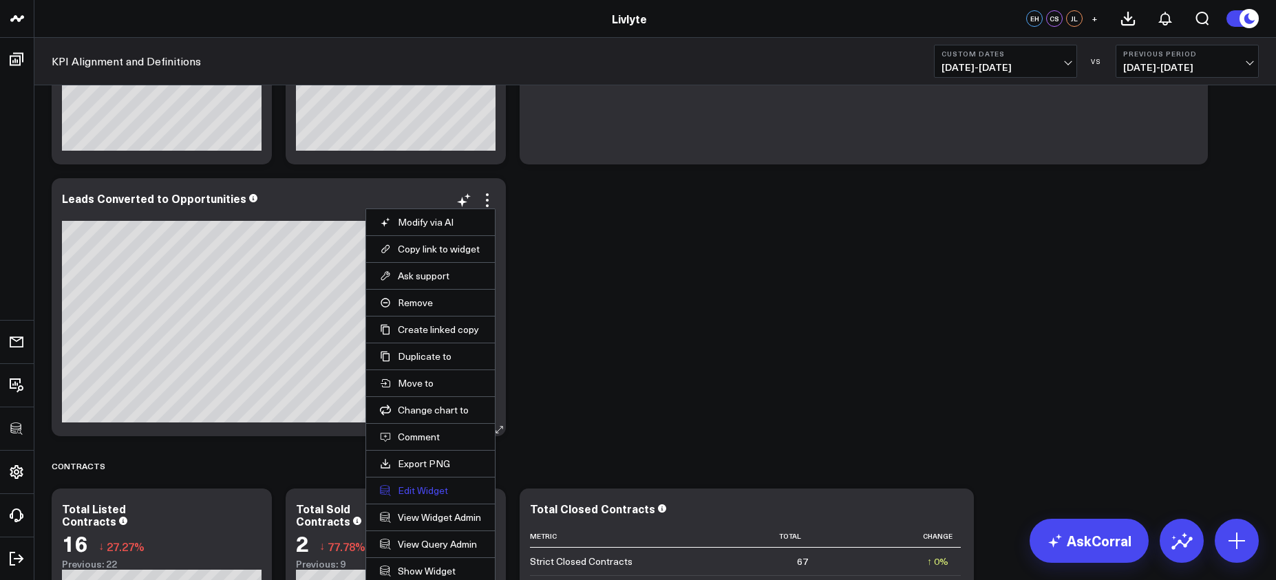
click at [434, 493] on button "Edit Widget" at bounding box center [430, 491] width 101 height 12
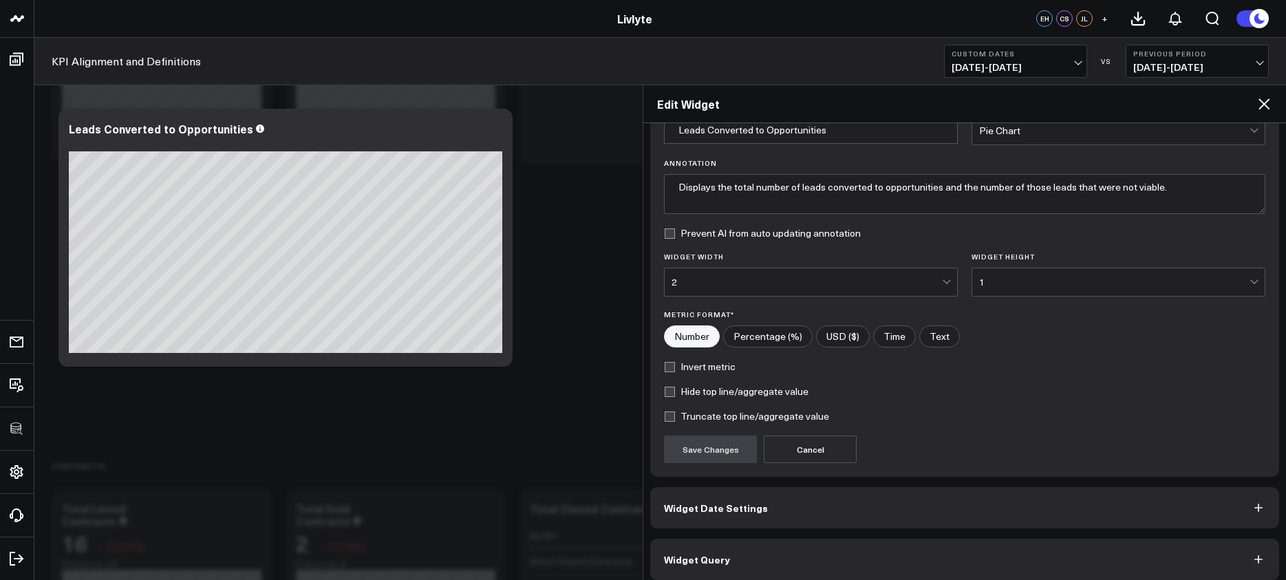
scroll to position [84, 0]
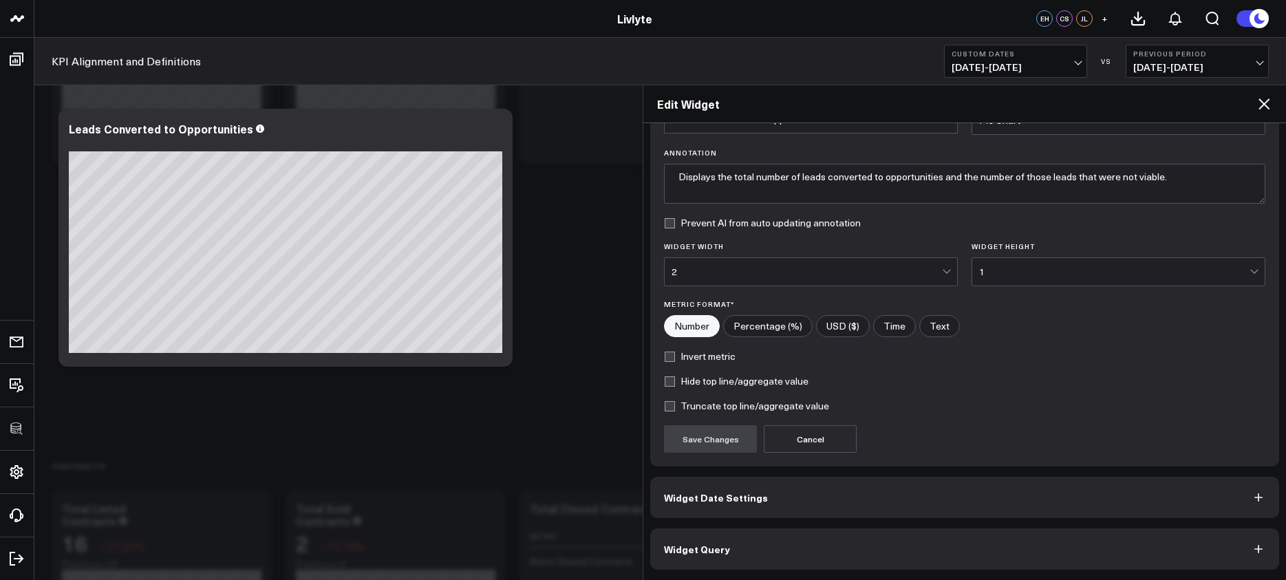
click at [838, 541] on button "Widget Query" at bounding box center [964, 549] width 629 height 41
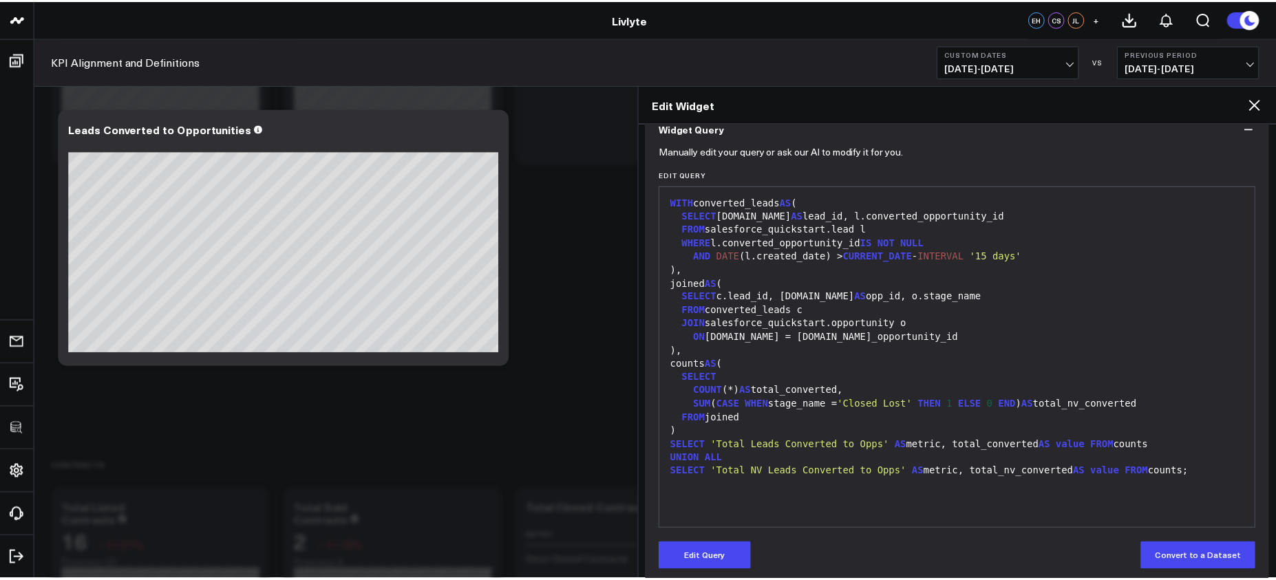
scroll to position [144, 0]
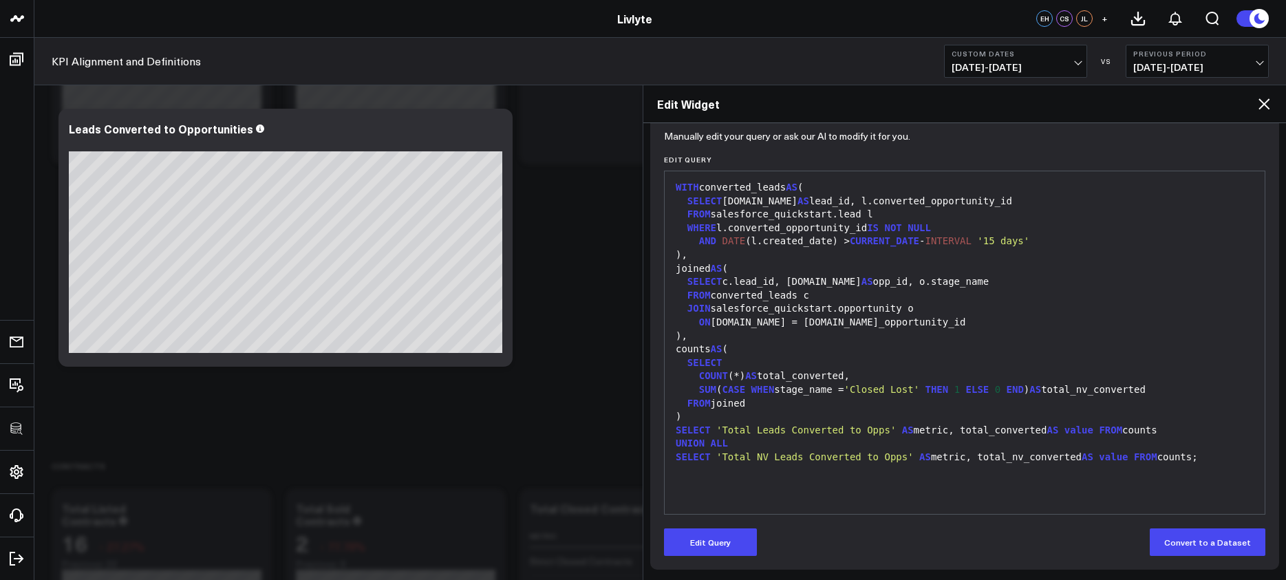
click at [631, 326] on div "Revenue Modify via AI Copy link to widget Ask support Remove Create linked copy…" at bounding box center [655, 307] width 1221 height 3689
click at [1260, 107] on icon at bounding box center [1264, 104] width 17 height 17
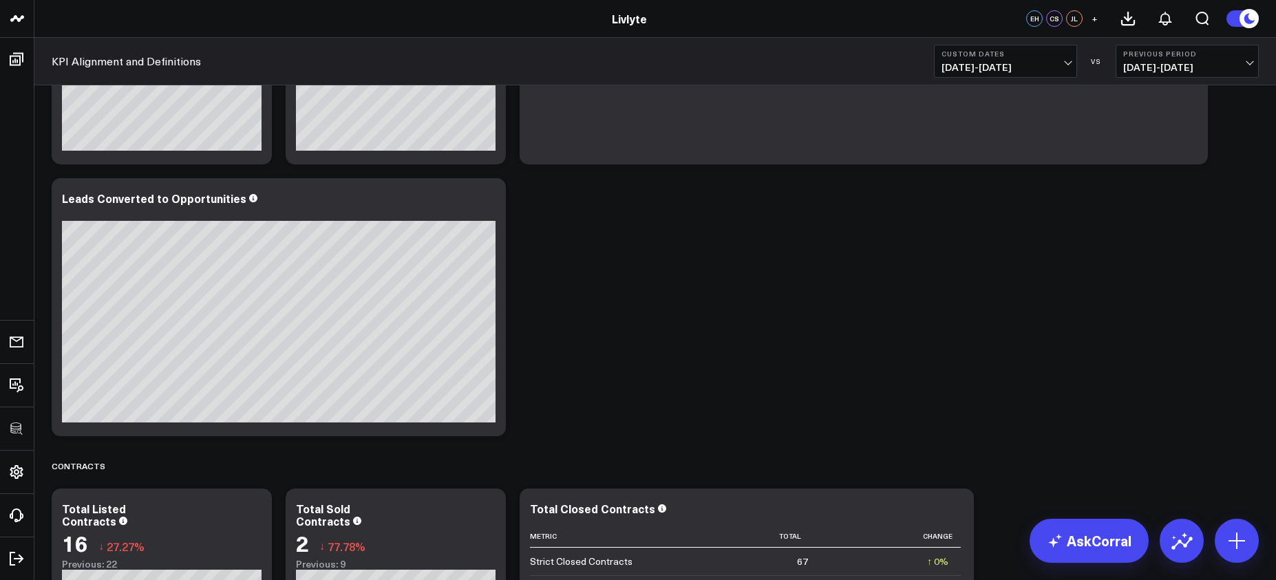
click at [1042, 63] on span "08/01/25 - 08/31/25" at bounding box center [1006, 67] width 128 height 11
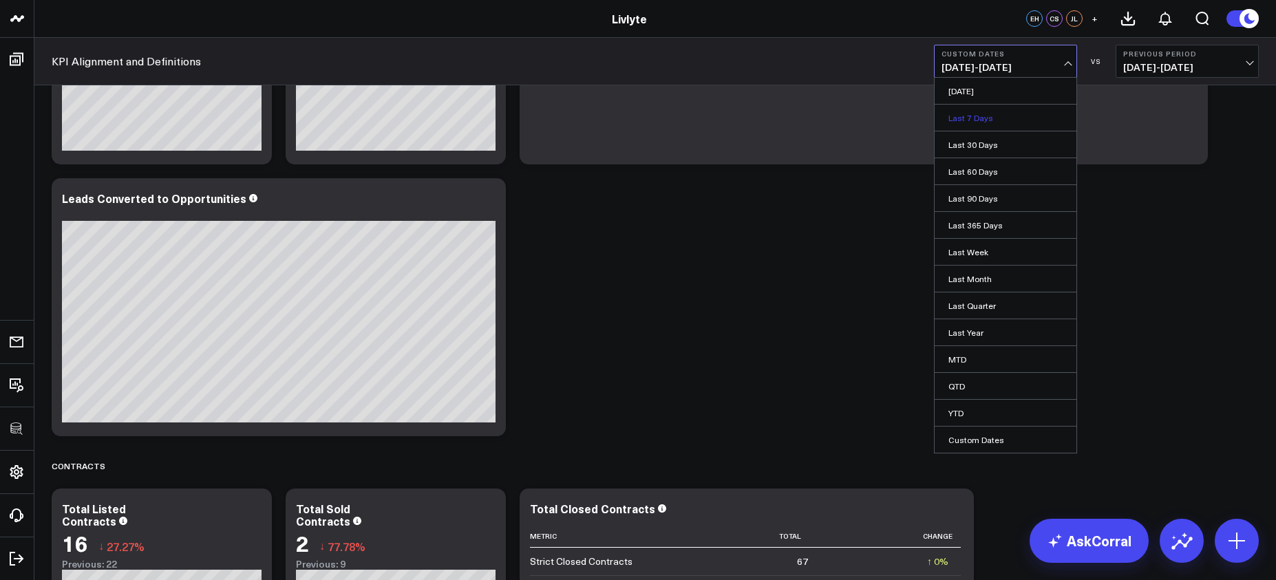
click at [1018, 123] on link "Last 7 Days" at bounding box center [1006, 118] width 142 height 26
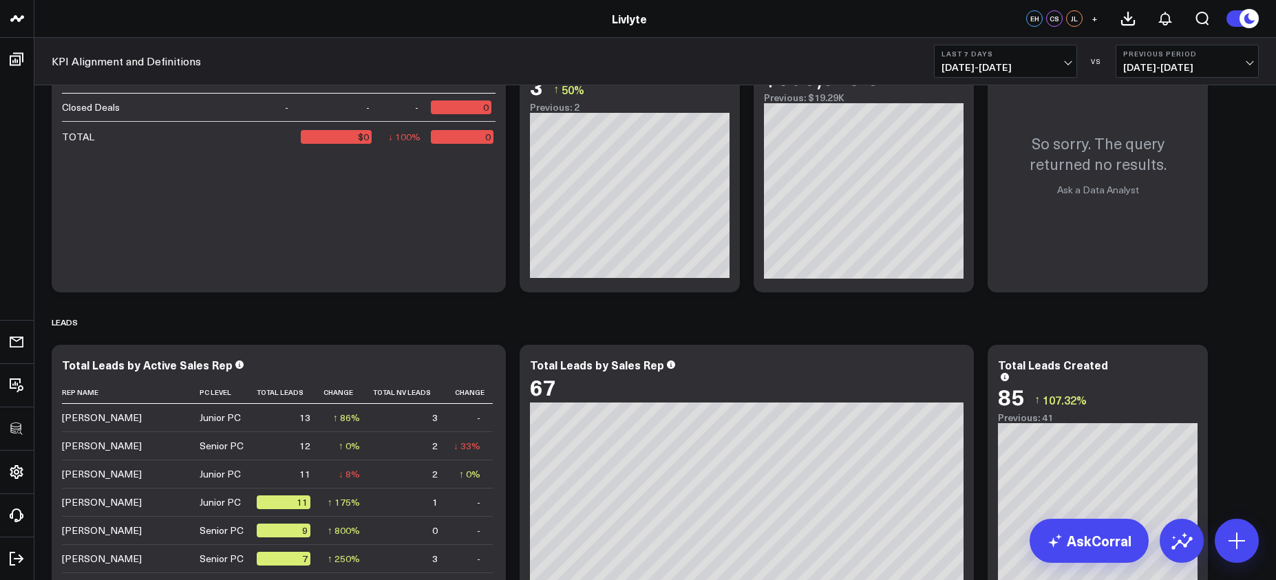
scroll to position [522, 0]
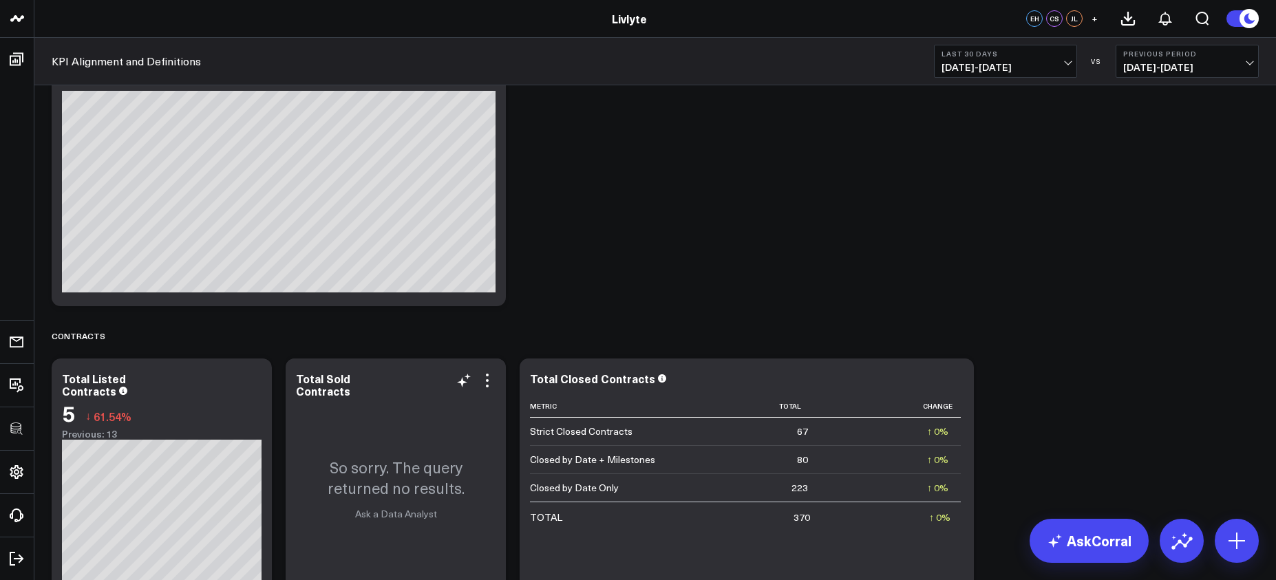
scroll to position [1526, 0]
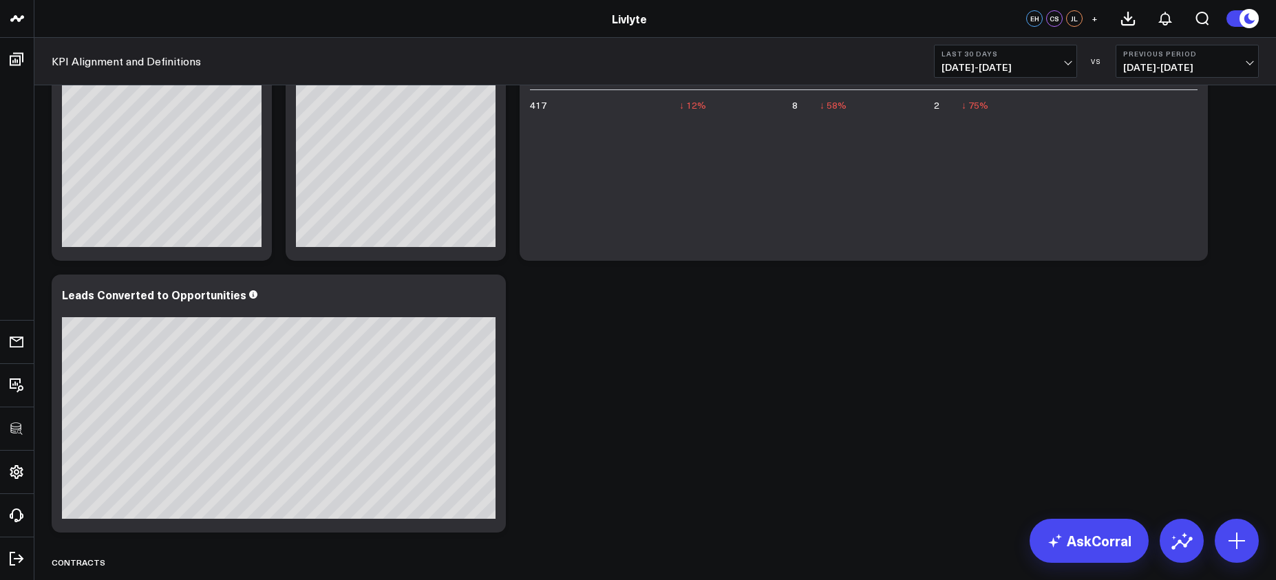
click at [994, 69] on span "[DATE] - [DATE]" at bounding box center [1006, 67] width 128 height 11
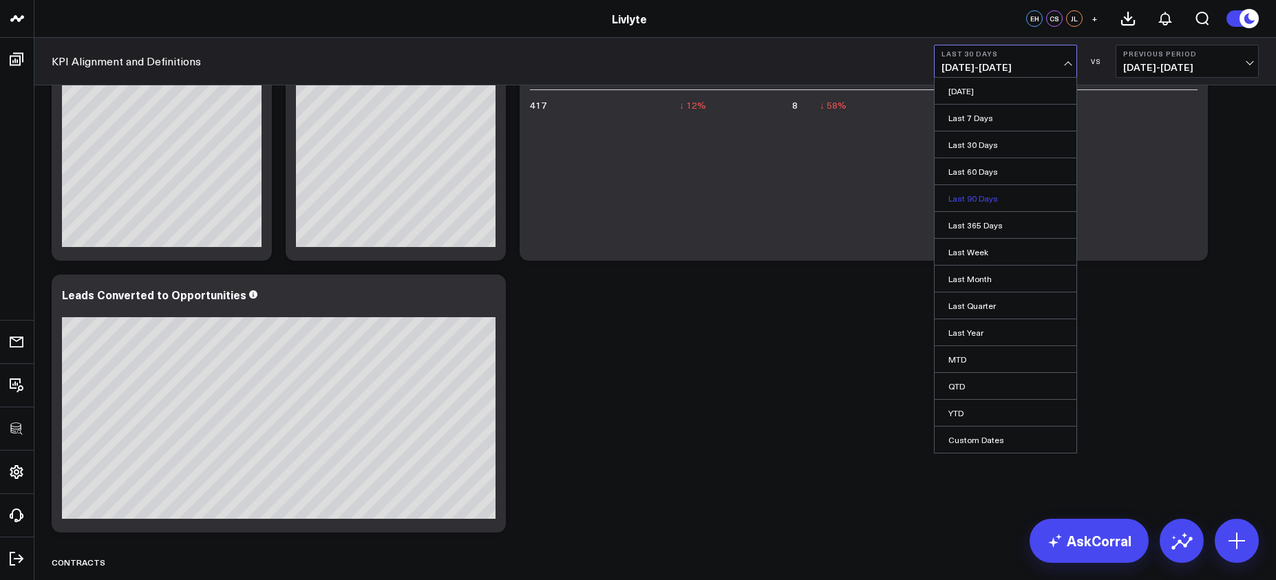
click at [987, 197] on link "Last 90 Days" at bounding box center [1006, 198] width 142 height 26
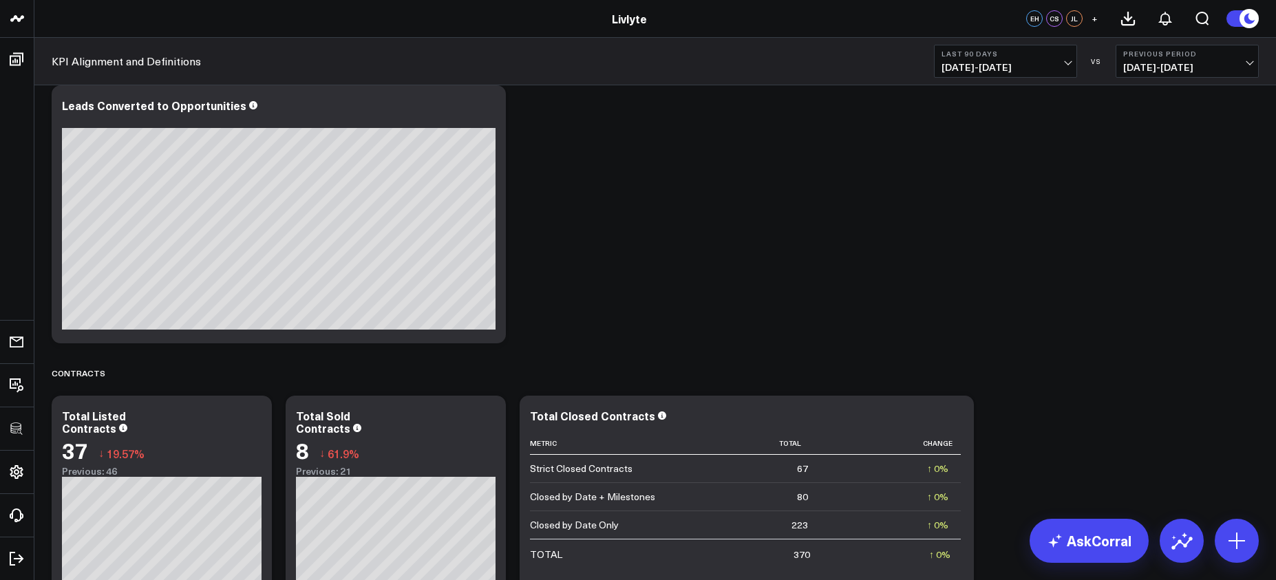
scroll to position [1579, 0]
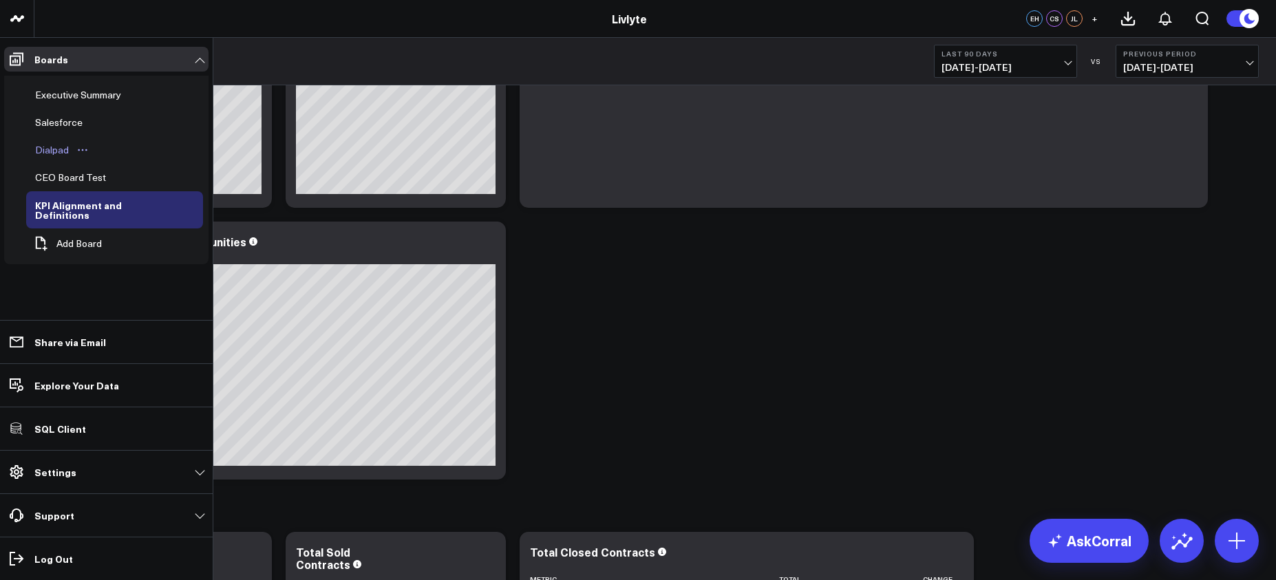
click at [50, 151] on div "Dialpad" at bounding box center [52, 150] width 41 height 17
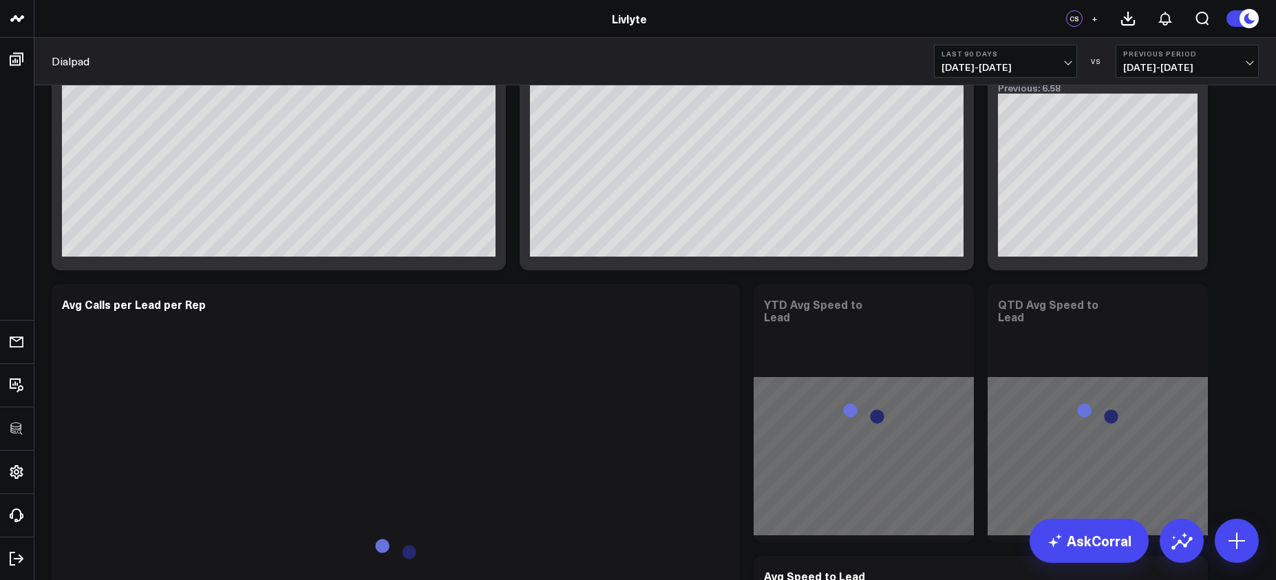
scroll to position [428, 0]
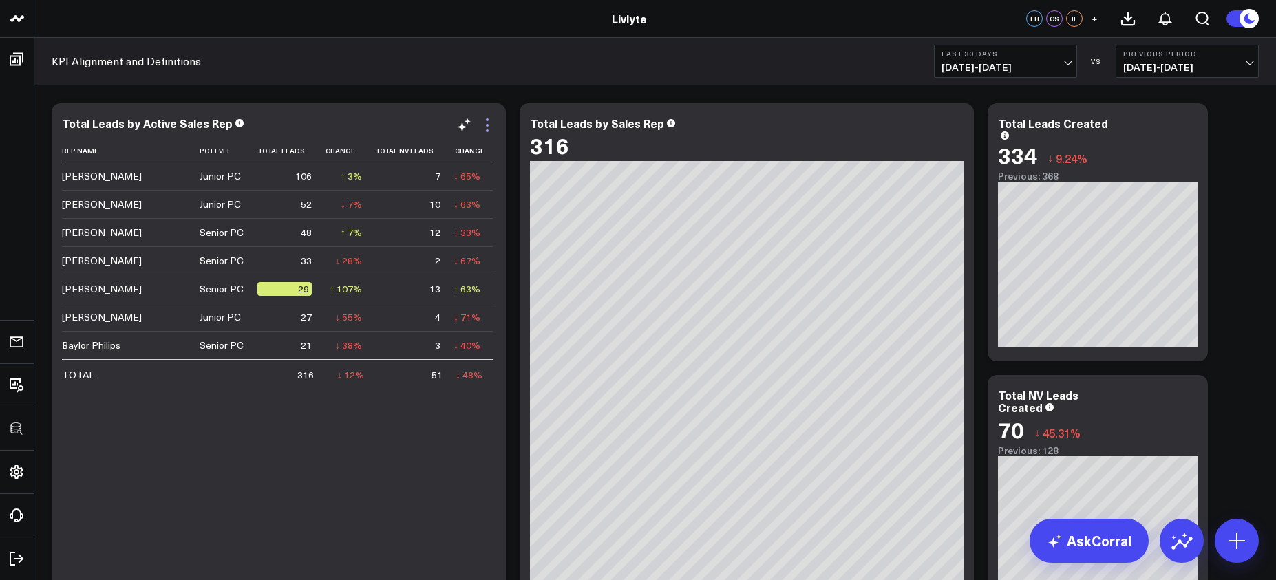
click at [482, 131] on icon at bounding box center [487, 125] width 17 height 17
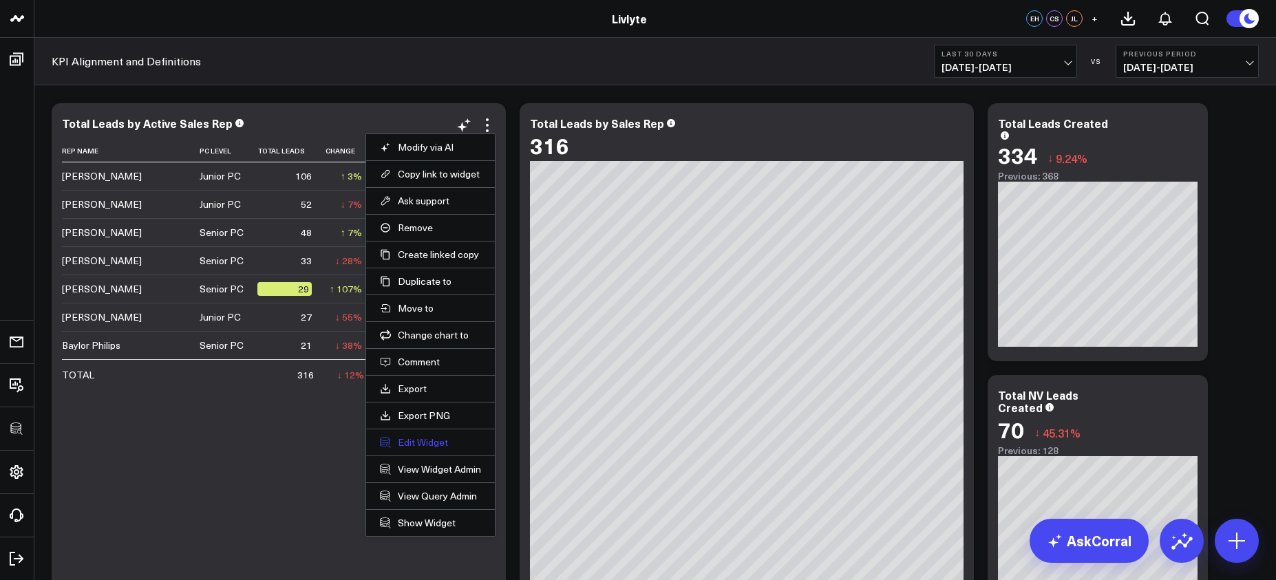
click at [442, 446] on button "Edit Widget" at bounding box center [430, 442] width 101 height 12
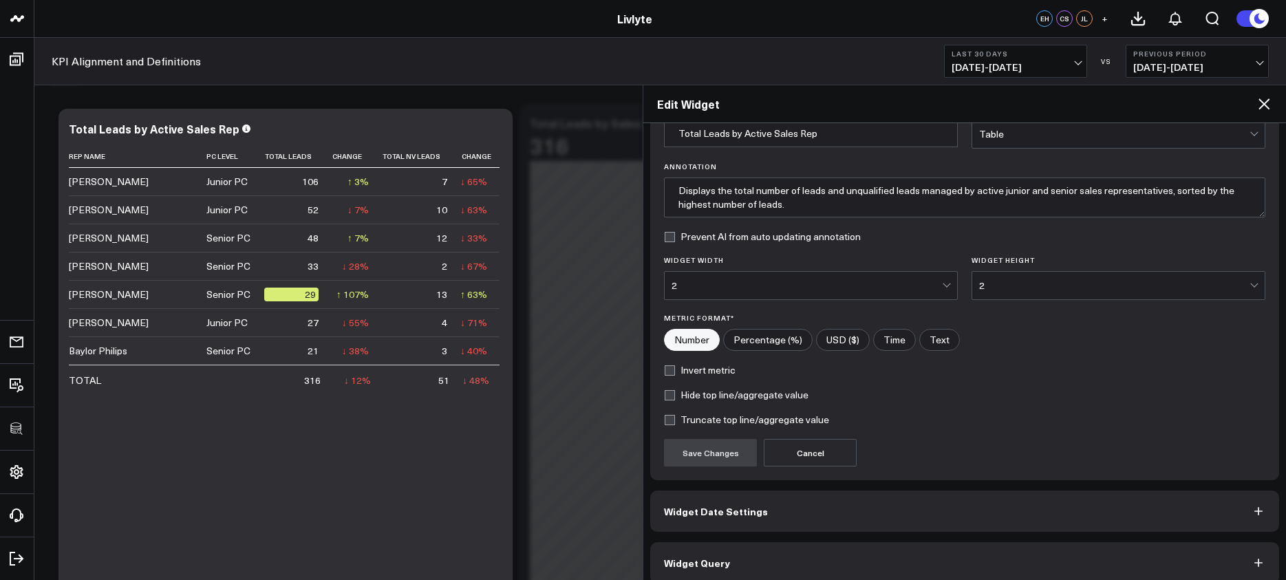
scroll to position [84, 0]
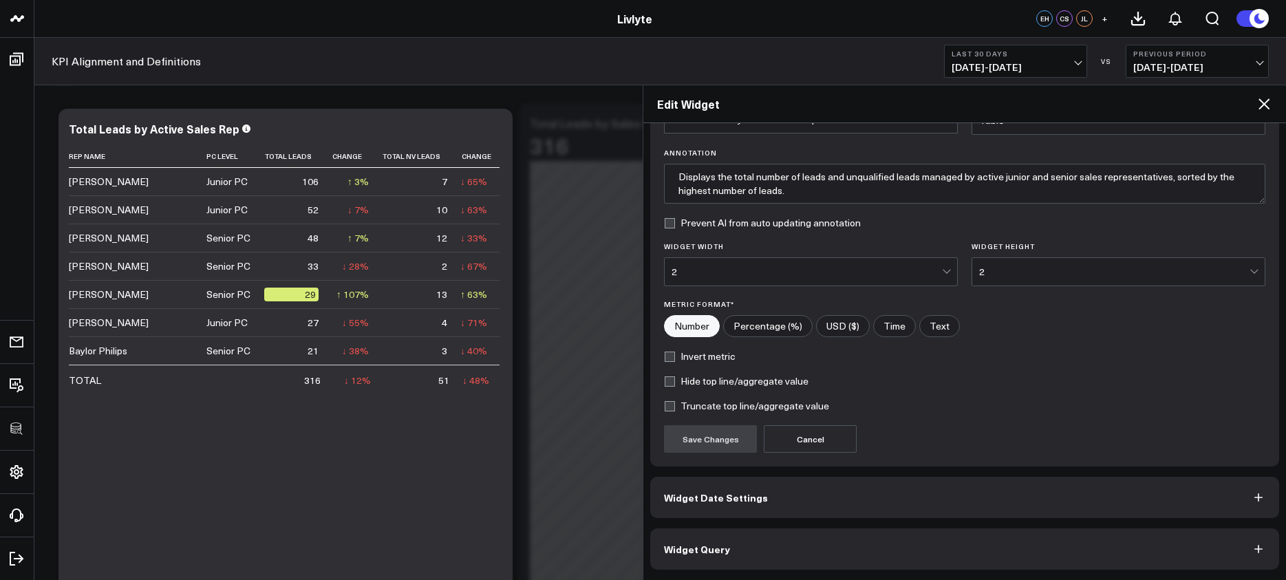
click at [889, 537] on button "Widget Query" at bounding box center [964, 549] width 629 height 41
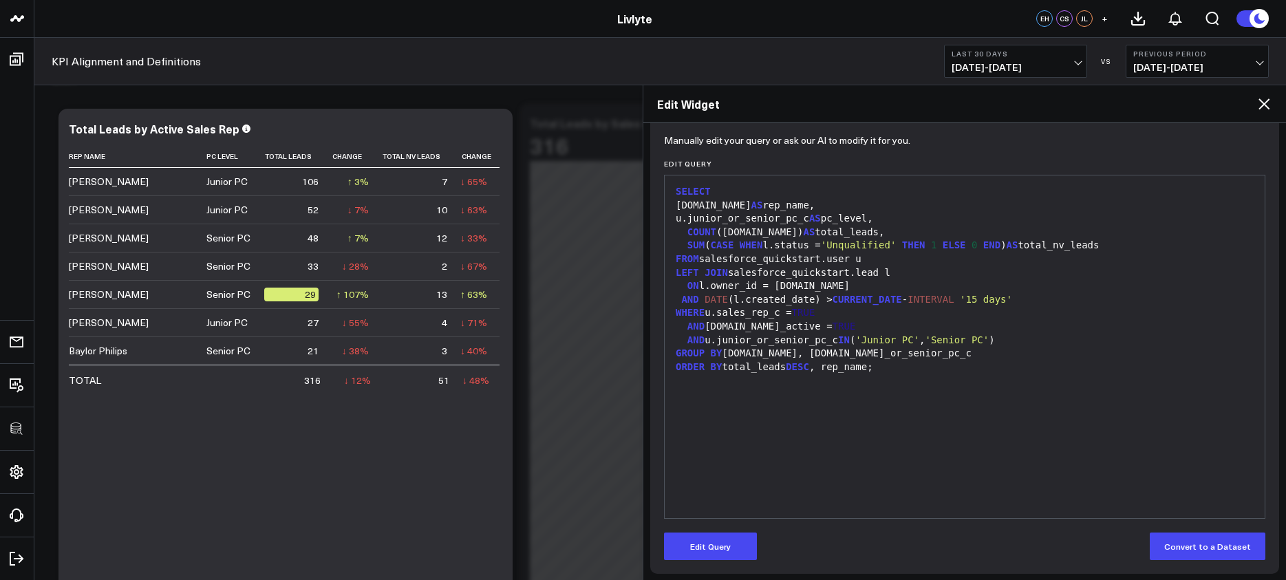
scroll to position [144, 0]
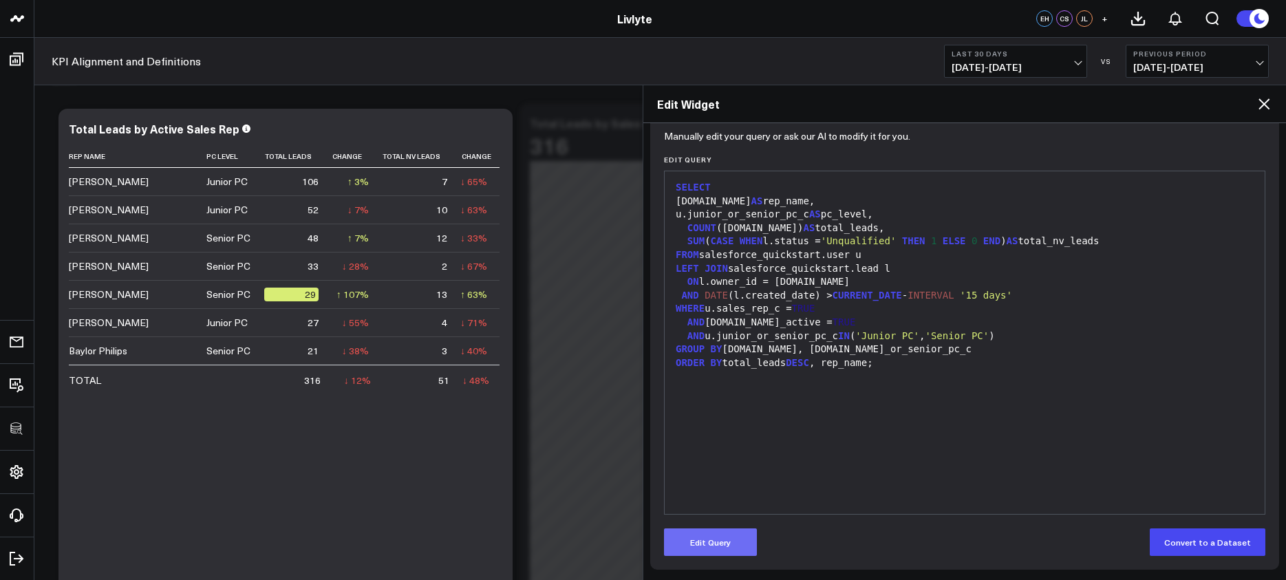
click at [733, 543] on button "Edit Query" at bounding box center [710, 543] width 93 height 28
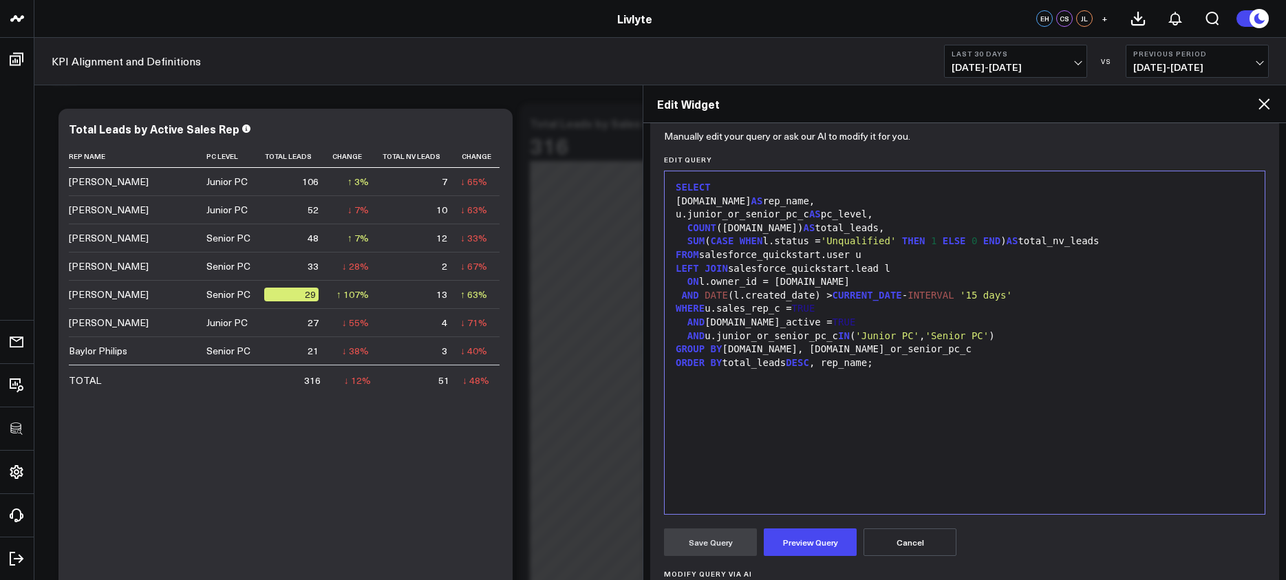
click at [868, 358] on div "ORDER BY total_leads DESC , rep_name;" at bounding box center [965, 364] width 586 height 14
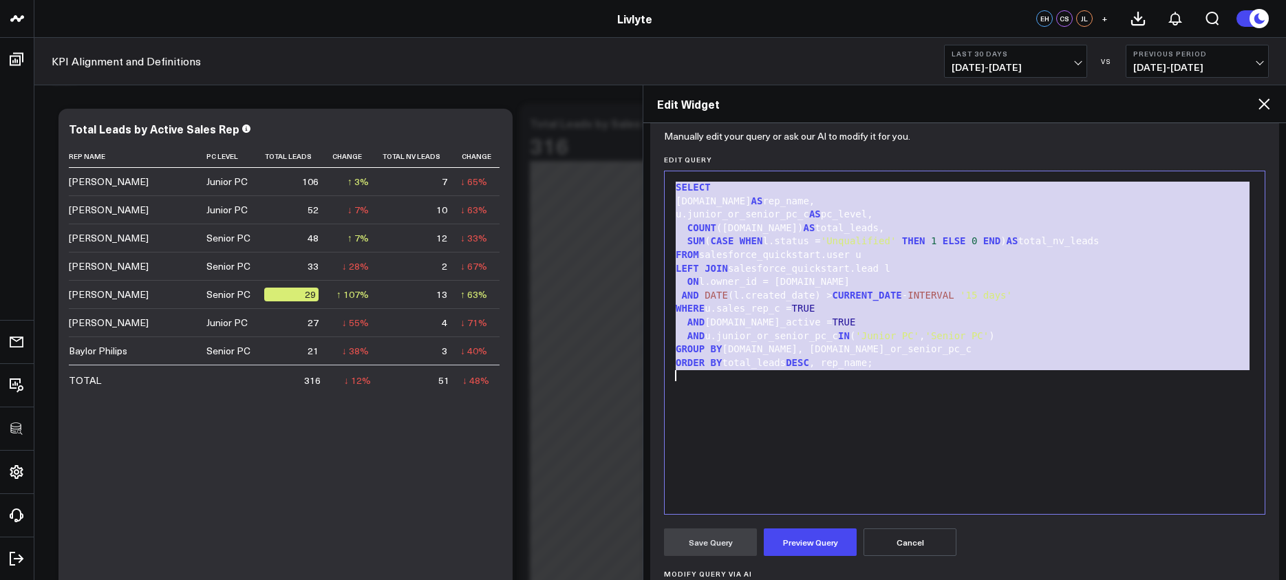
copy div "SELECT [DOMAIN_NAME] AS rep_name, u.junior_or_senior_pc_c AS pc_level, COUNT ([…"
click at [930, 365] on div "ORDER BY total_leads DESC , rep_name;" at bounding box center [965, 364] width 586 height 14
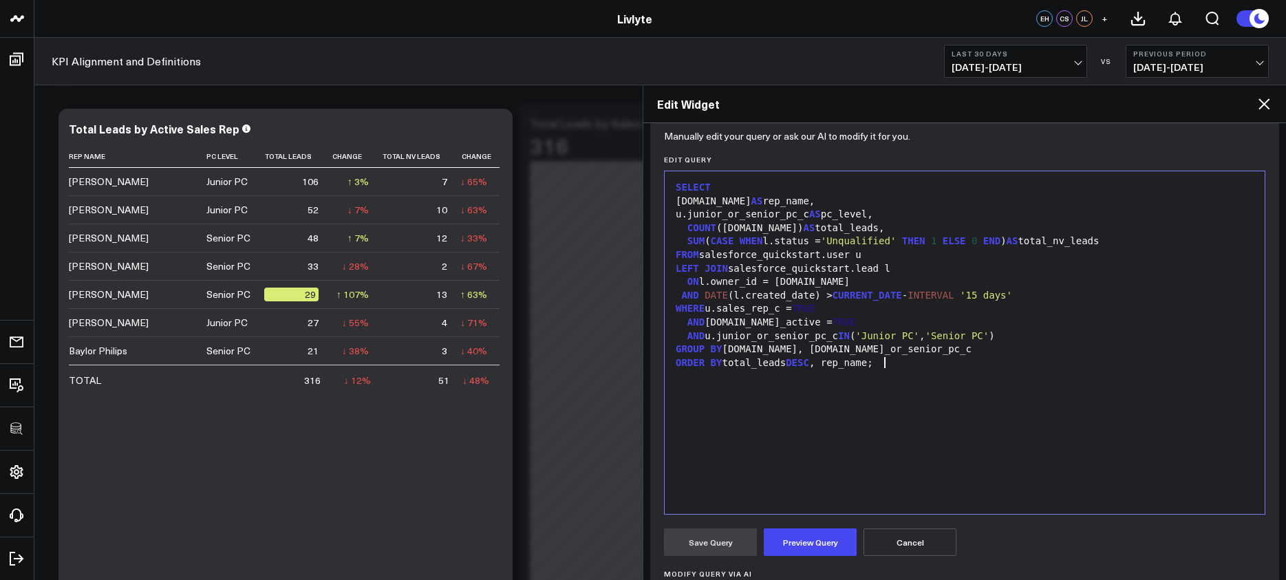
click at [832, 462] on div "SELECT [DOMAIN_NAME] AS rep_name, u.junior_or_senior_pc_c AS pc_level, COUNT ([…" at bounding box center [965, 342] width 586 height 329
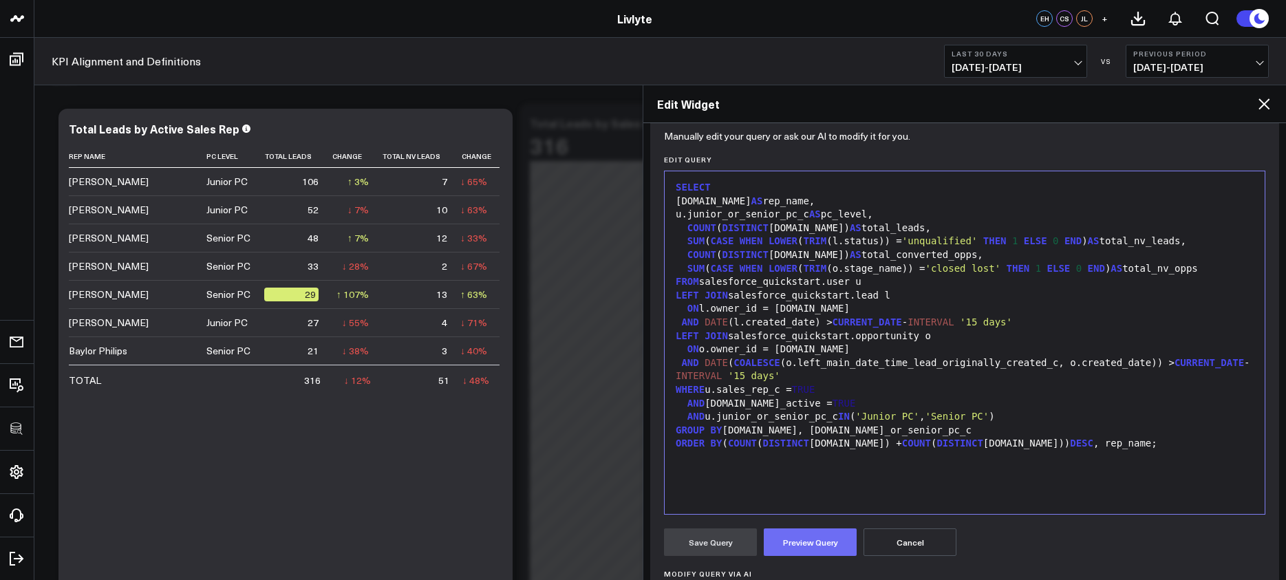
click at [813, 553] on button "Preview Query" at bounding box center [810, 543] width 93 height 28
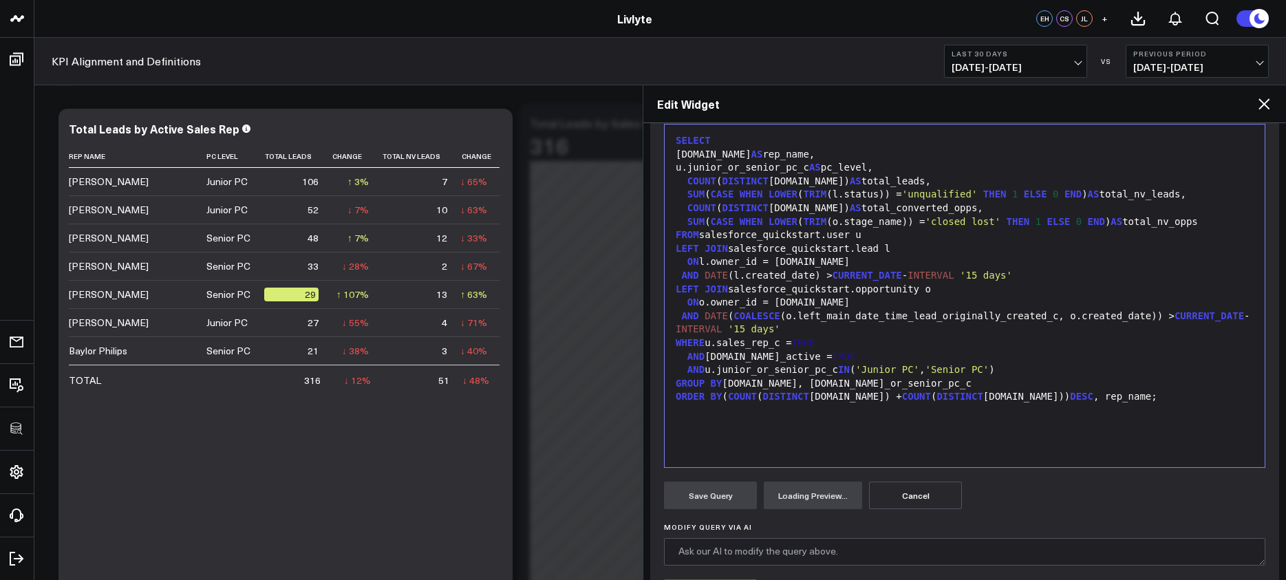
scroll to position [175, 0]
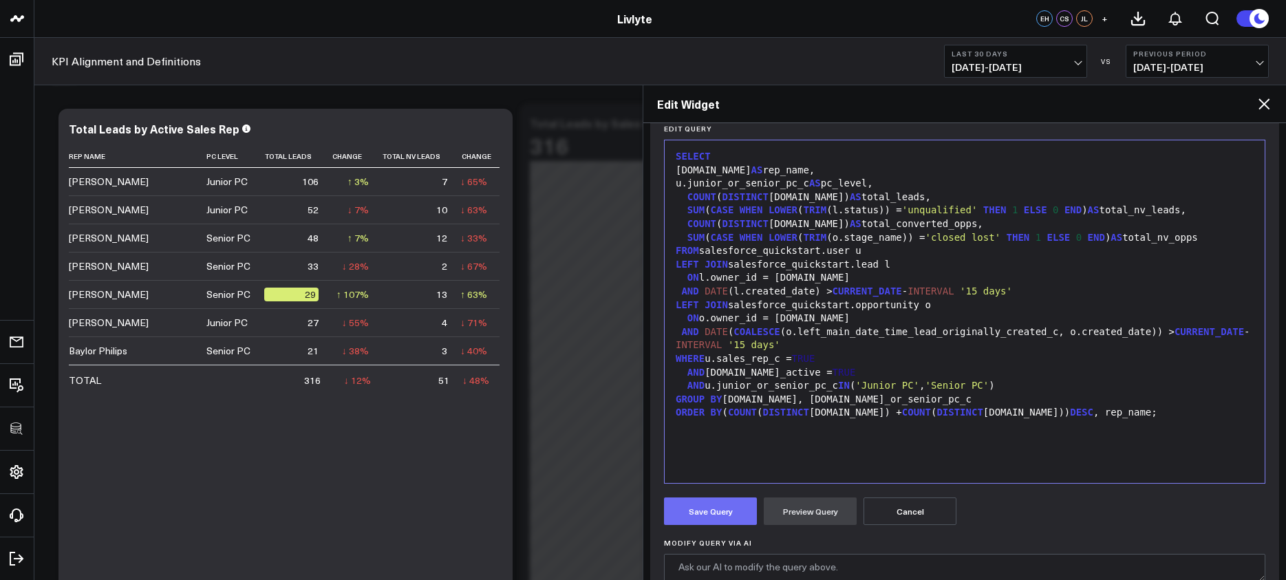
click at [732, 502] on button "Save Query" at bounding box center [710, 512] width 93 height 28
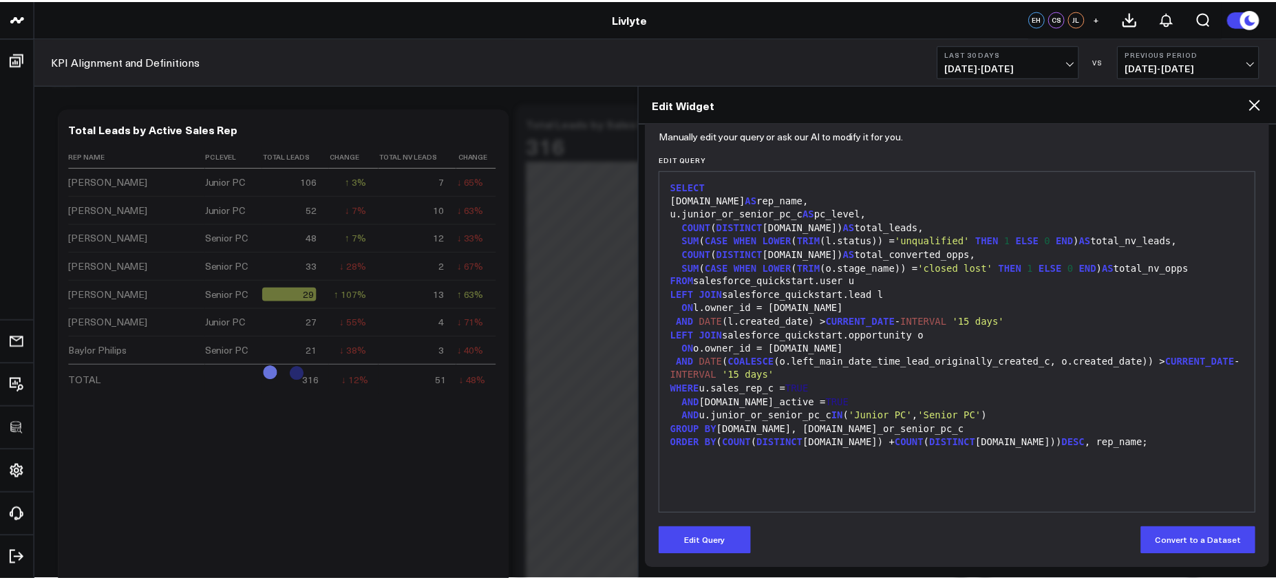
scroll to position [144, 0]
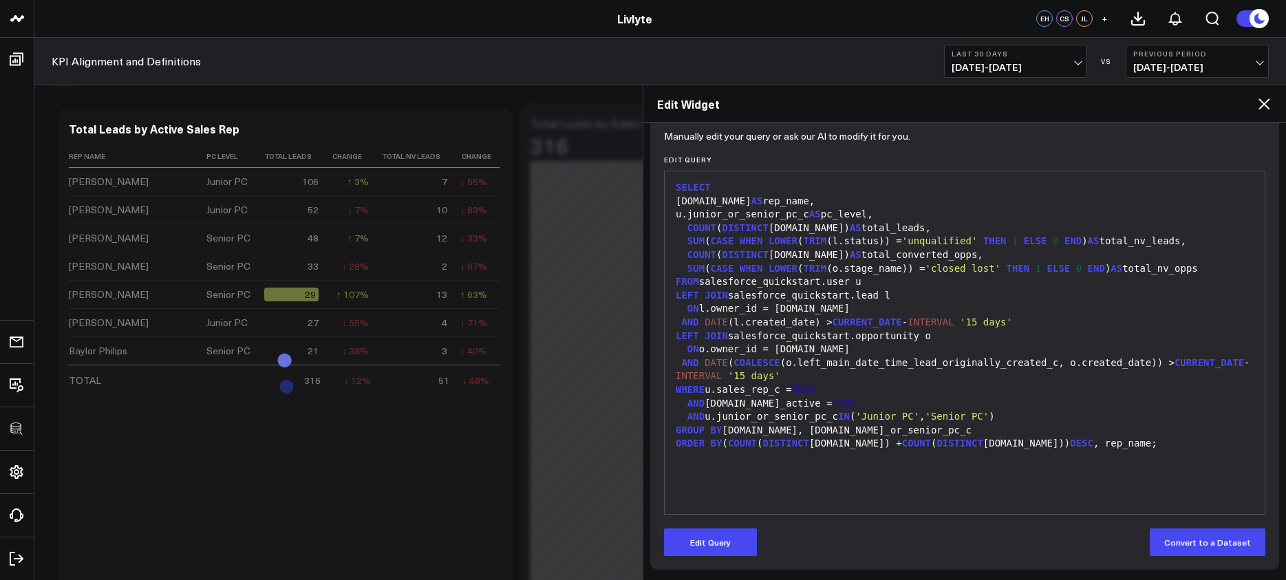
click at [1019, 66] on span "[DATE] - [DATE]" at bounding box center [1016, 67] width 128 height 11
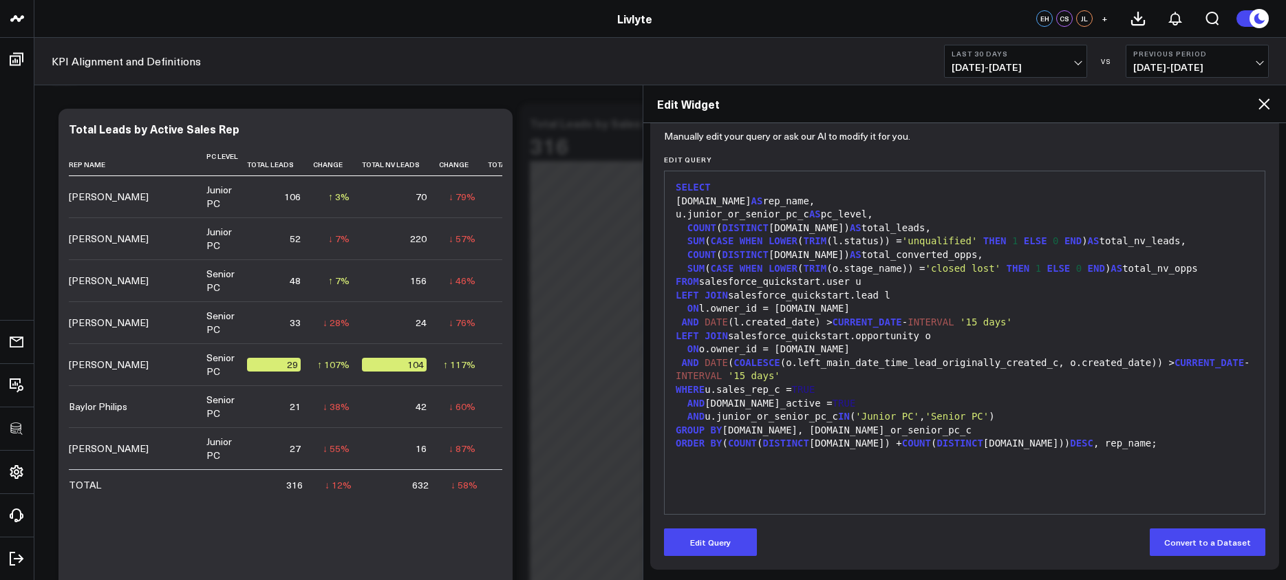
click at [1267, 109] on icon at bounding box center [1264, 104] width 17 height 17
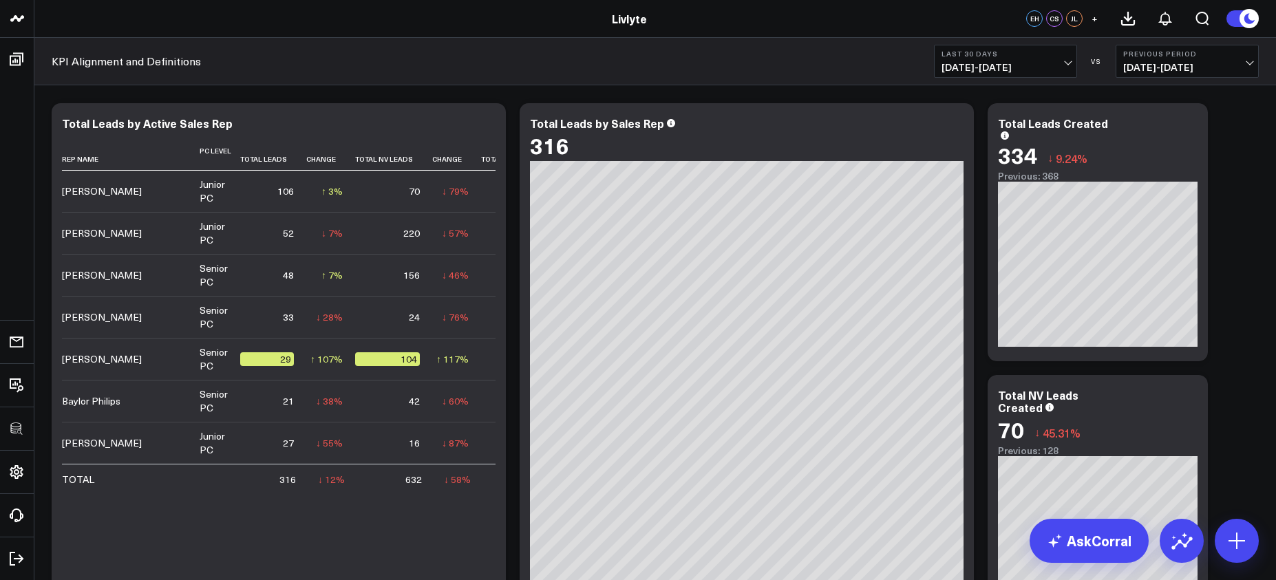
click at [1069, 62] on span "[DATE] - [DATE]" at bounding box center [1006, 67] width 128 height 11
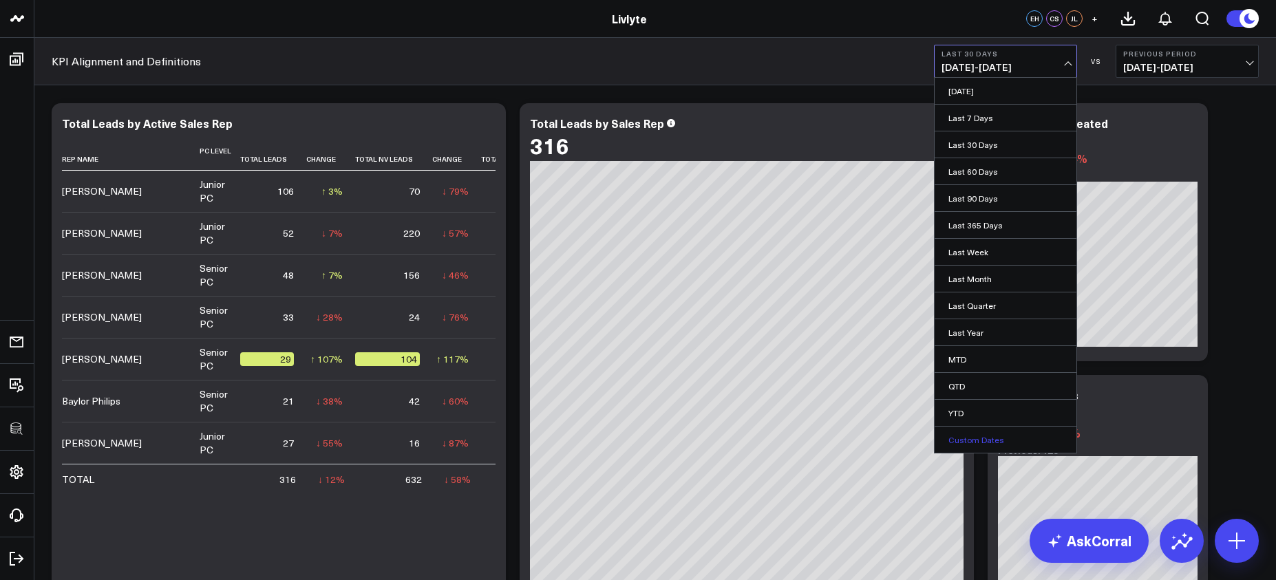
click at [1019, 438] on link "Custom Dates" at bounding box center [1006, 440] width 142 height 26
select select "9"
select select "2025"
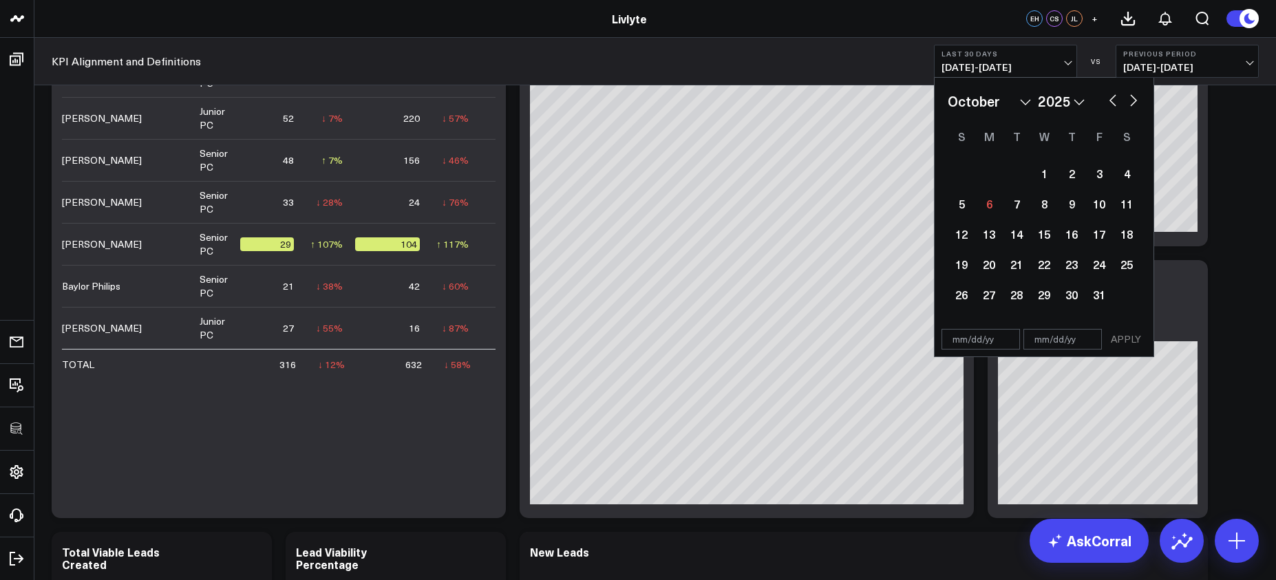
scroll to position [910, 0]
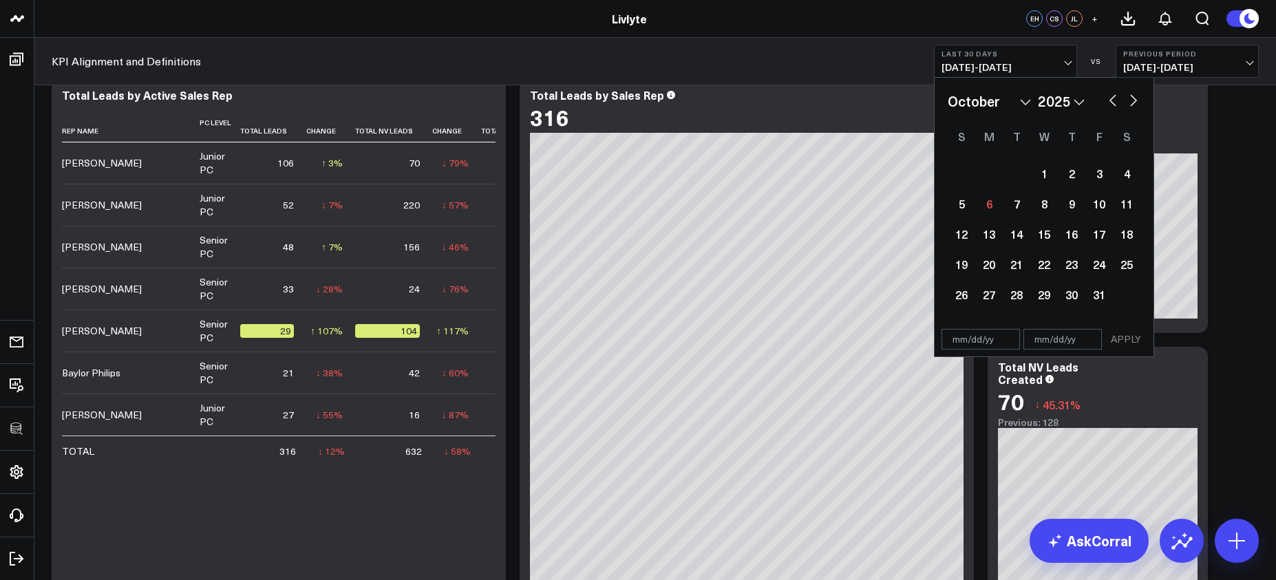
click at [1114, 96] on button "button" at bounding box center [1113, 99] width 14 height 17
select select "8"
select select "2025"
click at [1001, 176] on div "1" at bounding box center [989, 174] width 28 height 28
type input "[DATE]"
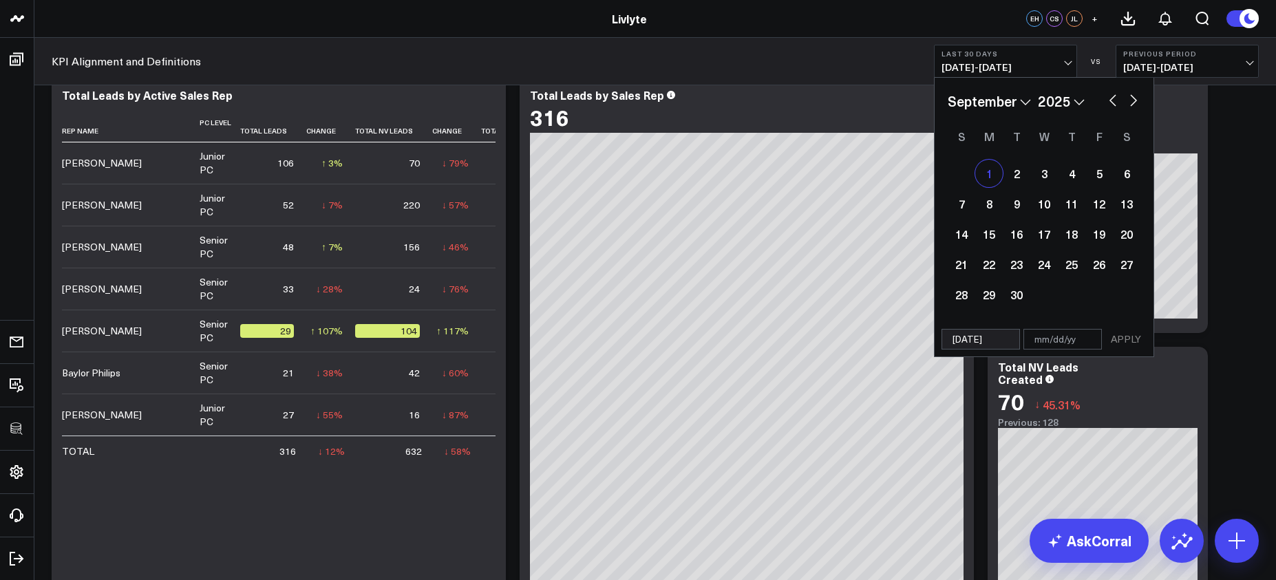
select select "8"
select select "2025"
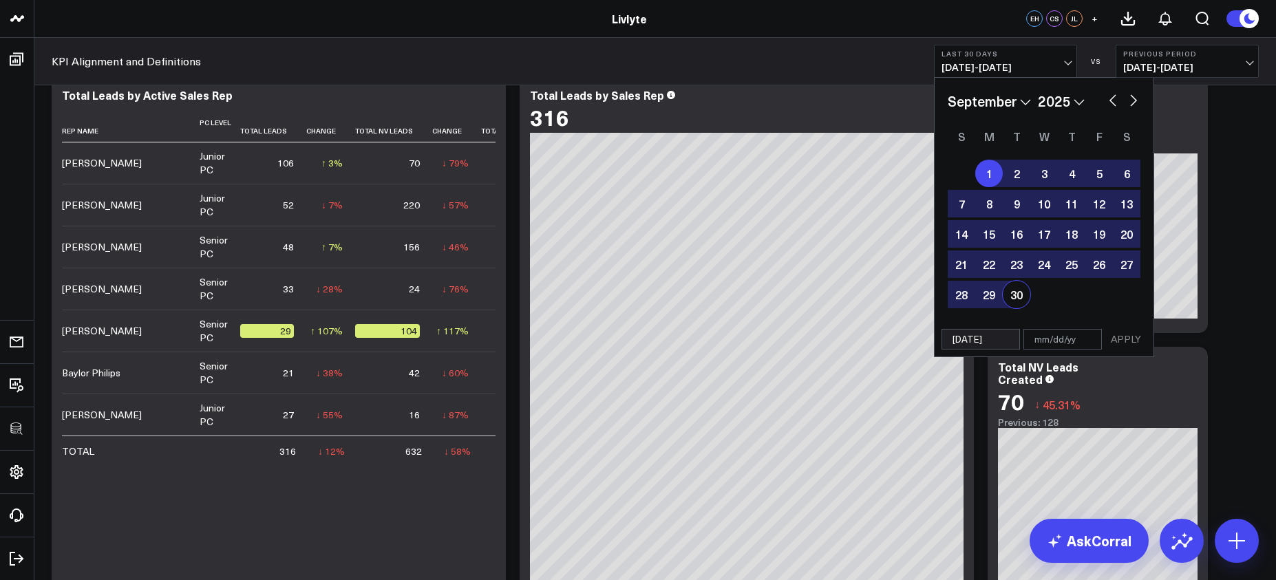
click at [1021, 294] on div "30" at bounding box center [1017, 295] width 28 height 28
type input "[DATE]"
select select "8"
select select "2025"
click at [1120, 341] on button "APPLY" at bounding box center [1125, 339] width 41 height 21
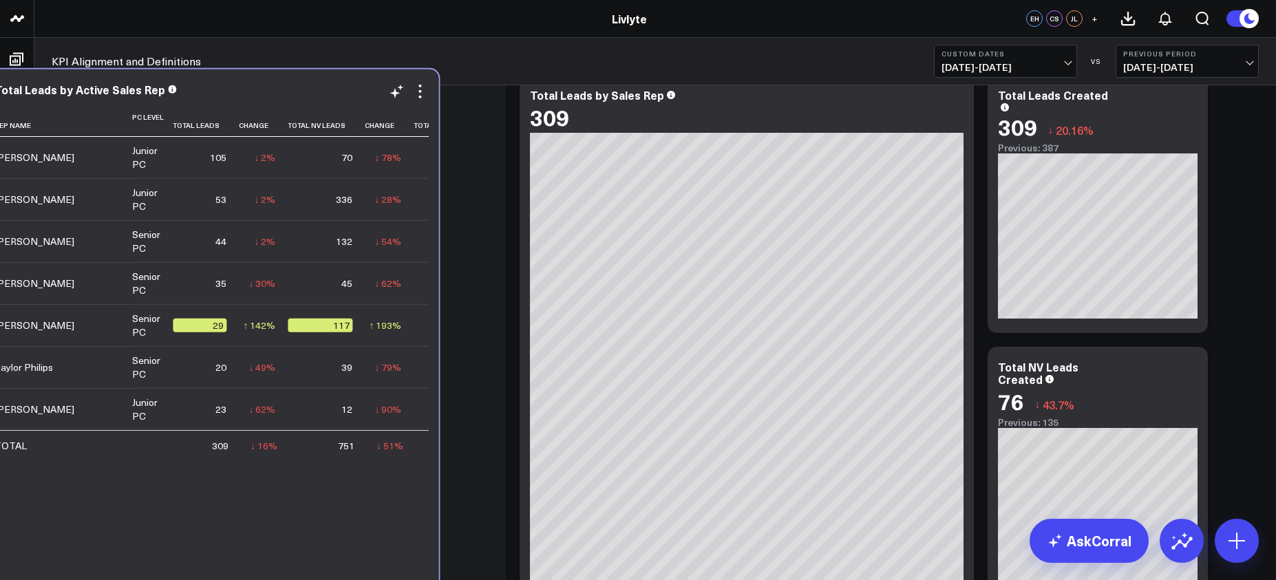
drag, startPoint x: 361, startPoint y: 187, endPoint x: 317, endPoint y: 186, distance: 43.4
click at [317, 186] on td "336" at bounding box center [326, 199] width 77 height 42
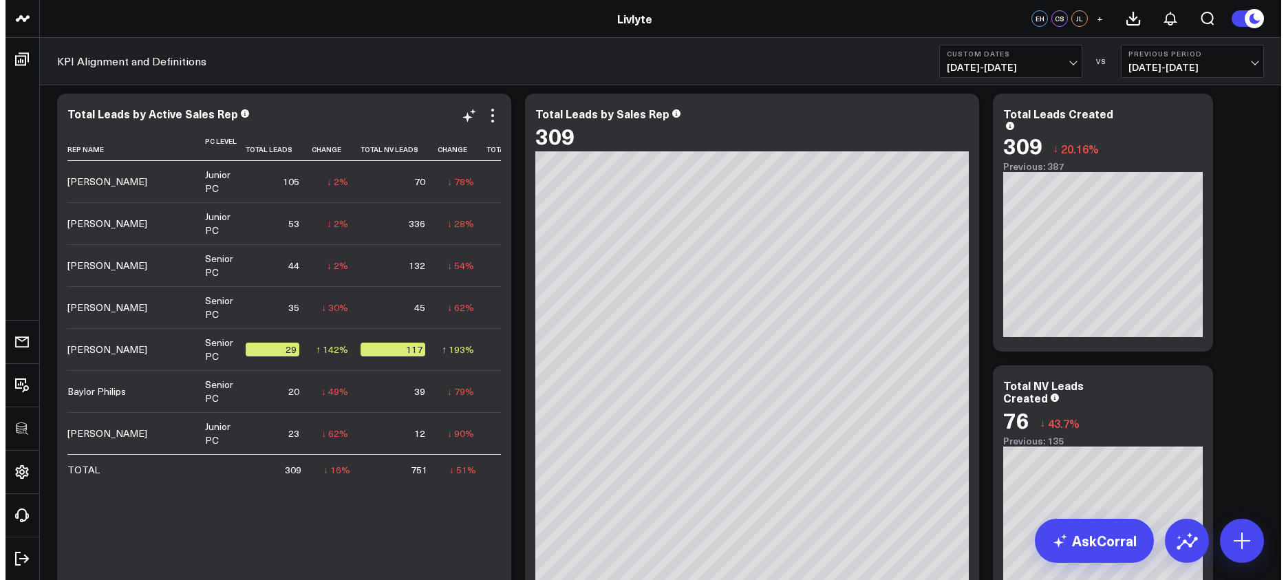
scroll to position [869, 0]
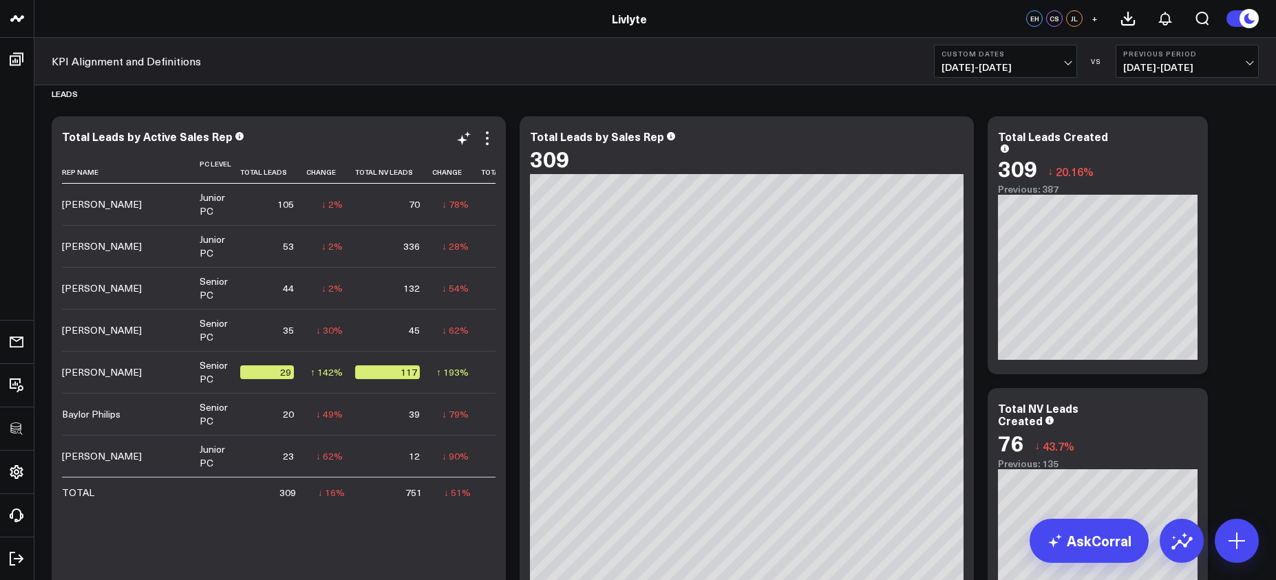
click at [491, 148] on div "Total Leads by Active Sales Rep Rep Name Pc Level Total Leads Change Total Nv L…" at bounding box center [279, 381] width 434 height 502
click at [490, 145] on icon at bounding box center [487, 138] width 17 height 17
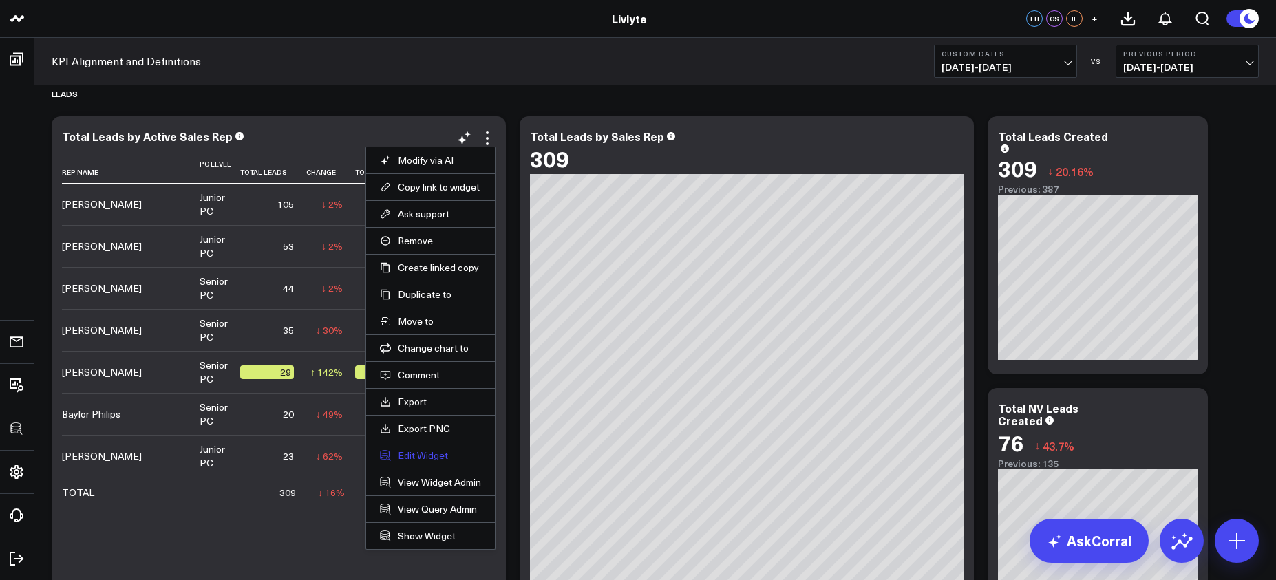
click at [414, 455] on button "Edit Widget" at bounding box center [430, 455] width 101 height 12
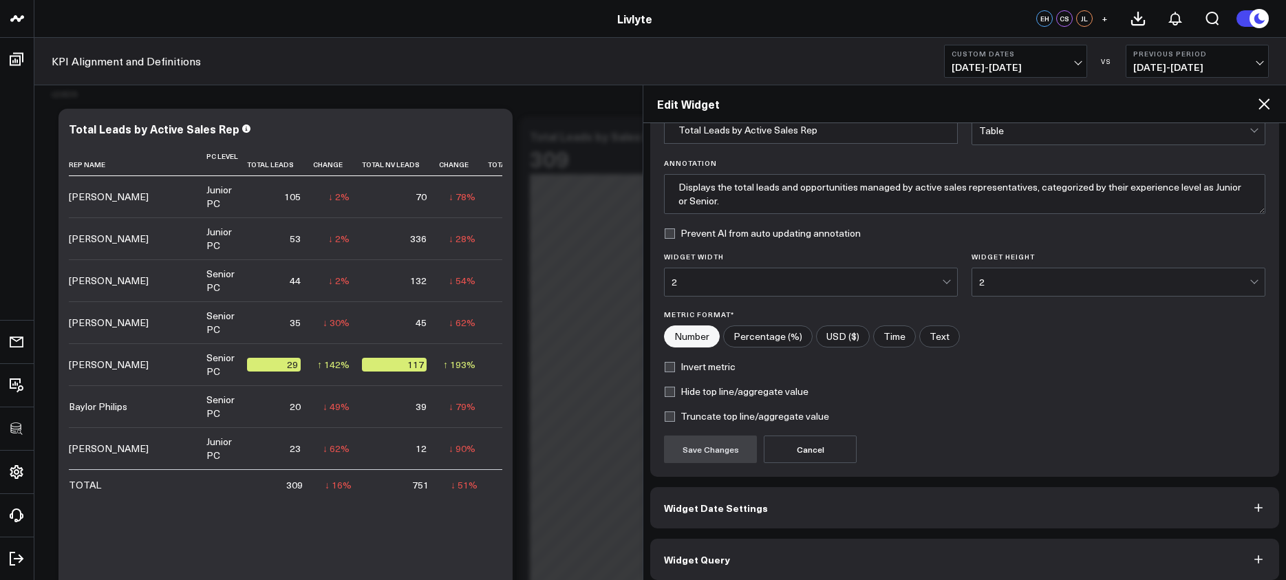
scroll to position [84, 0]
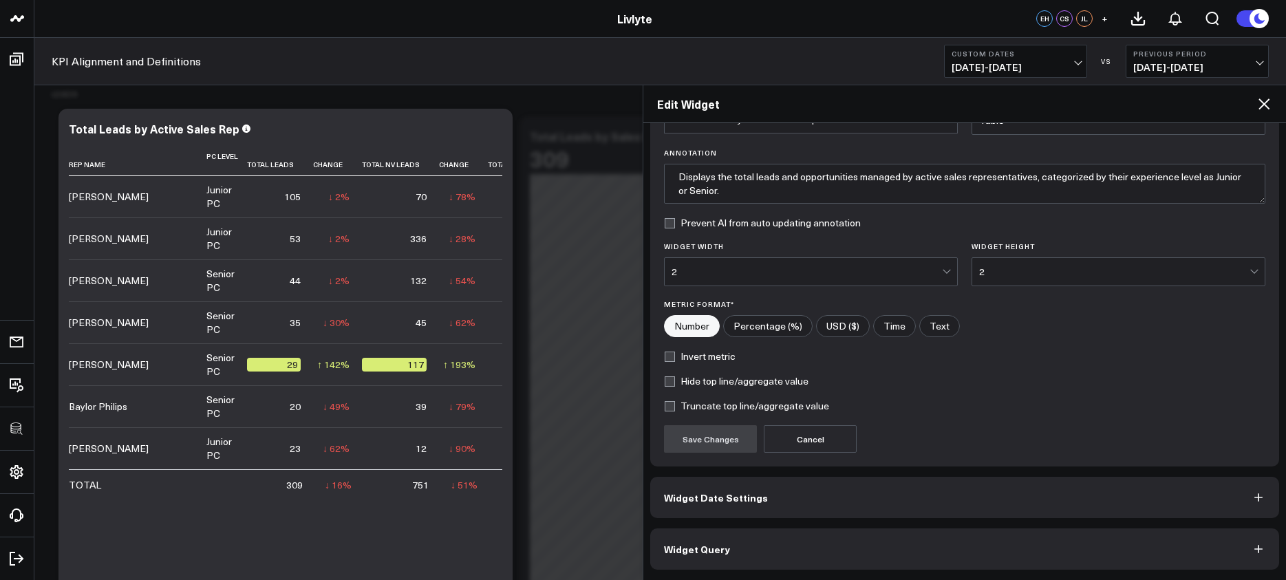
click at [785, 546] on button "Widget Query" at bounding box center [964, 549] width 629 height 41
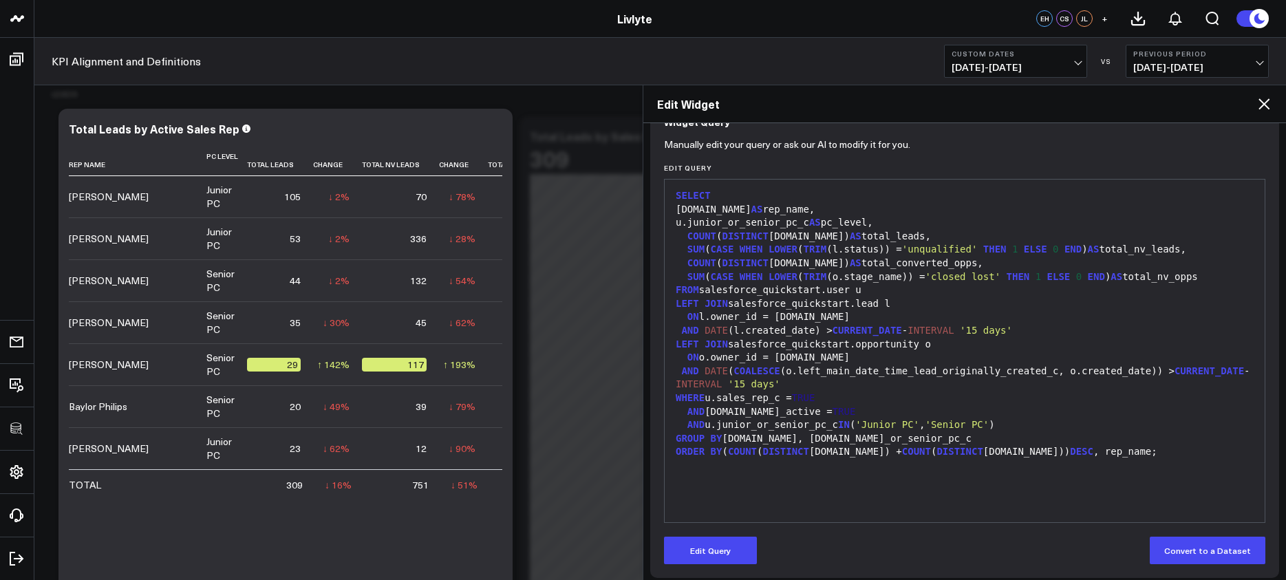
scroll to position [144, 0]
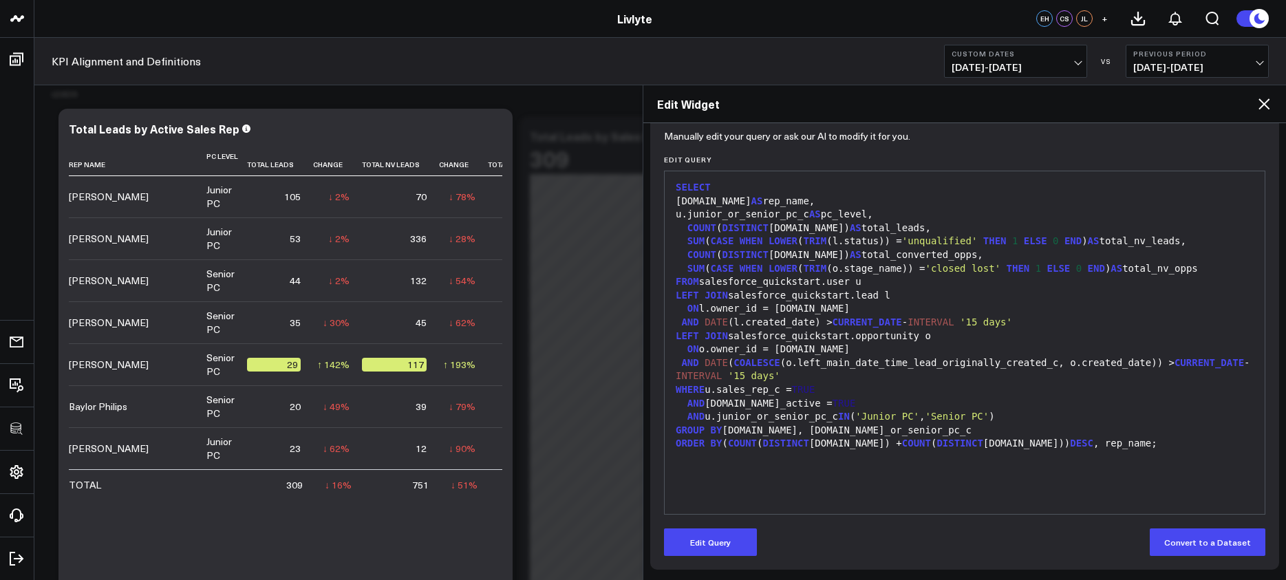
click at [719, 526] on form "Manually edit your query or ask our AI to modify it for you. Edit Query 99 1 2 …" at bounding box center [965, 345] width 602 height 422
click at [719, 531] on button "Edit Query" at bounding box center [710, 543] width 93 height 28
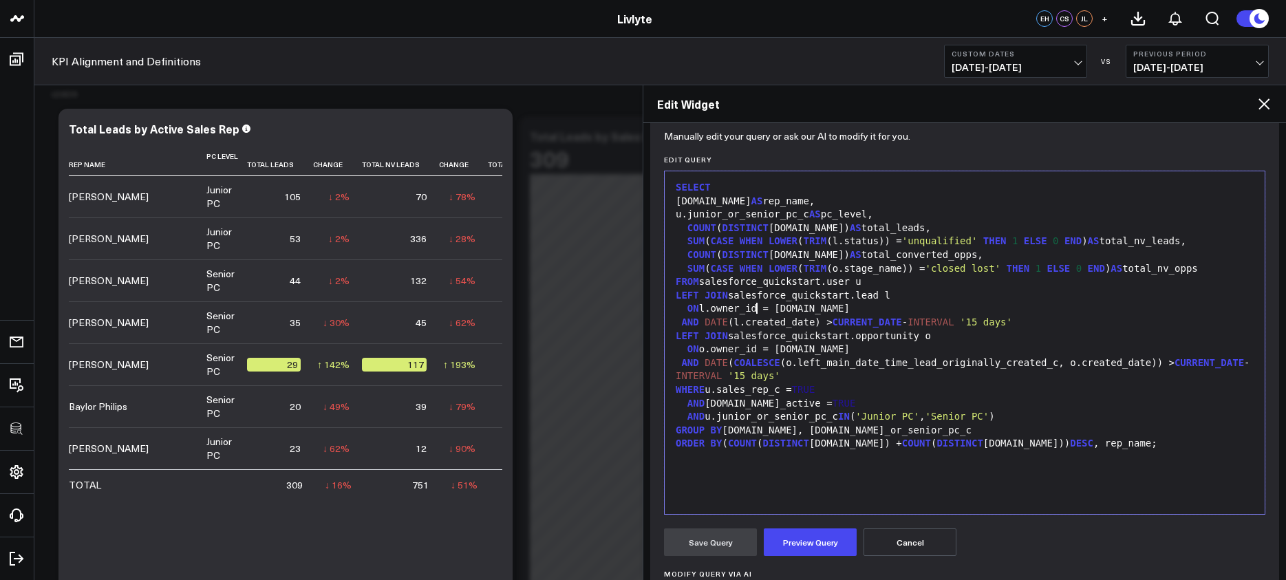
click at [759, 306] on div "ON l.owner_id = [DOMAIN_NAME]" at bounding box center [965, 309] width 586 height 14
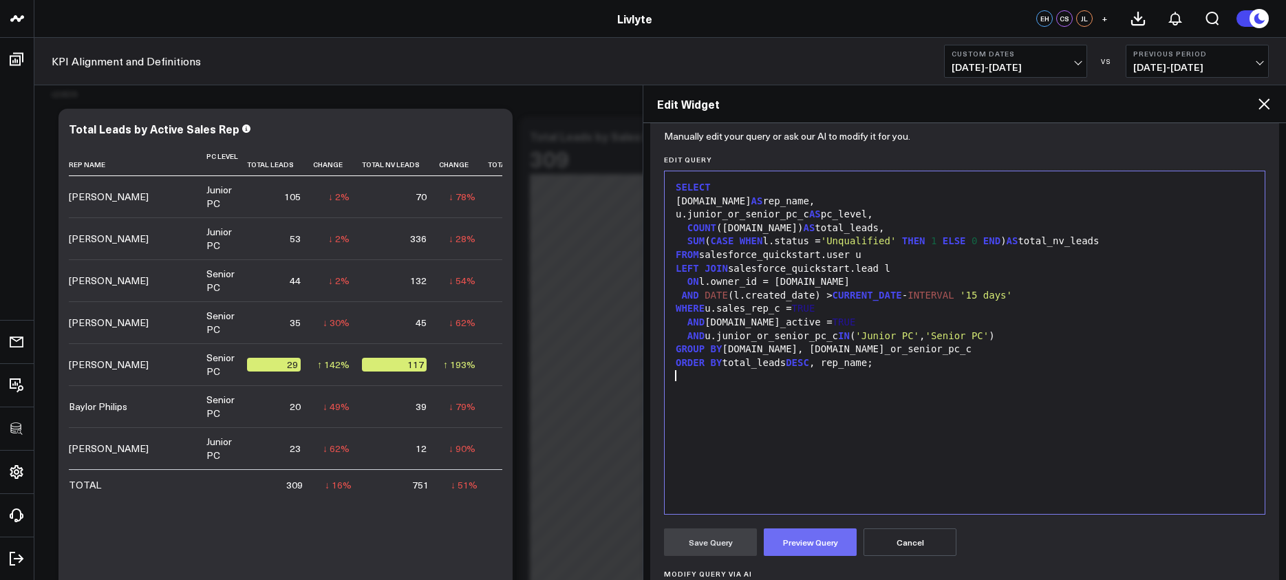
click at [820, 546] on button "Preview Query" at bounding box center [810, 543] width 93 height 28
click at [722, 541] on button "Save Query" at bounding box center [710, 543] width 93 height 28
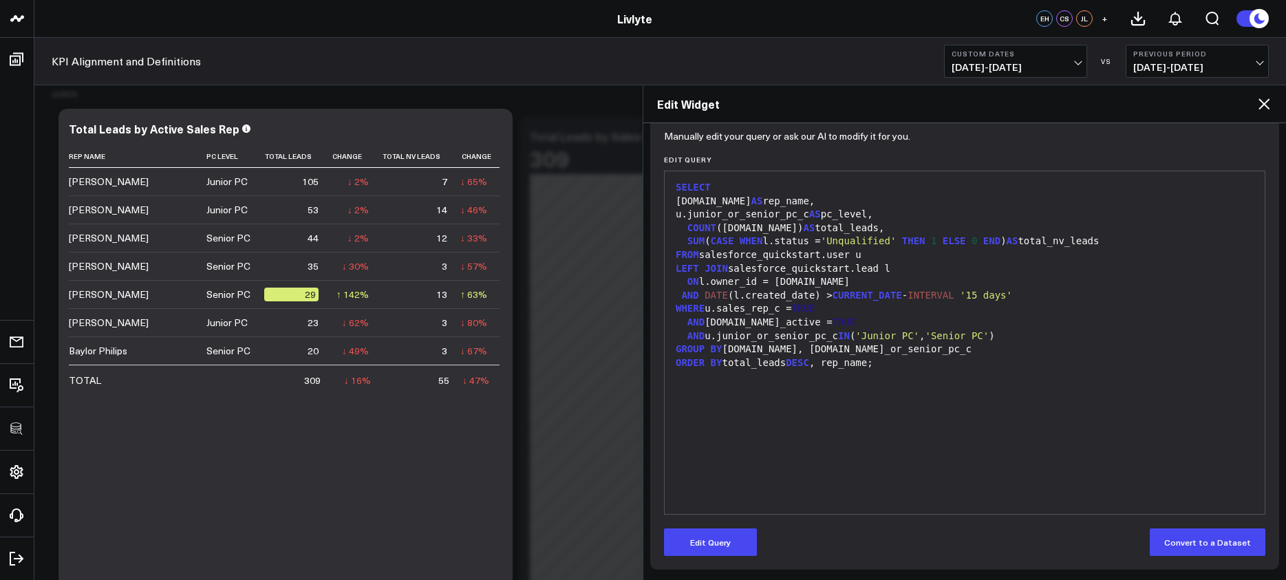
click at [794, 204] on div "[DOMAIN_NAME] AS rep_name," at bounding box center [965, 202] width 586 height 14
click at [823, 202] on div "[DOMAIN_NAME] AS rep_name," at bounding box center [965, 202] width 586 height 14
click at [875, 213] on div "u.junior_or_senior_pc_c AS pc_level," at bounding box center [965, 215] width 586 height 14
click at [871, 229] on div "COUNT ([DOMAIN_NAME]) AS total_leads," at bounding box center [965, 229] width 586 height 14
click at [878, 240] on span "'Unqualified'" at bounding box center [859, 240] width 76 height 11
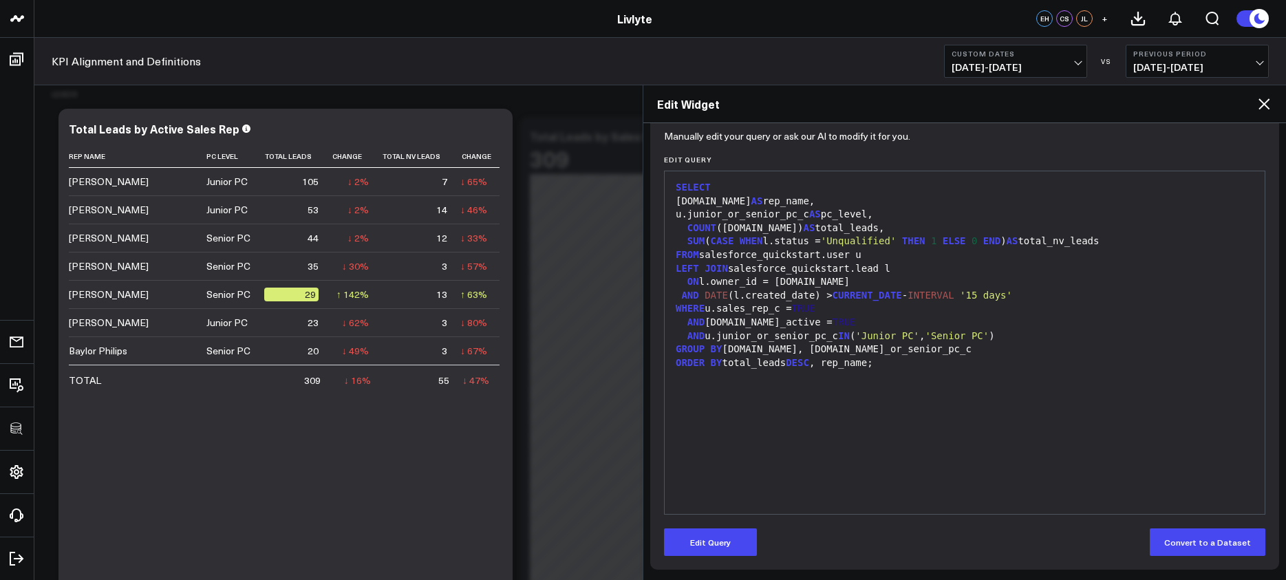
click at [875, 252] on div "FROM salesforce_quickstart.user u" at bounding box center [965, 255] width 586 height 14
click at [850, 252] on div "FROM salesforce_quickstart.user u" at bounding box center [965, 255] width 586 height 14
drag, startPoint x: 736, startPoint y: 297, endPoint x: 844, endPoint y: 298, distance: 108.1
click at [844, 298] on div "AND DATE (l.created_date) > CURRENT_DATE - INTERVAL '15 days'" at bounding box center [965, 296] width 586 height 14
click at [844, 298] on span "CURRENT_DATE" at bounding box center [868, 295] width 70 height 11
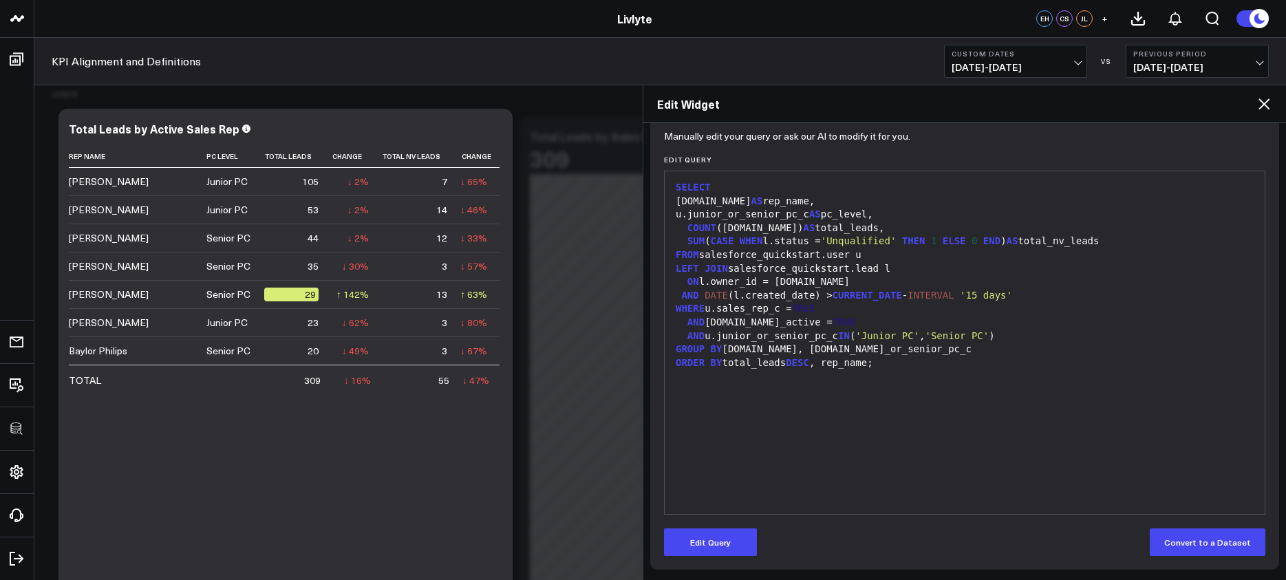
click at [820, 231] on div "COUNT ([DOMAIN_NAME]) AS total_leads," at bounding box center [965, 229] width 586 height 14
click at [712, 549] on button "Edit Query" at bounding box center [710, 543] width 93 height 28
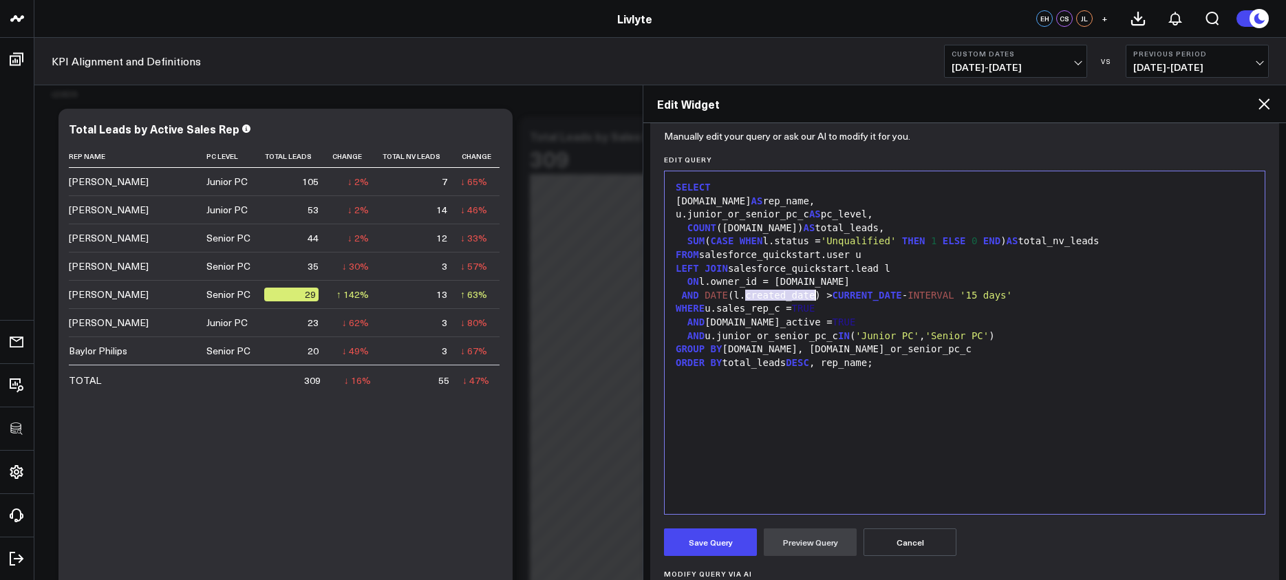
drag, startPoint x: 748, startPoint y: 296, endPoint x: 814, endPoint y: 295, distance: 65.4
click at [814, 295] on div "AND DATE (l.created_date) > CURRENT_DATE - INTERVAL '15 days'" at bounding box center [965, 296] width 586 height 14
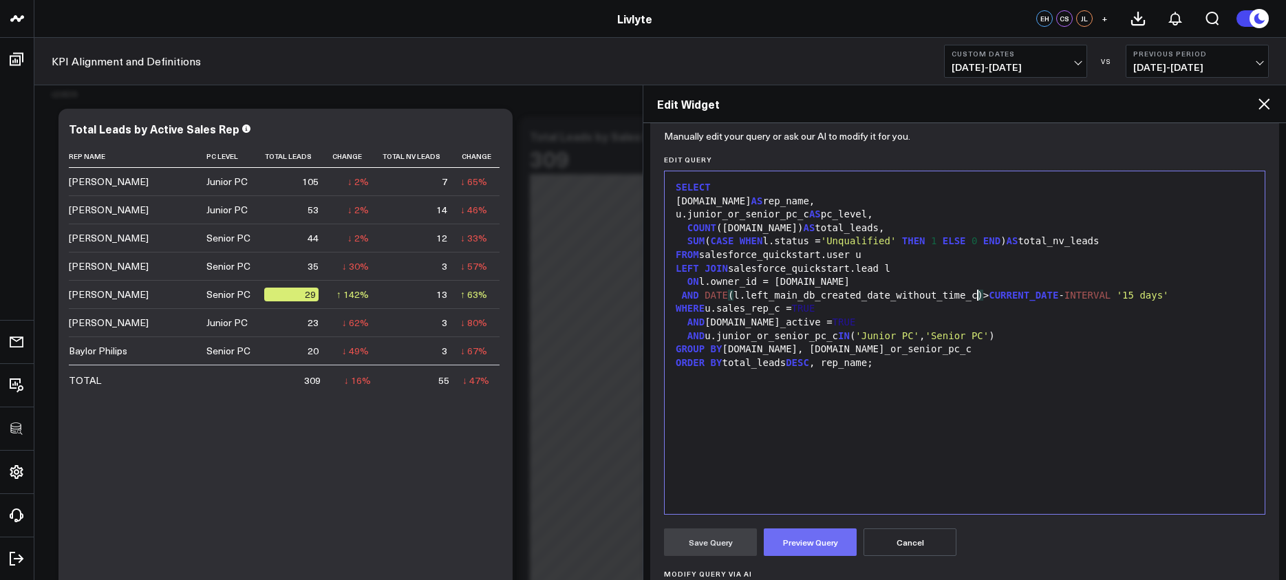
click at [806, 542] on button "Preview Query" at bounding box center [810, 543] width 93 height 28
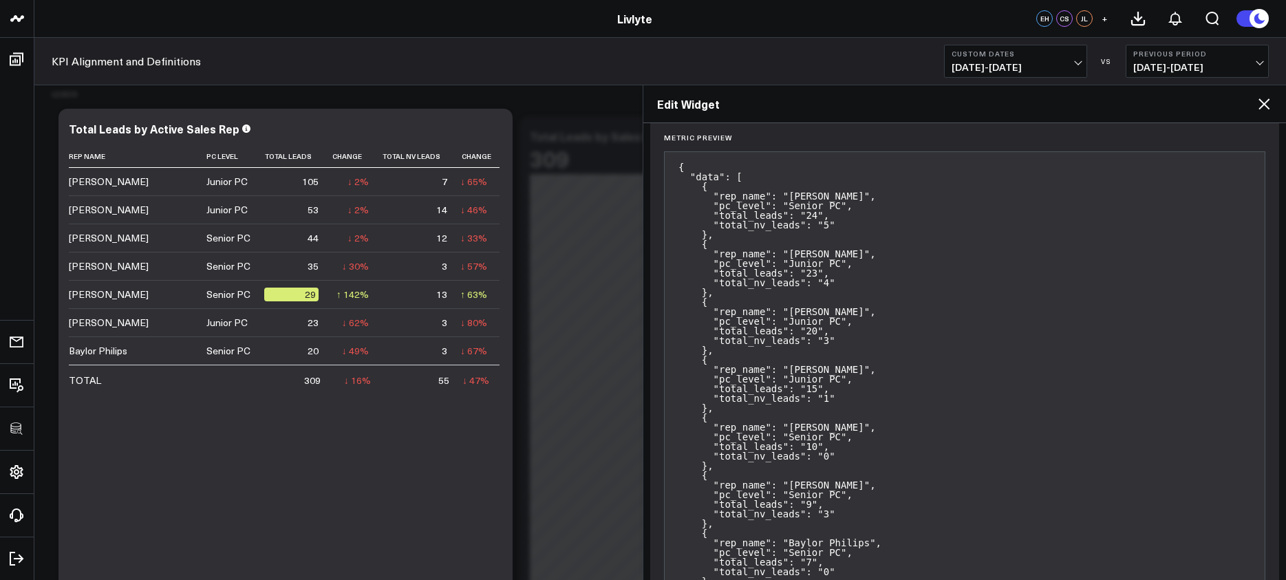
scroll to position [206, 0]
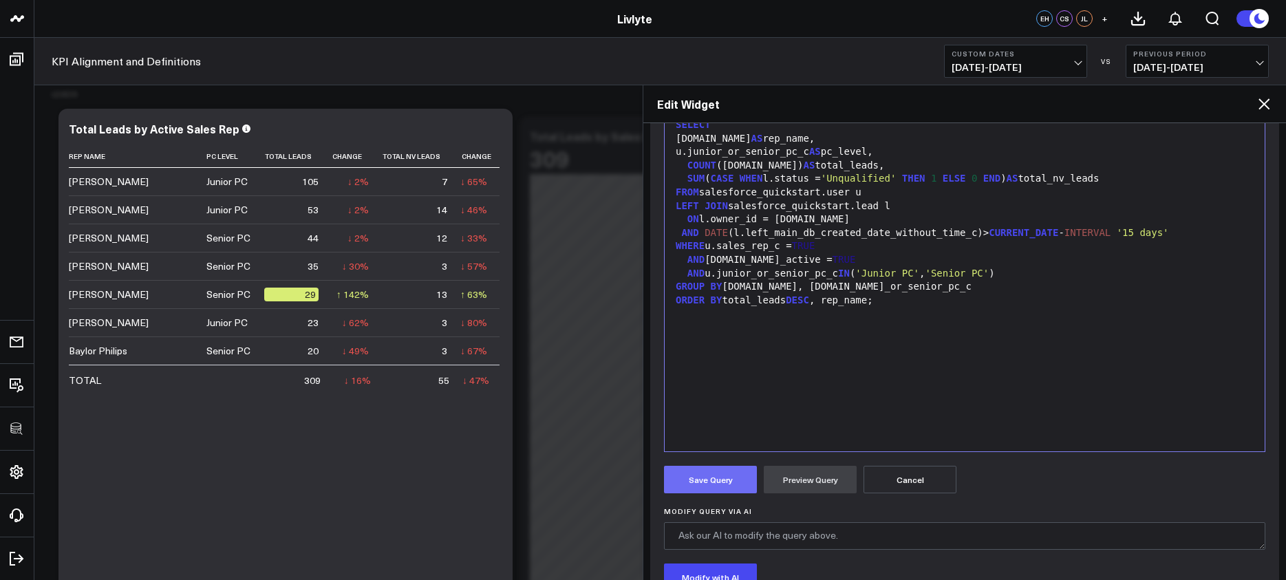
click at [722, 473] on button "Save Query" at bounding box center [710, 480] width 93 height 28
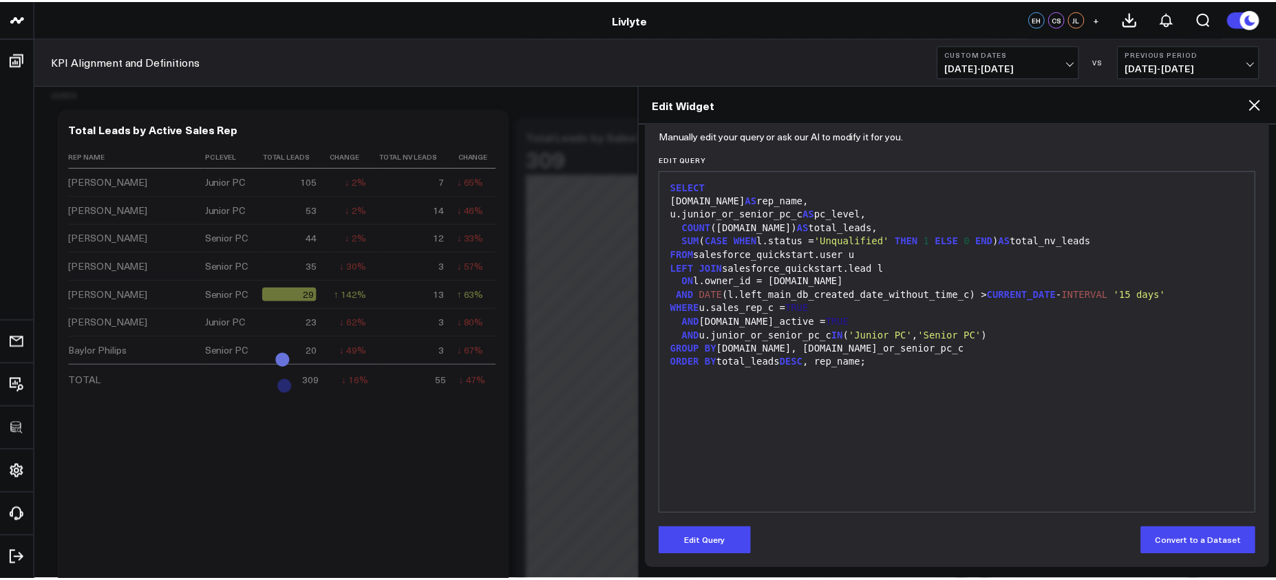
scroll to position [144, 0]
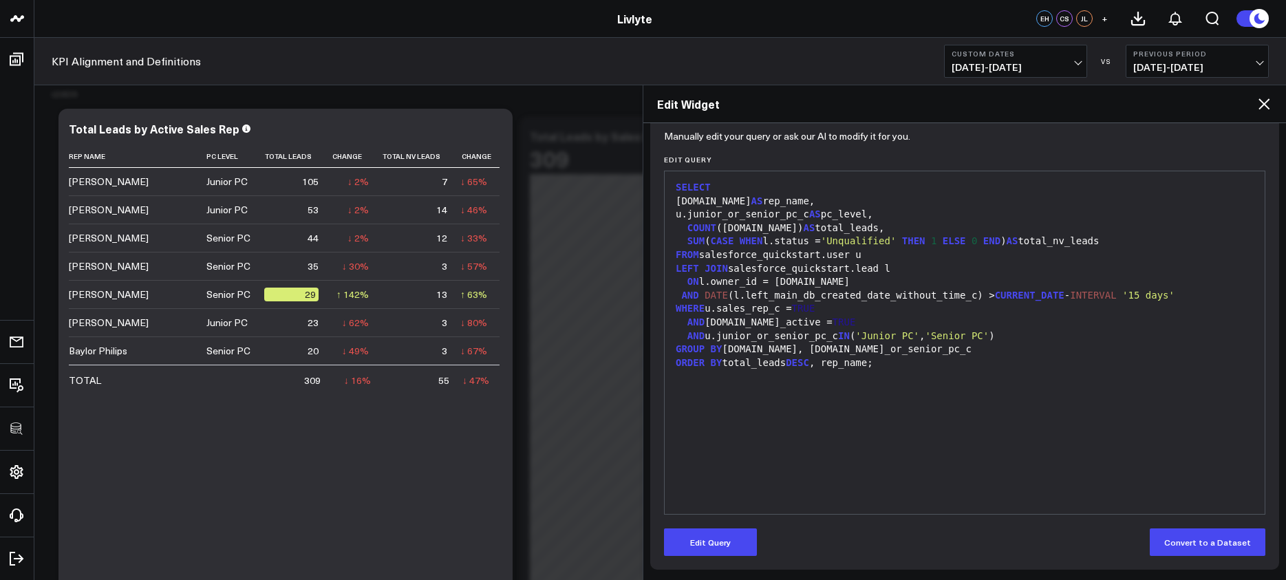
click at [1261, 107] on icon at bounding box center [1264, 103] width 11 height 11
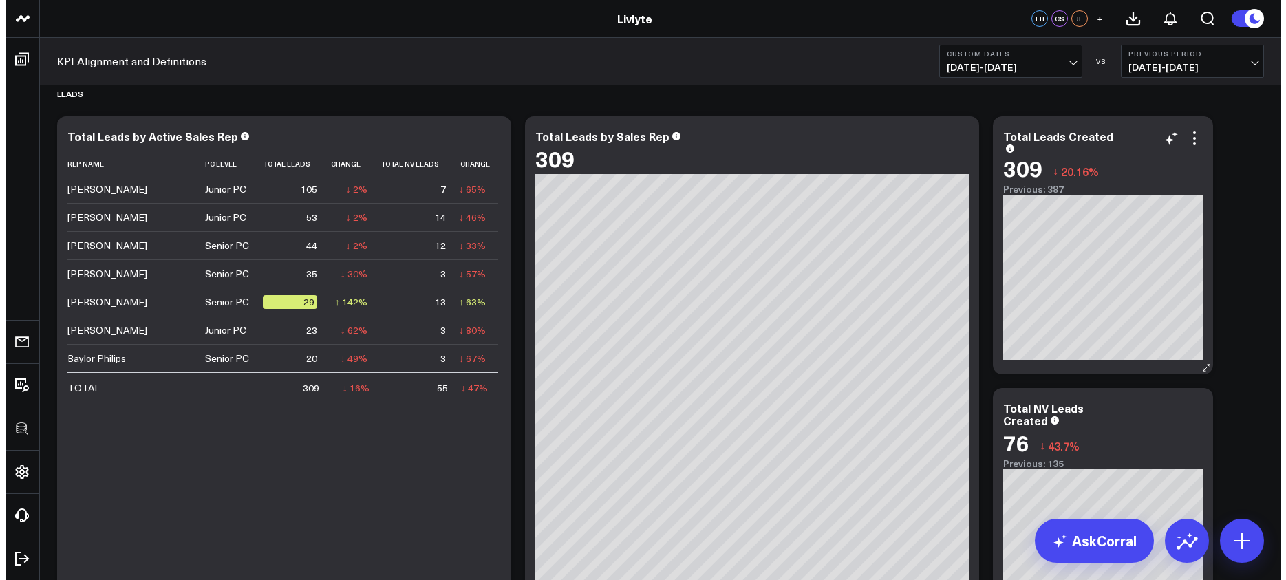
scroll to position [871, 0]
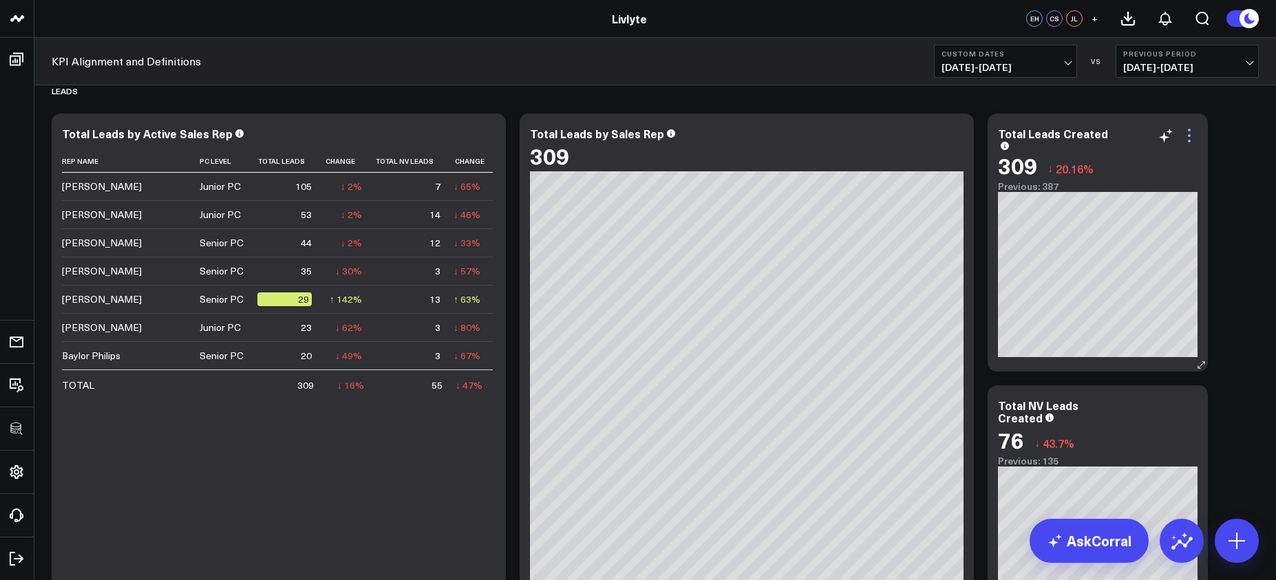
click at [1189, 136] on icon at bounding box center [1189, 135] width 3 height 3
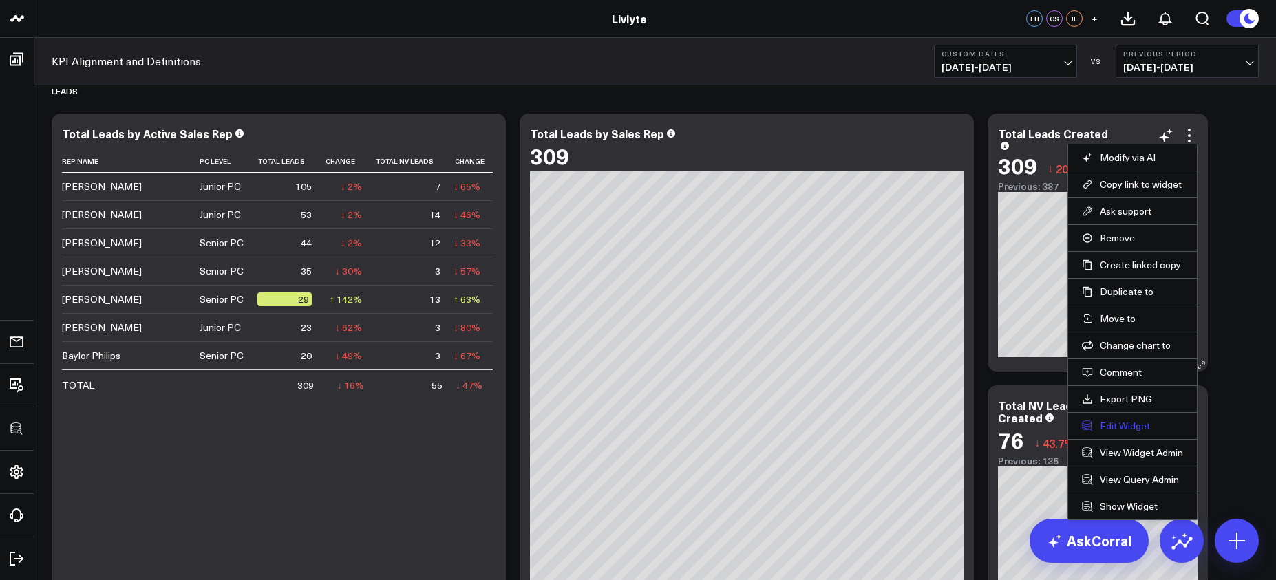
click at [1144, 422] on button "Edit Widget" at bounding box center [1132, 426] width 101 height 12
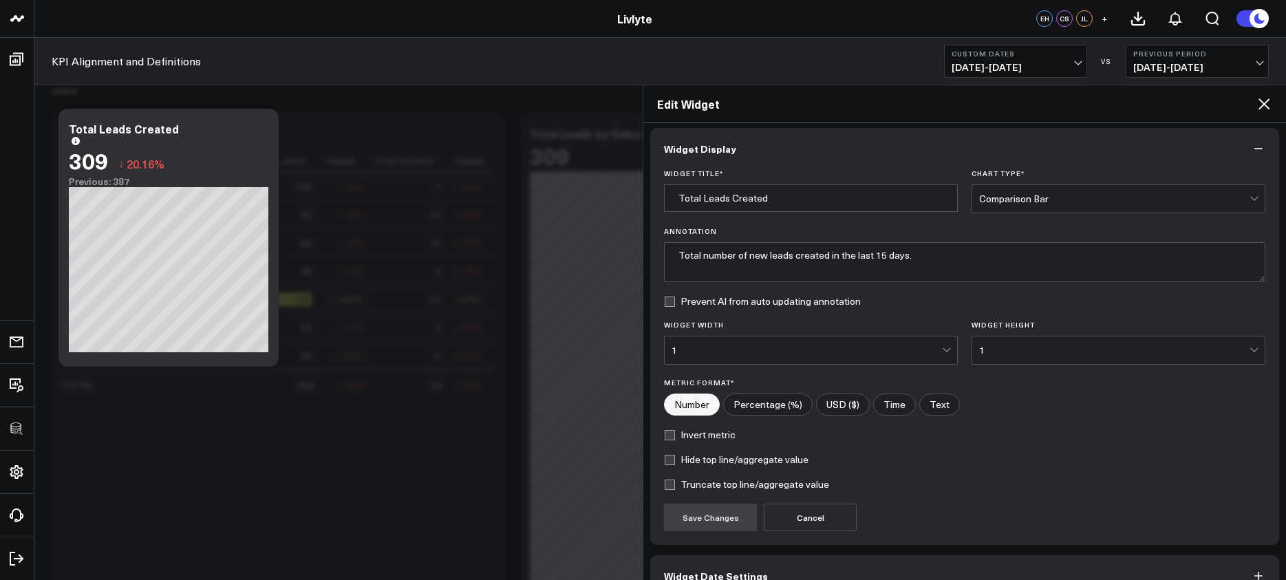
scroll to position [84, 0]
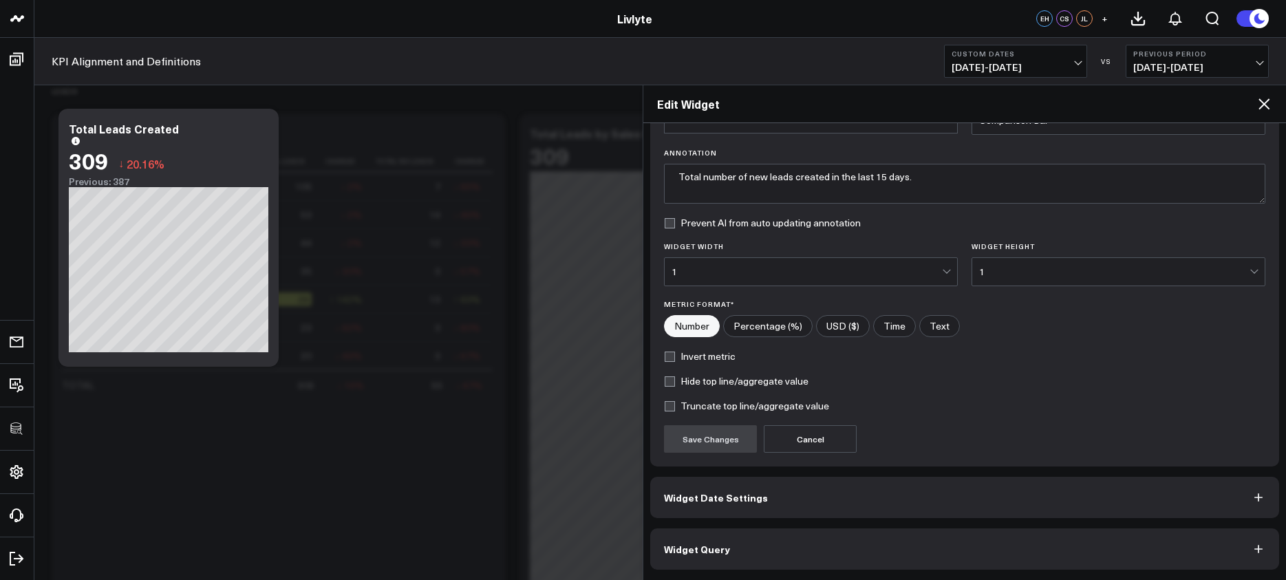
click at [972, 551] on button "Widget Query" at bounding box center [964, 549] width 629 height 41
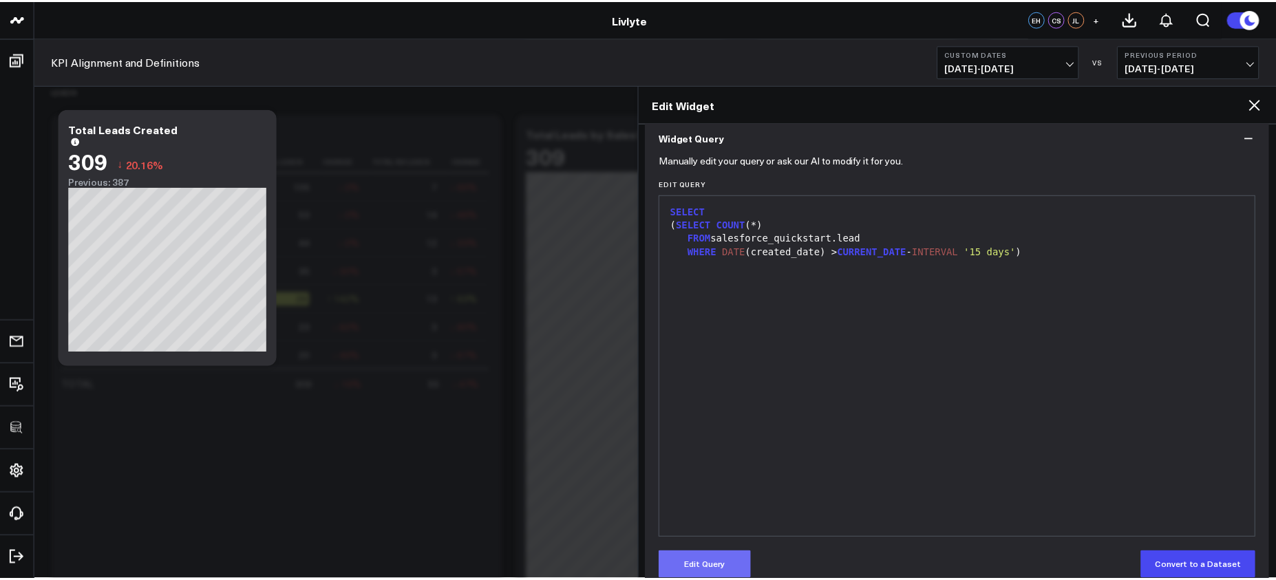
scroll to position [134, 0]
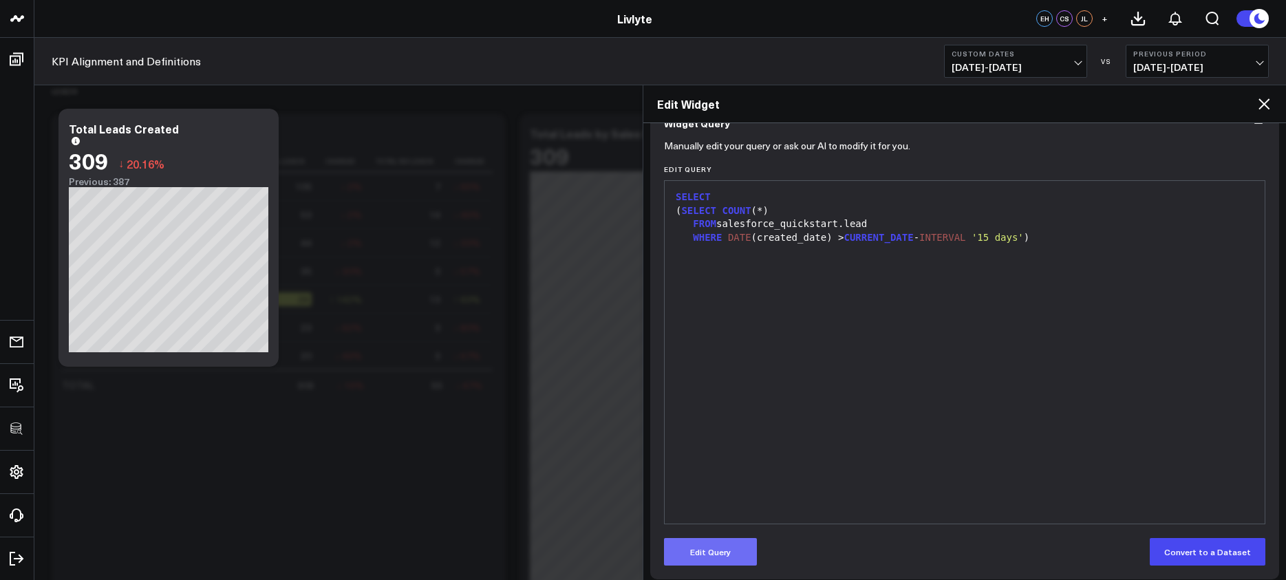
click at [720, 540] on button "Edit Query" at bounding box center [710, 552] width 93 height 28
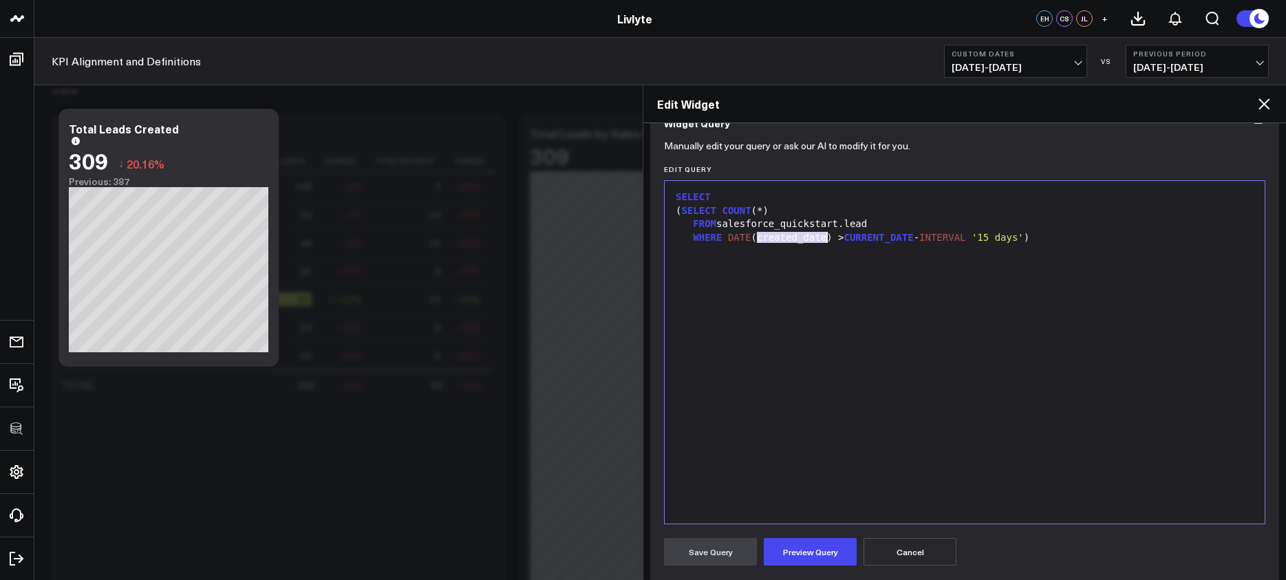
drag, startPoint x: 758, startPoint y: 240, endPoint x: 827, endPoint y: 235, distance: 69.0
click at [827, 235] on div "WHERE DATE (created_date) > CURRENT_DATE - INTERVAL '15 days' )" at bounding box center [965, 238] width 586 height 14
click at [817, 555] on button "Preview Query" at bounding box center [810, 552] width 93 height 28
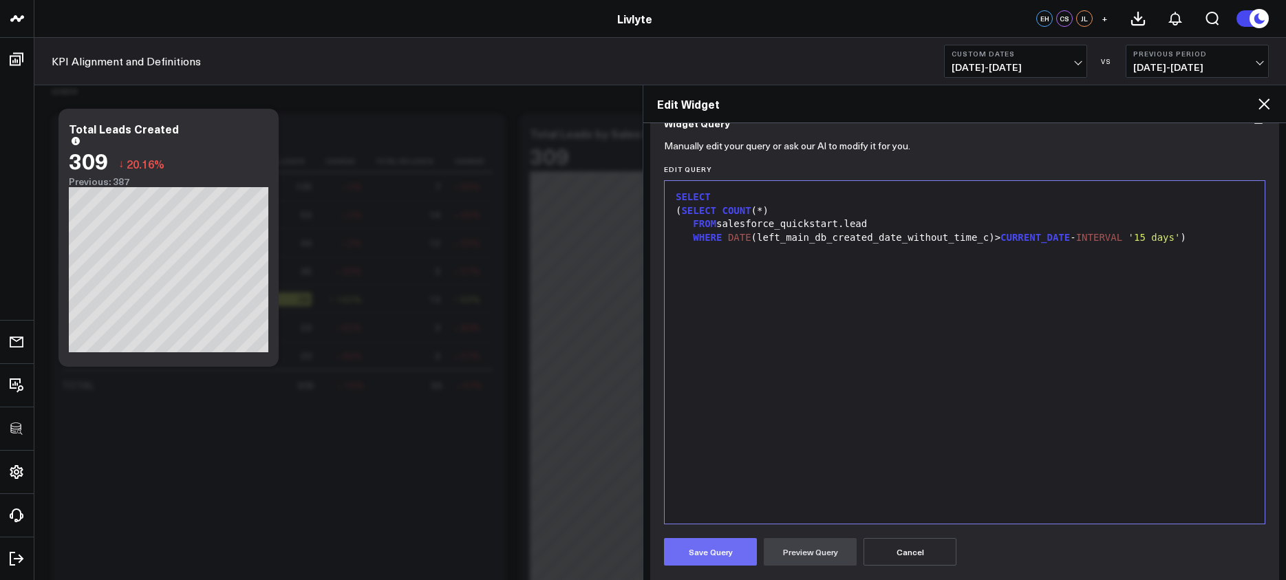
click at [724, 555] on button "Save Query" at bounding box center [710, 552] width 93 height 28
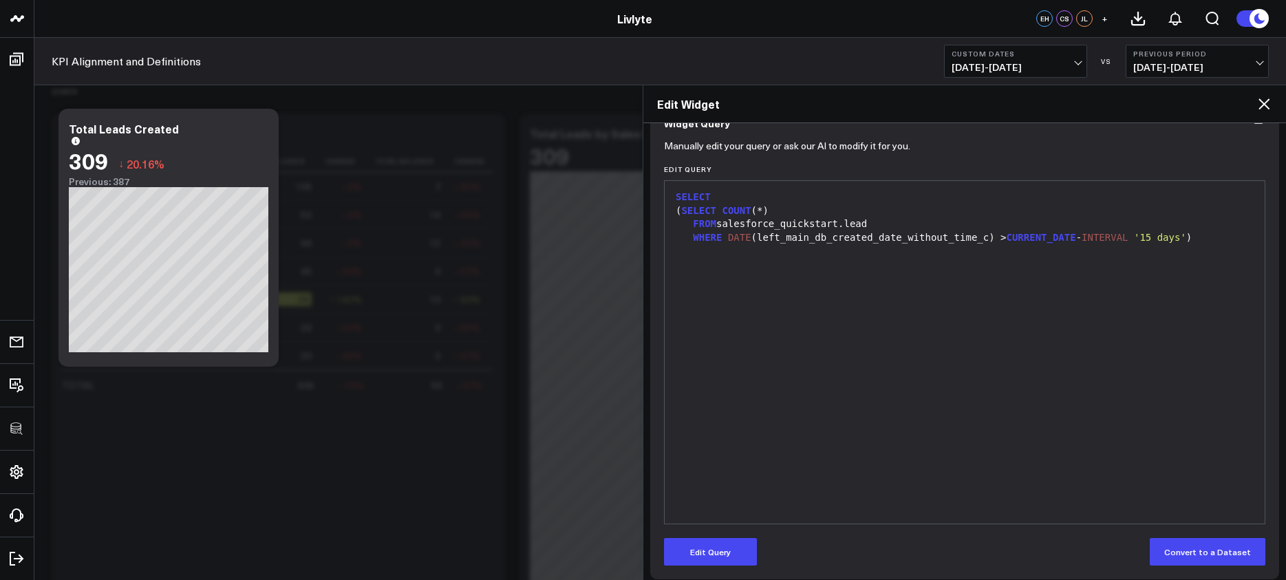
click at [1257, 103] on icon at bounding box center [1264, 104] width 17 height 17
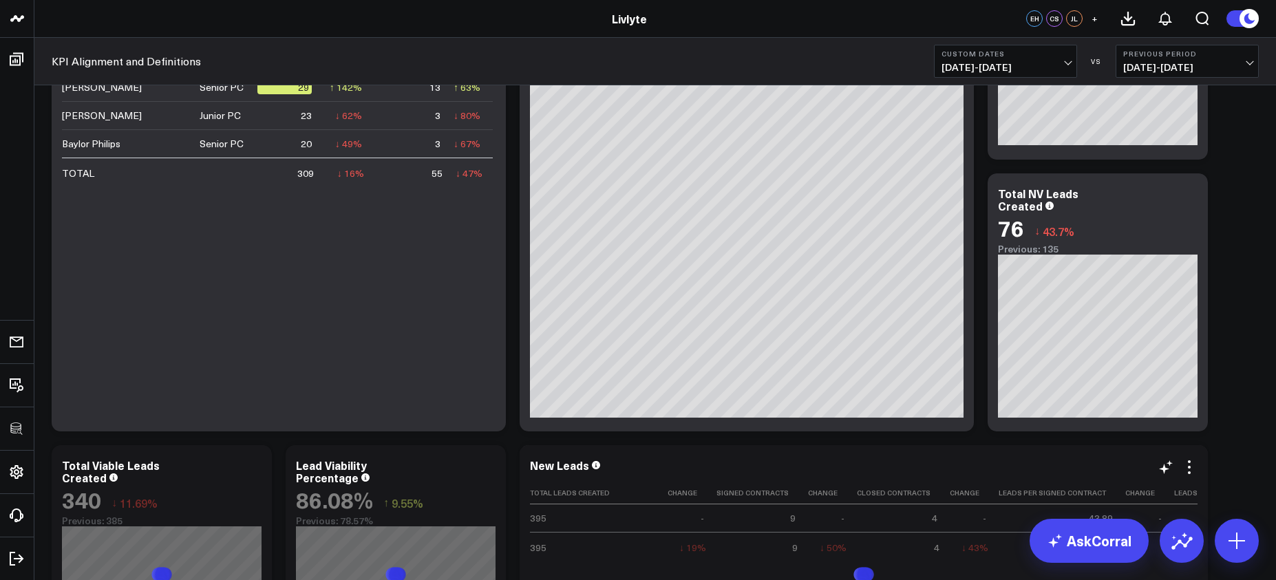
scroll to position [800, 0]
